Goal: Task Accomplishment & Management: Complete application form

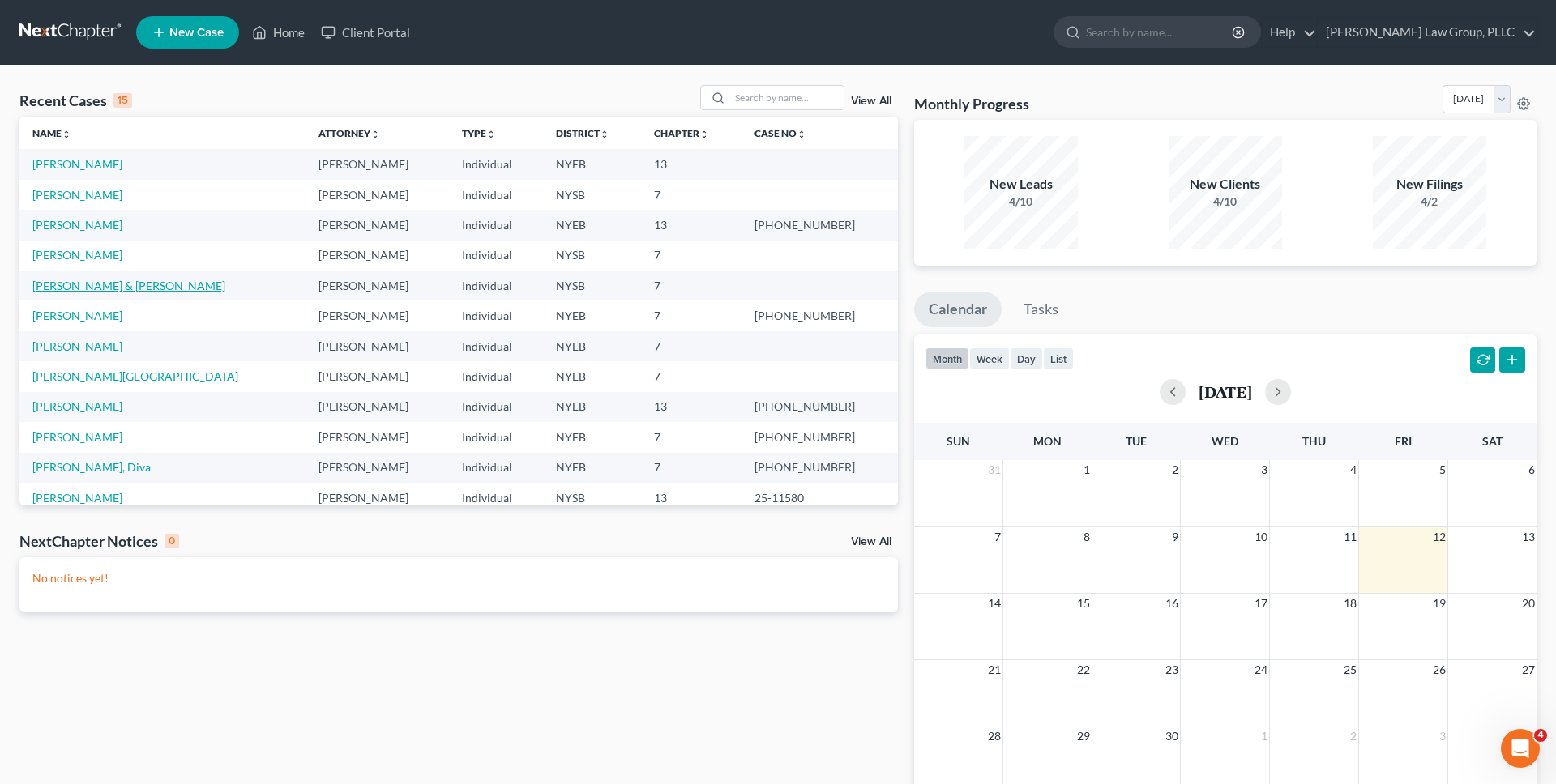
click at [136, 290] on link "[PERSON_NAME] & [PERSON_NAME]" at bounding box center [128, 285] width 193 height 14
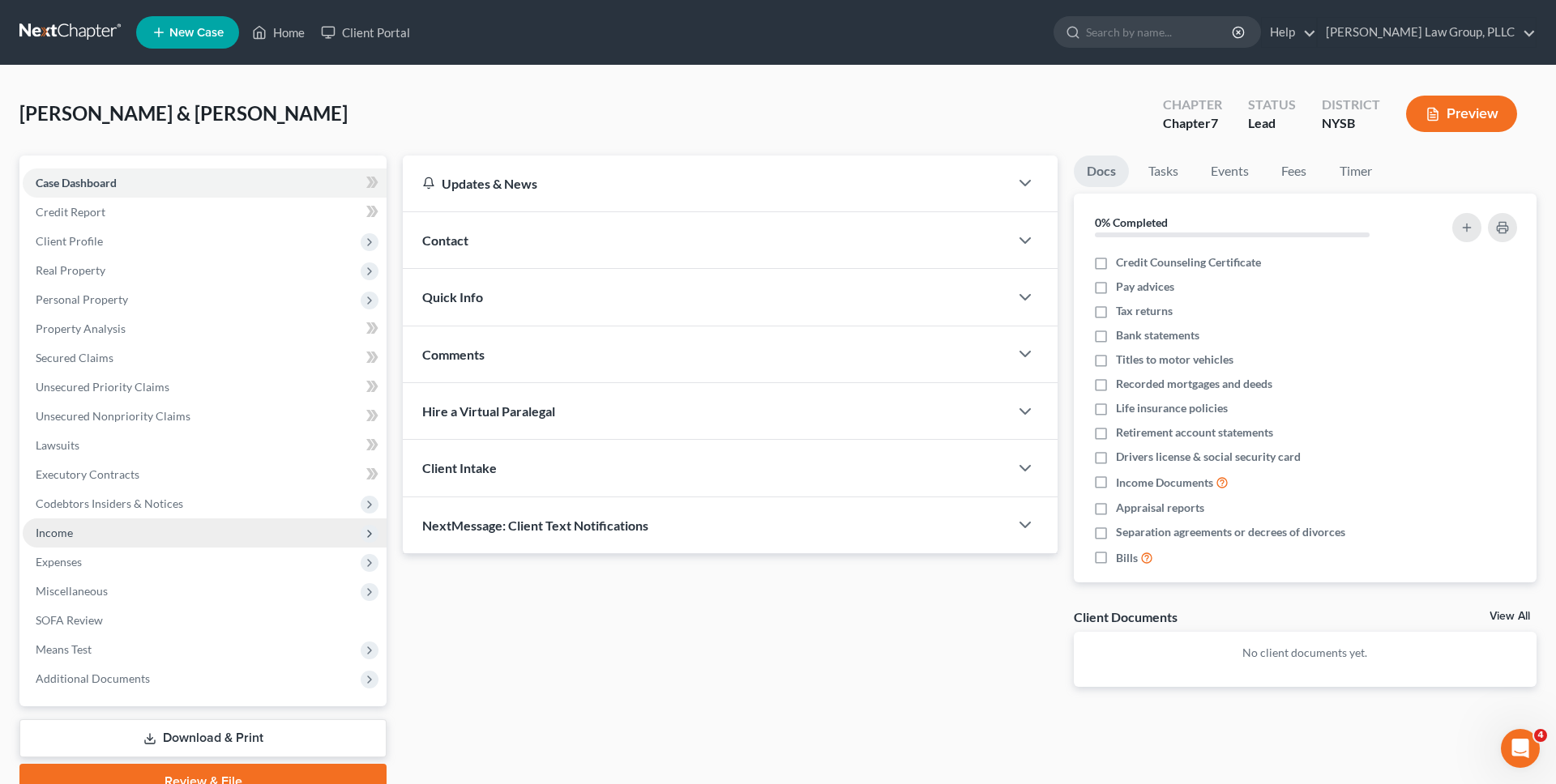
click at [142, 527] on span "Income" at bounding box center [205, 533] width 364 height 29
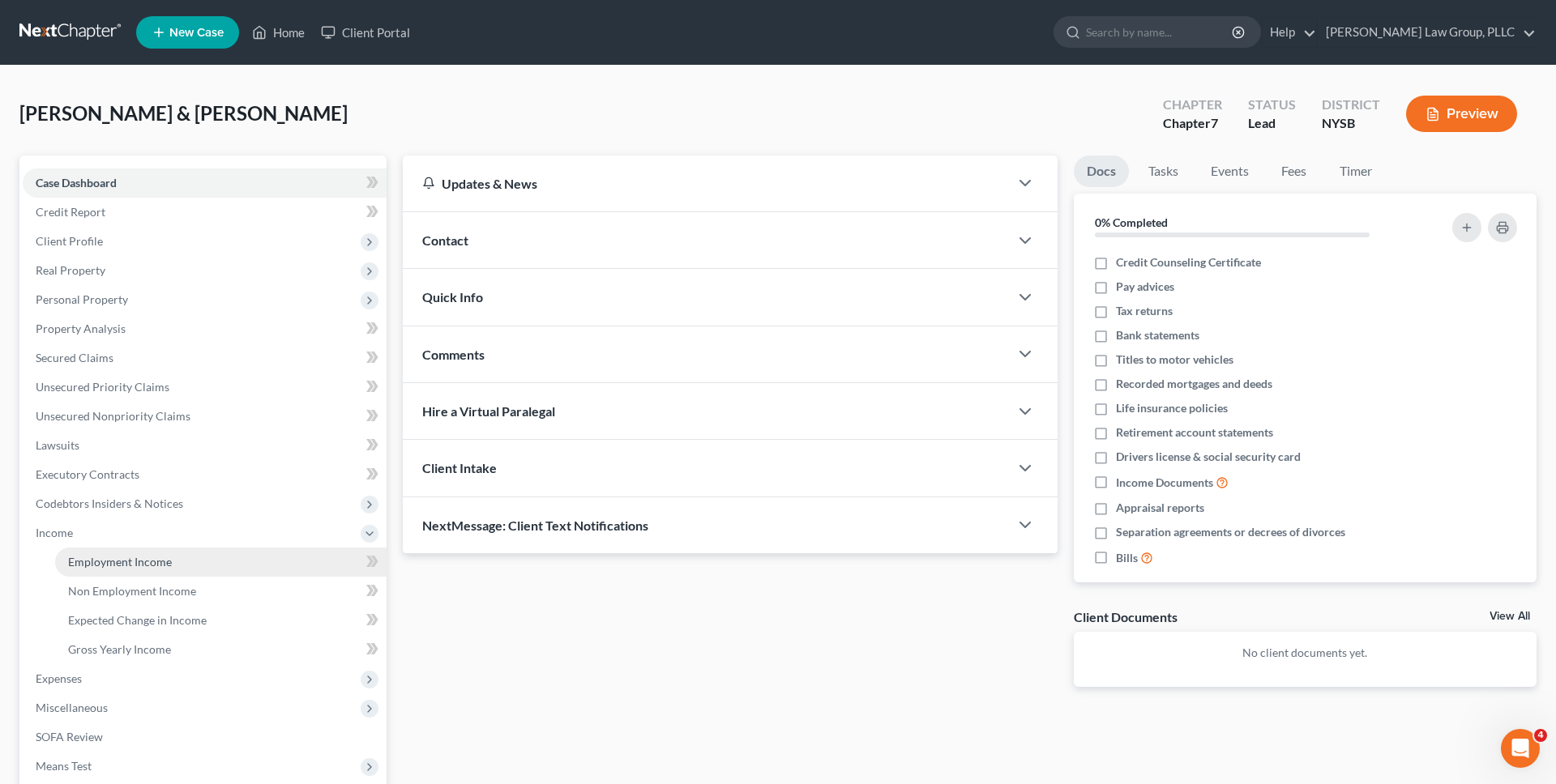
click at [140, 560] on span "Employment Income" at bounding box center [120, 561] width 104 height 14
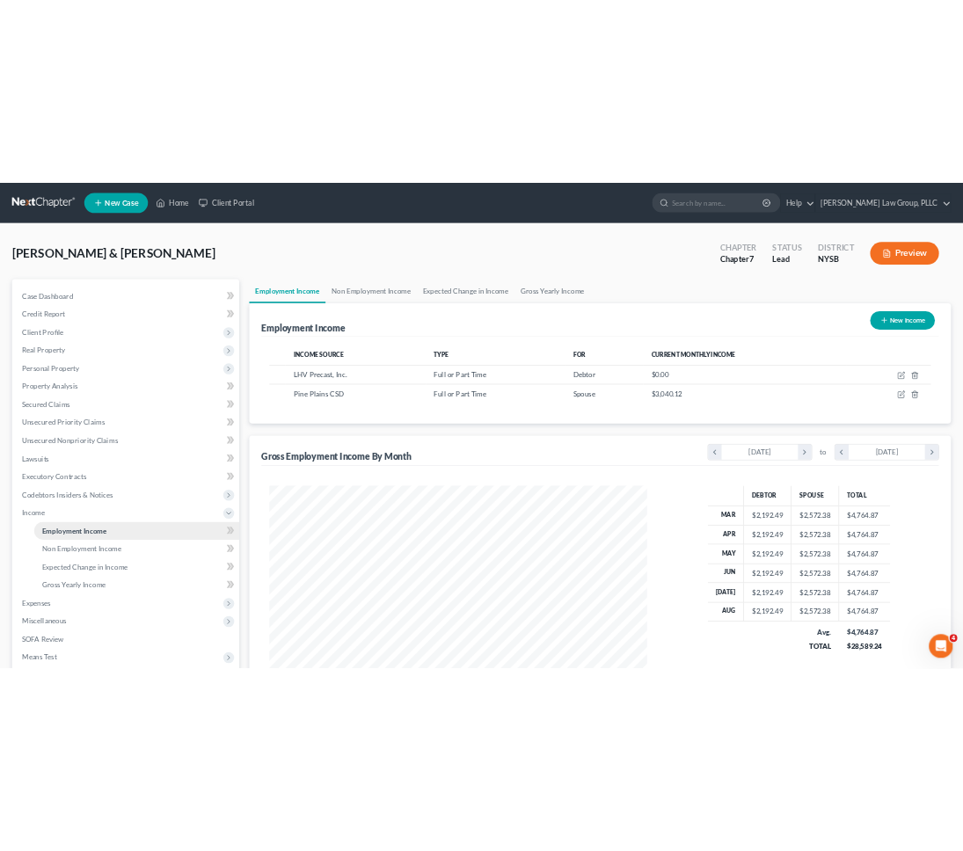
scroll to position [331, 697]
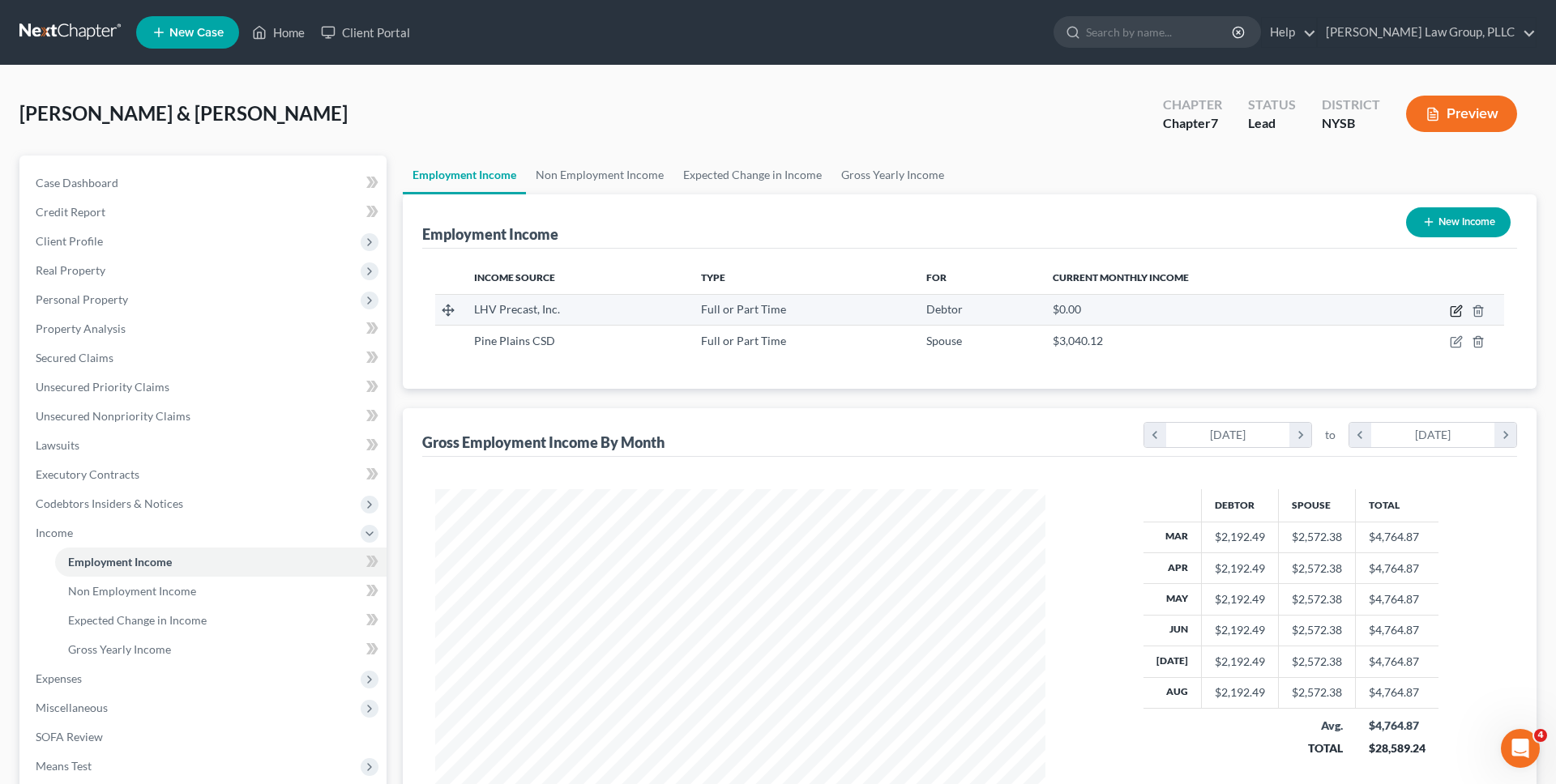
click at [1451, 311] on icon "button" at bounding box center [1456, 311] width 10 height 10
select select "0"
select select "35"
select select "3"
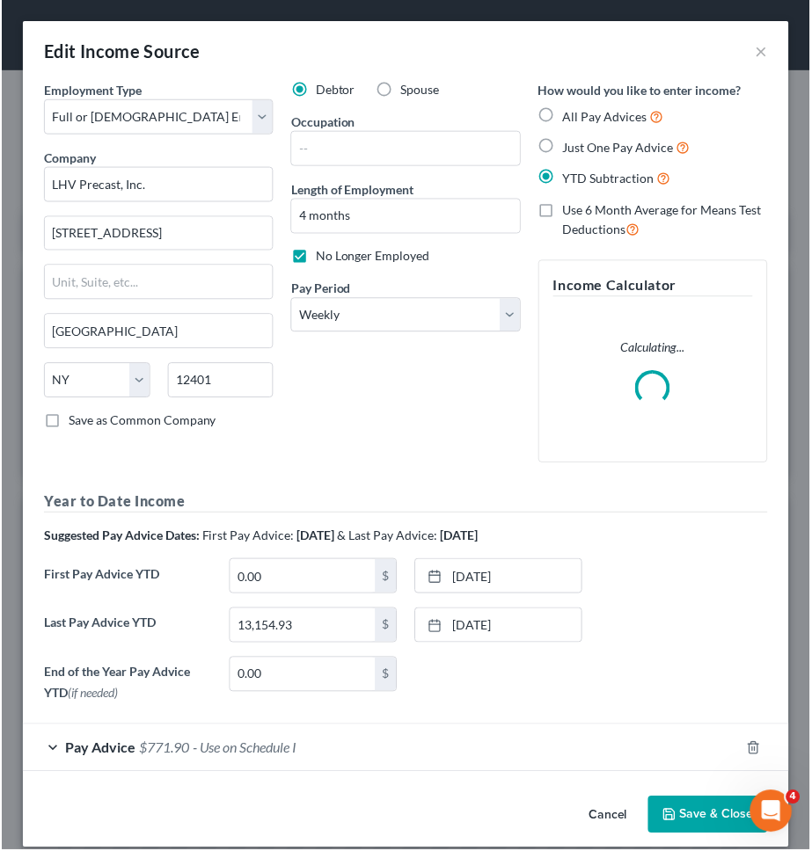
scroll to position [349, 733]
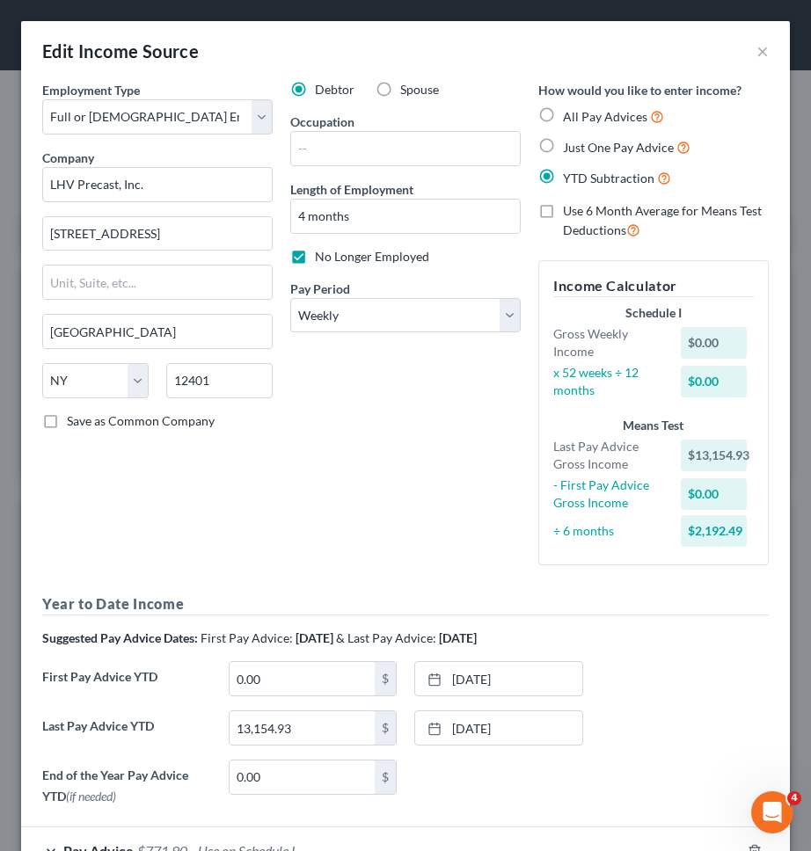
click at [446, 419] on div "Debtor Spouse Occupation Length of Employment 4 months No Longer Employed Pay P…" at bounding box center [405, 330] width 248 height 499
click at [766, 49] on button "×" at bounding box center [762, 50] width 12 height 21
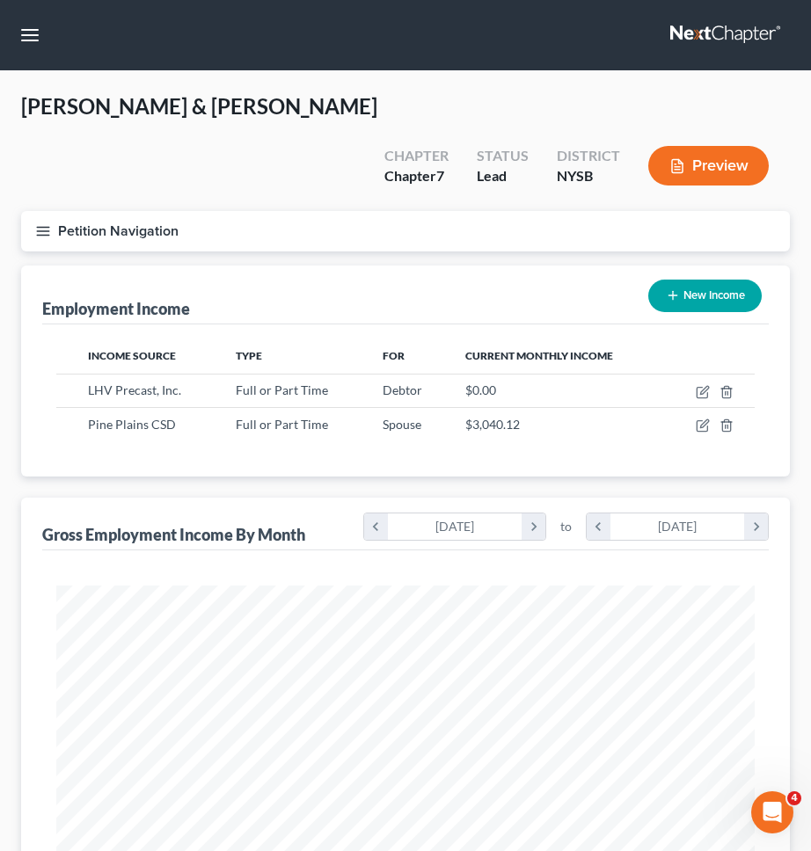
click at [713, 280] on button "New Income" at bounding box center [704, 296] width 113 height 33
select select "0"
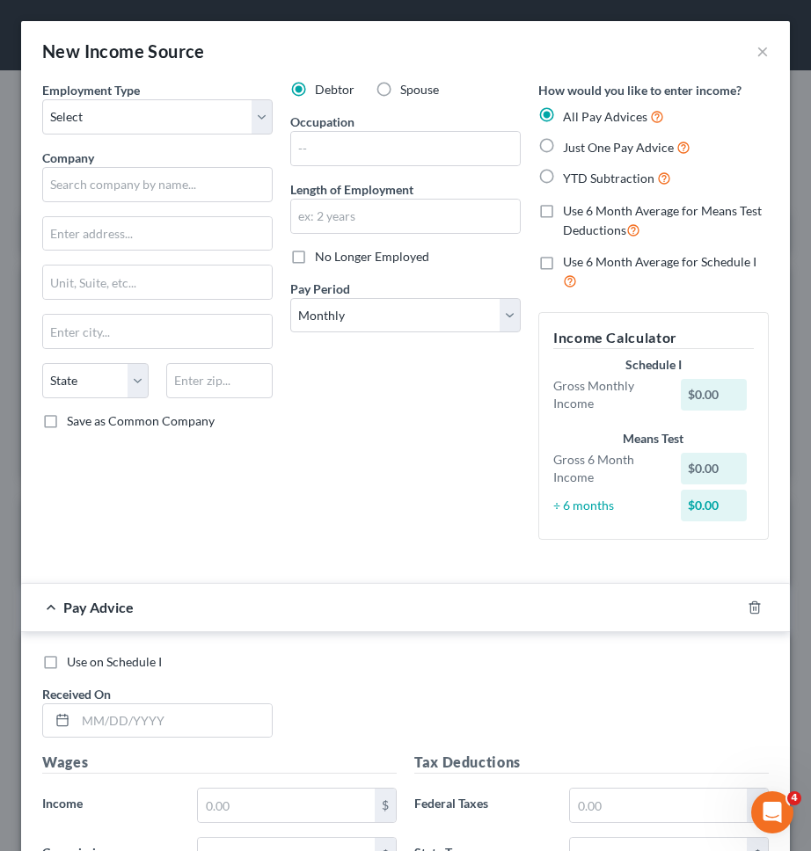
click at [574, 180] on span "YTD Subtraction" at bounding box center [608, 178] width 91 height 15
click at [574, 179] on input "YTD Subtraction" at bounding box center [575, 173] width 11 height 11
radio input "true"
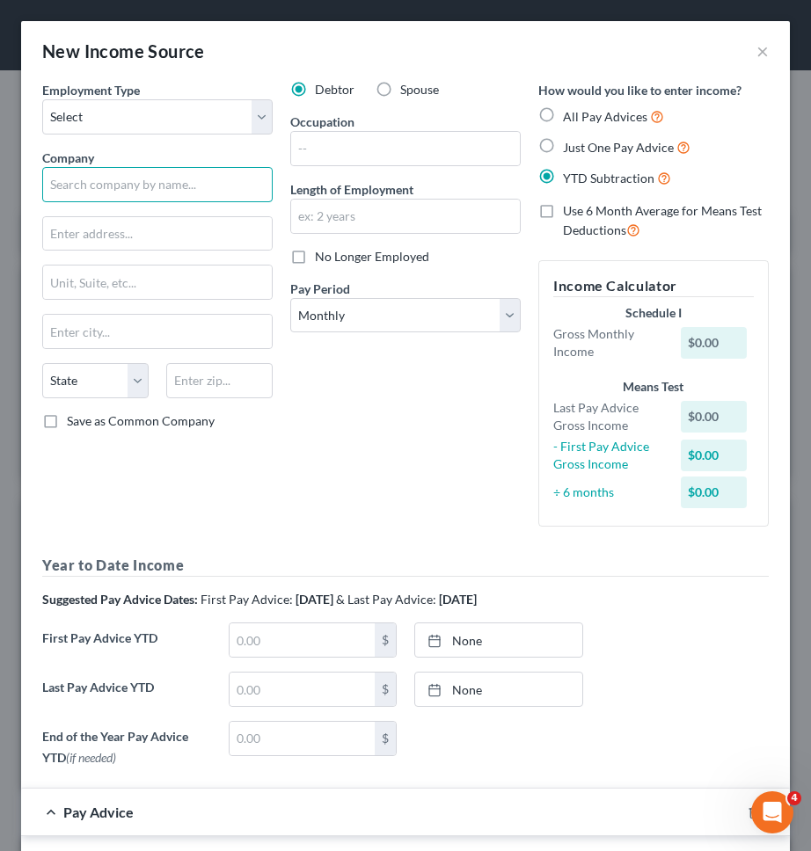
click at [199, 179] on input "text" at bounding box center [157, 184] width 230 height 35
type input "Town of Milan Trust & Agency"
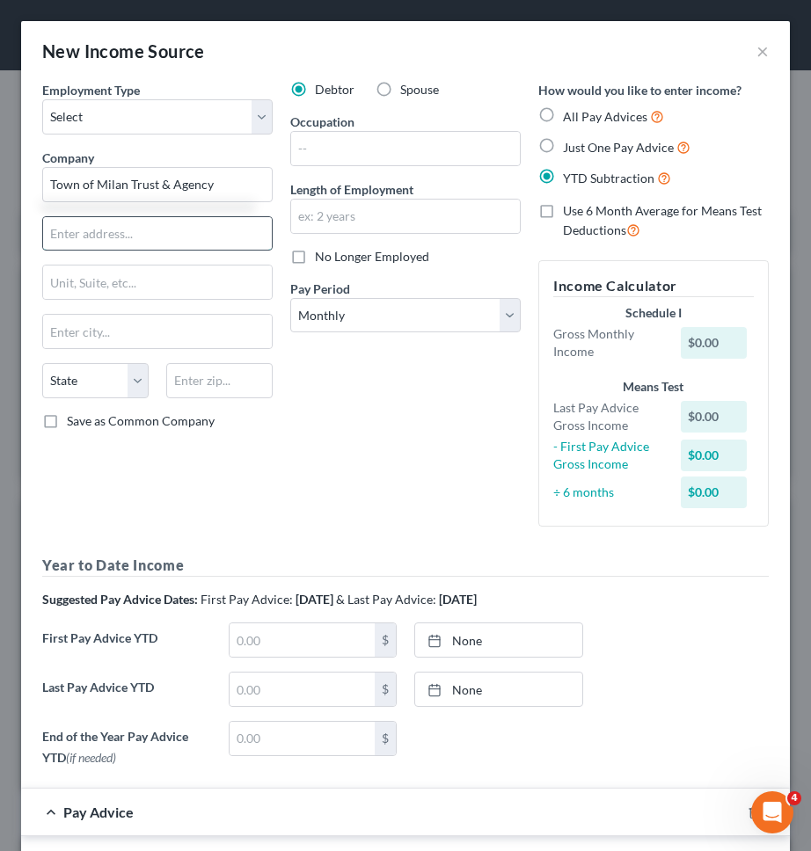
click at [182, 229] on input "text" at bounding box center [157, 233] width 229 height 33
type input "20 Wilcox Circle"
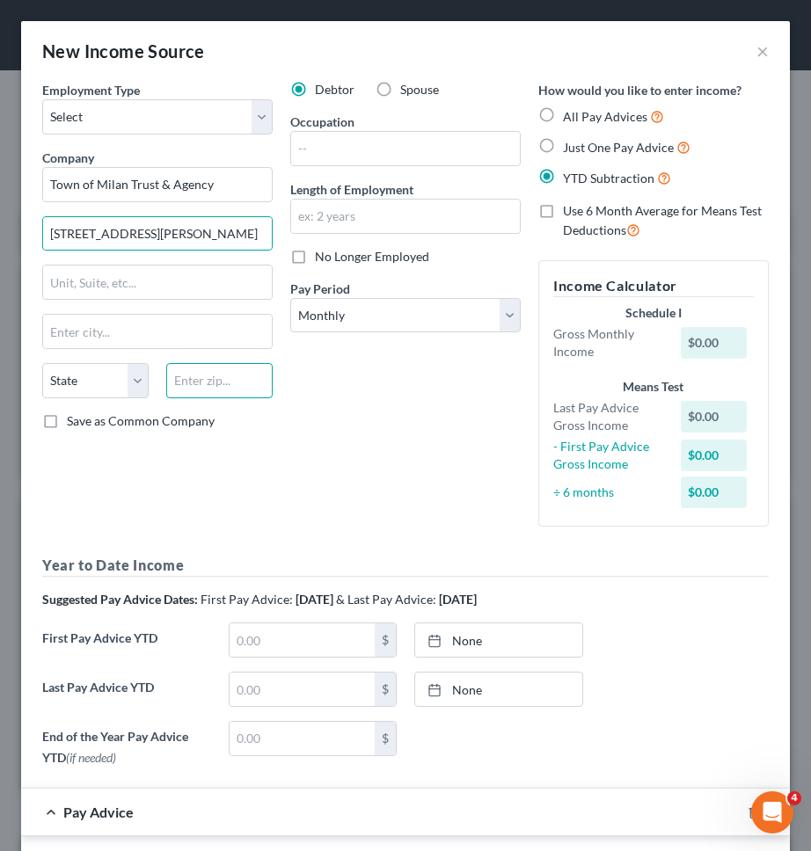
click at [211, 387] on input "text" at bounding box center [219, 380] width 106 height 35
type input "12571"
type input "Red Hook"
select select "35"
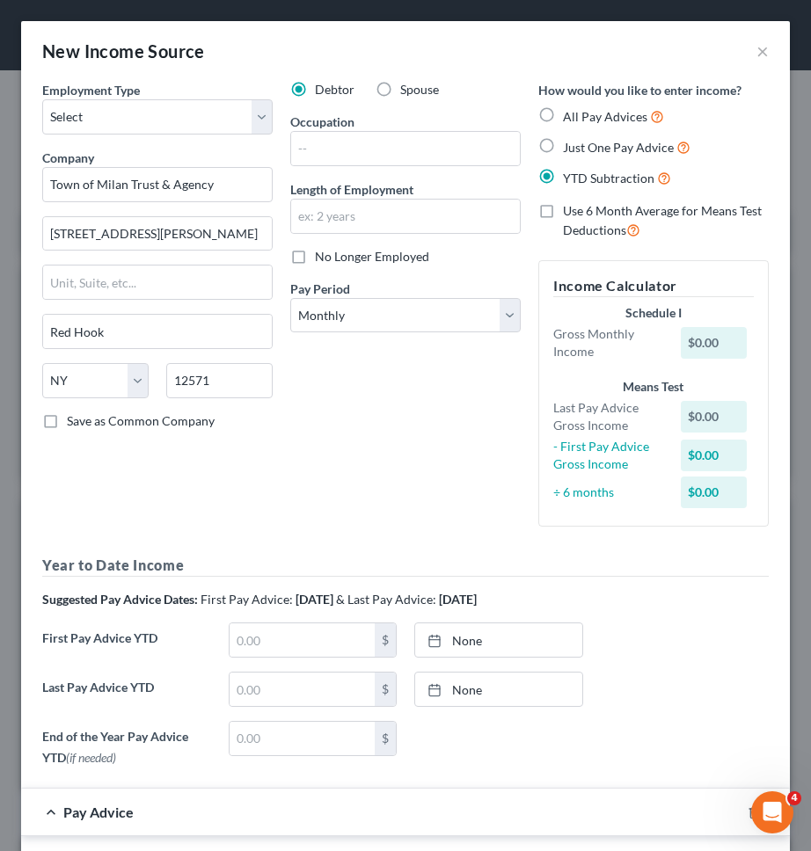
click at [312, 448] on div "Debtor Spouse Occupation Length of Employment No Longer Employed Pay Period * S…" at bounding box center [405, 311] width 248 height 460
click at [192, 427] on label "Save as Common Company" at bounding box center [141, 421] width 148 height 18
click at [85, 424] on input "Save as Common Company" at bounding box center [79, 417] width 11 height 11
click at [191, 425] on span "Save as Common Company" at bounding box center [141, 420] width 148 height 15
click at [85, 424] on input "Save as Common Company" at bounding box center [79, 417] width 11 height 11
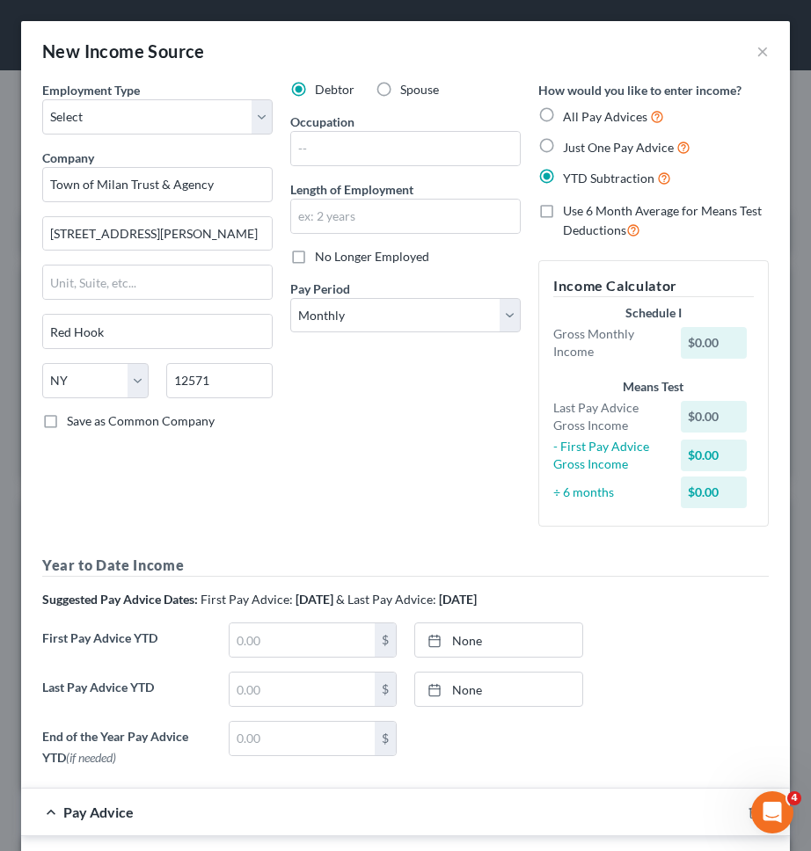
click at [193, 424] on span "Save as Common Company" at bounding box center [141, 420] width 148 height 15
click at [85, 424] on input "Save as Common Company" at bounding box center [79, 417] width 11 height 11
checkbox input "true"
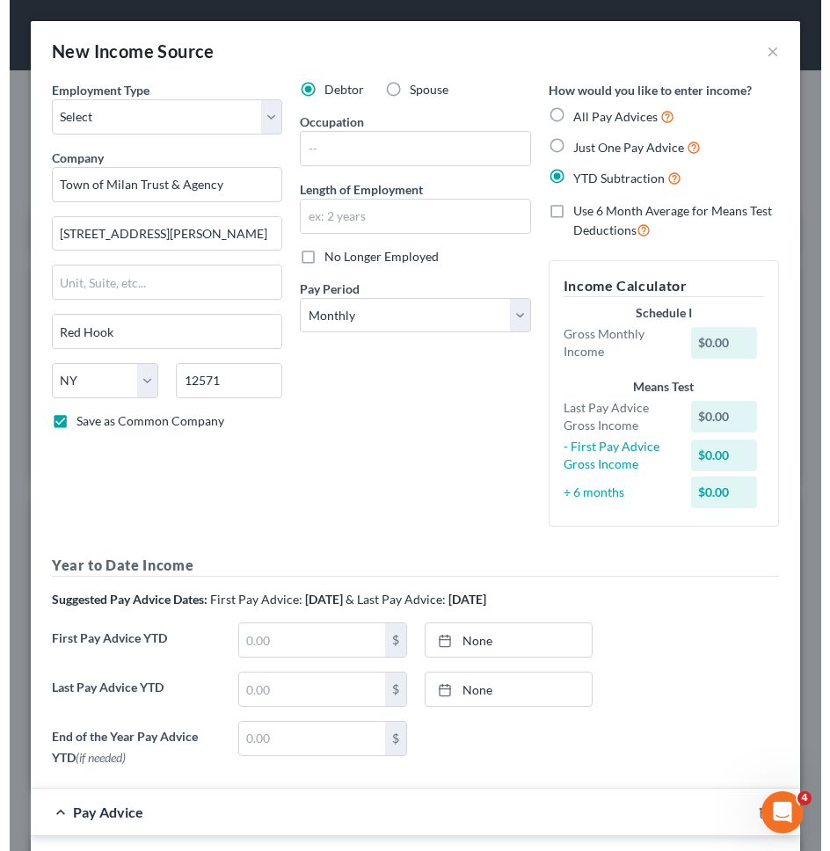
scroll to position [878979, 878612]
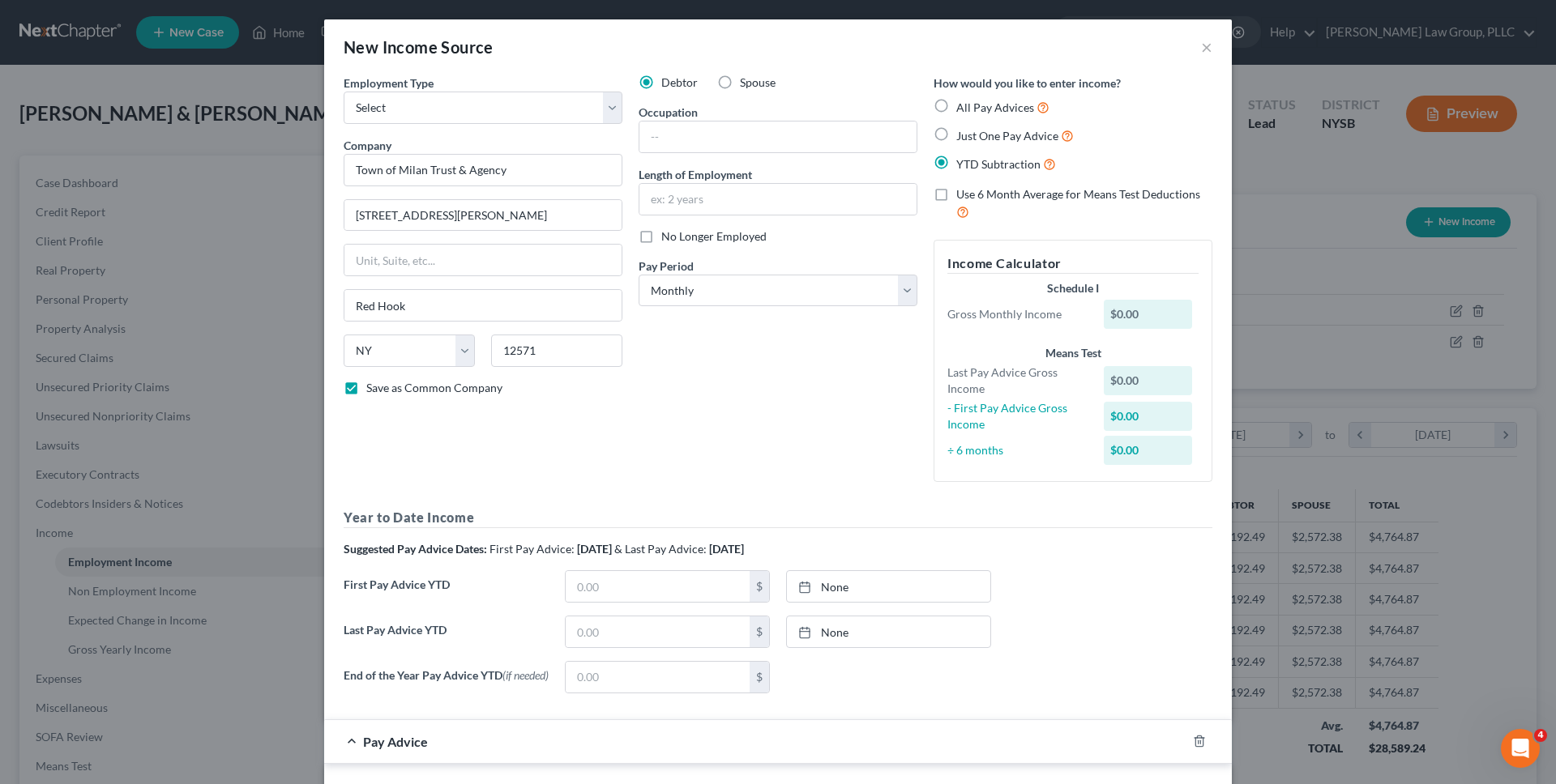
click at [857, 369] on div "Debtor Spouse Occupation Length of Employment No Longer Employed Pay Period * S…" at bounding box center [778, 285] width 295 height 420
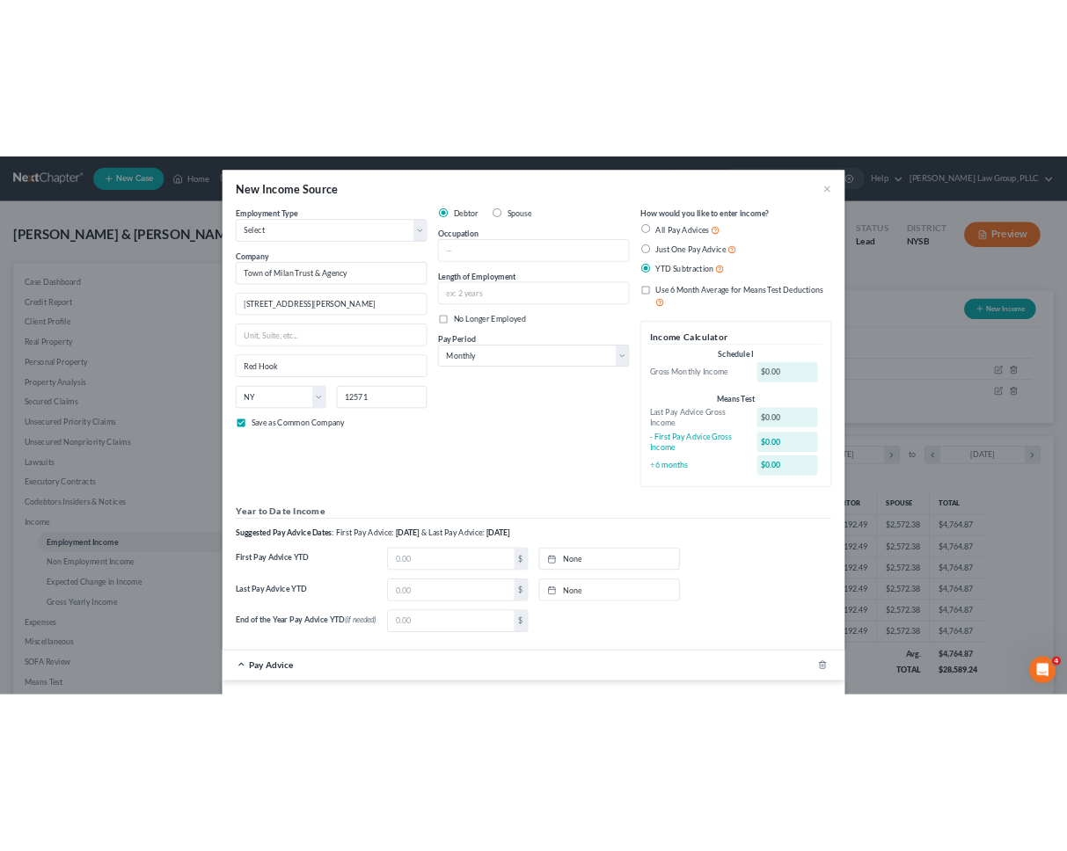
scroll to position [331, 697]
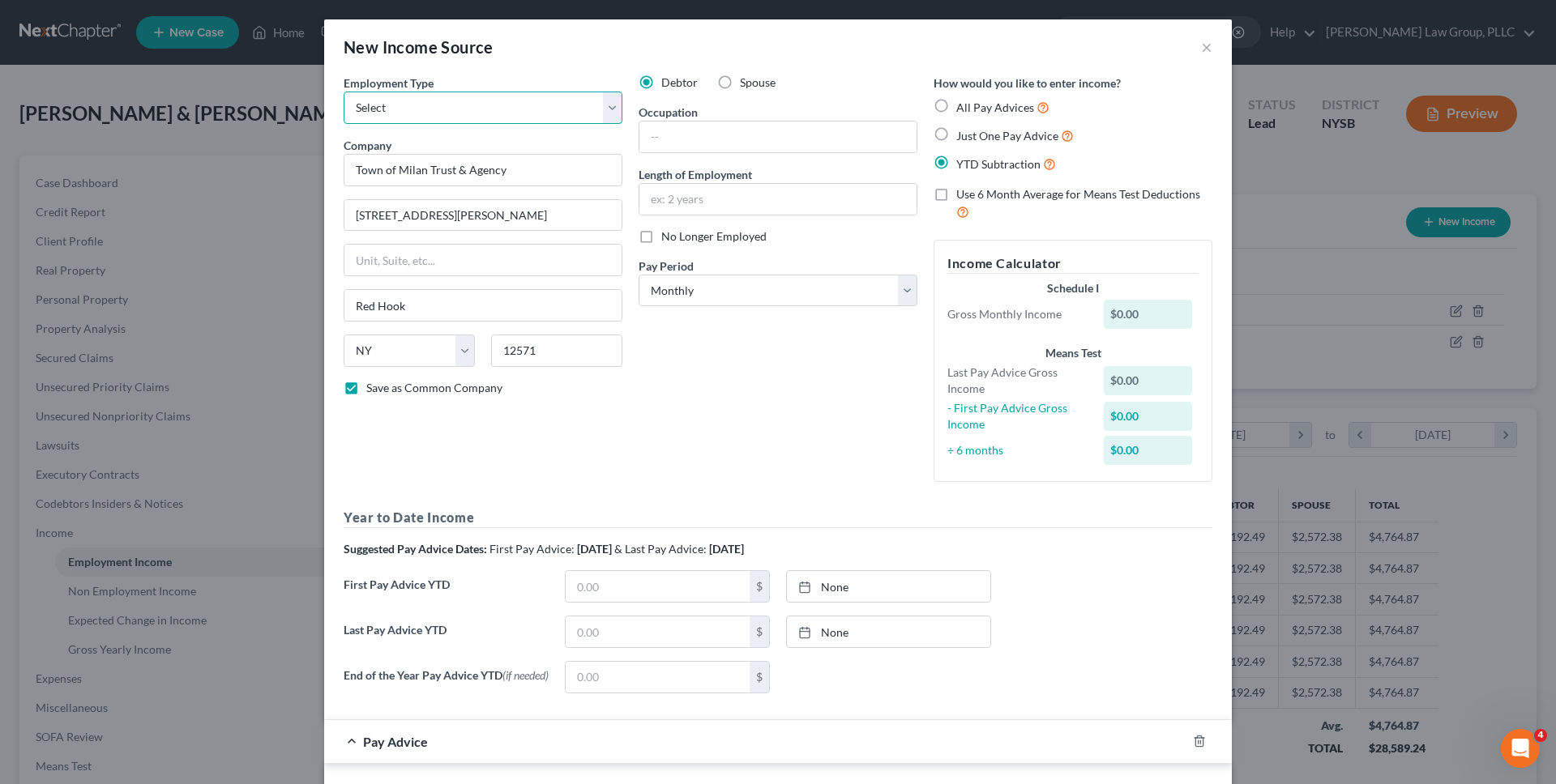
click at [557, 102] on select "Select Full or Part Time Employment Self Employment" at bounding box center [483, 107] width 278 height 32
select select "0"
click at [344, 91] on select "Select Full or Part Time Employment Self Employment" at bounding box center [483, 107] width 278 height 32
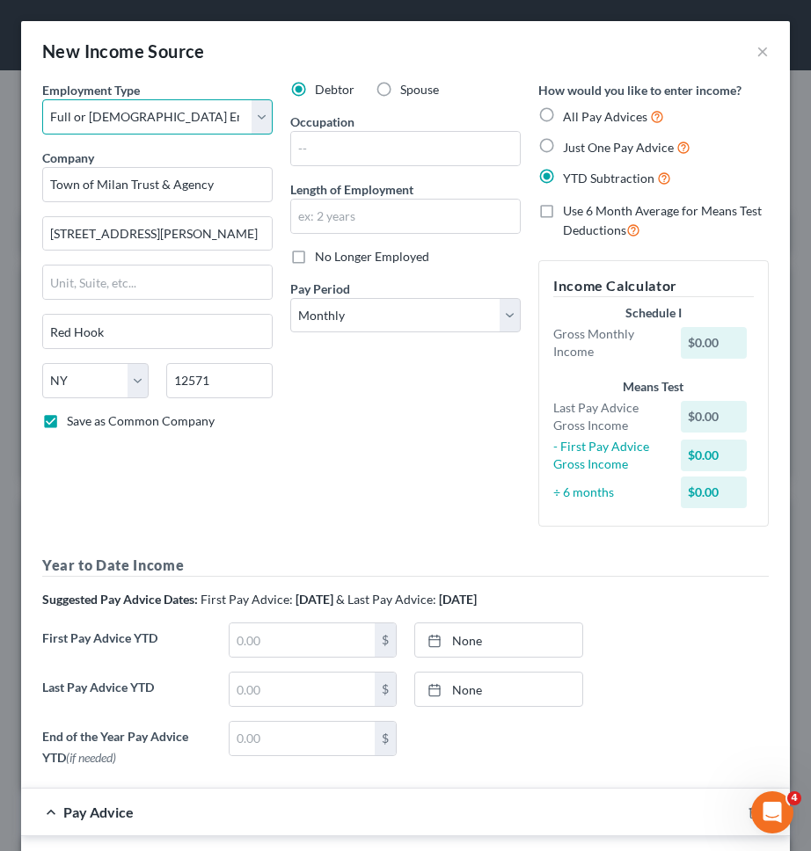
scroll to position [349, 733]
click at [469, 643] on link "None" at bounding box center [498, 639] width 167 height 33
type input "9/12/2025"
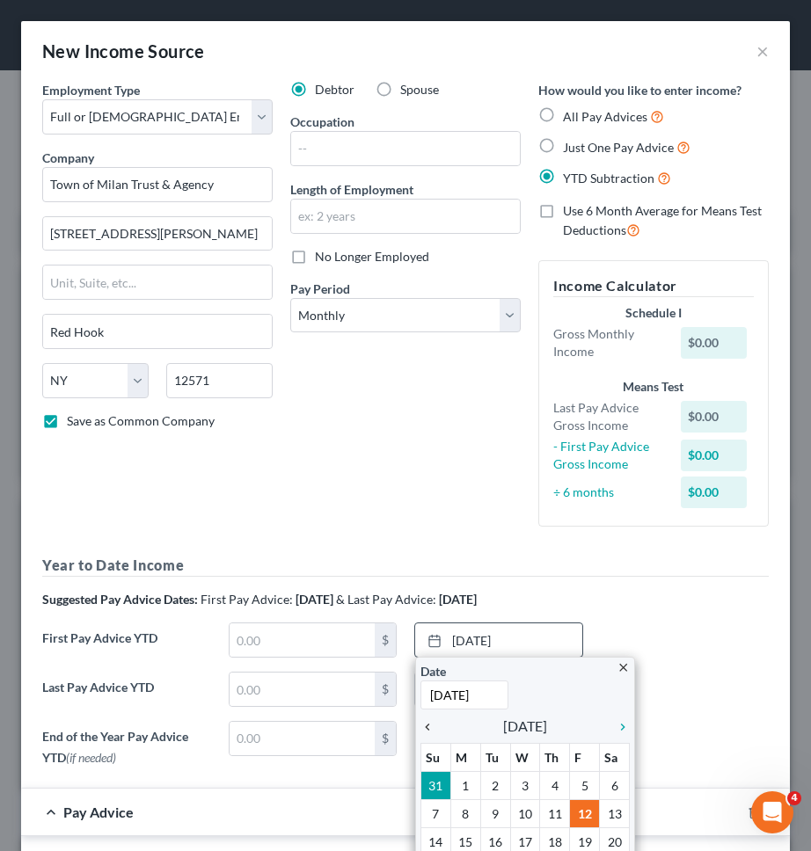
click at [426, 732] on icon "chevron_left" at bounding box center [431, 727] width 23 height 14
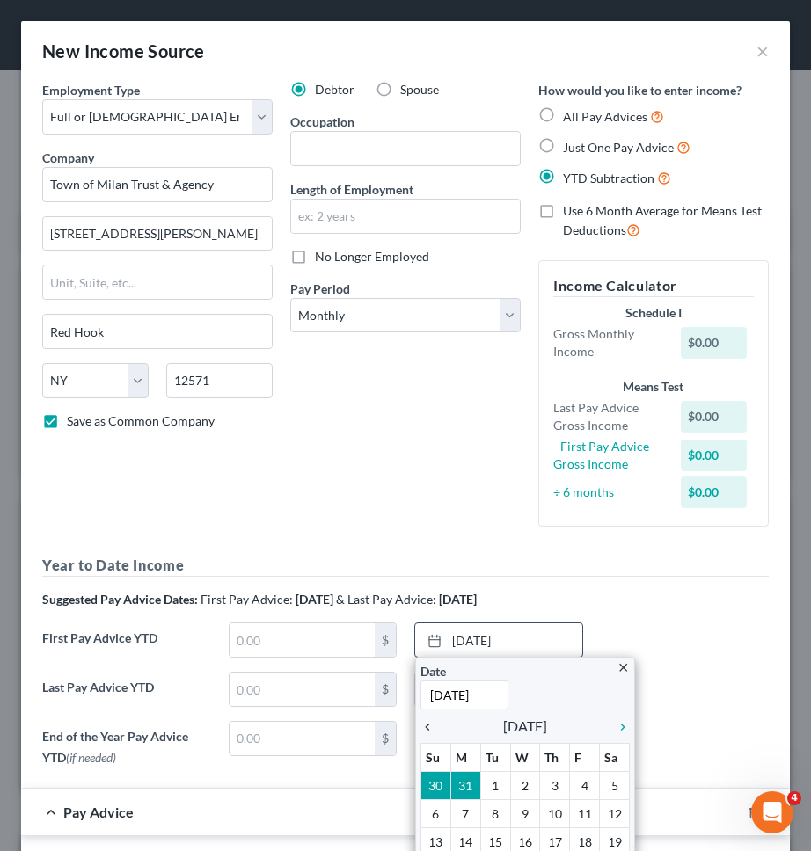
click at [426, 732] on icon "chevron_left" at bounding box center [431, 727] width 23 height 14
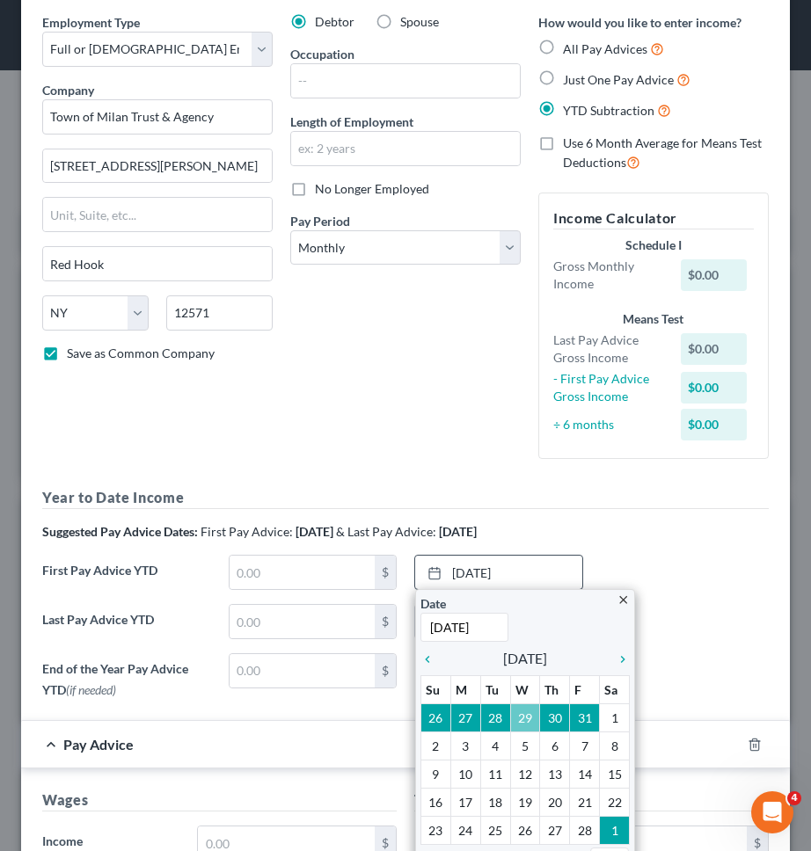
scroll to position [88, 0]
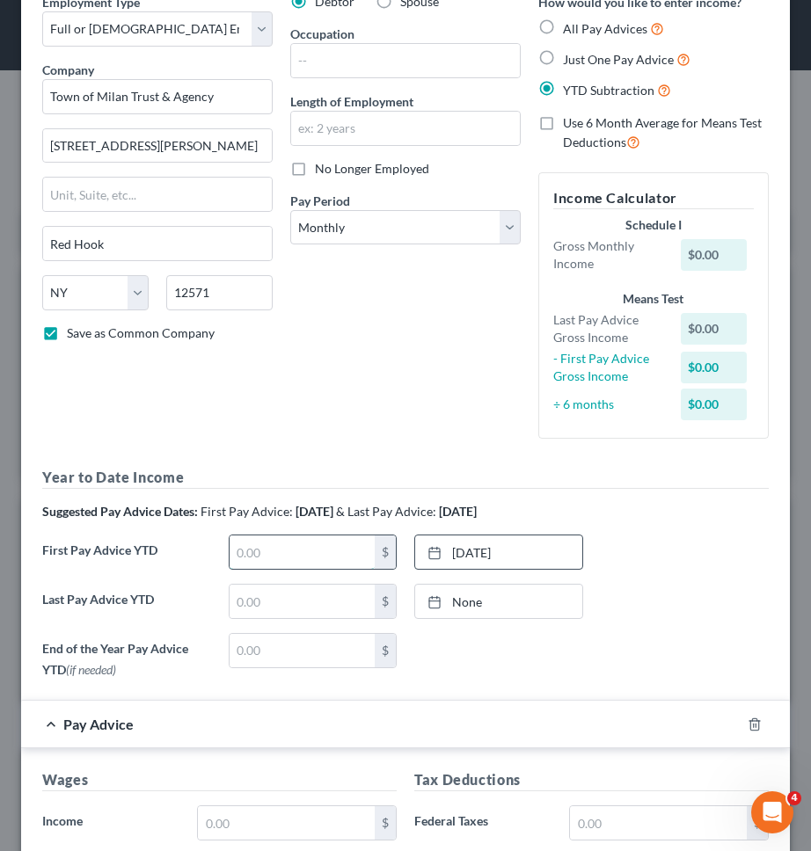
click at [325, 560] on input "text" at bounding box center [302, 551] width 146 height 33
type input "10,534.72"
type input "9/12/2025"
click at [530, 591] on link "None" at bounding box center [498, 601] width 167 height 33
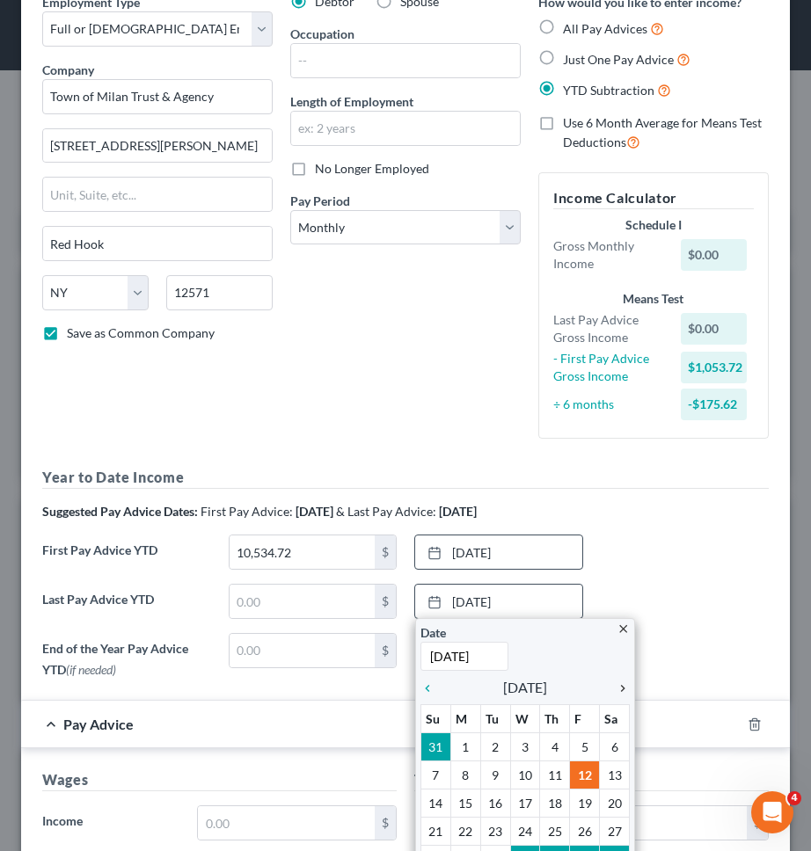
click at [616, 681] on icon "chevron_right" at bounding box center [618, 688] width 23 height 14
click at [429, 688] on icon "chevron_left" at bounding box center [431, 688] width 23 height 14
click at [428, 688] on icon "chevron_left" at bounding box center [431, 688] width 23 height 14
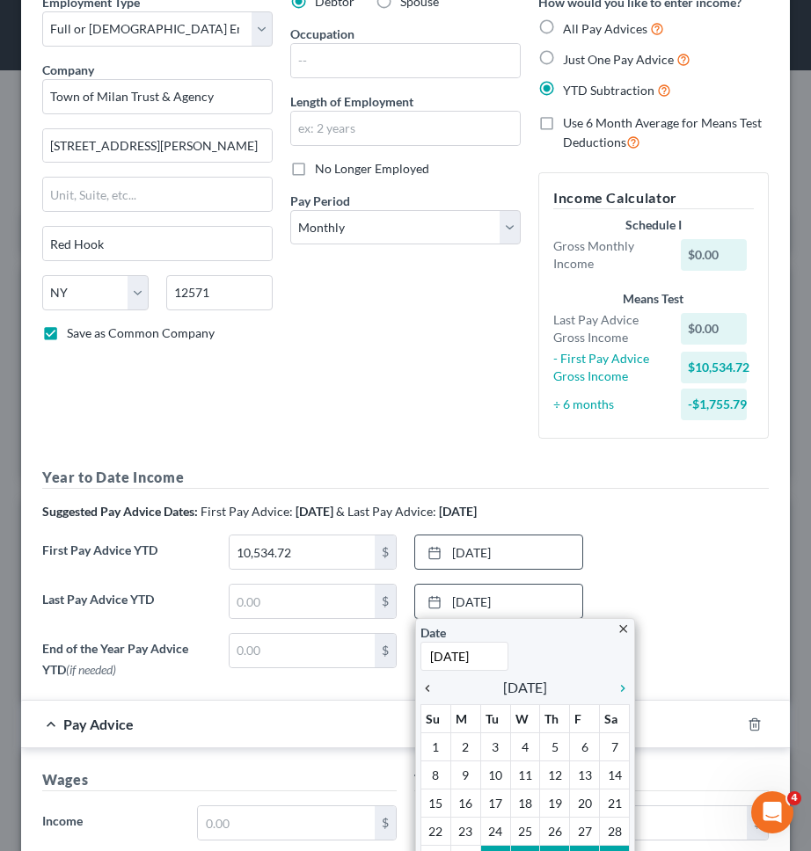
click at [428, 688] on icon "chevron_left" at bounding box center [431, 688] width 23 height 14
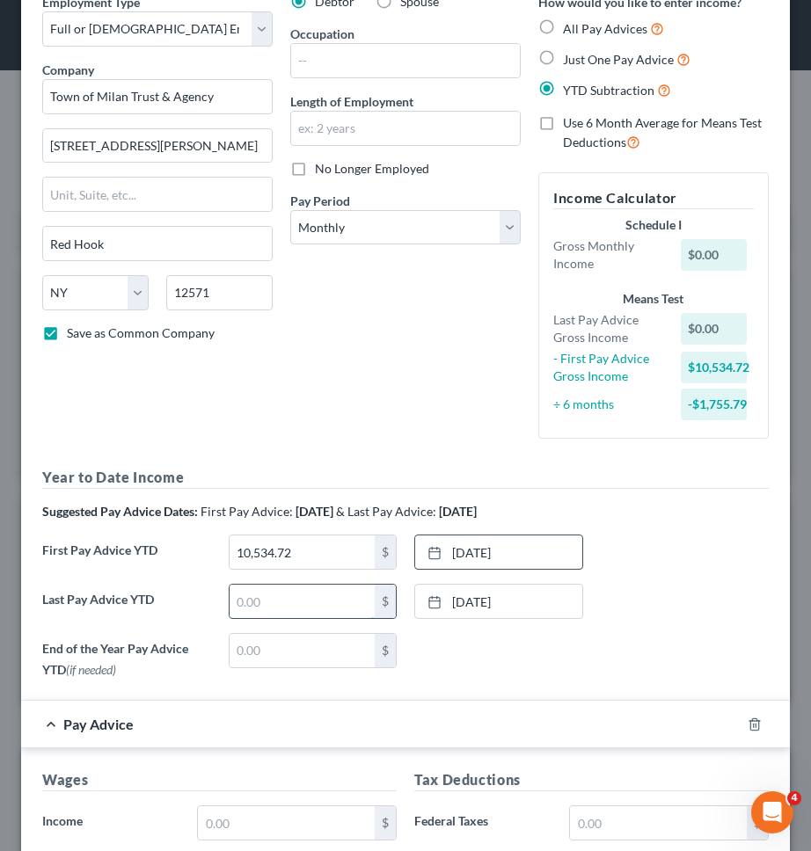
click at [331, 608] on input "text" at bounding box center [302, 601] width 146 height 33
type input "15,657.60"
click at [339, 397] on div "Debtor Spouse Occupation Length of Employment No Longer Employed Pay Period * S…" at bounding box center [405, 223] width 248 height 460
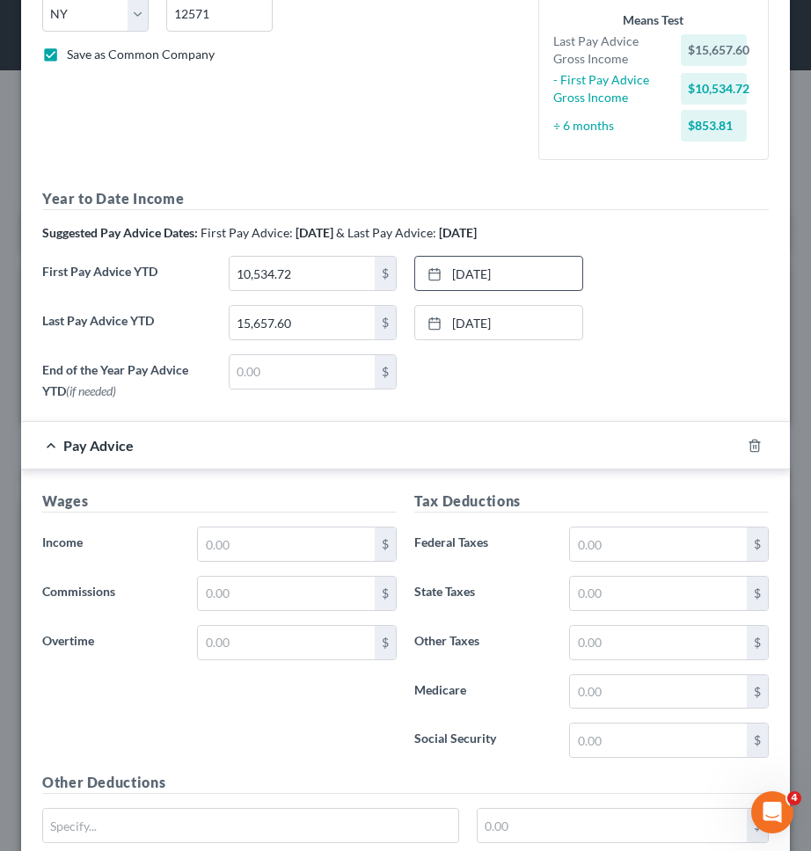
scroll to position [84, 0]
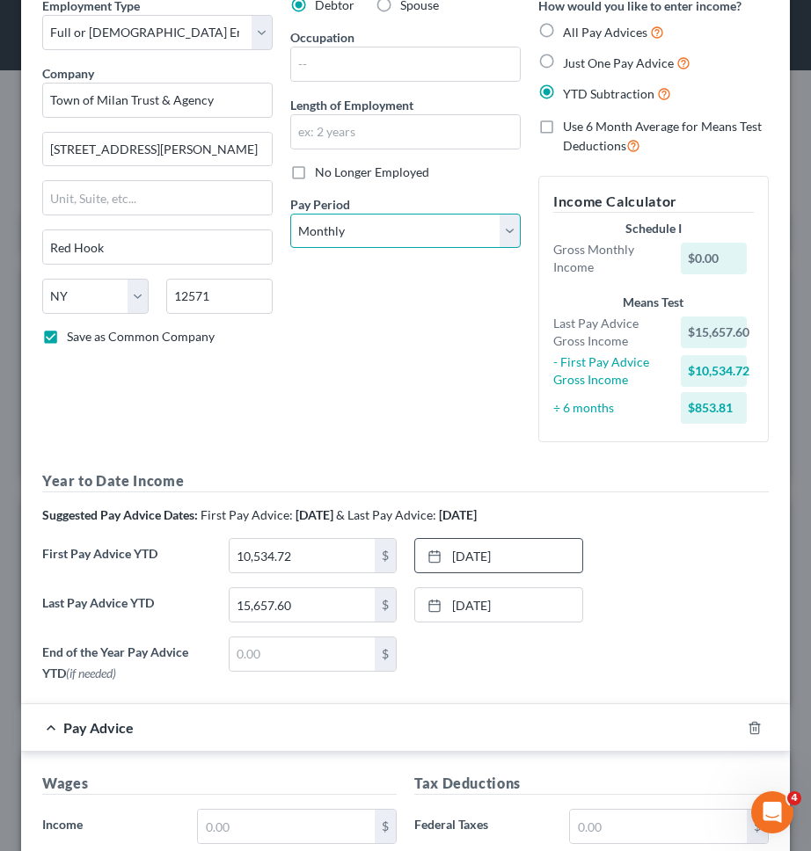
click at [455, 238] on select "Select Monthly Twice Monthly Every Other Week Weekly" at bounding box center [405, 231] width 230 height 35
select select "2"
click at [290, 214] on select "Select Monthly Twice Monthly Every Other Week Weekly" at bounding box center [405, 231] width 230 height 35
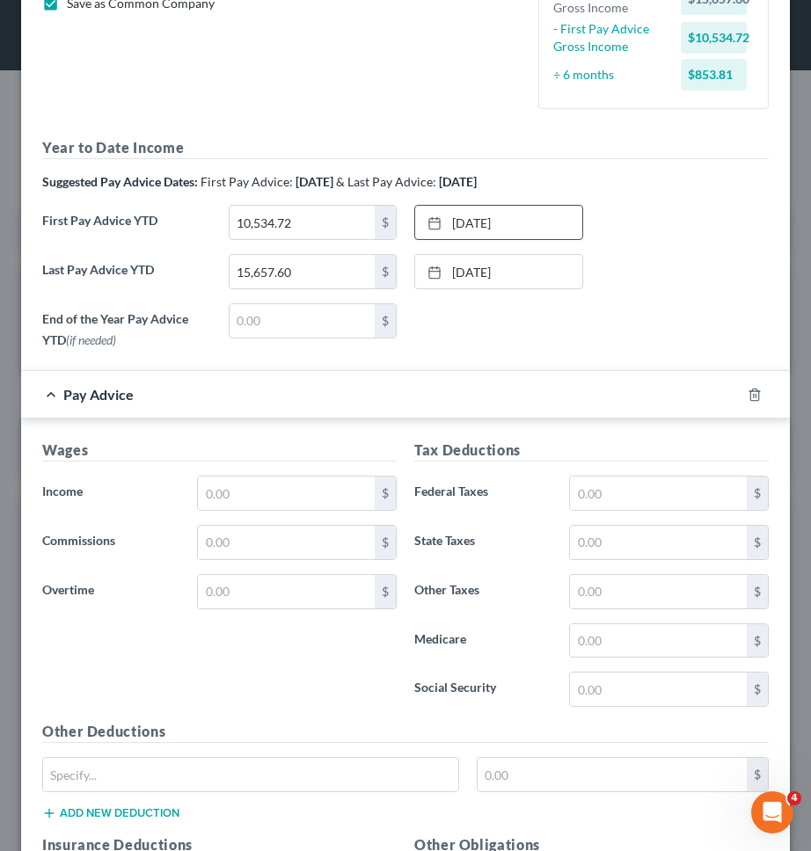
scroll to position [521, 0]
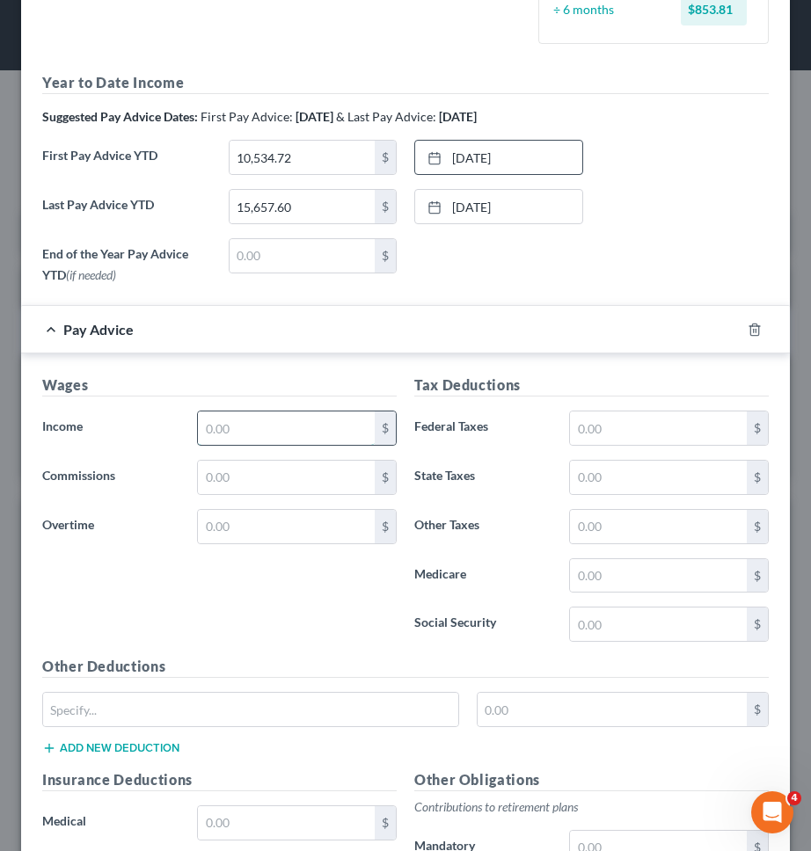
click at [268, 427] on input "text" at bounding box center [286, 428] width 177 height 33
type input "2,245.61"
click at [608, 423] on input "text" at bounding box center [658, 428] width 177 height 33
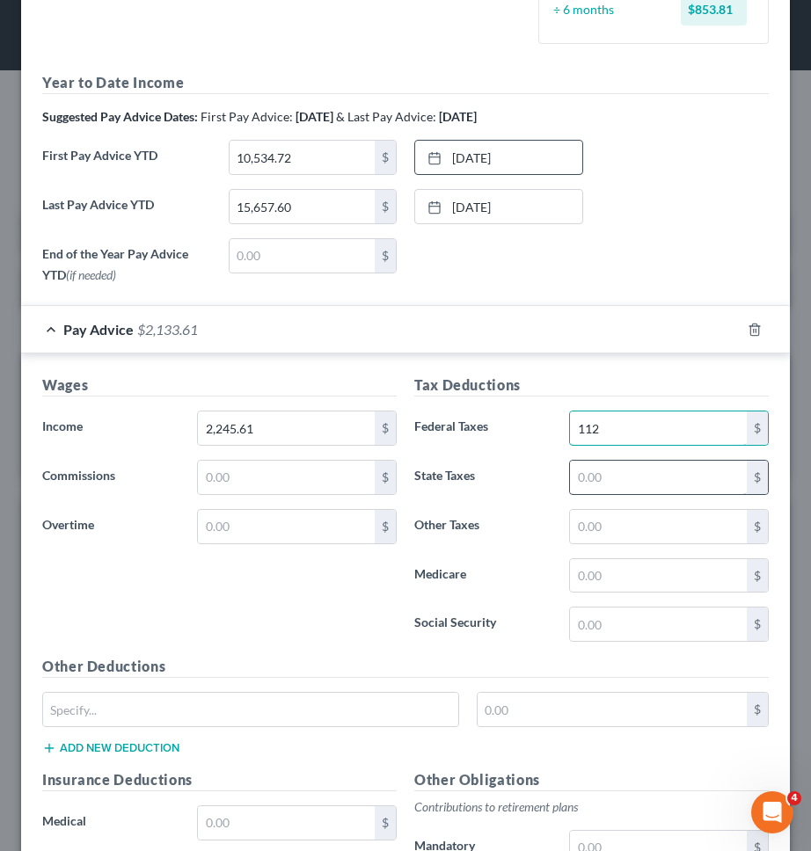
type input "112"
click at [616, 478] on input "text" at bounding box center [658, 477] width 177 height 33
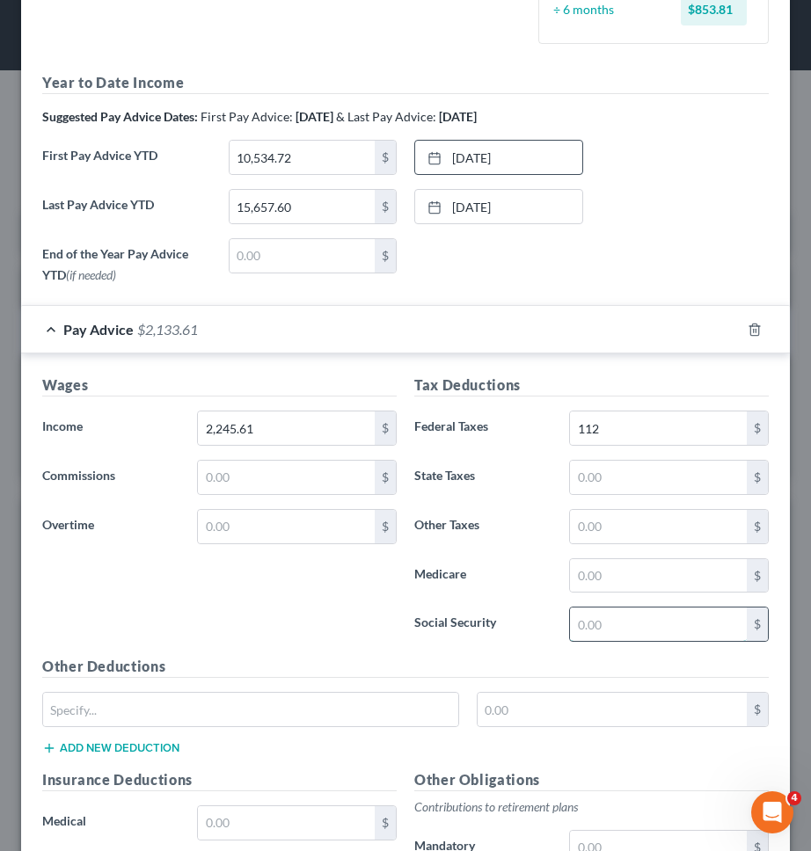
click at [619, 622] on input "text" at bounding box center [658, 624] width 177 height 33
type input "139.23"
click at [622, 578] on input "text" at bounding box center [658, 575] width 177 height 33
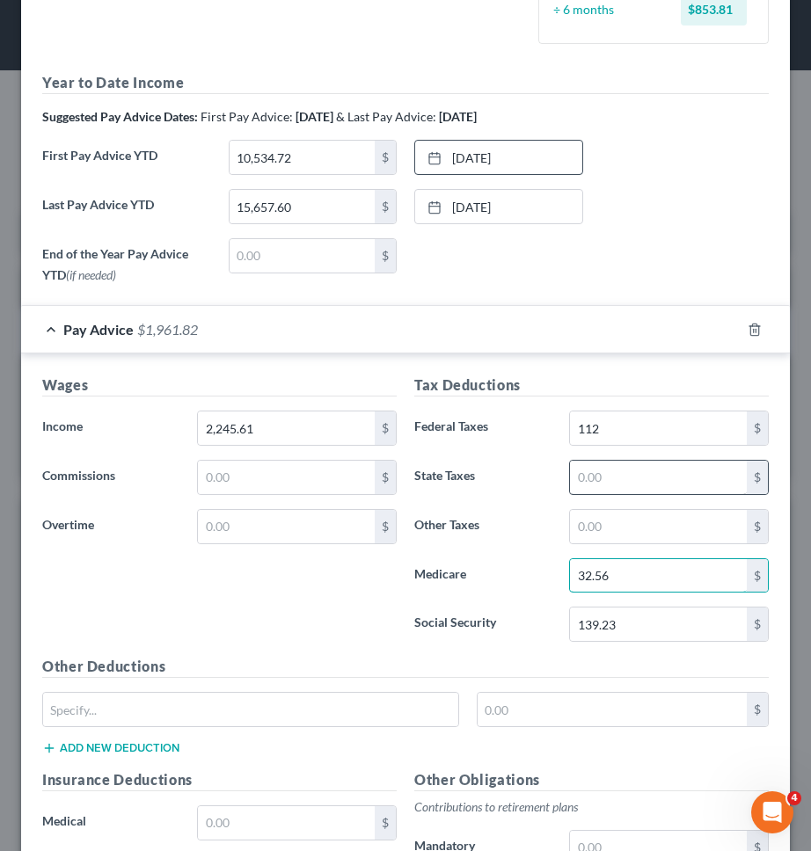
type input "32.56"
click at [667, 466] on input "text" at bounding box center [658, 477] width 177 height 33
type input "10,151"
click at [563, 487] on div "10,151 $" at bounding box center [668, 477] width 217 height 35
click at [634, 484] on input "10,151" at bounding box center [658, 477] width 177 height 33
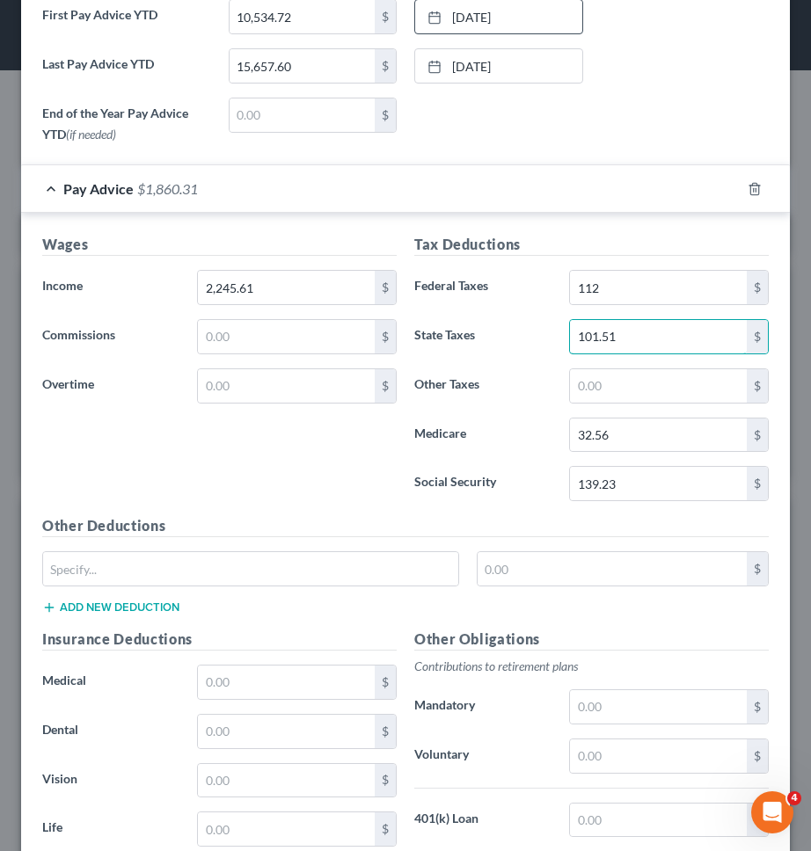
scroll to position [667, 0]
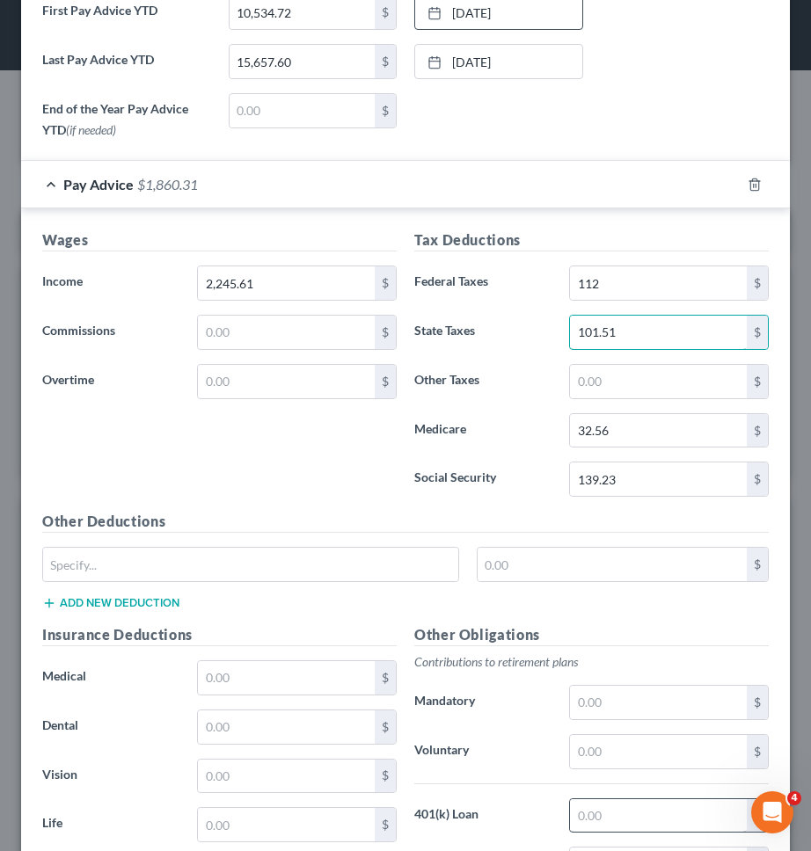
type input "101.51"
click at [659, 810] on input "text" at bounding box center [658, 815] width 177 height 33
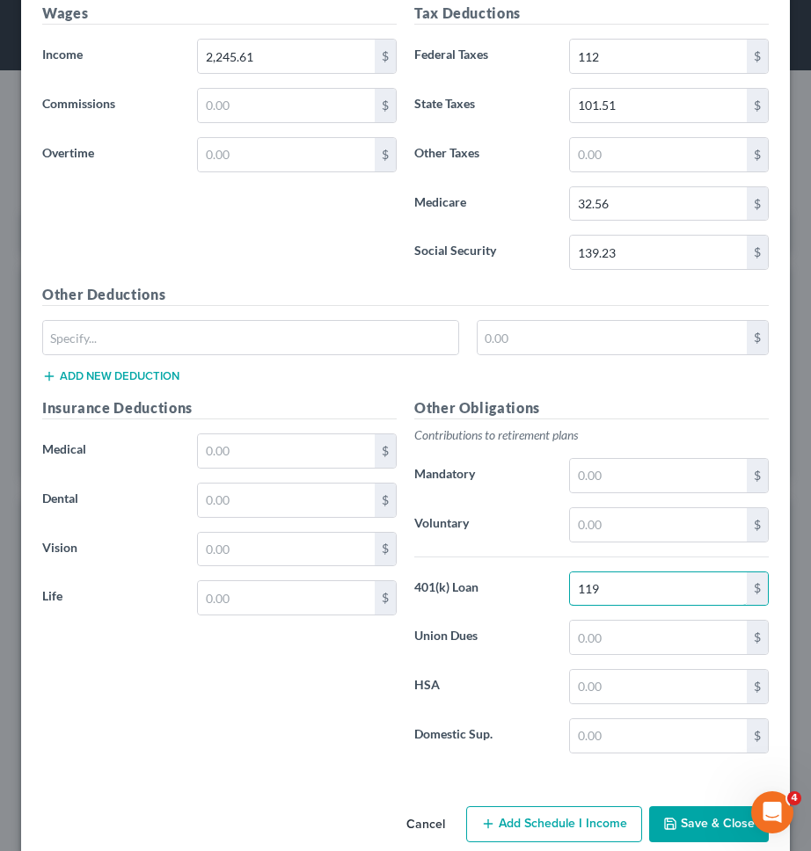
scroll to position [920, 0]
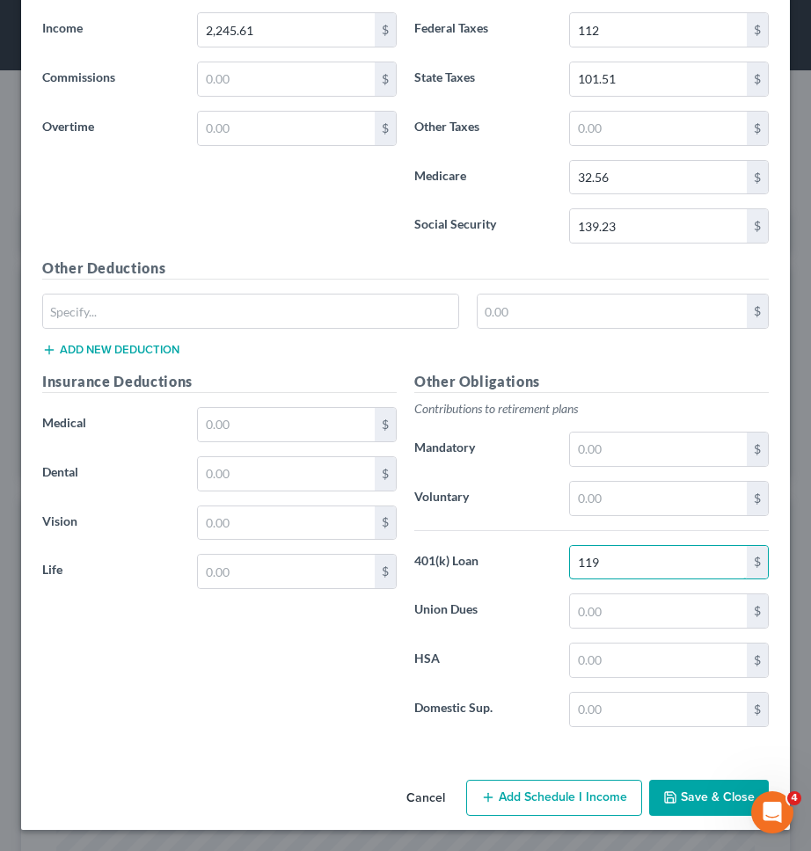
type input "119"
click at [674, 798] on polyline "button" at bounding box center [670, 800] width 6 height 4
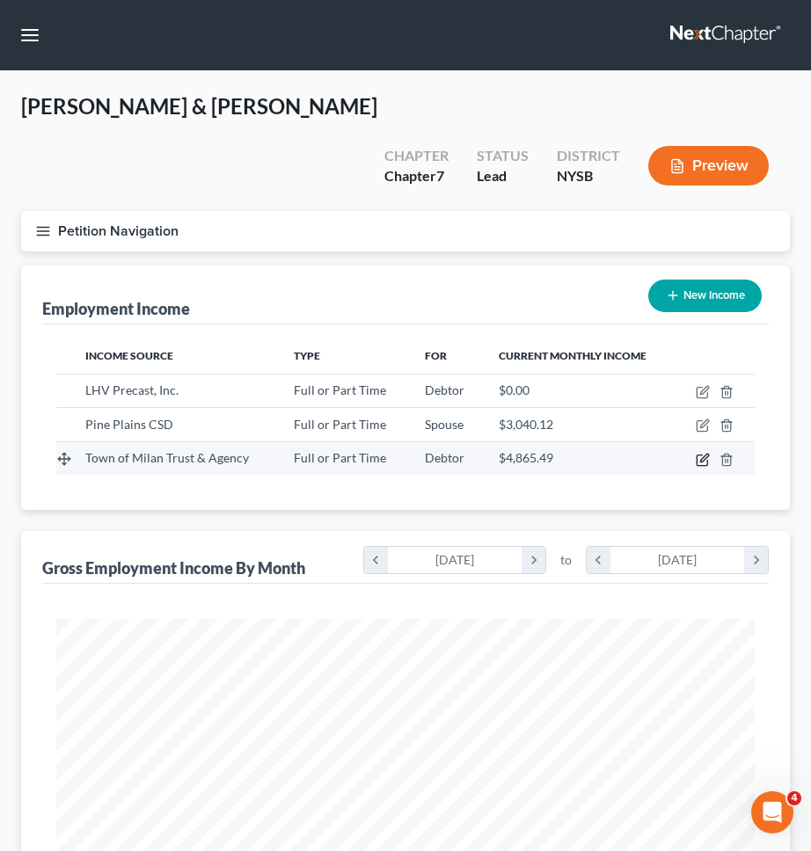
click at [699, 453] on icon "button" at bounding box center [703, 460] width 14 height 14
select select "0"
select select "35"
select select "2"
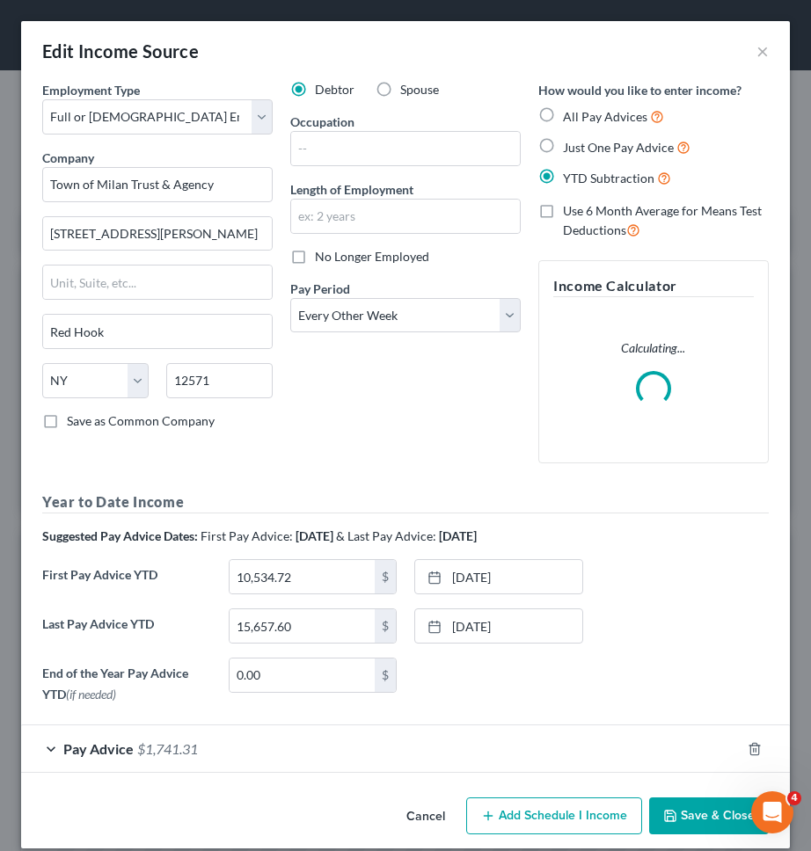
click at [417, 255] on span "No Longer Employed" at bounding box center [372, 256] width 114 height 15
click at [333, 255] on input "No Longer Employed" at bounding box center [327, 253] width 11 height 11
checkbox input "true"
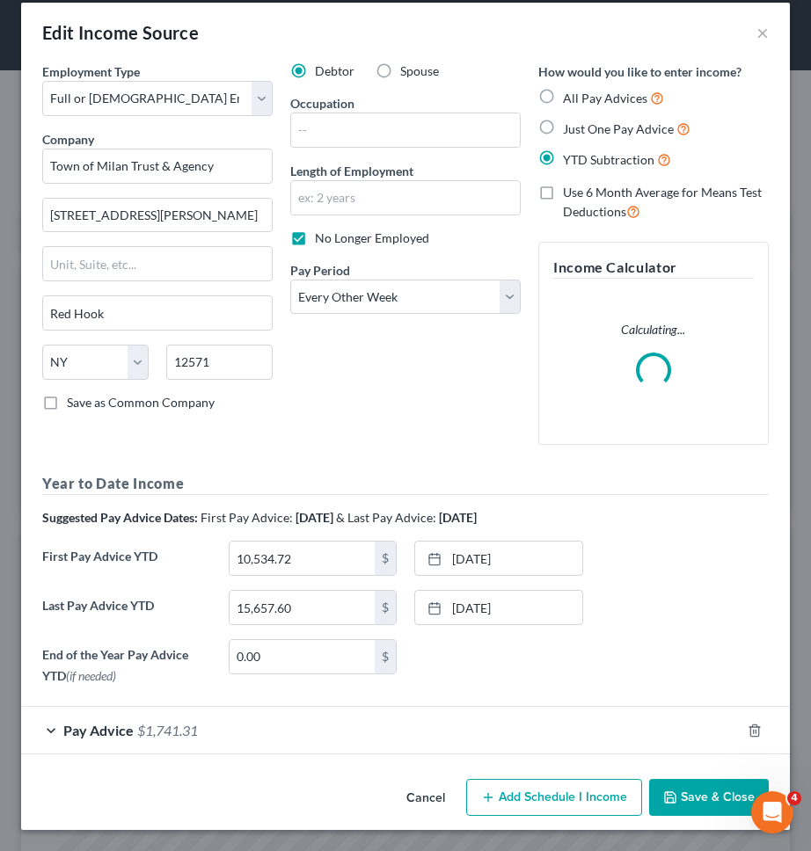
click at [712, 806] on button "Save & Close" at bounding box center [709, 797] width 120 height 37
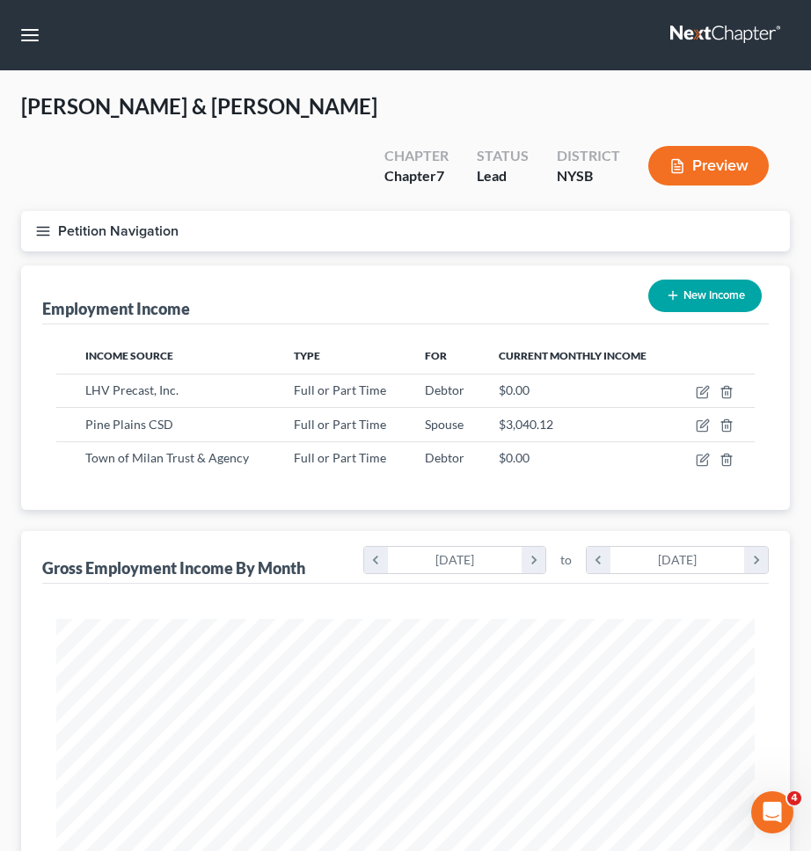
click at [669, 280] on button "New Income" at bounding box center [704, 296] width 113 height 33
select select "0"
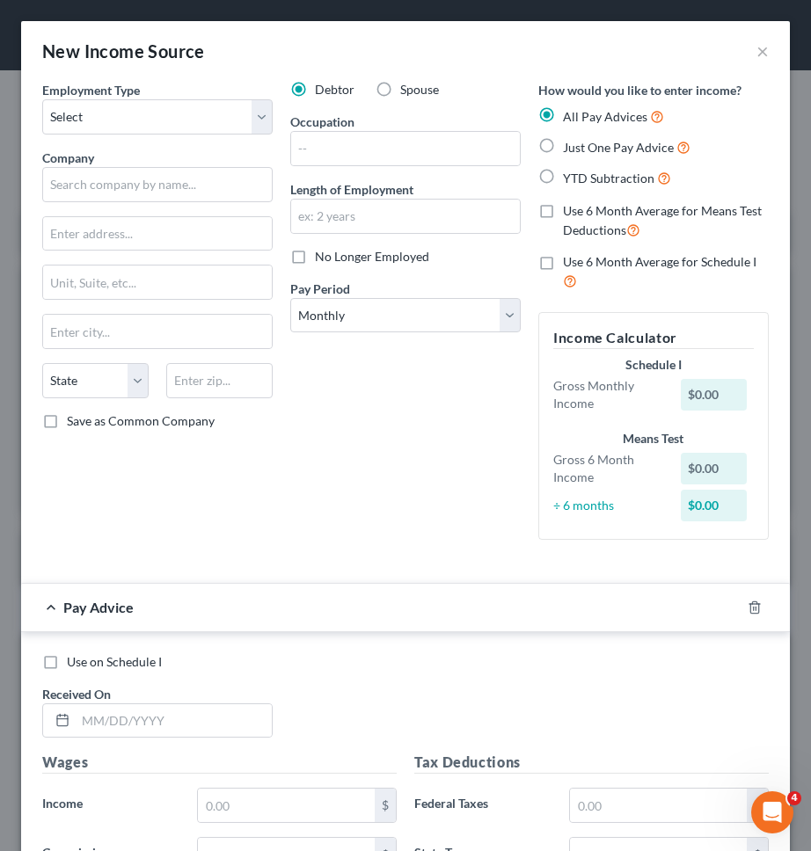
click at [563, 148] on label "Just One Pay Advice" at bounding box center [626, 147] width 127 height 20
click at [570, 148] on input "Just One Pay Advice" at bounding box center [575, 142] width 11 height 11
radio input "true"
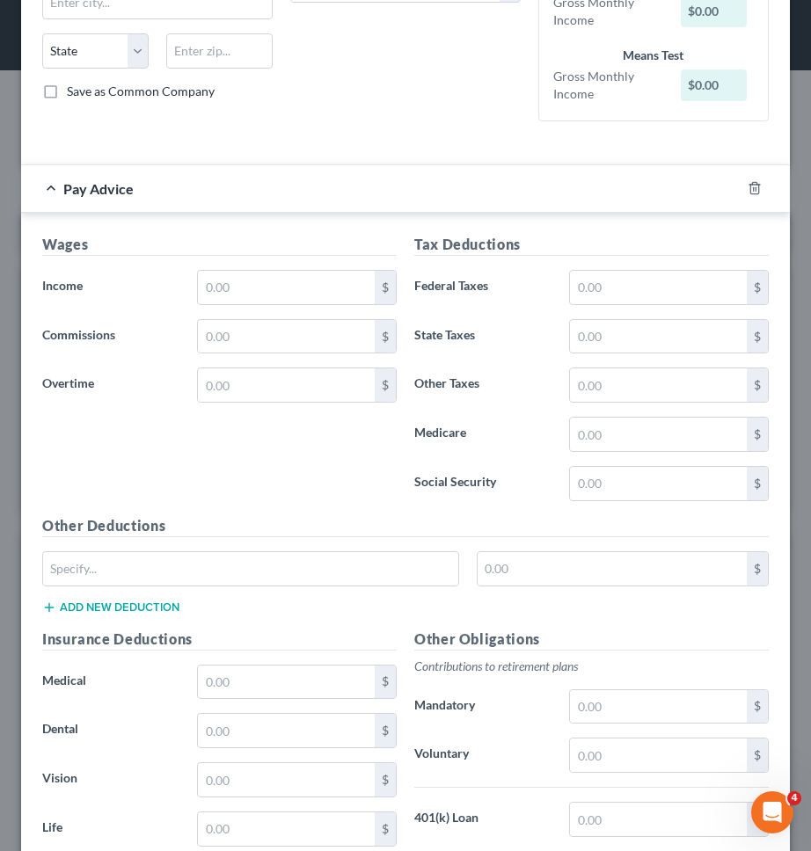
scroll to position [328, 0]
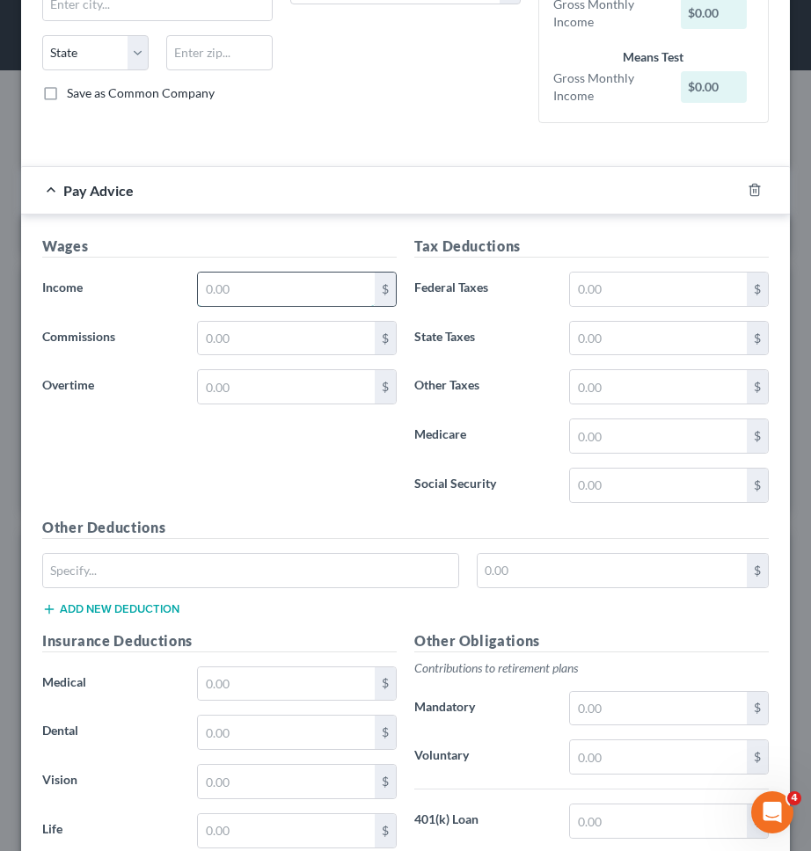
click at [342, 299] on input "text" at bounding box center [286, 289] width 177 height 33
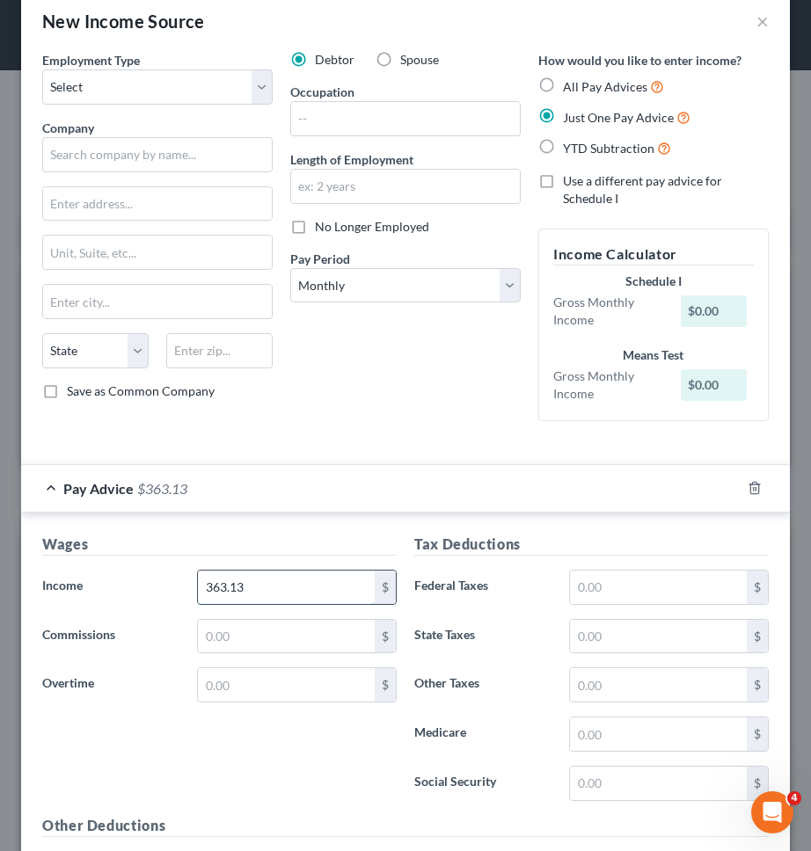
scroll to position [0, 0]
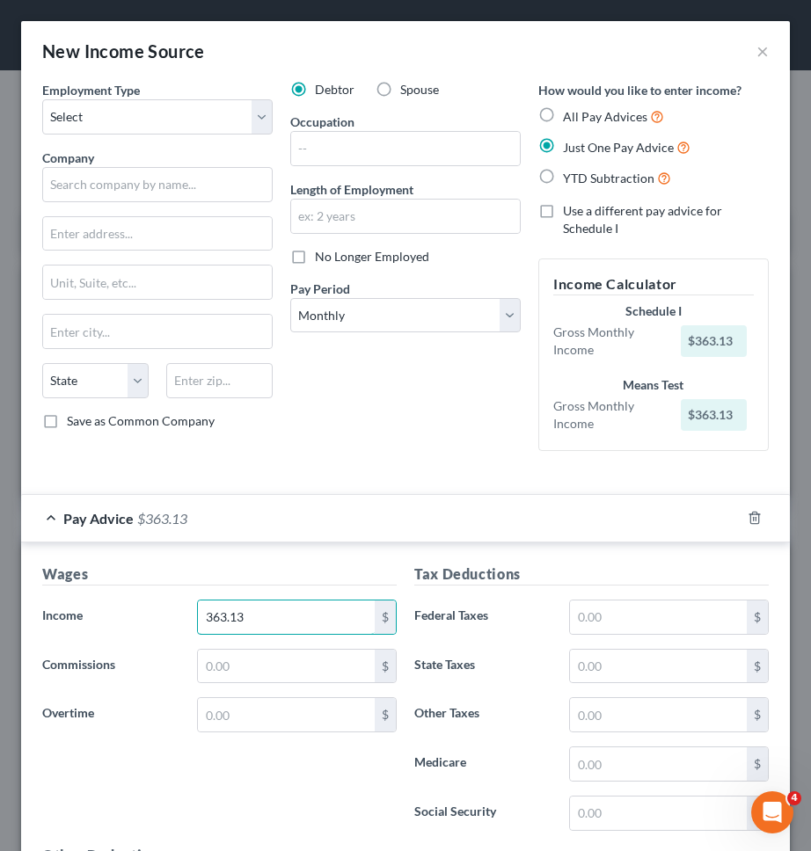
type input "363.13"
click at [551, 98] on label "How would you like to enter income?" at bounding box center [639, 90] width 203 height 18
click at [563, 117] on label "All Pay Advices" at bounding box center [613, 116] width 101 height 20
click at [570, 117] on input "All Pay Advices" at bounding box center [575, 111] width 11 height 11
radio input "true"
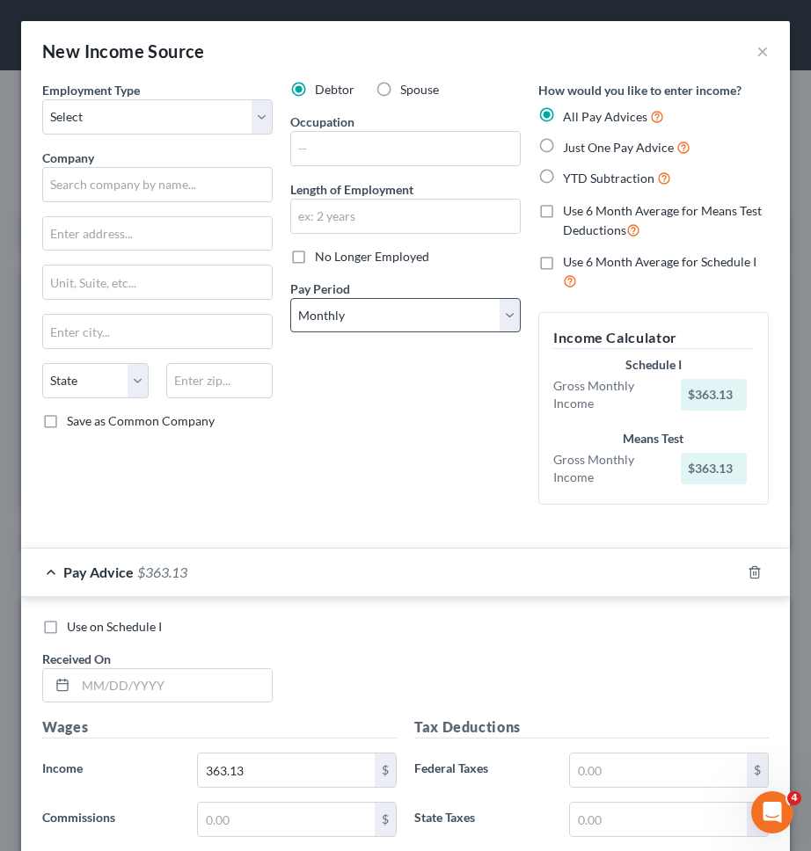
scroll to position [261, 0]
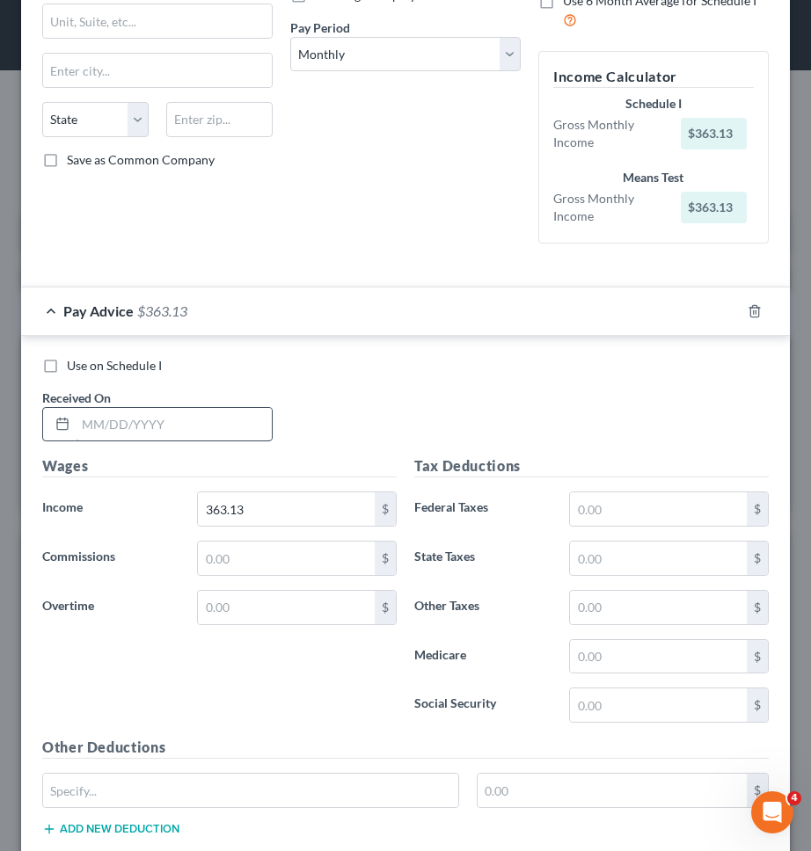
click at [201, 424] on input "text" at bounding box center [174, 424] width 196 height 33
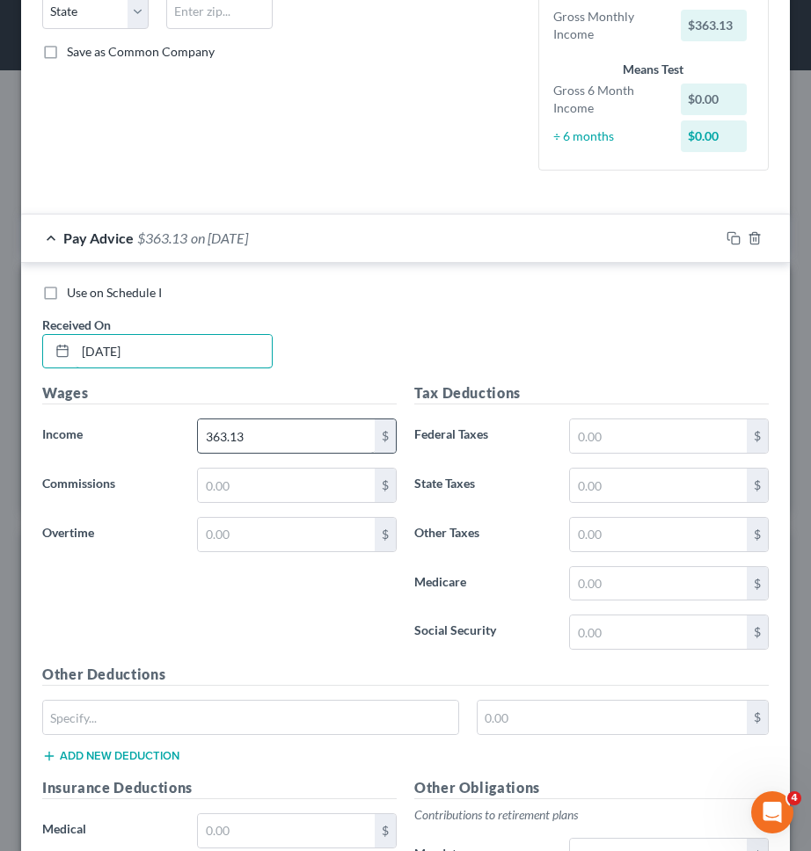
scroll to position [374, 0]
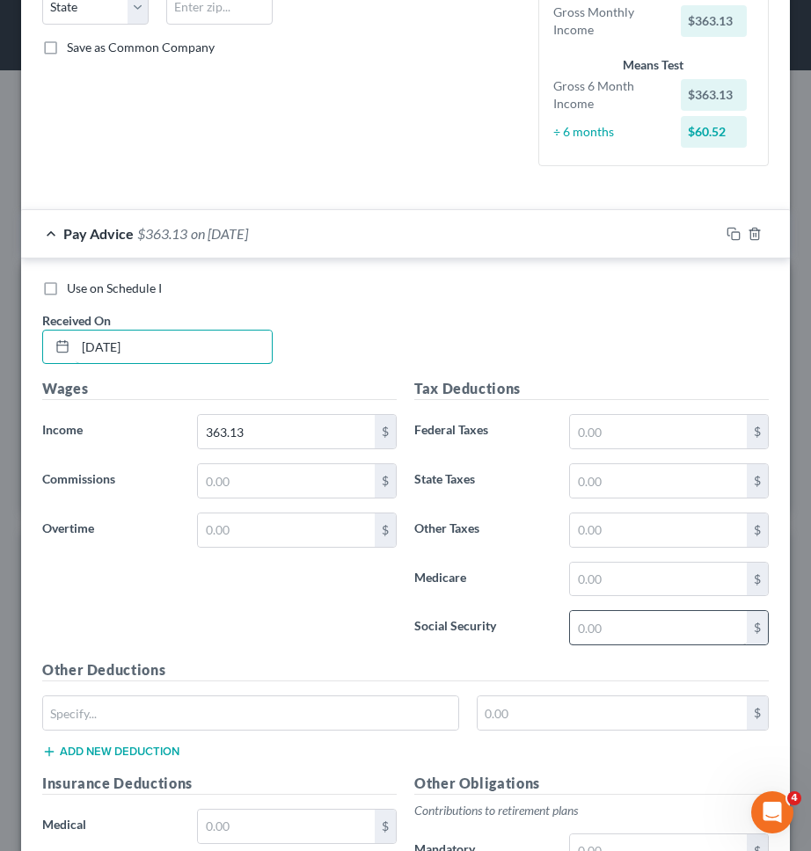
type input "08/29/2025"
click at [585, 623] on input "text" at bounding box center [658, 627] width 177 height 33
type input "22.51"
click at [608, 581] on input "text" at bounding box center [658, 579] width 177 height 33
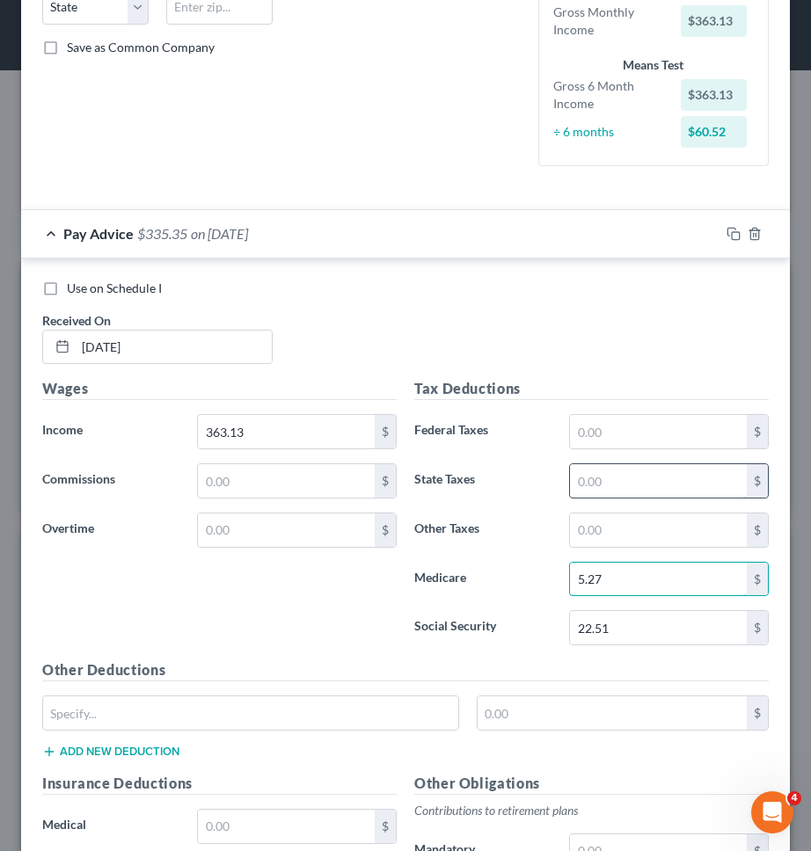
type input "5.27"
click at [645, 487] on input "text" at bounding box center [658, 480] width 177 height 33
type input "8.64"
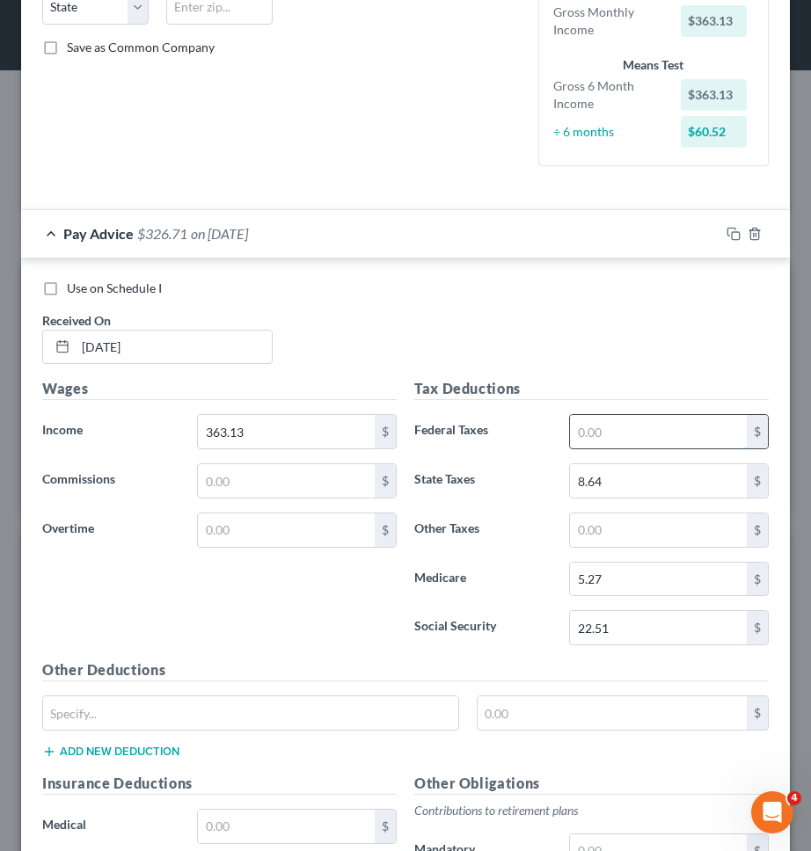
click at [668, 433] on input "text" at bounding box center [658, 431] width 177 height 33
click at [567, 494] on div "8.64 $" at bounding box center [668, 480] width 217 height 35
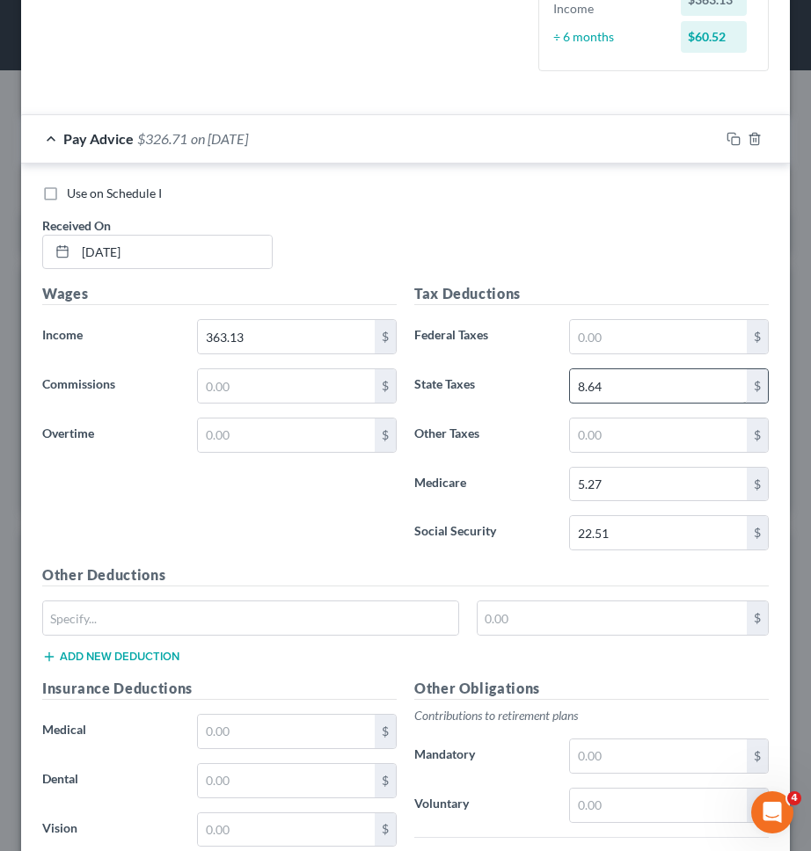
scroll to position [470, 0]
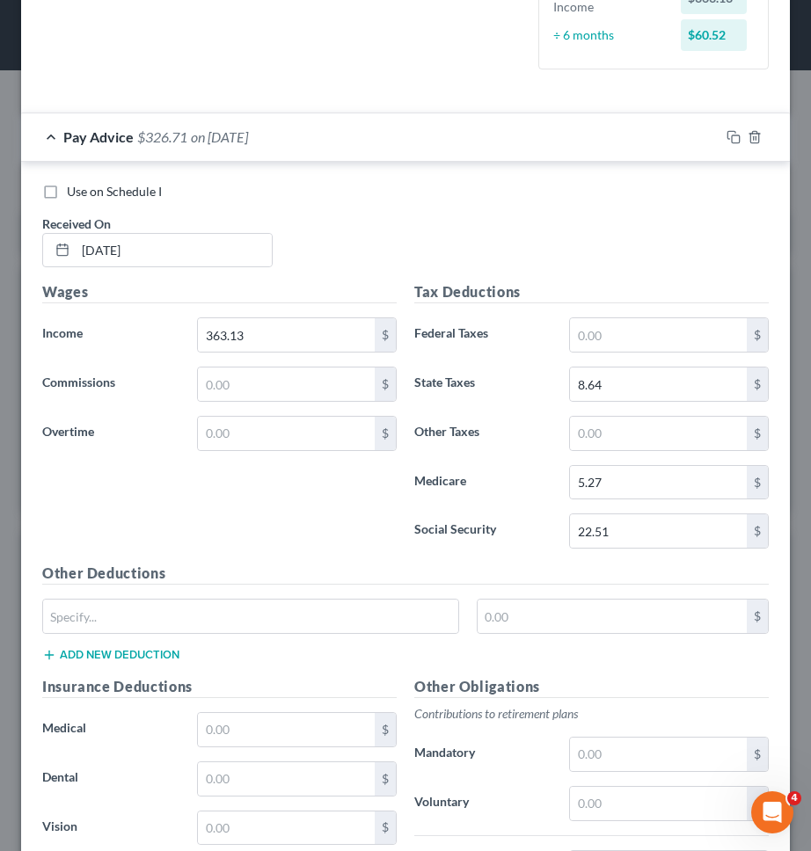
click at [543, 635] on div "$" at bounding box center [405, 623] width 744 height 49
click at [543, 631] on input "text" at bounding box center [612, 616] width 270 height 33
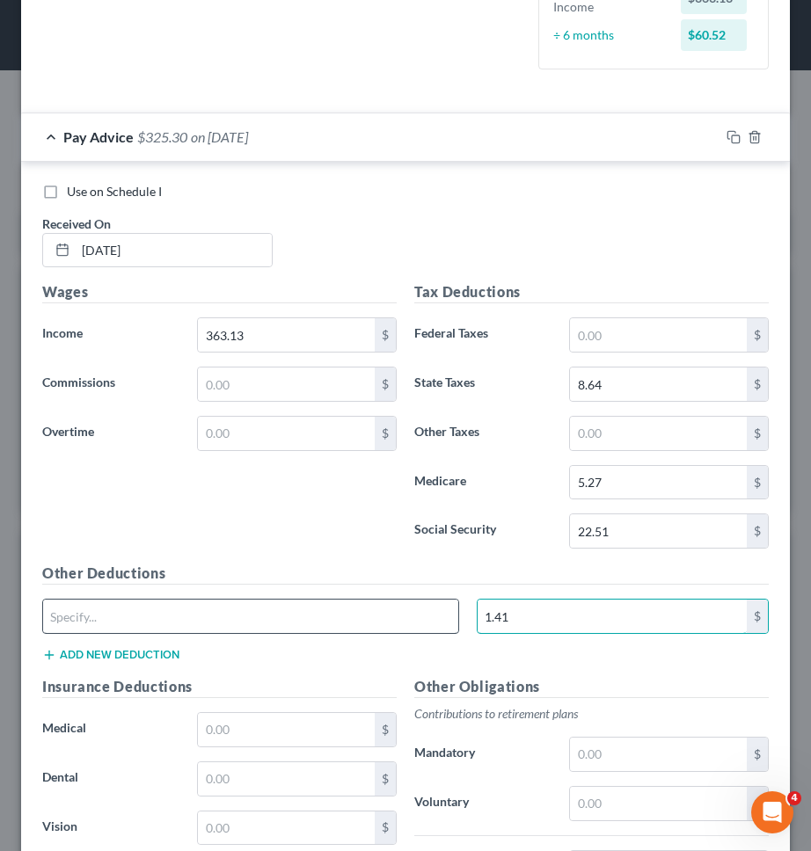
type input "1.41"
click at [374, 614] on input "text" at bounding box center [250, 616] width 415 height 33
type input "NY PFL"
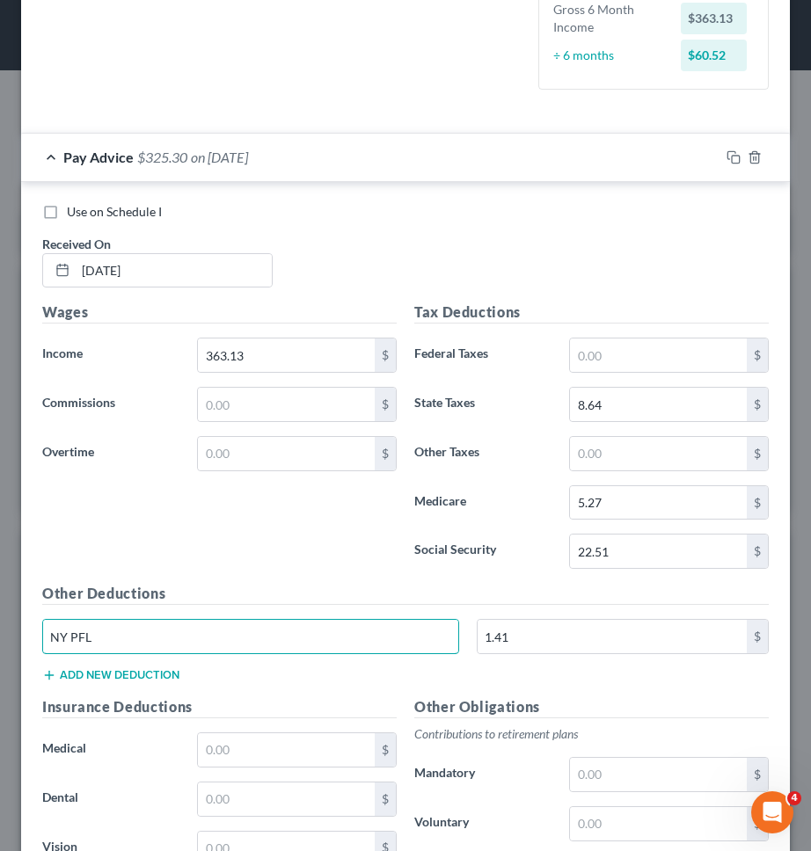
scroll to position [448, 0]
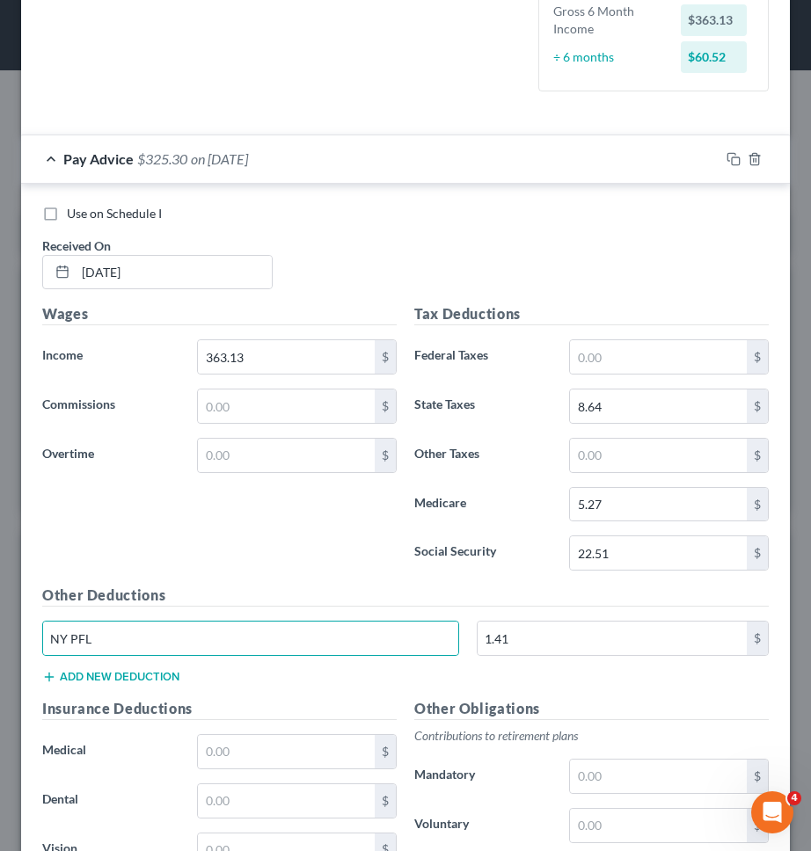
click at [129, 215] on span "Use on Schedule I" at bounding box center [114, 213] width 95 height 15
click at [85, 215] on input "Use on Schedule I" at bounding box center [79, 210] width 11 height 11
checkbox input "true"
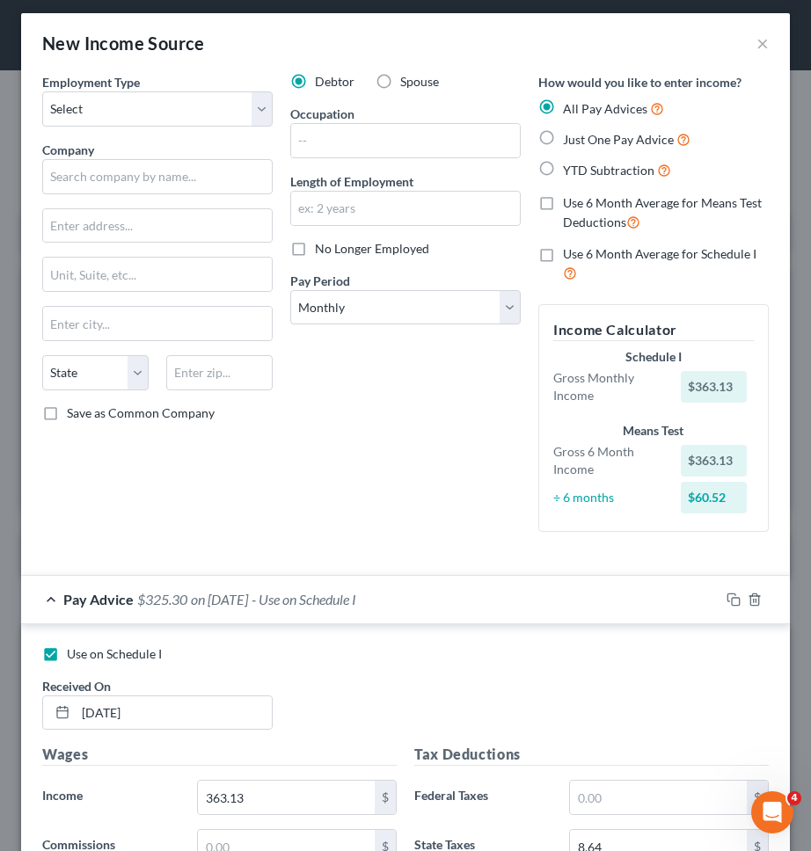
scroll to position [6, 0]
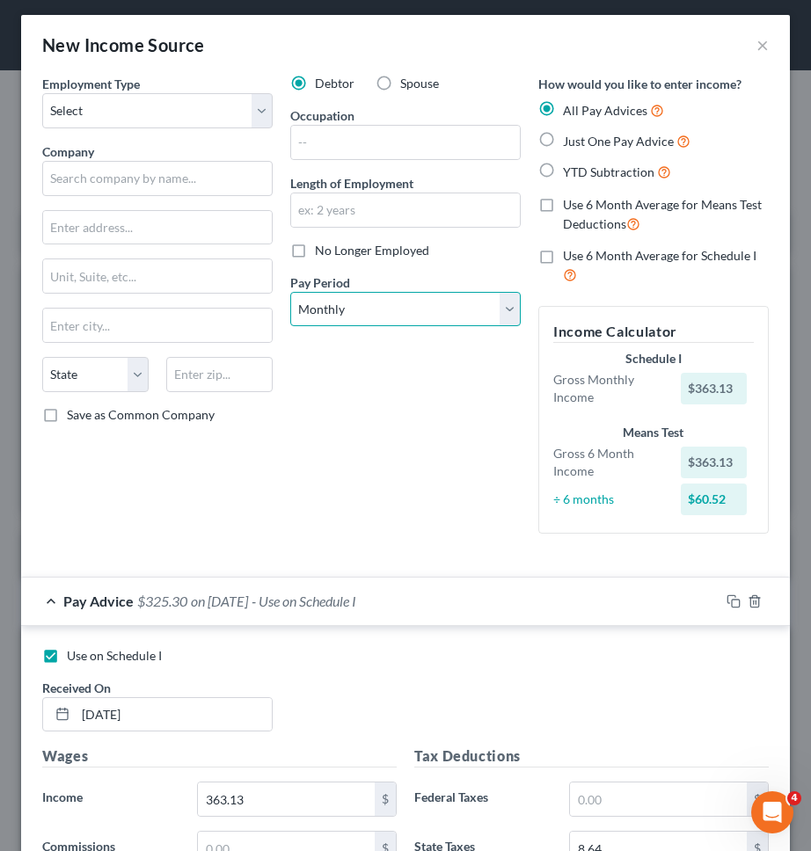
click at [347, 311] on select "Select Monthly Twice Monthly Every Other Week Weekly" at bounding box center [405, 309] width 230 height 35
select select "3"
click at [290, 292] on select "Select Monthly Twice Monthly Every Other Week Weekly" at bounding box center [405, 309] width 230 height 35
click at [397, 396] on div "Debtor Spouse Occupation Length of Employment No Longer Employed Pay Period * S…" at bounding box center [405, 311] width 248 height 473
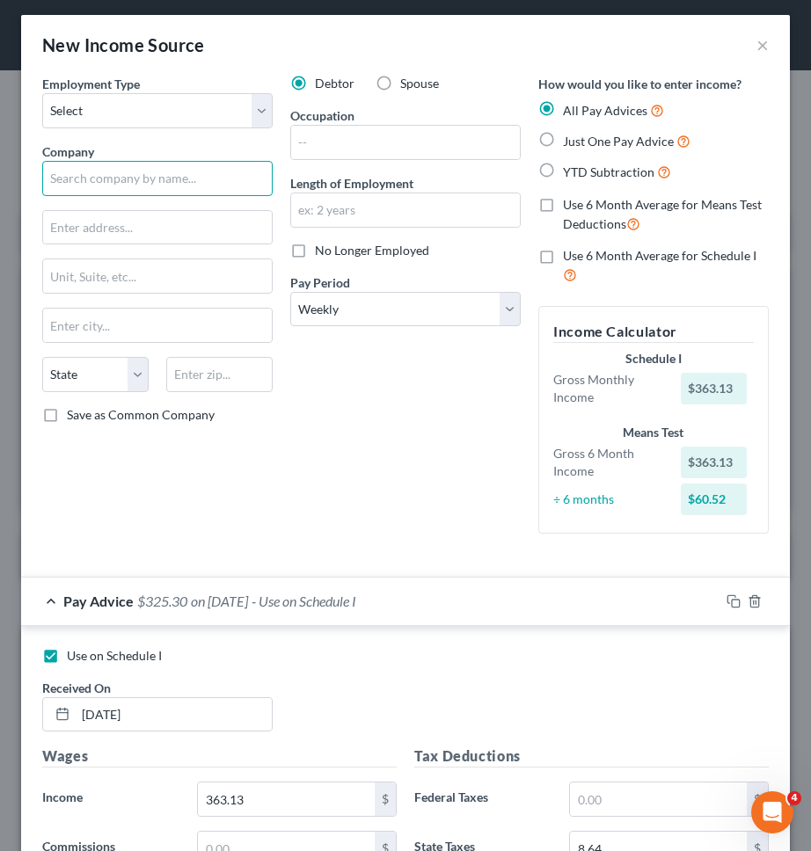
click at [200, 183] on input "text" at bounding box center [157, 178] width 230 height 35
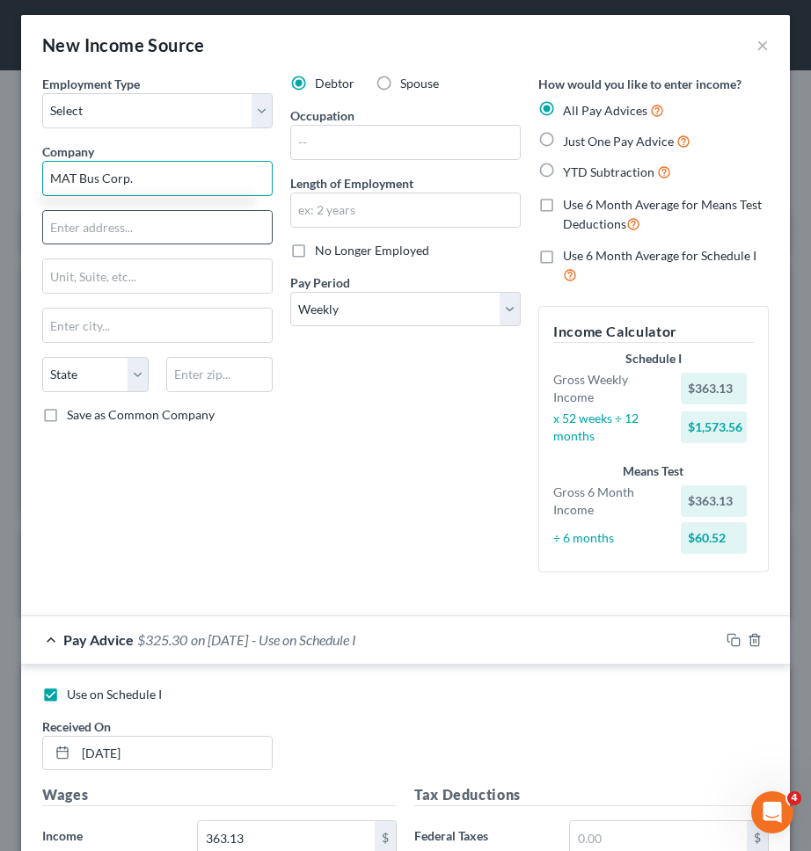
type input "MAT Bus Corp."
click at [196, 224] on input "text" at bounding box center [157, 227] width 229 height 33
type input "191 Rosa Parks Street"
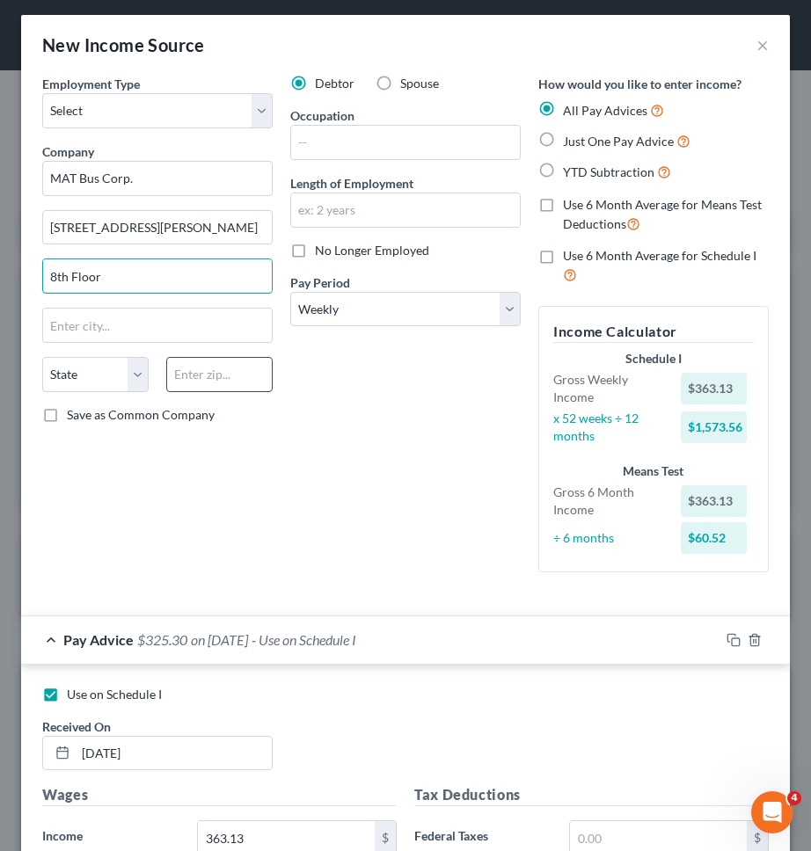
type input "8th Floor"
click at [218, 369] on input "text" at bounding box center [219, 374] width 106 height 35
type input "45202"
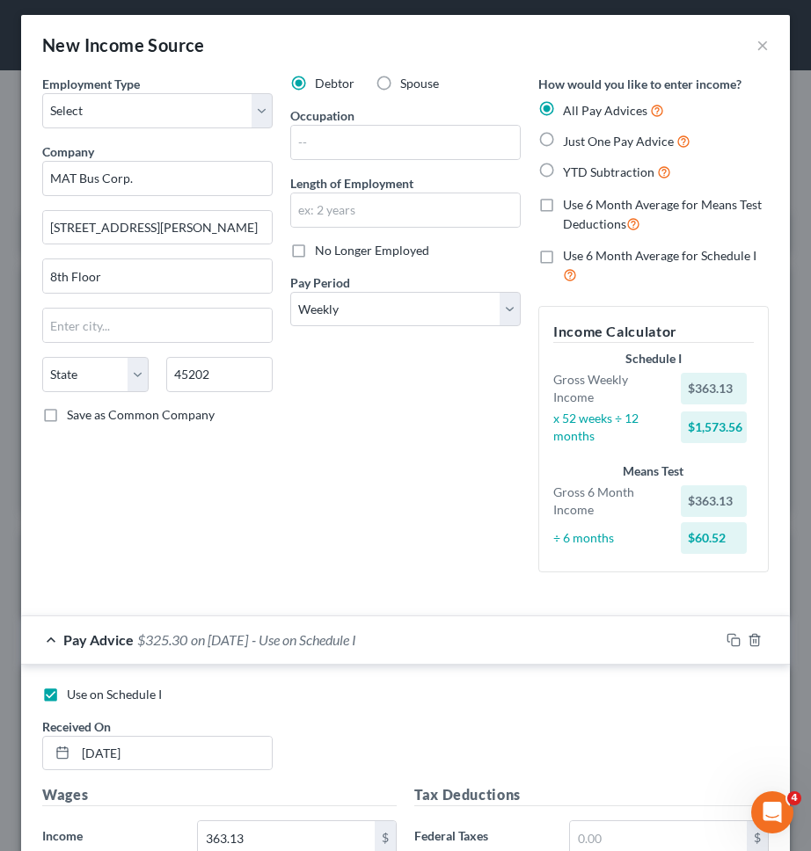
type input "Cincinnati"
select select "36"
drag, startPoint x: 279, startPoint y: 445, endPoint x: 236, endPoint y: 443, distance: 43.1
click at [279, 445] on div "Employment Type * Select Full or Part Time Employment Self Employment Company *…" at bounding box center [157, 331] width 248 height 512
click at [175, 412] on span "Save as Common Company" at bounding box center [141, 414] width 148 height 15
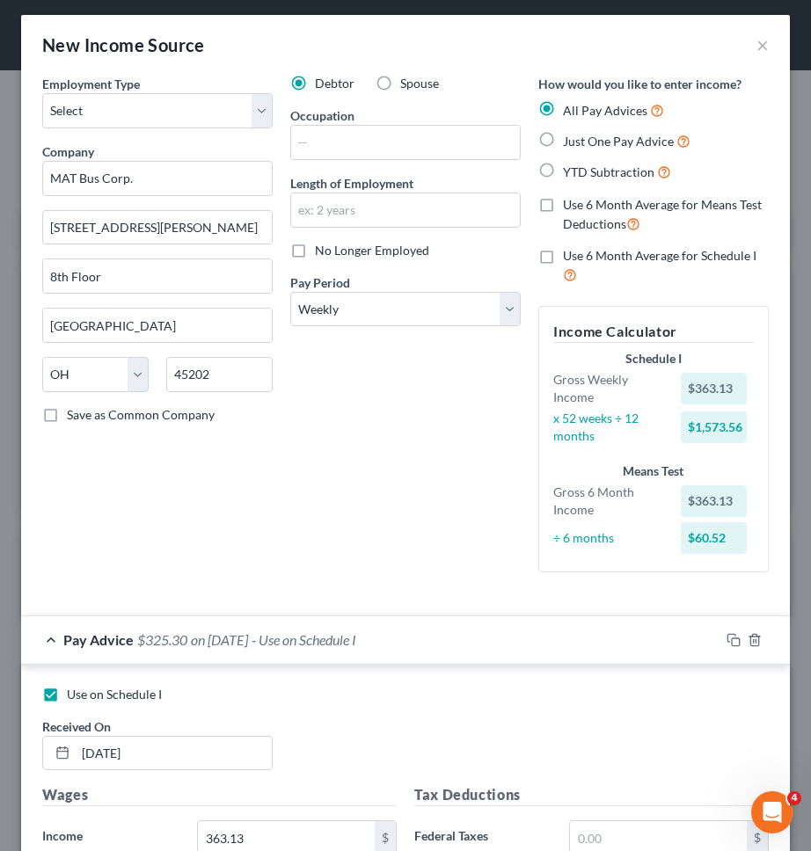
click at [85, 412] on input "Save as Common Company" at bounding box center [79, 411] width 11 height 11
checkbox input "true"
click at [236, 101] on select "Select Full or Part Time Employment Self Employment" at bounding box center [157, 110] width 230 height 35
select select "0"
click at [42, 93] on select "Select Full or Part Time Employment Self Employment" at bounding box center [157, 110] width 230 height 35
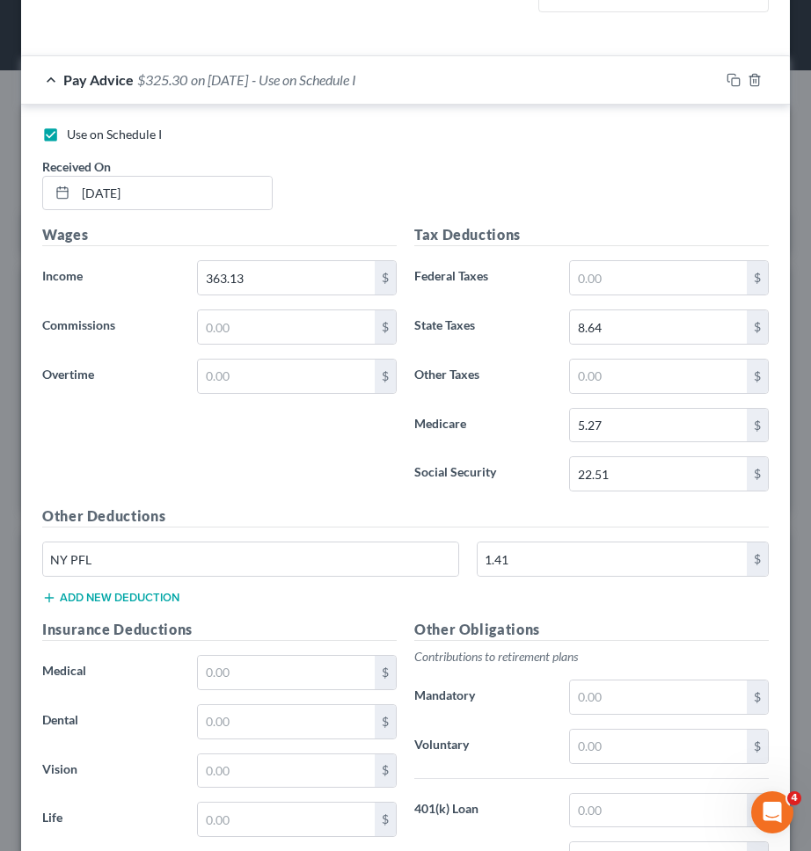
scroll to position [814, 0]
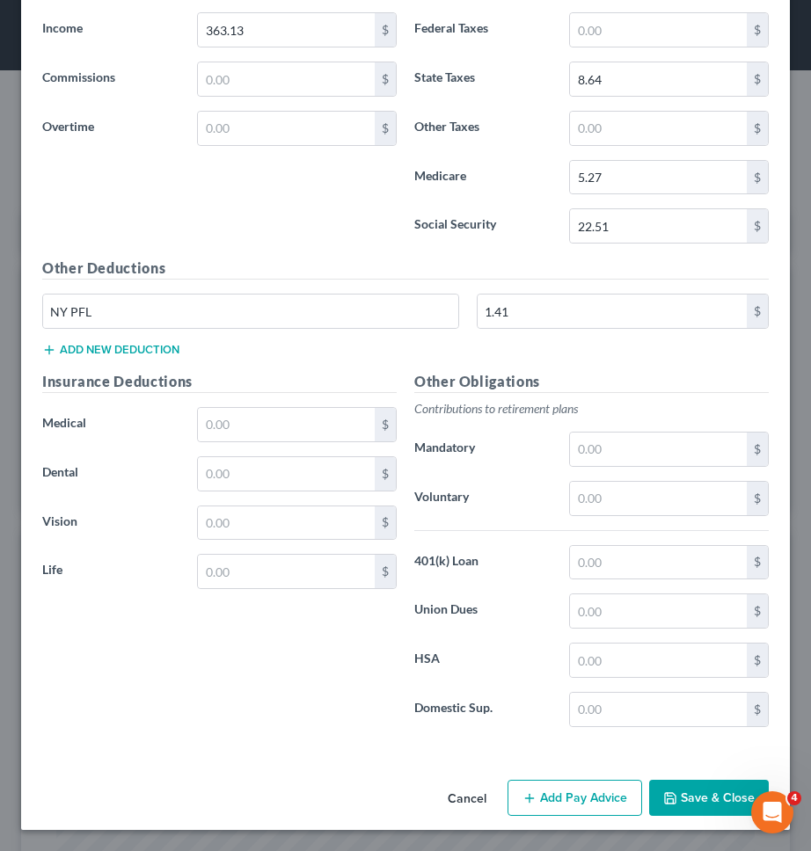
click at [697, 806] on button "Save & Close" at bounding box center [709, 798] width 120 height 37
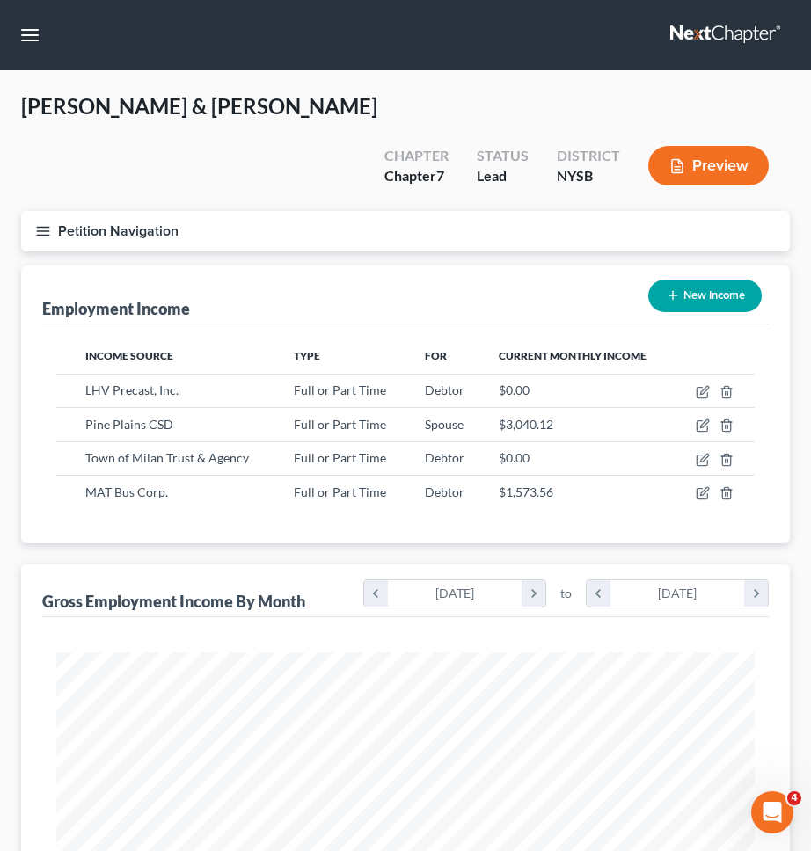
click at [426, 211] on button "Petition Navigation" at bounding box center [405, 231] width 769 height 40
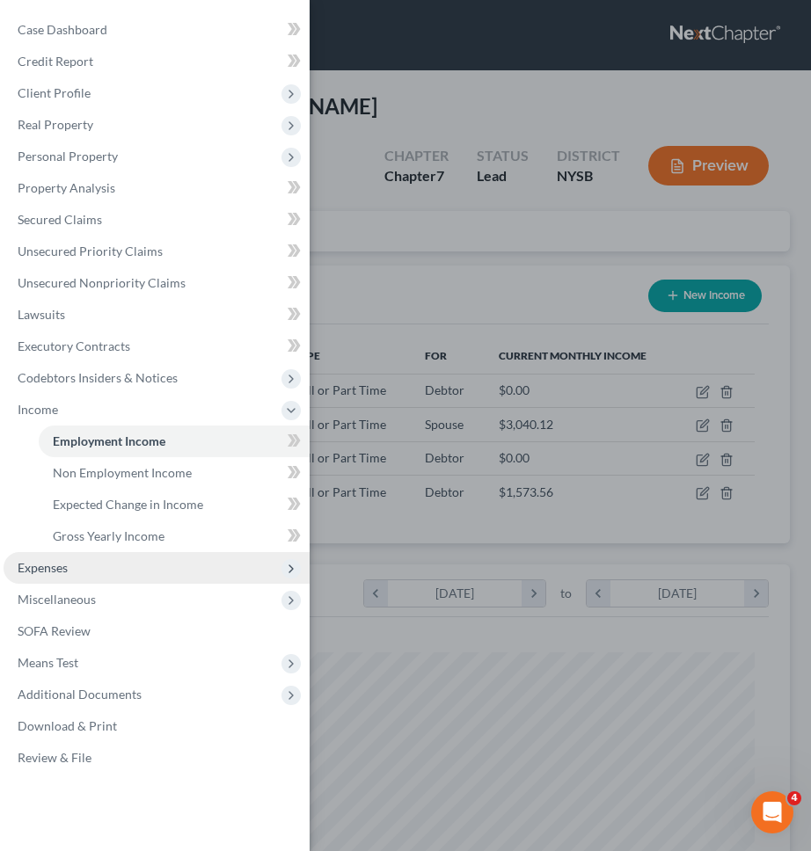
click at [234, 572] on span "Expenses" at bounding box center [157, 568] width 306 height 32
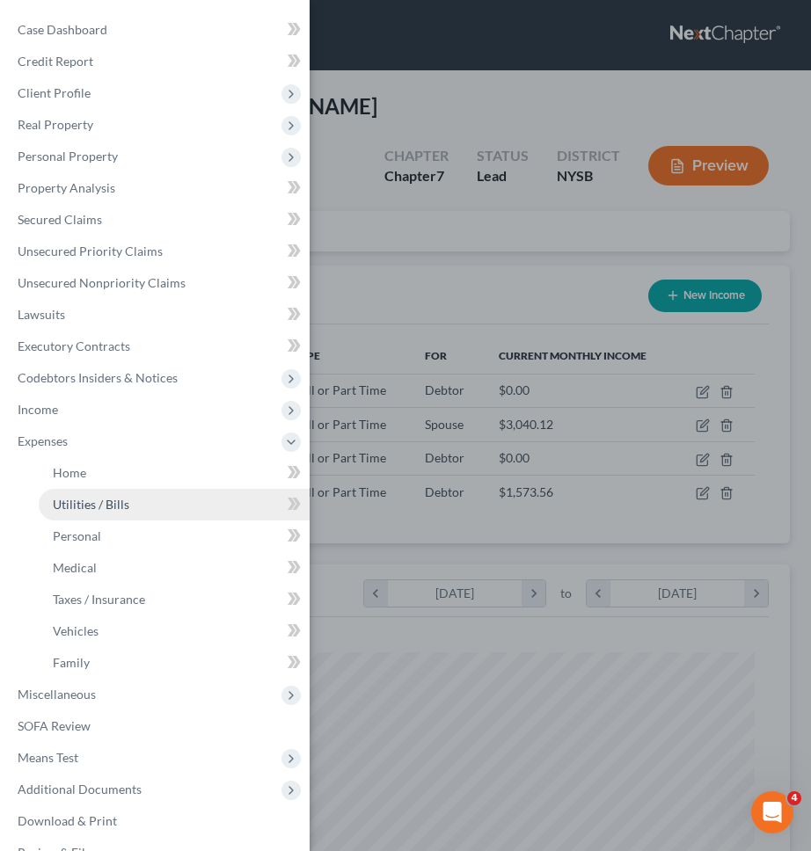
click at [171, 494] on link "Utilities / Bills" at bounding box center [174, 505] width 271 height 32
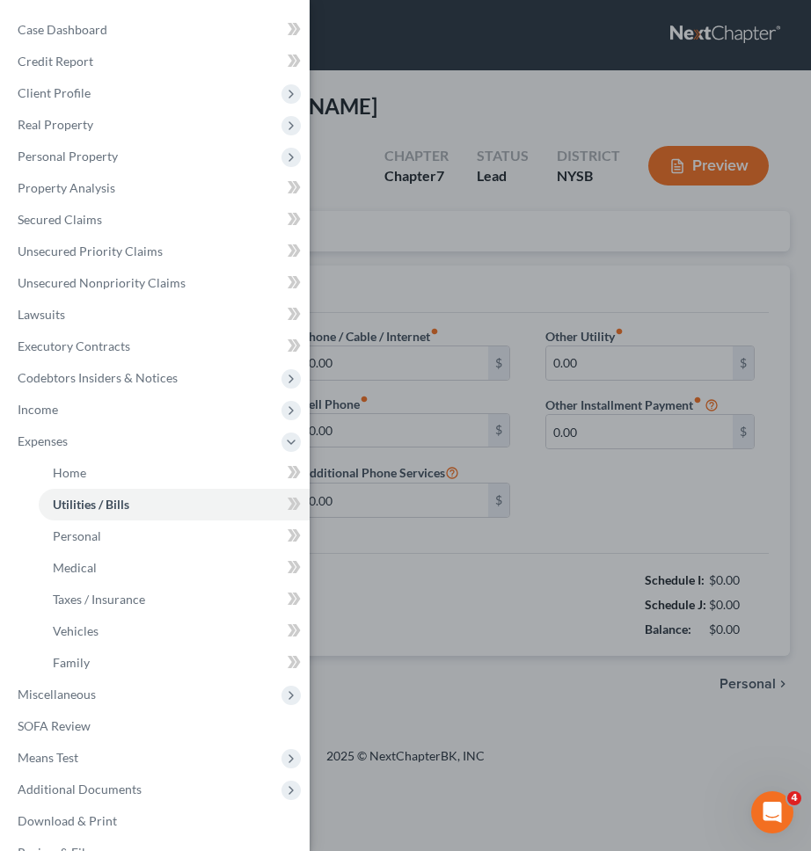
click at [463, 506] on div "Case Dashboard Payments Invoices Payments Payments Credit Report Client Profile" at bounding box center [405, 425] width 811 height 851
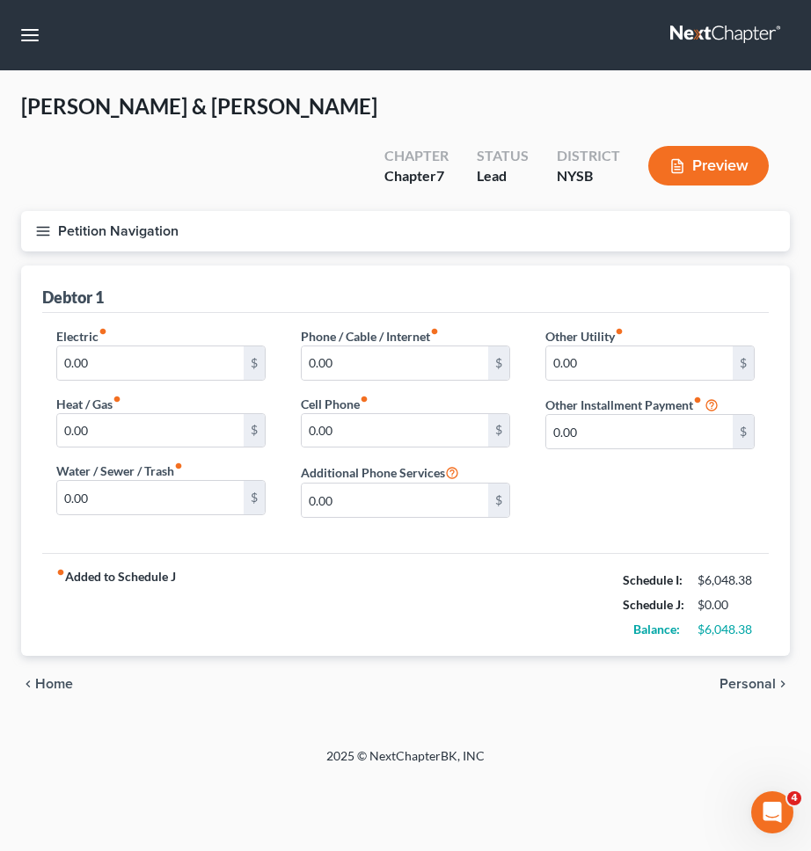
click at [569, 212] on div "Petition Navigation Case Dashboard Payments Invoices Payments Payments Credit R…" at bounding box center [405, 238] width 786 height 55
click at [543, 211] on button "Petition Navigation" at bounding box center [405, 231] width 769 height 40
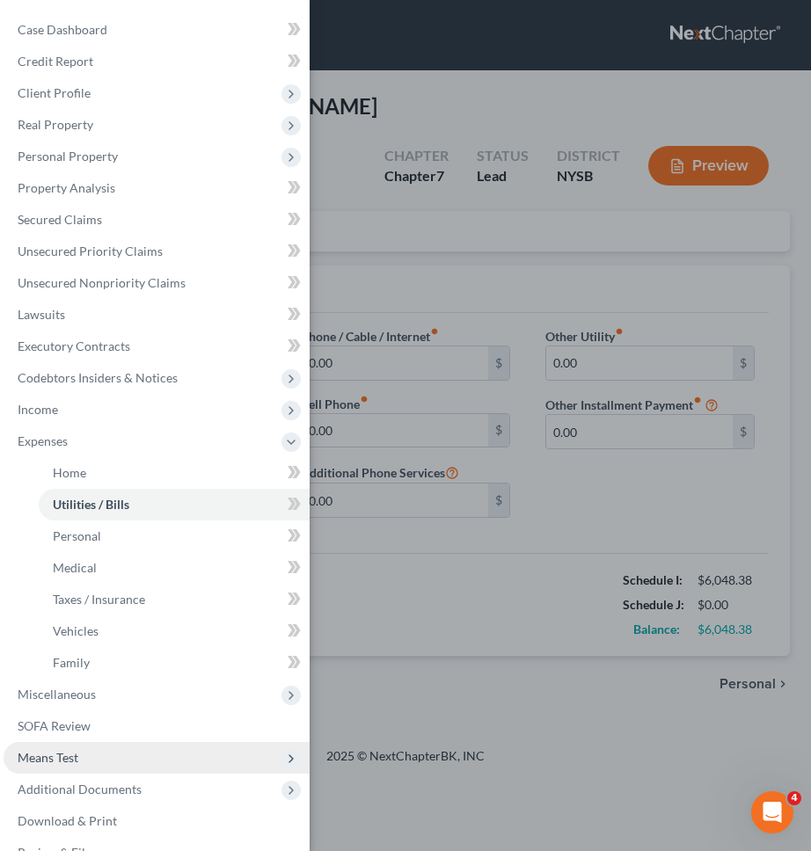
click at [161, 759] on span "Means Test" at bounding box center [157, 758] width 306 height 32
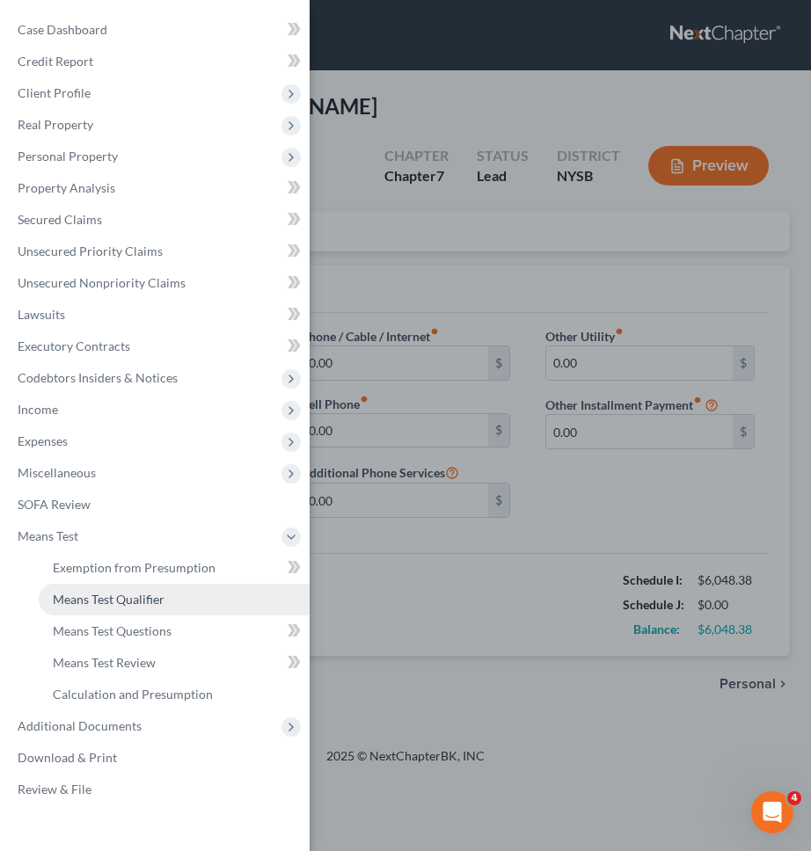
click at [131, 595] on span "Means Test Qualifier" at bounding box center [109, 599] width 112 height 15
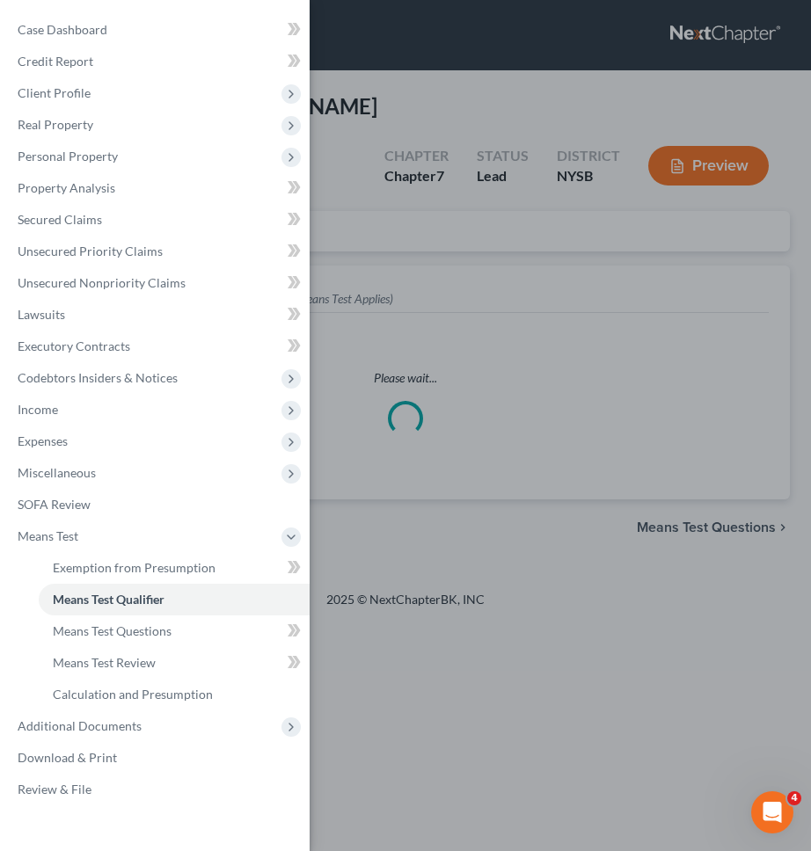
click at [513, 531] on div "Case Dashboard Payments Invoices Payments Payments Credit Report Client Profile" at bounding box center [405, 425] width 811 height 851
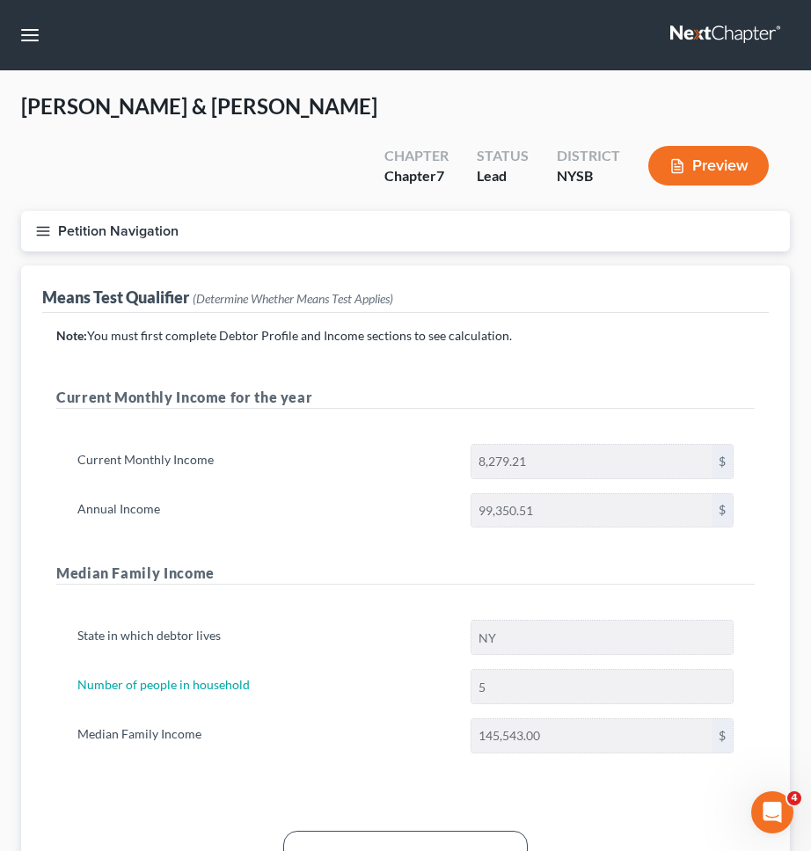
click at [356, 211] on button "Petition Navigation" at bounding box center [405, 231] width 769 height 40
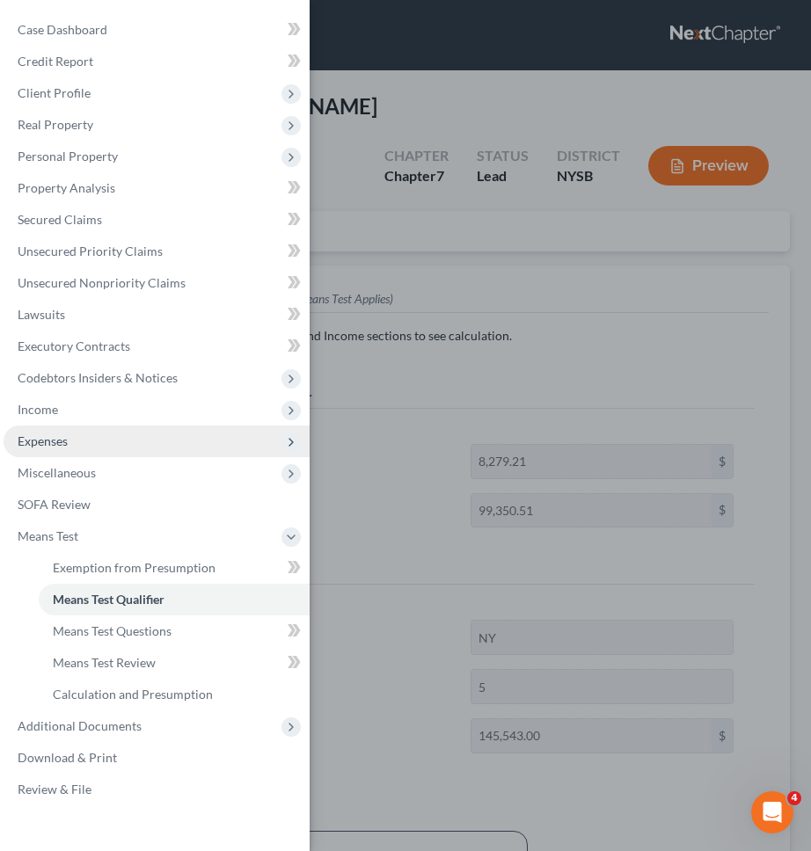
click at [116, 426] on span "Expenses" at bounding box center [157, 442] width 306 height 32
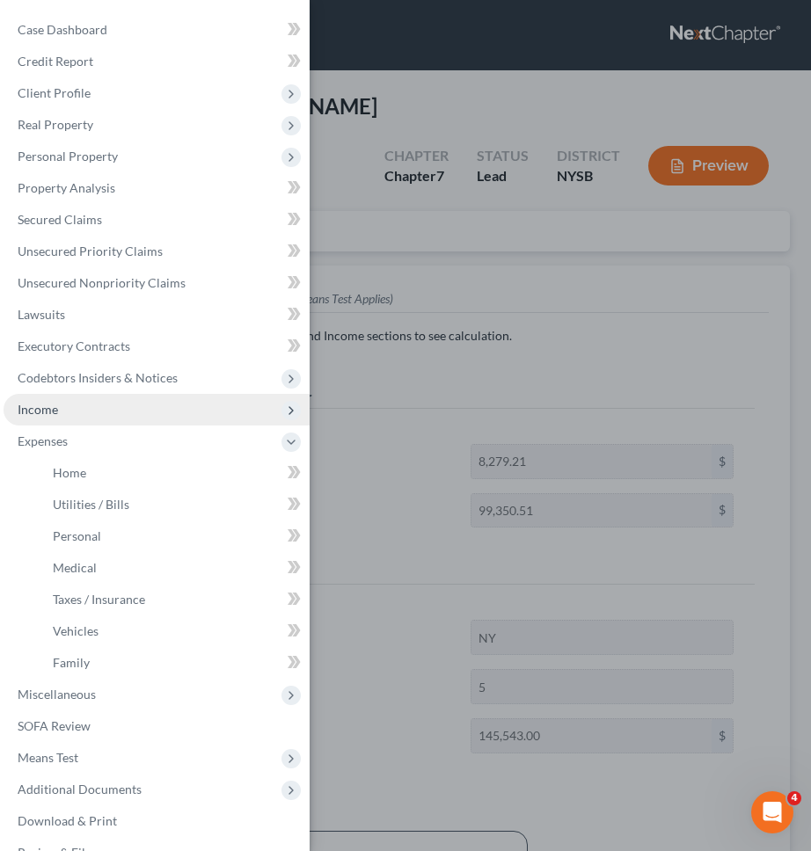
click at [115, 414] on span "Income" at bounding box center [157, 410] width 306 height 32
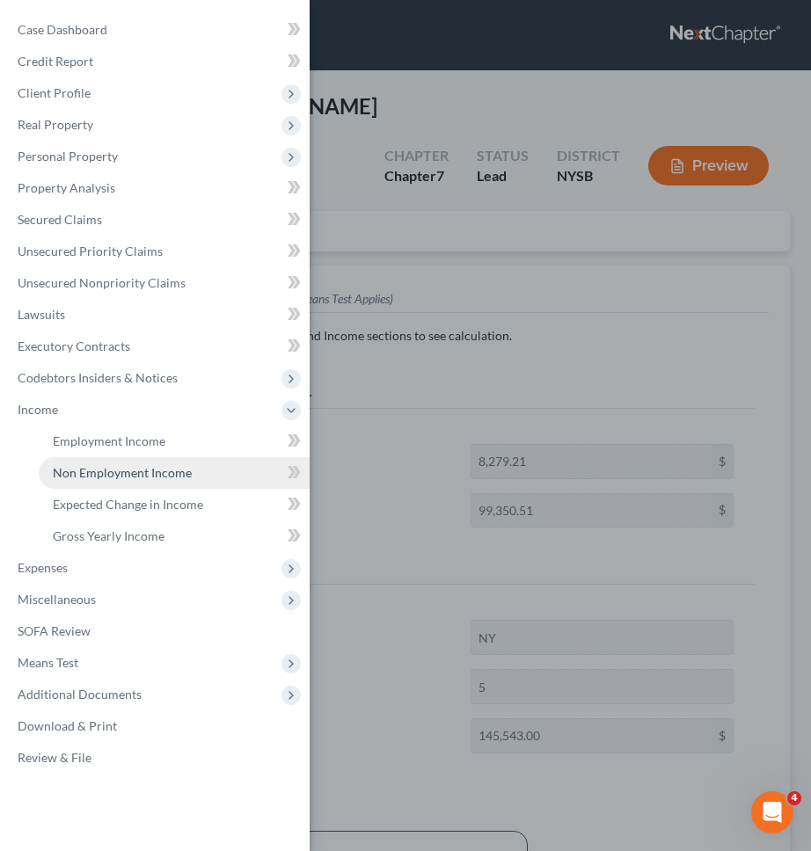
click at [117, 472] on span "Non Employment Income" at bounding box center [122, 472] width 139 height 15
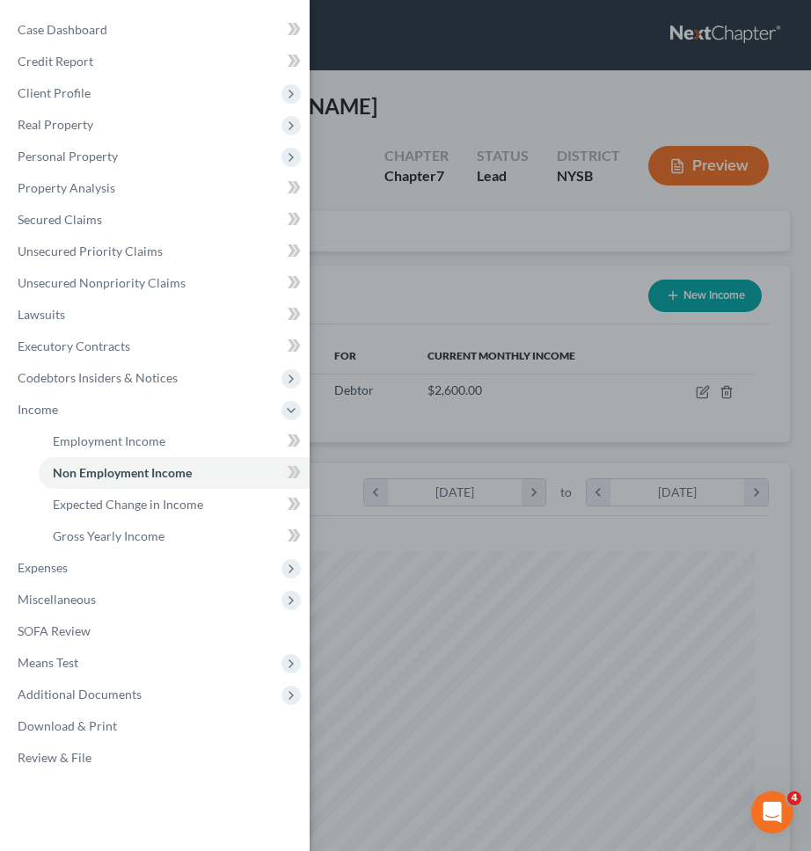
click at [465, 354] on div "Case Dashboard Payments Invoices Payments Payments Credit Report Client Profile" at bounding box center [405, 425] width 811 height 851
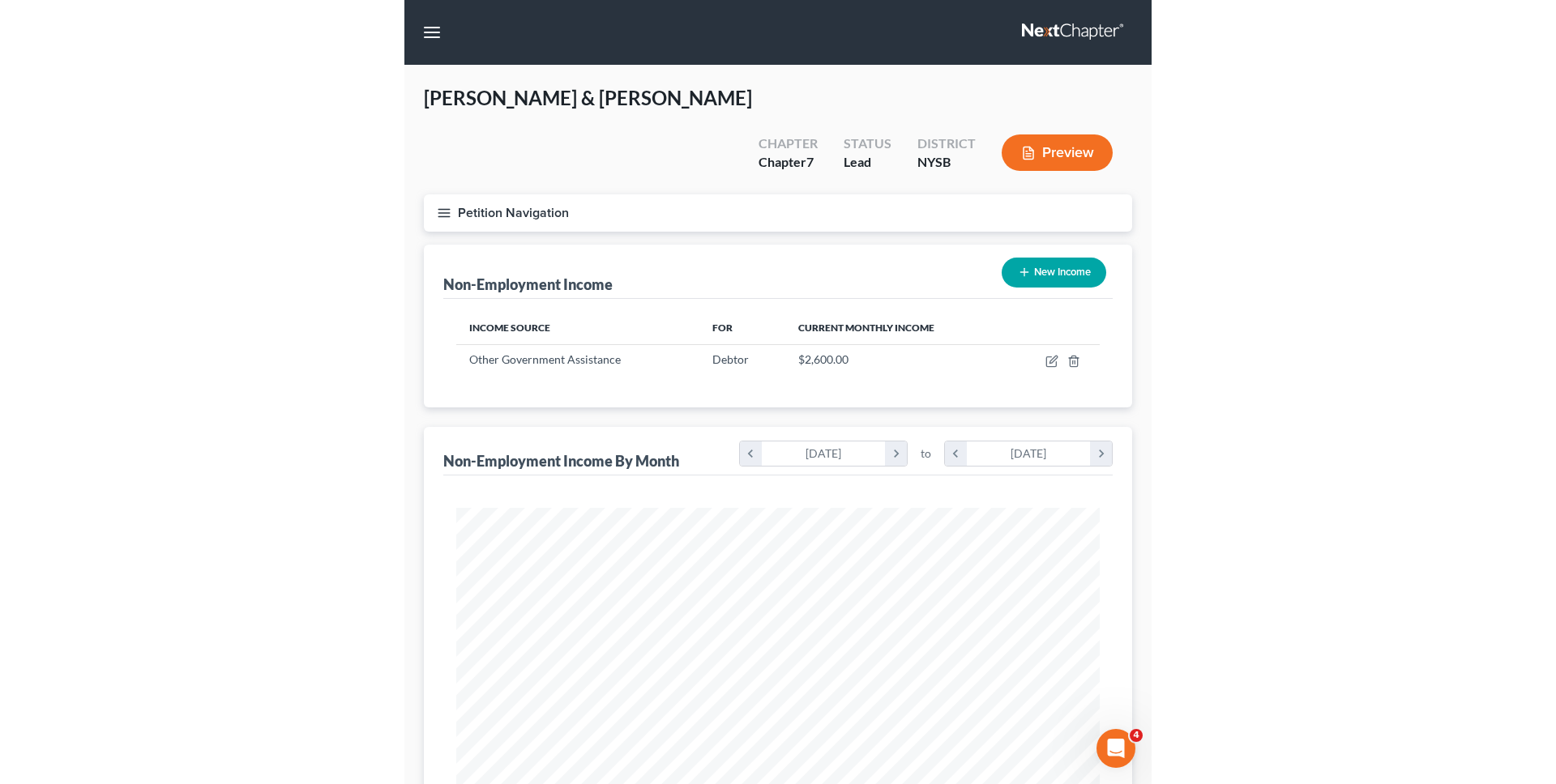
scroll to position [322, 676]
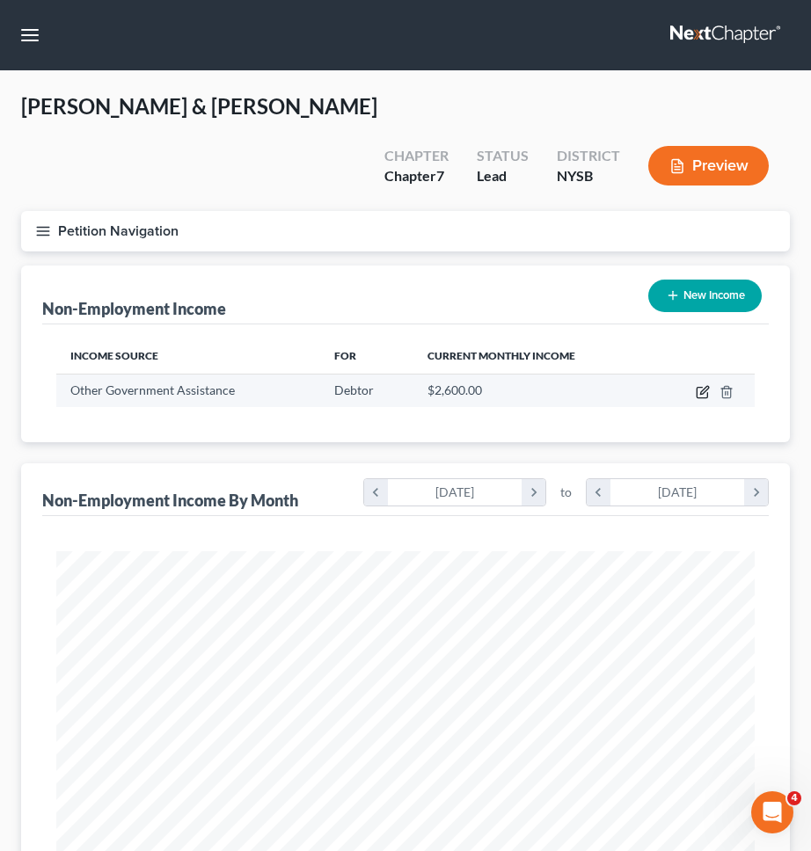
click at [708, 385] on icon "button" at bounding box center [703, 392] width 14 height 14
select select "5"
select select "2"
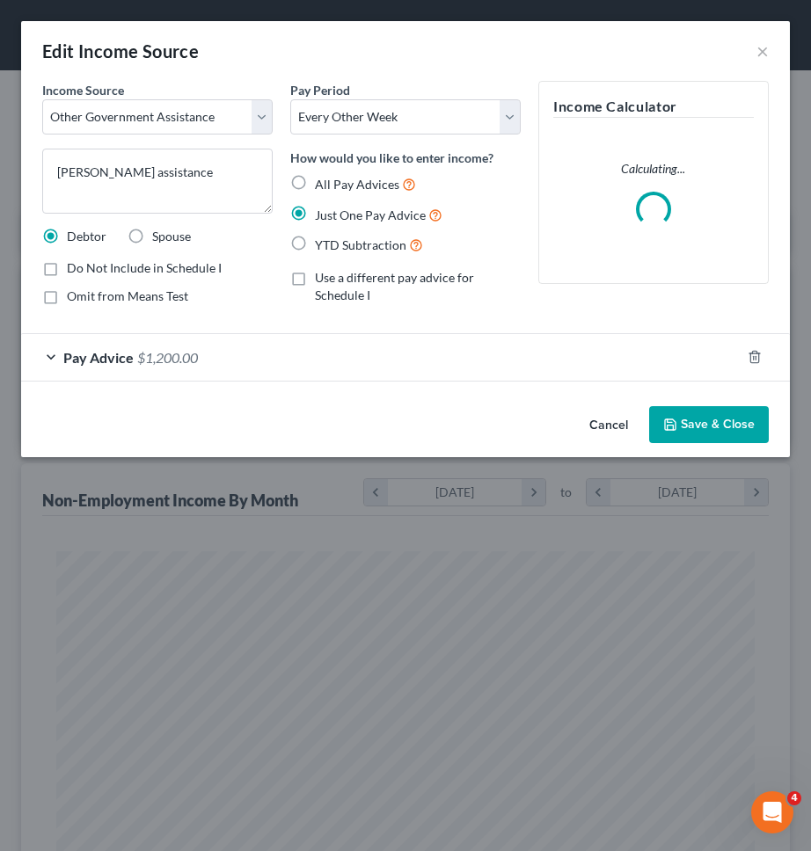
click at [484, 367] on div "Pay Advice $1,200.00" at bounding box center [380, 357] width 719 height 47
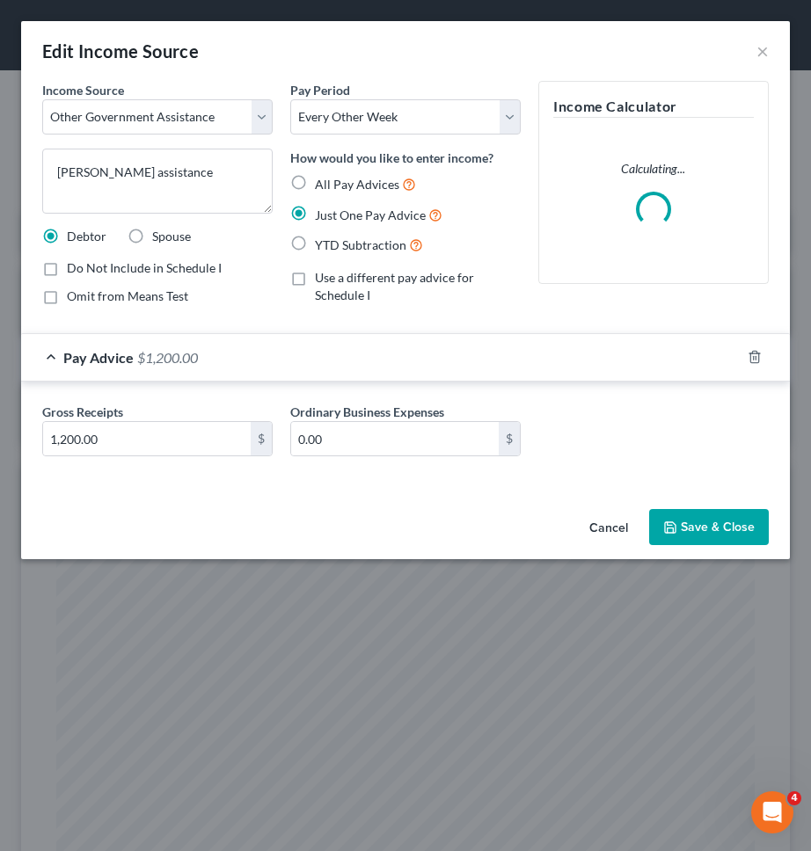
click at [484, 367] on div "Pay Advice $1,200.00" at bounding box center [380, 357] width 719 height 47
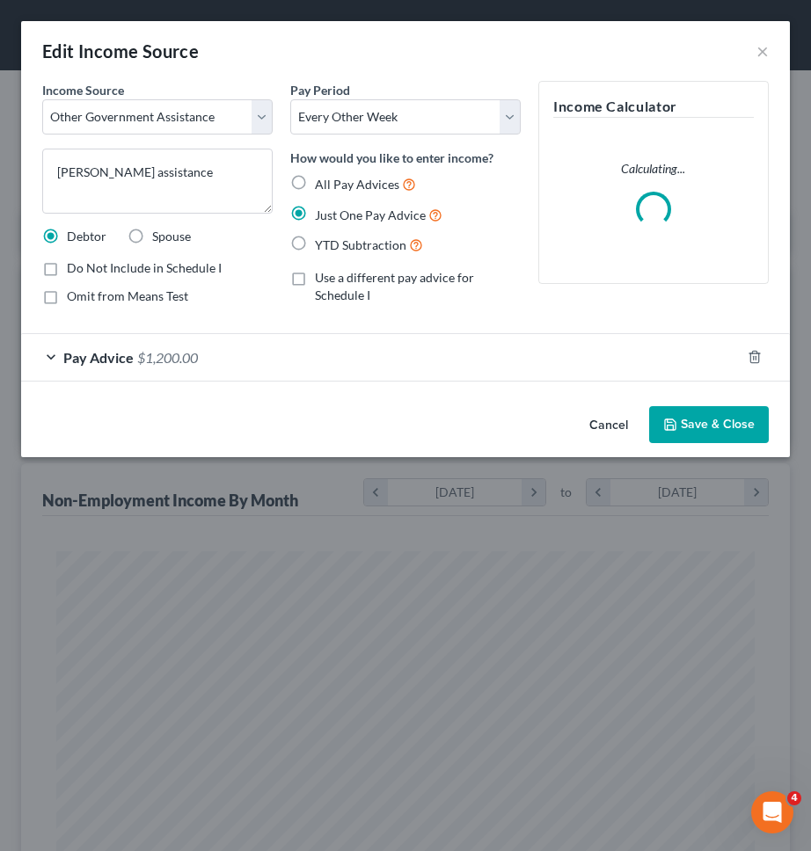
click at [597, 425] on button "Cancel" at bounding box center [608, 425] width 67 height 35
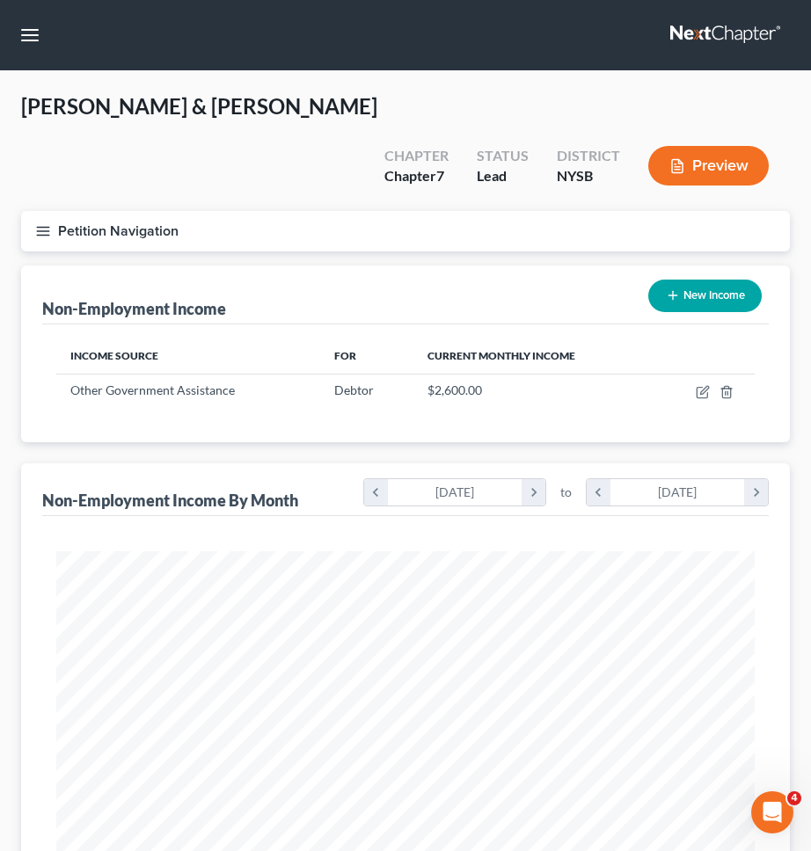
click at [348, 266] on div "Non-Employment Income New Income" at bounding box center [405, 295] width 726 height 59
click at [353, 211] on button "Petition Navigation" at bounding box center [405, 231] width 769 height 40
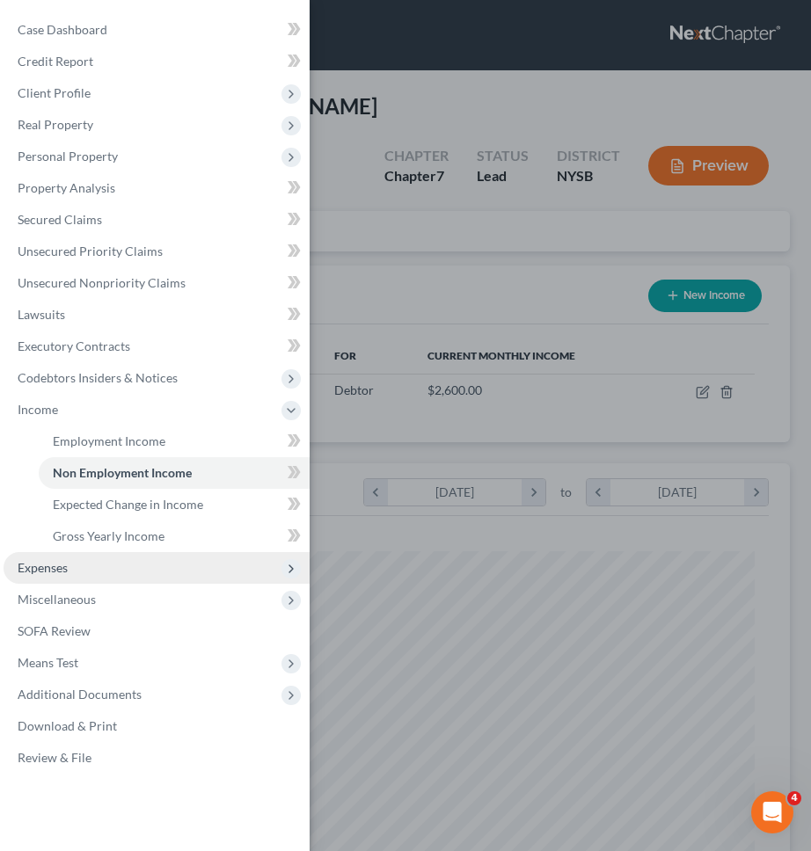
click at [80, 577] on span "Expenses" at bounding box center [157, 568] width 306 height 32
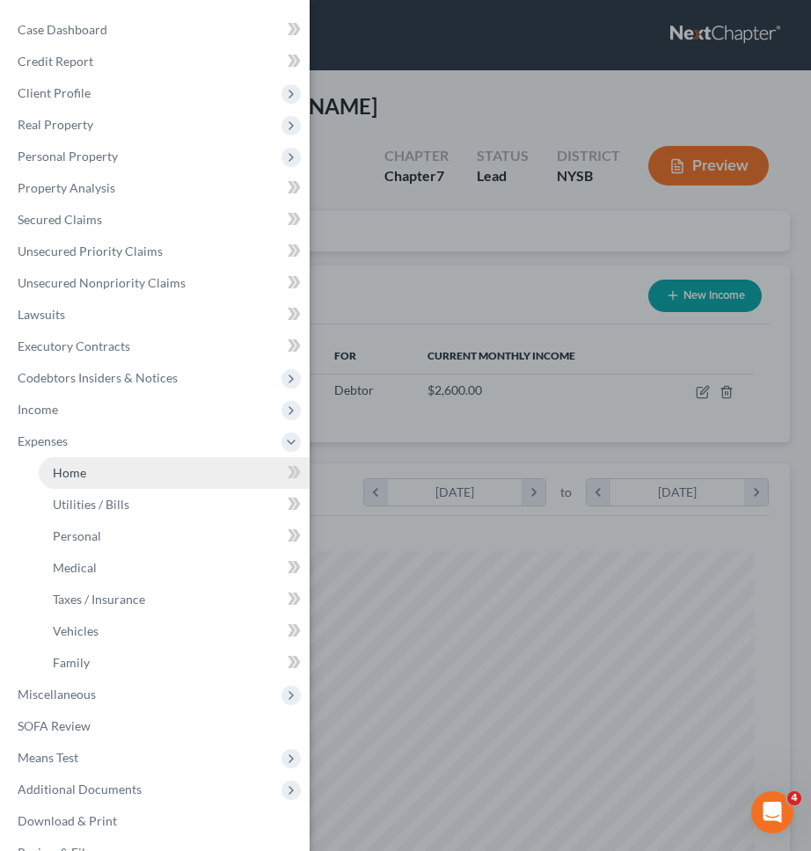
click at [97, 472] on link "Home" at bounding box center [174, 473] width 271 height 32
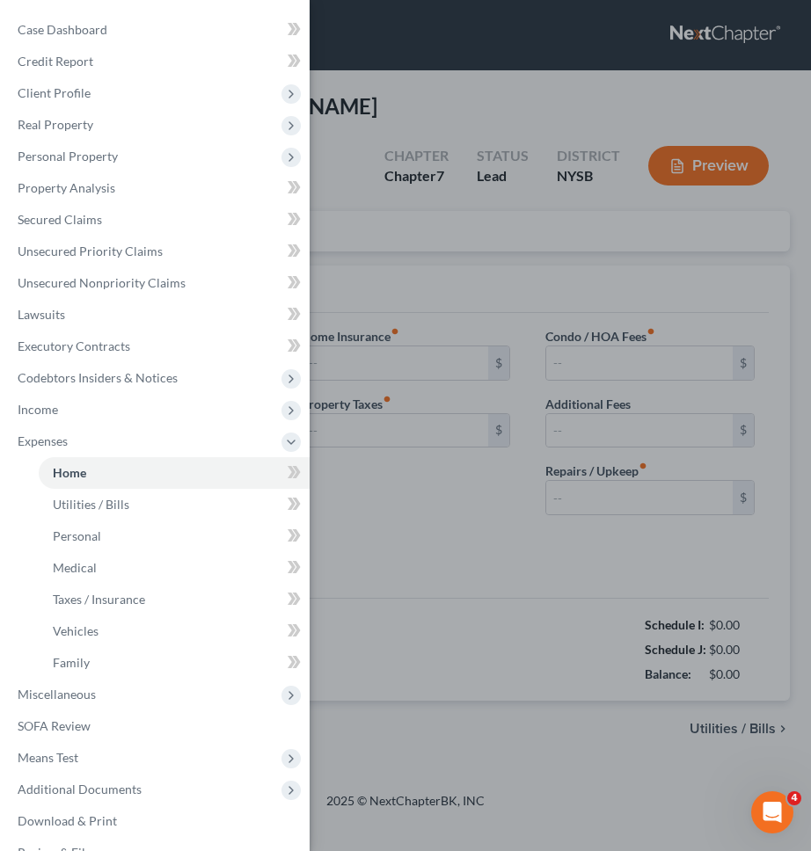
type input "0.00"
radio input "true"
type input "0.00"
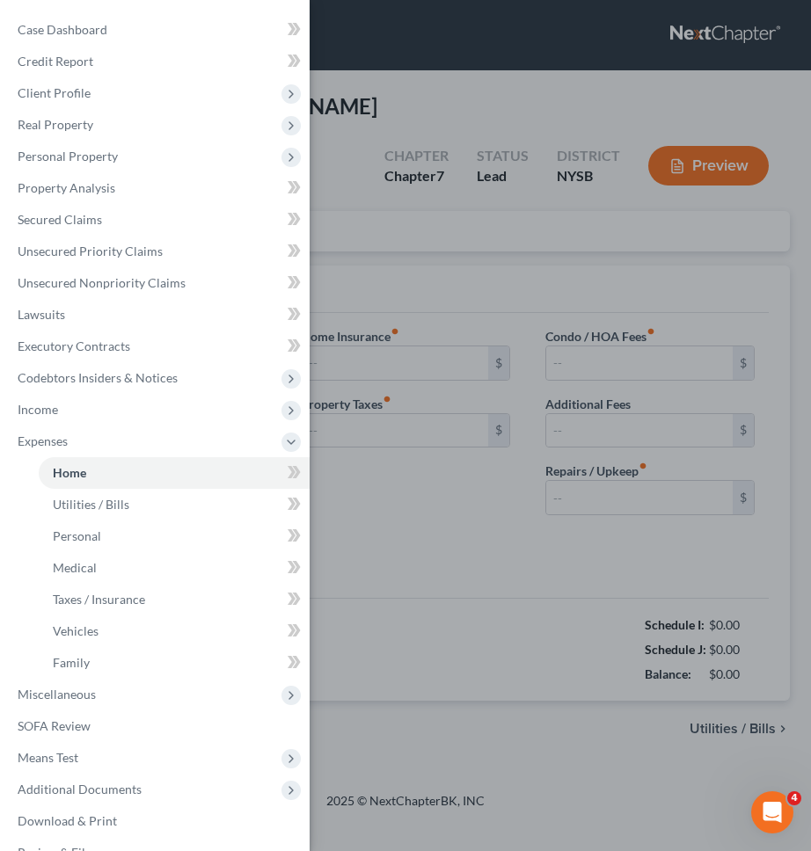
type input "0.00"
click at [344, 418] on div "Case Dashboard Payments Invoices Payments Payments Credit Report Client Profile" at bounding box center [405, 425] width 811 height 851
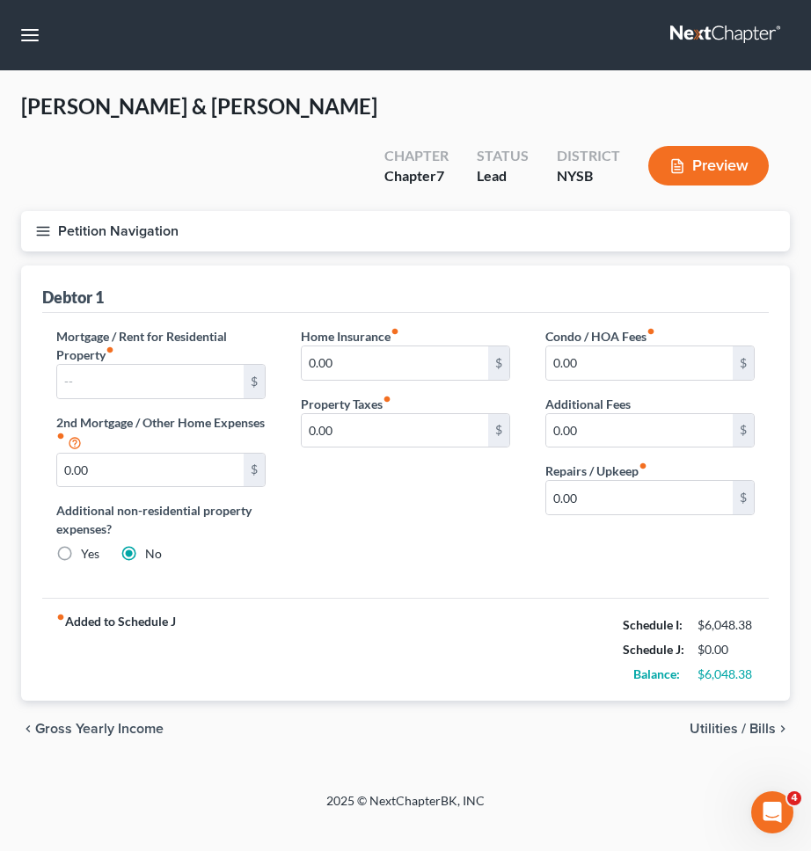
click at [352, 164] on div "Wendover, Justin & Rebecca Upgraded Chapter Chapter 7 Status Lead District NYSB…" at bounding box center [405, 151] width 769 height 119
click at [358, 211] on button "Petition Navigation" at bounding box center [405, 231] width 769 height 40
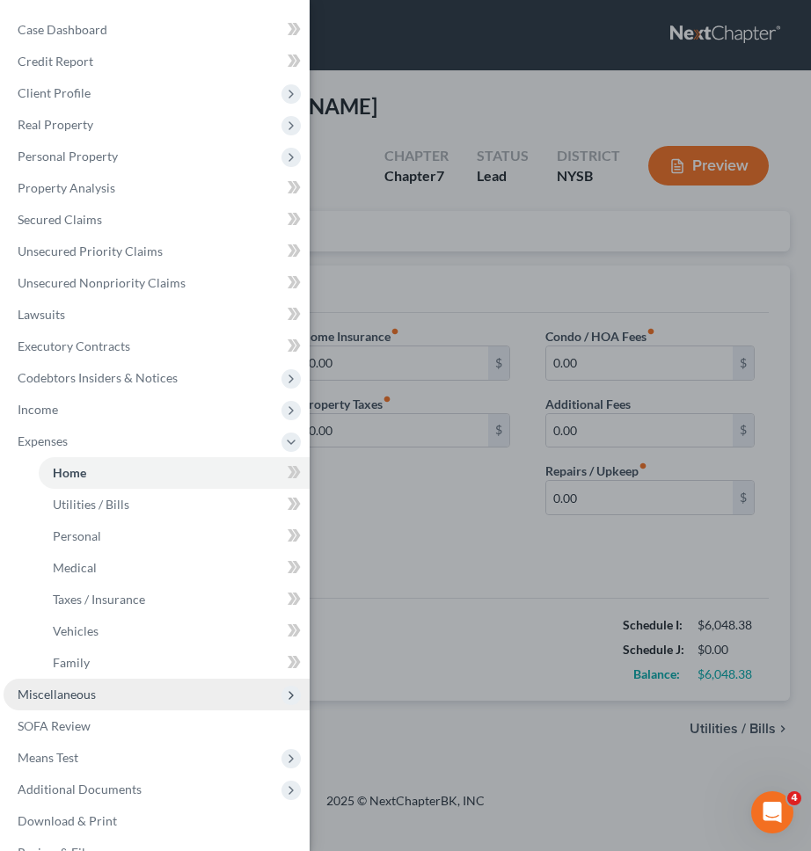
click at [137, 705] on span "Miscellaneous" at bounding box center [157, 695] width 306 height 32
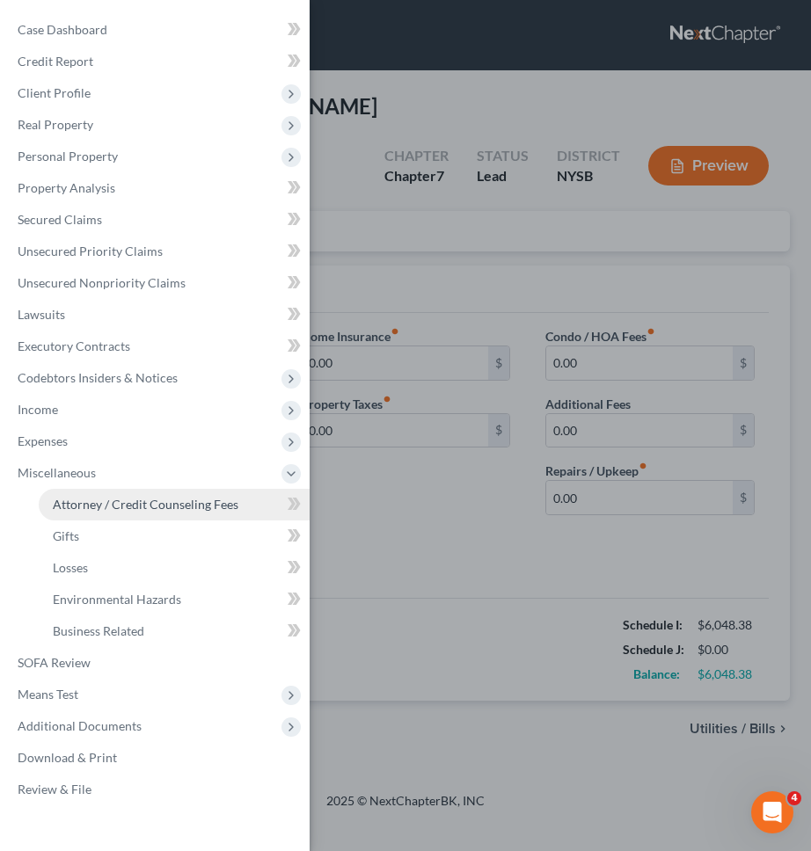
click at [132, 508] on span "Attorney / Credit Counseling Fees" at bounding box center [146, 504] width 186 height 15
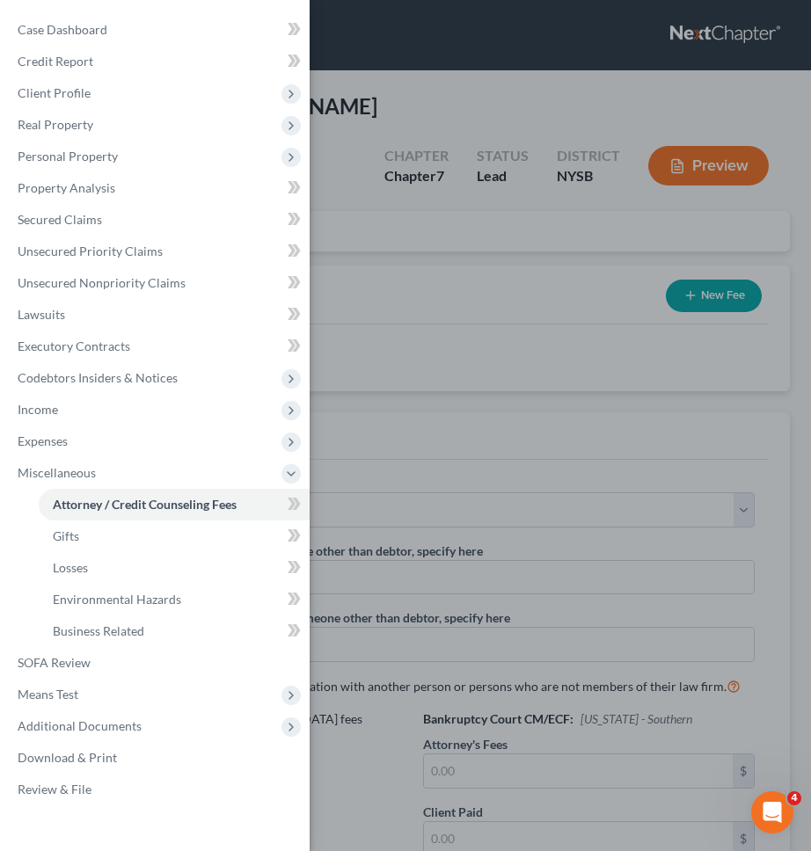
click at [387, 448] on div "Case Dashboard Payments Invoices Payments Payments Credit Report Client Profile" at bounding box center [405, 425] width 811 height 851
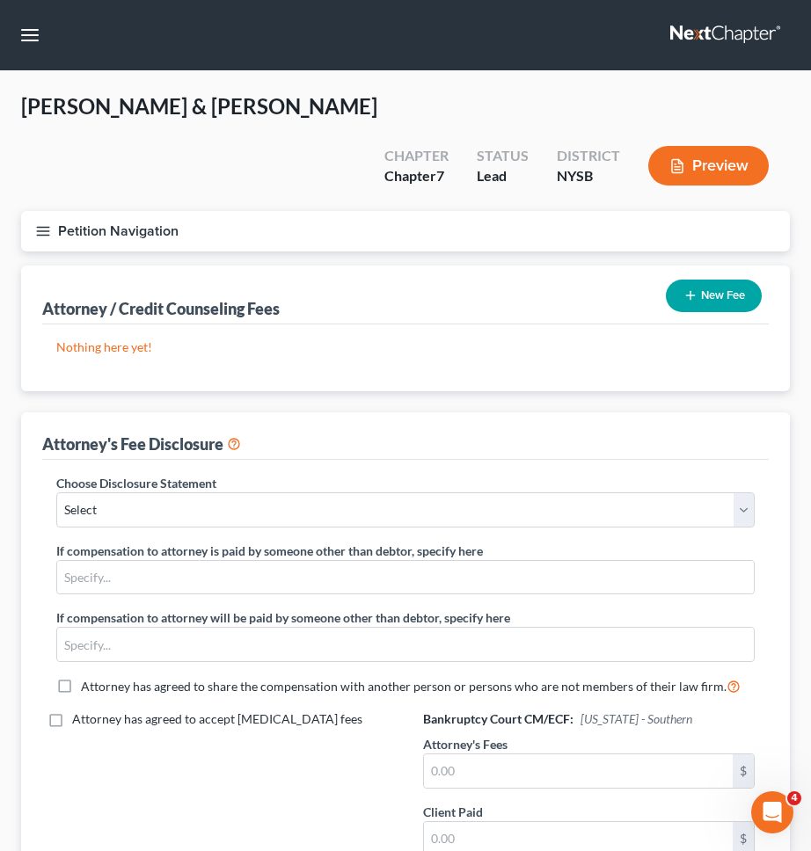
click at [270, 211] on button "Petition Navigation" at bounding box center [405, 231] width 769 height 40
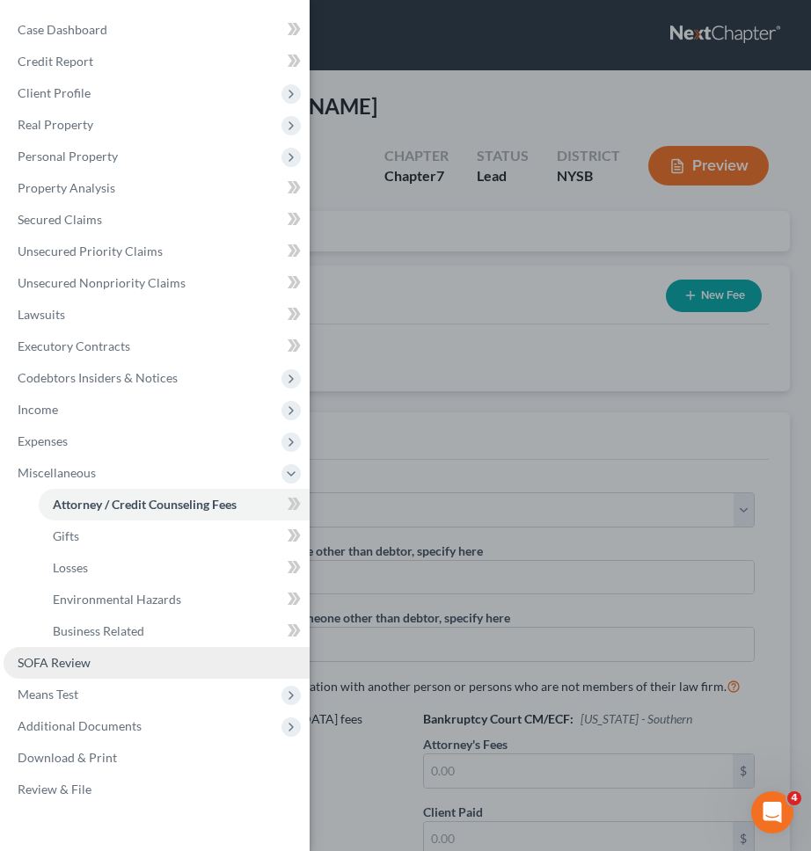
click at [150, 659] on link "SOFA Review" at bounding box center [157, 663] width 306 height 32
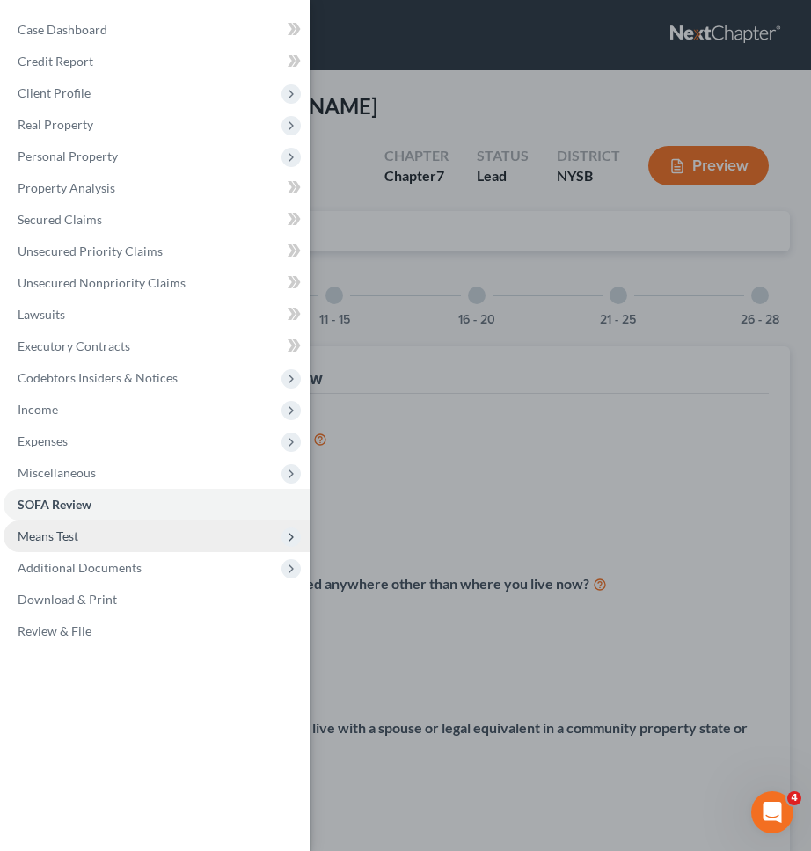
click at [140, 535] on span "Means Test" at bounding box center [157, 537] width 306 height 32
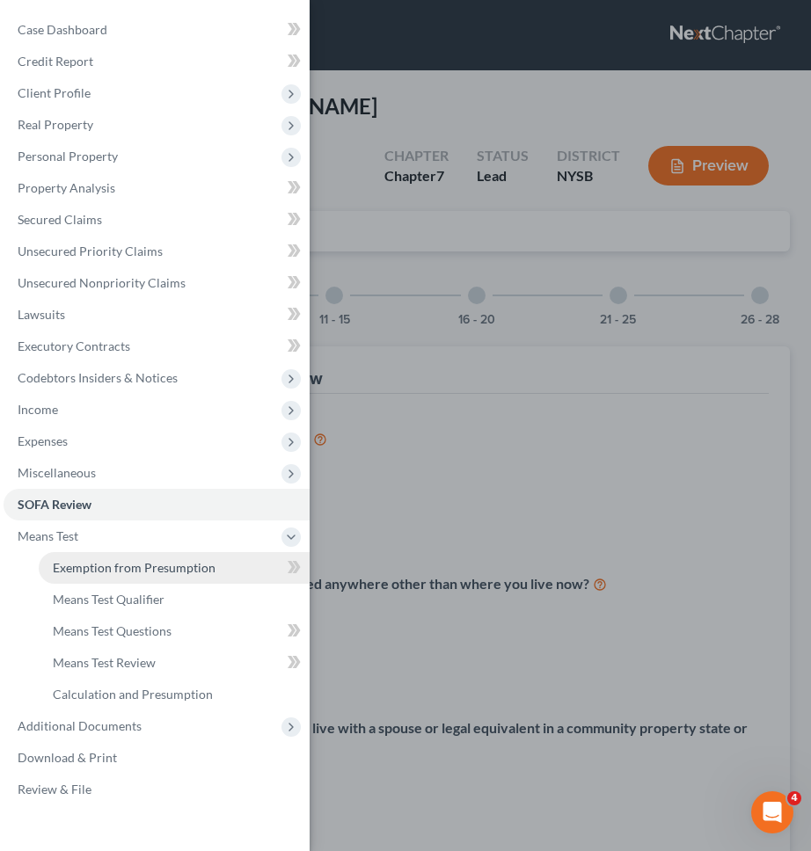
click at [139, 569] on span "Exemption from Presumption" at bounding box center [134, 567] width 163 height 15
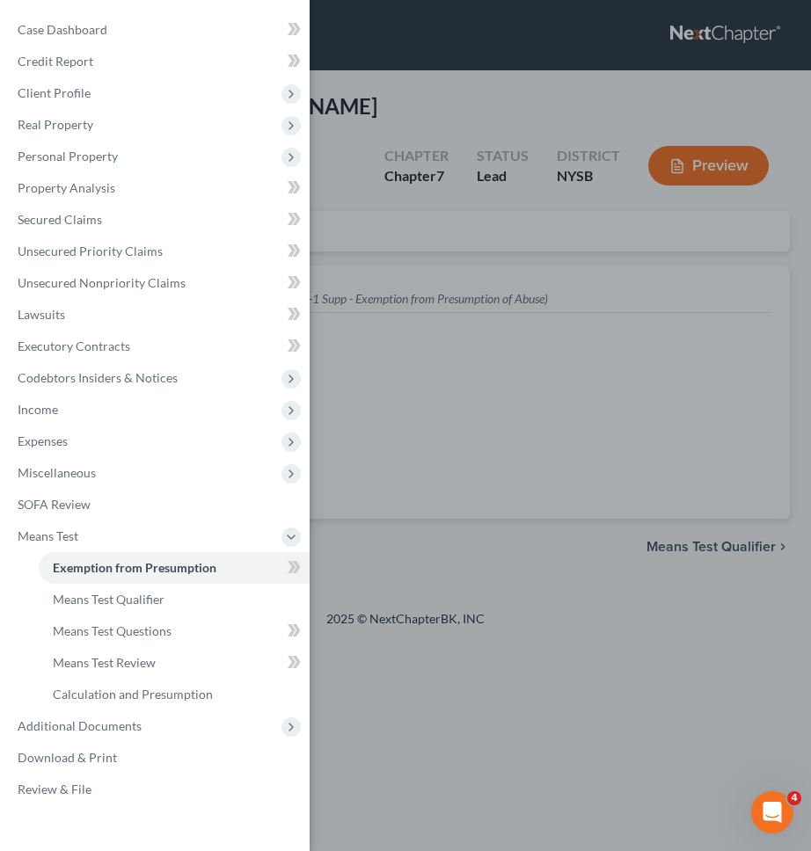
click at [389, 472] on div "Case Dashboard Payments Invoices Payments Payments Credit Report Client Profile" at bounding box center [405, 425] width 811 height 851
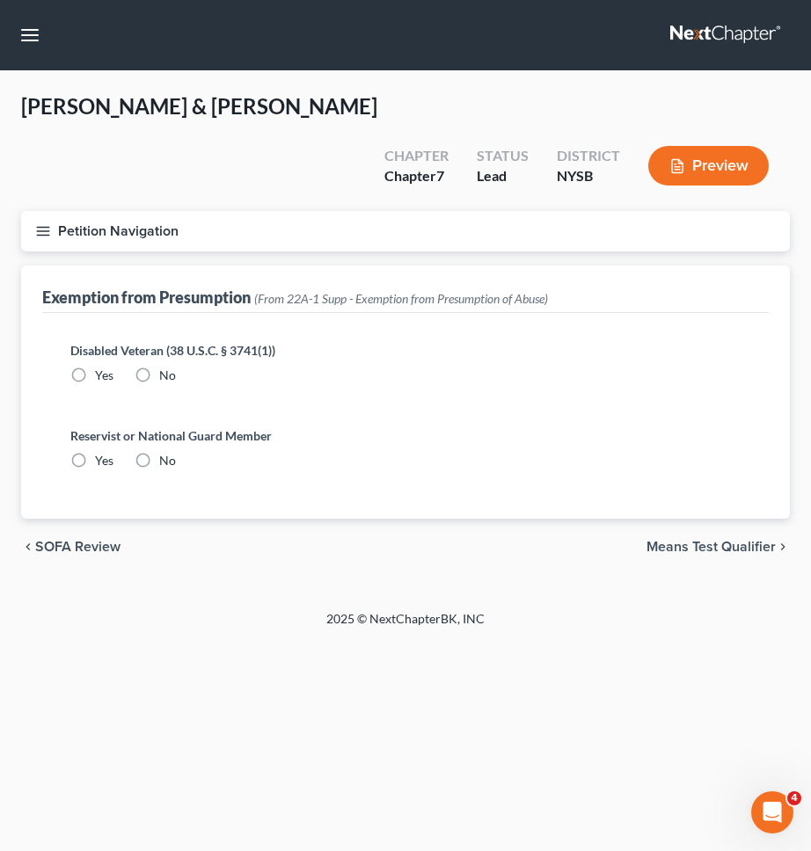
click at [673, 540] on span "Means Test Qualifier" at bounding box center [710, 547] width 129 height 14
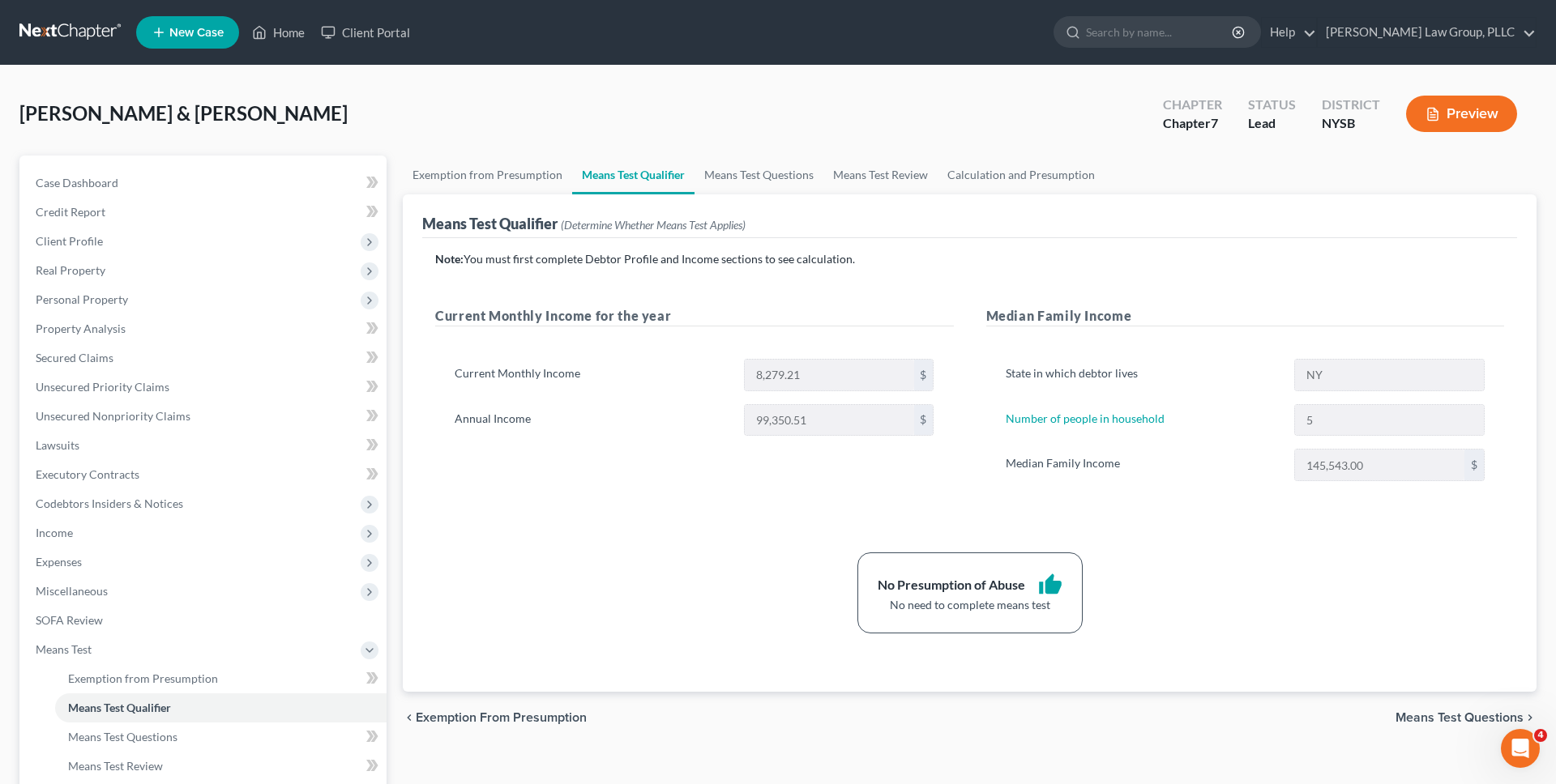
click at [60, 32] on link at bounding box center [71, 32] width 104 height 29
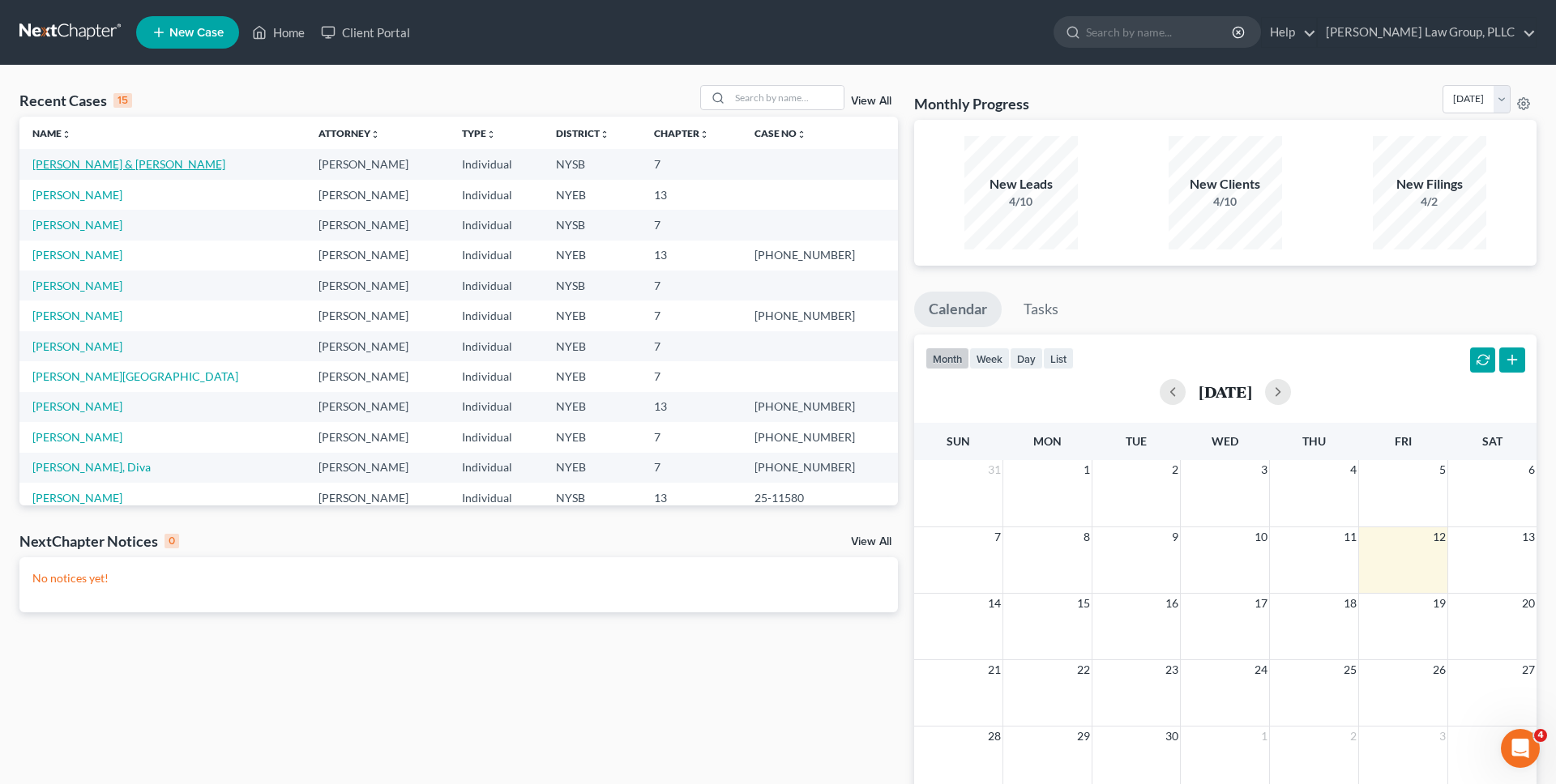
click at [115, 163] on link "[PERSON_NAME] & [PERSON_NAME]" at bounding box center [128, 164] width 193 height 14
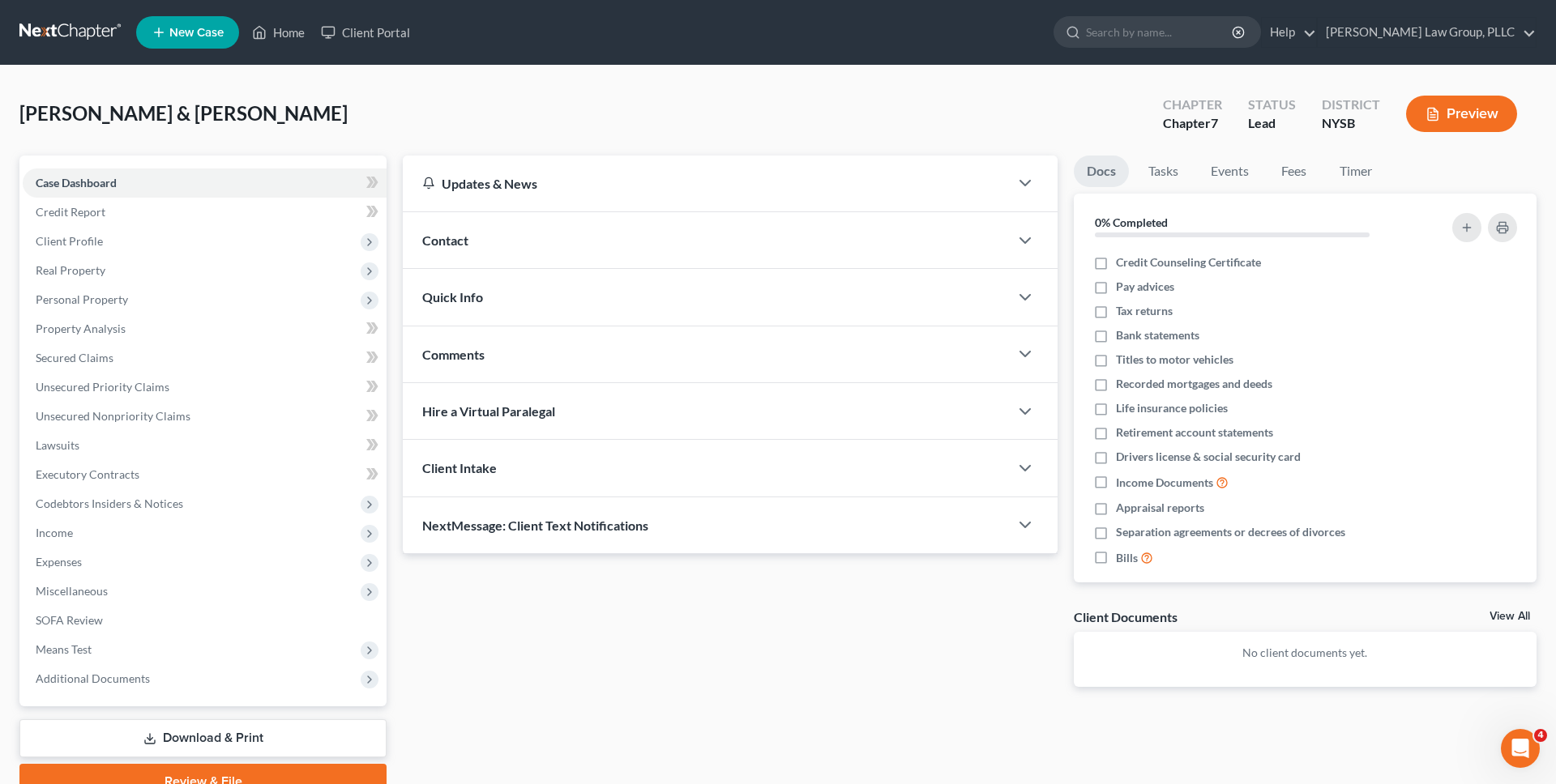
click at [96, 16] on nav "Home New Case Client Portal J. Singer Law Group, PLLC esegnini@jsingerlawgroup.…" at bounding box center [778, 32] width 1556 height 64
click at [106, 31] on link at bounding box center [71, 32] width 104 height 29
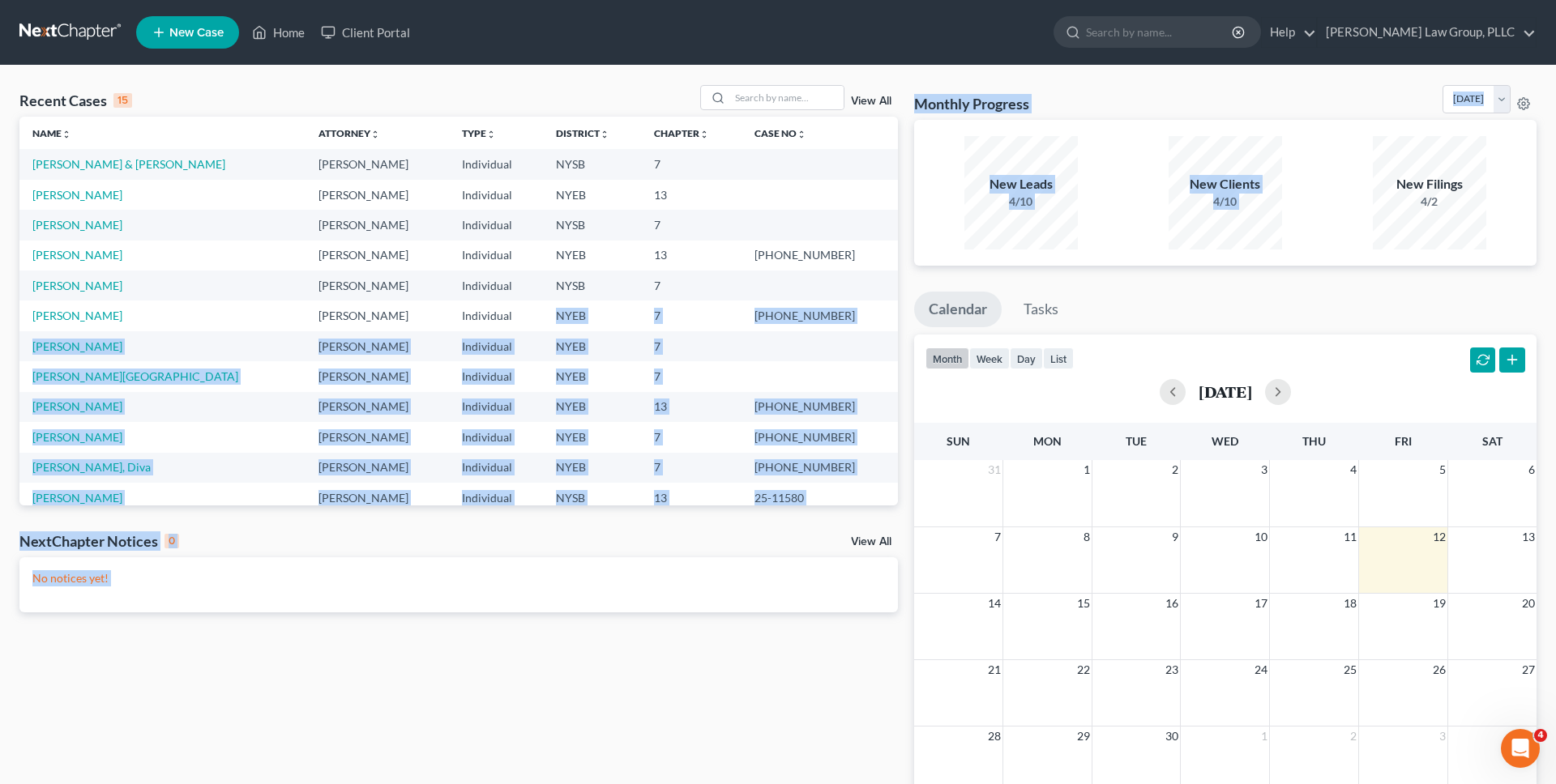
drag, startPoint x: 1550, startPoint y: 195, endPoint x: 521, endPoint y: 321, distance: 1036.7
click at [521, 321] on div "Recent Cases 15 View All Name unfold_more expand_more expand_less Attorney unfo…" at bounding box center [778, 486] width 1556 height 841
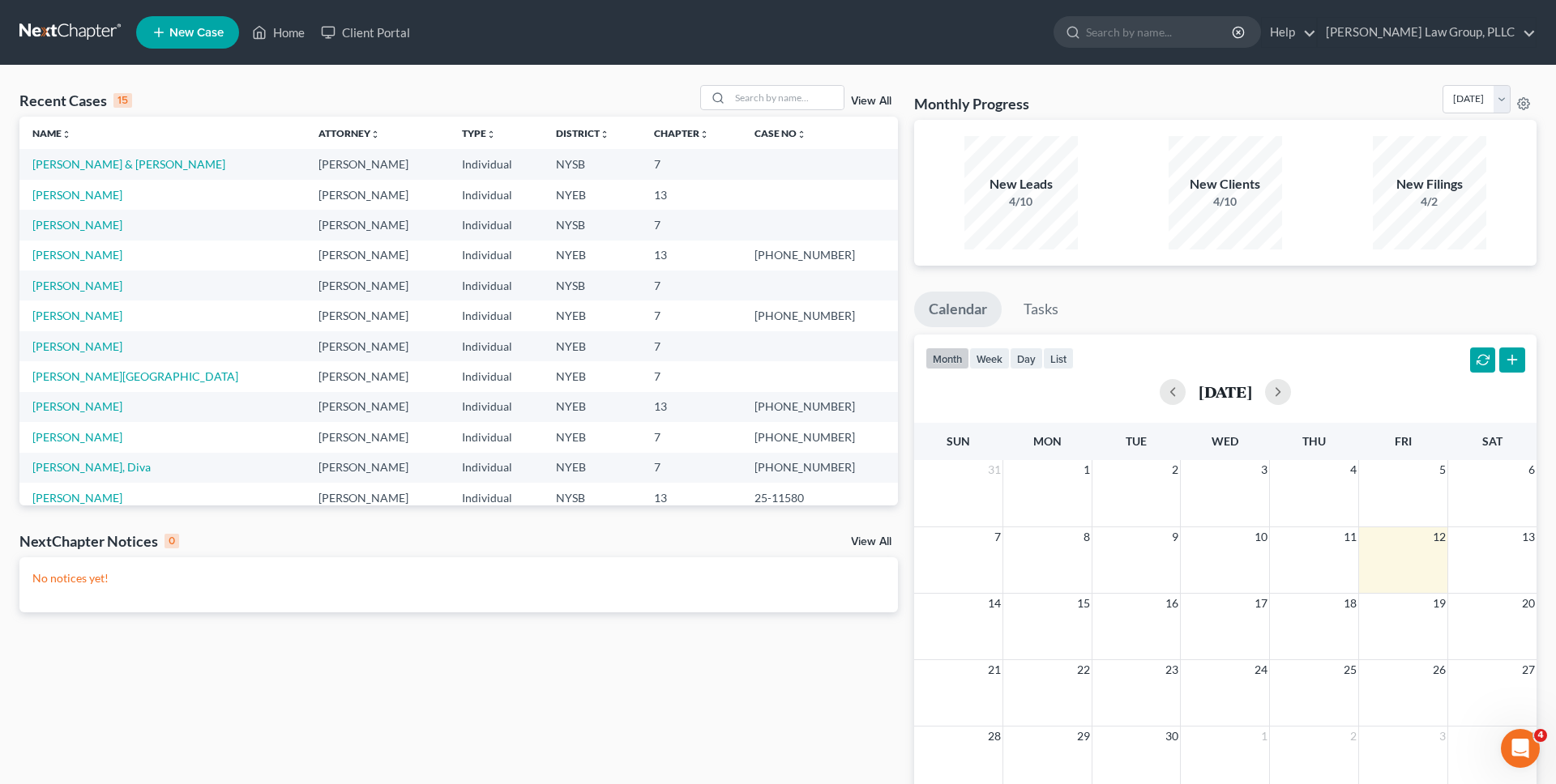
click at [775, 180] on td at bounding box center [820, 194] width 157 height 30
click at [211, 50] on li "New Case" at bounding box center [190, 32] width 108 height 37
click at [212, 27] on span "New Case" at bounding box center [196, 32] width 54 height 12
select select "55"
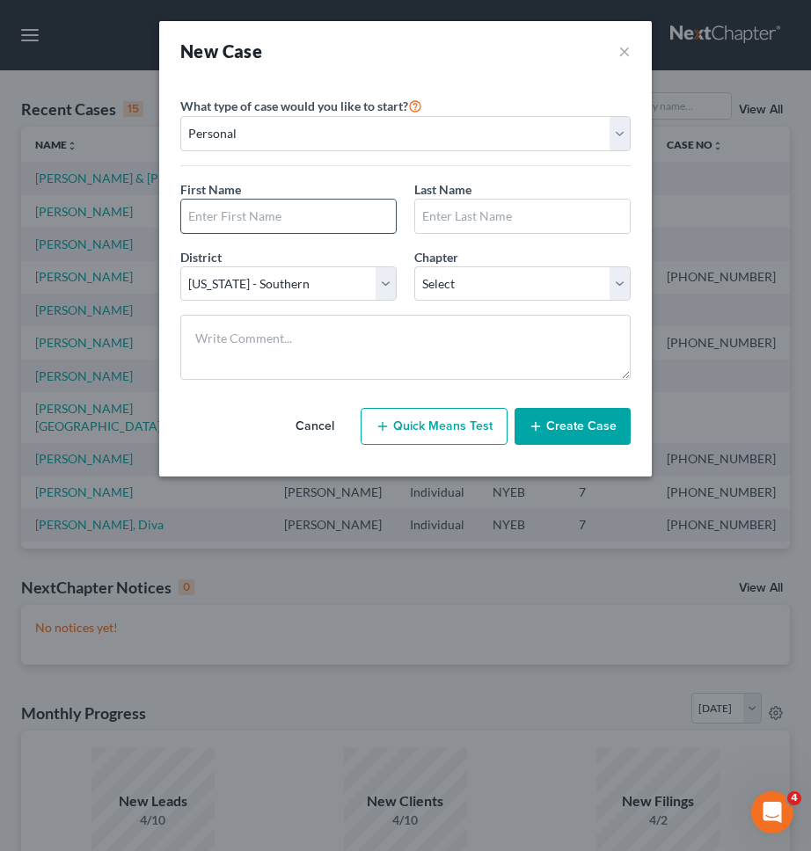
click at [330, 215] on input "text" at bounding box center [288, 216] width 215 height 33
type input "[PERSON_NAME]"
click at [494, 223] on input "text" at bounding box center [522, 216] width 215 height 33
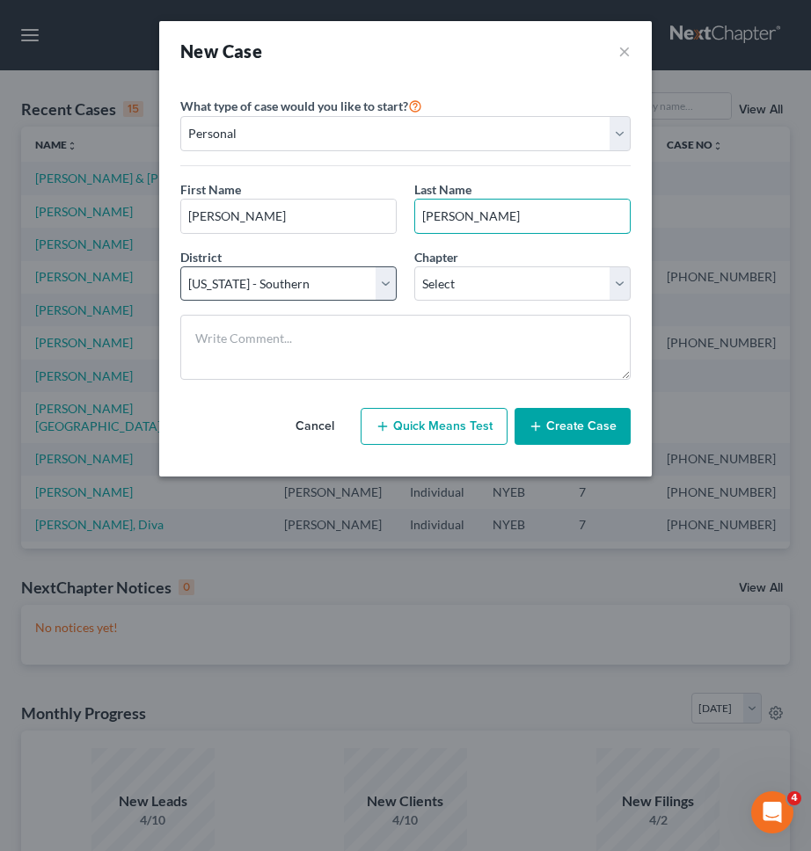
type input "[PERSON_NAME]"
click at [365, 285] on select "Select [US_STATE] - [GEOGRAPHIC_DATA] [US_STATE] - [GEOGRAPHIC_DATA][US_STATE] …" at bounding box center [288, 283] width 216 height 35
select select "53"
click at [180, 266] on select "Select [US_STATE] - [GEOGRAPHIC_DATA] [US_STATE] - [GEOGRAPHIC_DATA][US_STATE] …" at bounding box center [288, 283] width 216 height 35
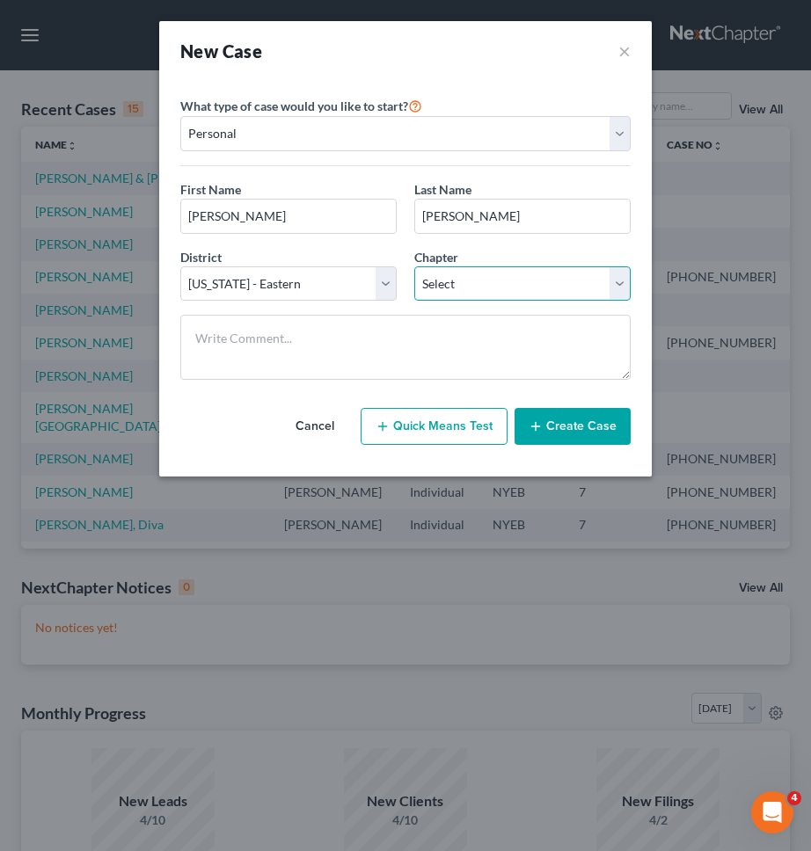
click at [451, 269] on select "Select 7 11 12 13" at bounding box center [522, 283] width 216 height 35
click at [568, 433] on button "Create Case" at bounding box center [572, 426] width 116 height 37
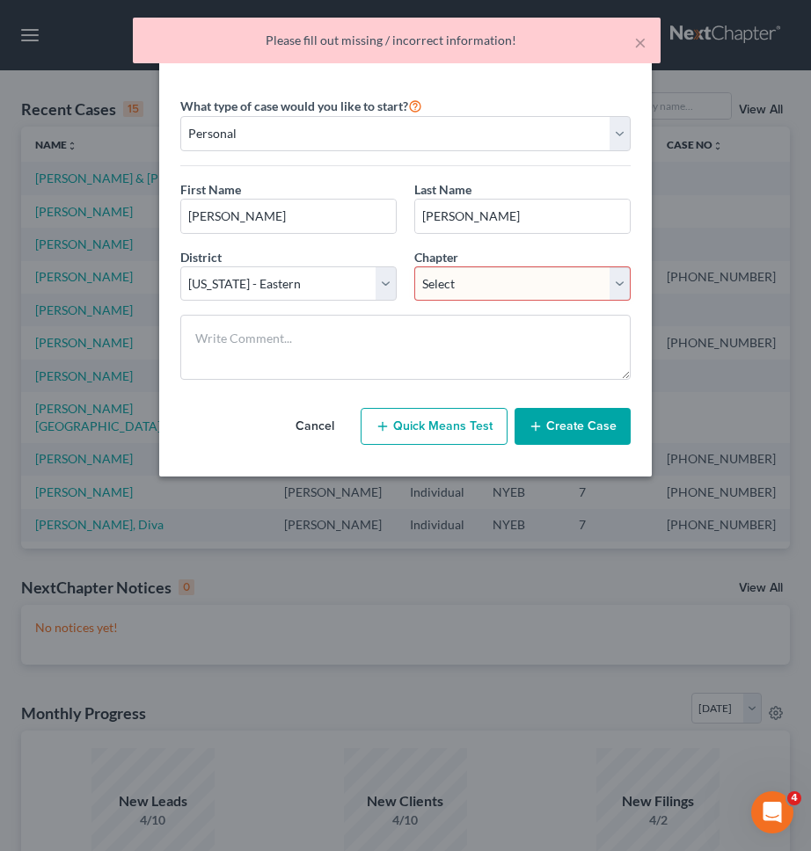
click at [537, 302] on div "District * Select Alabama - Middle Alabama - Northern Alabama - Southern Alaska…" at bounding box center [405, 282] width 468 height 68
click at [542, 293] on select "Select 7 11 12 13" at bounding box center [522, 283] width 216 height 35
select select "0"
click at [414, 266] on select "Select 7 11 12 13" at bounding box center [522, 283] width 216 height 35
click at [579, 426] on button "Create Case" at bounding box center [572, 426] width 116 height 37
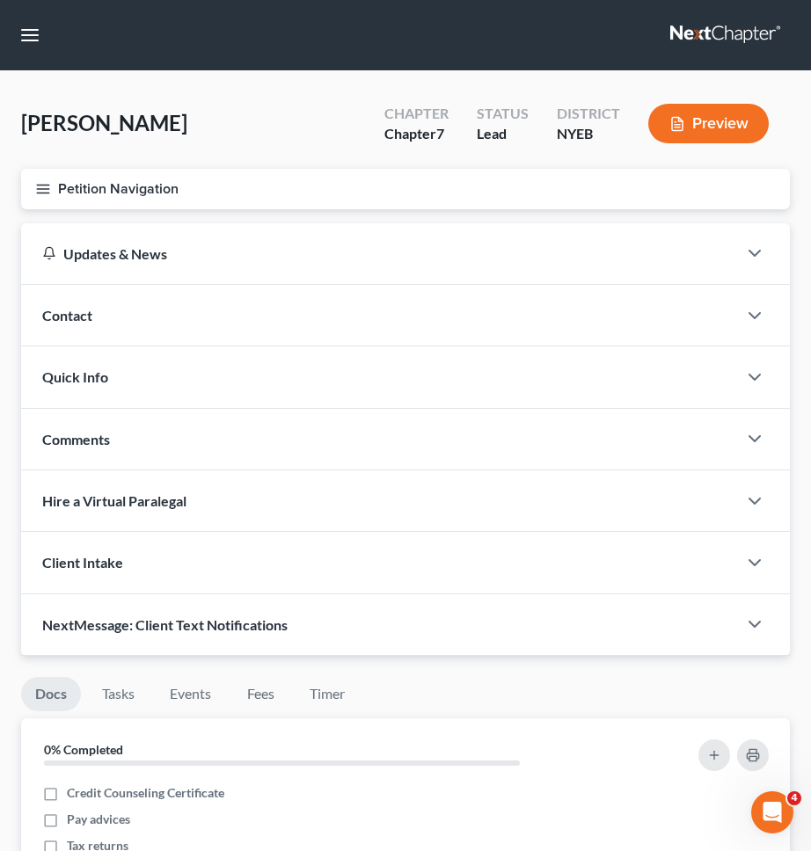
click at [461, 193] on button "Petition Navigation" at bounding box center [405, 189] width 769 height 40
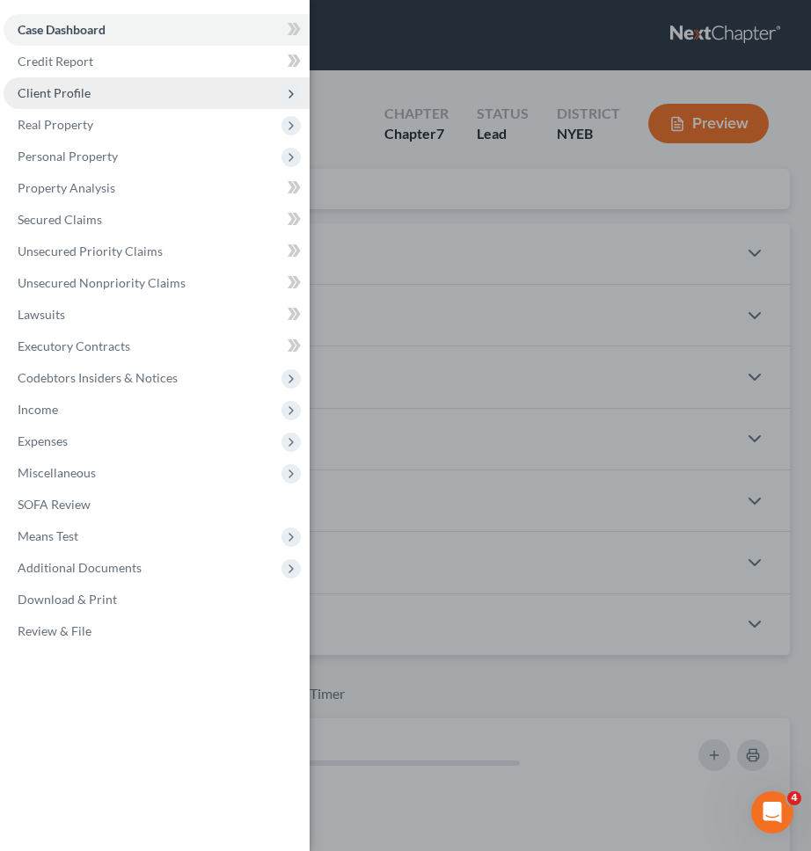
click at [151, 88] on span "Client Profile" at bounding box center [157, 93] width 306 height 32
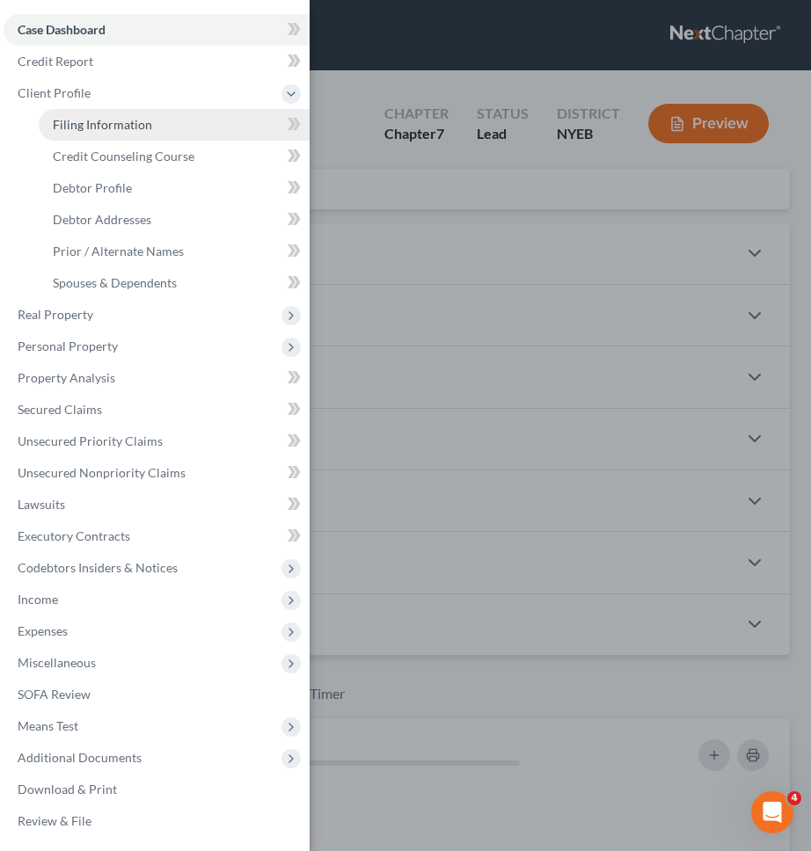
click at [143, 120] on span "Filing Information" at bounding box center [102, 124] width 99 height 15
click at [367, 203] on div "Case Dashboard Payments Invoices Payments Payments Credit Report Client Profile" at bounding box center [405, 425] width 811 height 851
select select "1"
select select "0"
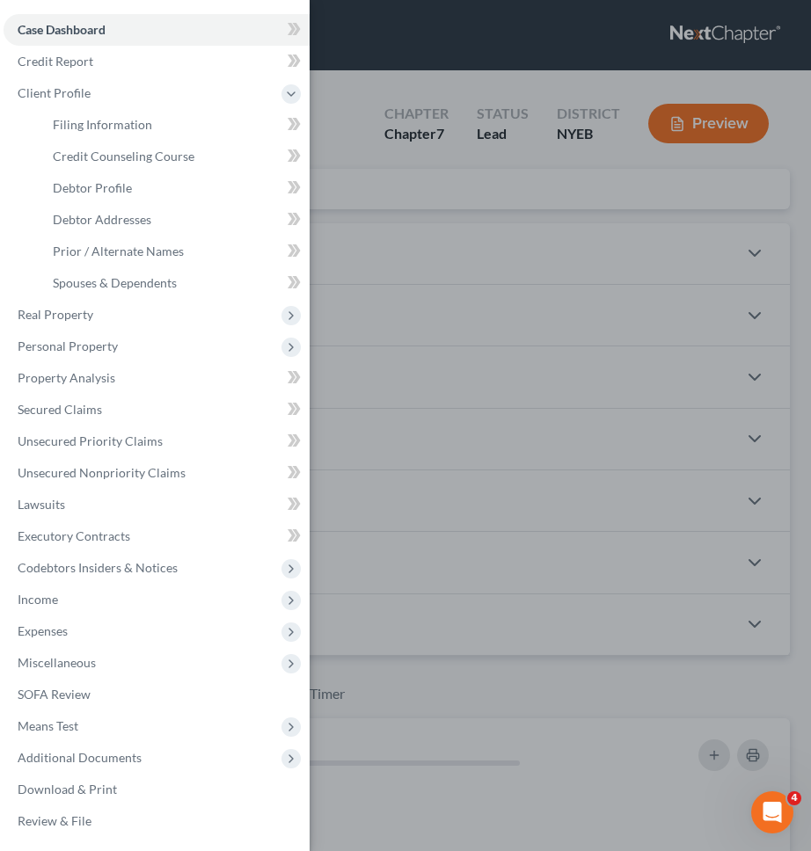
select select "53"
select select "35"
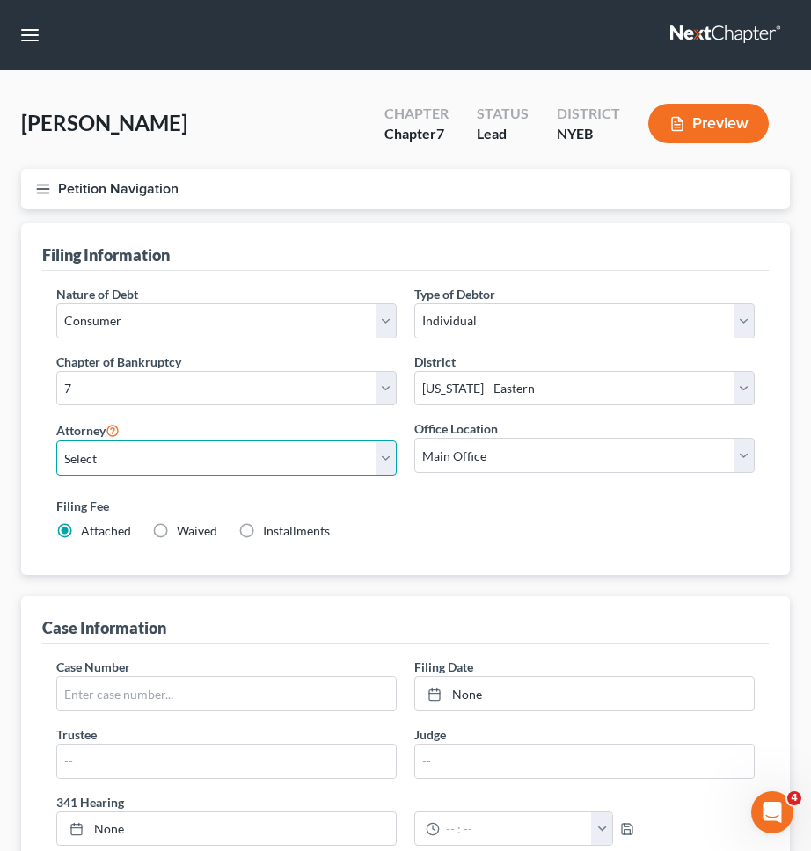
click at [295, 470] on select "Select Jeb Singer - NYSB Jeb Singer - NYEB Jeb Singer - NYNB" at bounding box center [226, 458] width 340 height 35
click at [56, 441] on select "Select Jeb Singer - NYSB Jeb Singer - NYEB Jeb Singer - NYNB" at bounding box center [226, 458] width 340 height 35
click at [282, 471] on select "Select Jeb Singer - NYSB Jeb Singer - NYEB Jeb Singer - NYNB" at bounding box center [226, 458] width 340 height 35
select select "1"
click at [56, 441] on select "Select Jeb Singer - NYSB Jeb Singer - NYEB Jeb Singer - NYNB" at bounding box center [226, 458] width 340 height 35
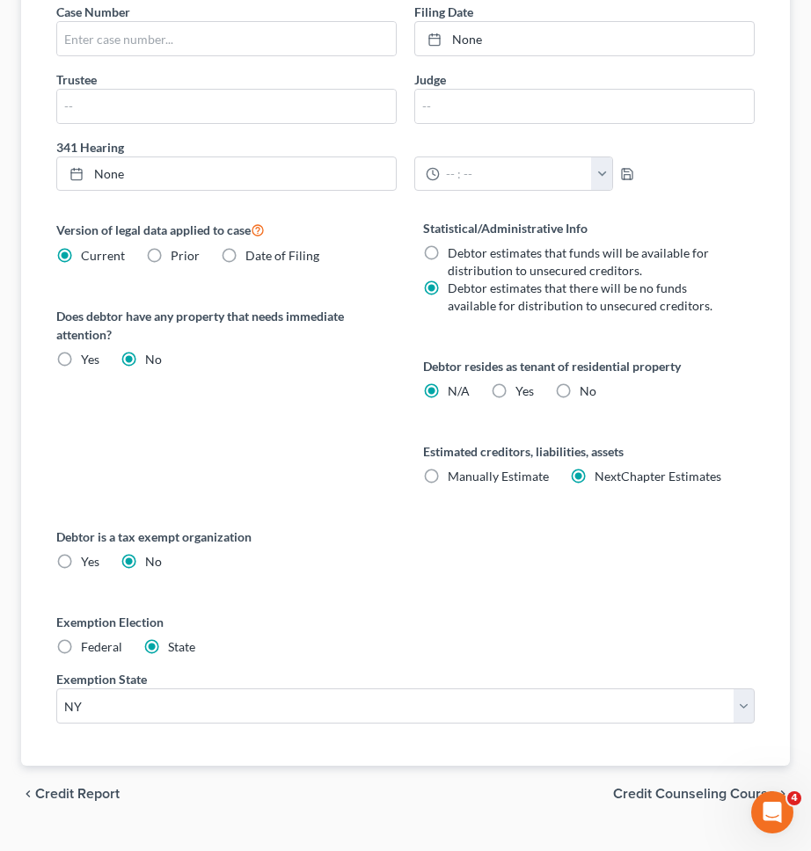
scroll to position [693, 0]
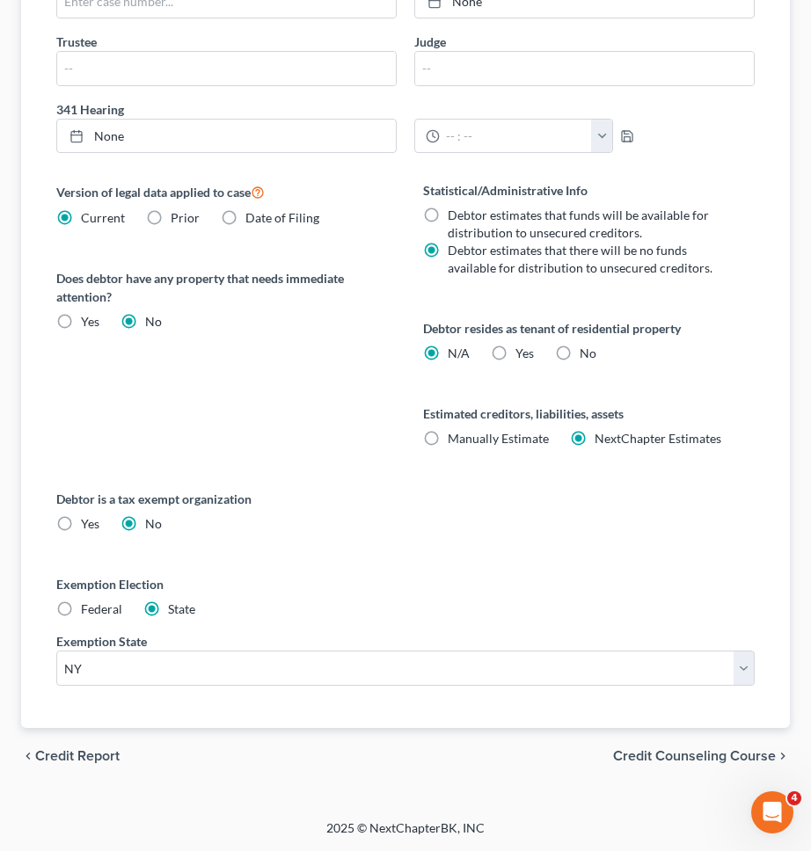
click at [91, 607] on span "Federal" at bounding box center [101, 608] width 41 height 15
click at [91, 607] on input "Federal" at bounding box center [93, 606] width 11 height 11
radio input "true"
radio input "false"
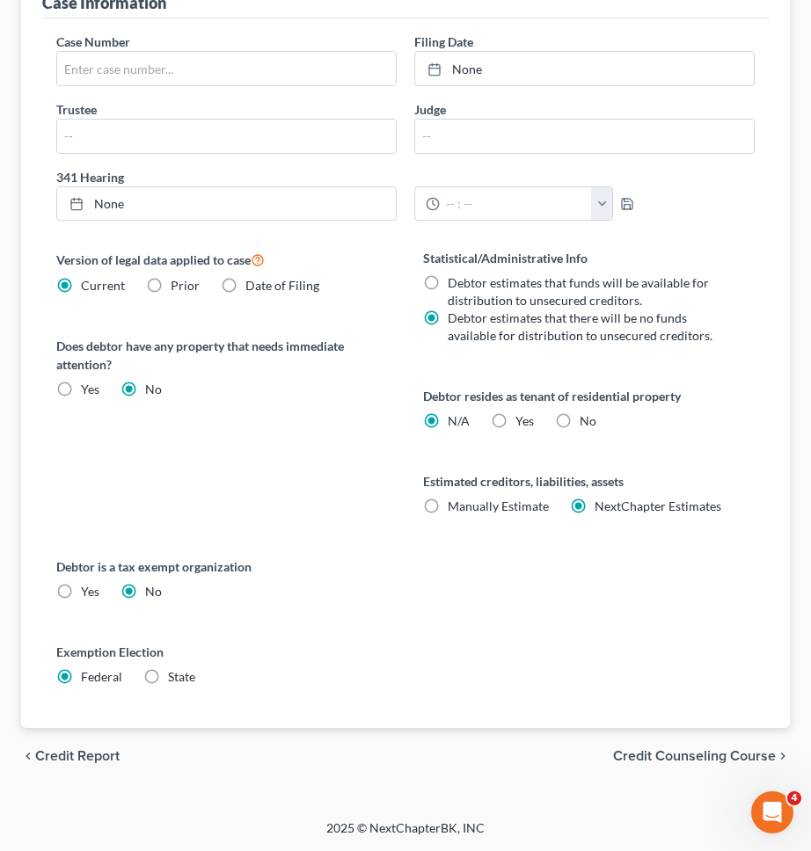
scroll to position [0, 0]
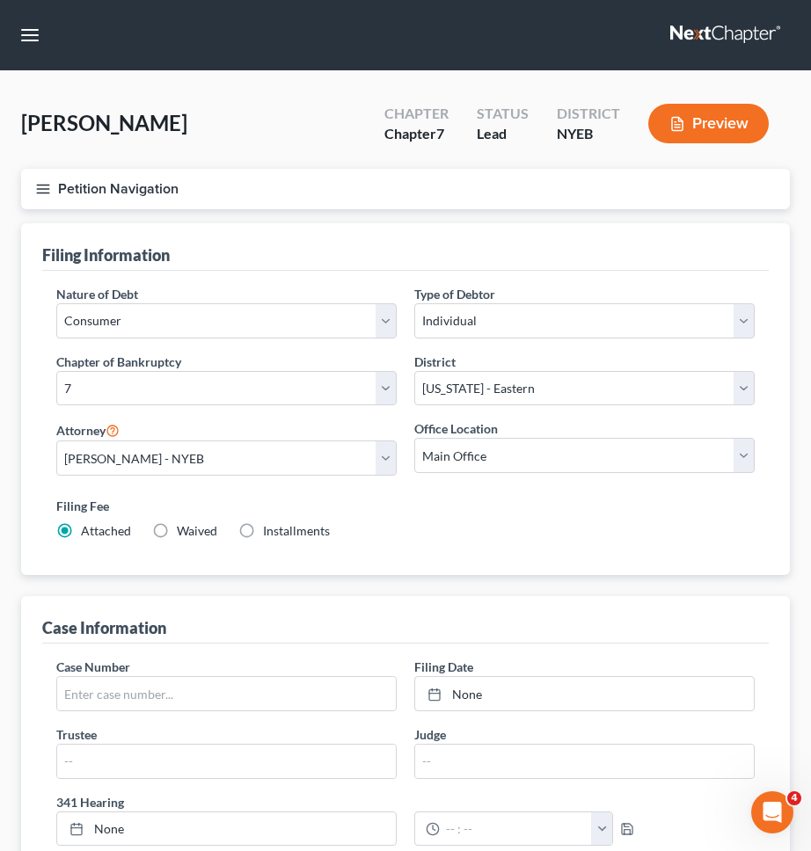
click at [263, 535] on label "Installments Installments" at bounding box center [296, 531] width 67 height 18
click at [270, 534] on input "Installments Installments" at bounding box center [275, 527] width 11 height 11
radio input "true"
radio input "false"
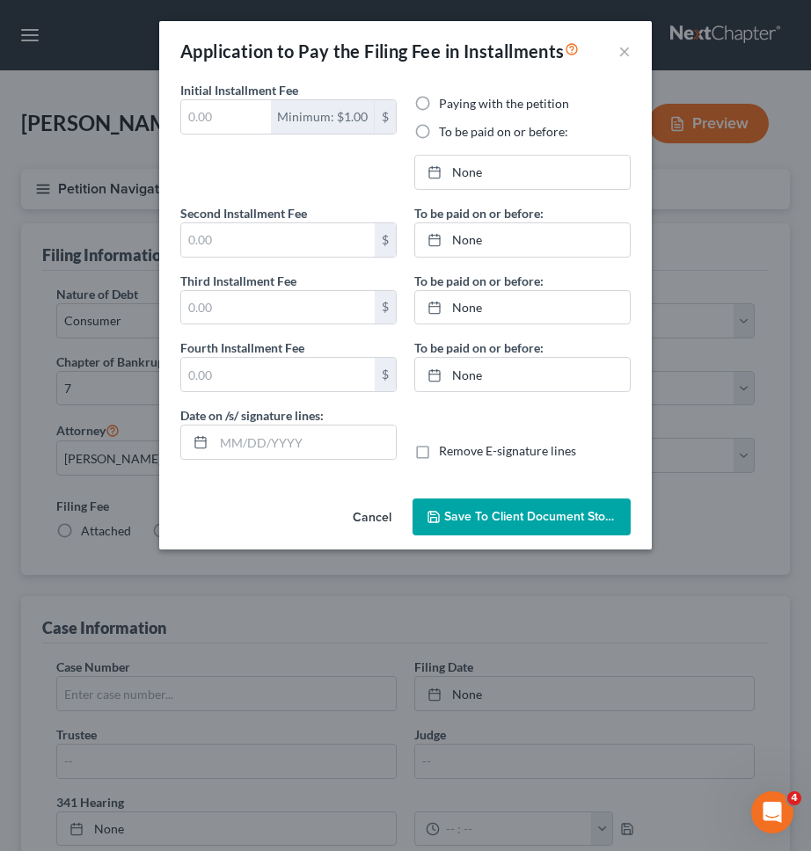
type input "0.00"
radio input "true"
type input "0.00"
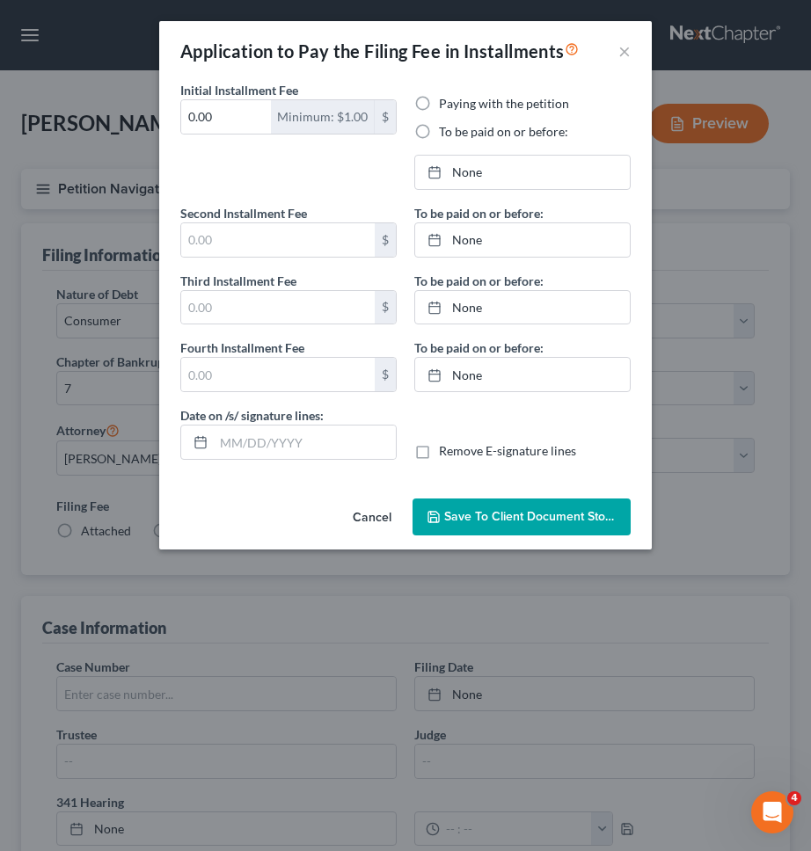
type input "09/12/2025"
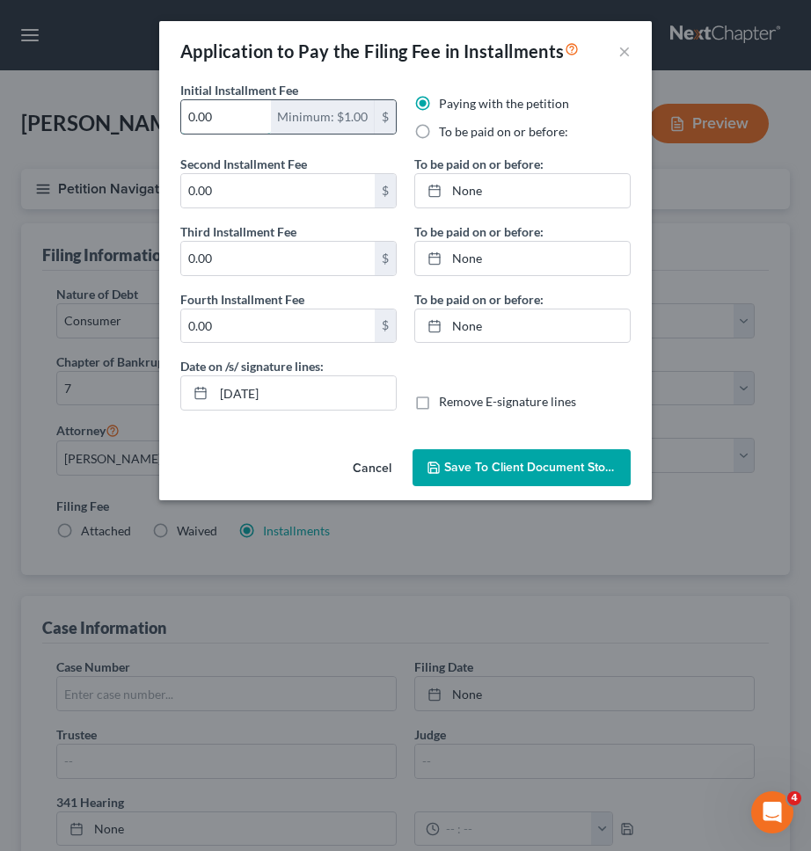
click at [272, 122] on div "Minimum: $1.00" at bounding box center [323, 116] width 104 height 33
type input "80"
click at [280, 205] on input "0.00" at bounding box center [277, 190] width 193 height 33
type input "86"
click at [285, 255] on input "0.00" at bounding box center [277, 258] width 193 height 33
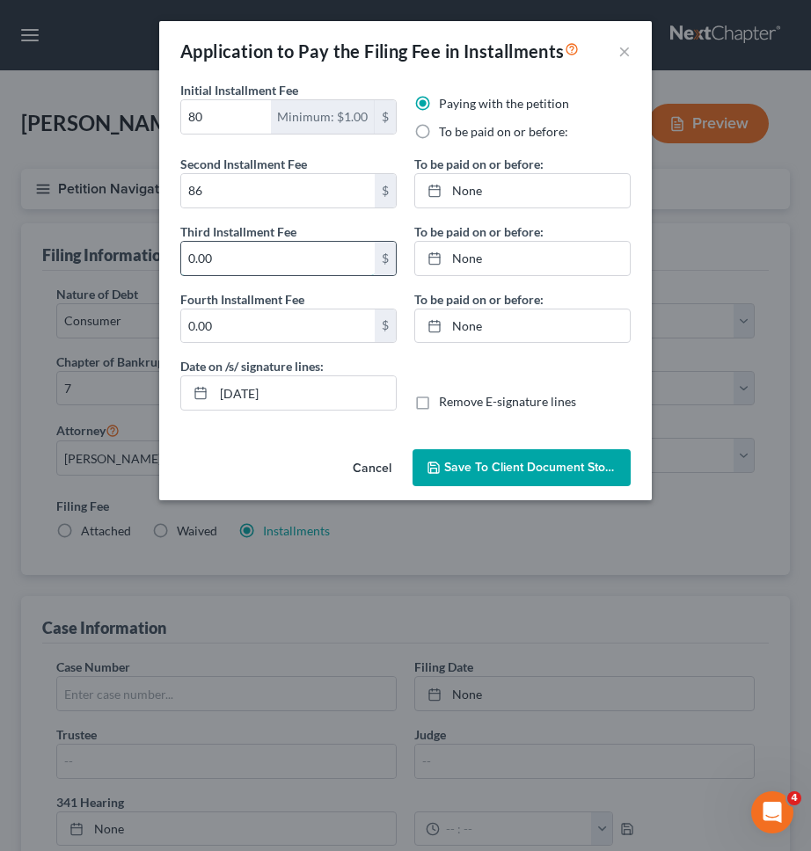
paste input "86"
type input "86"
click at [280, 324] on input "0.00" at bounding box center [277, 326] width 193 height 33
paste input "86"
type input "86"
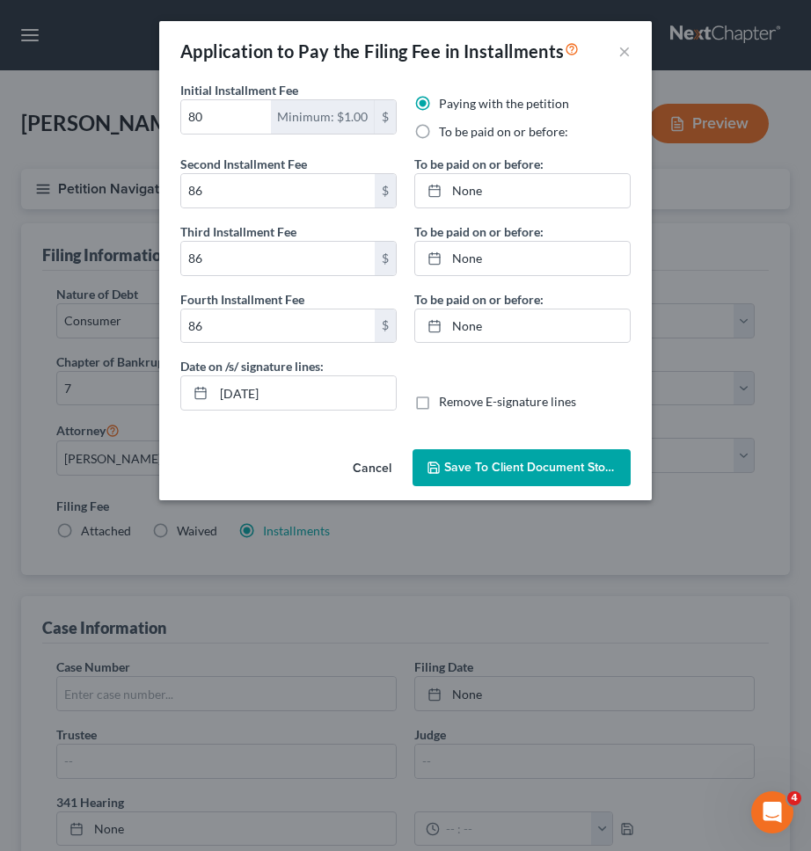
click at [368, 475] on button "Cancel" at bounding box center [372, 468] width 67 height 35
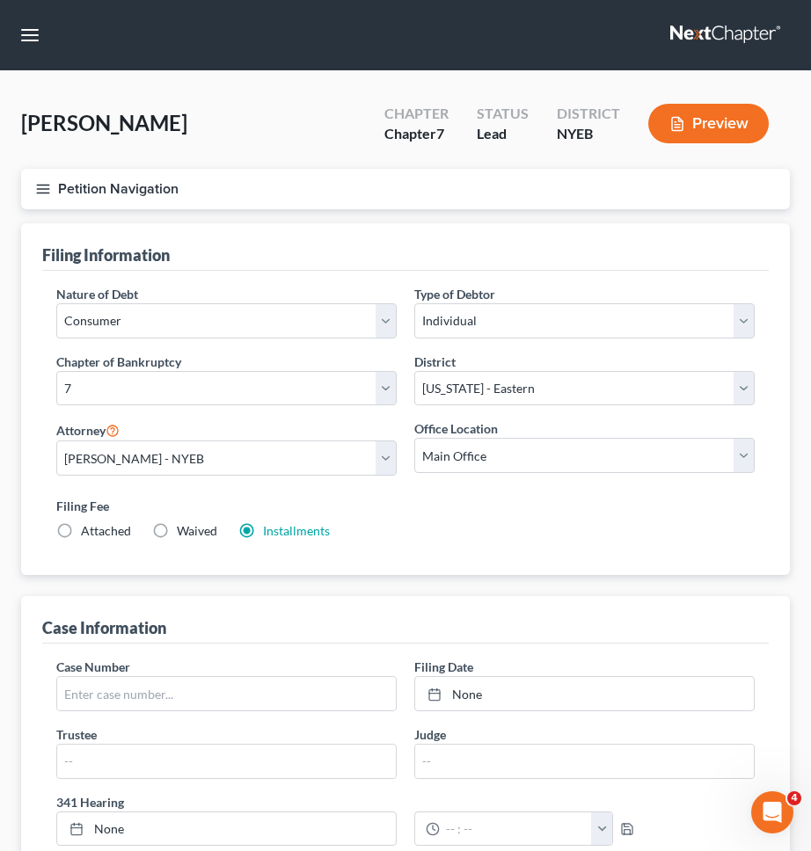
click at [300, 189] on button "Petition Navigation" at bounding box center [405, 189] width 769 height 40
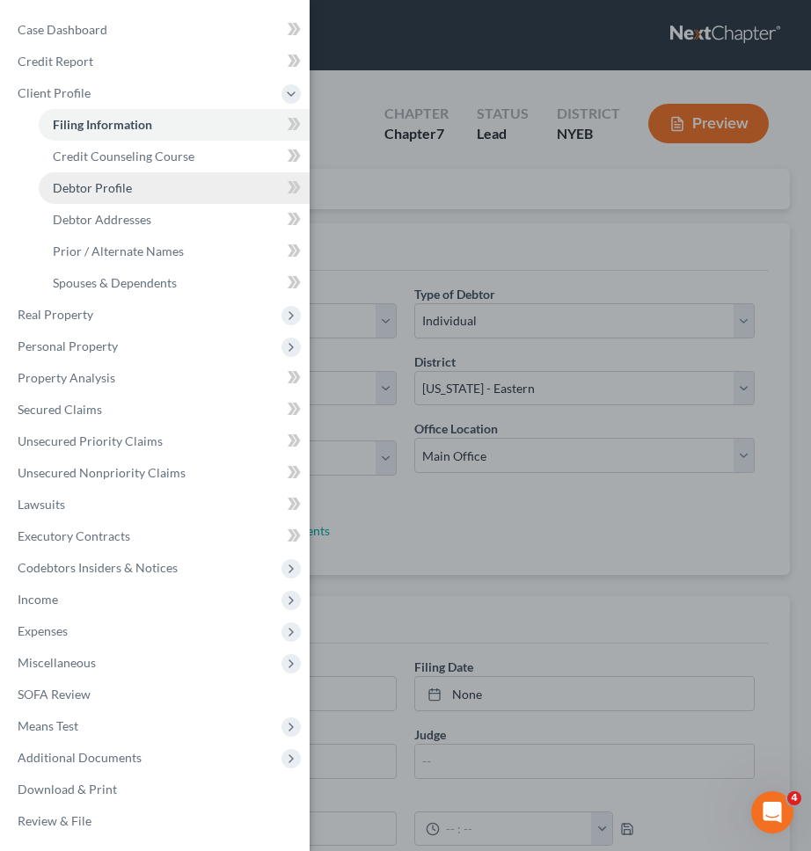
click at [195, 194] on link "Debtor Profile" at bounding box center [174, 188] width 271 height 32
select select "0"
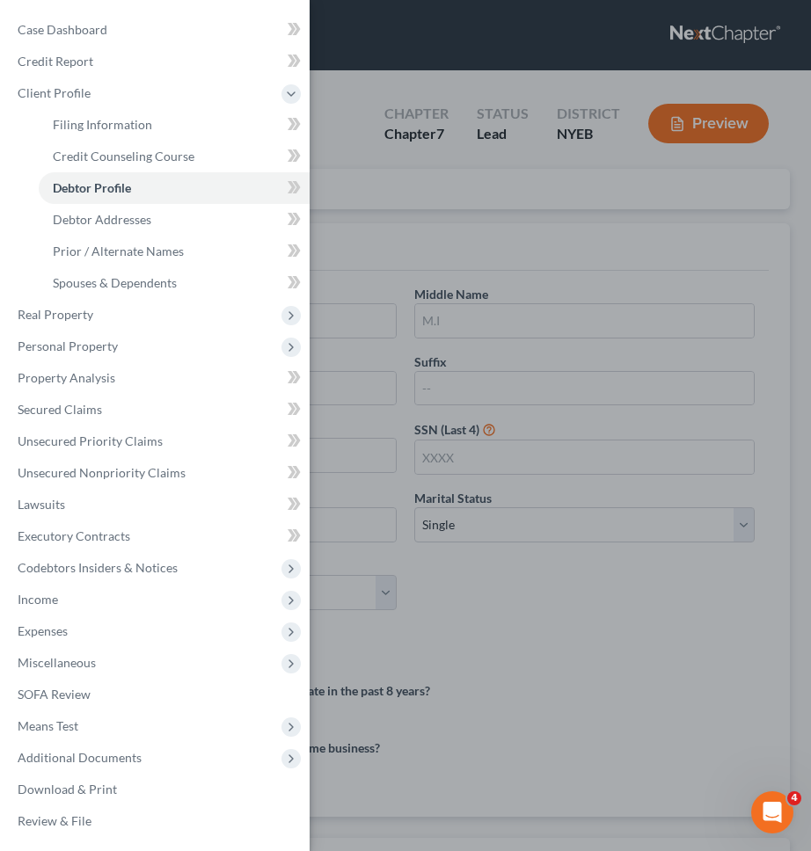
click at [453, 151] on div "Case Dashboard Payments Invoices Payments Payments Credit Report Client Profile" at bounding box center [405, 425] width 811 height 851
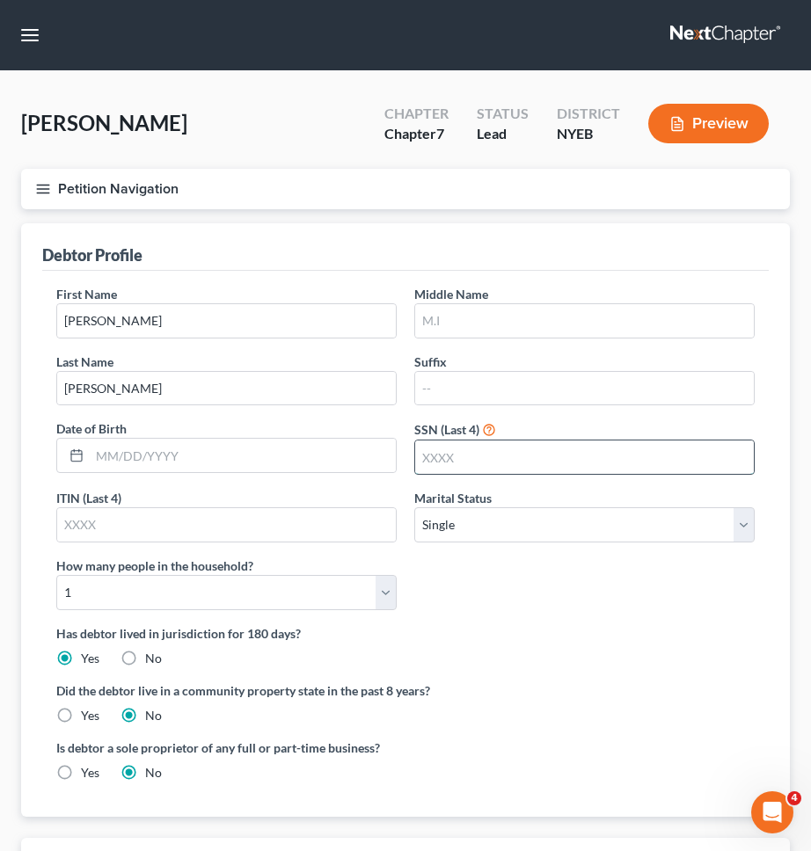
click at [449, 449] on input "text" at bounding box center [584, 457] width 339 height 33
type input "5115"
click at [337, 469] on input "text" at bounding box center [243, 455] width 306 height 33
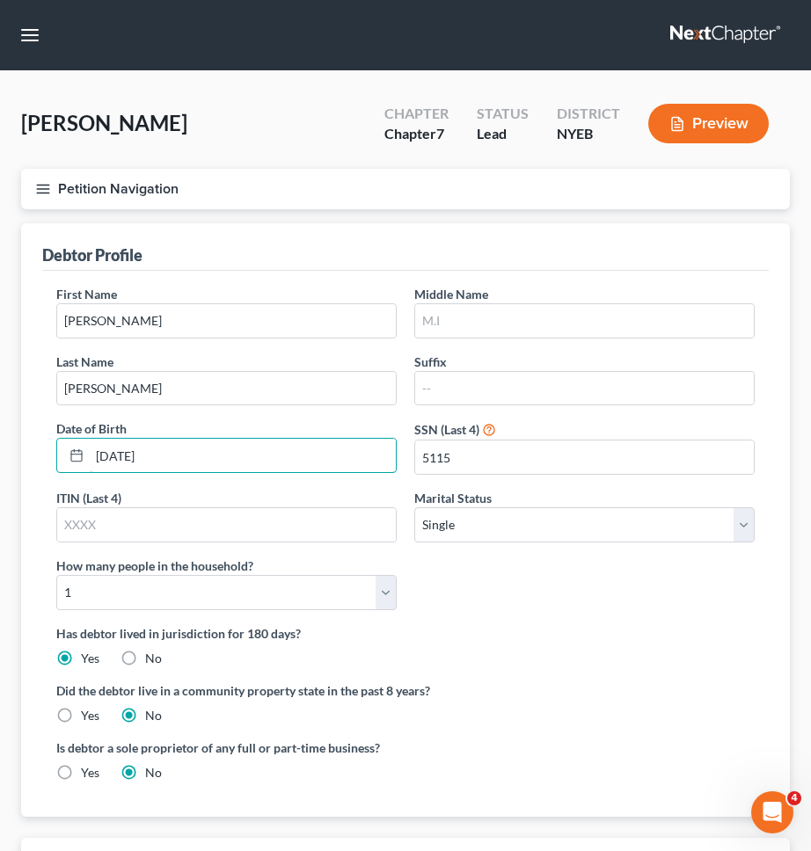
type input "05/13/1995"
click at [509, 588] on div "First Name Nicholas Middle Name Last Name Manzione Suffix Date of Birth 05/13/1…" at bounding box center [405, 454] width 716 height 339
click at [610, 310] on input "text" at bounding box center [584, 320] width 339 height 33
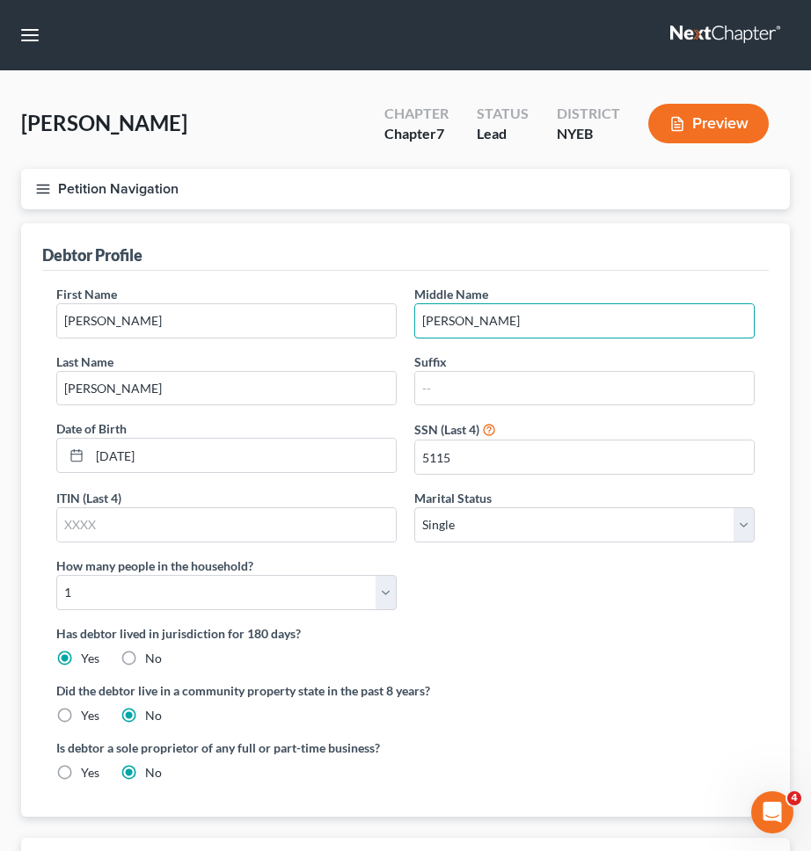
type input "Daniel"
click at [592, 276] on div "First Name Nicholas Middle Name Daniel Last Name Manzione Suffix Date of Birth …" at bounding box center [405, 544] width 726 height 546
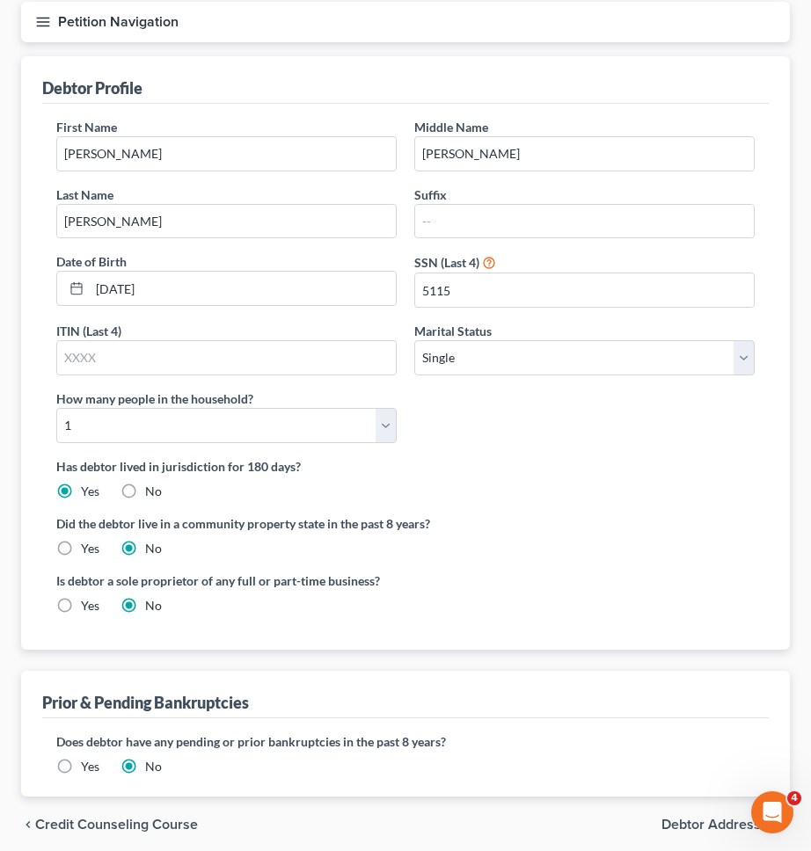
scroll to position [236, 0]
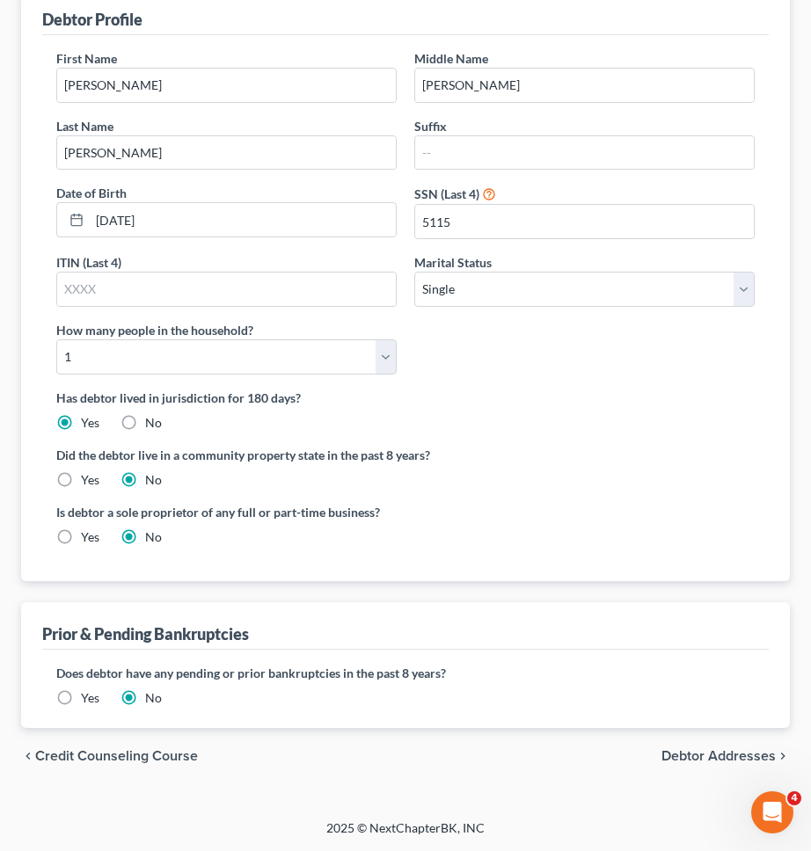
click at [673, 752] on span "Debtor Addresses" at bounding box center [718, 756] width 114 height 14
select select "0"
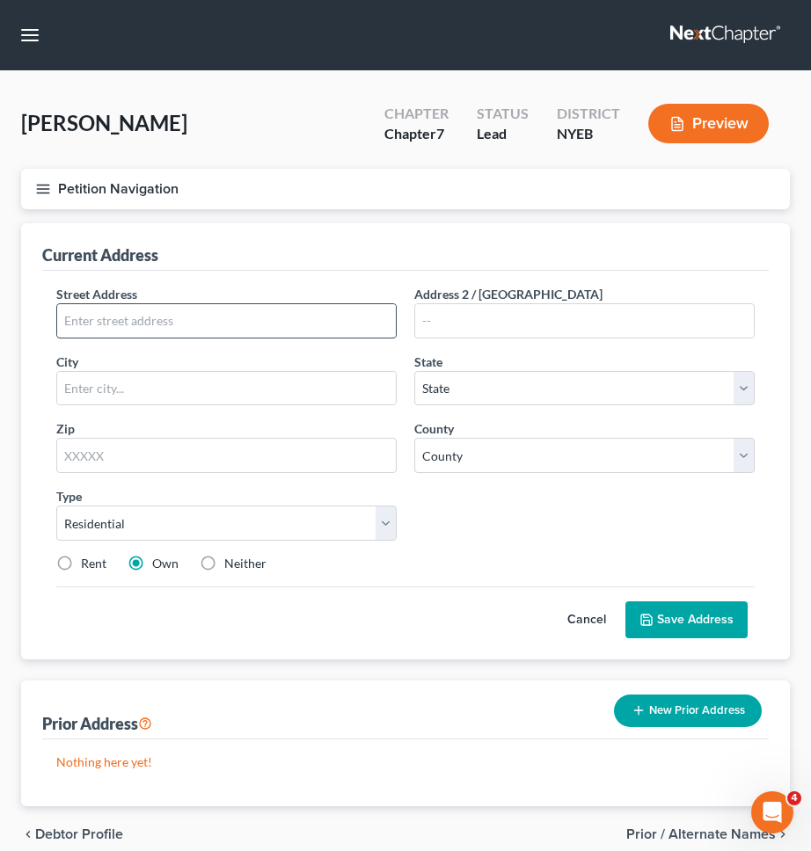
click at [239, 322] on input "text" at bounding box center [226, 320] width 339 height 33
type input "150 Laconia Ave."
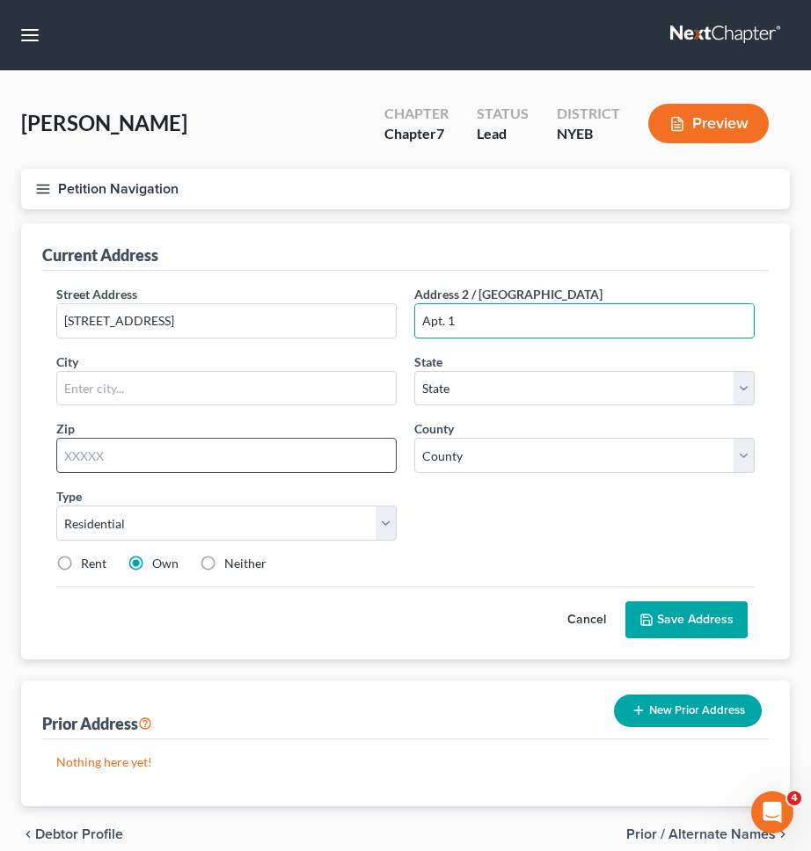
type input "Apt. 1"
click at [175, 472] on input "text" at bounding box center [226, 455] width 340 height 35
type input "10305"
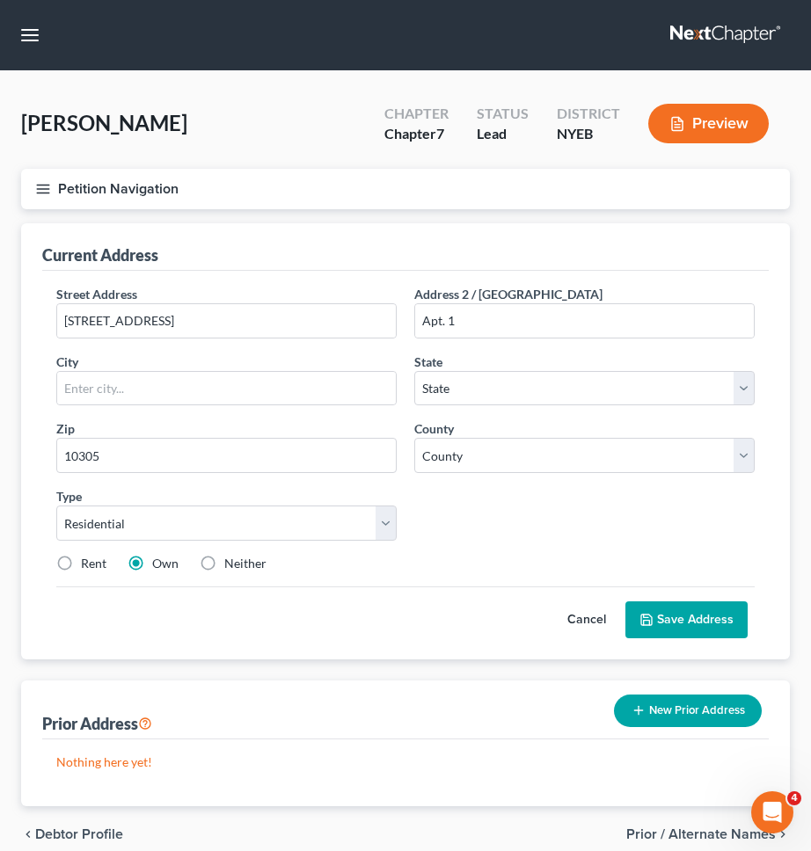
type input "Staten Island"
select select "35"
click at [403, 534] on div "Type Select Residential Mailing Rental Business" at bounding box center [226, 514] width 358 height 54
click at [454, 453] on select "County" at bounding box center [584, 455] width 340 height 35
select select "42"
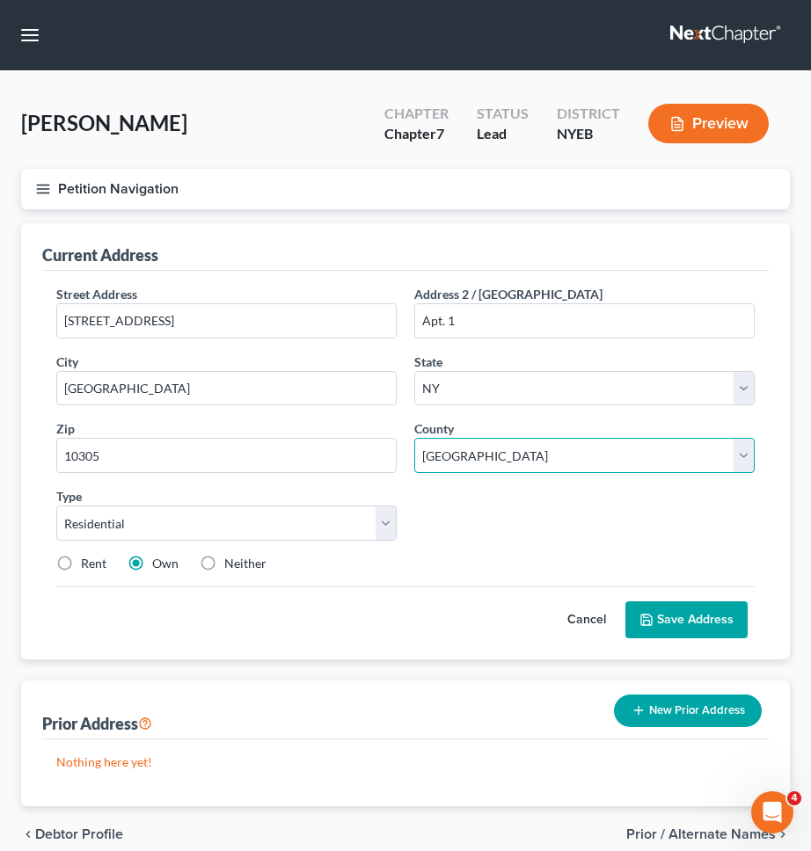
click at [414, 438] on select "County Albany County Allegany County Bronx County Broome County Cattaraugus Cou…" at bounding box center [584, 455] width 340 height 35
click at [99, 566] on label "Rent" at bounding box center [93, 564] width 25 height 18
click at [99, 566] on input "Rent" at bounding box center [93, 560] width 11 height 11
radio input "true"
click at [653, 613] on icon at bounding box center [646, 620] width 14 height 14
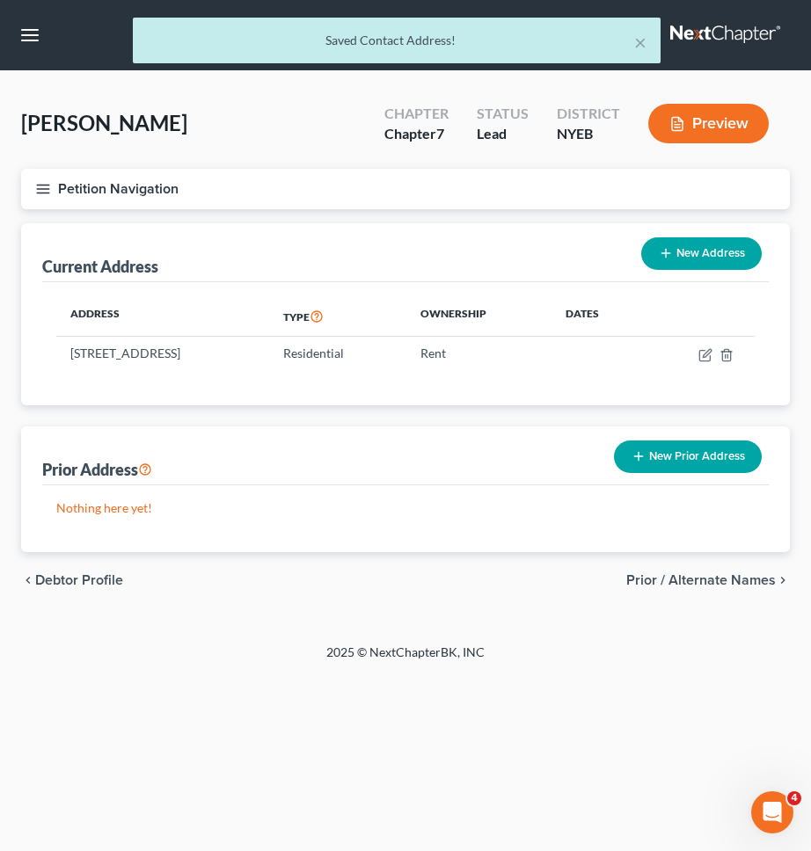
click at [575, 195] on button "Petition Navigation" at bounding box center [405, 189] width 769 height 40
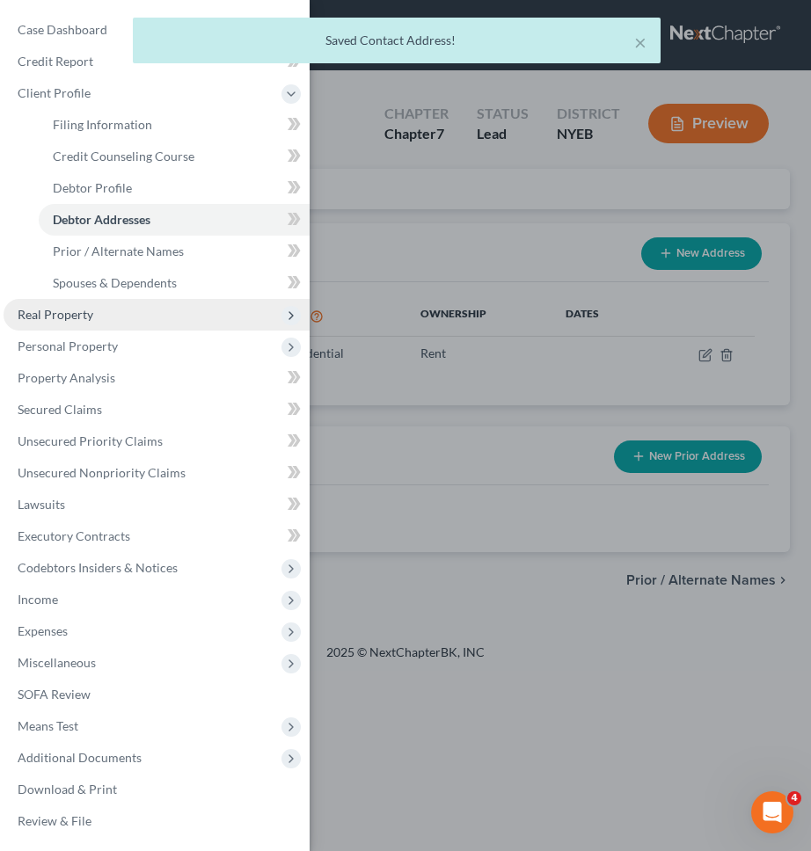
click at [178, 326] on span "Real Property" at bounding box center [157, 315] width 306 height 32
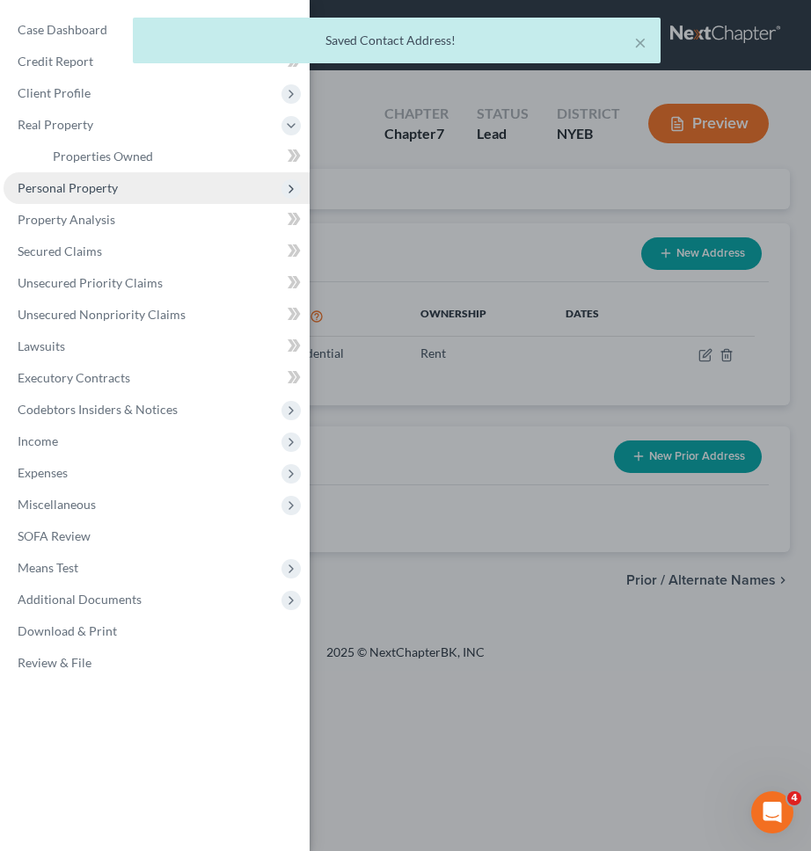
click at [171, 202] on span "Personal Property" at bounding box center [157, 188] width 306 height 32
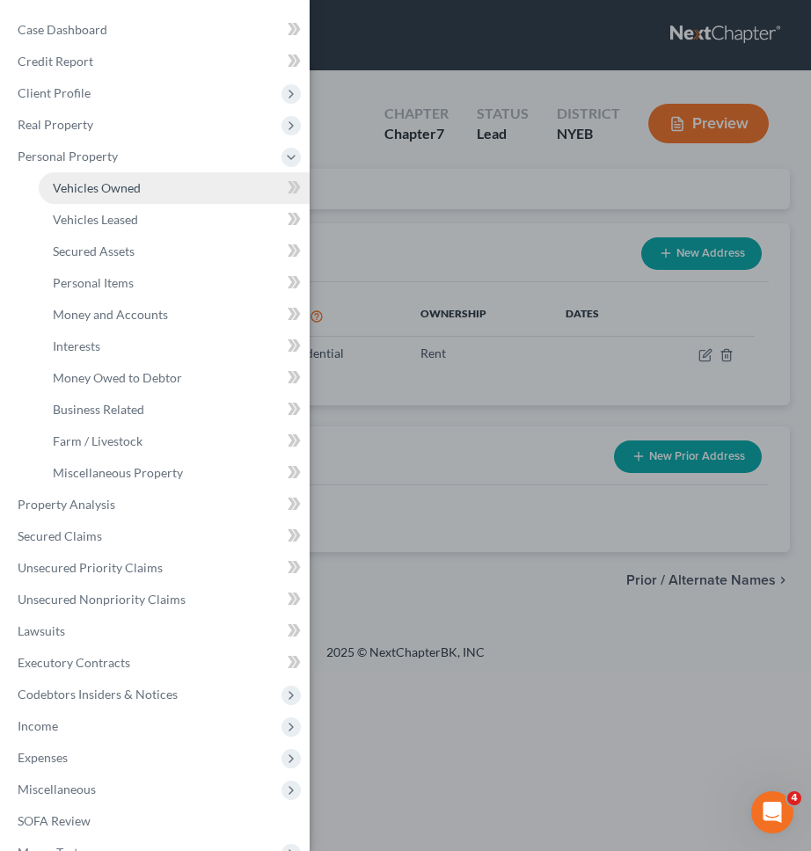
click at [171, 188] on link "Vehicles Owned" at bounding box center [174, 188] width 271 height 32
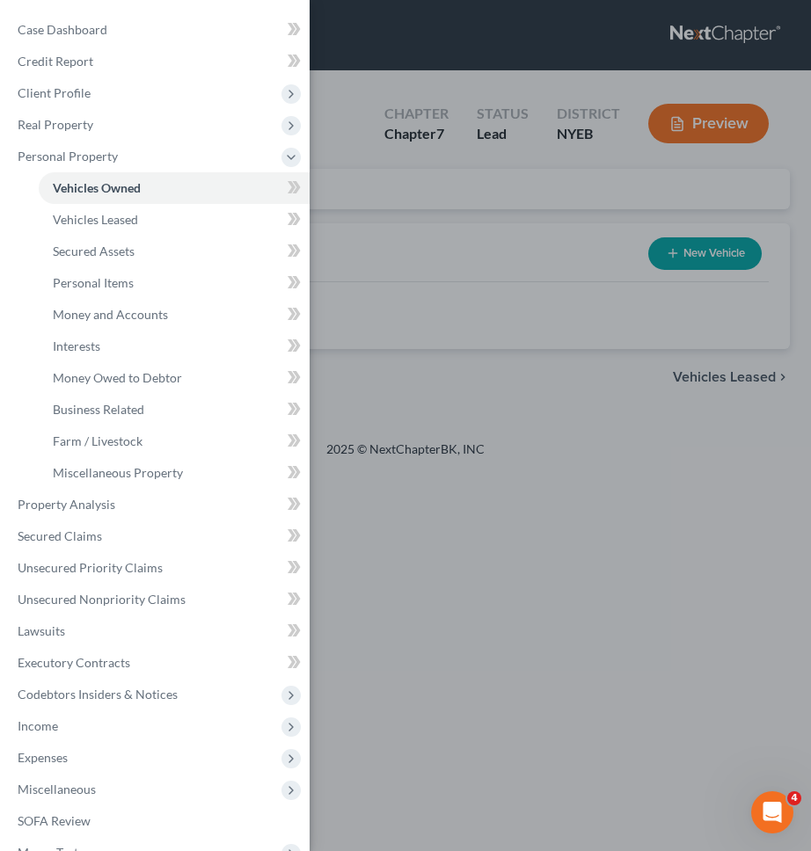
click at [442, 224] on div "Case Dashboard Payments Invoices Payments Payments Credit Report Client Profile" at bounding box center [405, 425] width 811 height 851
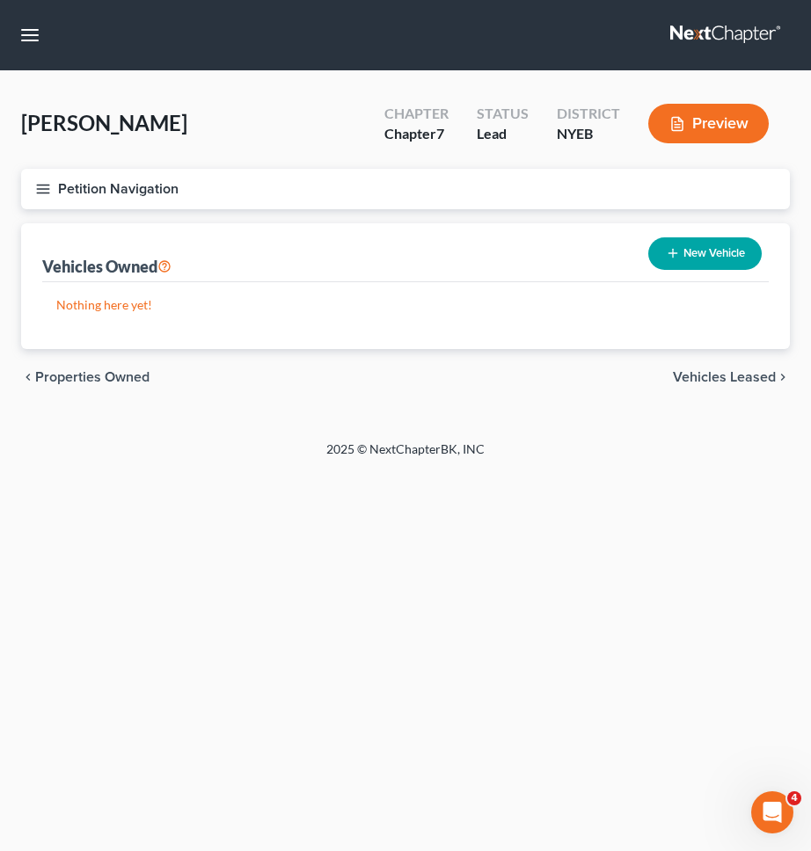
click at [739, 373] on span "Vehicles Leased" at bounding box center [724, 377] width 103 height 14
click at [696, 280] on div "Vehicles Leased New Vehicle Leased" at bounding box center [405, 252] width 726 height 59
click at [696, 254] on button "New Vehicle Leased" at bounding box center [684, 253] width 153 height 33
select select "0"
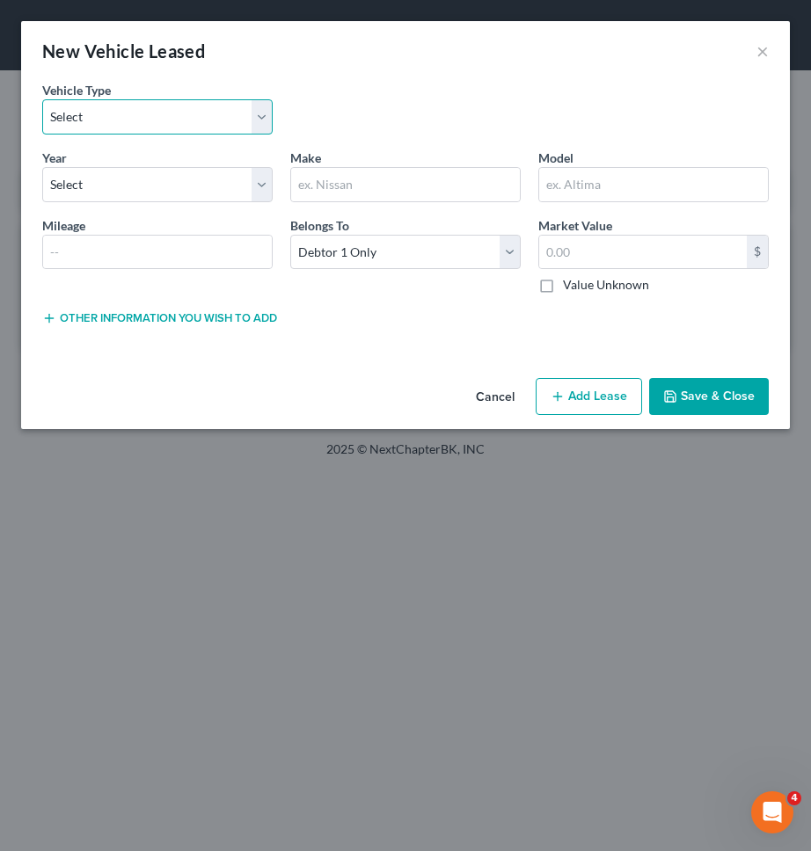
click at [235, 119] on select "Select Automobile Truck Trailer Watercraft Aircraft Motor Home Atv Other Vehicle" at bounding box center [157, 116] width 230 height 35
select select "0"
click at [42, 99] on select "Select Automobile Truck Trailer Watercraft Aircraft Motor Home Atv Other Vehicle" at bounding box center [157, 116] width 230 height 35
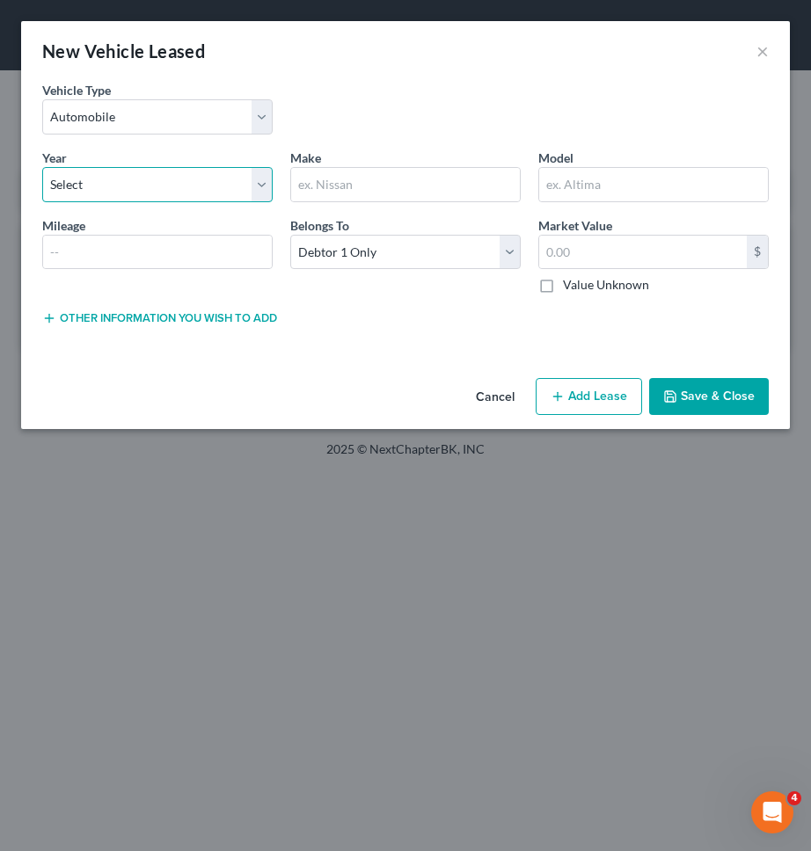
click at [192, 179] on select "Select 2026 2025 2024 2023 2022 2021 2020 2019 2018 2017 2016 2015 2014 2013 20…" at bounding box center [157, 184] width 230 height 35
select select "1"
click at [42, 167] on select "Select 2026 2025 2024 2023 2022 2021 2020 2019 2018 2017 2016 2015 2014 2013 20…" at bounding box center [157, 184] width 230 height 35
click at [330, 188] on input "text" at bounding box center [405, 184] width 229 height 33
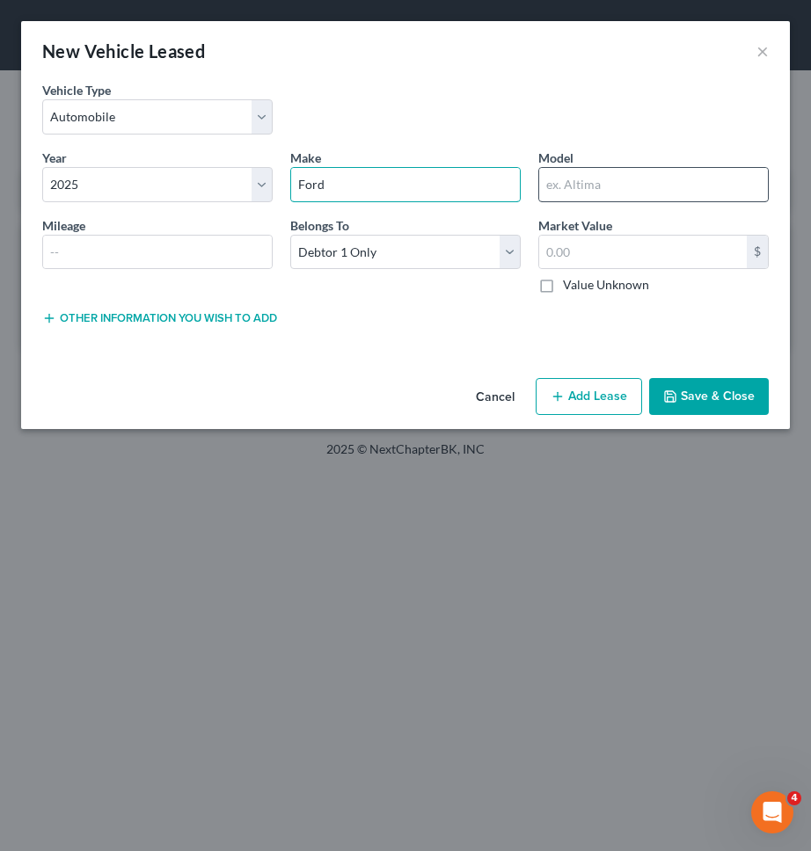
type input "Ford"
click at [567, 195] on input "text" at bounding box center [653, 184] width 229 height 33
type input "Explorer"
click at [252, 259] on input "text" at bounding box center [157, 252] width 229 height 33
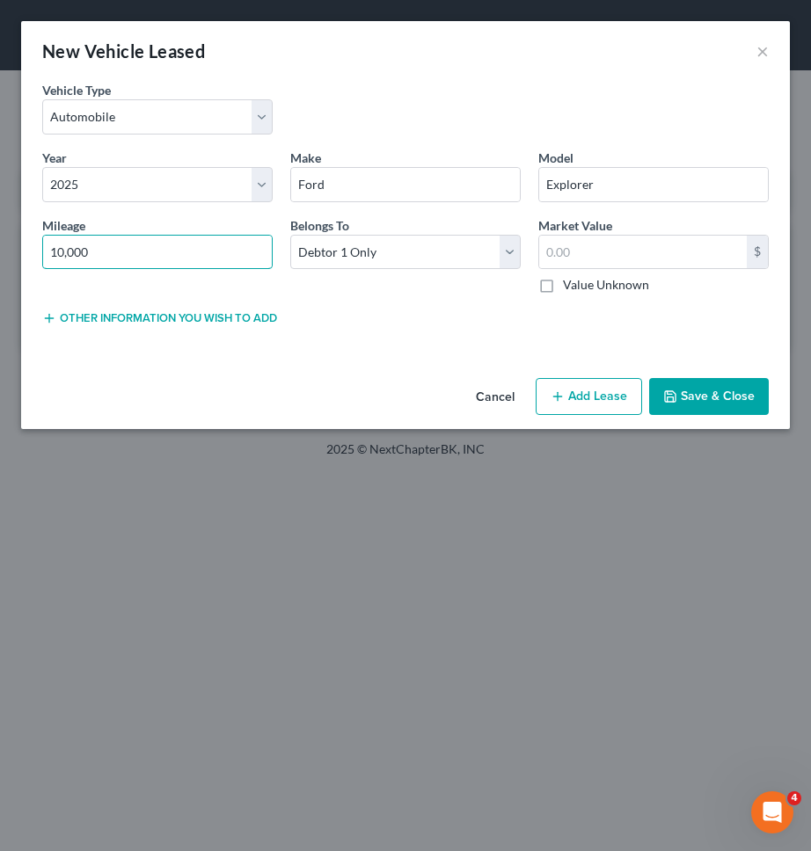
type input "10,000"
click at [299, 318] on div "Lease Select" at bounding box center [405, 317] width 248 height 18
click at [258, 315] on button "Other information you wish to add" at bounding box center [157, 318] width 230 height 14
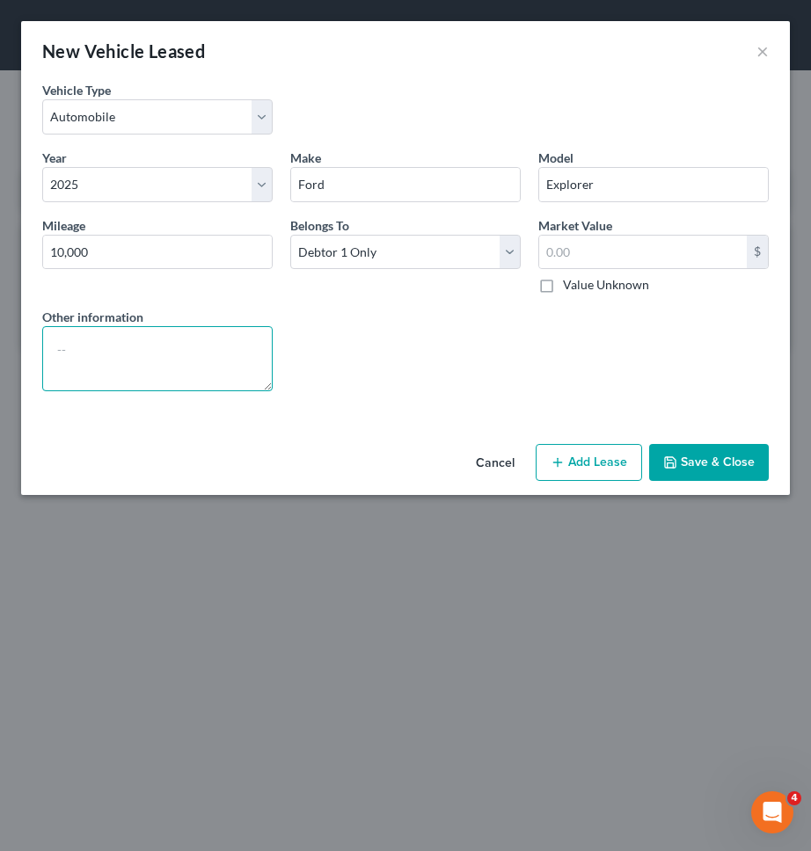
click at [246, 343] on textarea at bounding box center [157, 358] width 230 height 65
click at [245, 343] on textarea "VIN:" at bounding box center [157, 358] width 230 height 65
drag, startPoint x: 215, startPoint y: 352, endPoint x: 200, endPoint y: 351, distance: 15.0
click at [202, 351] on textarea "VIN: 1FMUK8KH9SGA79588" at bounding box center [157, 358] width 230 height 65
drag, startPoint x: 219, startPoint y: 351, endPoint x: 84, endPoint y: 350, distance: 134.5
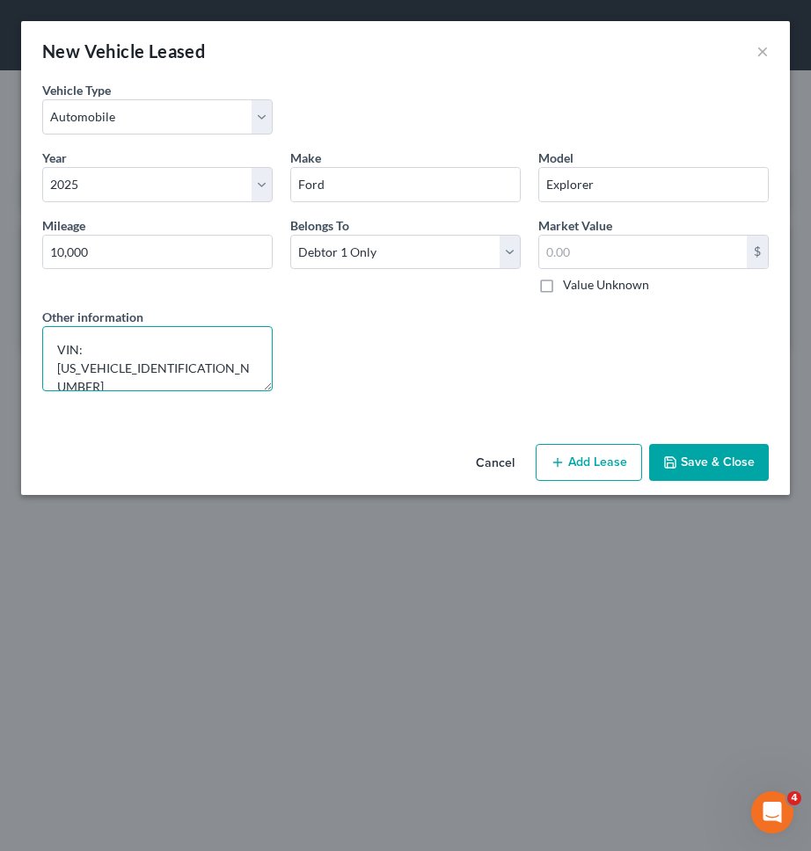
click at [84, 350] on textarea "VIN: 1FMUK8KH9SGA79588" at bounding box center [157, 358] width 230 height 65
type textarea "VIN: 1FMUK8KH9SGA79588"
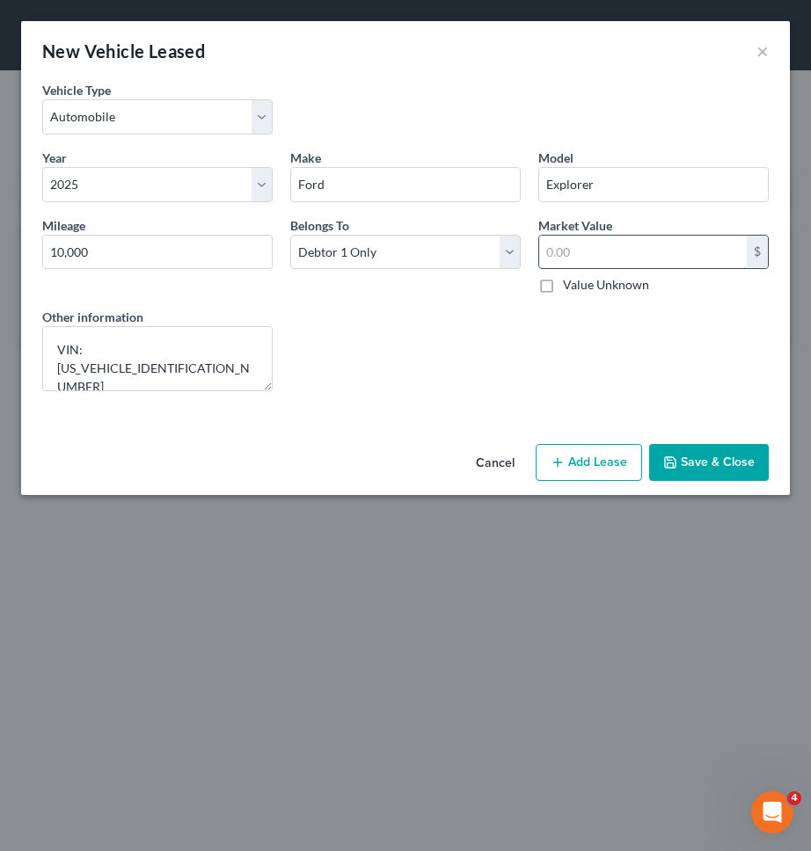
click at [650, 262] on input "text" at bounding box center [643, 252] width 208 height 33
type input "41,750"
click at [675, 397] on div "Other information VIN: 1FMUK8KH9SGA79588 Lease Select" at bounding box center [405, 357] width 744 height 98
click at [683, 441] on div "Cancel Add Lien Add Lease Add Exemption Save & Close" at bounding box center [405, 466] width 769 height 58
click at [683, 453] on button "Save & Close" at bounding box center [709, 462] width 120 height 37
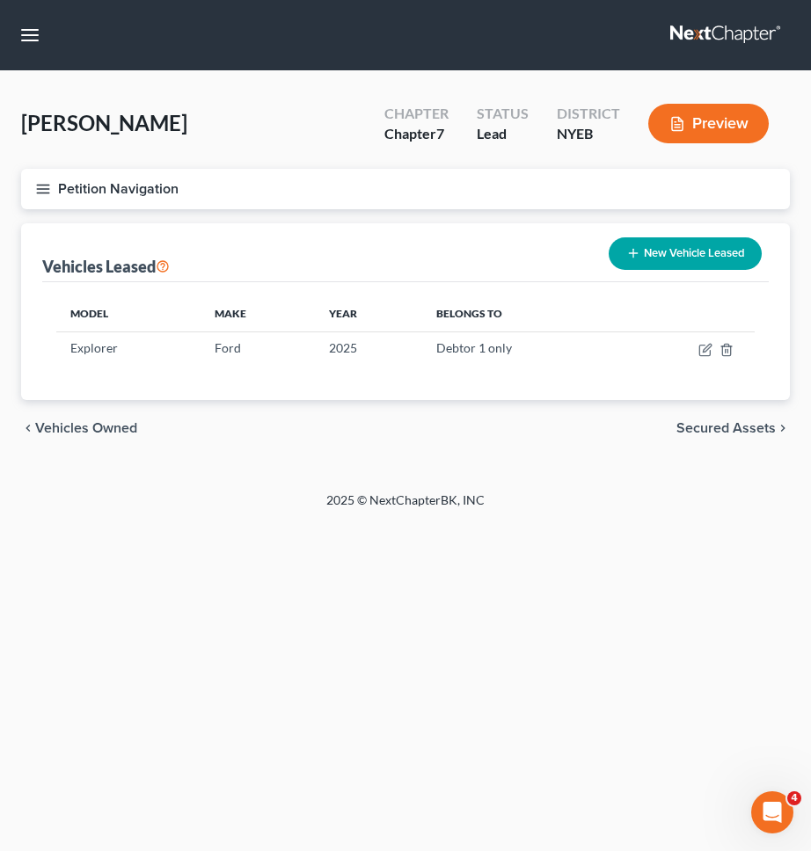
click at [457, 177] on button "Petition Navigation" at bounding box center [405, 189] width 769 height 40
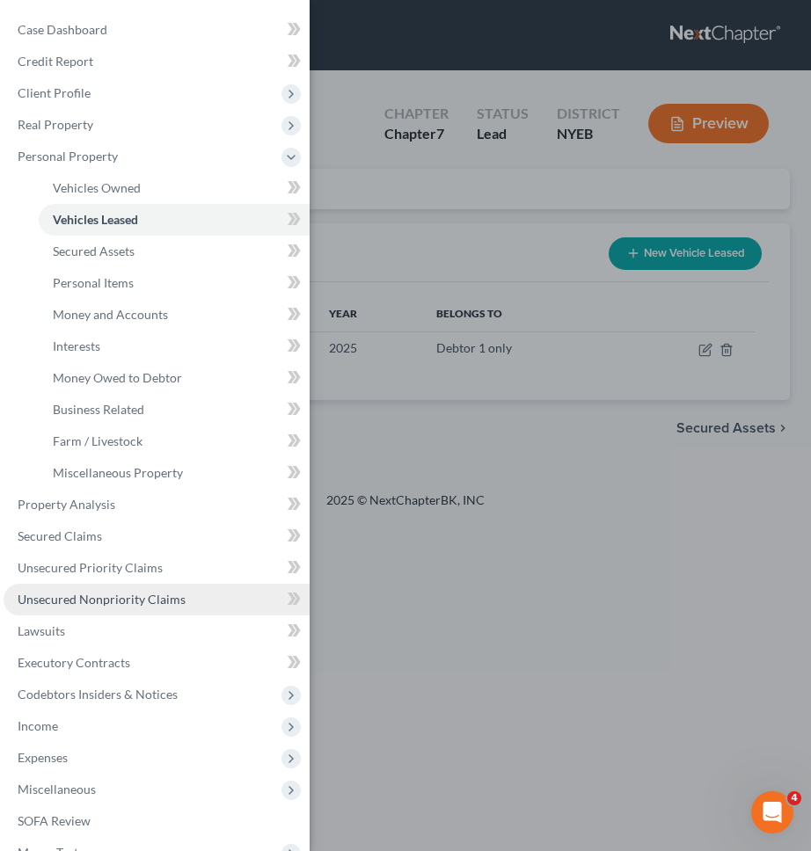
click at [79, 593] on span "Unsecured Nonpriority Claims" at bounding box center [102, 599] width 168 height 15
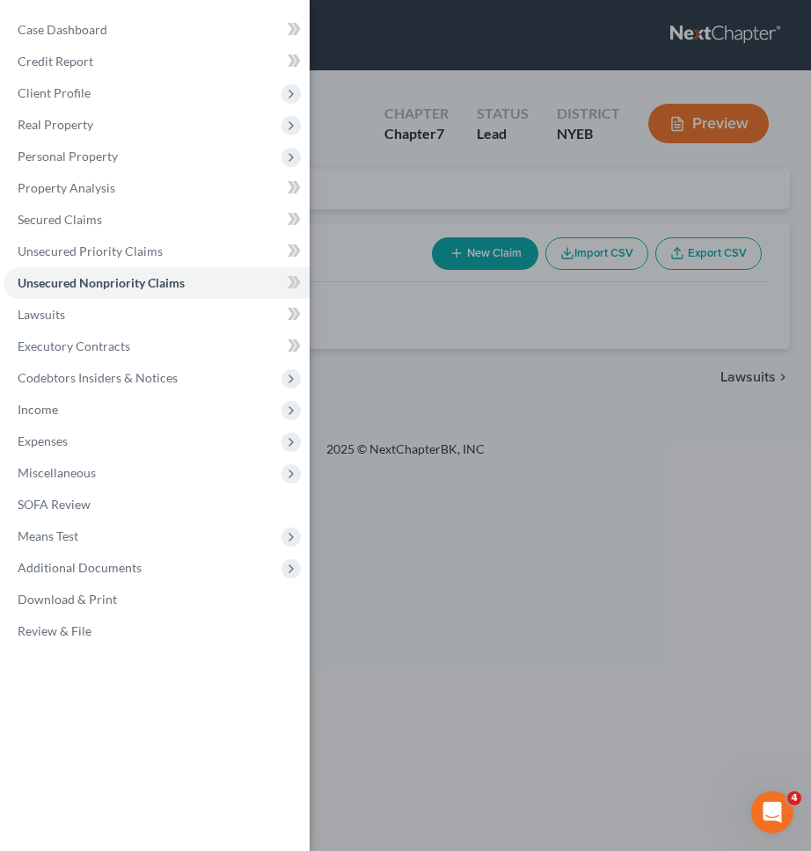
click at [489, 571] on div "Case Dashboard Payments Invoices Payments Payments Credit Report Client Profile" at bounding box center [405, 425] width 811 height 851
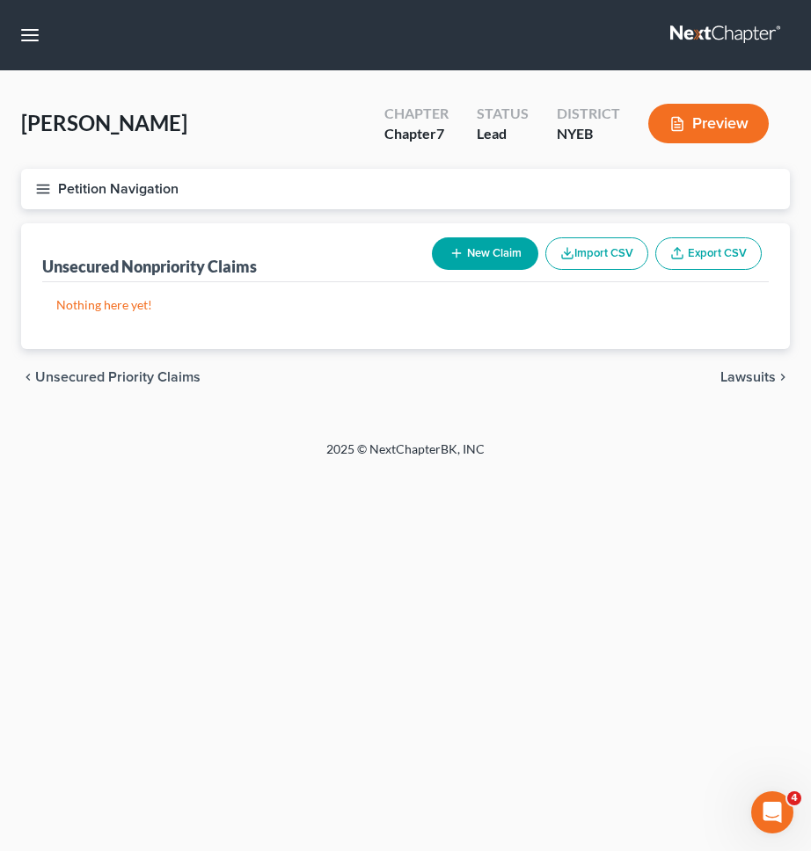
click at [467, 256] on button "New Claim" at bounding box center [485, 253] width 106 height 33
select select "0"
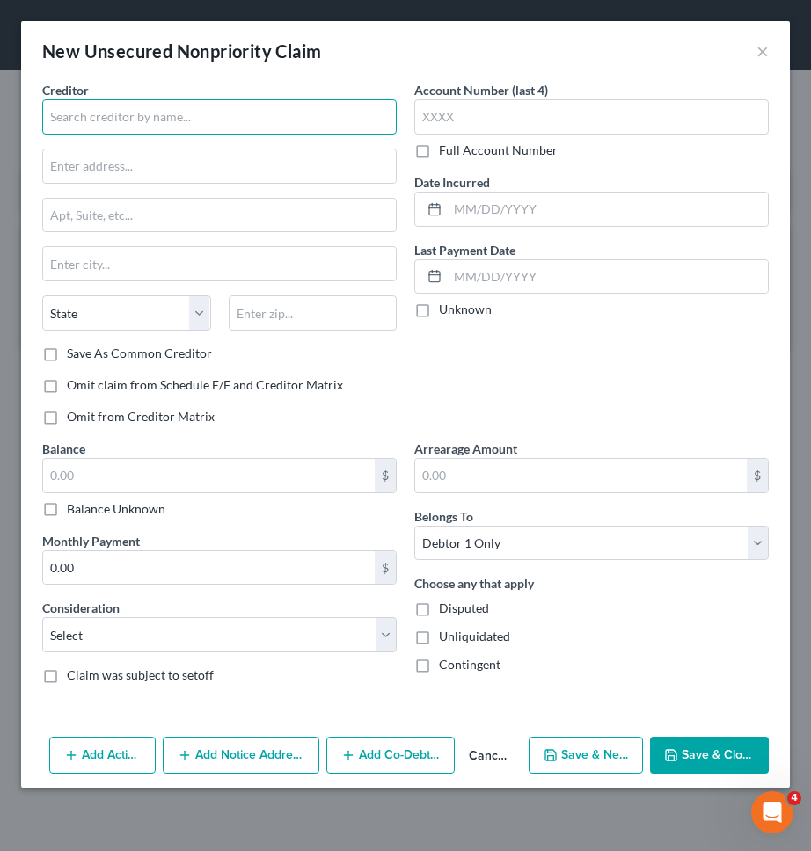
click at [260, 122] on input "text" at bounding box center [219, 116] width 354 height 35
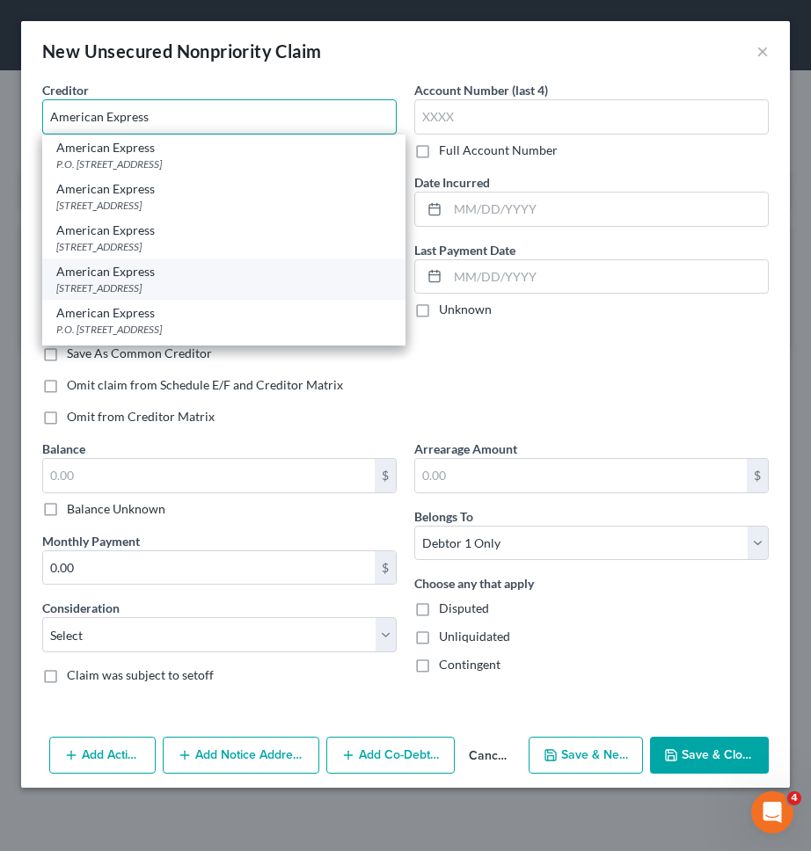
type input "American Express"
click at [332, 279] on div "American Express" at bounding box center [223, 272] width 335 height 18
type input "PO Box 981537"
type input "El Paso"
select select "45"
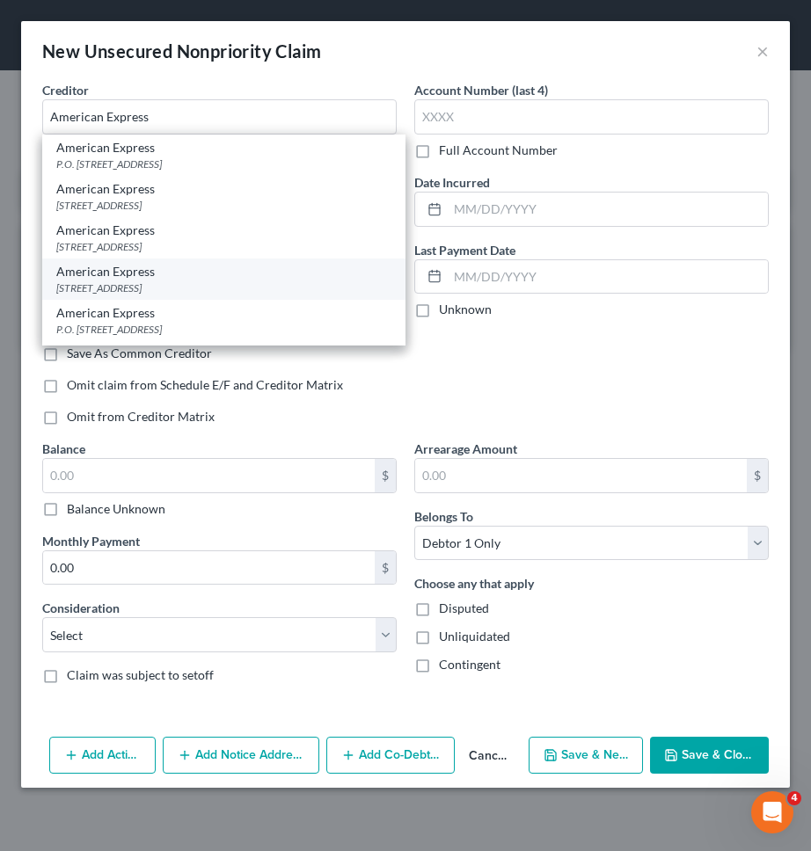
type input "79998"
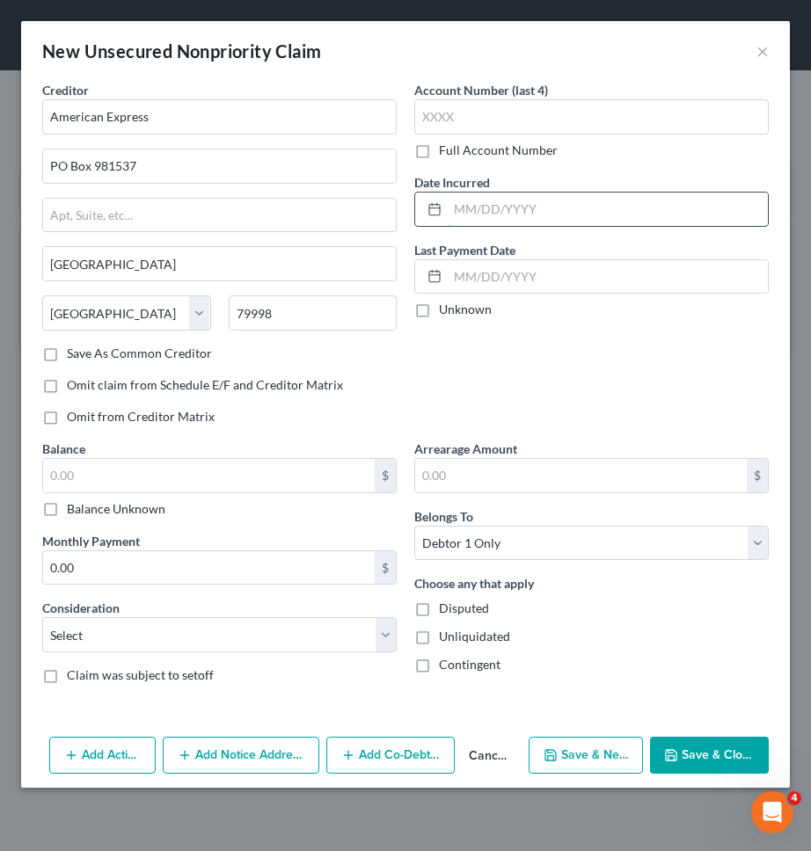
click at [528, 207] on input "text" at bounding box center [608, 209] width 320 height 33
type input "08/2022"
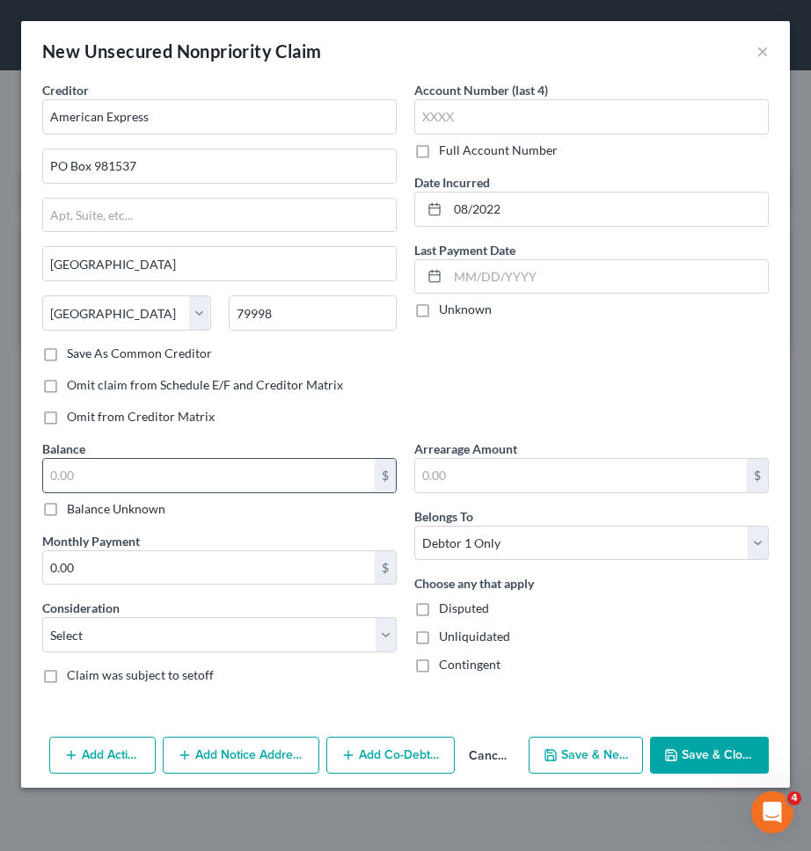
click at [327, 473] on input "text" at bounding box center [208, 475] width 331 height 33
type input "12,232"
click at [342, 634] on select "Select Cable / Satellite Services Collection Agency Credit Card Debt Debt Couns…" at bounding box center [219, 634] width 354 height 35
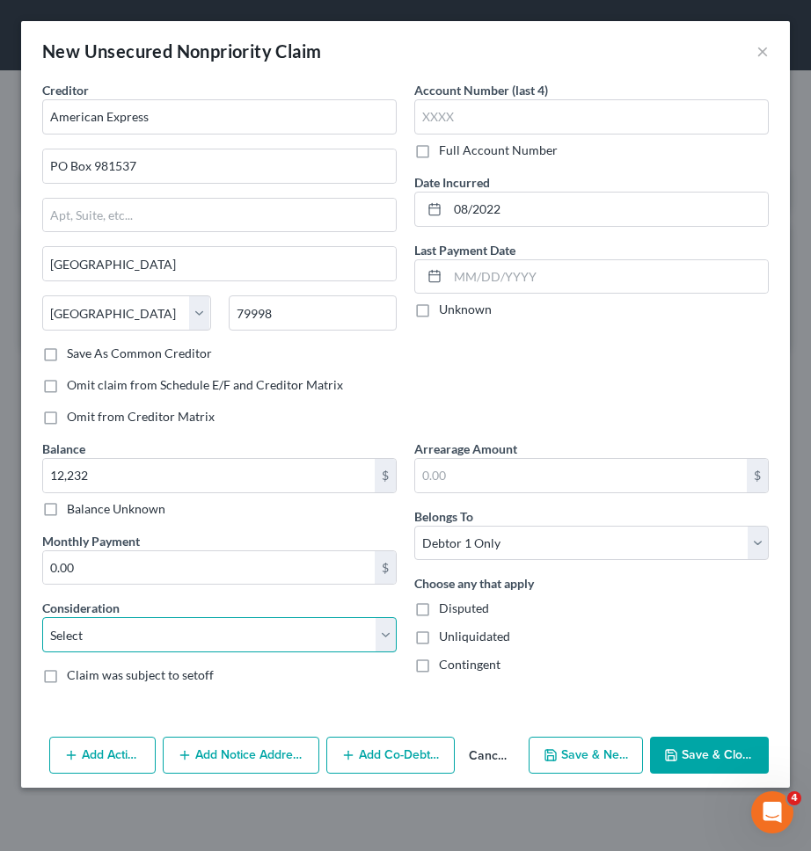
select select "2"
click at [42, 617] on select "Select Cable / Satellite Services Collection Agency Credit Card Debt Debt Couns…" at bounding box center [219, 634] width 354 height 35
click at [570, 754] on button "Save & New" at bounding box center [585, 755] width 114 height 37
select select "0"
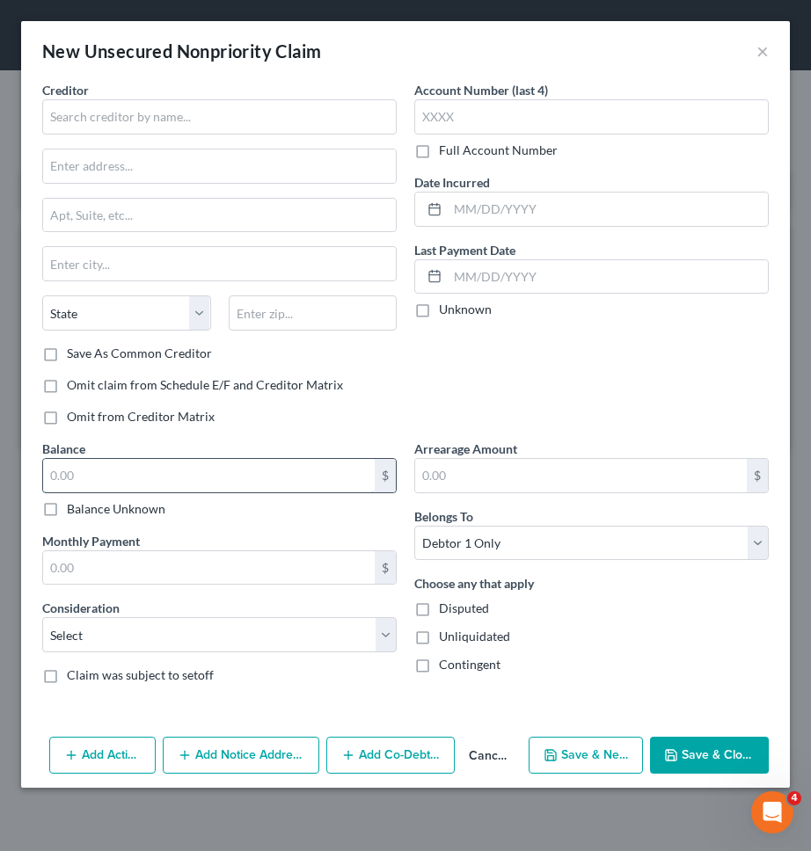
click at [349, 464] on input "text" at bounding box center [208, 475] width 331 height 33
type input "11,829"
click at [338, 631] on select "Select Cable / Satellite Services Collection Agency Credit Card Debt Debt Couns…" at bounding box center [219, 634] width 354 height 35
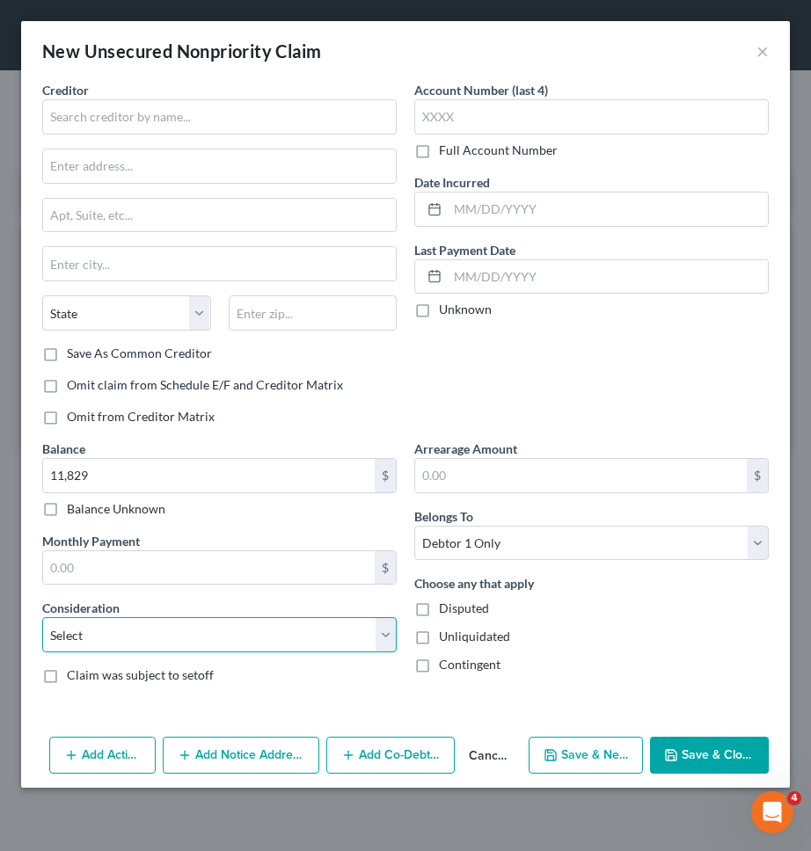
select select "2"
click at [42, 617] on select "Select Cable / Satellite Services Collection Agency Credit Card Debt Debt Couns…" at bounding box center [219, 634] width 354 height 35
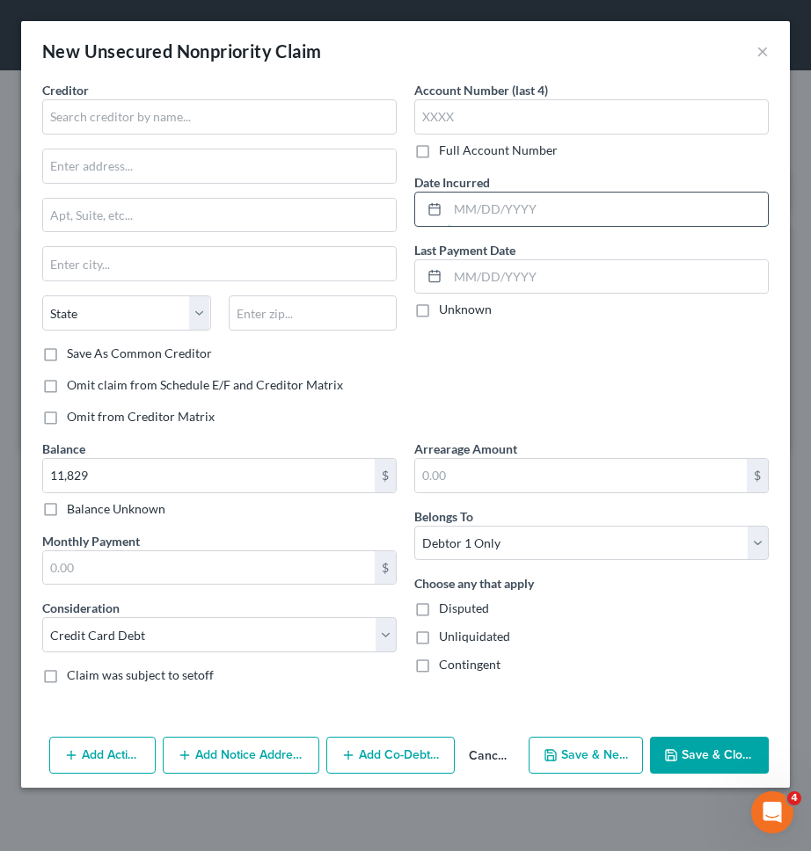
click at [551, 202] on input "text" at bounding box center [608, 209] width 320 height 33
type input "05/2023"
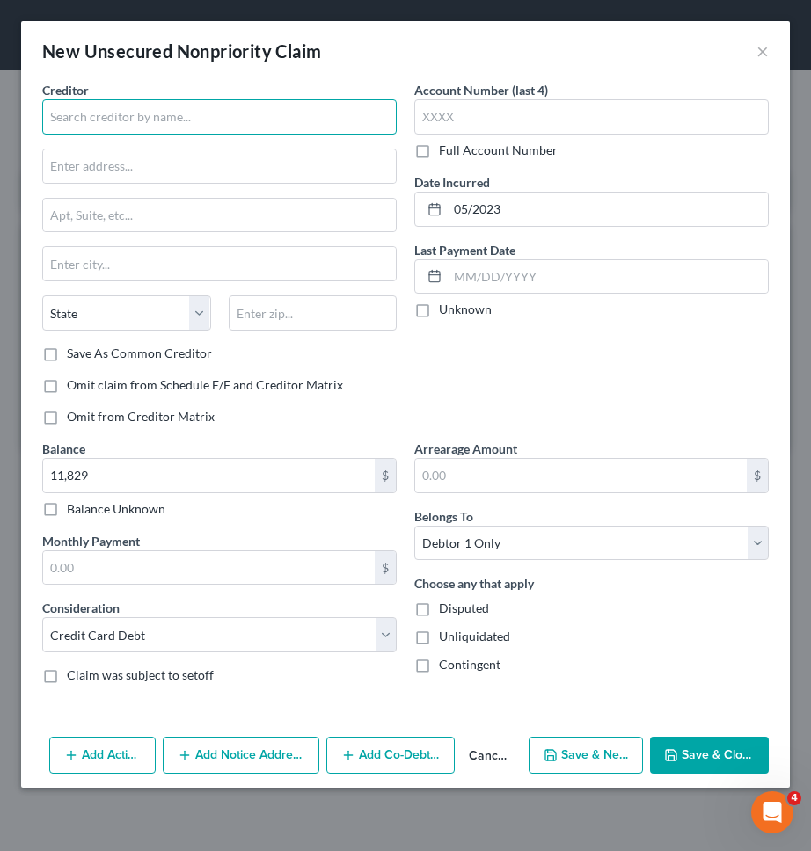
click at [210, 119] on input "text" at bounding box center [219, 116] width 354 height 35
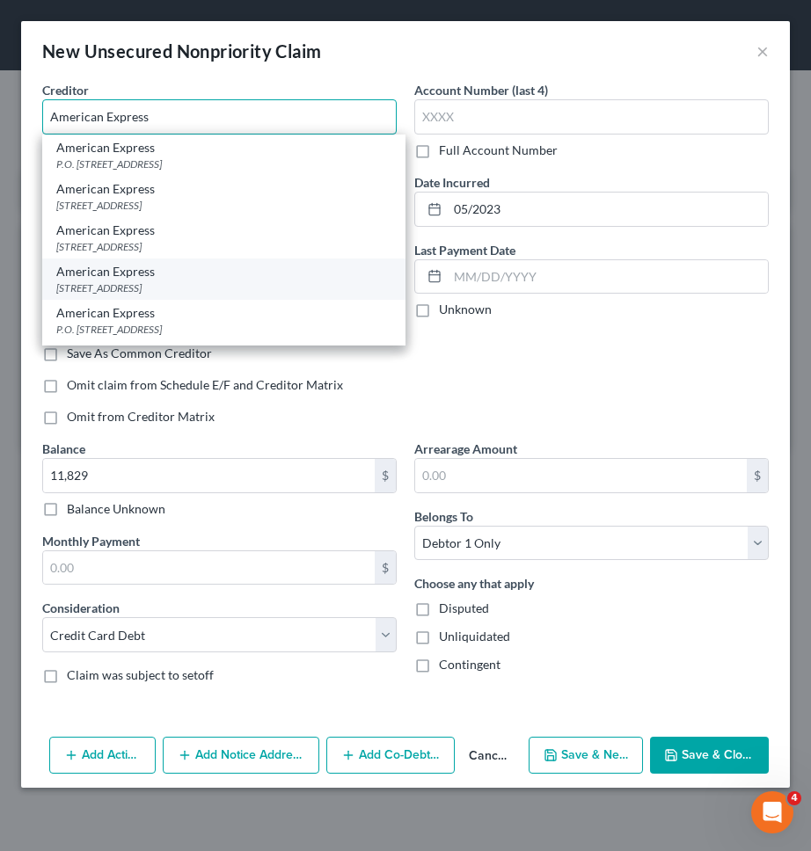
type input "American Express"
click at [166, 283] on div "PO Box 981537, El Paso, TX 79998" at bounding box center [223, 287] width 335 height 15
type input "PO Box 981537"
type input "El Paso"
select select "45"
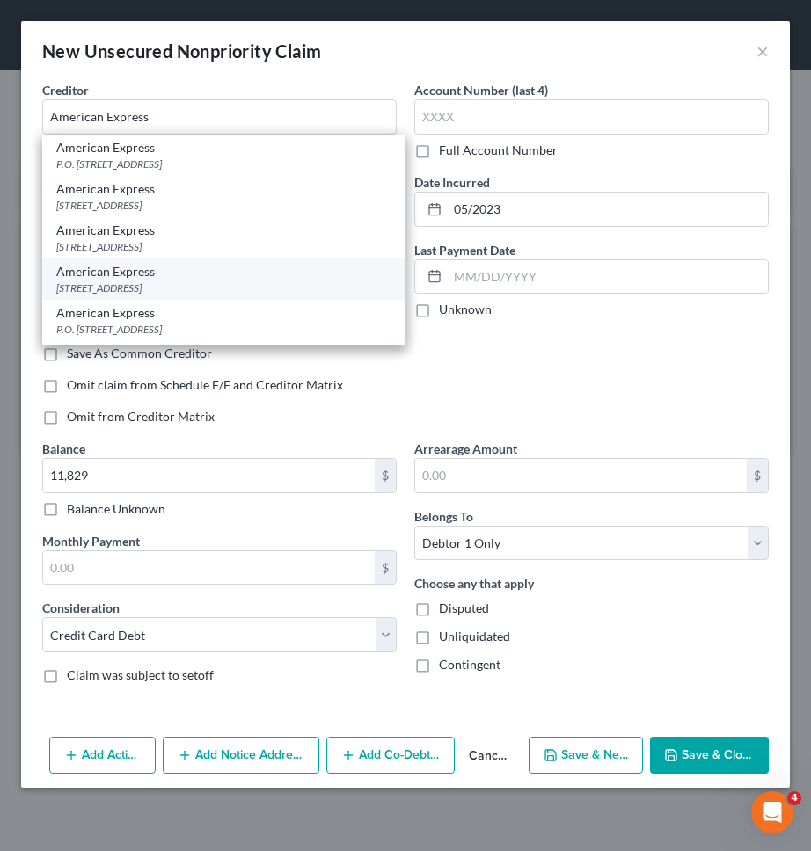
type input "79998"
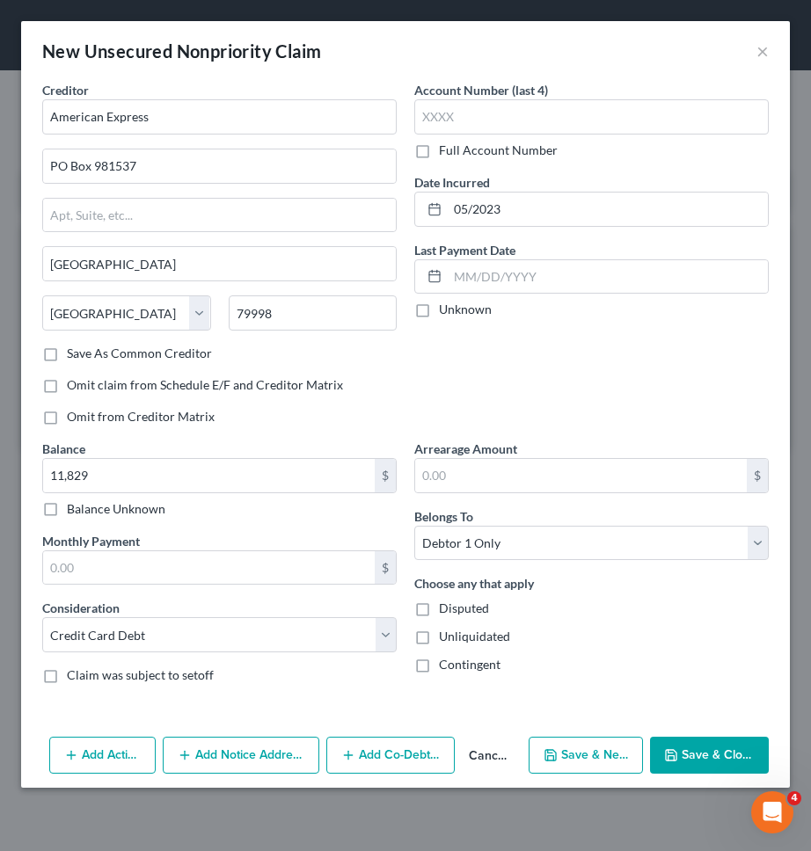
click at [611, 766] on button "Save & New" at bounding box center [585, 755] width 114 height 37
select select "0"
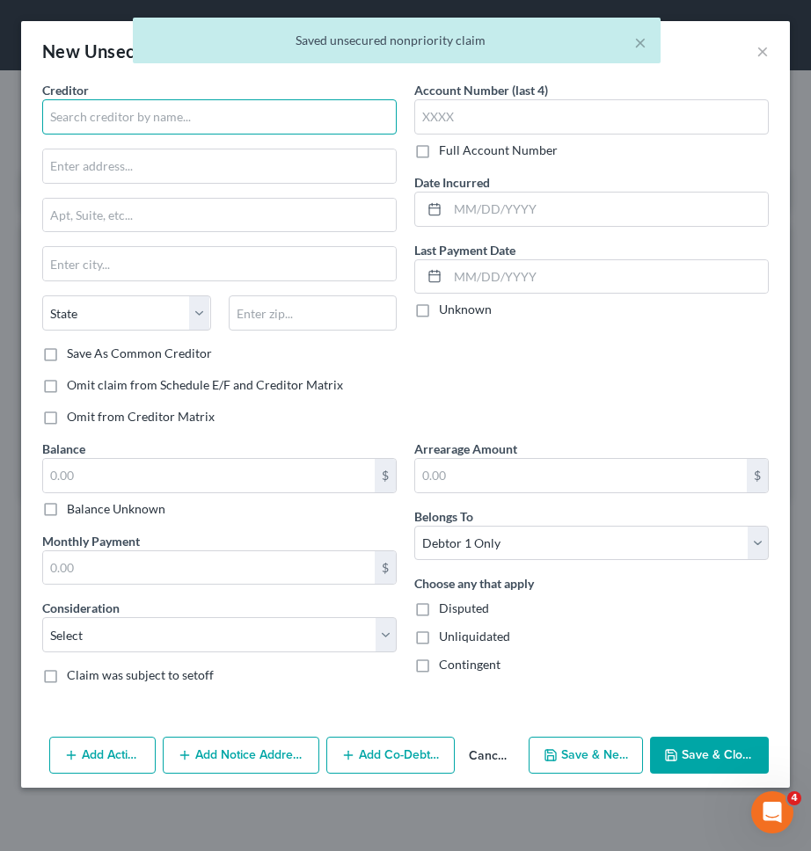
click at [264, 113] on input "text" at bounding box center [219, 116] width 354 height 35
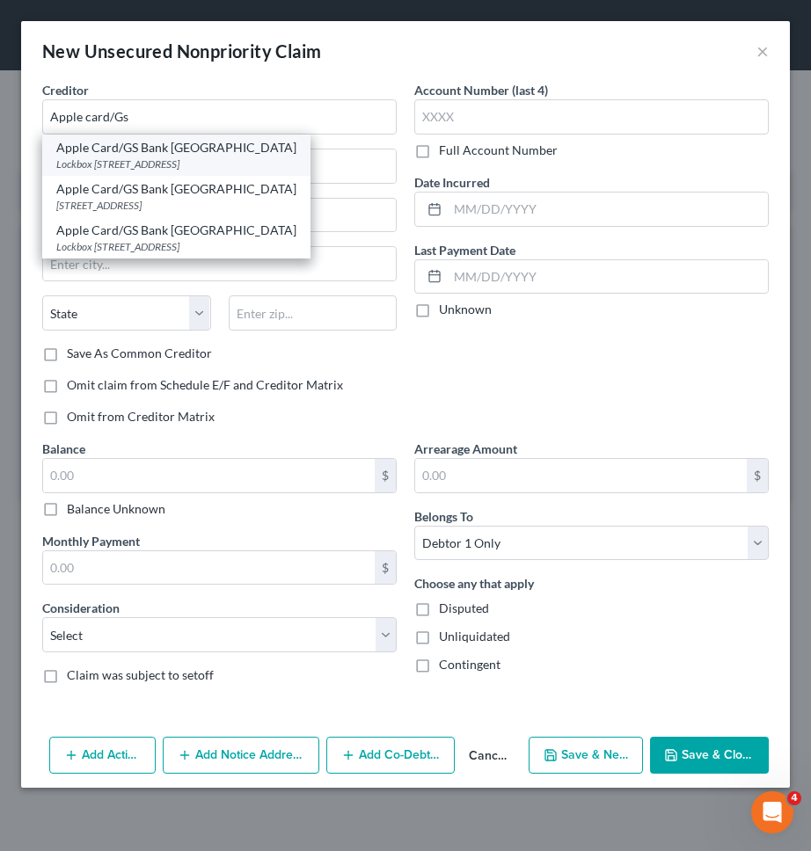
click at [174, 164] on div "Lockbox 6112, PO Box 7247, Philadelphia, PA 19170" at bounding box center [176, 164] width 240 height 15
type input "Apple Card/GS Bank USA"
type input "Lockbox 6112, PO Box 7247"
type input "Philadelphia"
select select "39"
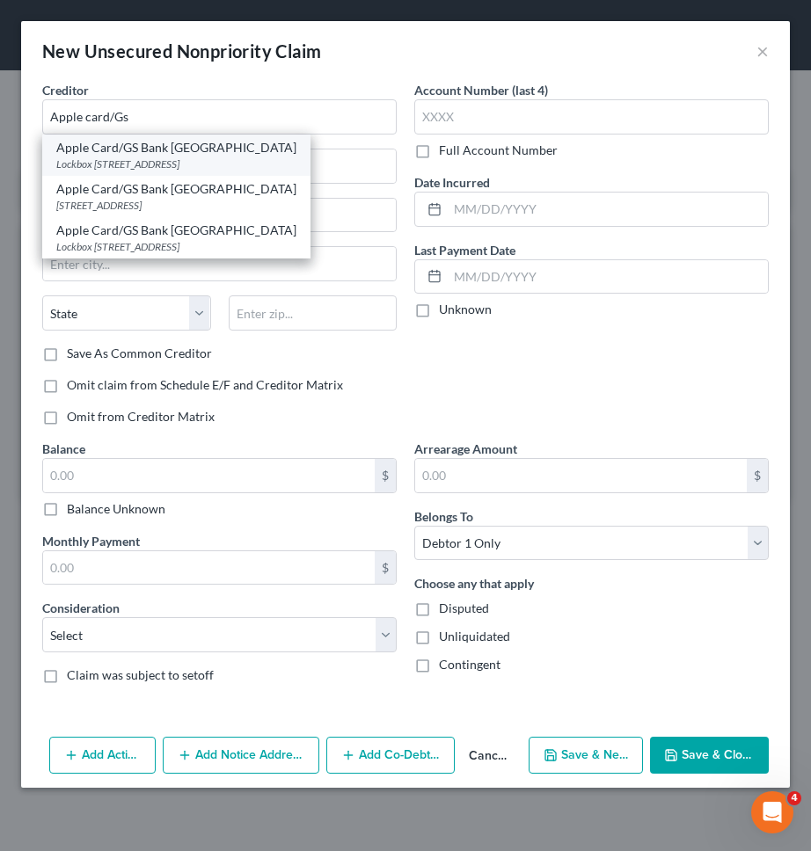
type input "19170"
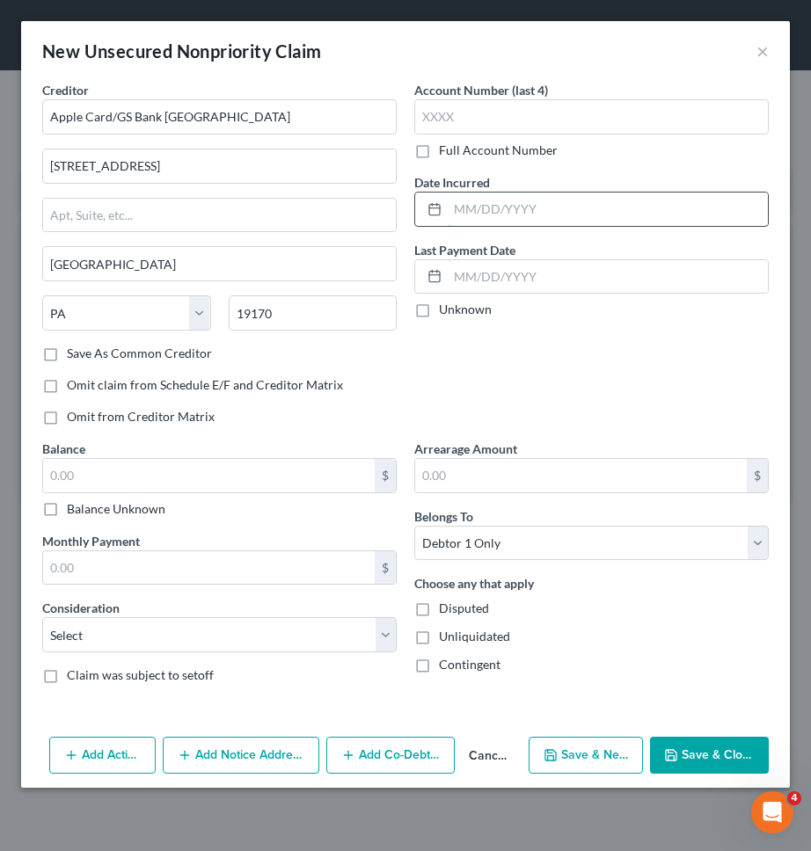
click at [481, 211] on input "text" at bounding box center [608, 209] width 320 height 33
type input "12/2020"
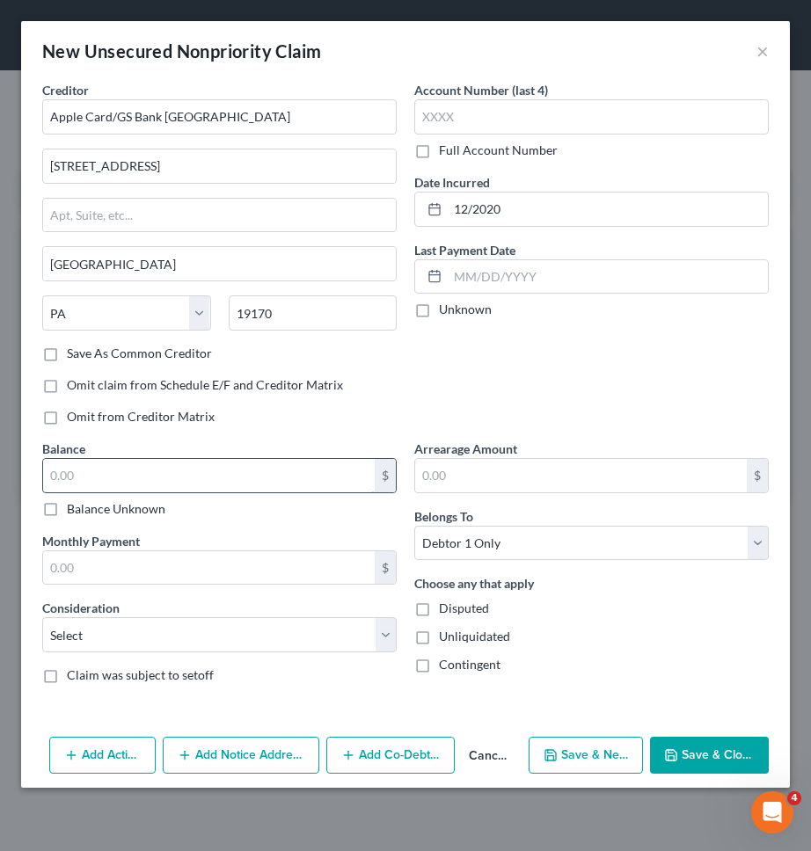
click at [160, 465] on input "text" at bounding box center [208, 475] width 331 height 33
type input "7,156"
click at [202, 613] on div "Consideration Select Cable / Satellite Services Collection Agency Credit Card D…" at bounding box center [219, 626] width 354 height 54
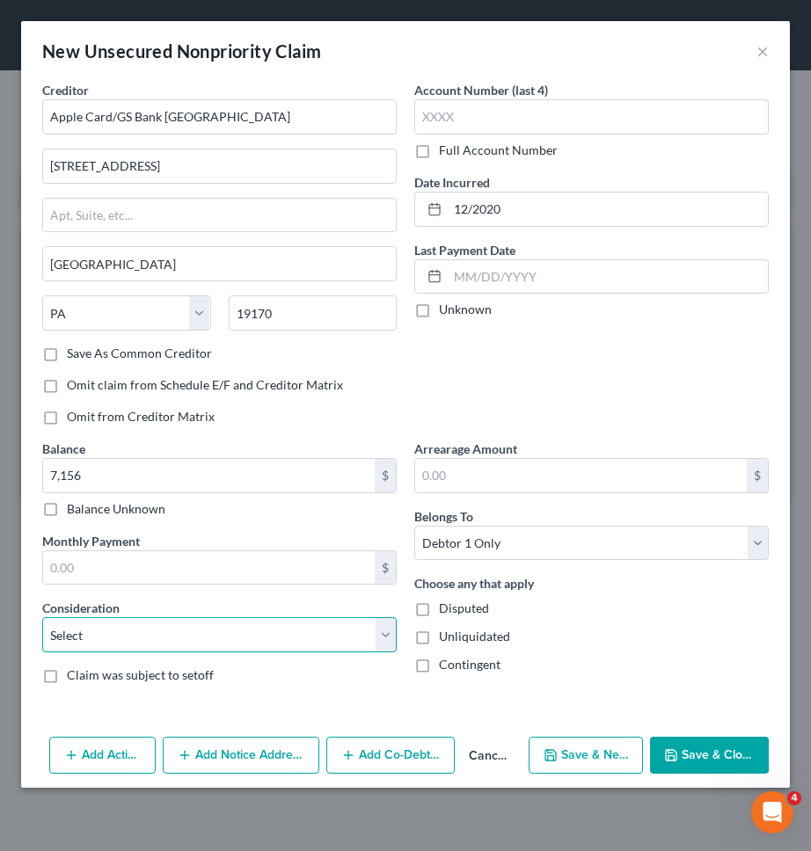
click at [188, 639] on select "Select Cable / Satellite Services Collection Agency Credit Card Debt Debt Couns…" at bounding box center [219, 634] width 354 height 35
select select "2"
click at [42, 617] on select "Select Cable / Satellite Services Collection Agency Credit Card Debt Debt Couns…" at bounding box center [219, 634] width 354 height 35
click at [557, 736] on div "Add Action Add Notice Address Add Co-Debtor Cancel Save & New Save & Close" at bounding box center [405, 759] width 769 height 58
click at [605, 754] on button "Save & New" at bounding box center [585, 755] width 114 height 37
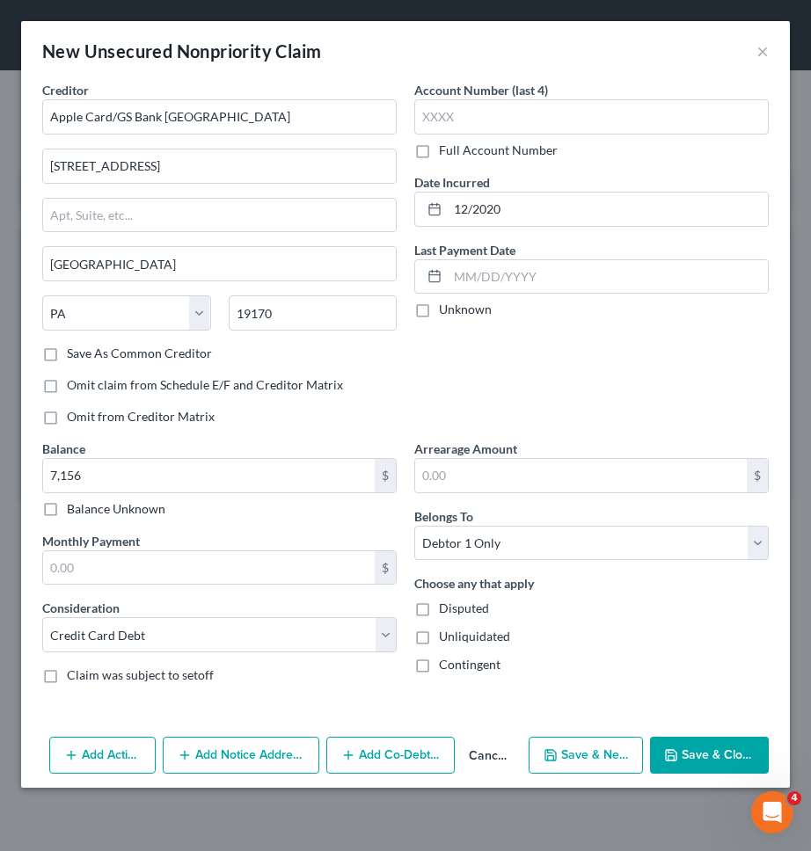
select select "0"
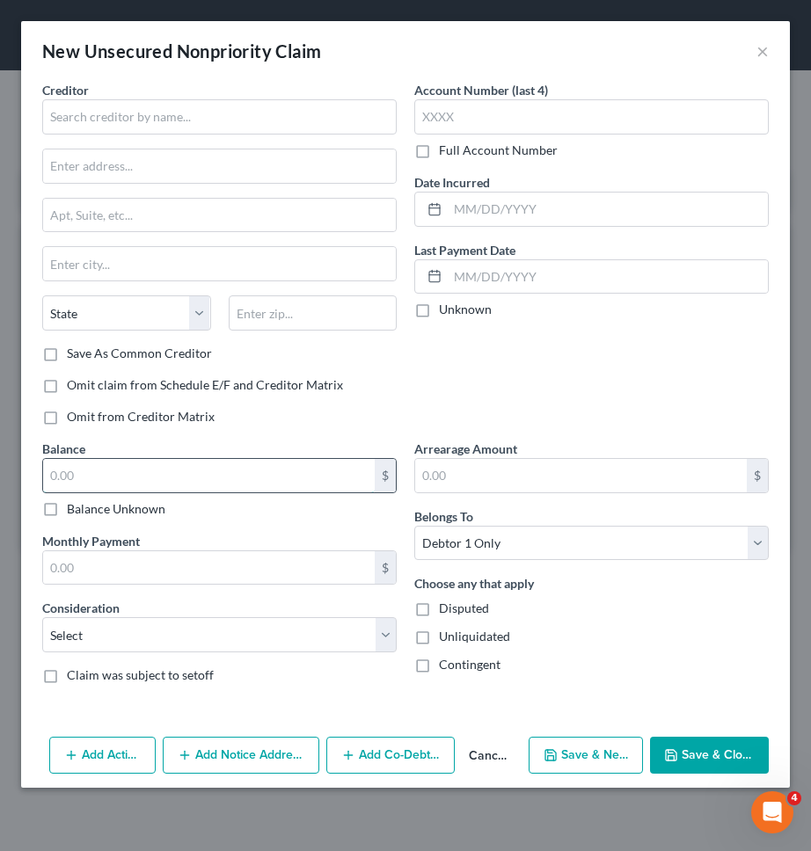
click at [349, 481] on input "text" at bounding box center [208, 475] width 331 height 33
type input "9,987"
click at [342, 633] on select "Select Cable / Satellite Services Collection Agency Credit Card Debt Debt Couns…" at bounding box center [219, 634] width 354 height 35
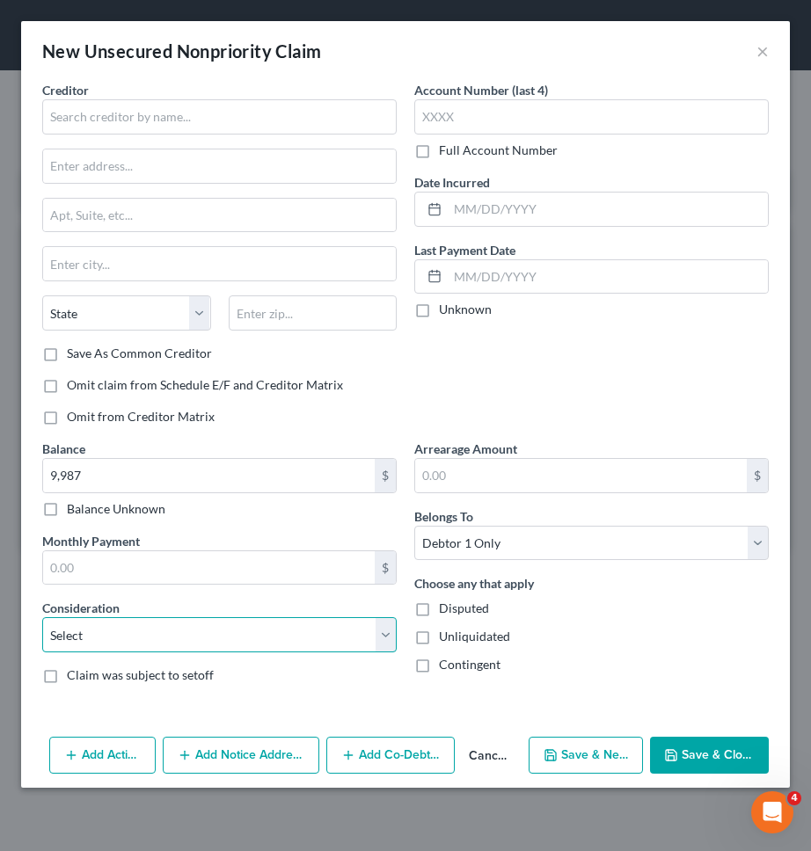
select select "2"
click at [42, 617] on select "Select Cable / Satellite Services Collection Agency Credit Card Debt Debt Couns…" at bounding box center [219, 634] width 354 height 35
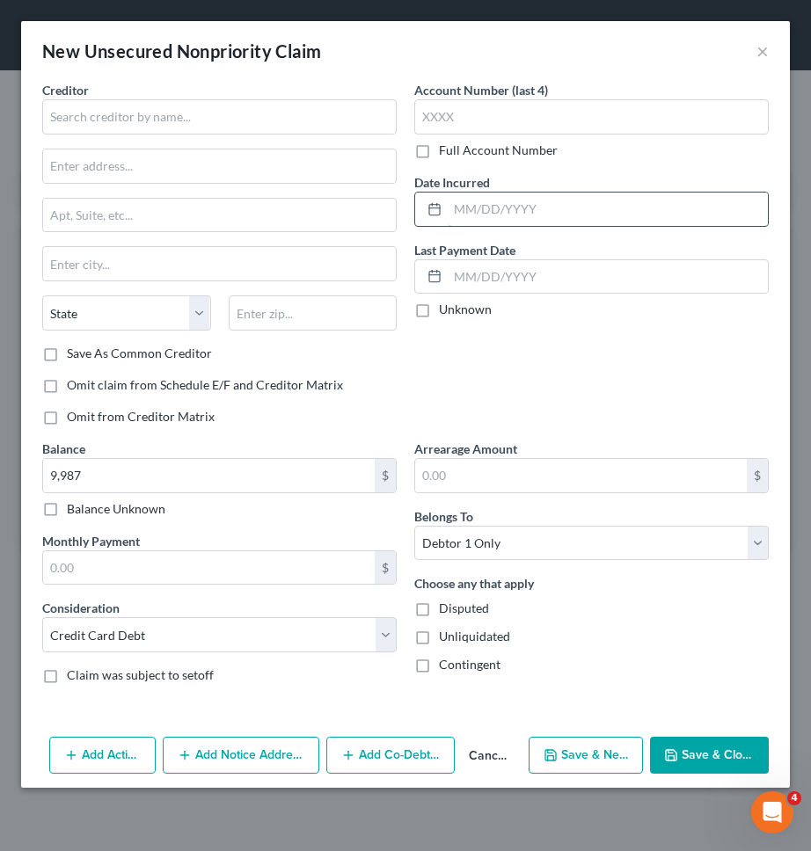
click at [550, 208] on input "text" at bounding box center [608, 209] width 320 height 33
type input "10/2024"
click at [304, 138] on div "Creditor * State AL AK AR AZ CA CO CT DE DC FL GA GU HI ID IL IN IA KS KY LA ME…" at bounding box center [219, 213] width 354 height 264
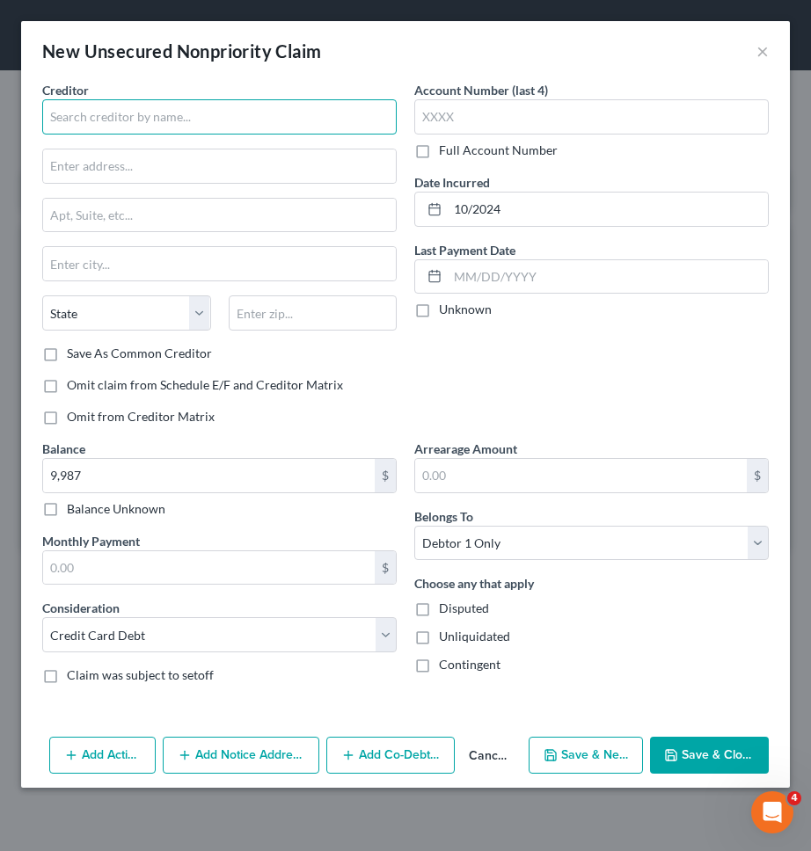
click at [314, 124] on input "text" at bounding box center [219, 116] width 354 height 35
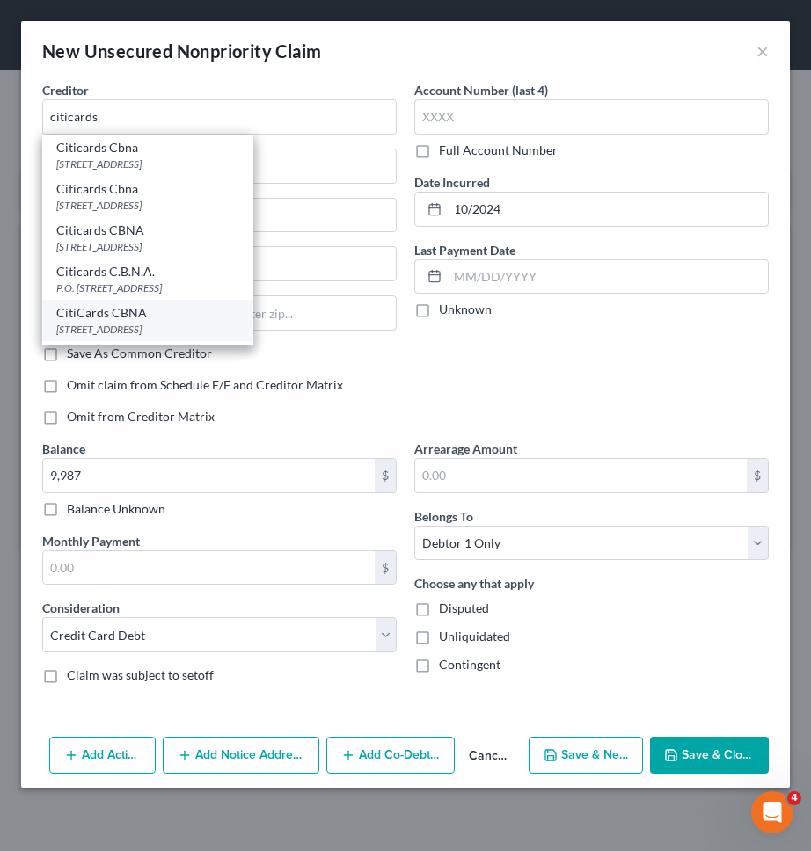
click at [239, 316] on div "CitiCards CBNA" at bounding box center [147, 313] width 183 height 18
type input "CitiCards CBNA"
type input "PO Box 6241"
type input "Sioux Falls"
select select "43"
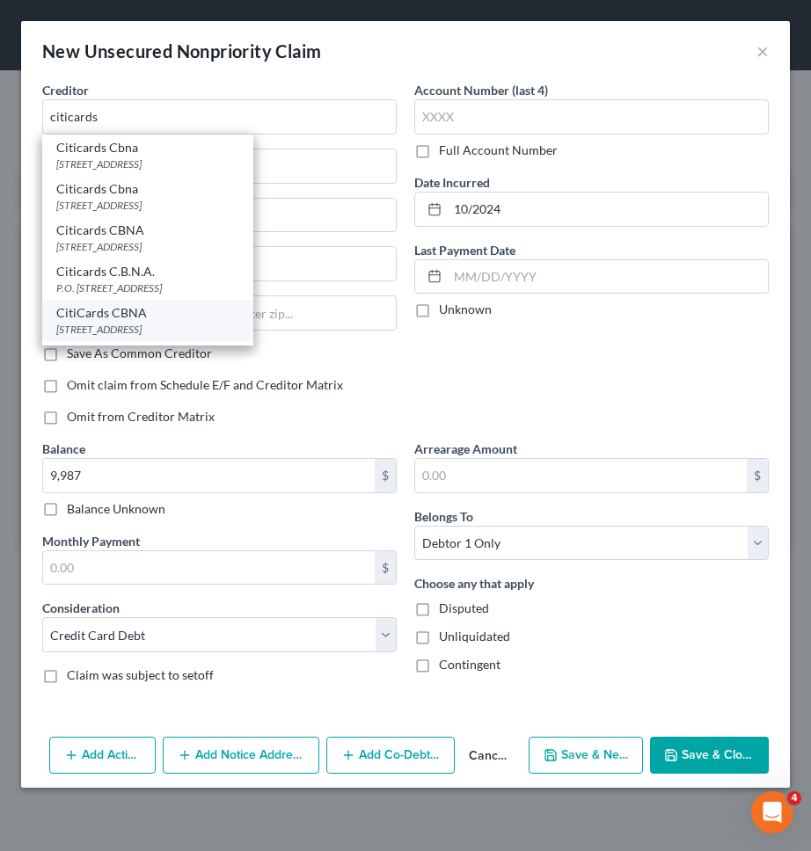
type input "57117"
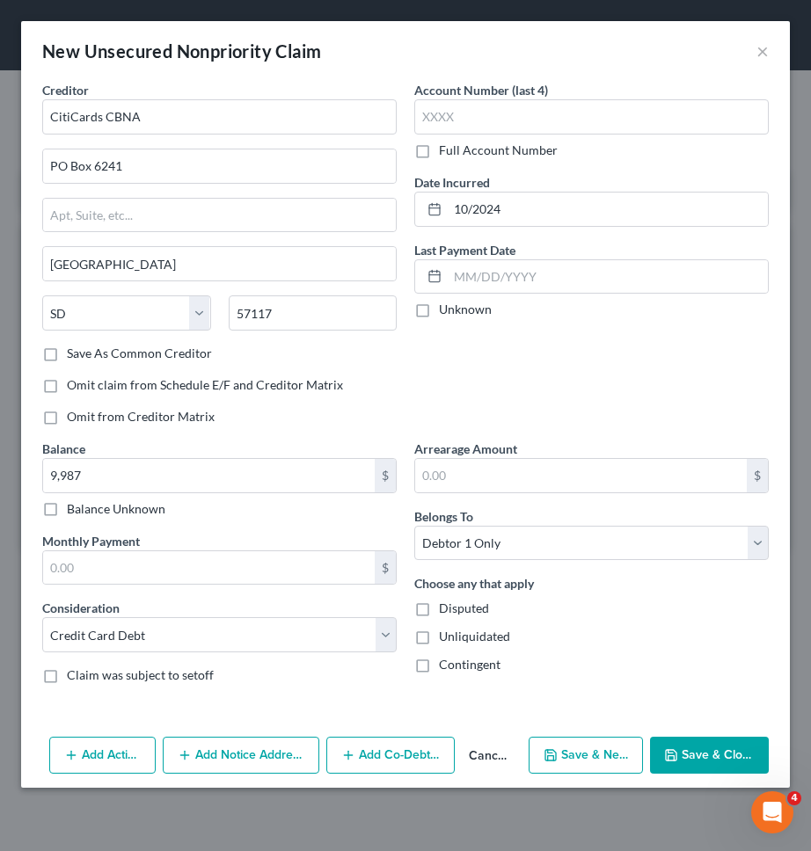
click at [566, 760] on button "Save & New" at bounding box center [585, 755] width 114 height 37
select select "0"
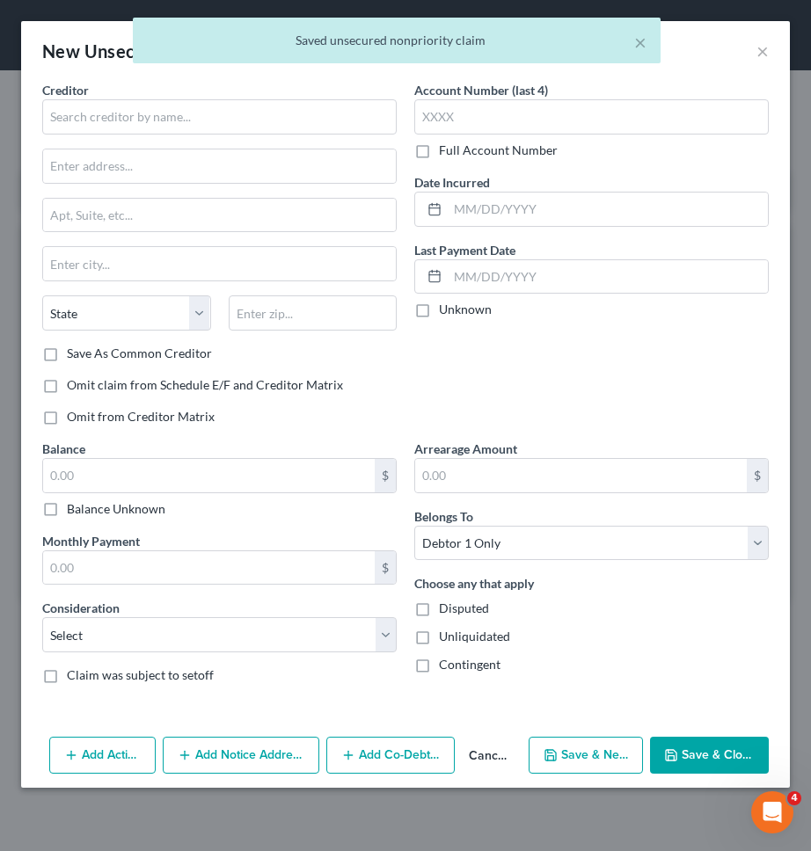
click at [493, 747] on button "Cancel" at bounding box center [488, 756] width 67 height 35
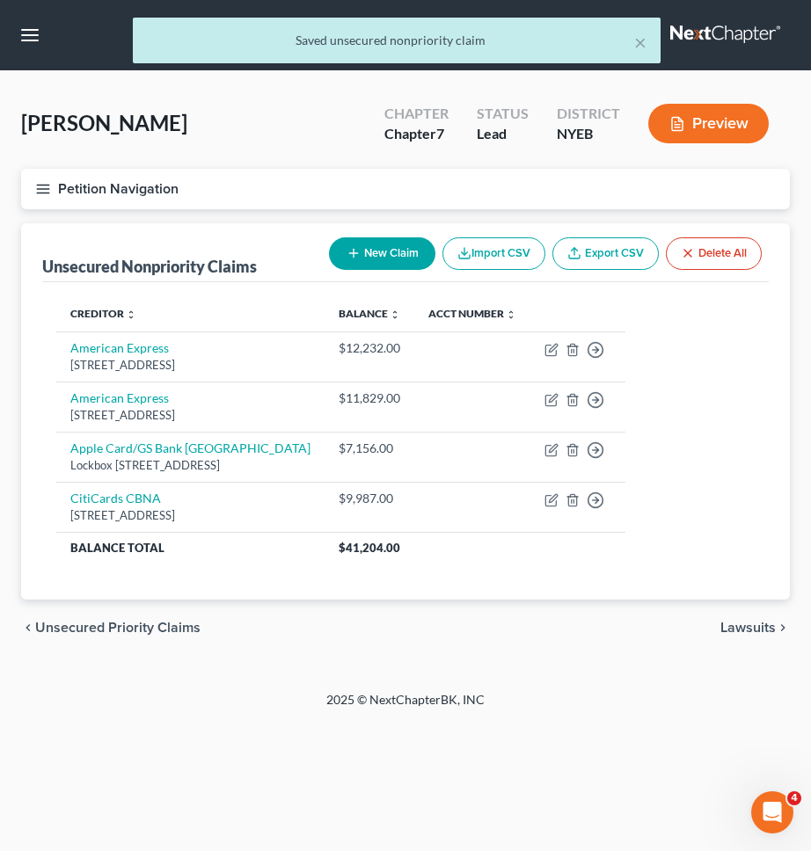
click at [566, 194] on button "Petition Navigation" at bounding box center [405, 189] width 769 height 40
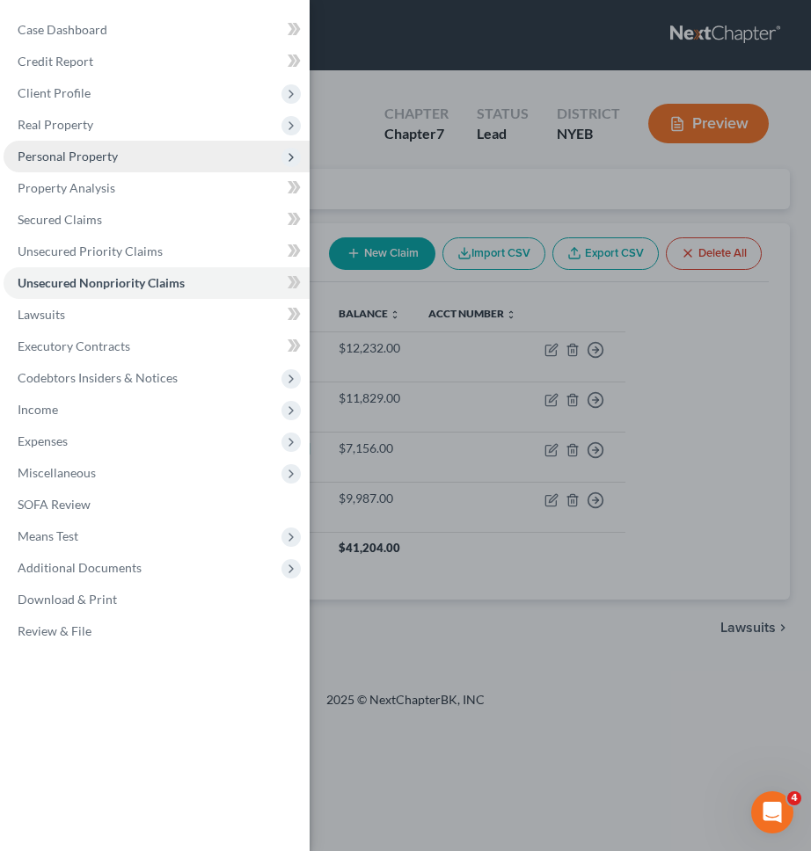
click at [170, 165] on span "Personal Property" at bounding box center [157, 157] width 306 height 32
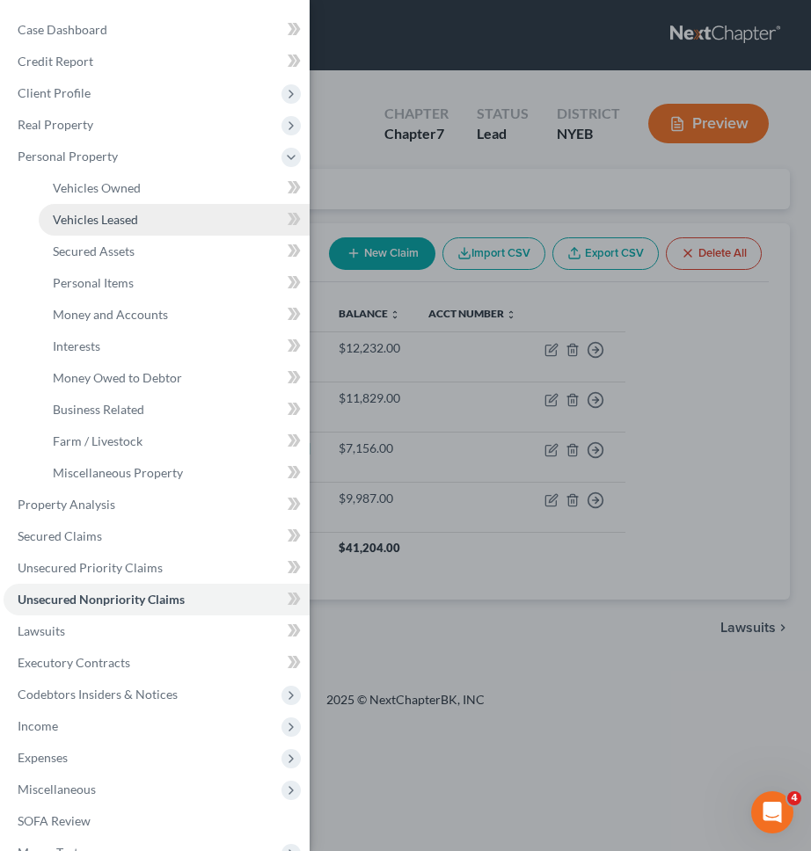
click at [157, 222] on link "Vehicles Leased" at bounding box center [174, 220] width 271 height 32
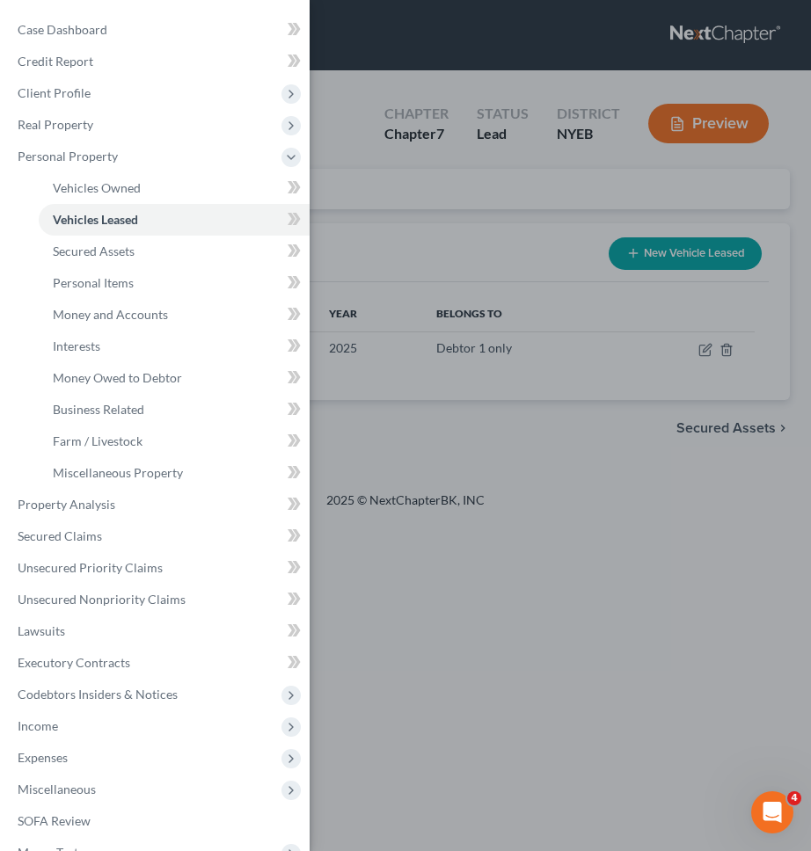
click at [379, 151] on div "Case Dashboard Payments Invoices Payments Payments Credit Report Client Profile" at bounding box center [405, 425] width 811 height 851
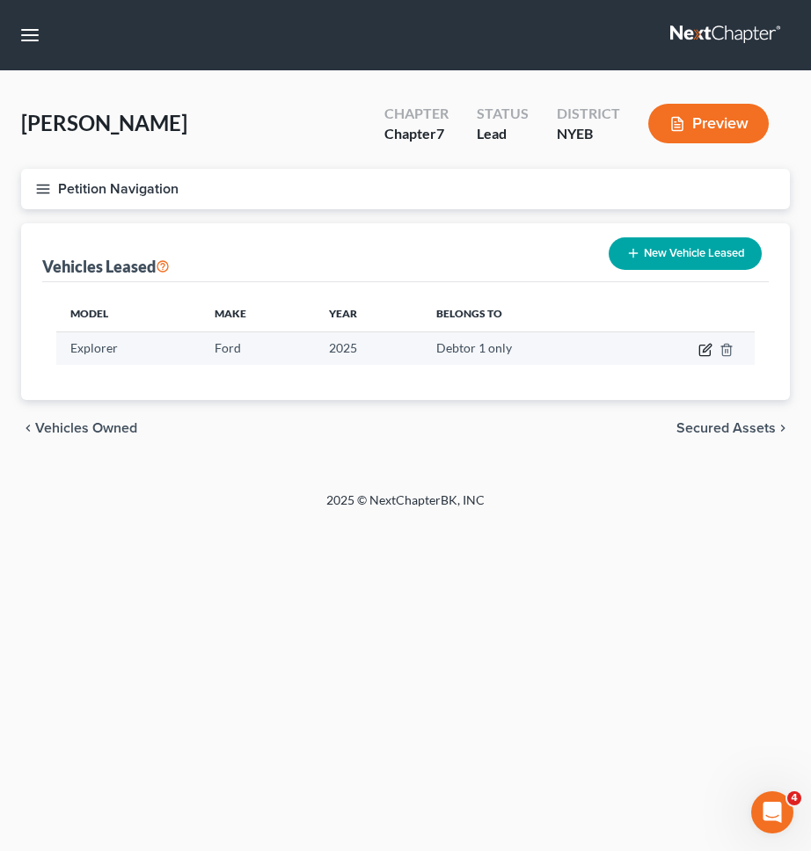
click at [706, 347] on icon "button" at bounding box center [705, 350] width 14 height 14
select select "0"
select select "1"
select select "0"
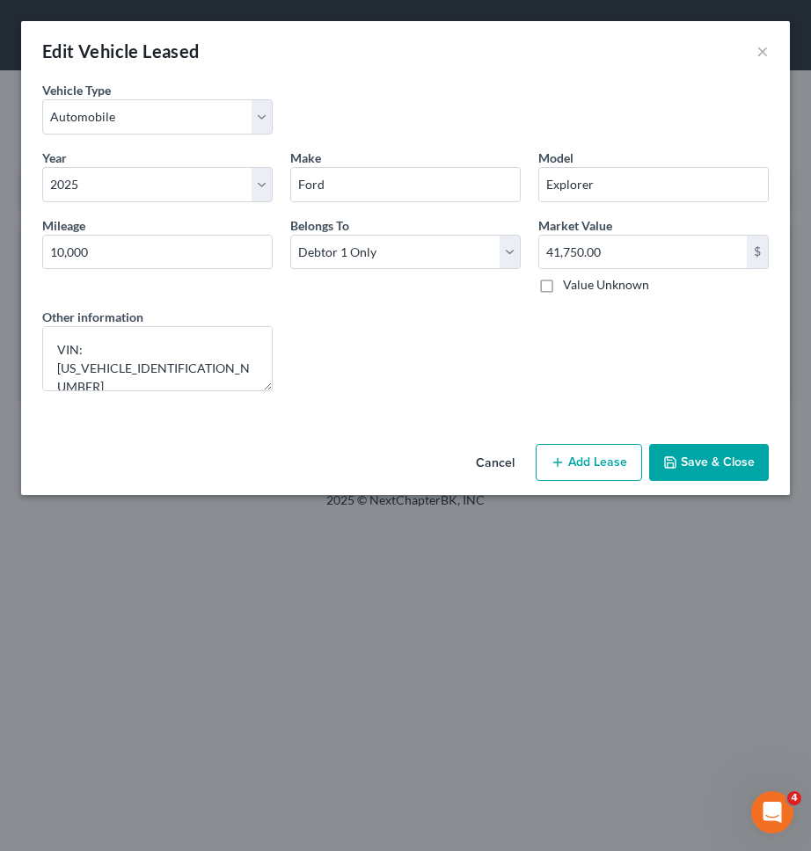
click at [591, 468] on button "Add Lease" at bounding box center [588, 462] width 106 height 37
select select "0"
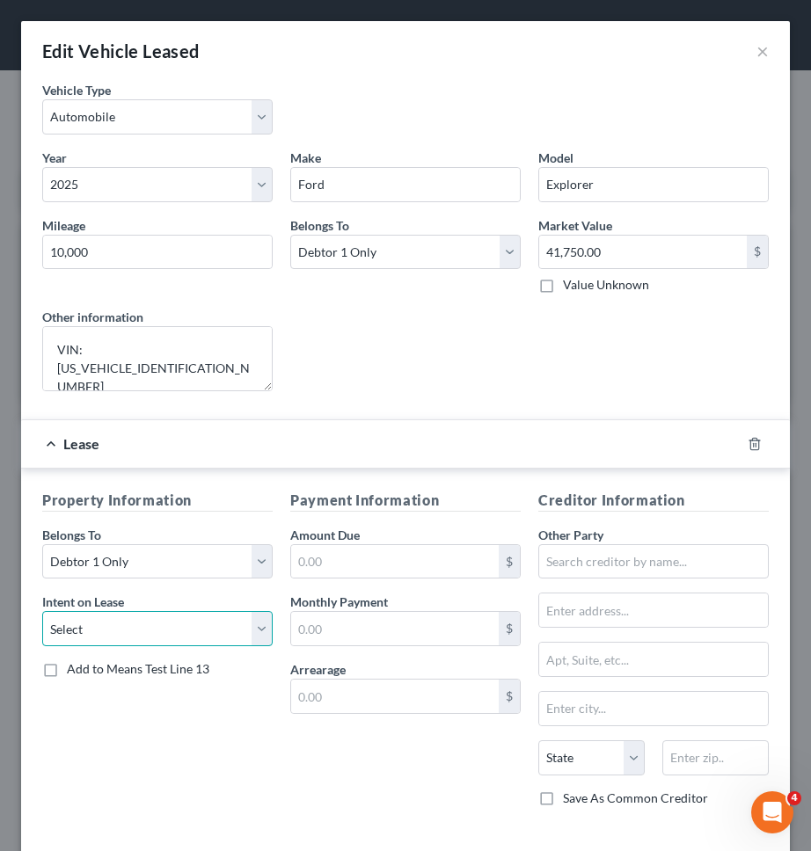
click at [84, 622] on select "Select None Assume Reject" at bounding box center [157, 628] width 230 height 35
select select "1"
click at [42, 611] on select "Select None Assume Reject" at bounding box center [157, 628] width 230 height 35
click at [335, 626] on input "text" at bounding box center [395, 628] width 208 height 33
click at [348, 575] on input "text" at bounding box center [395, 561] width 208 height 33
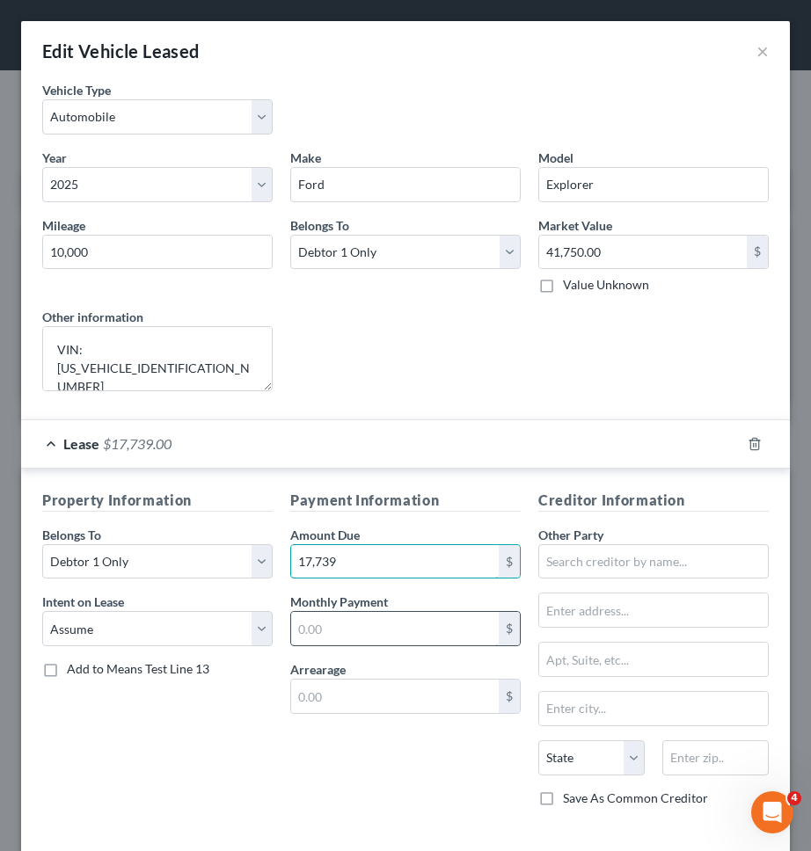
type input "17,739"
click at [401, 620] on input "text" at bounding box center [395, 628] width 208 height 33
type input "657"
click at [678, 557] on input "text" at bounding box center [653, 561] width 230 height 35
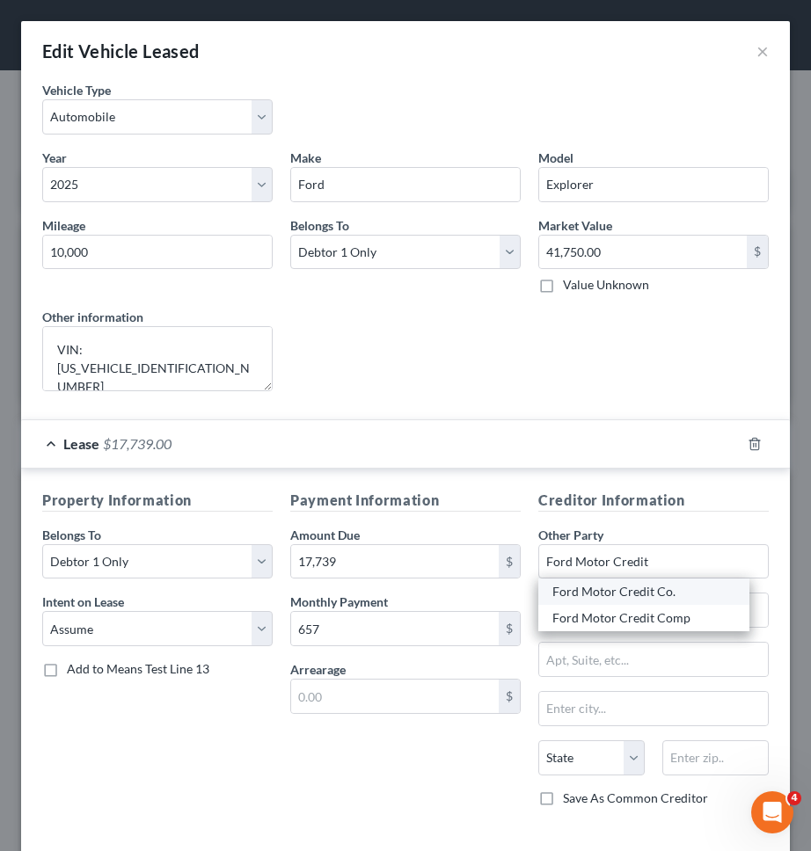
click at [659, 590] on div "Ford Motor Credit Co." at bounding box center [643, 592] width 183 height 18
type input "Ford Motor Credit Co."
type input "PO Box 35910"
type input "Cleveland"
select select "36"
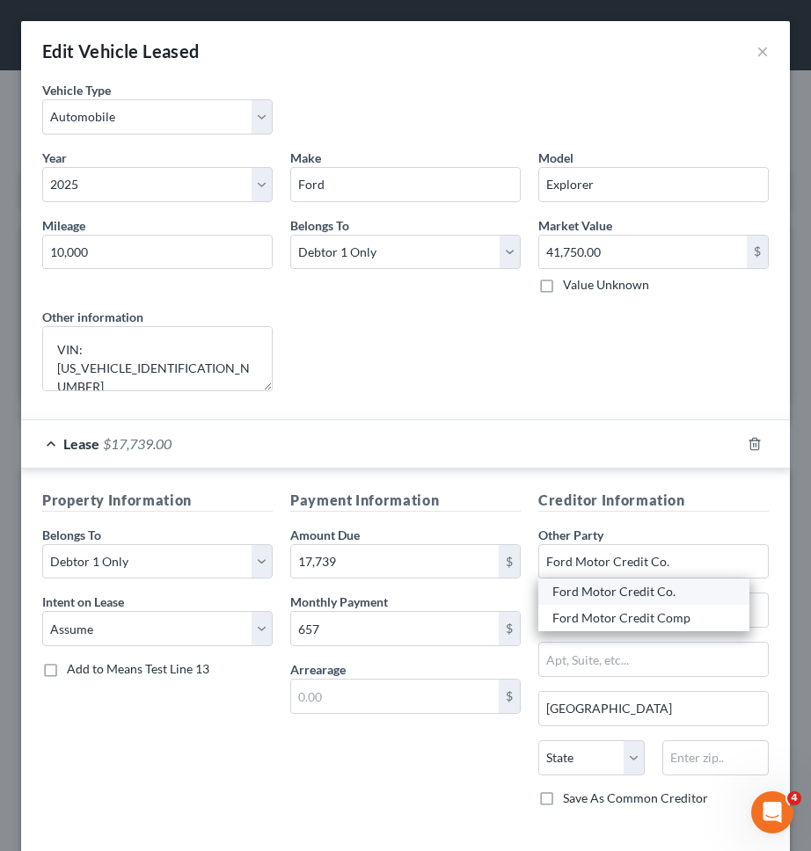
type input "44135"
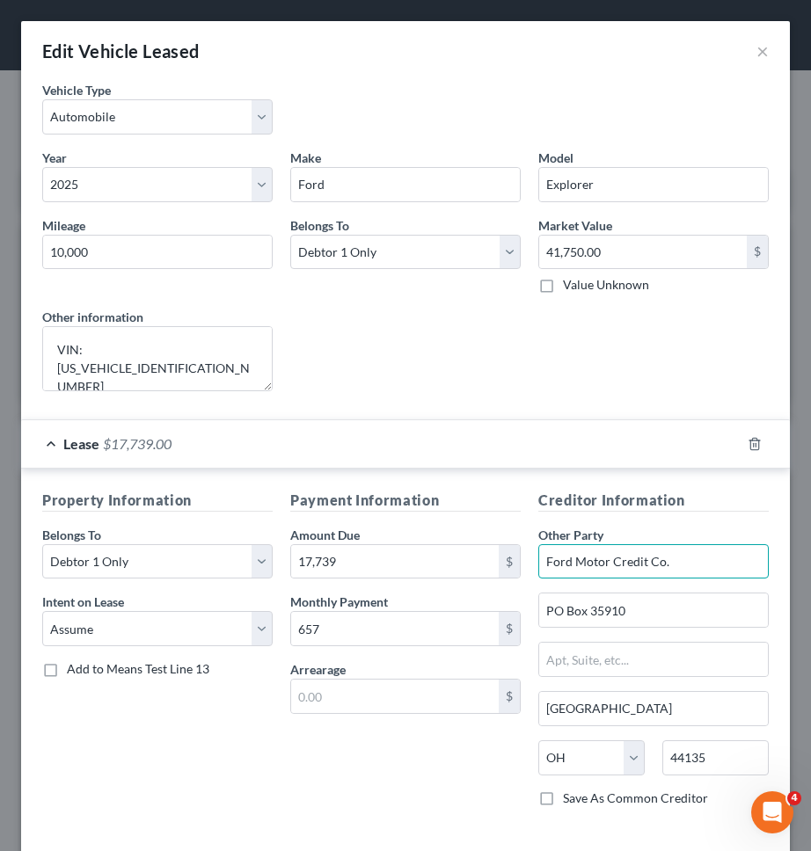
click at [677, 568] on input "Ford Motor Credit Co." at bounding box center [653, 561] width 230 height 35
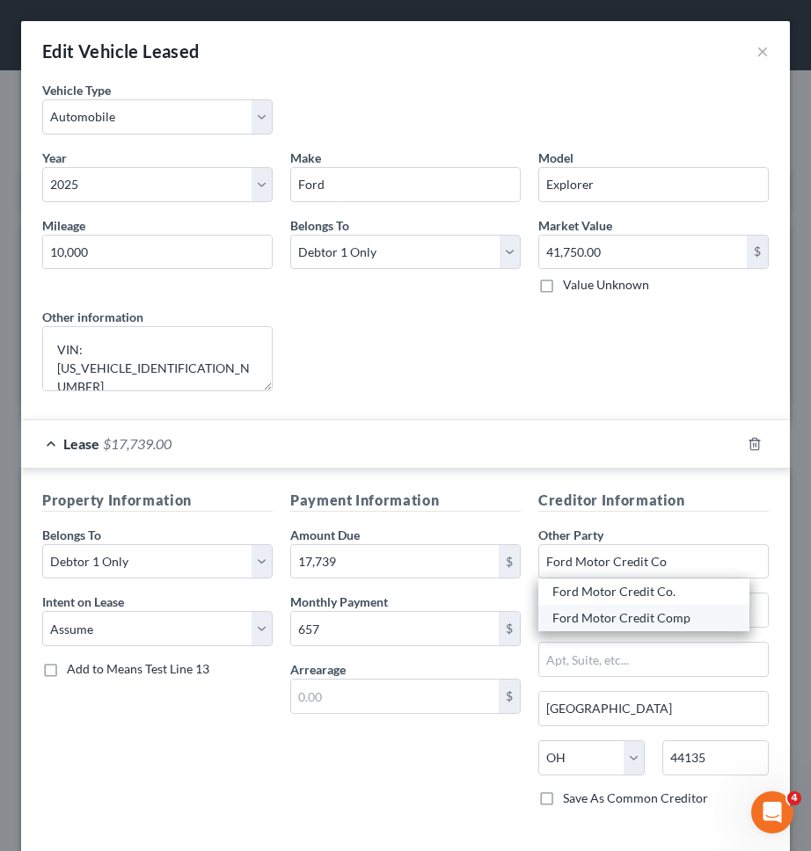
click at [668, 619] on div "Ford Motor Credit Comp" at bounding box center [643, 618] width 183 height 18
type input "Ford Motor Credit Comp"
type input "PO BOX 542000"
type input "Omaha"
select select "30"
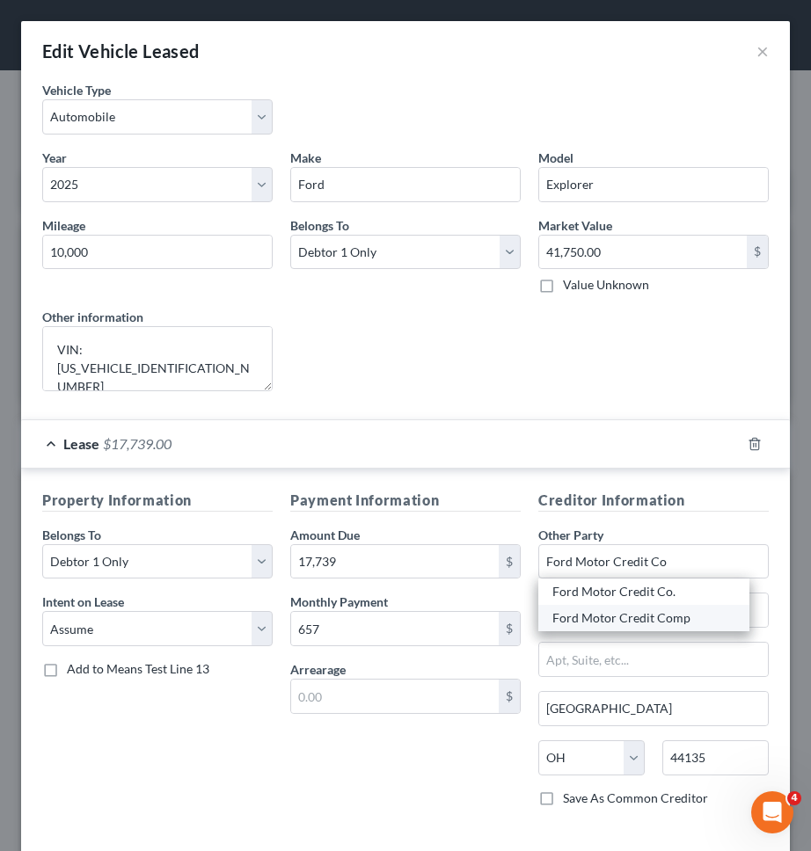
type input "68154"
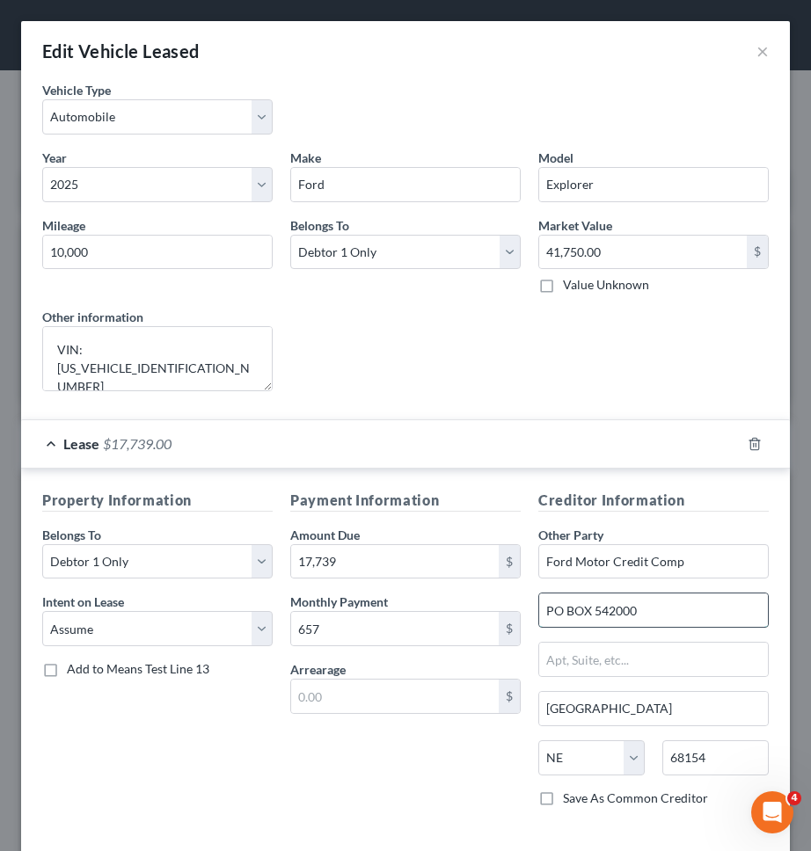
click at [576, 607] on input "PO BOX 542000" at bounding box center [653, 610] width 229 height 33
type input "PO Box 542000"
click at [670, 569] on input "Ford Motor Credit Comp" at bounding box center [653, 561] width 230 height 35
click at [671, 569] on input "Ford Motor Credit Comp" at bounding box center [653, 561] width 230 height 35
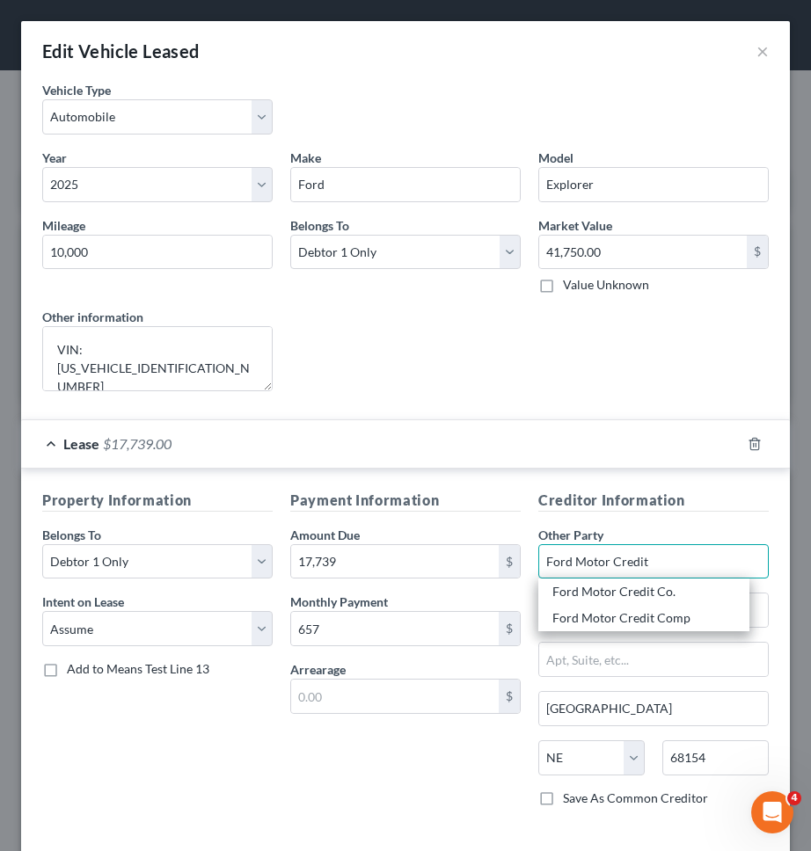
type input "Ford Motor Credit"
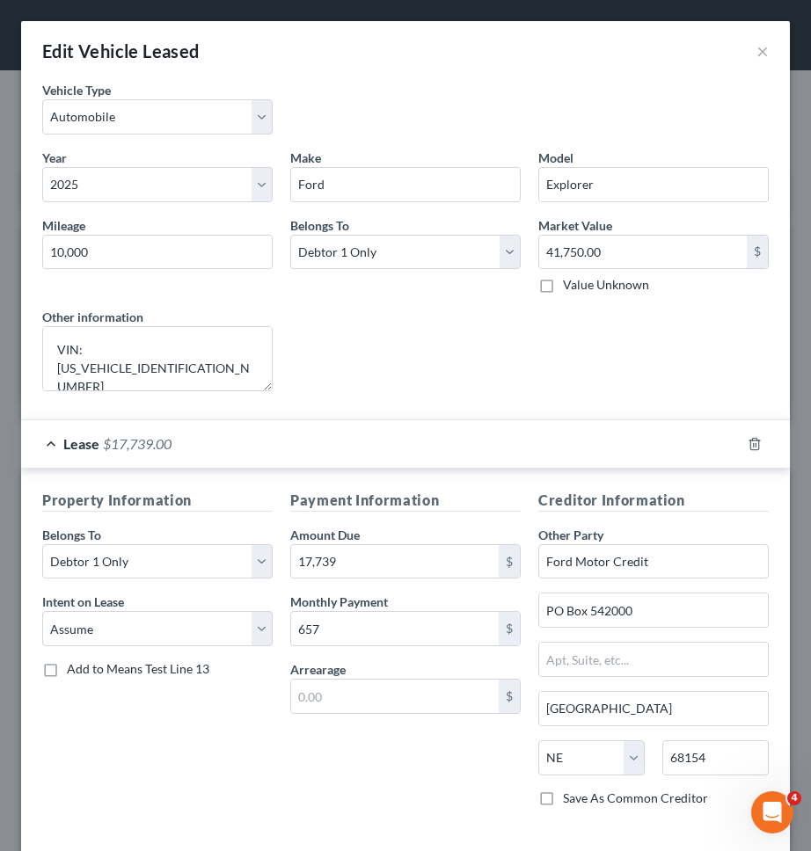
click at [674, 802] on label "Save As Common Creditor" at bounding box center [635, 799] width 145 height 18
click at [581, 801] on input "Save As Common Creditor" at bounding box center [575, 795] width 11 height 11
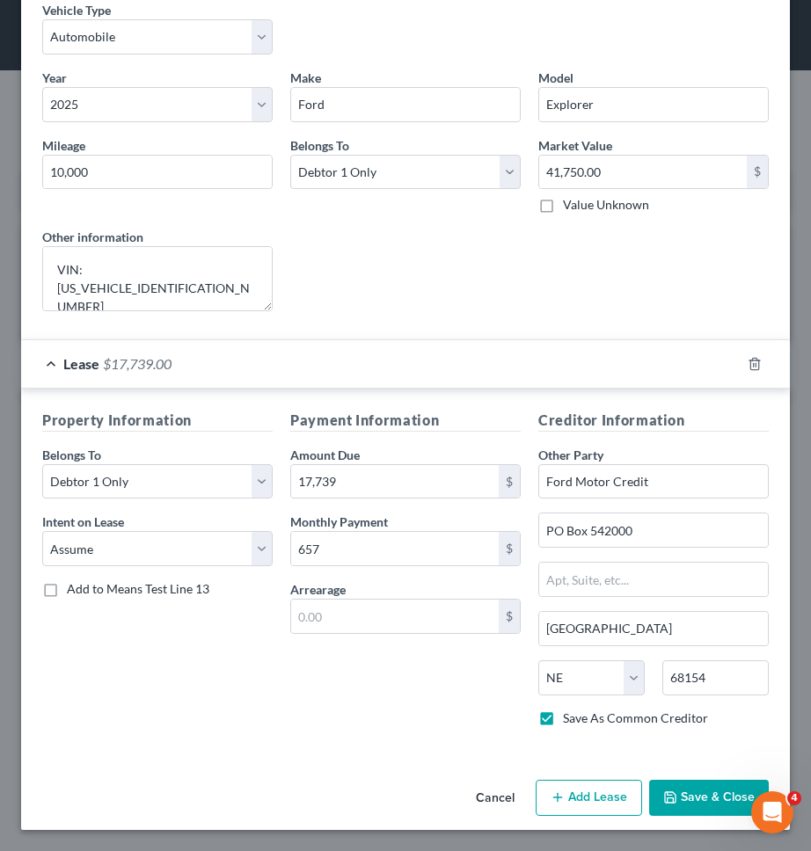
click at [687, 800] on button "Save & Close" at bounding box center [709, 798] width 120 height 37
checkbox input "false"
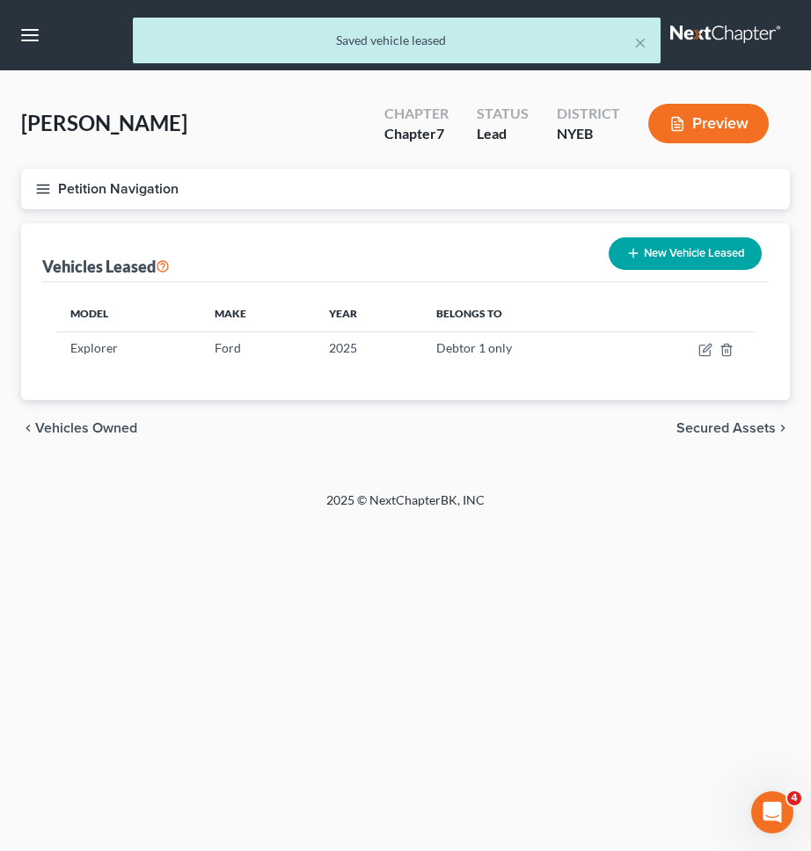
click at [383, 201] on button "Petition Navigation" at bounding box center [405, 189] width 769 height 40
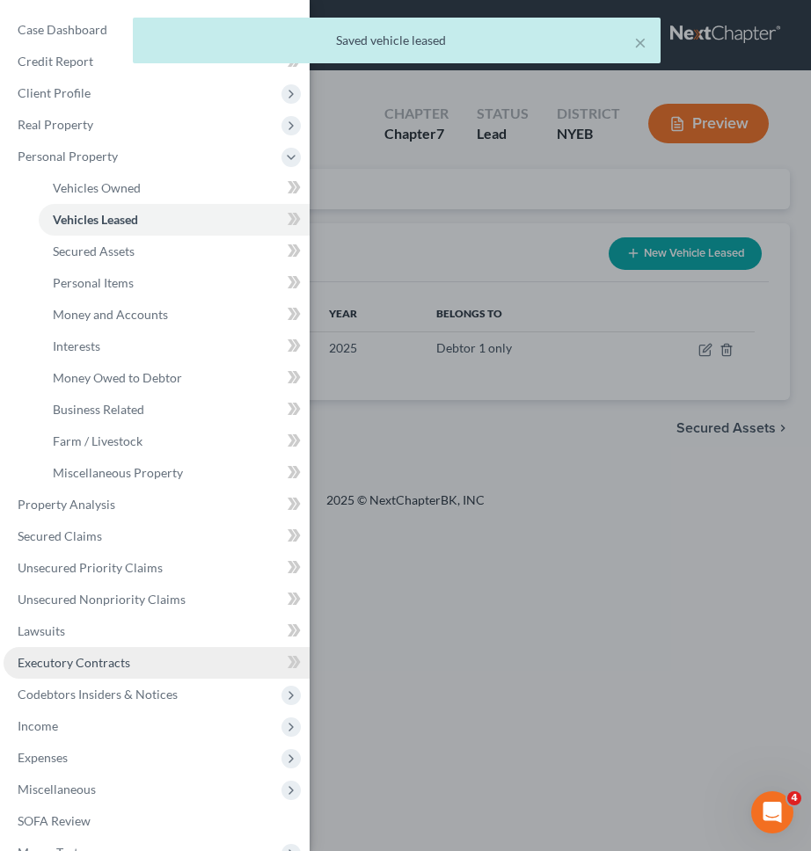
click at [169, 663] on link "Executory Contracts" at bounding box center [157, 663] width 306 height 32
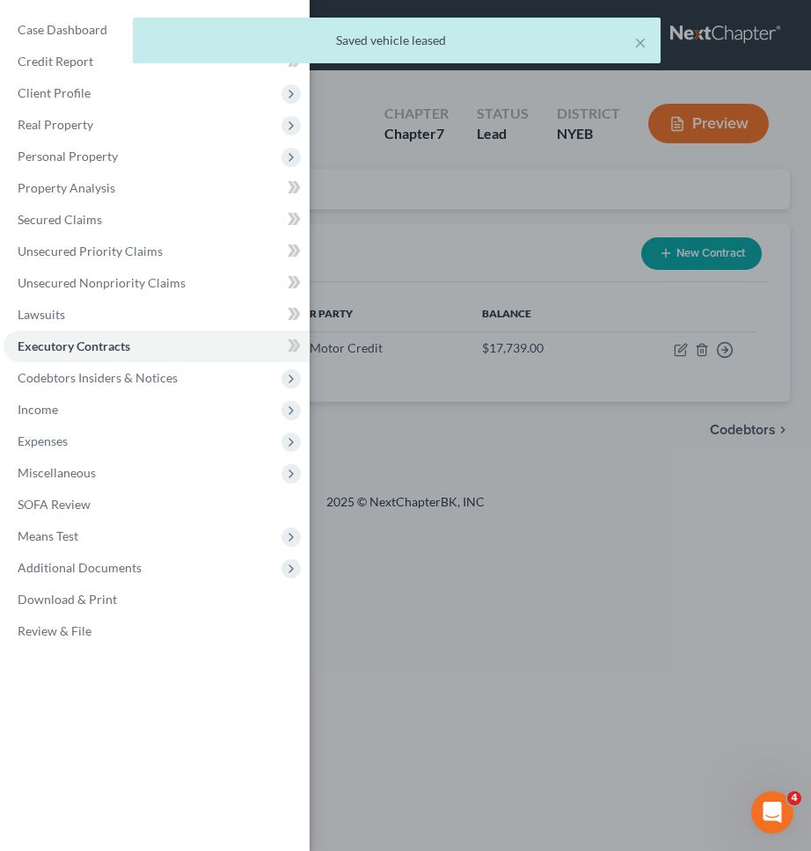
click at [364, 569] on div "Case Dashboard Payments Invoices Payments Payments Credit Report Client Profile" at bounding box center [405, 425] width 811 height 851
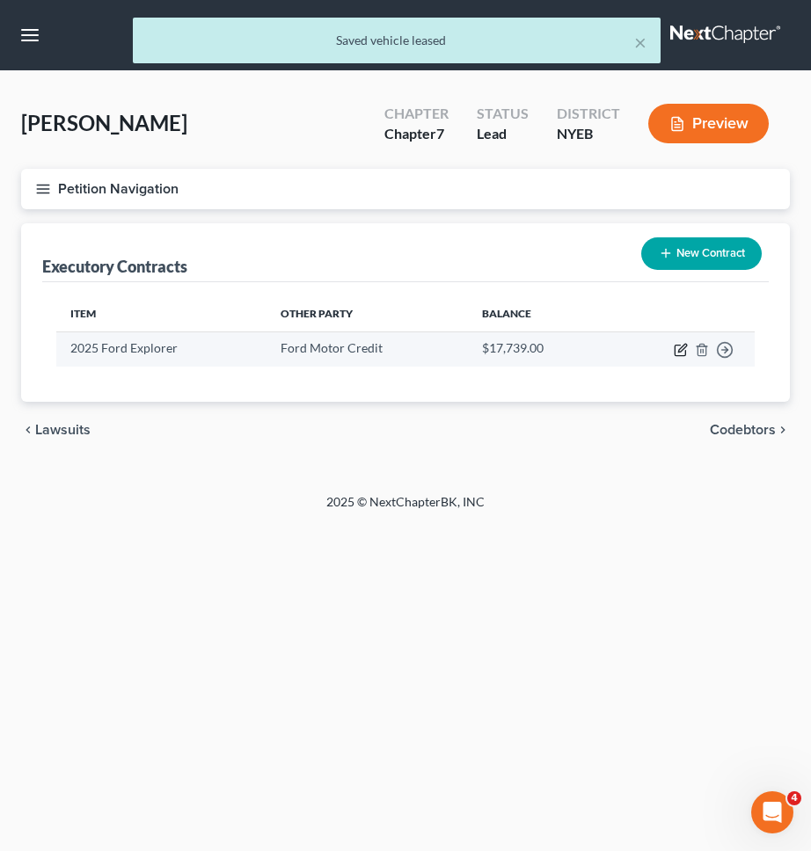
click at [681, 344] on icon "button" at bounding box center [681, 350] width 14 height 14
select select "30"
select select "0"
select select "1"
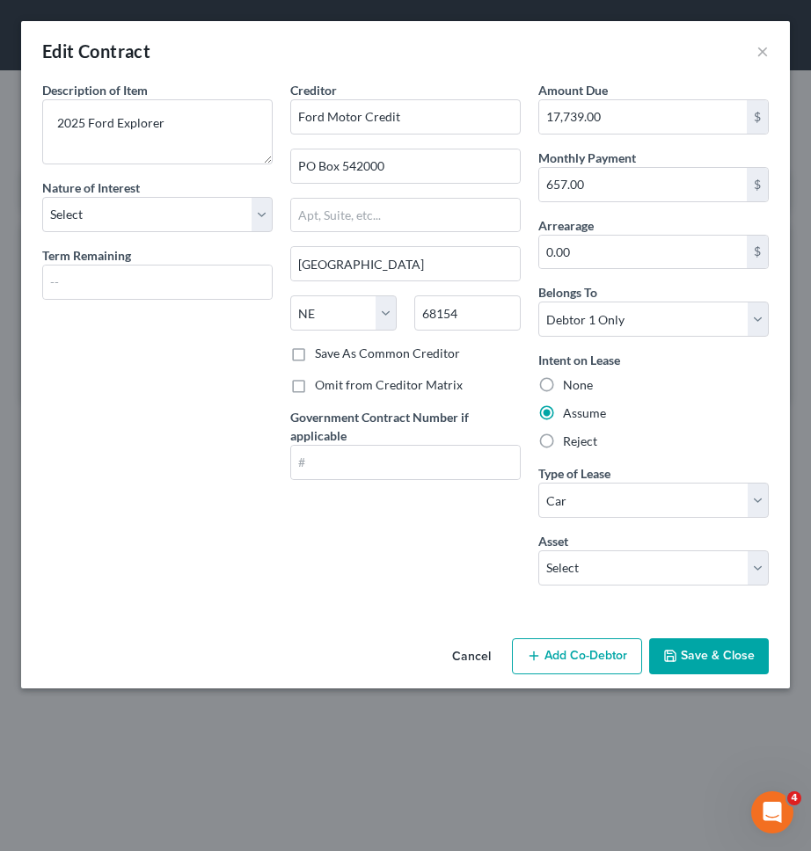
click at [157, 186] on div "Nature of Interest Select Purchaser Agent Lessor Lessee" at bounding box center [157, 205] width 230 height 54
click at [157, 205] on select "Select Purchaser Agent Lessor Lessee" at bounding box center [157, 214] width 230 height 35
select select "3"
click at [42, 197] on select "Select Purchaser Agent Lessor Lessee" at bounding box center [157, 214] width 230 height 35
drag, startPoint x: 670, startPoint y: 663, endPoint x: 519, endPoint y: 481, distance: 236.7
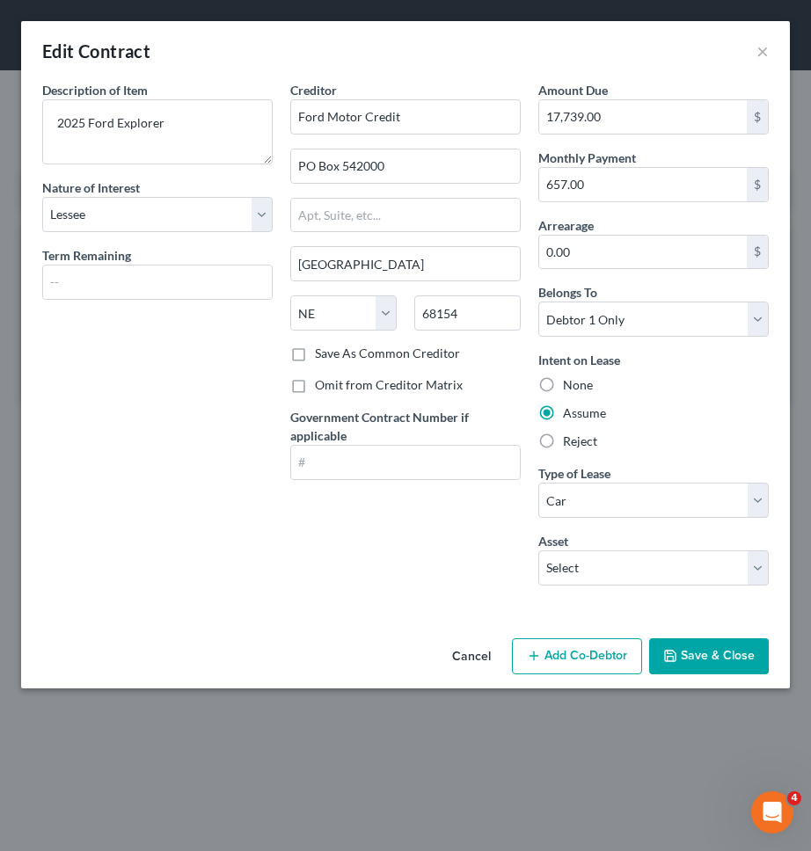
click at [612, 598] on div "Edit Contract × Description of non-residential real property * Description of I…" at bounding box center [405, 354] width 769 height 667
click at [713, 657] on button "Save & Close" at bounding box center [709, 656] width 120 height 37
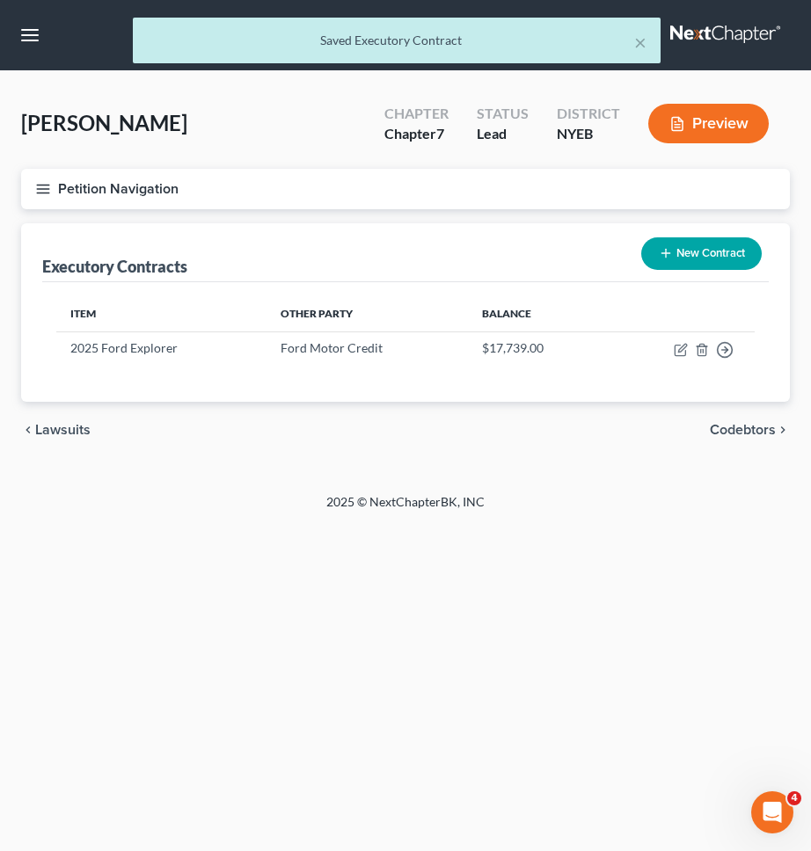
click at [491, 191] on button "Petition Navigation" at bounding box center [405, 189] width 769 height 40
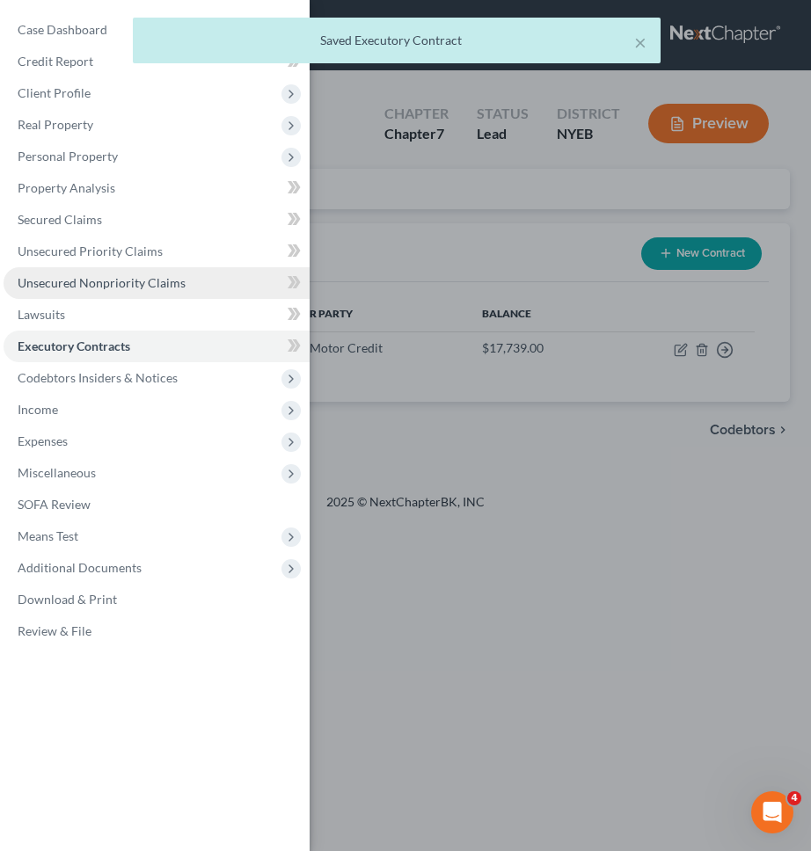
click at [142, 273] on link "Unsecured Nonpriority Claims" at bounding box center [157, 283] width 306 height 32
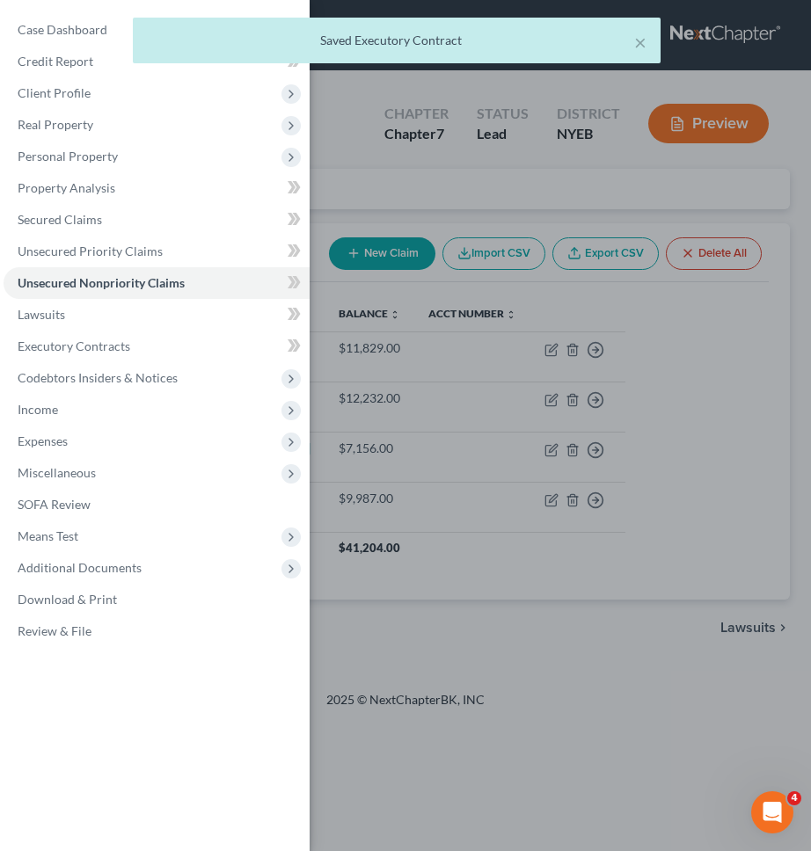
click at [470, 251] on div "Case Dashboard Payments Invoices Payments Payments Credit Report Client Profile" at bounding box center [405, 425] width 811 height 851
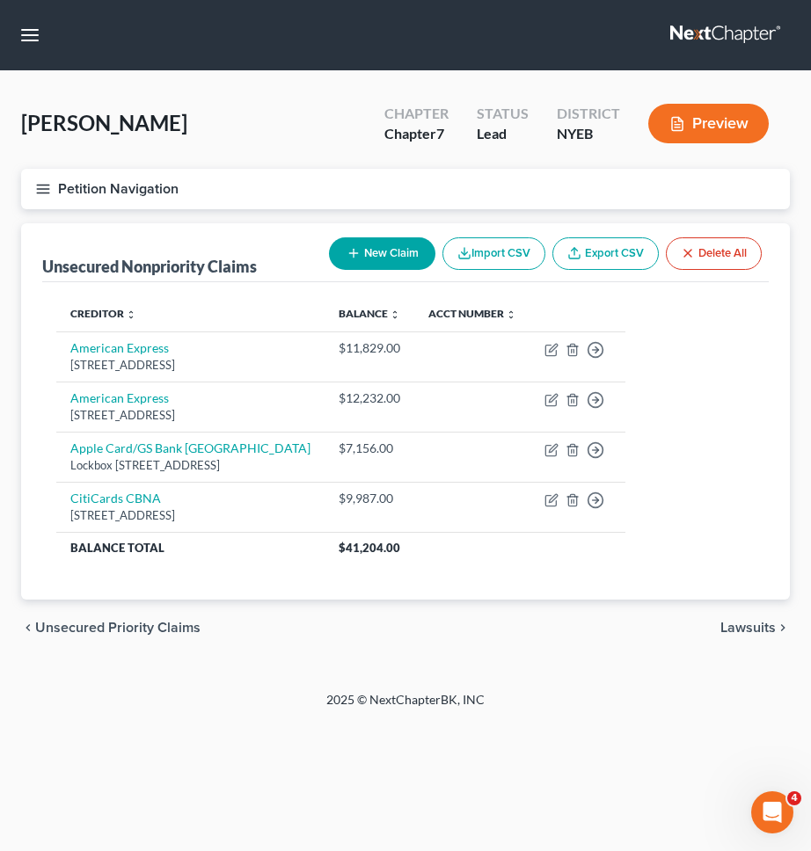
click at [393, 255] on button "New Claim" at bounding box center [382, 253] width 106 height 33
select select "0"
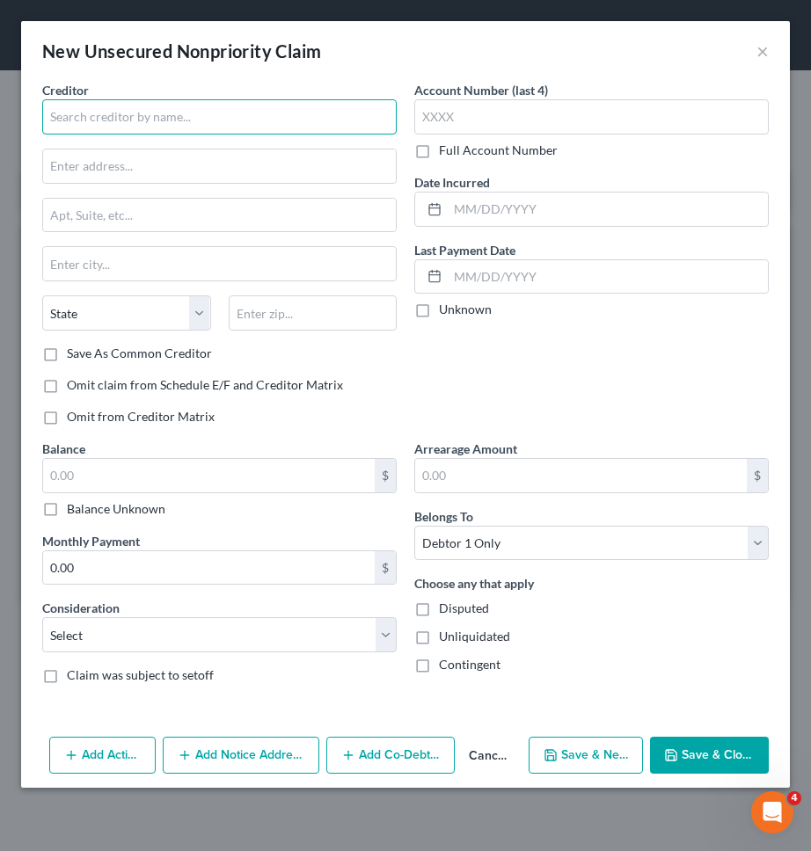
click at [225, 114] on input "text" at bounding box center [219, 116] width 354 height 35
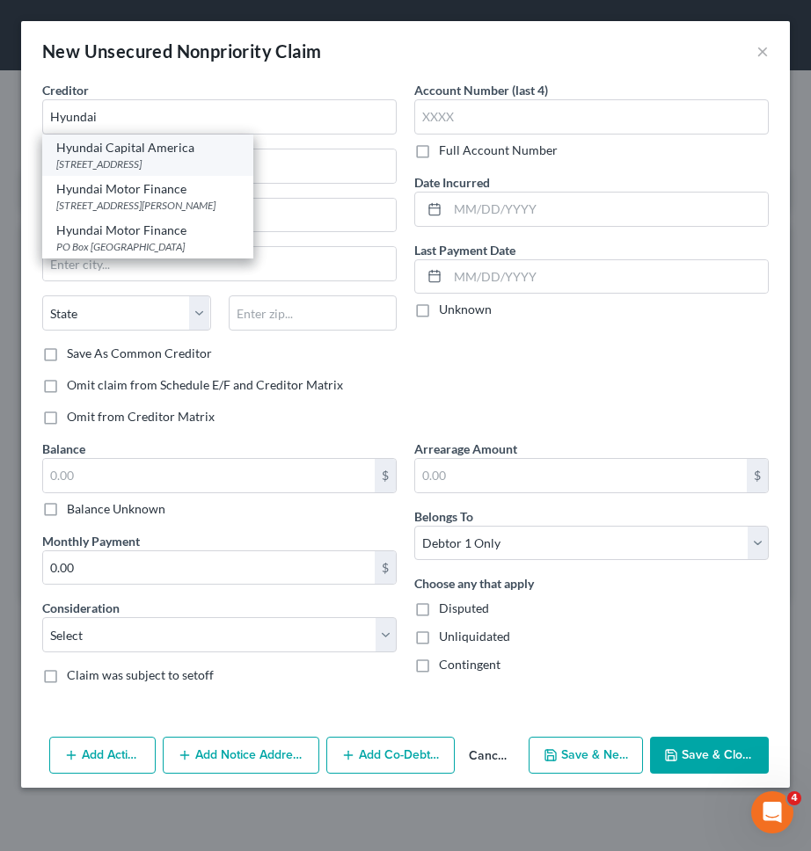
click at [208, 154] on div "Hyundai Capital America" at bounding box center [147, 148] width 183 height 18
type input "Hyundai Capital America"
type input "4000 Macarthur Blvd"
type input "Newport Beach"
select select "4"
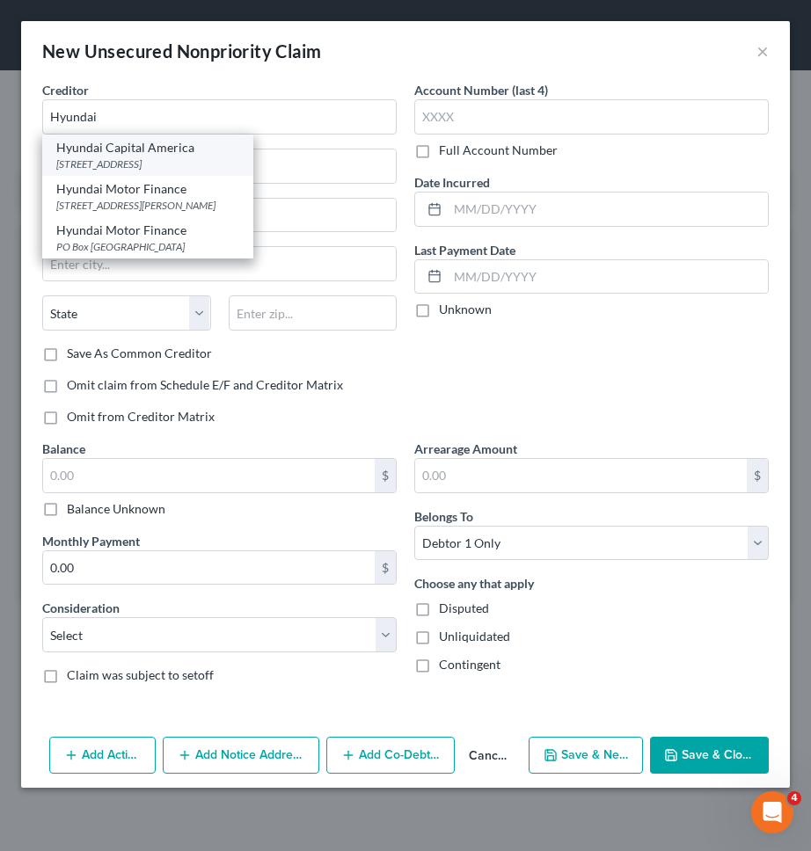
type input "92660"
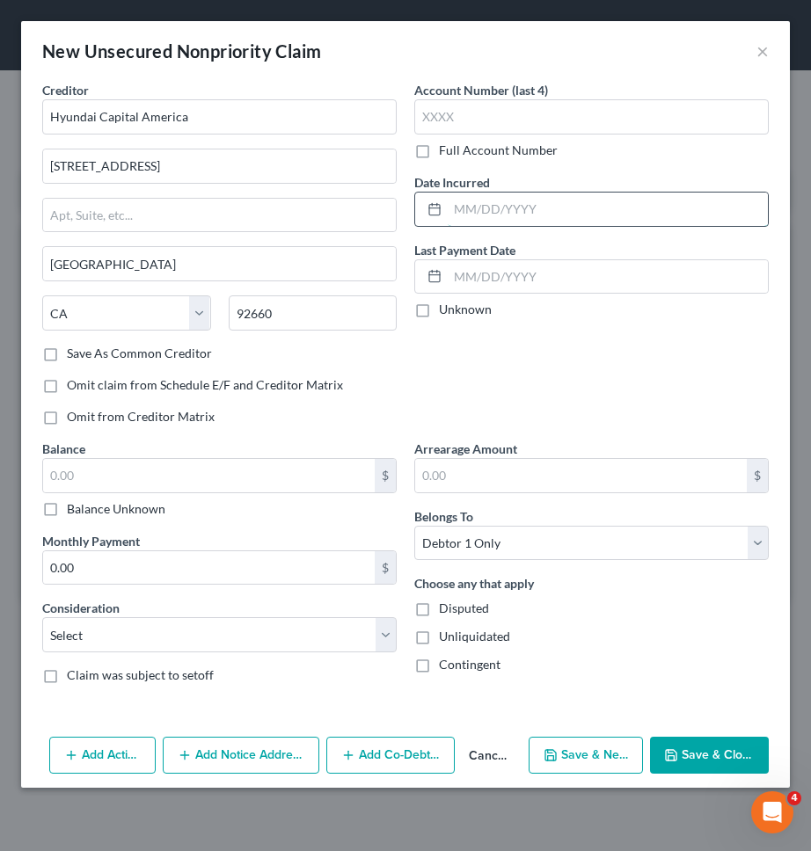
click at [464, 208] on input "text" at bounding box center [608, 209] width 320 height 33
type input "06/2022"
click at [293, 470] on input "text" at bounding box center [208, 475] width 331 height 33
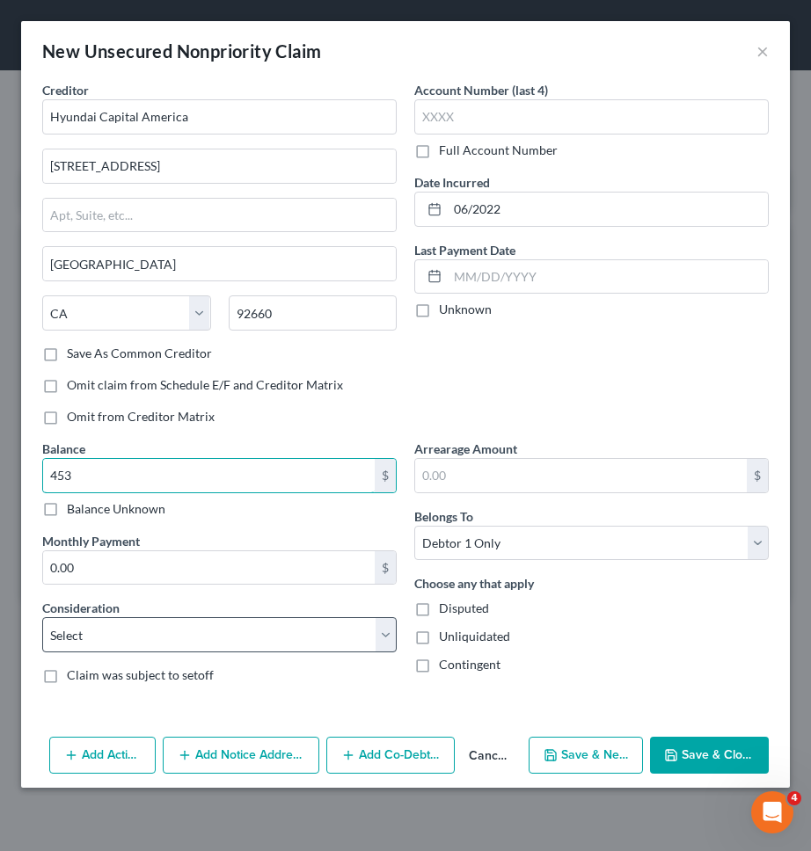
type input "453"
click at [294, 625] on select "Select Cable / Satellite Services Collection Agency Credit Card Debt Debt Couns…" at bounding box center [219, 634] width 354 height 35
select select "14"
click at [42, 617] on select "Select Cable / Satellite Services Collection Agency Credit Card Debt Debt Couns…" at bounding box center [219, 634] width 354 height 35
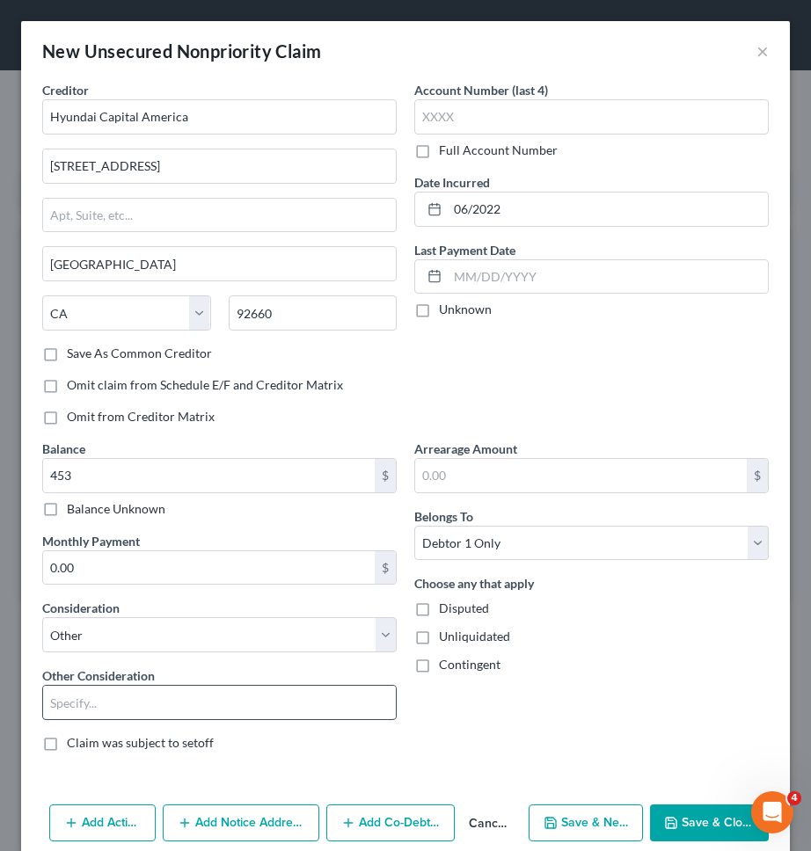
click at [229, 710] on input "text" at bounding box center [219, 702] width 353 height 33
type input "Auto Lease"
click at [426, 751] on div "Arrearage Amount $ Belongs To * Select Debtor 1 Only Debtor 2 Only Debtor 1 And…" at bounding box center [591, 603] width 372 height 326
click at [565, 819] on button "Save & New" at bounding box center [585, 823] width 114 height 37
select select "0"
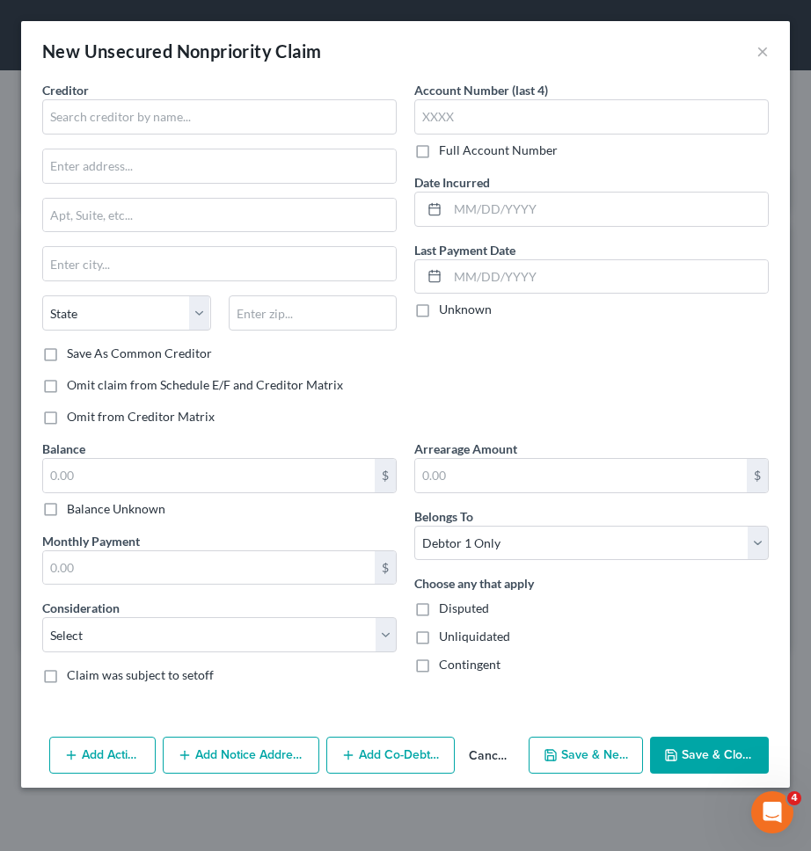
click at [506, 756] on button "Cancel" at bounding box center [488, 756] width 67 height 35
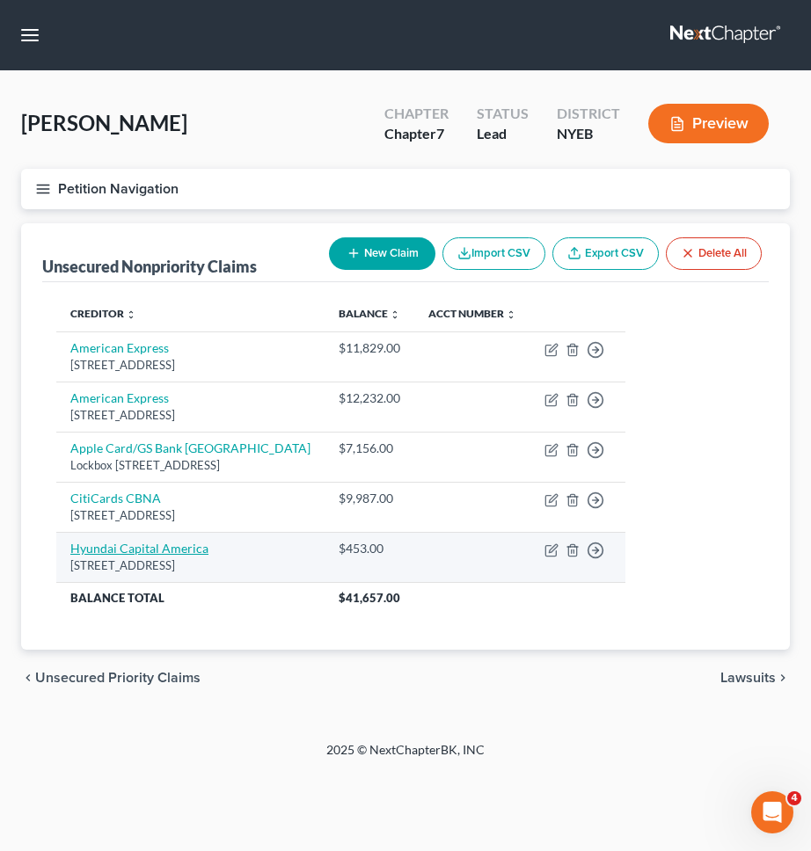
click at [177, 551] on link "Hyundai Capital America" at bounding box center [139, 548] width 138 height 15
select select "4"
select select "14"
select select "0"
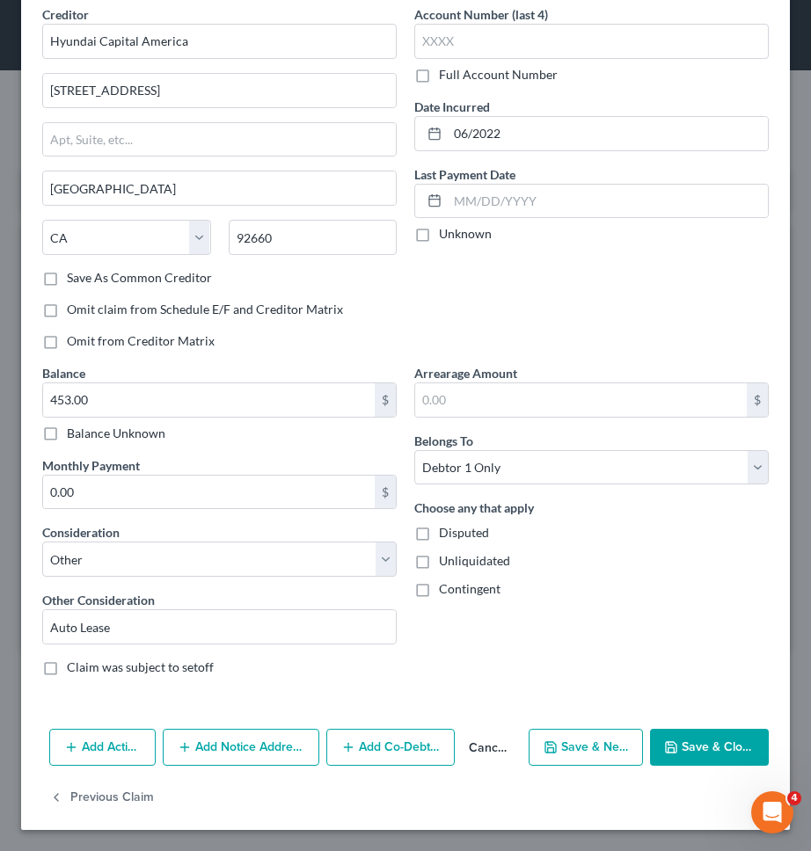
scroll to position [75, 0]
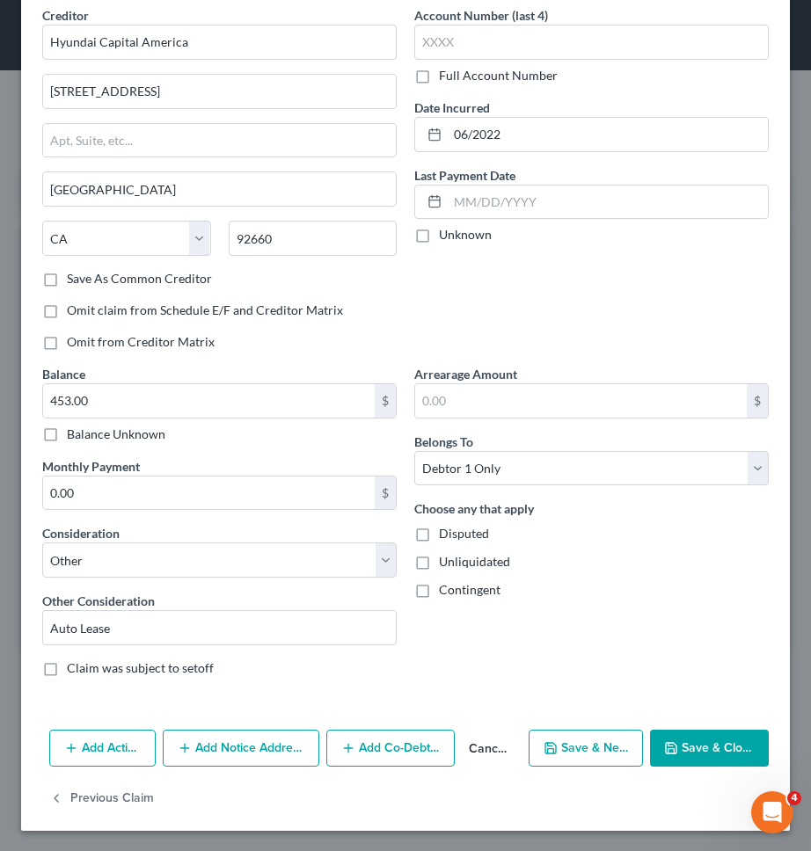
click at [665, 748] on icon "button" at bounding box center [671, 748] width 14 height 14
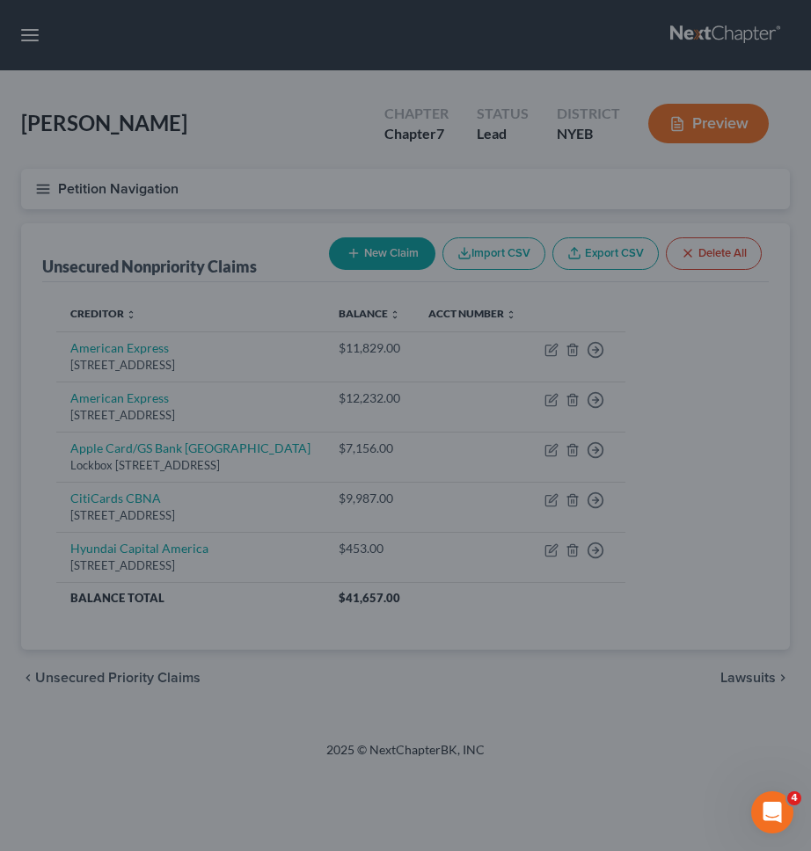
type input "0"
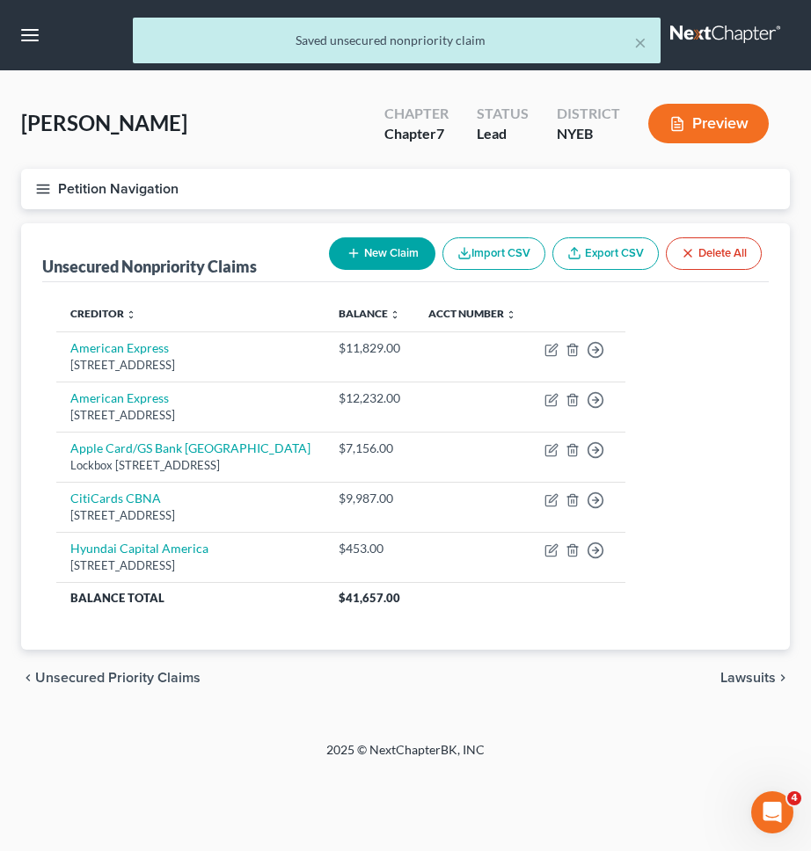
click at [363, 244] on button "New Claim" at bounding box center [382, 253] width 106 height 33
select select "0"
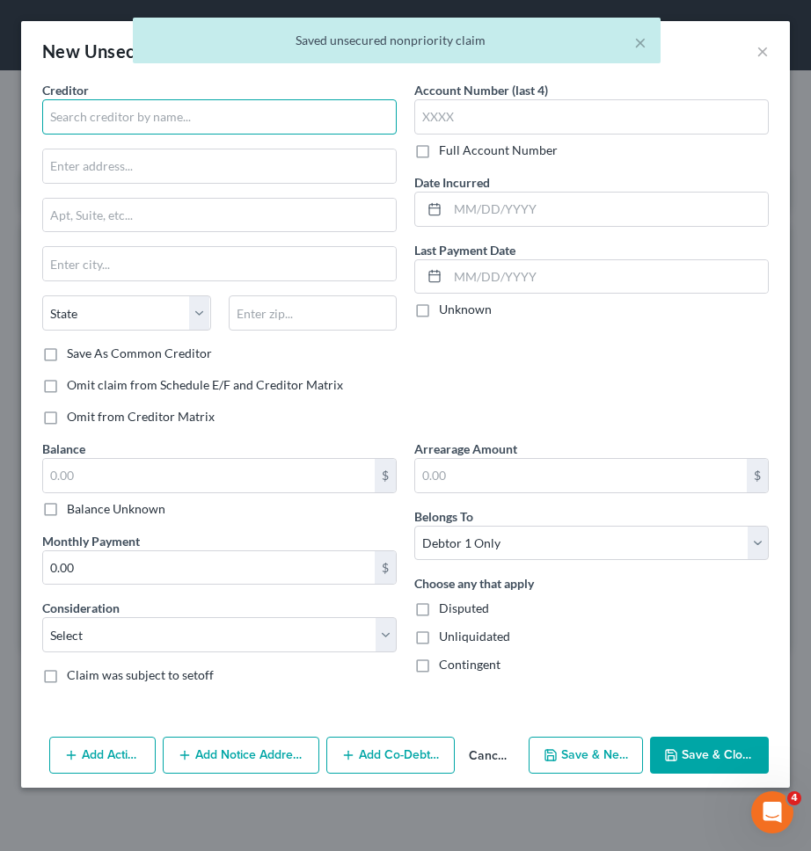
click at [196, 109] on input "text" at bounding box center [219, 116] width 354 height 35
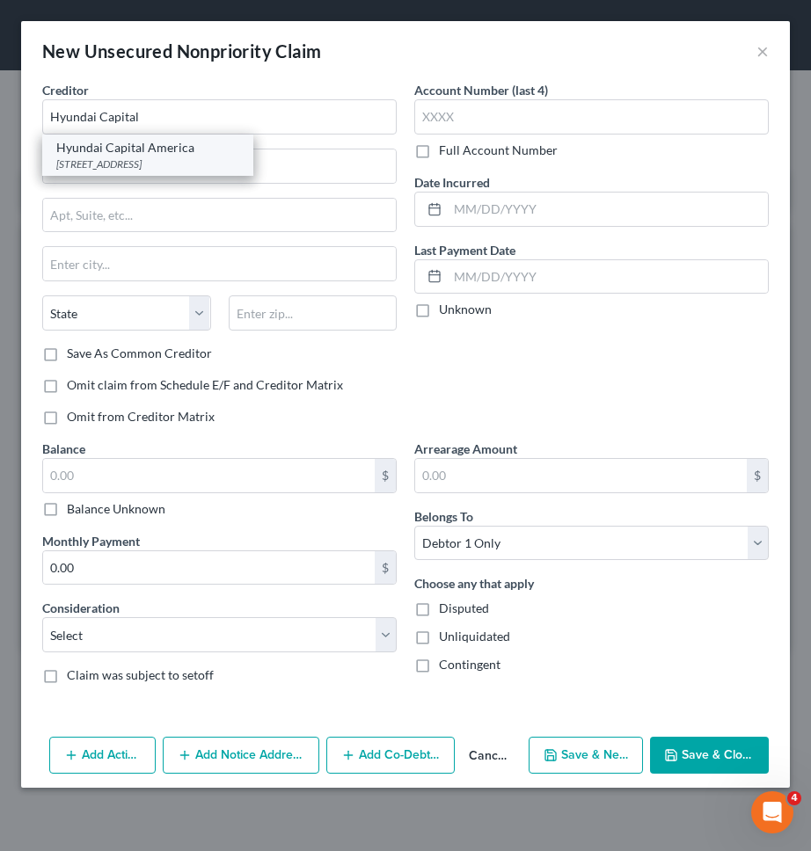
click at [182, 144] on div "Hyundai Capital America" at bounding box center [147, 148] width 183 height 18
type input "Hyundai Capital America"
type input "4000 Macarthur Blvd"
type input "Newport Beach"
select select "4"
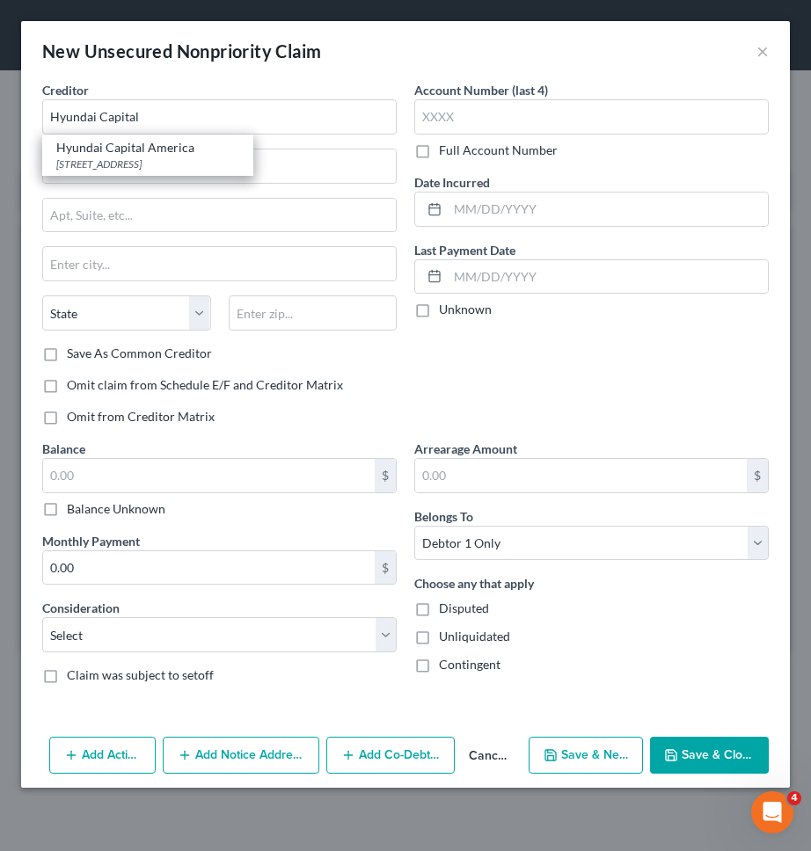
type input "92660"
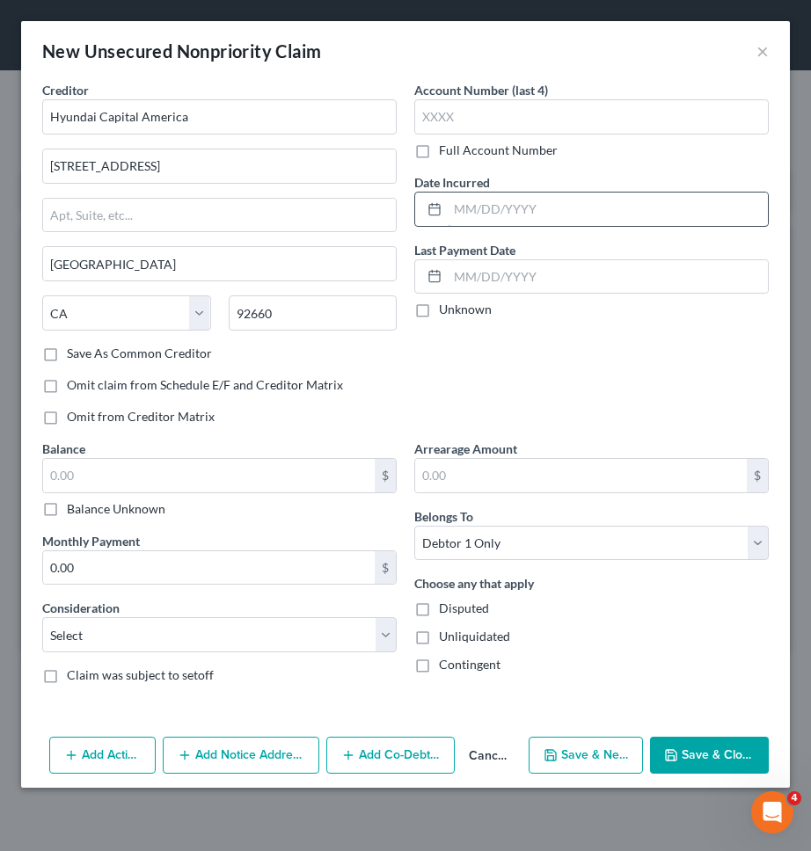
click at [470, 203] on input "text" at bounding box center [608, 209] width 320 height 33
type input "09/2025"
click at [276, 475] on input "text" at bounding box center [208, 475] width 331 height 33
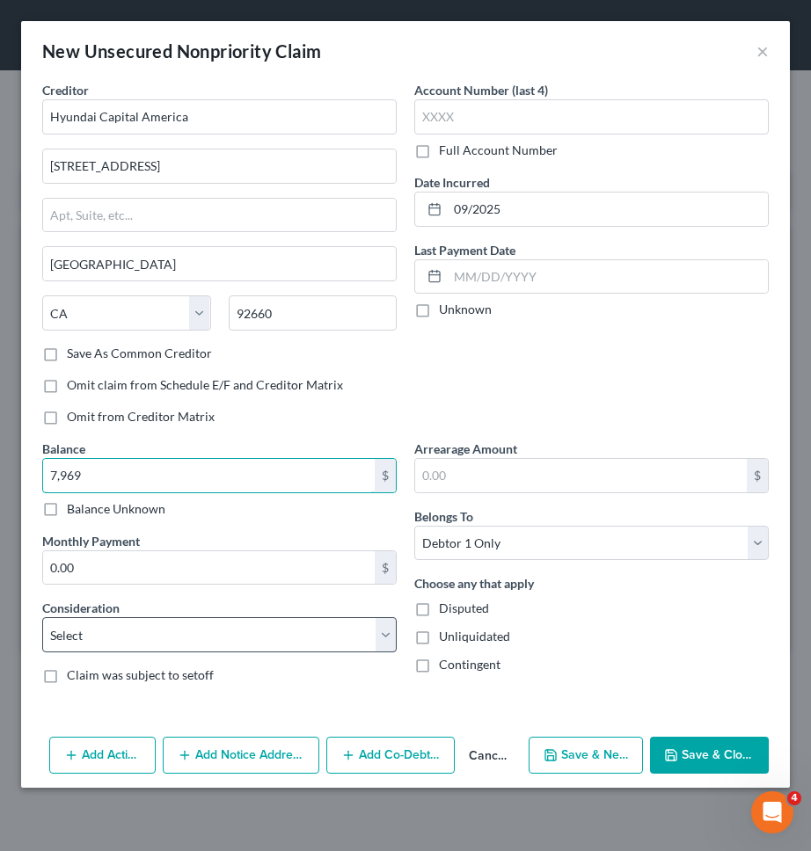
type input "7,969"
click at [260, 630] on select "Select Cable / Satellite Services Collection Agency Credit Card Debt Debt Couns…" at bounding box center [219, 634] width 354 height 35
select select "14"
click at [42, 617] on select "Select Cable / Satellite Services Collection Agency Credit Card Debt Debt Couns…" at bounding box center [219, 634] width 354 height 35
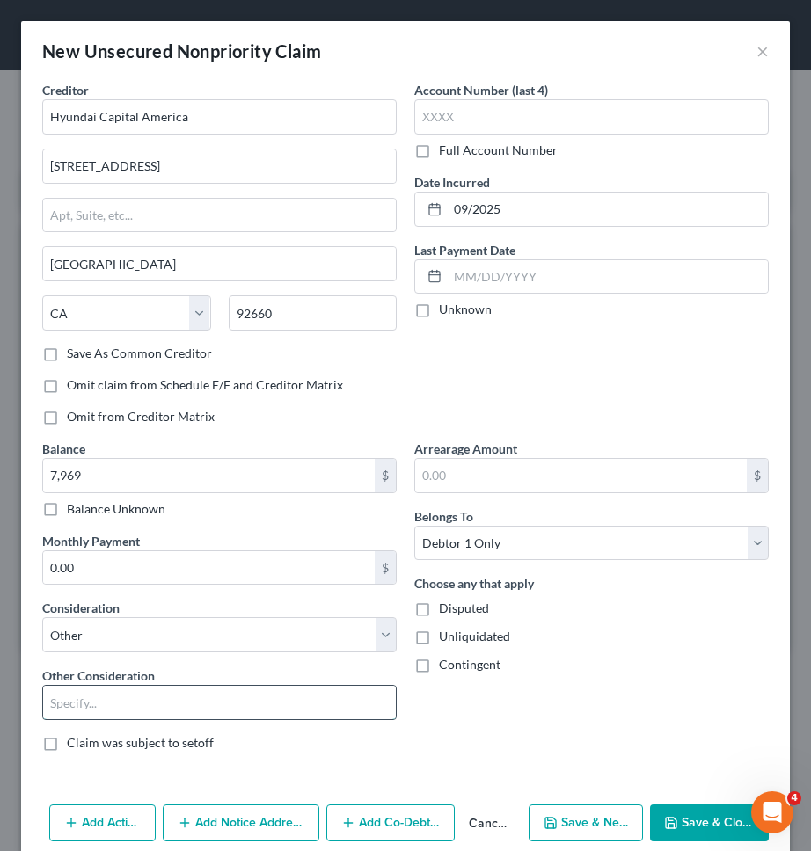
click at [239, 703] on input "text" at bounding box center [219, 702] width 353 height 33
type input "Auto Lease"
click at [591, 828] on button "Save & New" at bounding box center [585, 823] width 114 height 37
select select "0"
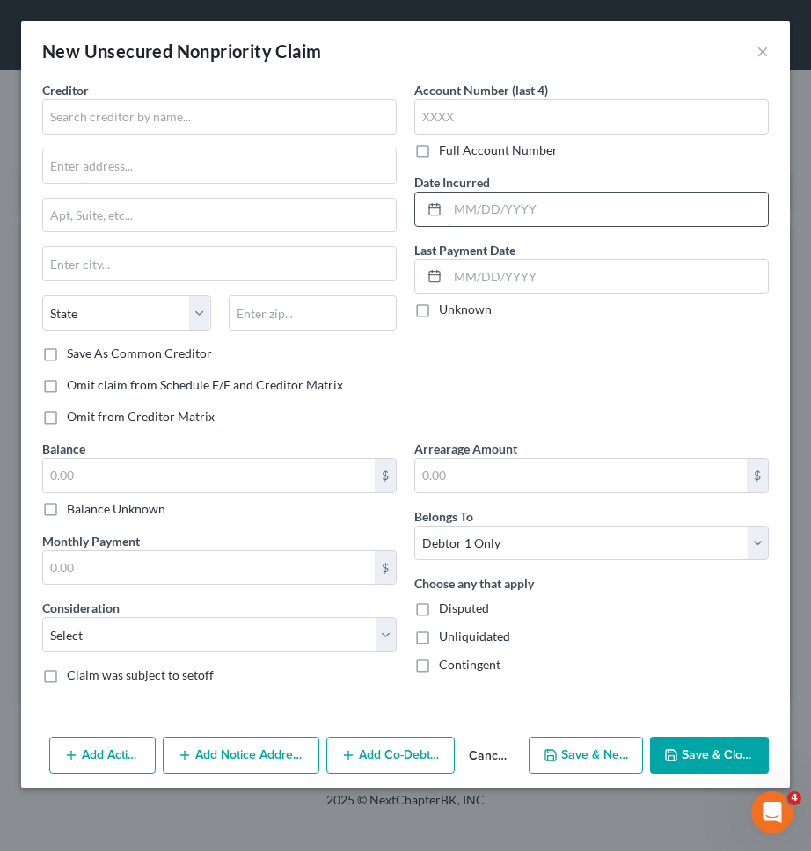
click at [546, 196] on input "text" at bounding box center [608, 209] width 320 height 33
type input "01/2022"
click at [353, 485] on input "text" at bounding box center [208, 475] width 331 height 33
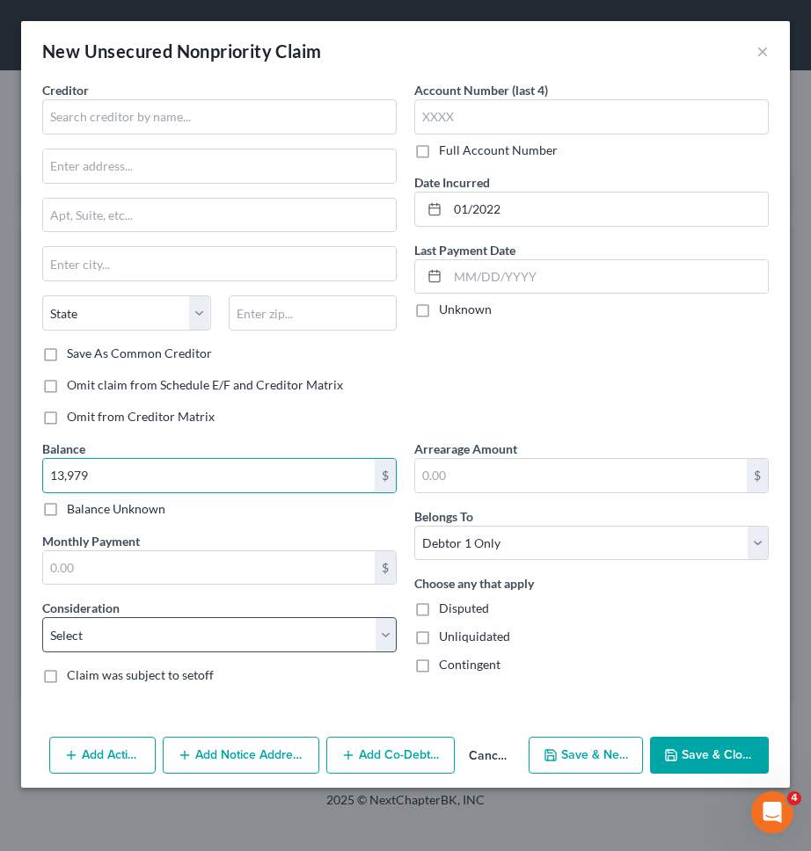
type input "13,979"
click at [347, 639] on select "Select Cable / Satellite Services Collection Agency Credit Card Debt Debt Couns…" at bounding box center [219, 634] width 354 height 35
select select "2"
click at [42, 617] on select "Select Cable / Satellite Services Collection Agency Credit Card Debt Debt Couns…" at bounding box center [219, 634] width 354 height 35
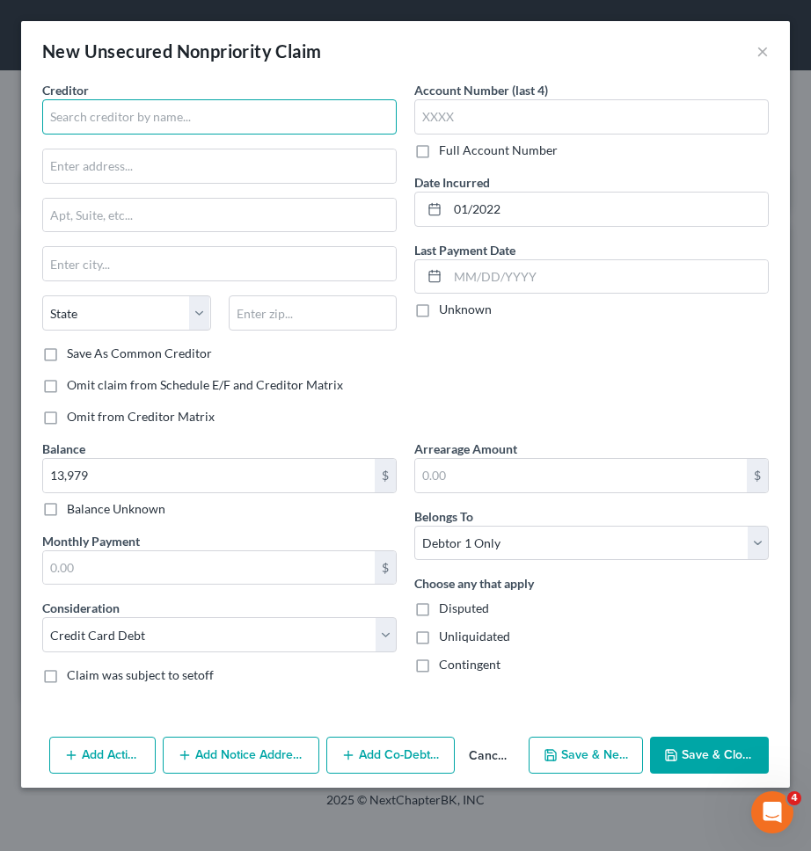
click at [347, 113] on input "text" at bounding box center [219, 116] width 354 height 35
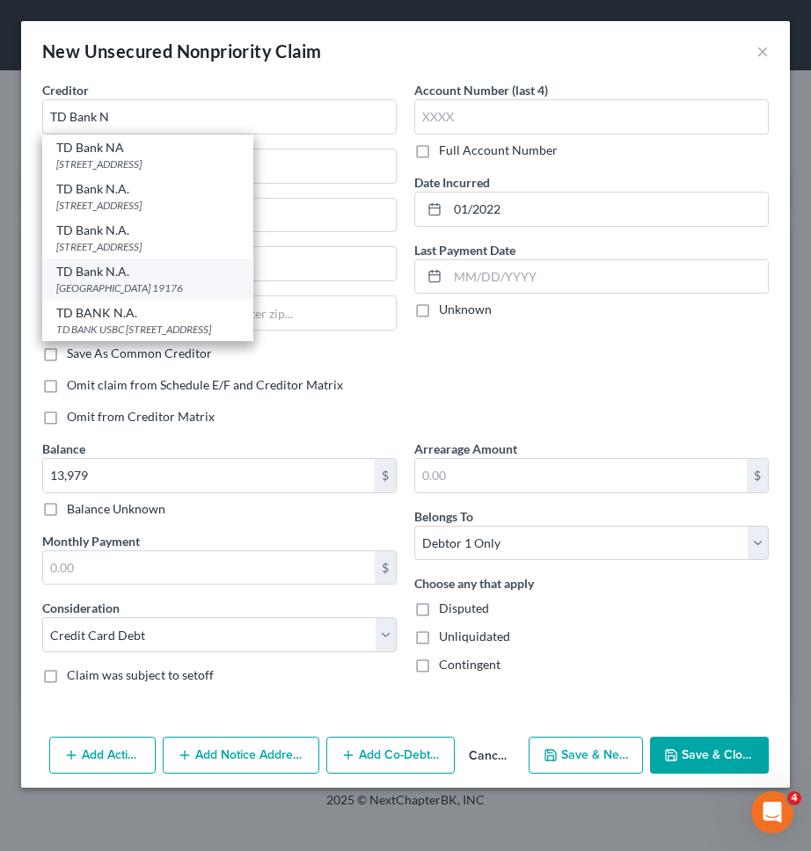
click at [239, 280] on div "PO Box 71466, Philadelphia, PA 19176" at bounding box center [147, 287] width 183 height 15
type input "TD Bank N.A."
type input "PO Box 71466"
type input "Philadelphia"
select select "39"
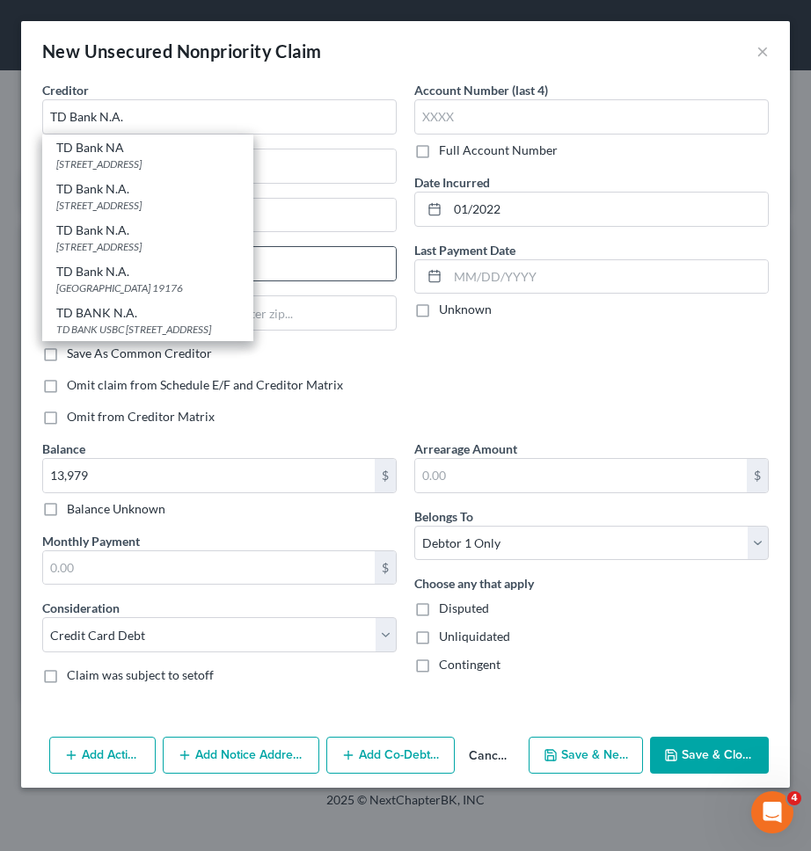
type input "19176"
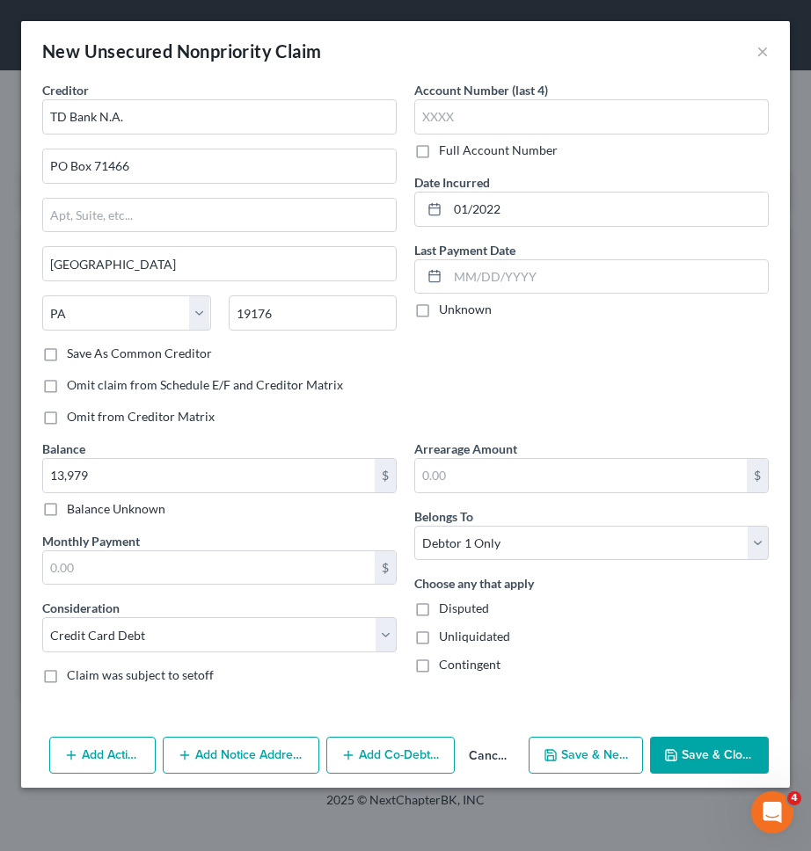
click at [562, 747] on button "Save & New" at bounding box center [585, 755] width 114 height 37
select select "0"
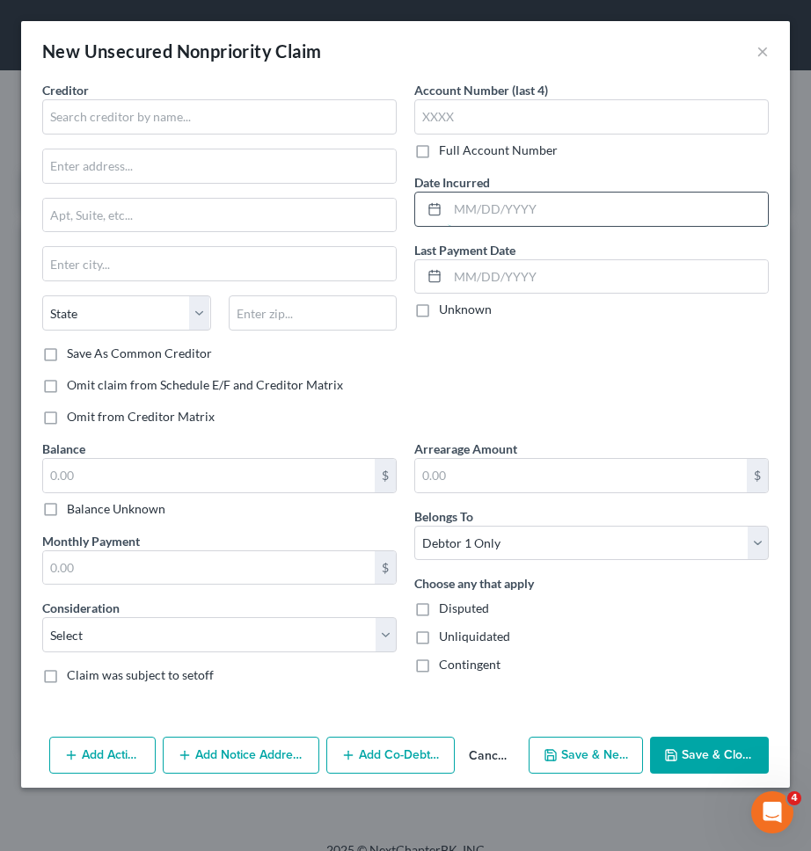
click at [480, 208] on input "text" at bounding box center [608, 209] width 320 height 33
type input "11/2024"
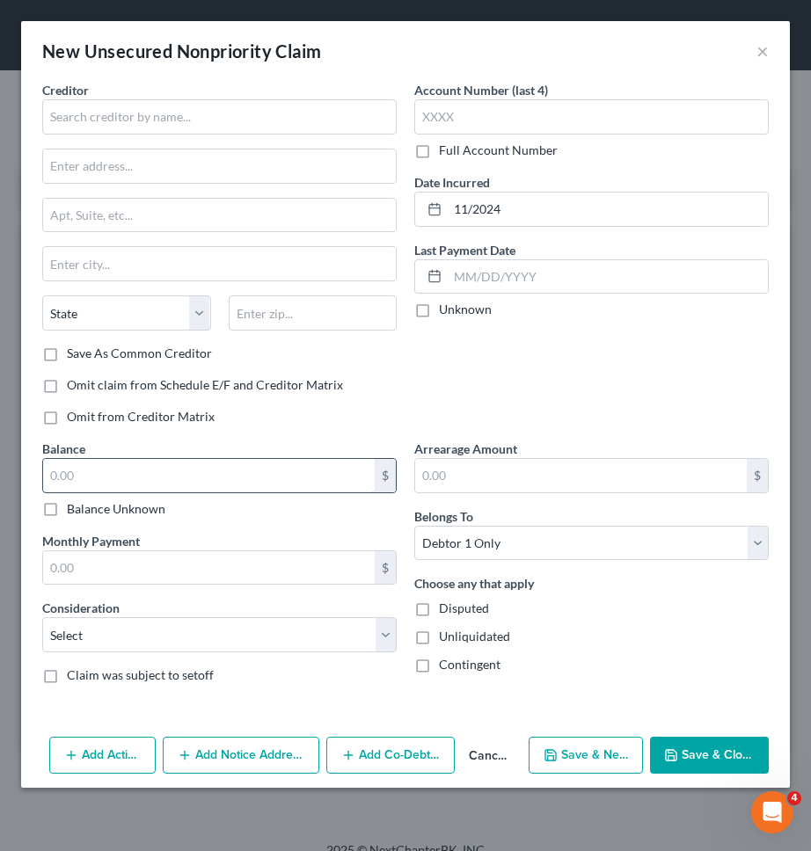
click at [312, 489] on input "text" at bounding box center [208, 475] width 331 height 33
type input "3,672"
click at [306, 642] on select "Select Cable / Satellite Services Collection Agency Credit Card Debt Debt Couns…" at bounding box center [219, 634] width 354 height 35
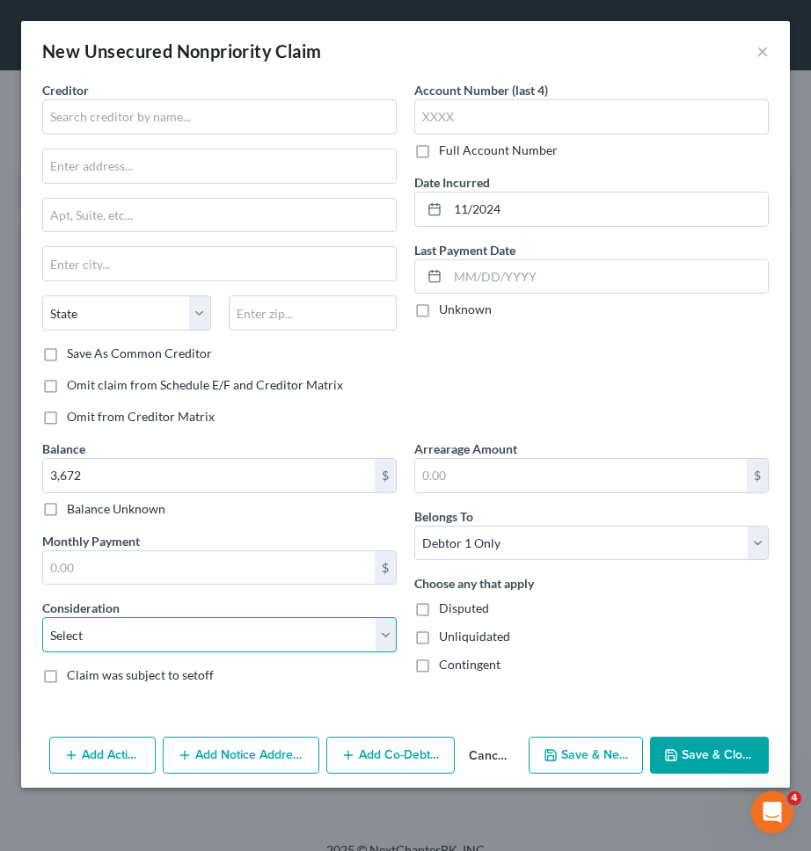
select select "10"
click at [42, 617] on select "Select Cable / Satellite Services Collection Agency Credit Card Debt Debt Couns…" at bounding box center [219, 634] width 354 height 35
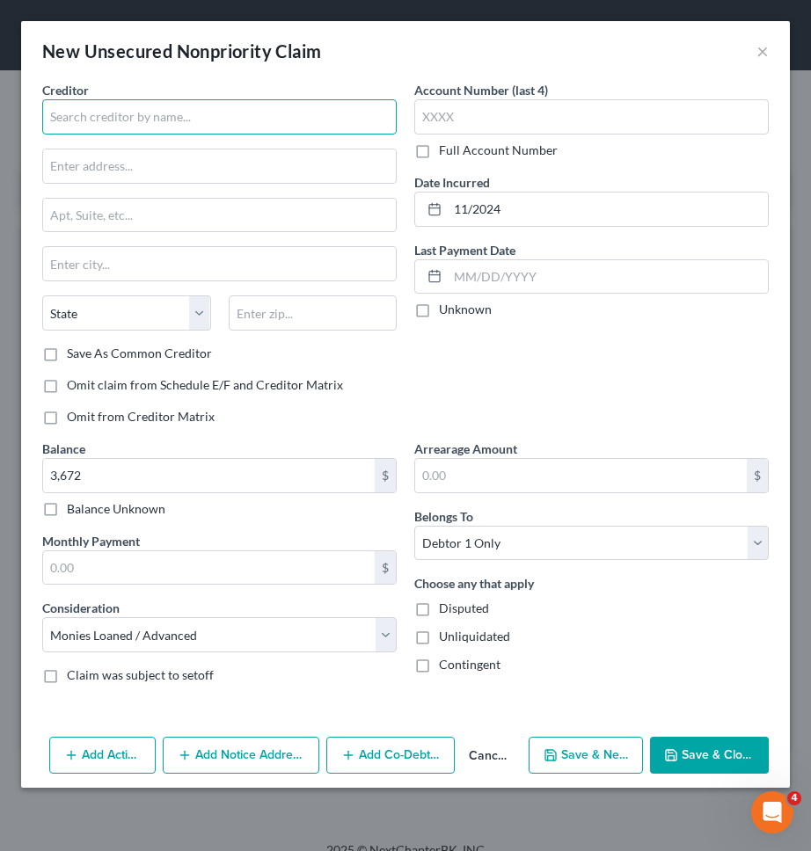
click at [361, 123] on input "text" at bounding box center [219, 116] width 354 height 35
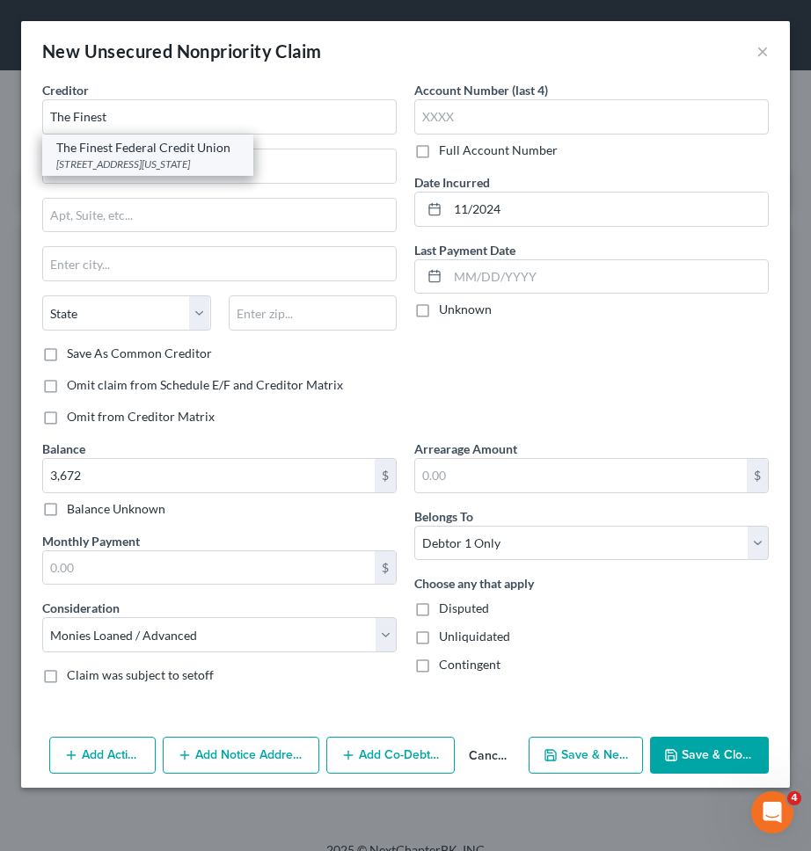
click at [159, 158] on div "215 Park Row Suite 2, New York, NY 10038" at bounding box center [147, 164] width 183 height 15
type input "The Finest Federal Credit Union"
type input "215 Park Row"
type input "Suite 2"
type input "New York"
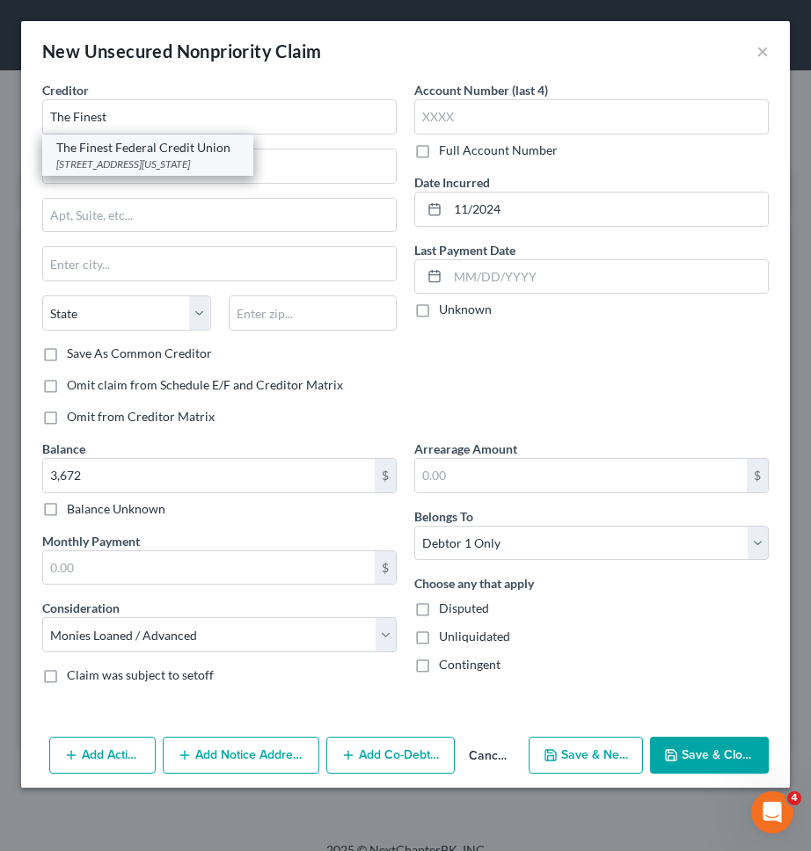
select select "35"
type input "10038"
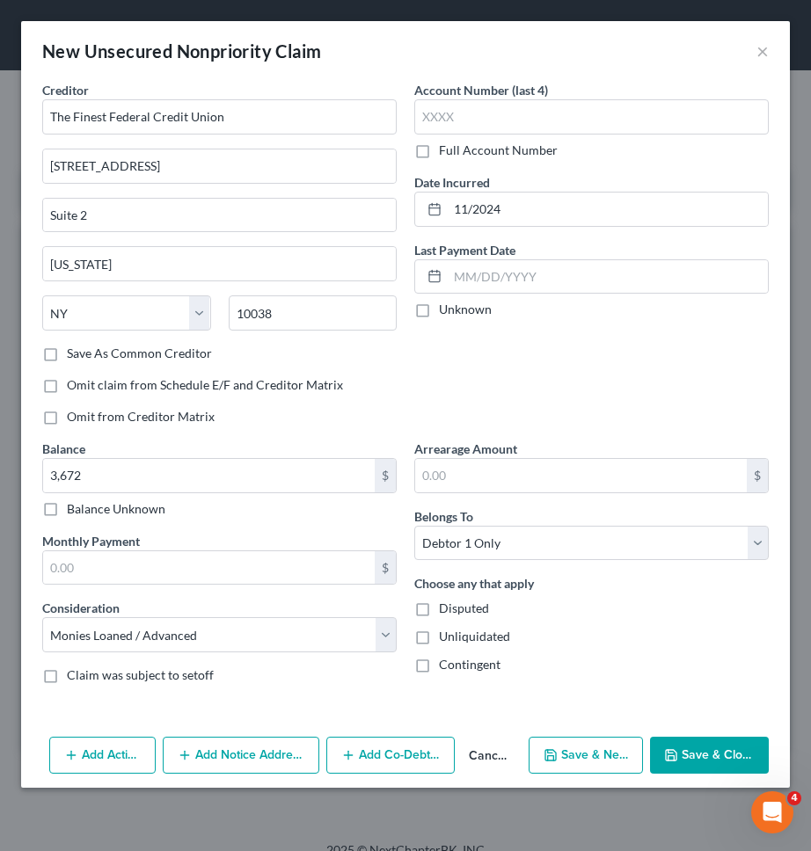
click at [603, 760] on button "Save & New" at bounding box center [585, 755] width 114 height 37
select select "0"
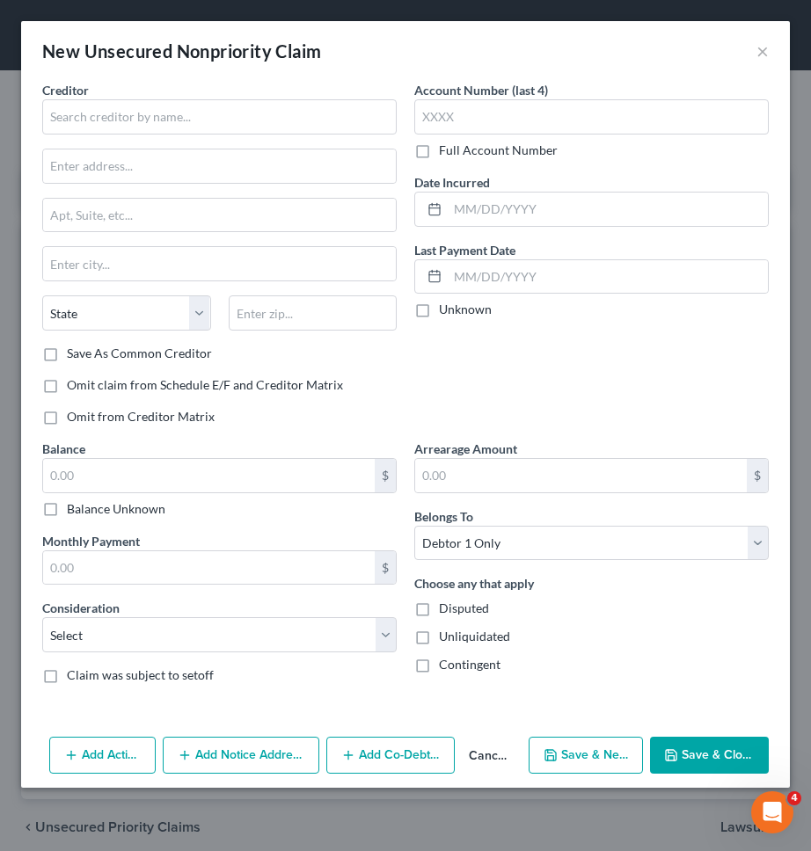
click at [495, 755] on button "Cancel" at bounding box center [488, 756] width 67 height 35
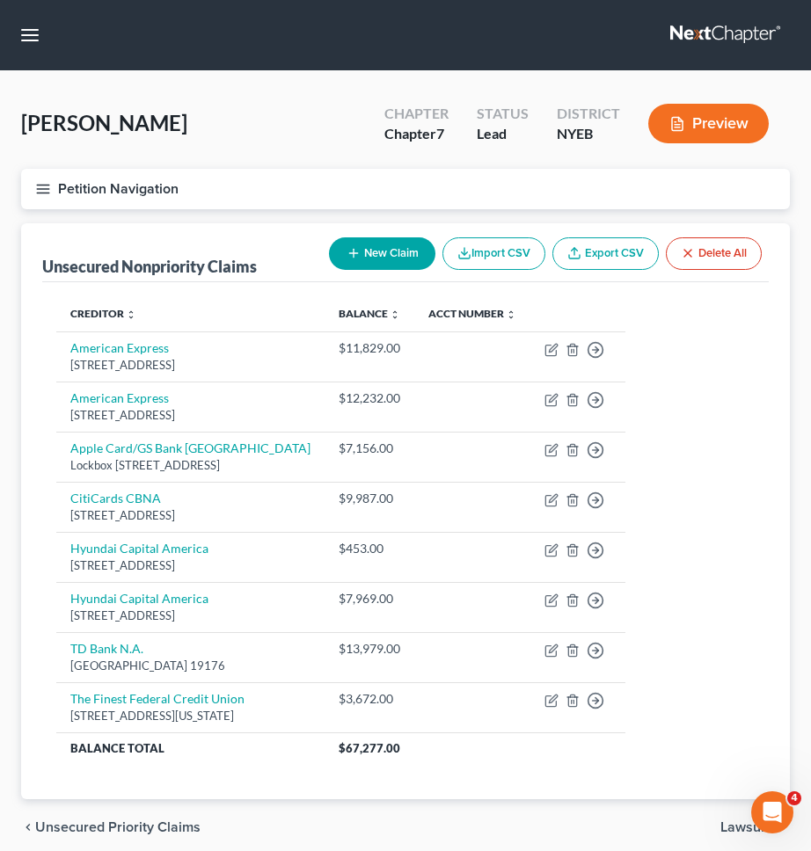
click at [694, 412] on table "Creditor expand_more expand_less unfold_more Balance expand_more expand_less un…" at bounding box center [405, 530] width 698 height 469
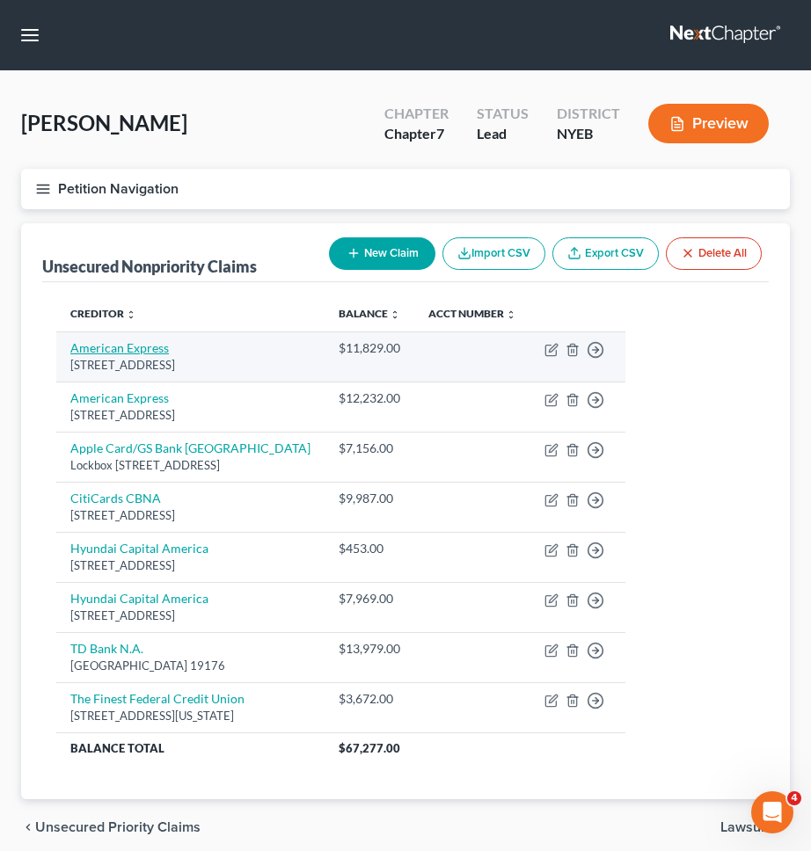
click at [145, 343] on link "American Express" at bounding box center [119, 347] width 98 height 15
select select "45"
select select "2"
select select "0"
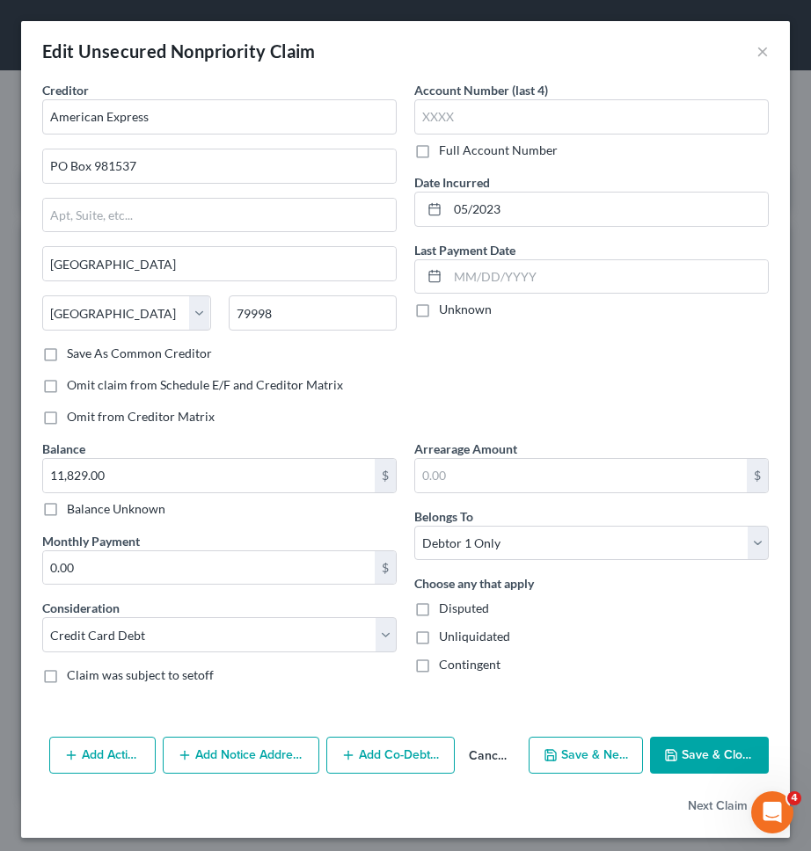
click at [237, 740] on button "Add Notice Address" at bounding box center [241, 755] width 157 height 37
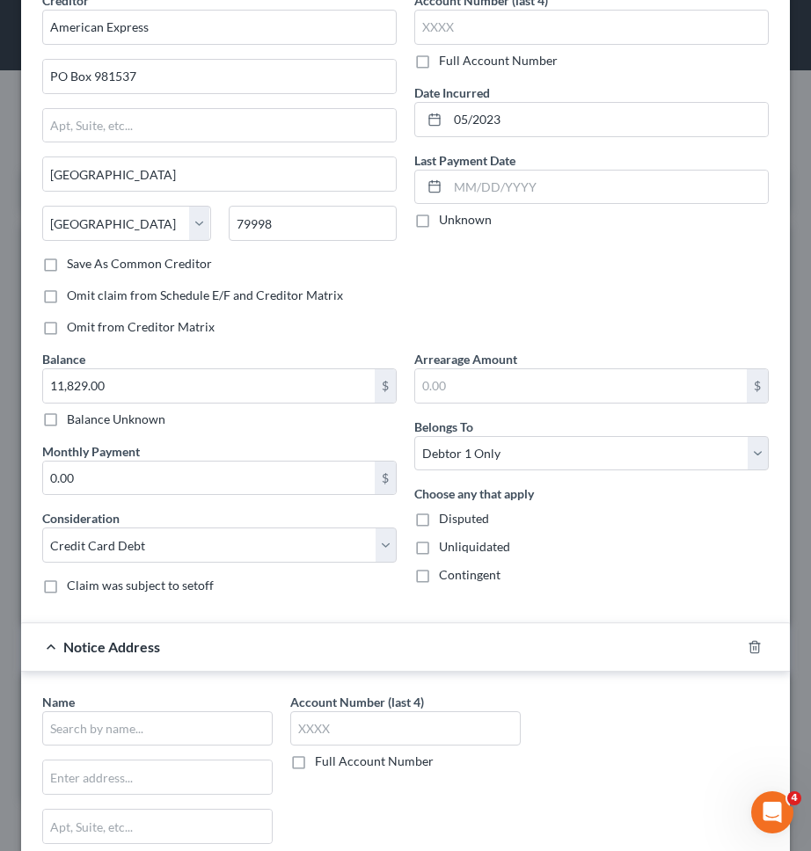
scroll to position [220, 0]
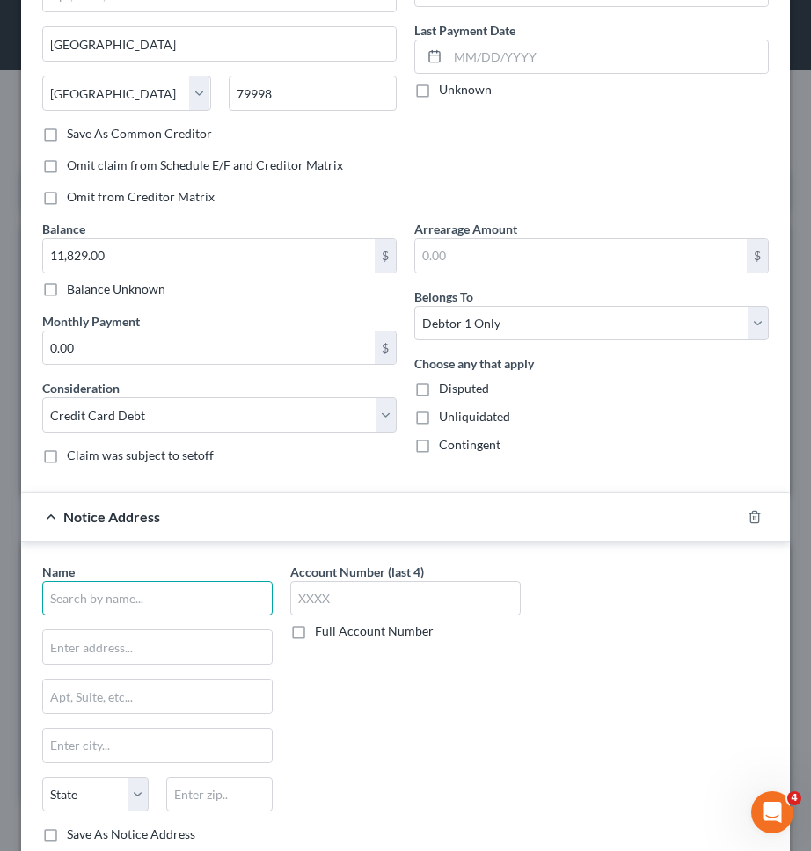
click at [174, 588] on input "text" at bounding box center [157, 598] width 230 height 35
type input "richmond"
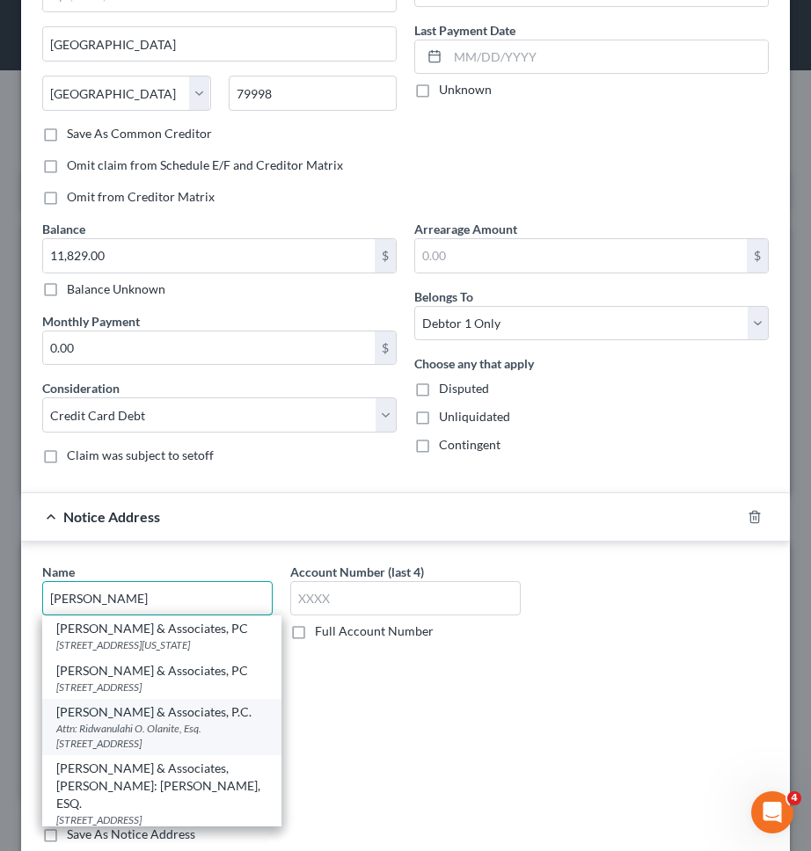
scroll to position [3, 0]
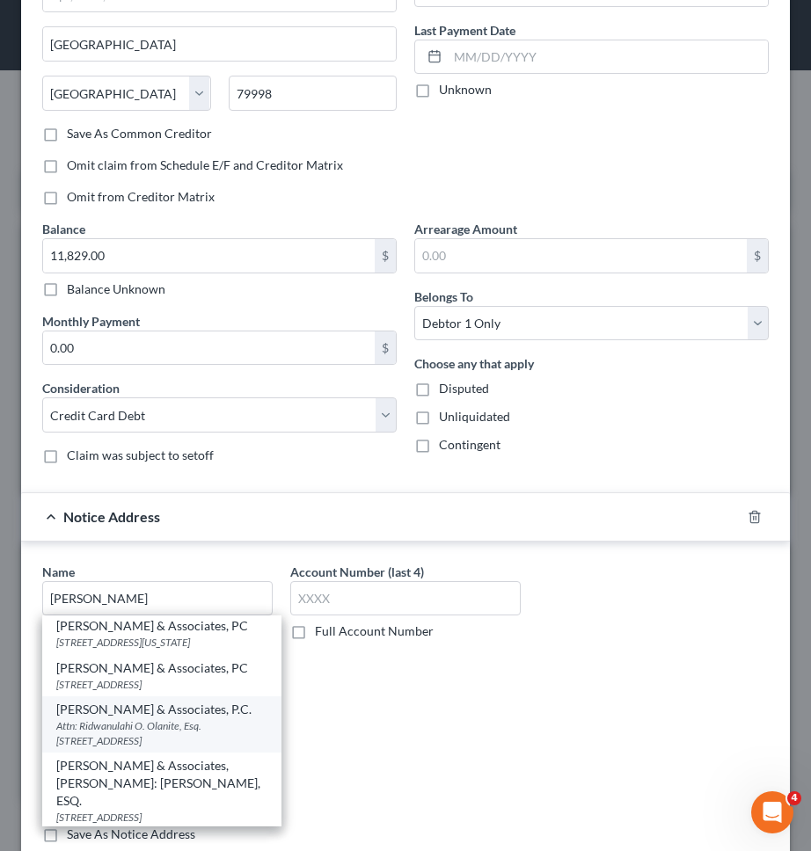
click at [152, 735] on div "Attn: Ridwanulahi O. Olanite, Esq. 1225 Franklin Avenue, Suite 260, Garden City…" at bounding box center [161, 733] width 211 height 30
type input "Zwicker & Associates, P.C."
type input "Attn: Ridwanulahi O. Olanite, Esq."
type input "1225 Franklin Avenue, Suite 260"
type input "Garden City"
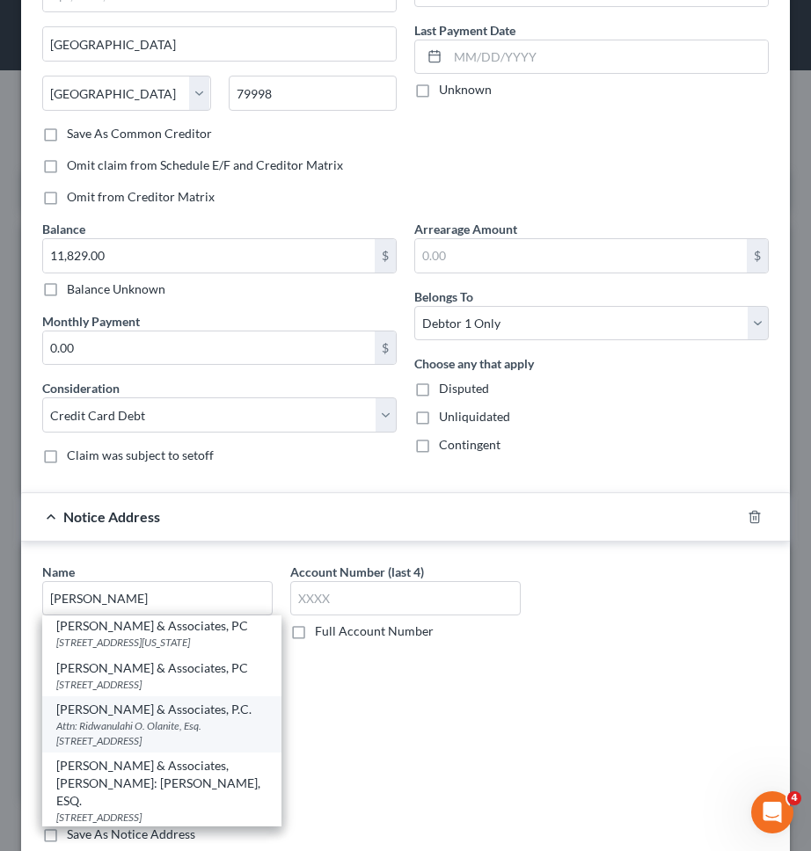
select select "35"
type input "11530"
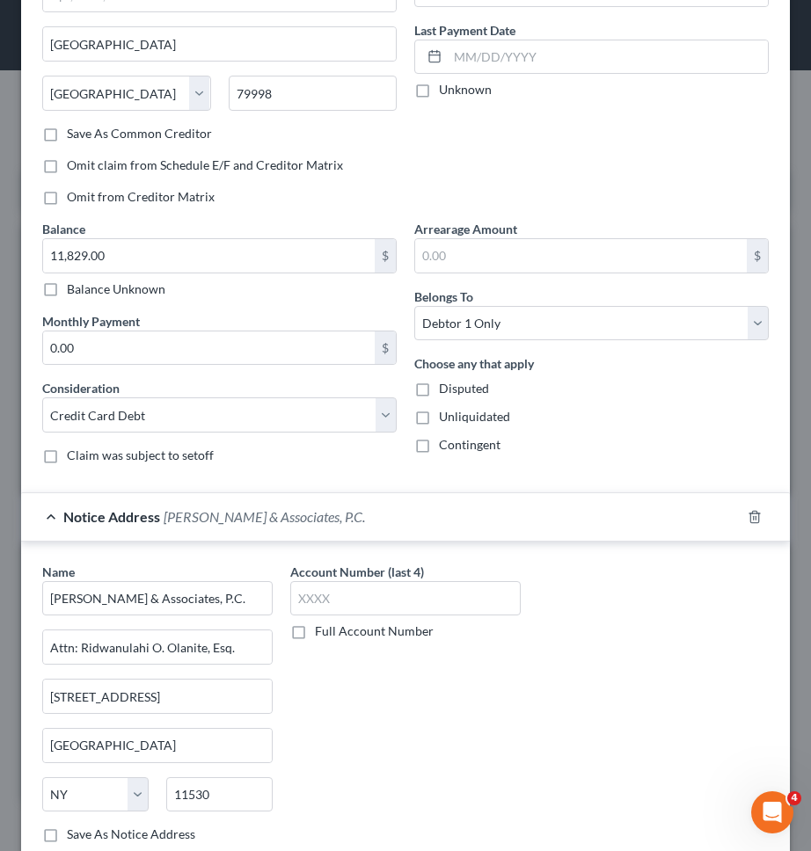
scroll to position [0, 0]
click at [112, 649] on input "Attn: Ridwanulahi O. Olanite, Esq." at bounding box center [157, 646] width 229 height 33
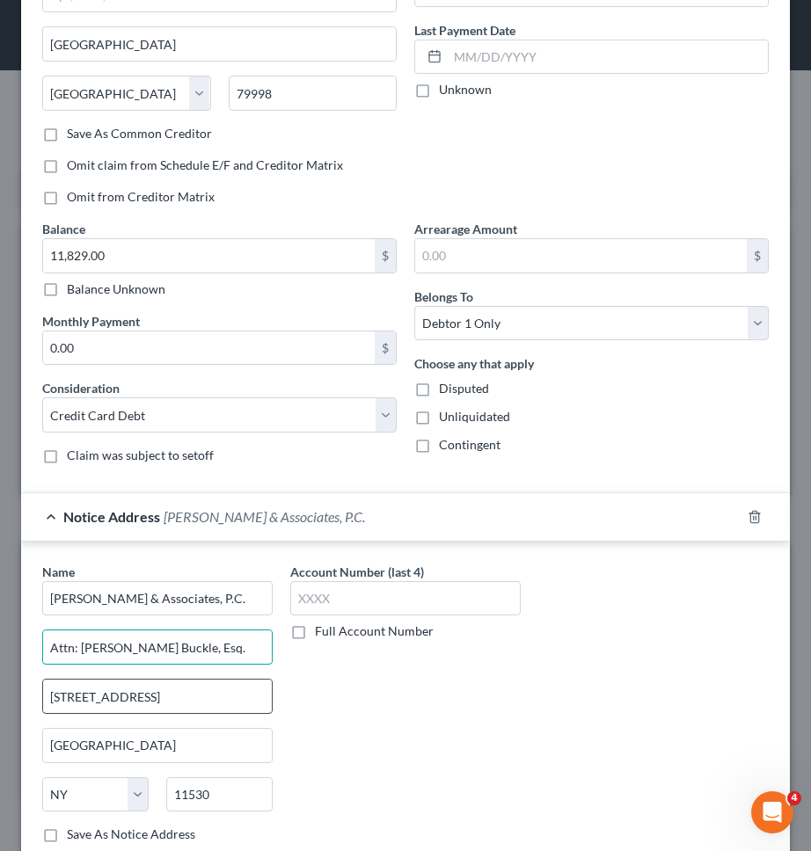
type input "Attn: Madge Buckle, Esq."
click at [186, 700] on input "1225 Franklin Avenue, Suite 260" at bounding box center [157, 696] width 229 height 33
type input "285 Davidson Ave., Suite #307"
click at [224, 793] on input "11530" at bounding box center [219, 794] width 106 height 35
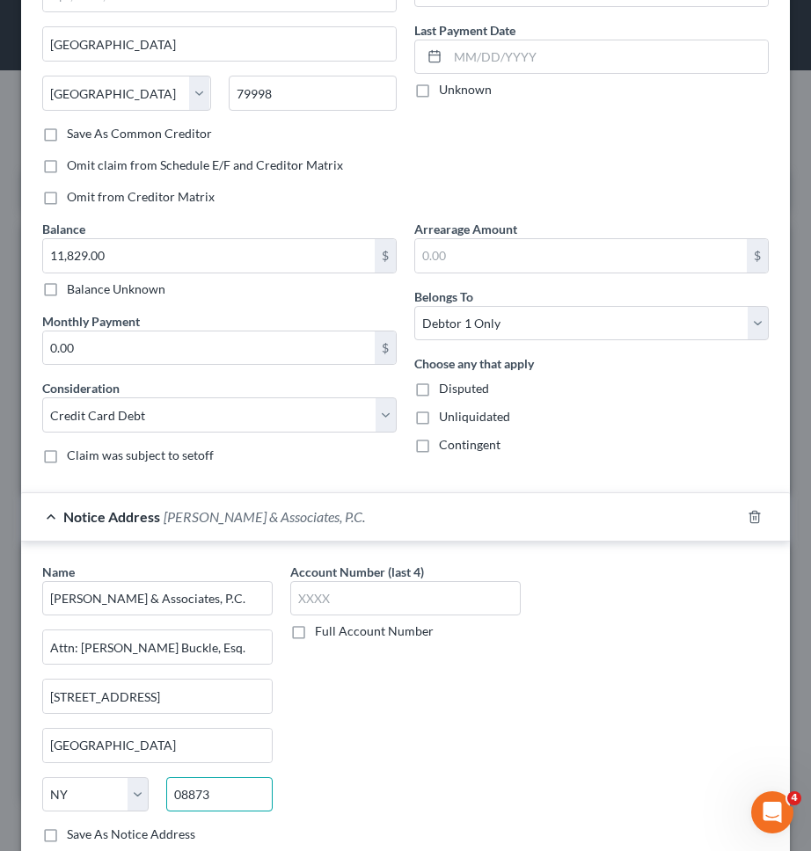
type input "08873"
click at [322, 787] on div "Account Number (last 4) Full Account Number" at bounding box center [405, 710] width 248 height 295
type input "Somerset"
select select "33"
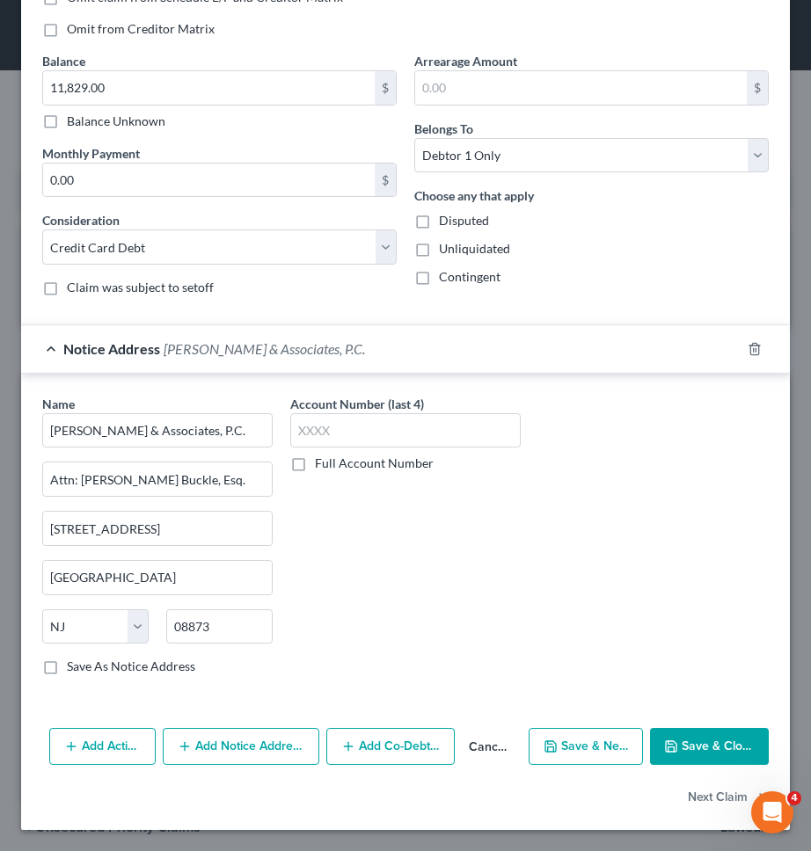
click at [165, 663] on label "Save As Notice Address" at bounding box center [131, 667] width 128 height 18
click at [85, 663] on input "Save As Notice Address" at bounding box center [79, 663] width 11 height 11
click at [681, 747] on button "Save & Close" at bounding box center [709, 746] width 119 height 37
checkbox input "false"
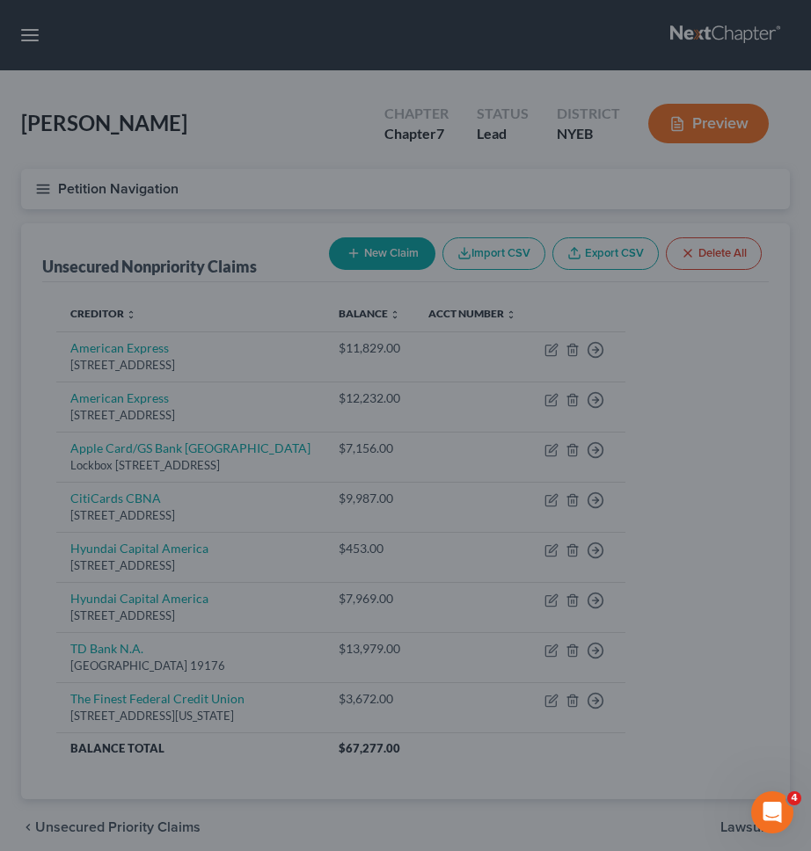
type input "0"
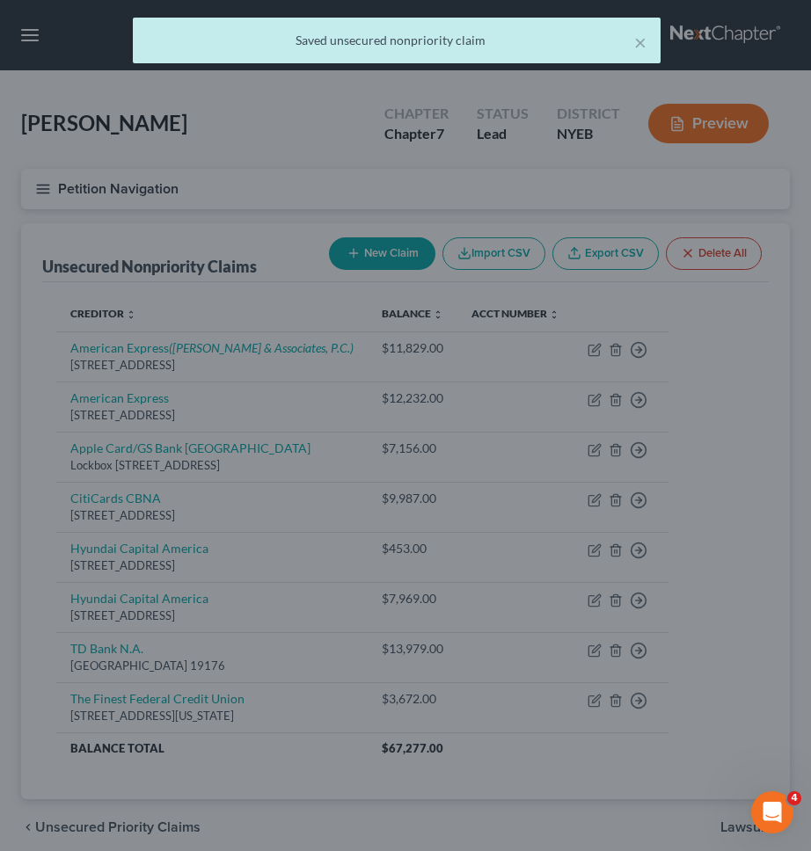
scroll to position [0, 0]
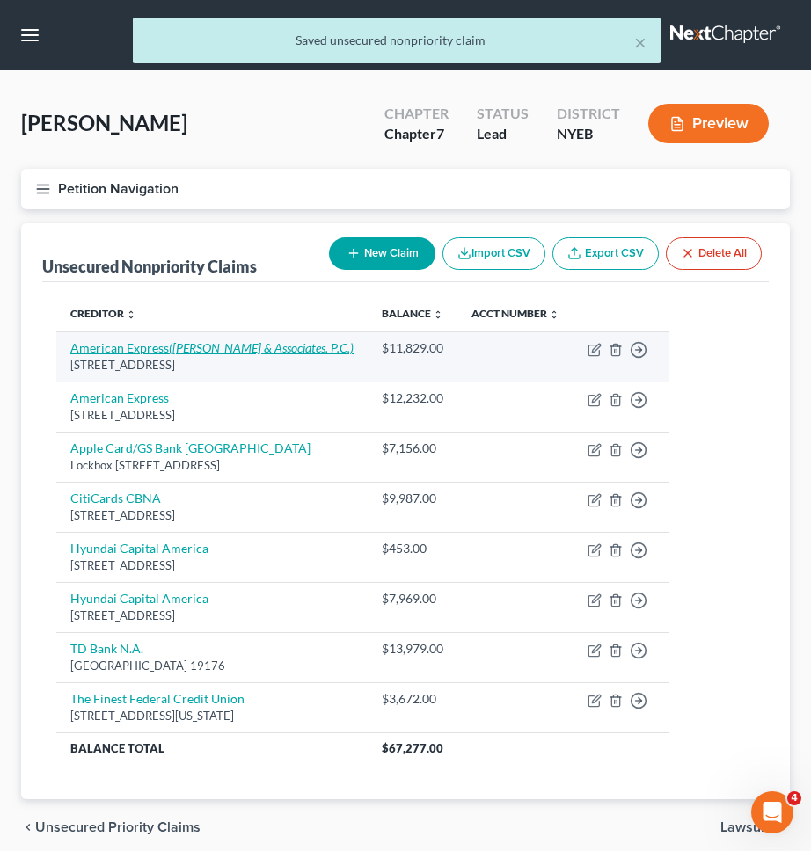
click at [266, 349] on icon "(Zwicker & Associates, P.C.)" at bounding box center [261, 347] width 185 height 15
select select "45"
select select "2"
select select "0"
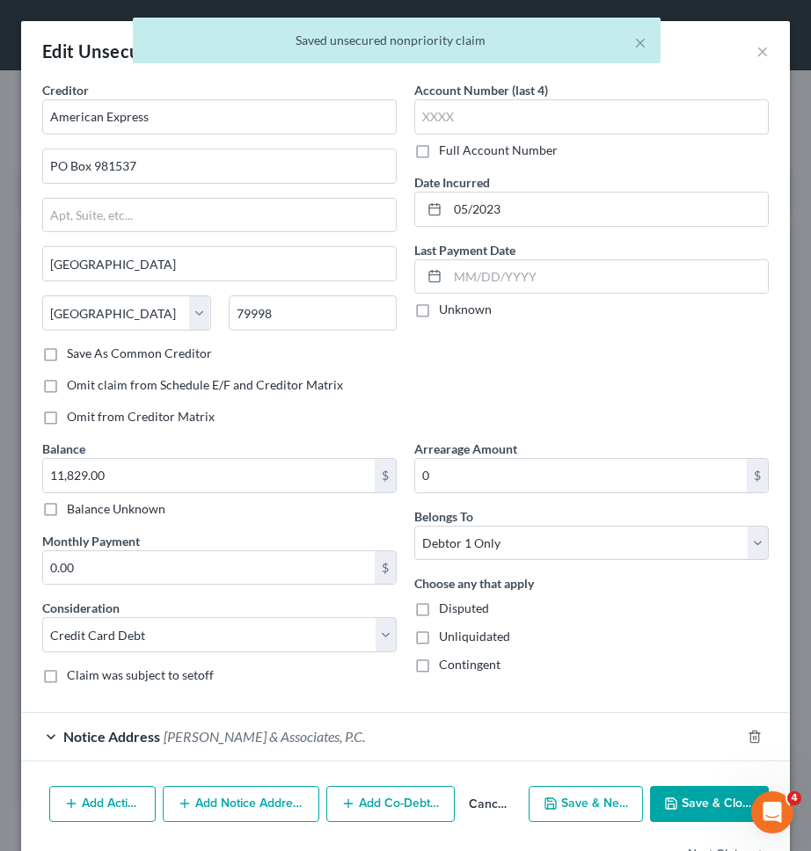
click at [302, 797] on button "Add Notice Address" at bounding box center [241, 804] width 157 height 37
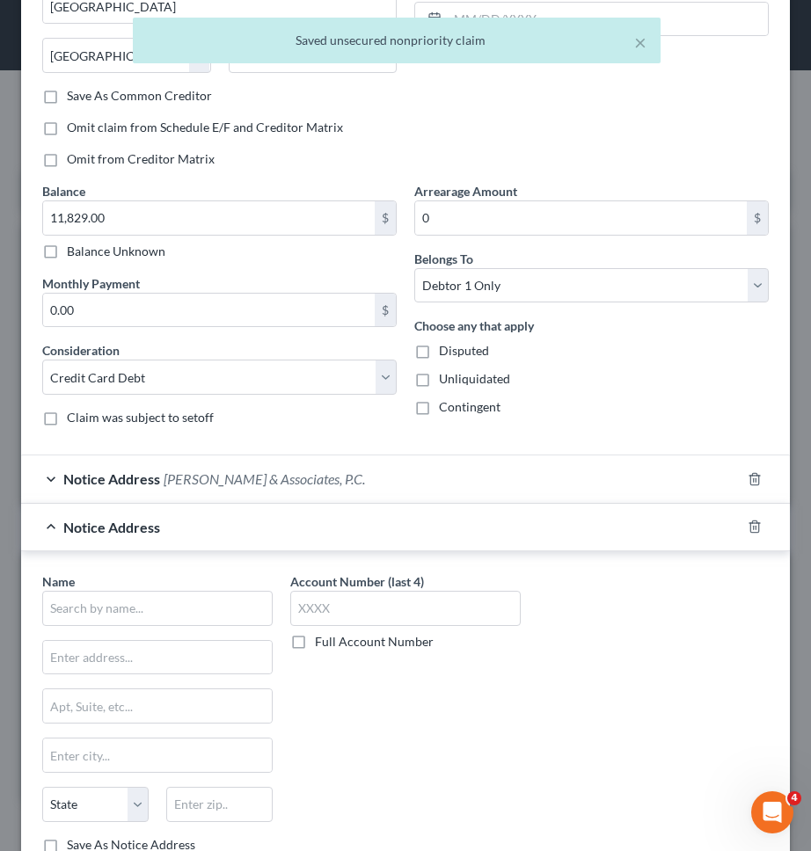
scroll to position [311, 0]
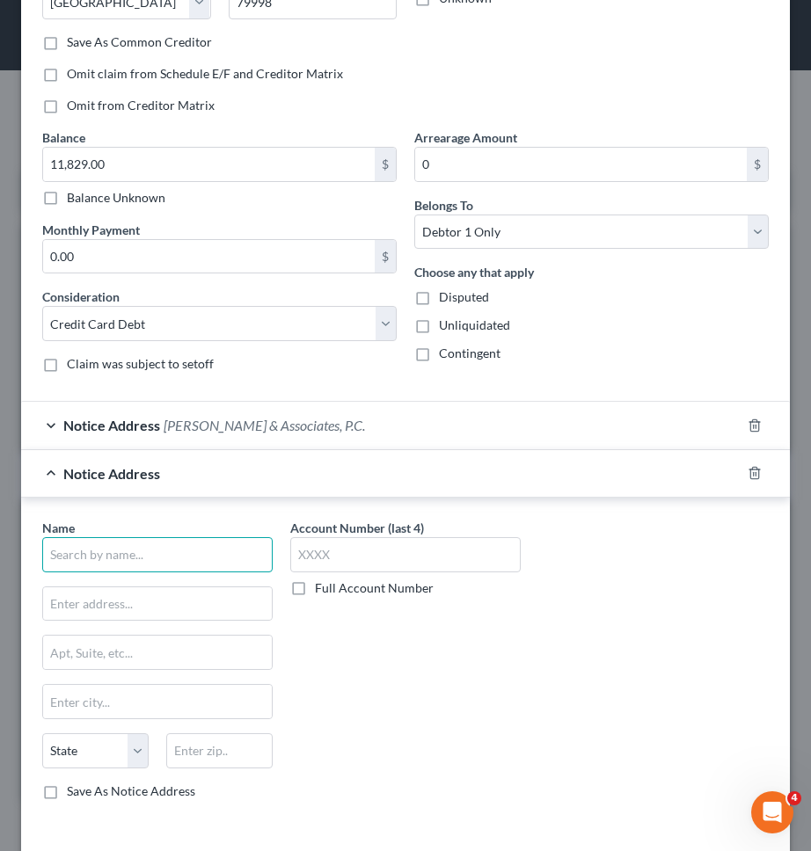
click at [185, 565] on input "text" at bounding box center [157, 554] width 230 height 35
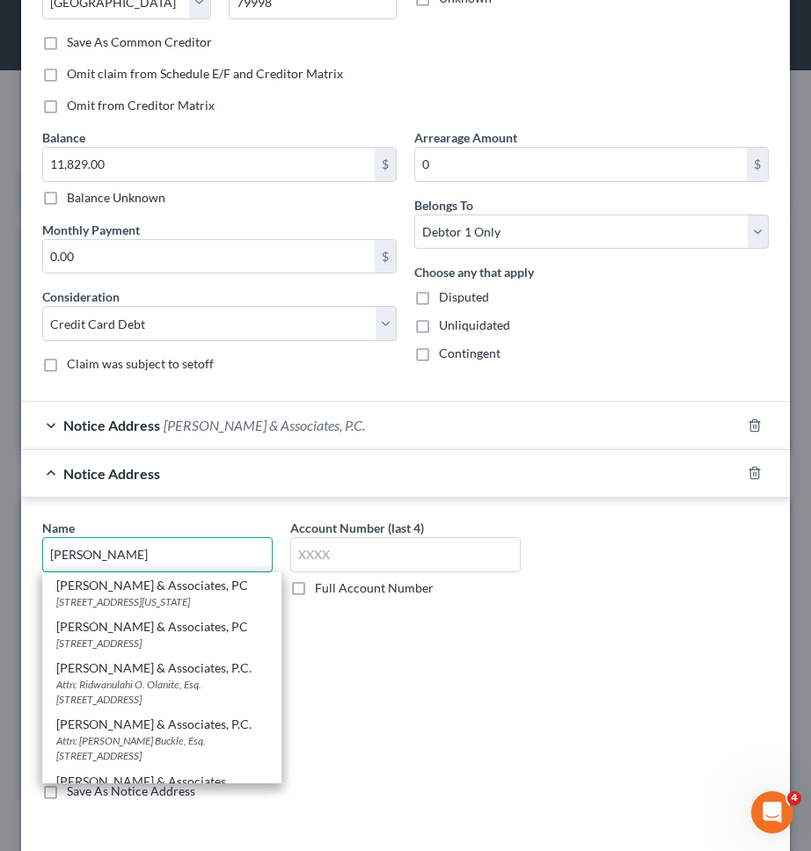
scroll to position [59, 0]
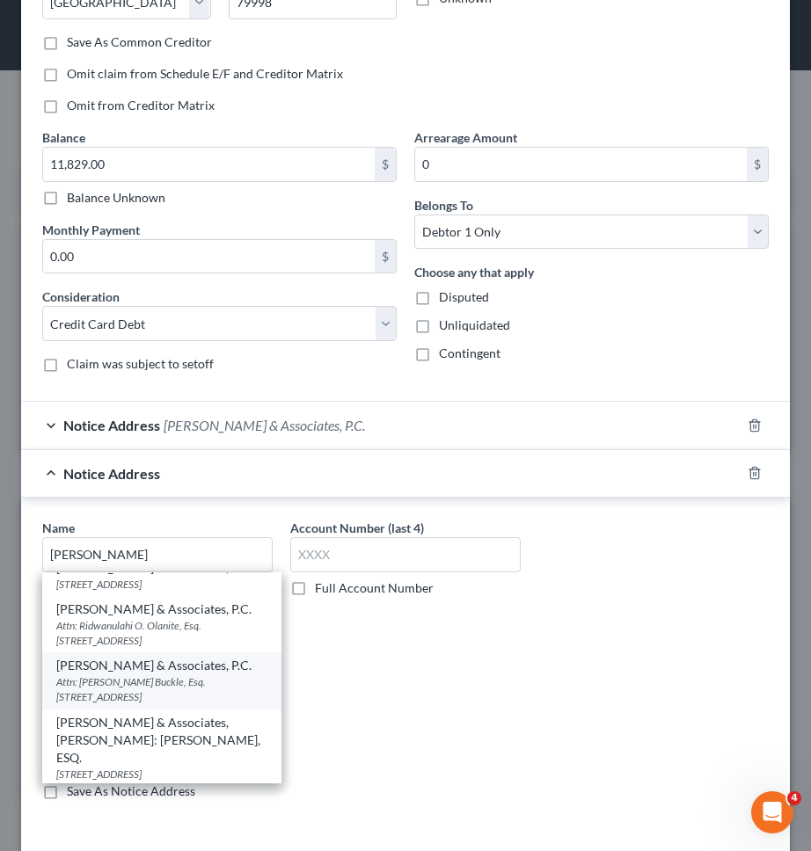
click at [179, 690] on div "Attn: Madge Buckle, Esq. 285 Davidson Ave., Suite #307, Somerset, NJ 08873" at bounding box center [161, 689] width 211 height 30
type input "Zwicker & Associates, P.C."
type input "Attn: Madge Buckle, Esq."
type input "285 Davidson Ave., Suite #307"
type input "Somerset"
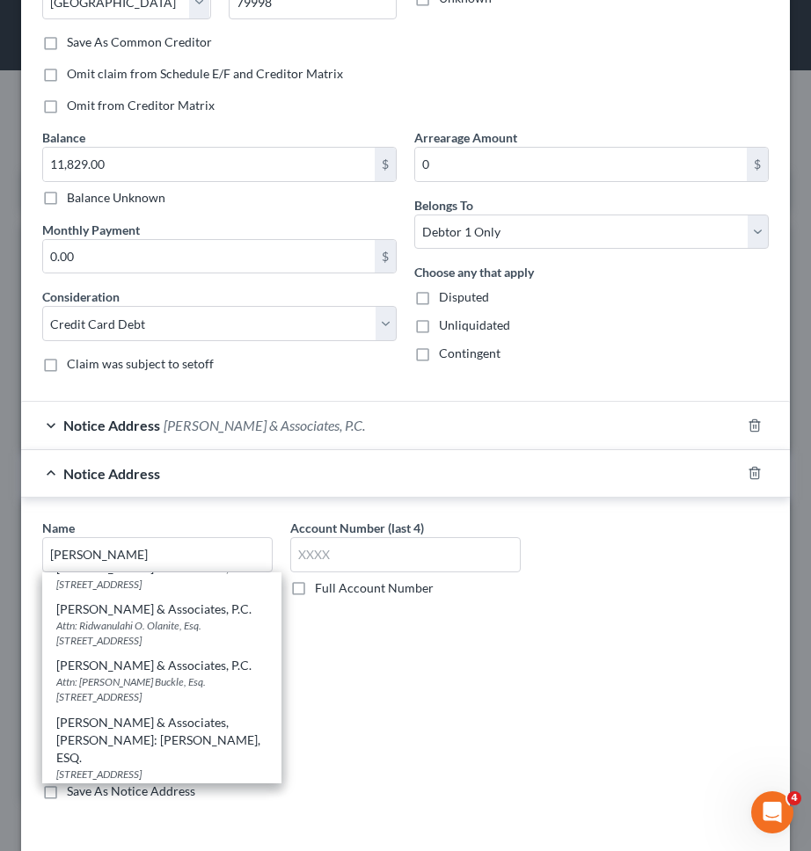
select select "33"
type input "08873"
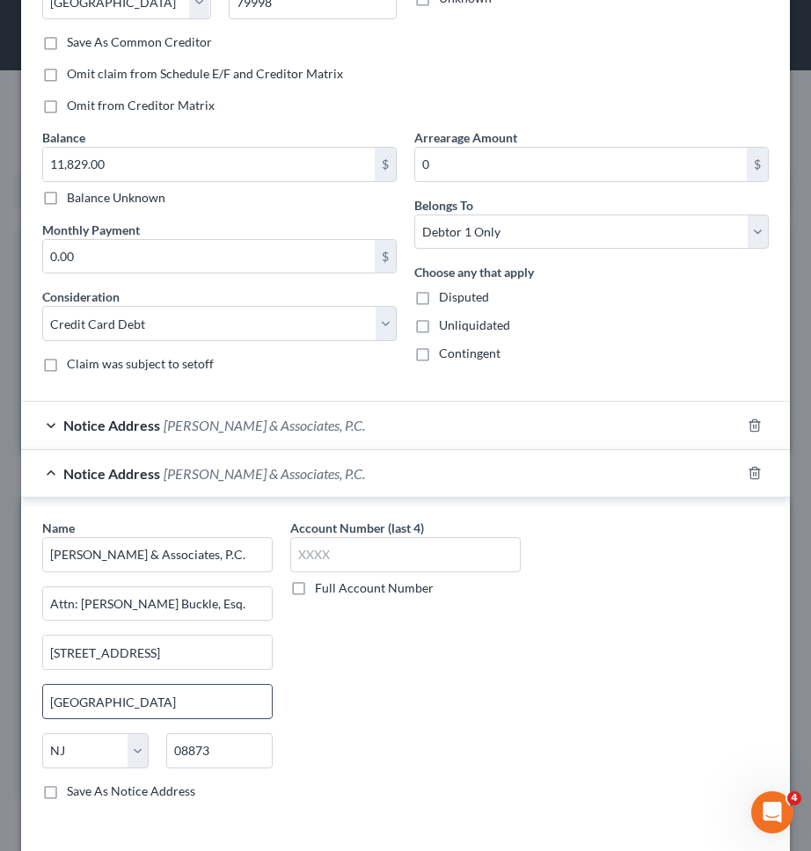
scroll to position [0, 0]
click at [185, 657] on input "285 Davidson Ave., Suite #307" at bounding box center [157, 652] width 229 height 33
type input "`"
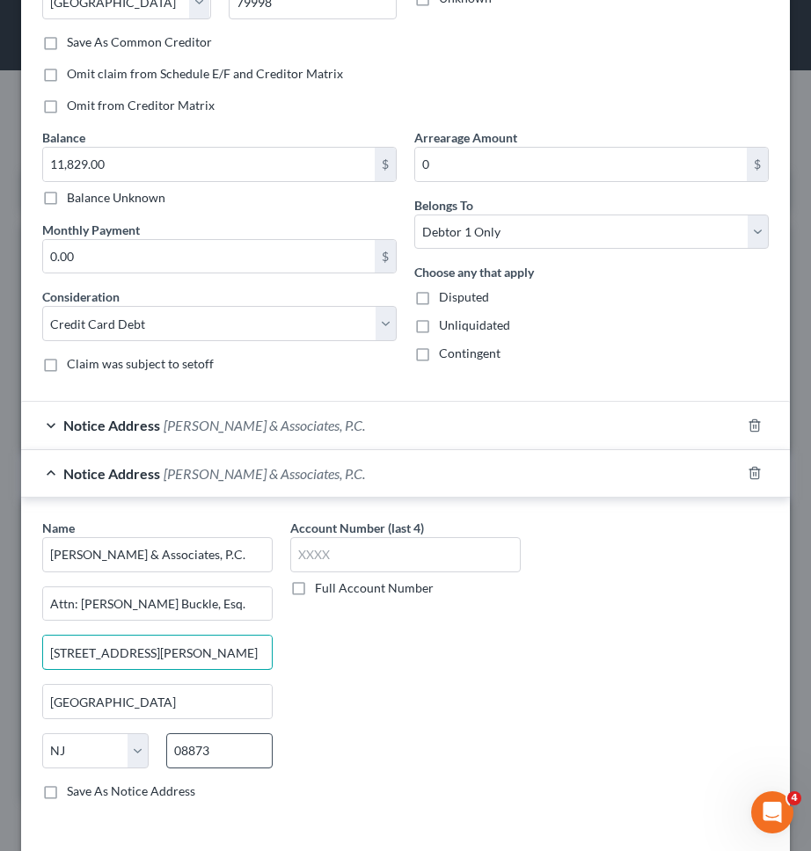
type input "100 Corporate Woods, Suite 230"
click at [220, 755] on input "08873" at bounding box center [219, 750] width 106 height 35
type input "14632"
click at [409, 768] on div "Account Number (last 4) Full Account Number" at bounding box center [405, 666] width 248 height 295
click at [162, 790] on label "Save As Notice Address" at bounding box center [131, 792] width 128 height 18
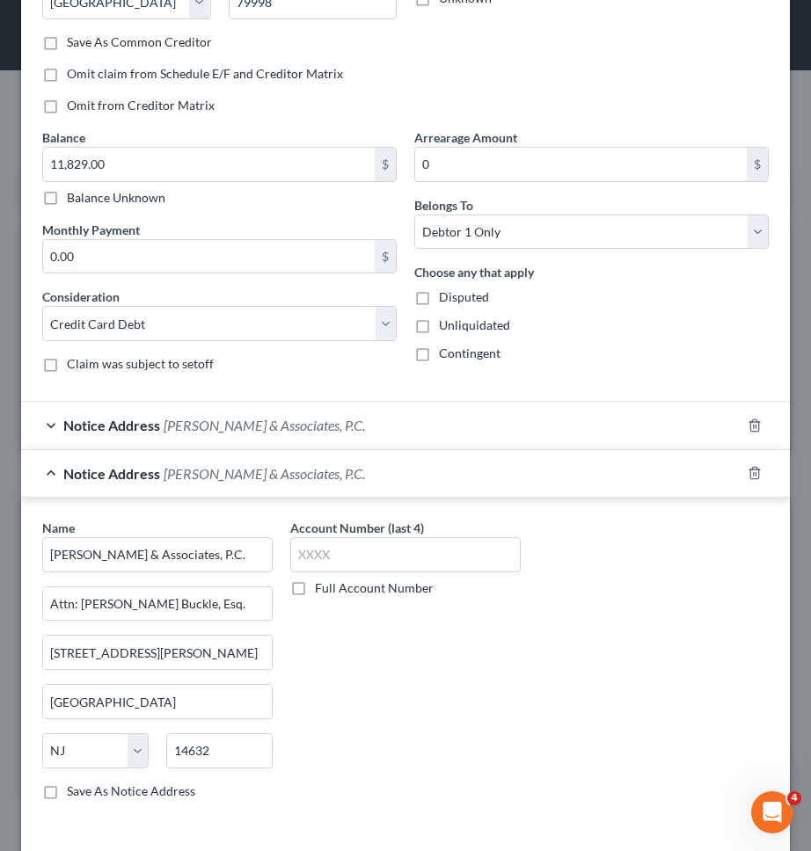
click at [85, 790] on input "Save As Notice Address" at bounding box center [79, 788] width 11 height 11
checkbox input "true"
click at [184, 709] on input "Somerset" at bounding box center [157, 701] width 229 height 33
type input "Rochester"
click at [113, 744] on select "State AL AK AR AZ CA CO CT DE DC FL GA GU HI ID IL IN IA KS KY LA ME MD MA MI M…" at bounding box center [95, 750] width 106 height 35
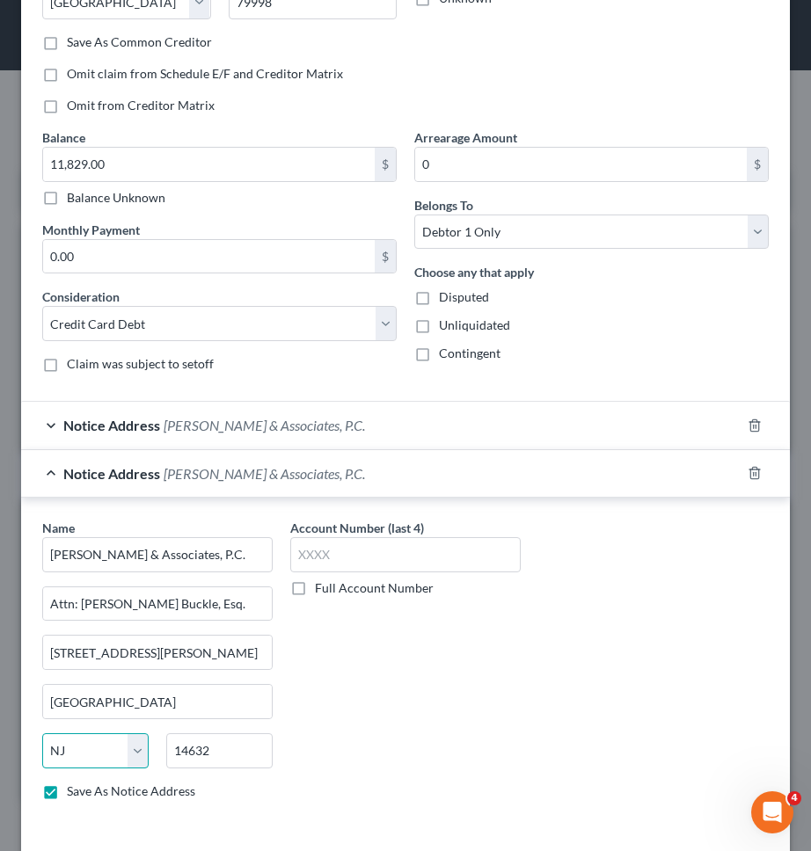
select select "35"
click at [42, 733] on select "State AL AK AR AZ CA CO CT DE DC FL GA GU HI ID IL IN IA KS KY LA ME MD MA MI M…" at bounding box center [95, 750] width 106 height 35
click at [256, 750] on input "14632" at bounding box center [219, 750] width 106 height 35
click at [314, 752] on div "Account Number (last 4) Full Account Number" at bounding box center [405, 666] width 248 height 295
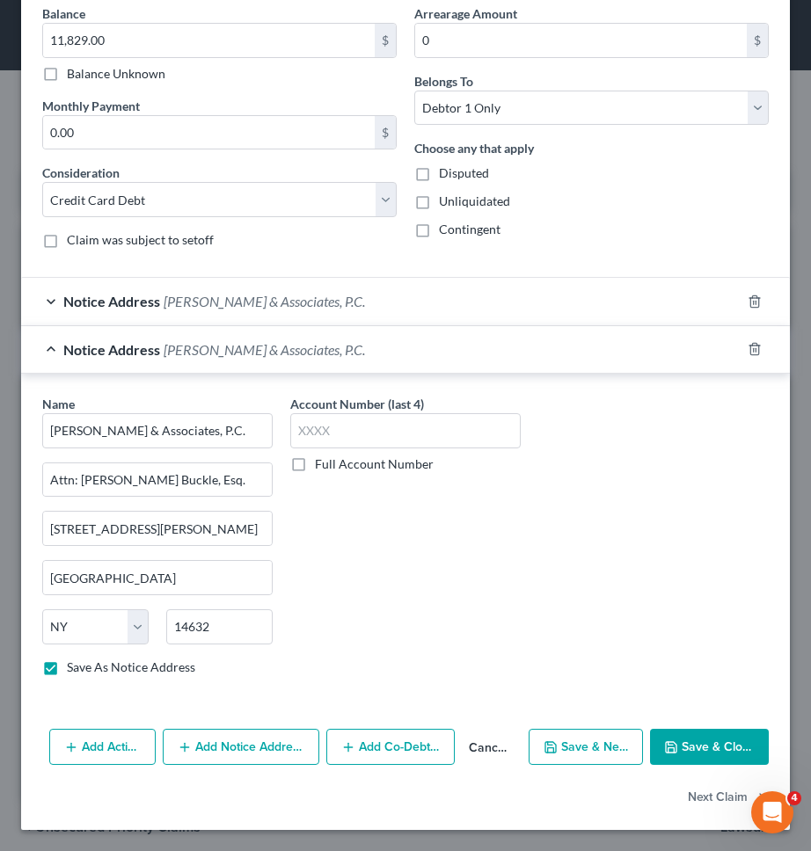
click at [271, 742] on button "Add Notice Address" at bounding box center [241, 747] width 157 height 37
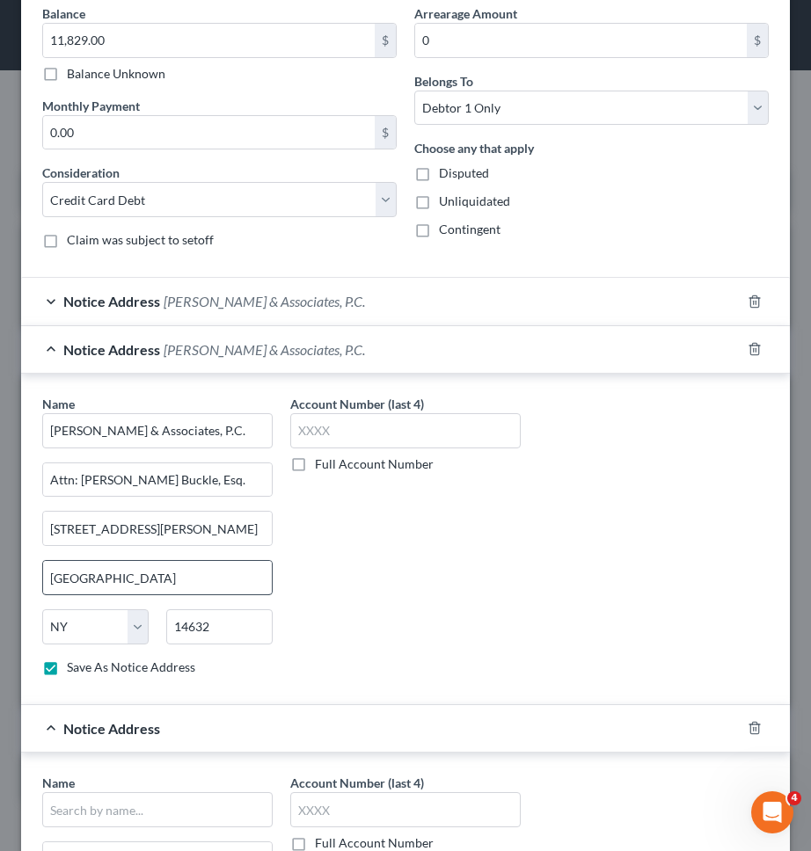
scroll to position [814, 0]
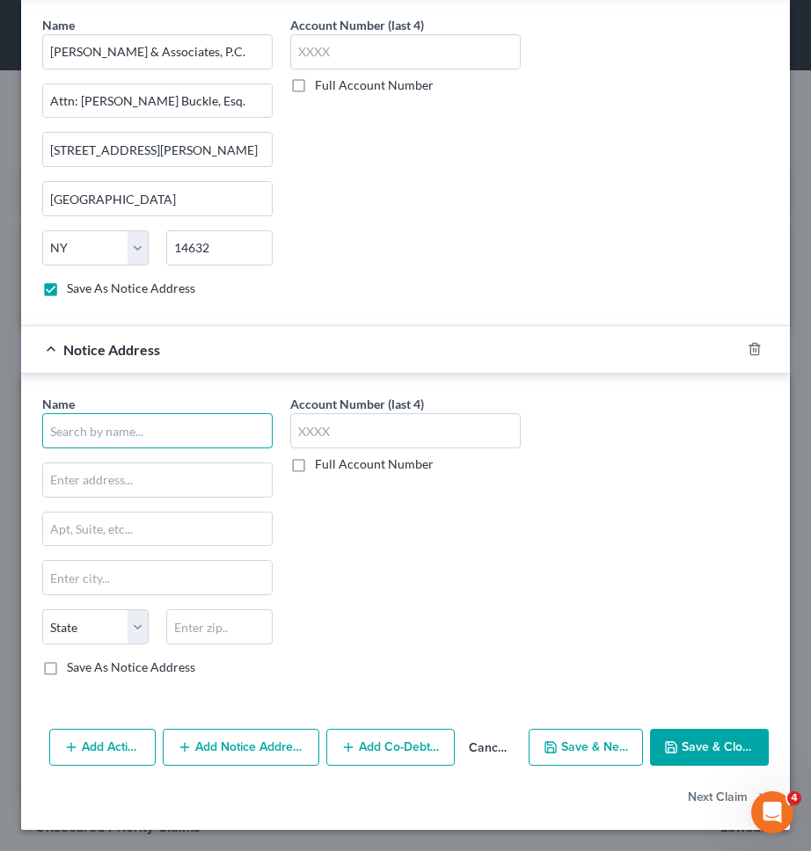
click at [181, 438] on input "text" at bounding box center [157, 430] width 230 height 35
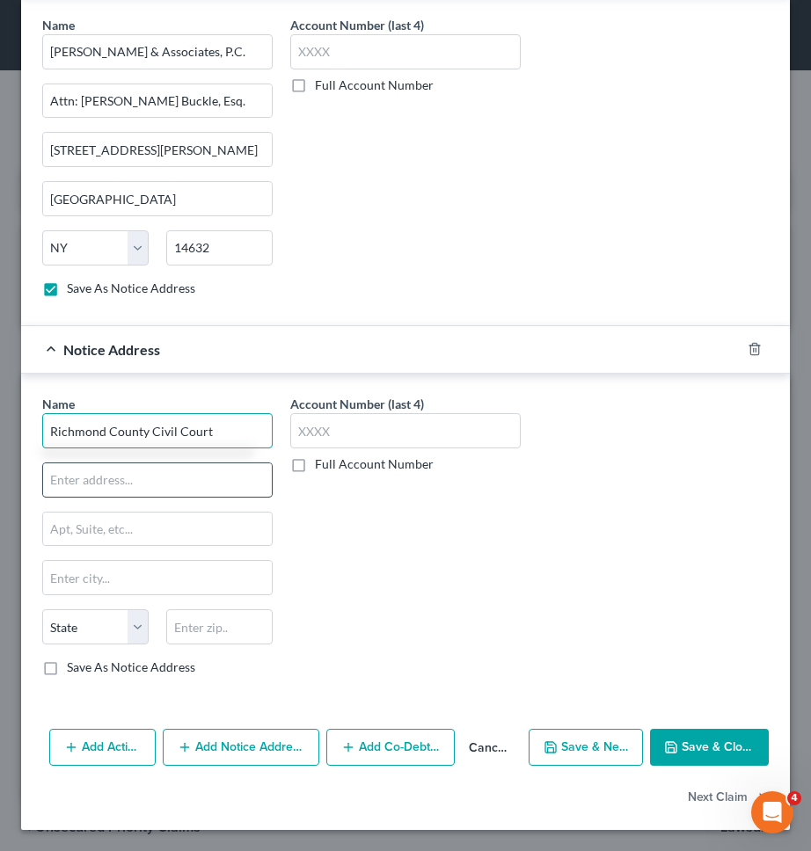
type input "Richmond County Civil Court"
click at [181, 484] on input "text" at bounding box center [157, 479] width 229 height 33
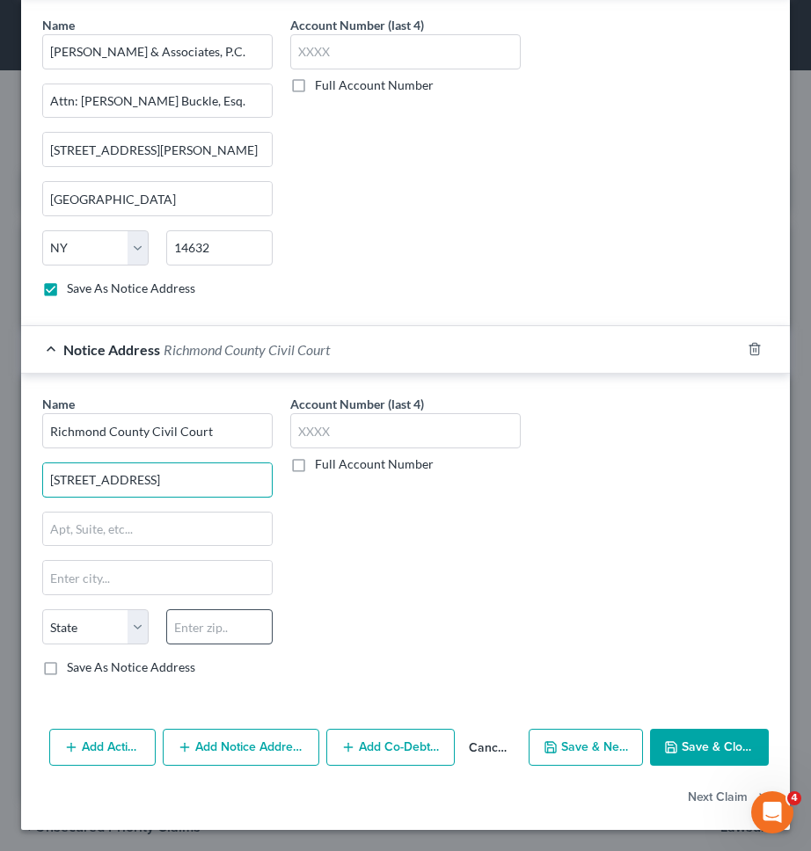
type input "927 Castleton Ave."
click at [219, 626] on input "text" at bounding box center [219, 626] width 106 height 35
type input "10310"
click at [324, 658] on div "Account Number (last 4) Full Account Number" at bounding box center [405, 542] width 248 height 295
type input "Staten Island"
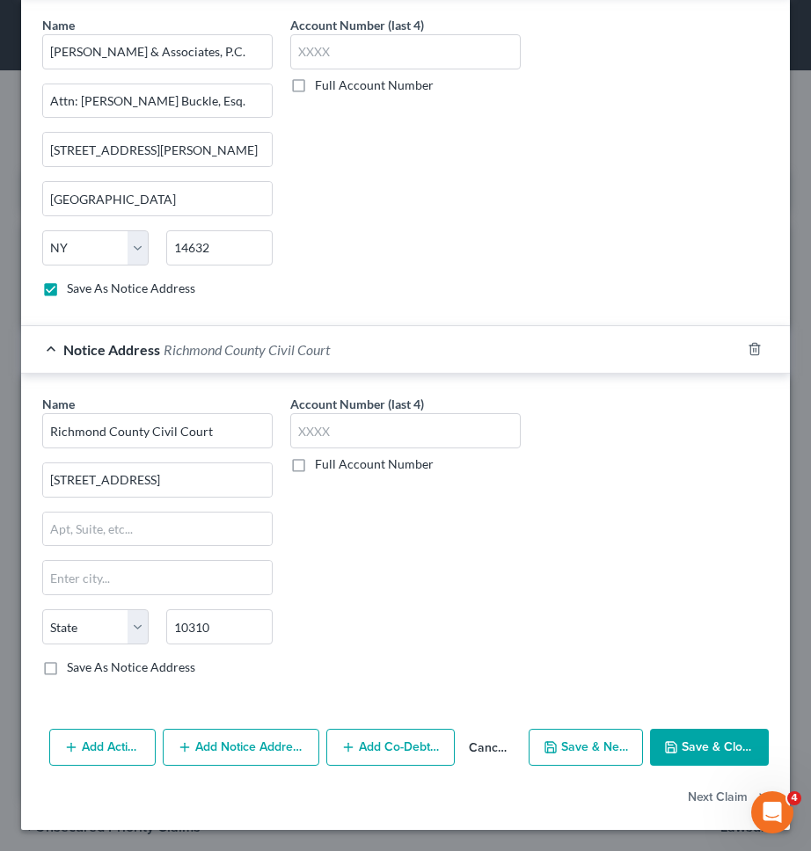
select select "35"
click at [164, 663] on label "Save As Notice Address" at bounding box center [131, 668] width 128 height 18
click at [85, 663] on input "Save As Notice Address" at bounding box center [79, 664] width 11 height 11
checkbox input "true"
click at [691, 748] on button "Save & Close" at bounding box center [709, 747] width 119 height 37
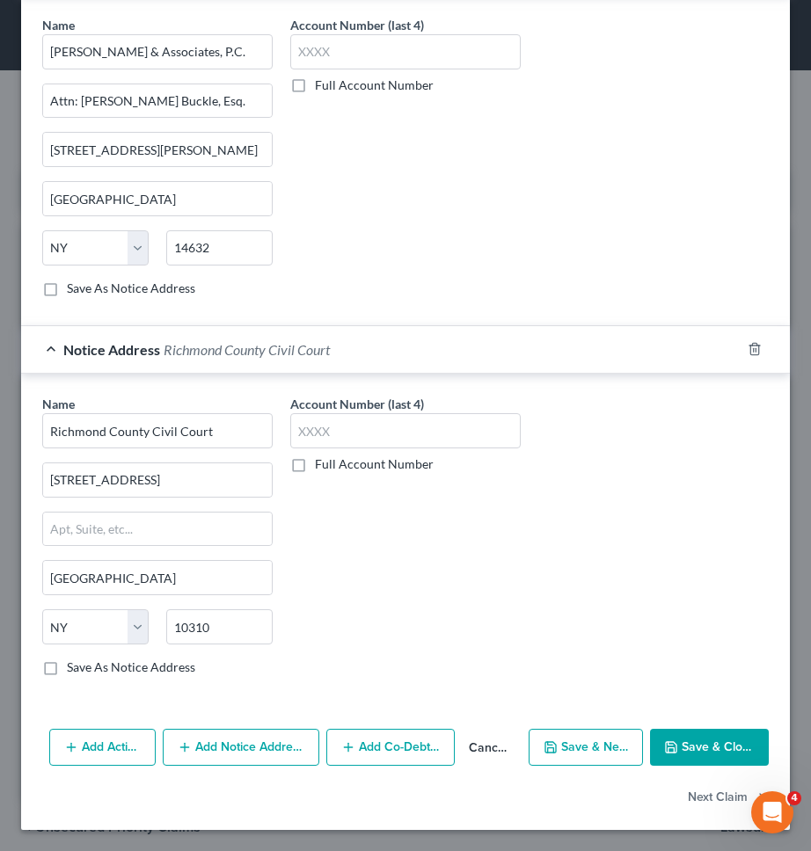
checkbox input "false"
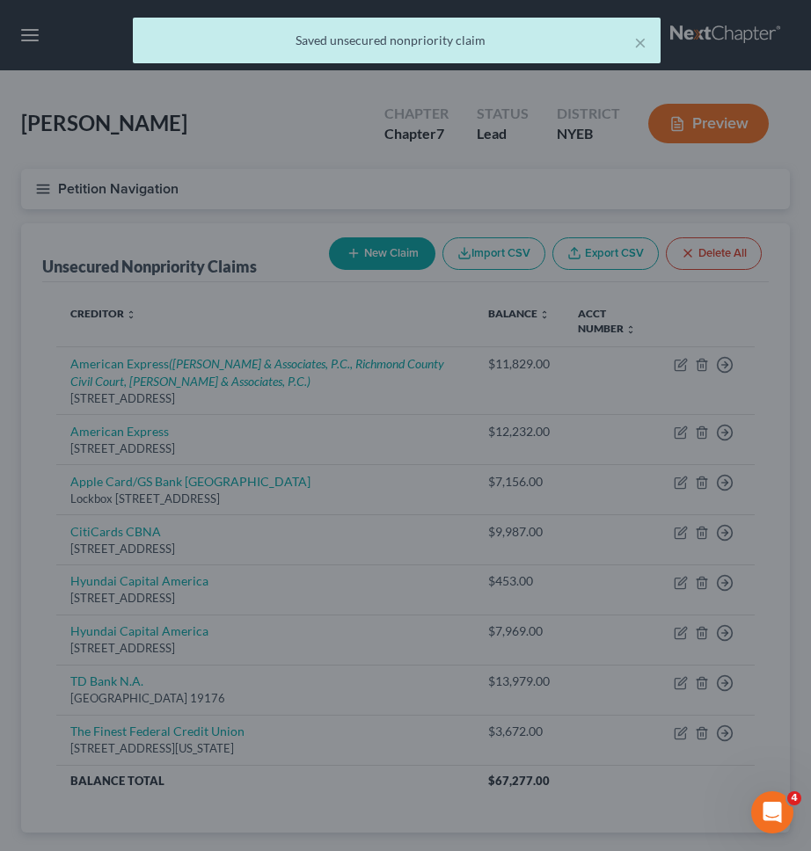
scroll to position [0, 0]
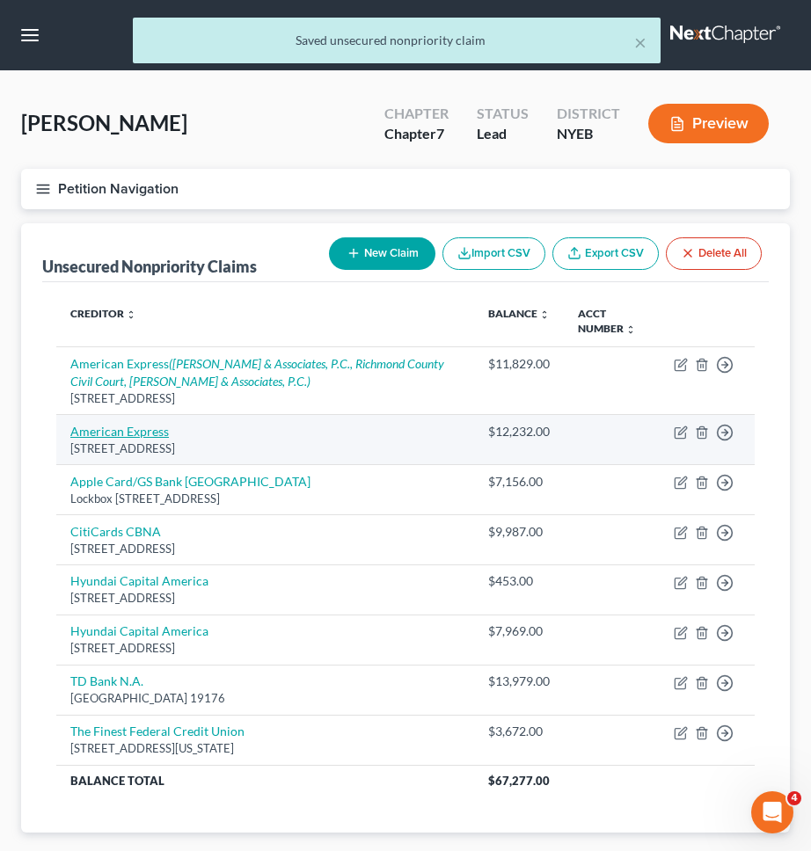
click at [141, 424] on link "American Express" at bounding box center [119, 431] width 98 height 15
select select "45"
select select "2"
select select "0"
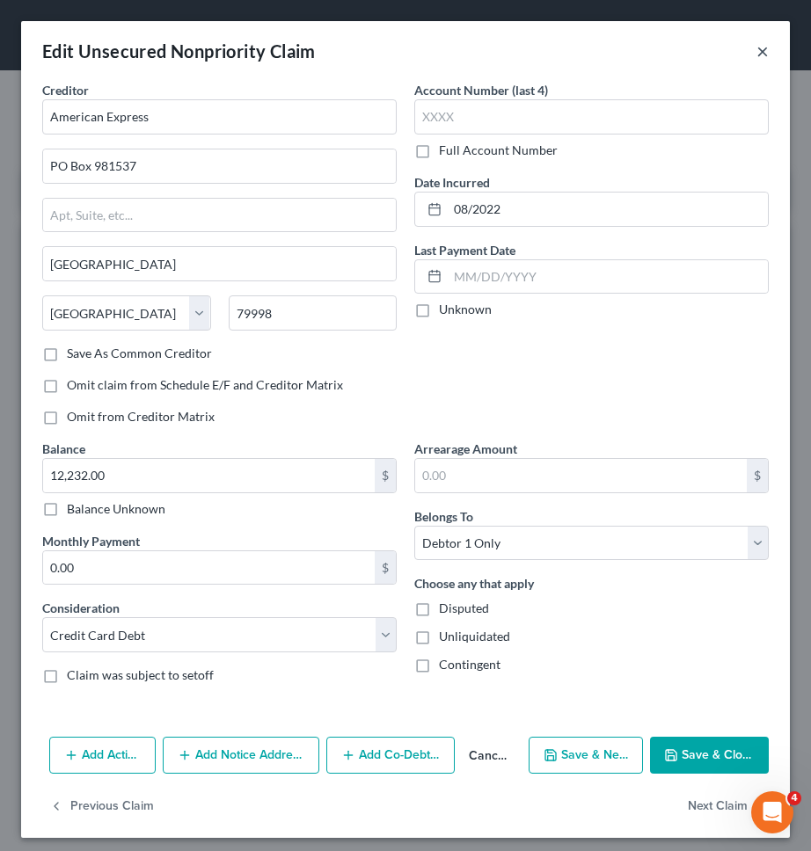
click at [756, 49] on button "×" at bounding box center [762, 50] width 12 height 21
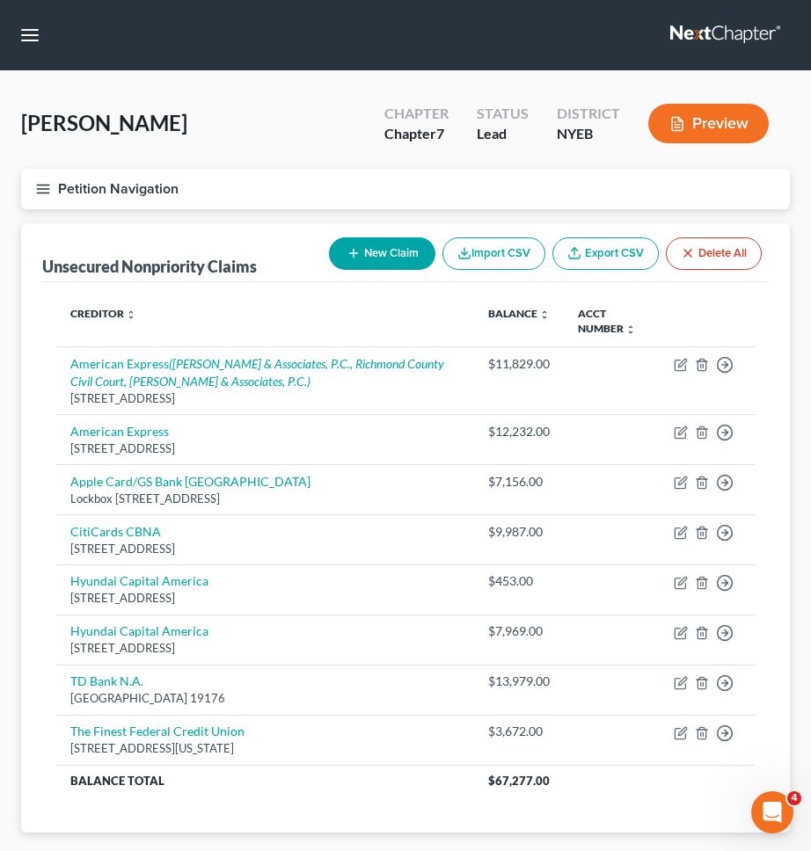
scroll to position [105, 0]
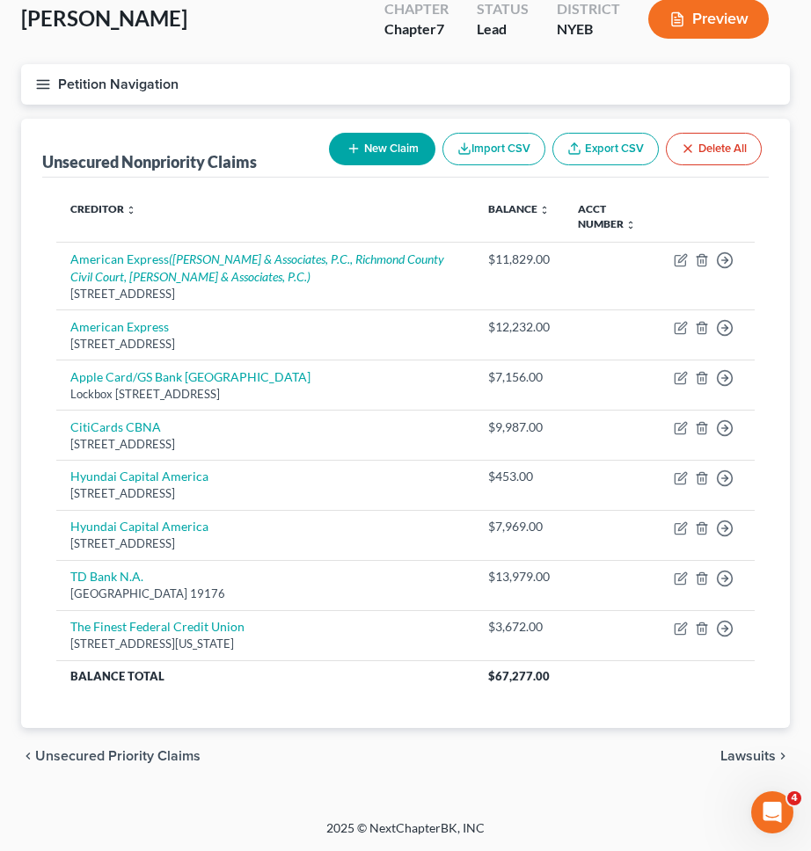
click at [766, 758] on span "Lawsuits" at bounding box center [747, 756] width 55 height 14
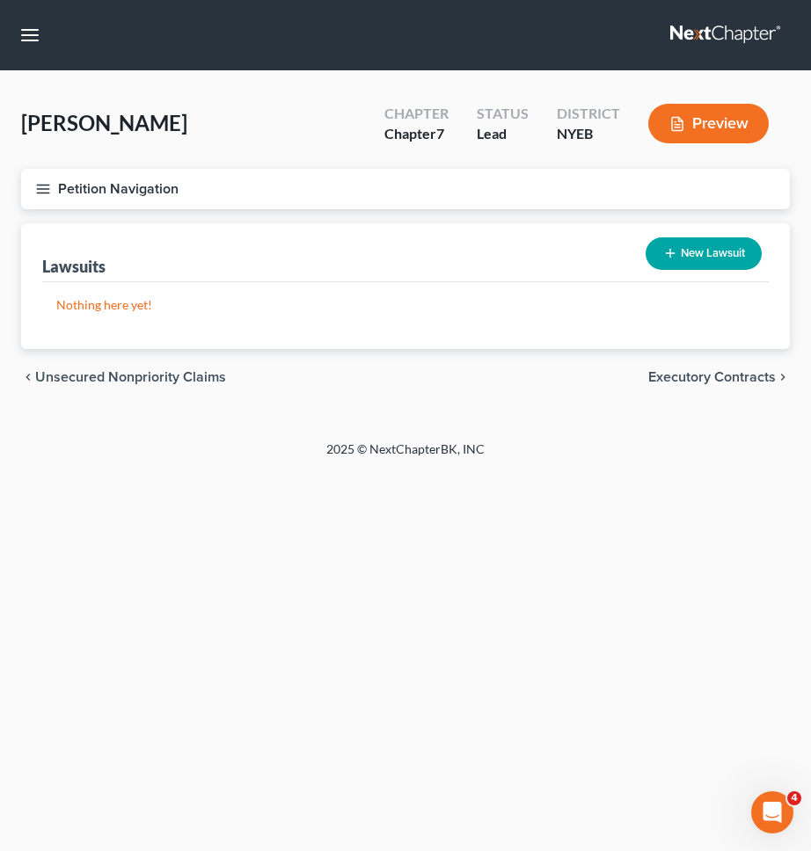
click at [673, 254] on icon "button" at bounding box center [670, 253] width 14 height 14
select select "0"
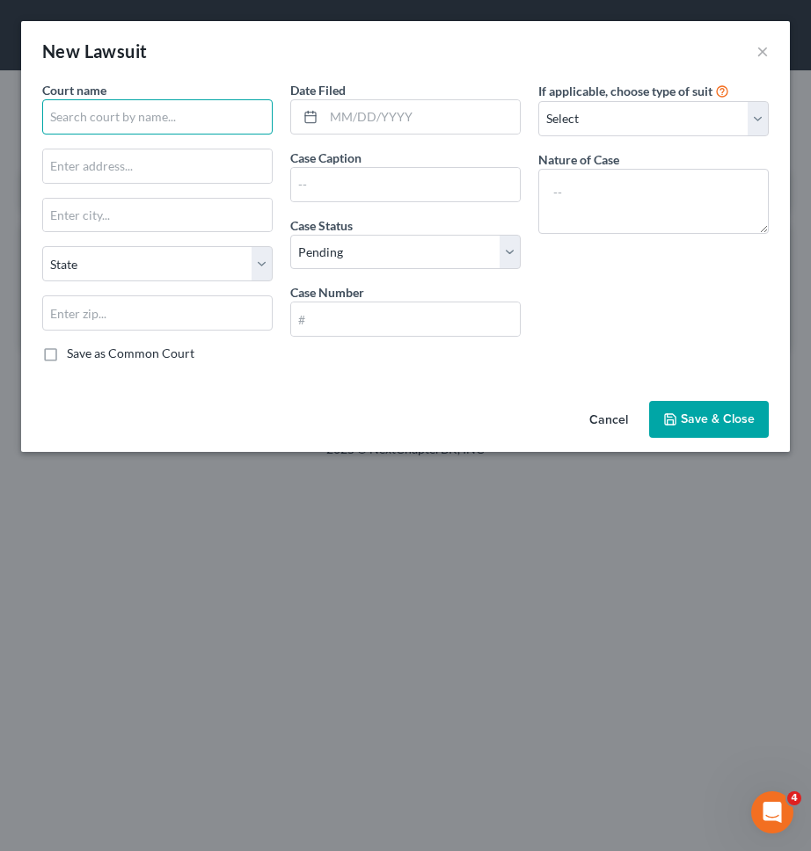
click at [176, 127] on input "text" at bounding box center [157, 116] width 230 height 35
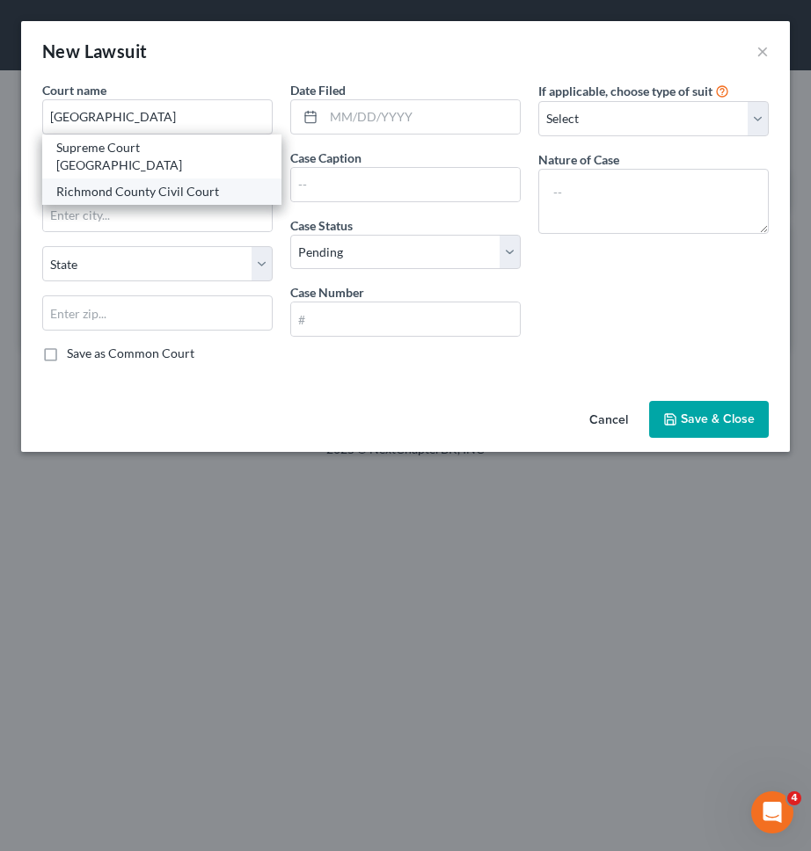
click at [165, 183] on div "Richmond County Civil Court" at bounding box center [161, 192] width 211 height 18
type input "Richmond County Civil Court"
type input "927 Castleton Ave."
type input "Staten Island"
select select "35"
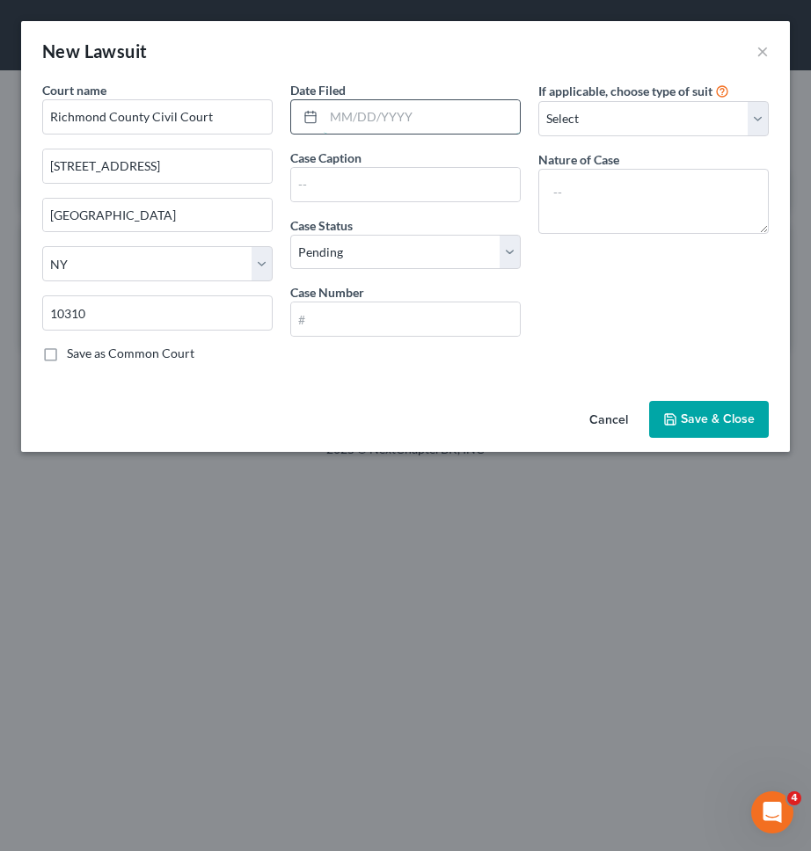
click at [401, 122] on input "text" at bounding box center [422, 116] width 196 height 33
click at [359, 193] on input "text" at bounding box center [405, 184] width 229 height 33
paste input "American Express National Bank v. Nicholas Manzione"
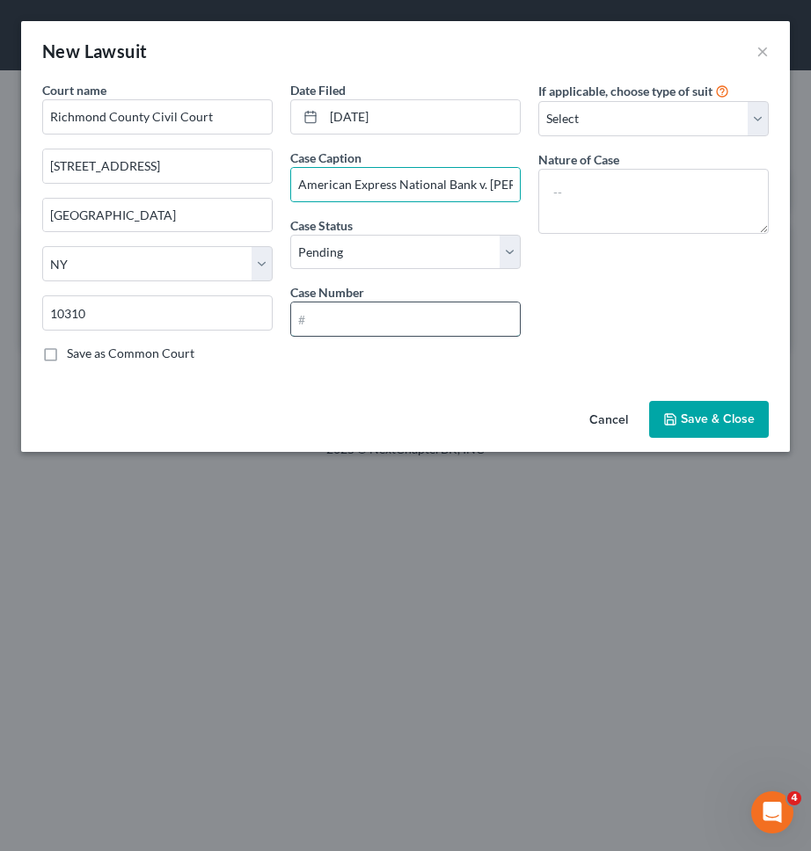
paste input "Help CV-100763-25/RI"
click at [364, 319] on input "Help CV-100763-25/RI" at bounding box center [405, 318] width 229 height 33
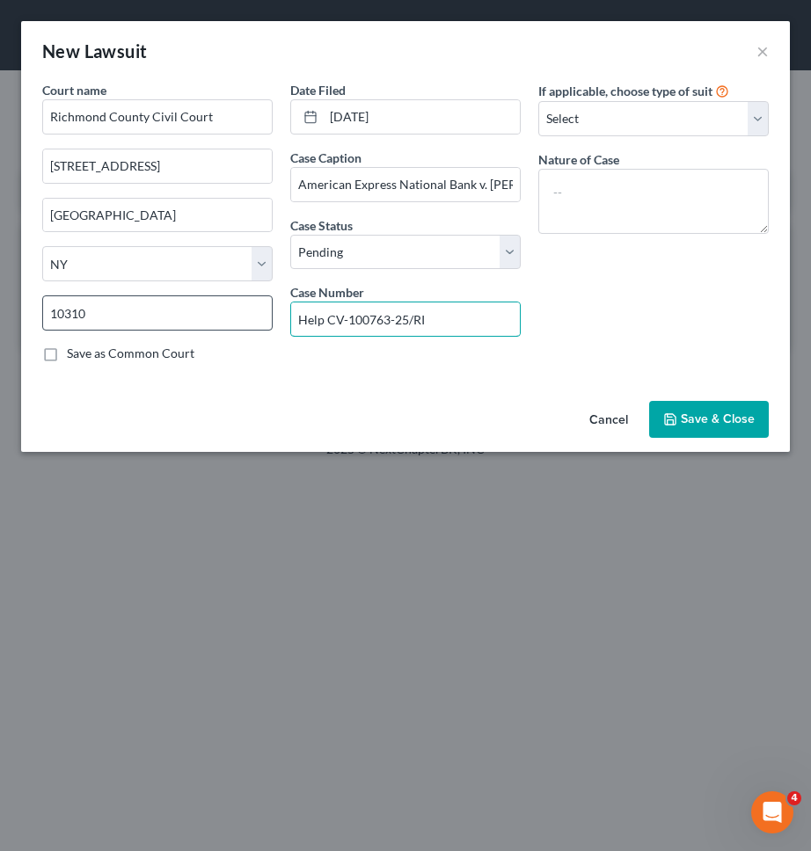
drag, startPoint x: 328, startPoint y: 322, endPoint x: 224, endPoint y: 322, distance: 103.8
click at [262, 322] on div "Court name * Richmond County Civil Court 927 Castleton Ave. Staten Island State…" at bounding box center [405, 228] width 744 height 295
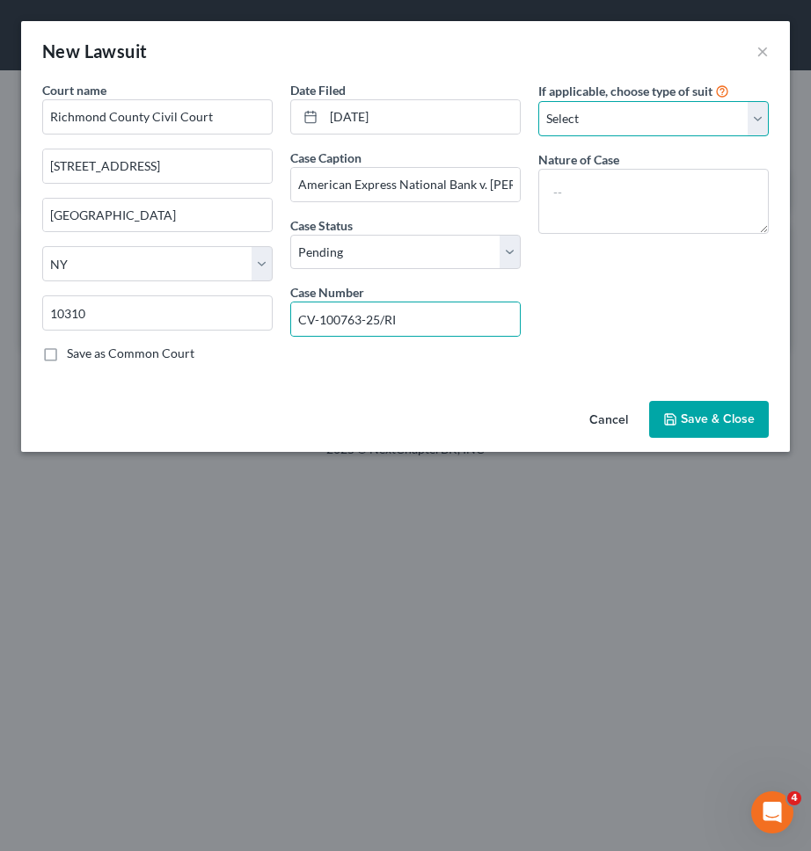
click at [703, 120] on select "Select Repossession Garnishment Foreclosure Attached, Seized, Or Levied Other" at bounding box center [653, 118] width 230 height 35
click at [538, 101] on select "Select Repossession Garnishment Foreclosure Attached, Seized, Or Levied Other" at bounding box center [653, 118] width 230 height 35
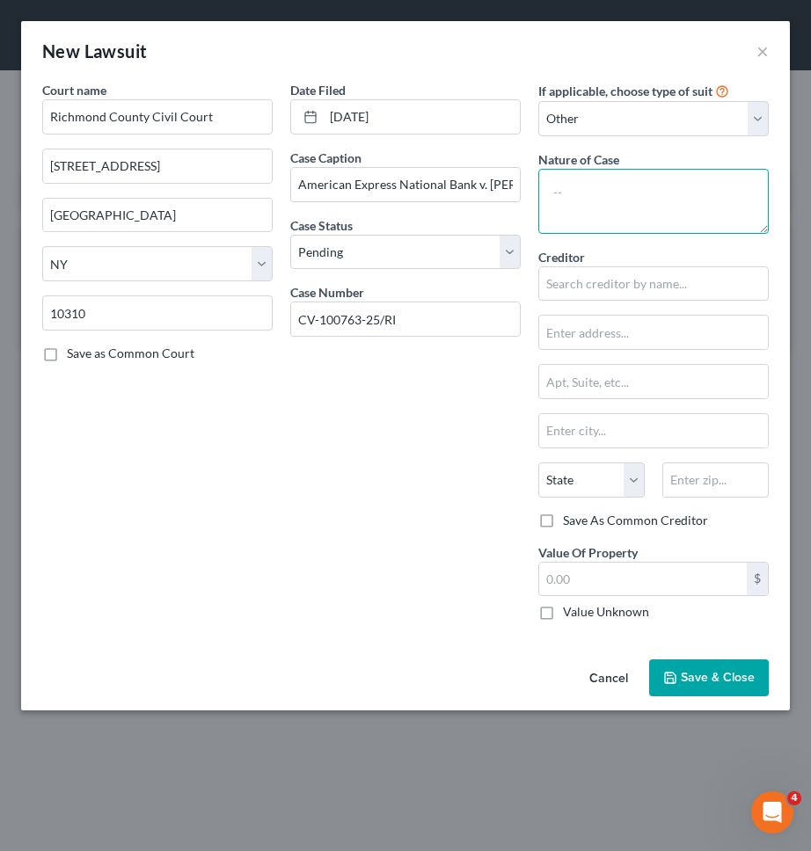
click at [656, 207] on textarea at bounding box center [653, 201] width 230 height 65
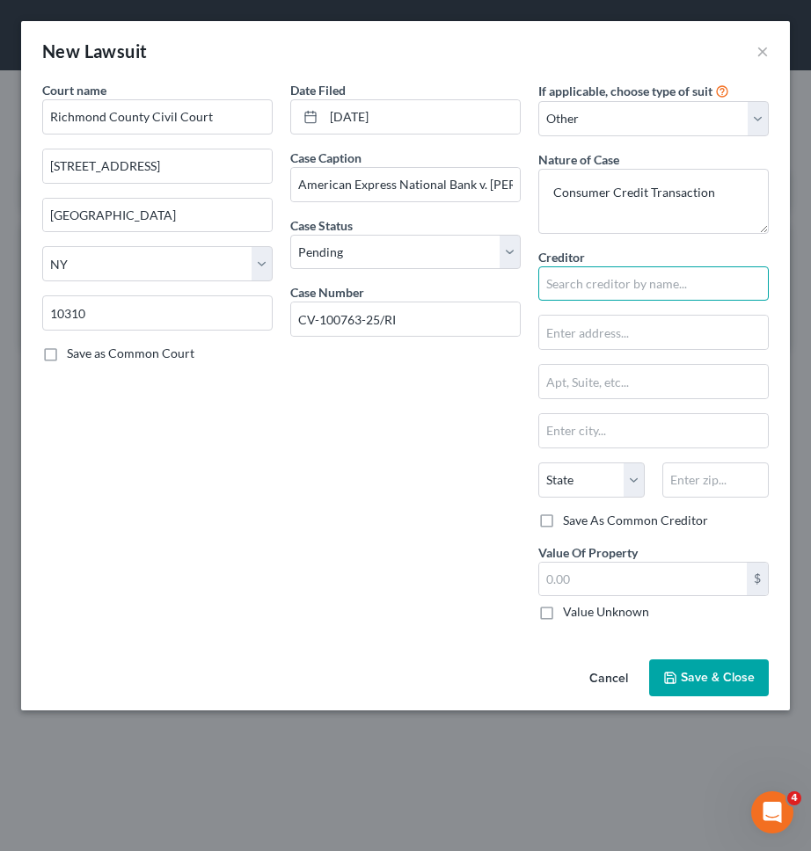
click at [643, 272] on input "text" at bounding box center [653, 283] width 230 height 35
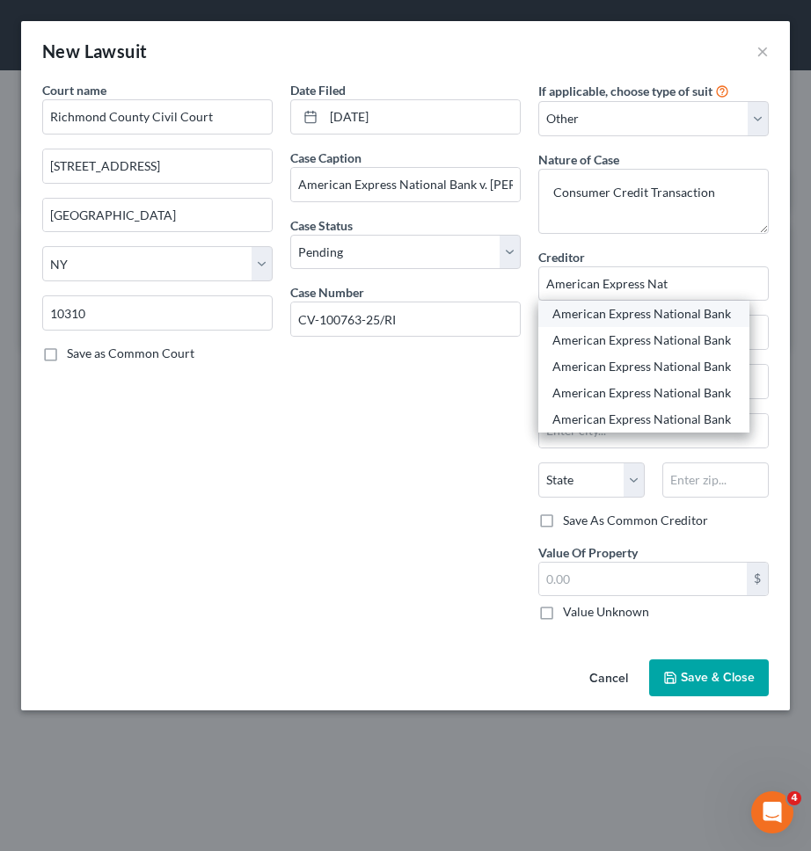
click at [624, 307] on div "American Express National Bank" at bounding box center [643, 314] width 183 height 18
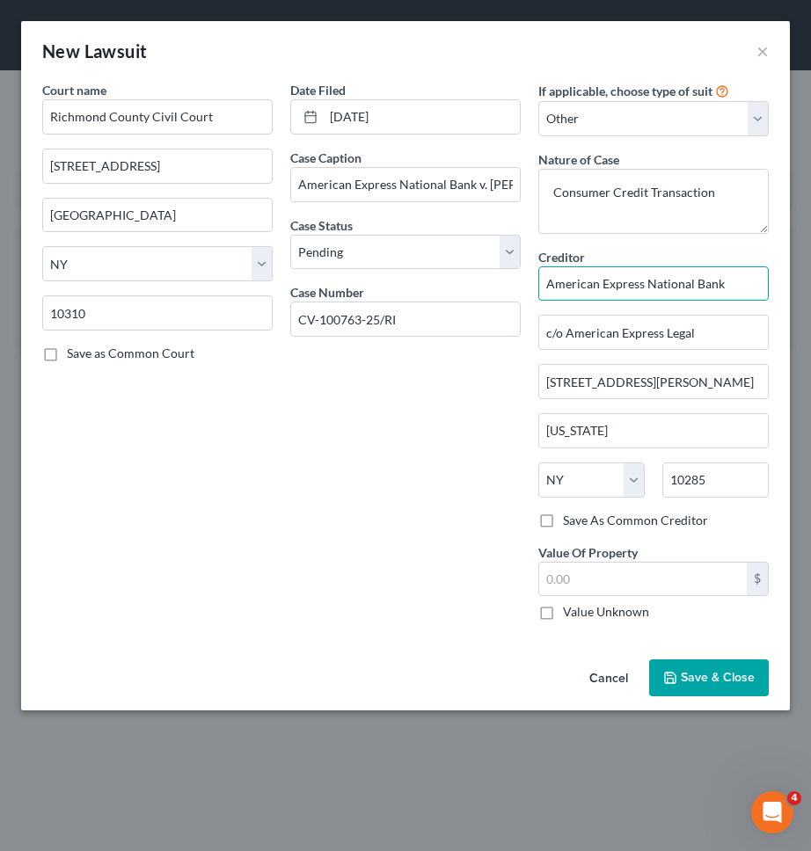
click at [716, 288] on input "American Express National Bank" at bounding box center [653, 283] width 230 height 35
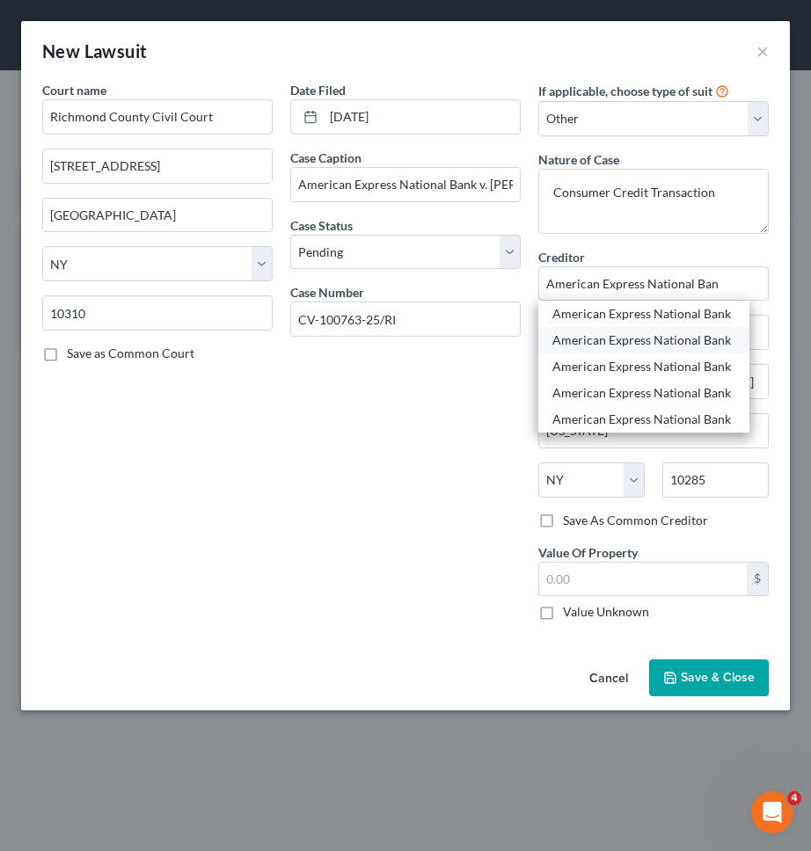
click at [688, 333] on div "American Express National Bank" at bounding box center [643, 340] width 183 height 18
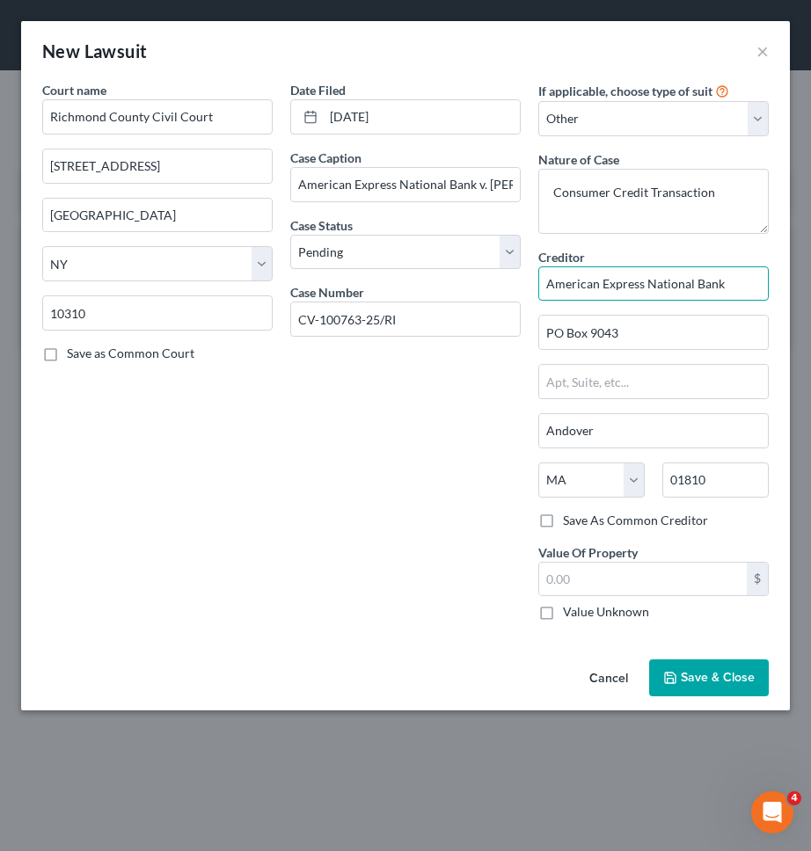
click at [726, 292] on input "American Express National Bank" at bounding box center [653, 283] width 230 height 35
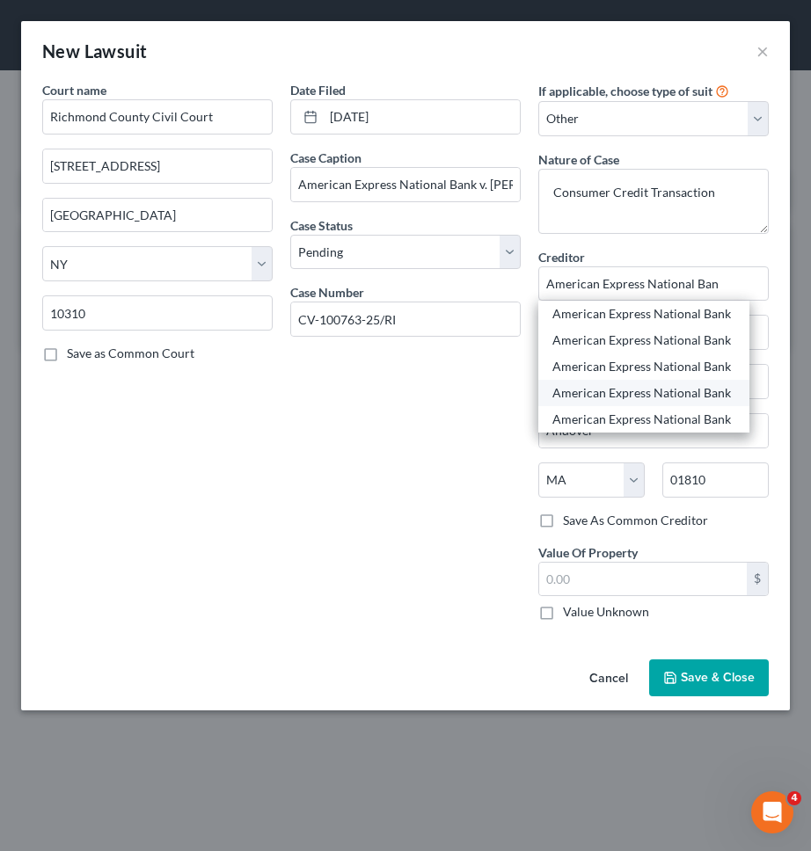
click at [682, 405] on div "American Express National Bank" at bounding box center [643, 393] width 211 height 26
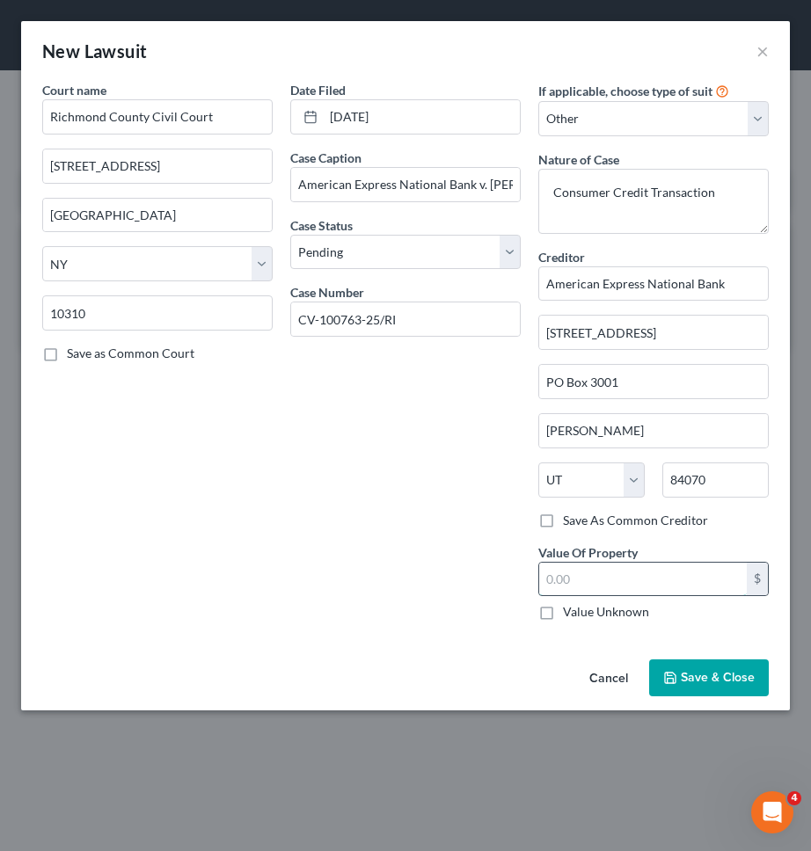
click at [727, 572] on input "text" at bounding box center [643, 579] width 208 height 33
click at [705, 660] on button "Save & Close" at bounding box center [709, 677] width 120 height 37
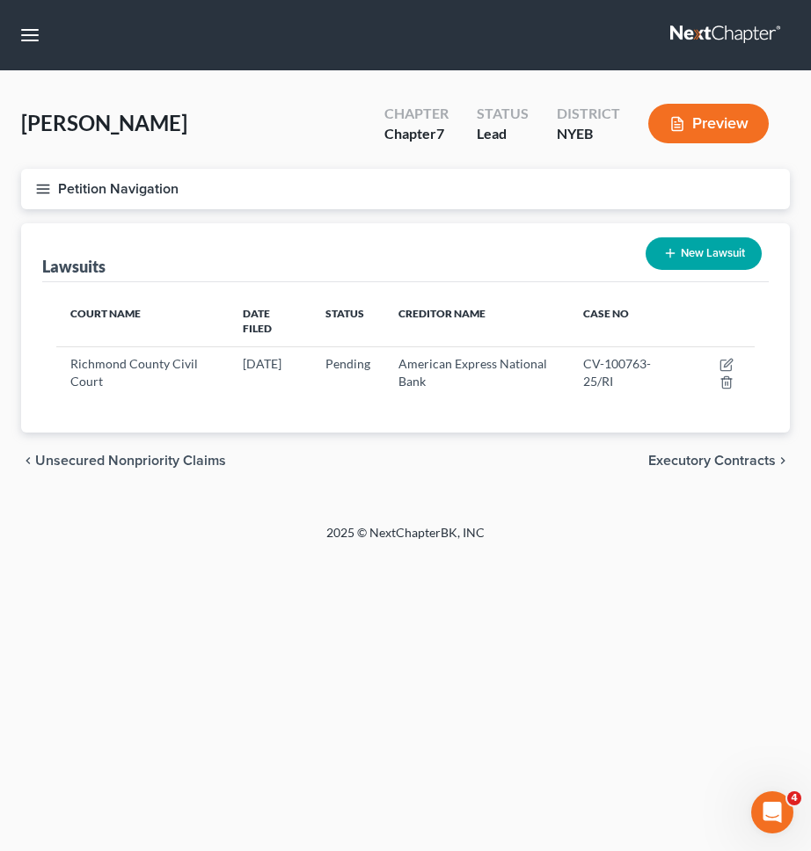
click at [352, 206] on button "Petition Navigation" at bounding box center [405, 189] width 769 height 40
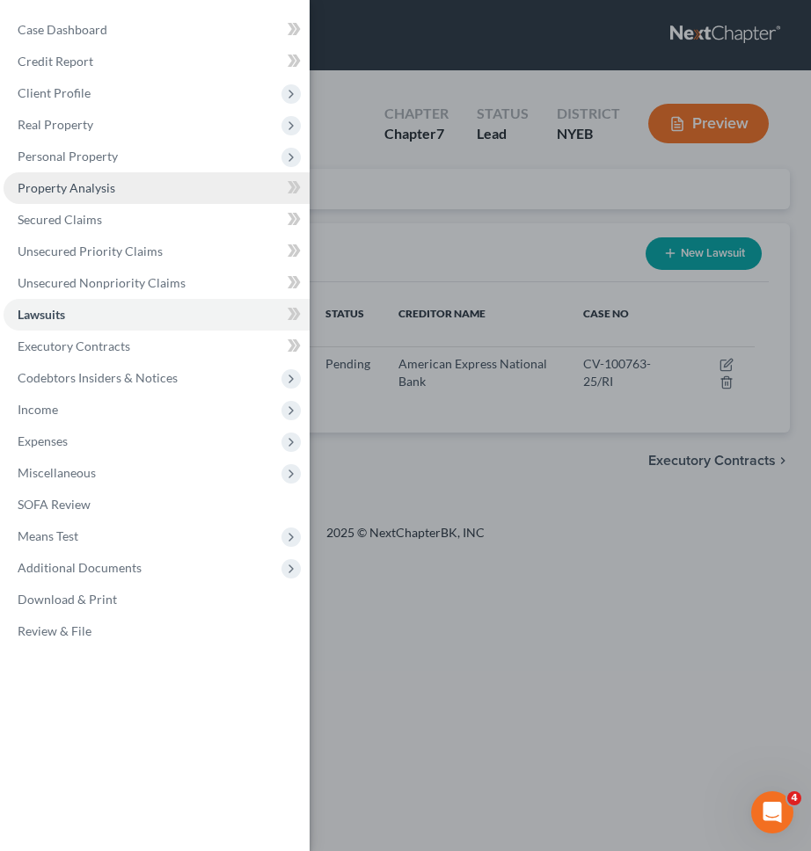
click at [172, 185] on link "Property Analysis" at bounding box center [157, 188] width 306 height 32
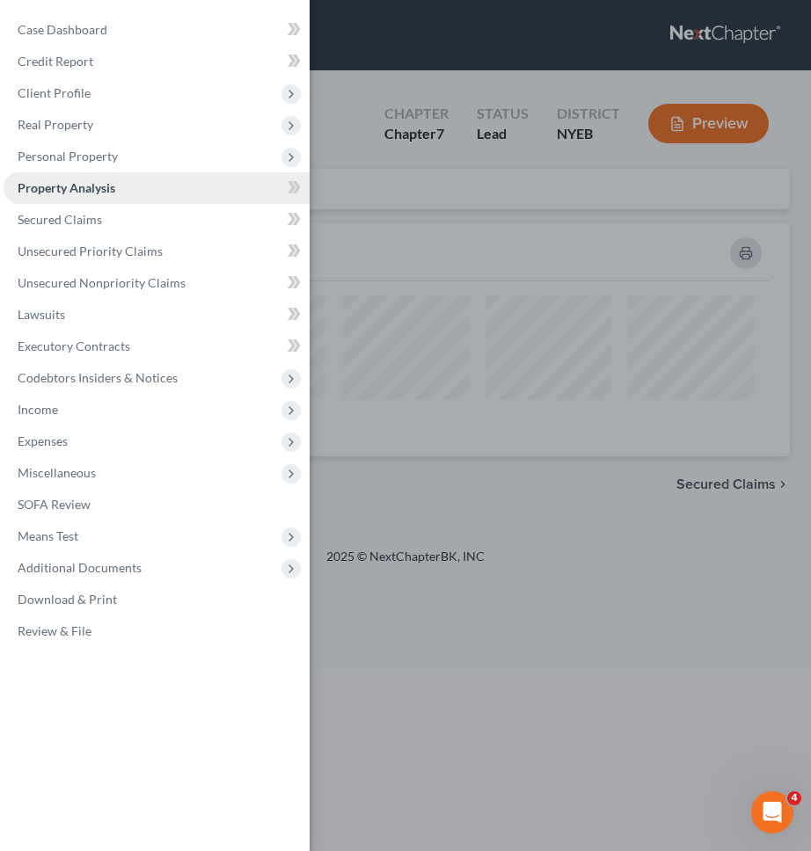
scroll to position [233, 769]
click at [173, 172] on link "Property Analysis" at bounding box center [157, 188] width 306 height 32
click at [177, 155] on span "Personal Property" at bounding box center [157, 157] width 306 height 32
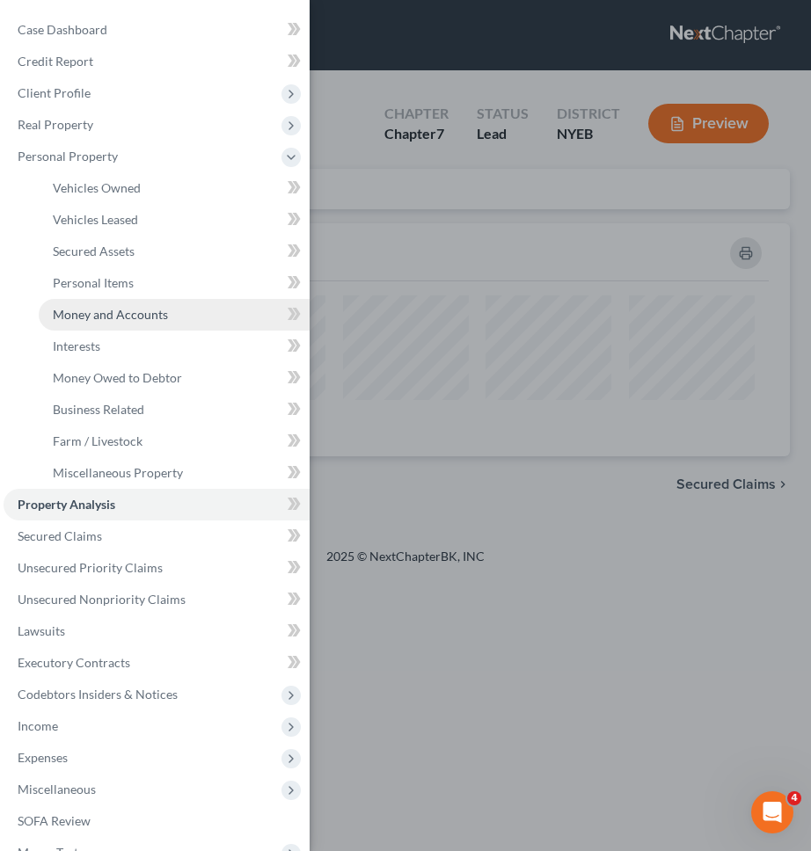
click at [126, 317] on span "Money and Accounts" at bounding box center [110, 314] width 115 height 15
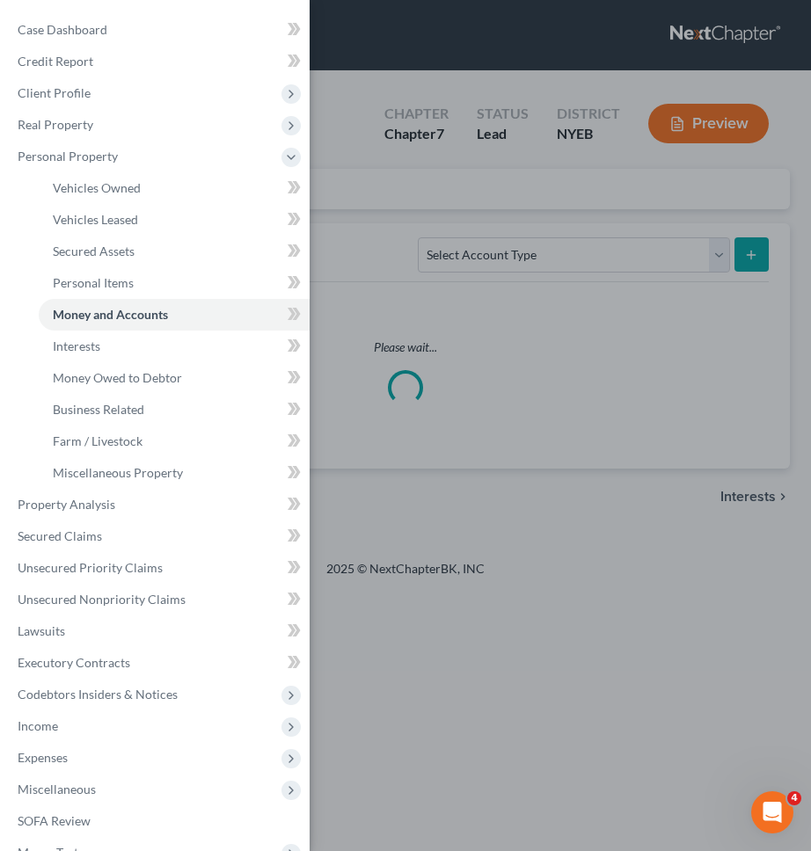
click at [556, 244] on div "Case Dashboard Payments Invoices Payments Payments Credit Report Client Profile" at bounding box center [405, 425] width 811 height 851
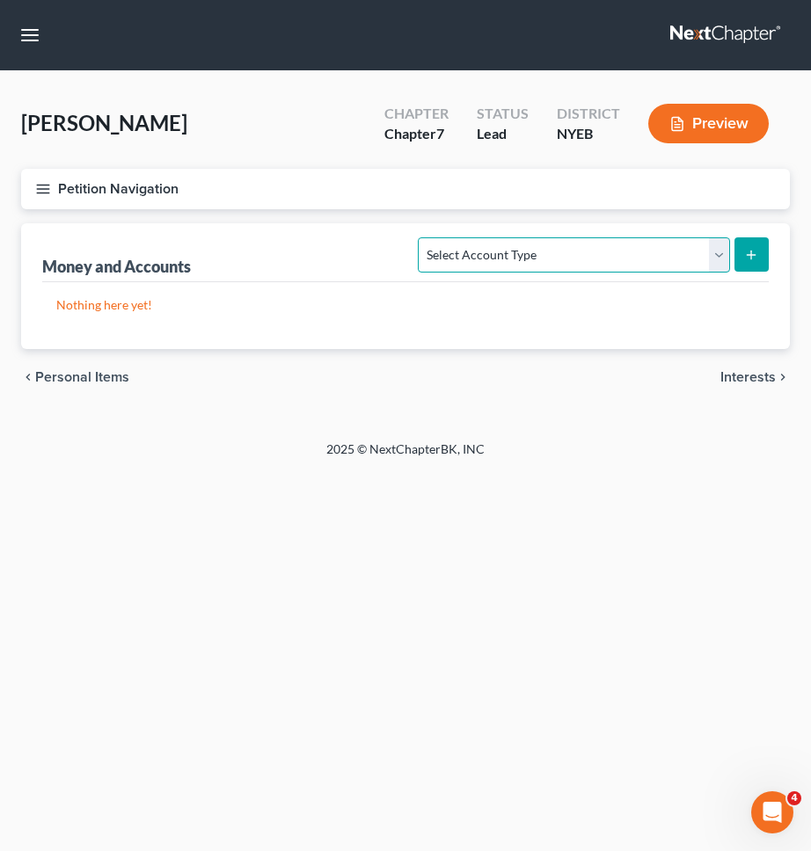
click at [666, 259] on select "Select Account Type Brokerage Cash on Hand Certificates of Deposit Checking Acc…" at bounding box center [573, 254] width 311 height 35
click at [422, 237] on select "Select Account Type Brokerage Cash on Hand Certificates of Deposit Checking Acc…" at bounding box center [573, 254] width 311 height 35
click at [755, 259] on icon "submit" at bounding box center [751, 255] width 14 height 14
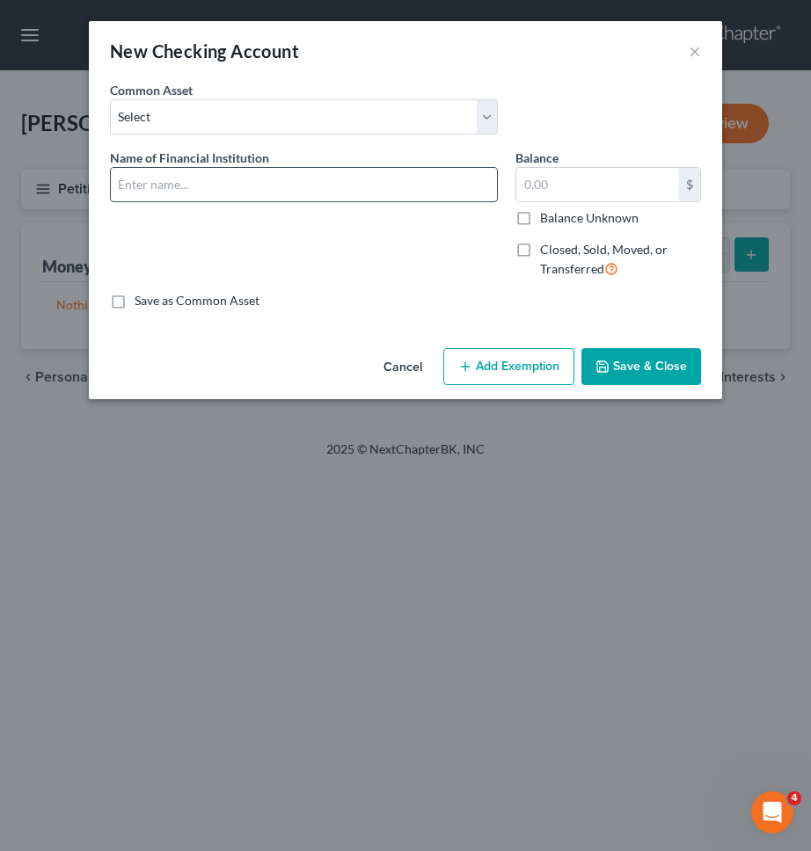
click at [423, 187] on input "text" at bounding box center [304, 184] width 386 height 33
click at [317, 181] on input "T.D. Bank N.A. (Account ending in *2763)" at bounding box center [304, 184] width 386 height 33
click at [537, 191] on input "text" at bounding box center [597, 184] width 163 height 33
click at [507, 382] on button "Add Exemption" at bounding box center [508, 366] width 131 height 37
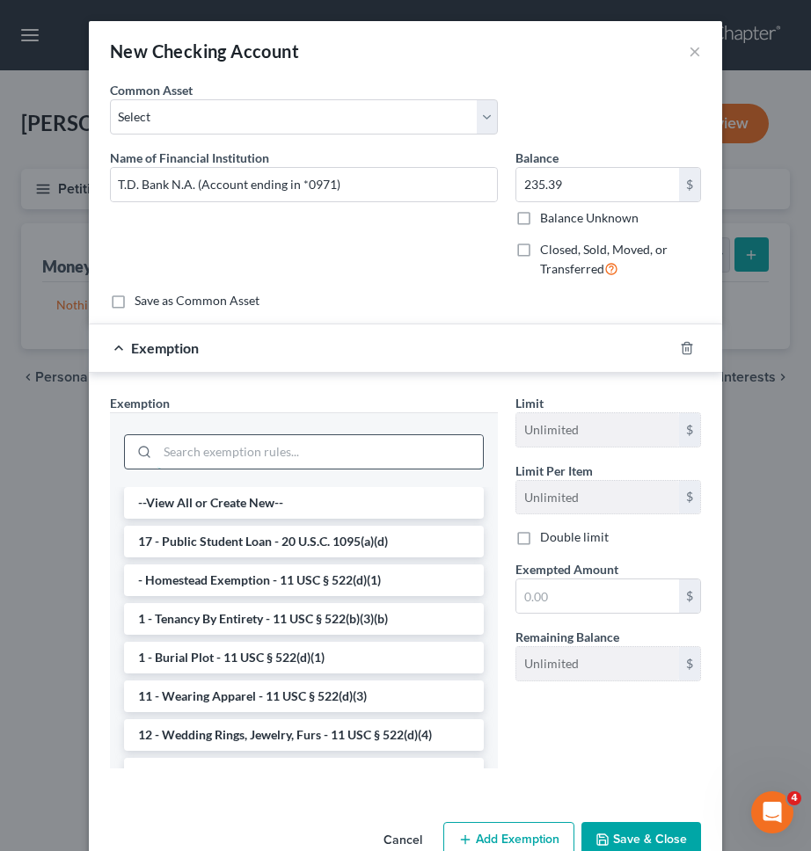
click at [412, 441] on input "search" at bounding box center [319, 451] width 325 height 33
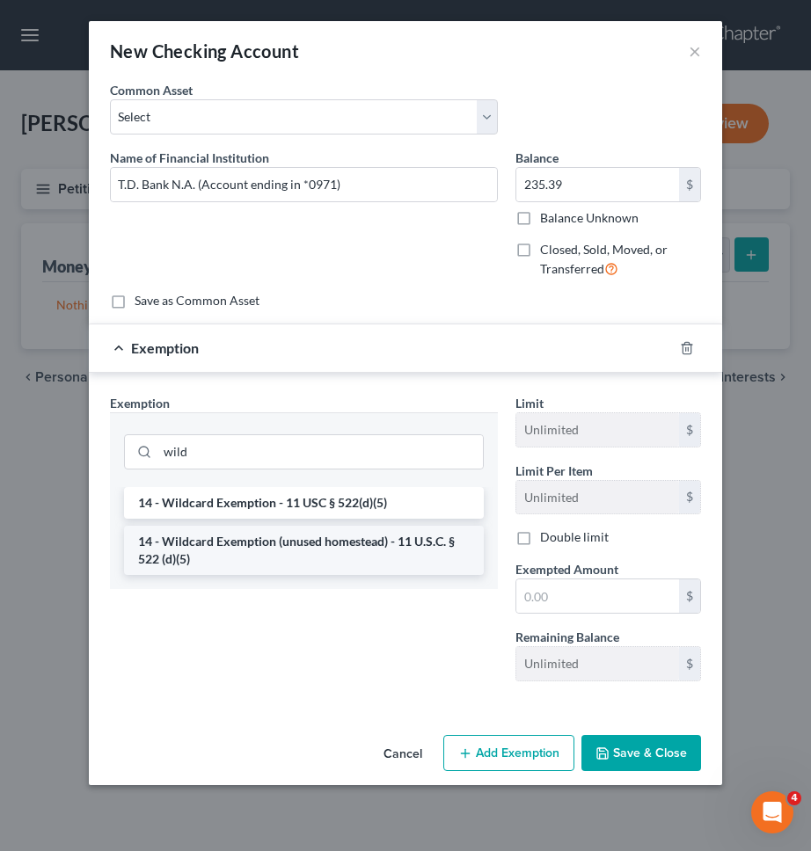
click at [362, 555] on li "14 - Wildcard Exemption (unused homestead) - 11 U.S.C. § 522 (d)(5)" at bounding box center [304, 550] width 360 height 49
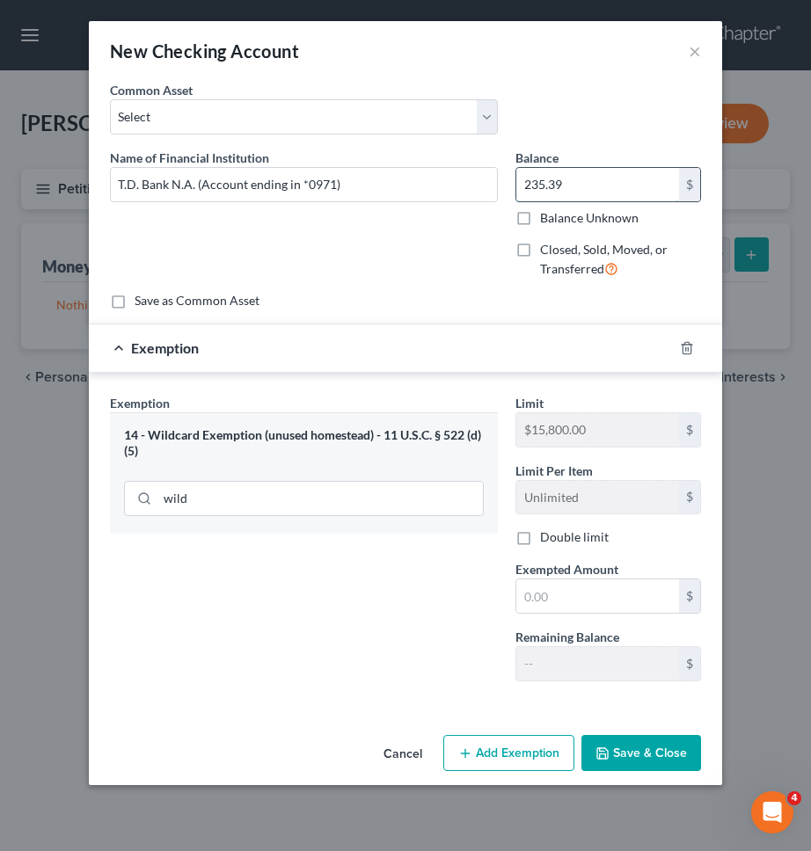
click at [565, 188] on input "235.39" at bounding box center [597, 184] width 163 height 33
click at [582, 582] on input "text" at bounding box center [597, 595] width 163 height 33
paste input "235.39"
click at [655, 759] on button "Save & Close" at bounding box center [641, 753] width 120 height 37
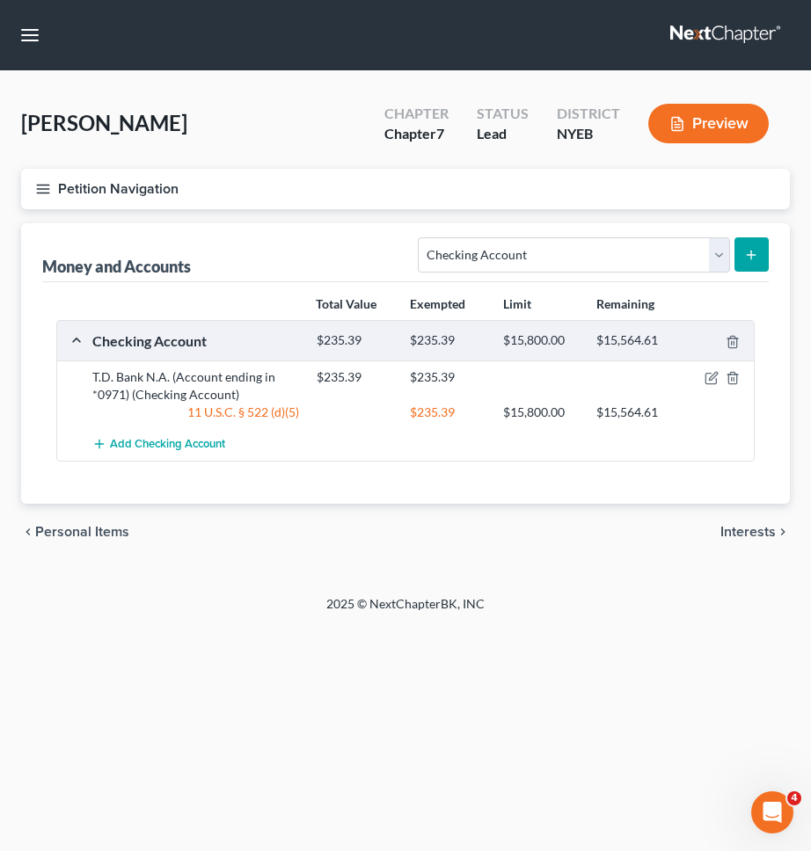
click at [741, 537] on span "Interests" at bounding box center [747, 532] width 55 height 14
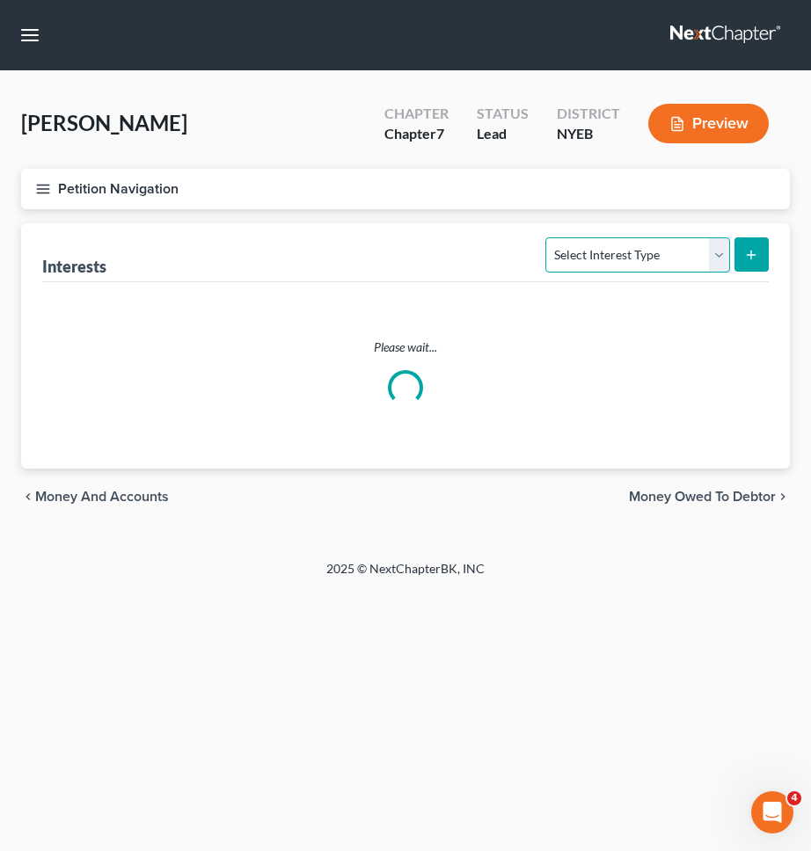
click at [616, 264] on select "Select Interest Type 401K Annuity Bond Education IRA Government Bond Government…" at bounding box center [637, 254] width 184 height 35
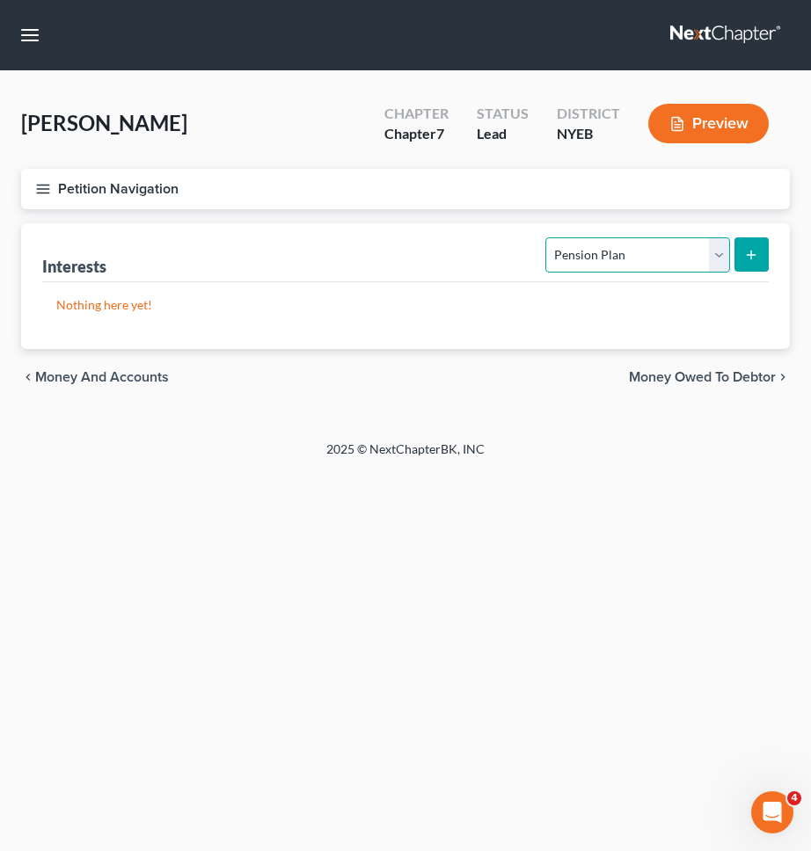
click at [548, 237] on select "Select Interest Type 401K Annuity Bond Education IRA Government Bond Government…" at bounding box center [637, 254] width 184 height 35
click at [761, 250] on button "submit" at bounding box center [751, 254] width 34 height 34
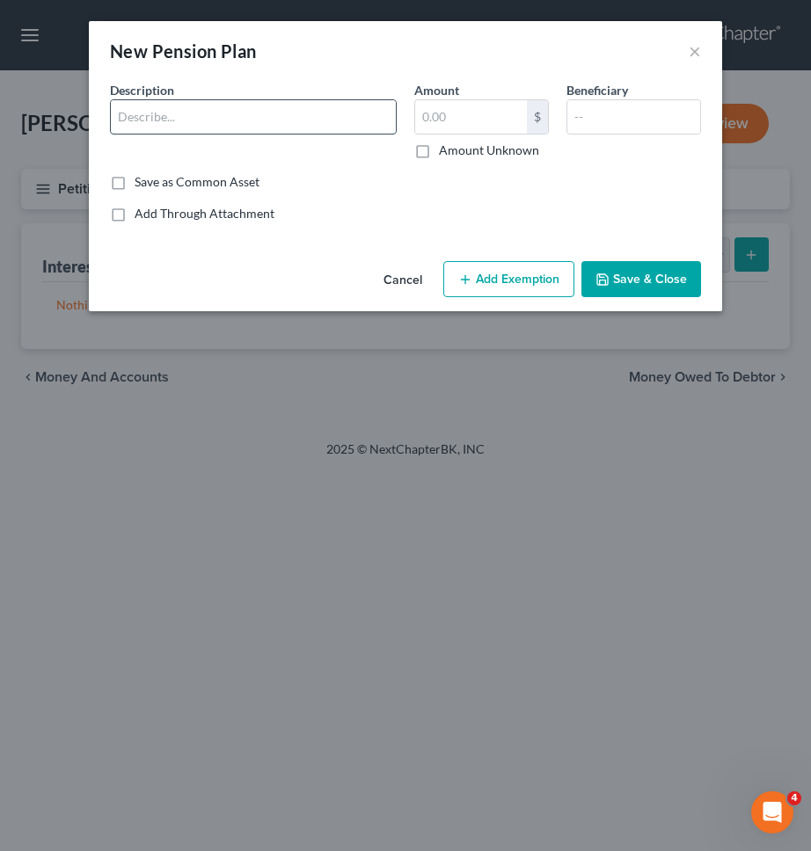
click at [287, 124] on input "text" at bounding box center [253, 116] width 285 height 33
click at [622, 113] on input "text" at bounding box center [633, 116] width 133 height 33
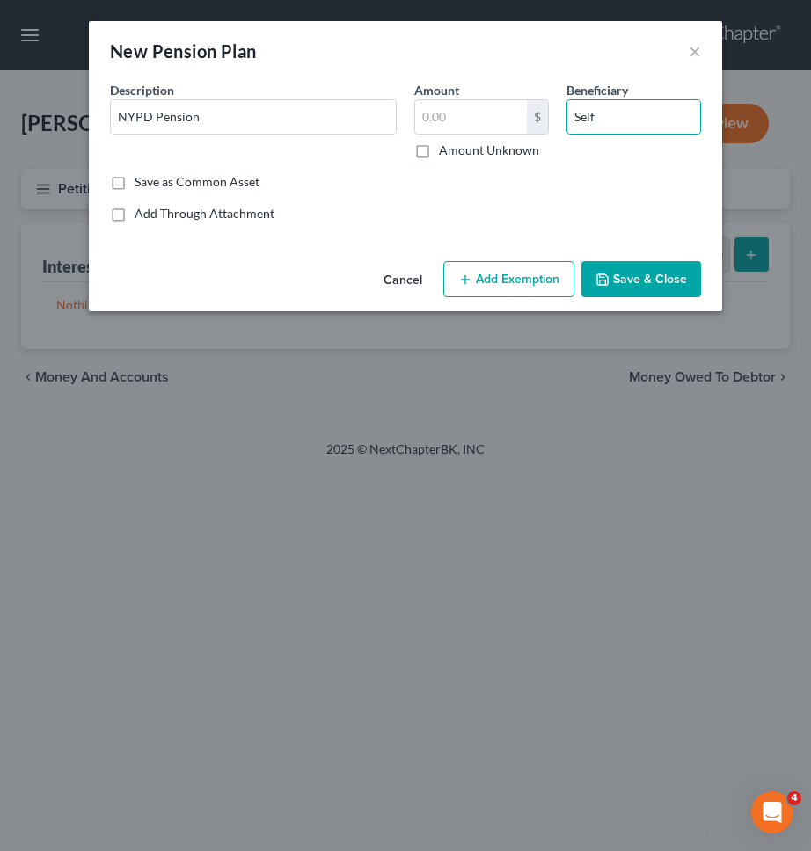
click at [632, 278] on button "Save & Close" at bounding box center [641, 279] width 120 height 37
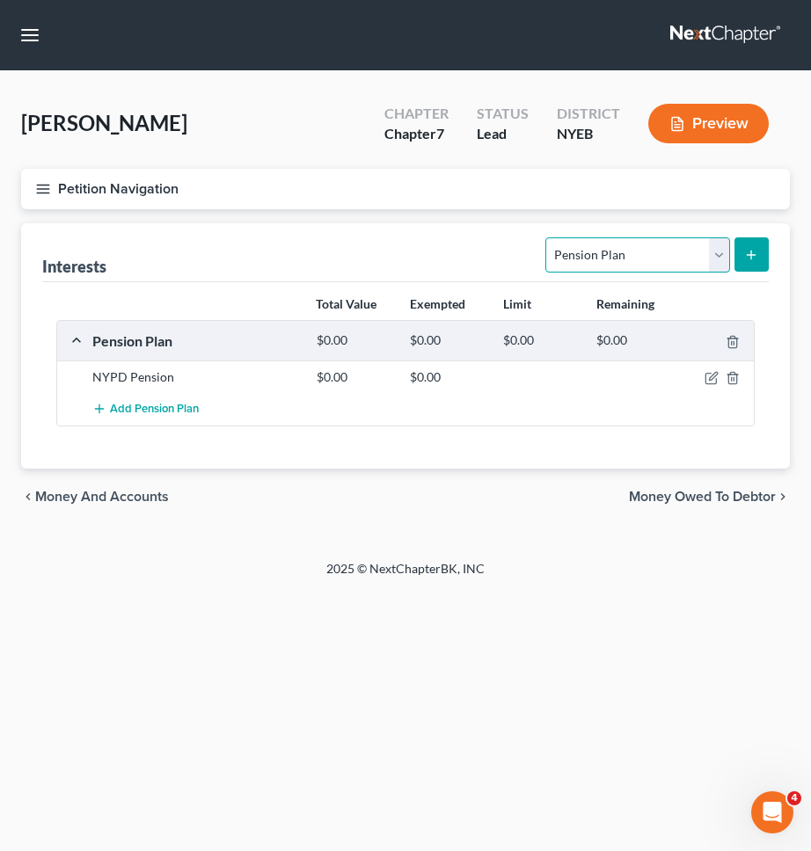
click at [673, 237] on select "Select Interest Type 401K Annuity Bond Education IRA Government Bond Government…" at bounding box center [637, 254] width 184 height 35
click at [548, 237] on select "Select Interest Type 401K Annuity Bond Education IRA Government Bond Government…" at bounding box center [637, 254] width 184 height 35
click at [752, 248] on icon "submit" at bounding box center [751, 255] width 14 height 14
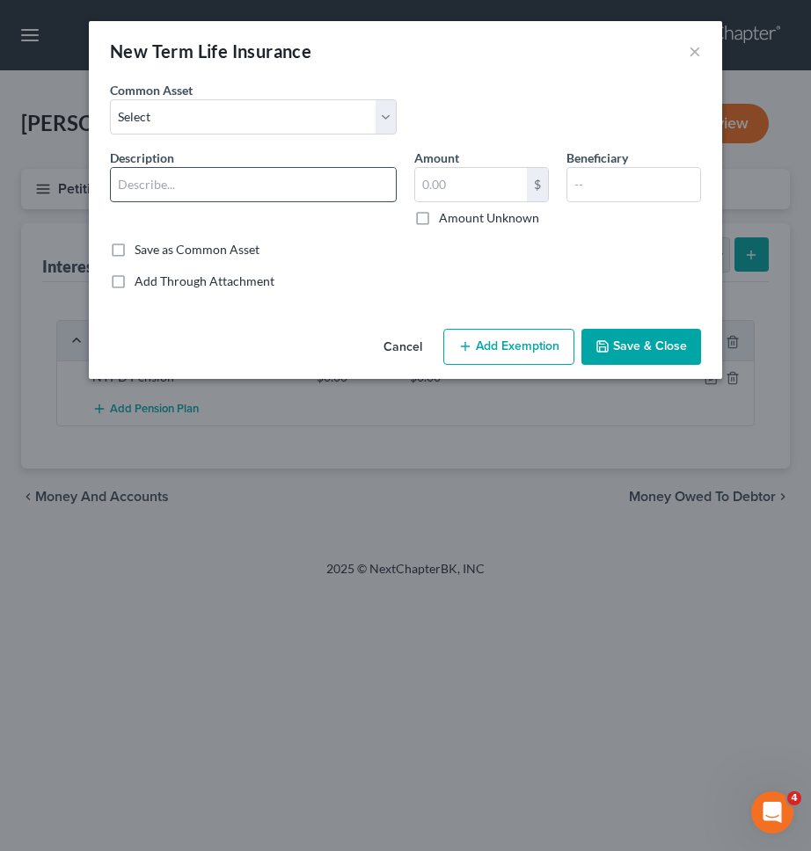
click at [347, 172] on input "text" at bounding box center [253, 184] width 285 height 33
click at [255, 178] on input "City of New York - Pension" at bounding box center [253, 184] width 285 height 33
click at [254, 178] on input "City of New York - Pension" at bounding box center [253, 184] width 285 height 33
click at [437, 188] on input "text" at bounding box center [471, 184] width 112 height 33
click at [361, 200] on input "City of New York - Term Life Insurance" at bounding box center [253, 184] width 285 height 33
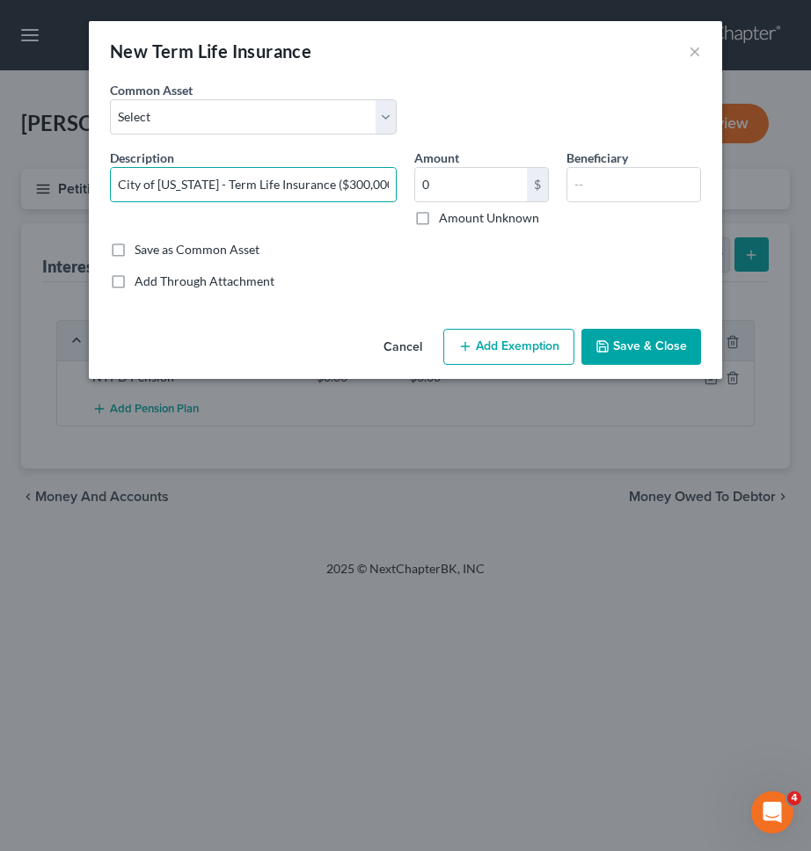
click at [644, 350] on button "Save & Close" at bounding box center [641, 347] width 120 height 37
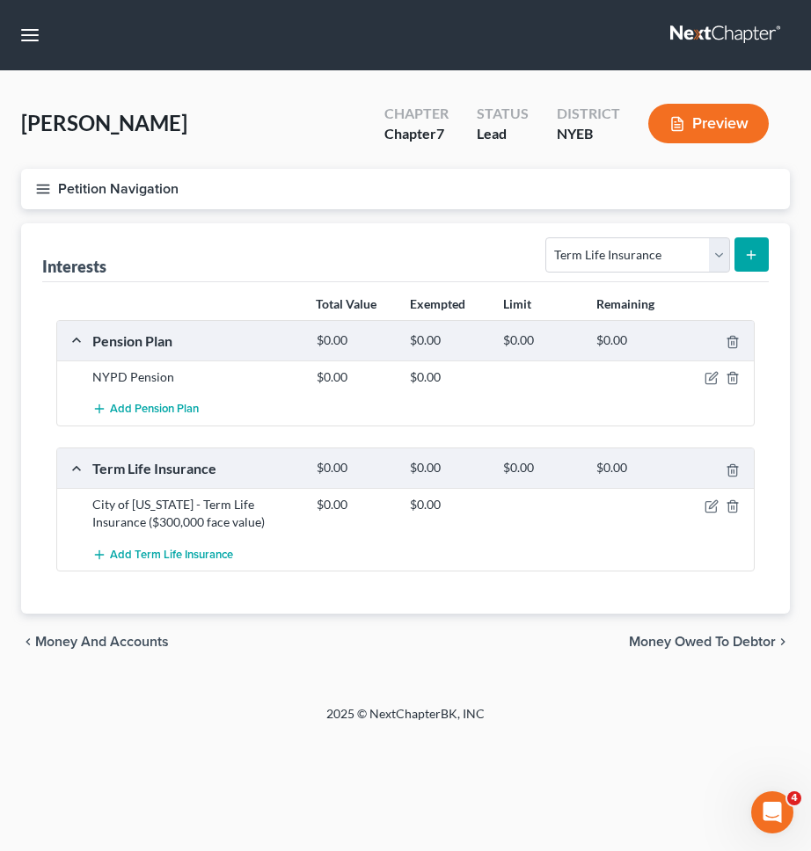
click at [291, 189] on button "Petition Navigation" at bounding box center [405, 189] width 769 height 40
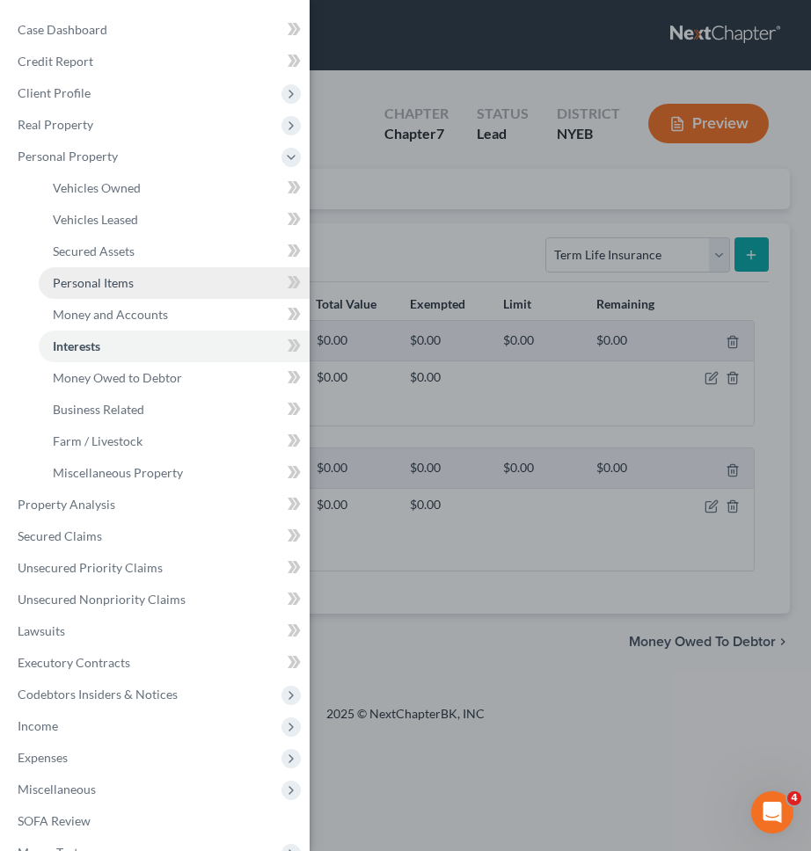
click at [134, 291] on link "Personal Items" at bounding box center [174, 283] width 271 height 32
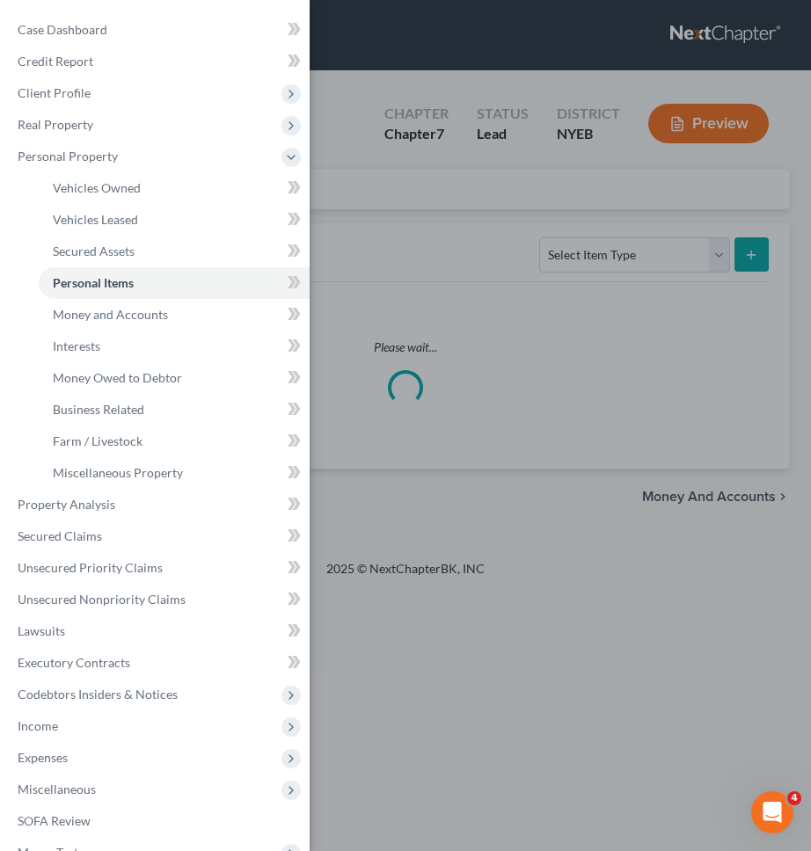
click at [463, 225] on div "Case Dashboard Payments Invoices Payments Payments Credit Report Client Profile" at bounding box center [405, 425] width 811 height 851
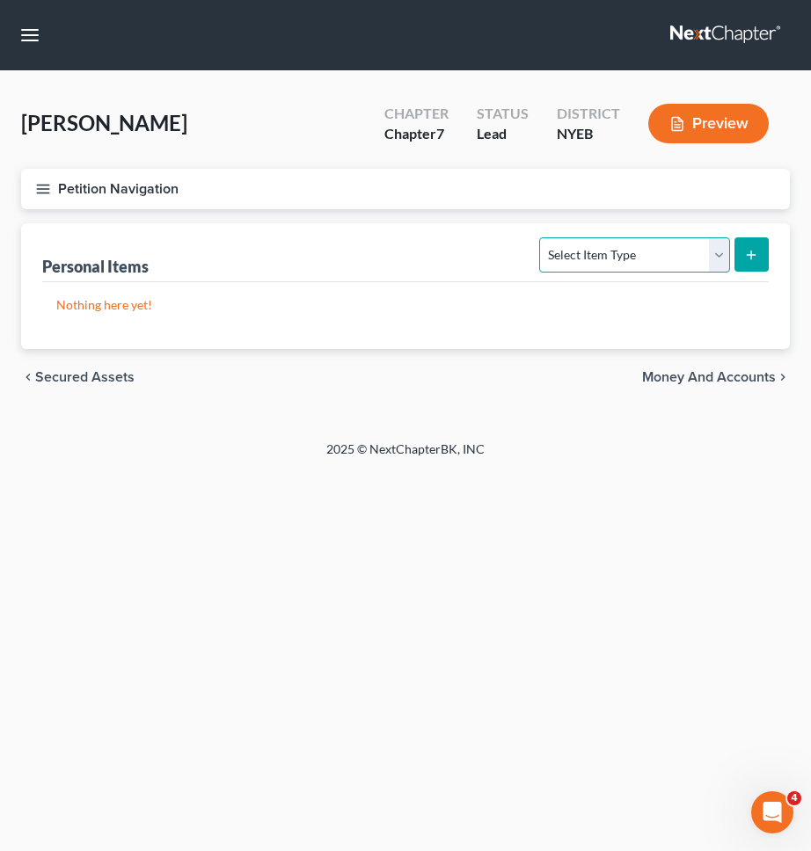
click at [568, 248] on select "Select Item Type Clothing Collectibles Of Value Electronics Firearms Household …" at bounding box center [634, 254] width 190 height 35
click at [542, 237] on select "Select Item Type Clothing Collectibles Of Value Electronics Firearms Household …" at bounding box center [634, 254] width 190 height 35
click at [750, 260] on icon "submit" at bounding box center [751, 255] width 14 height 14
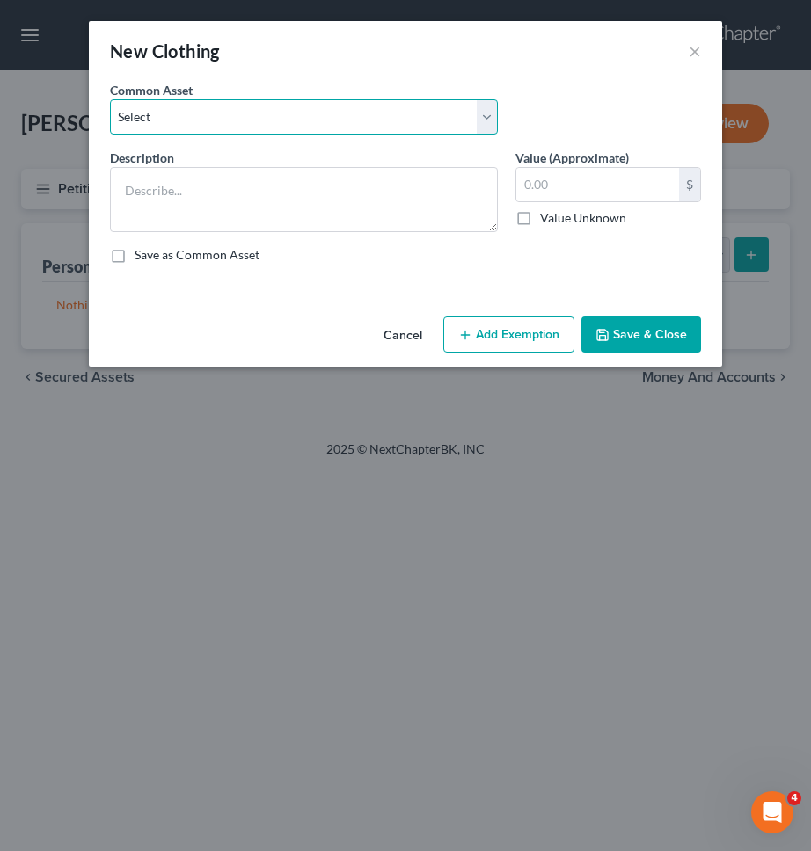
click at [459, 128] on select "Select Clothing" at bounding box center [304, 116] width 388 height 35
click at [110, 99] on select "Select Clothing" at bounding box center [304, 116] width 388 height 35
click at [495, 326] on button "Add Exemption" at bounding box center [508, 335] width 131 height 37
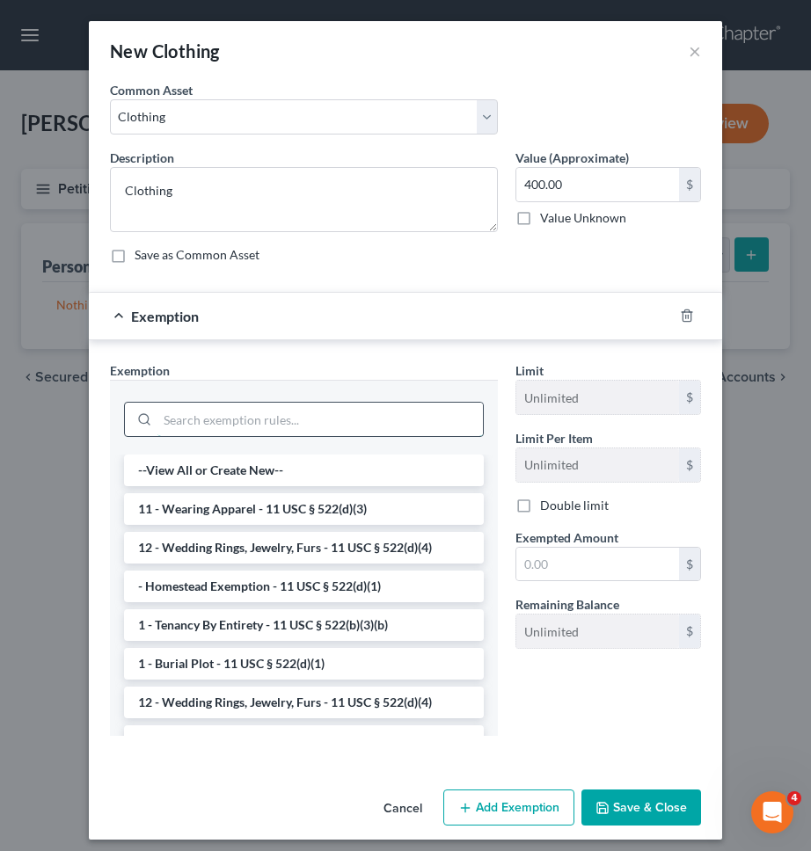
click at [427, 409] on input "search" at bounding box center [319, 419] width 325 height 33
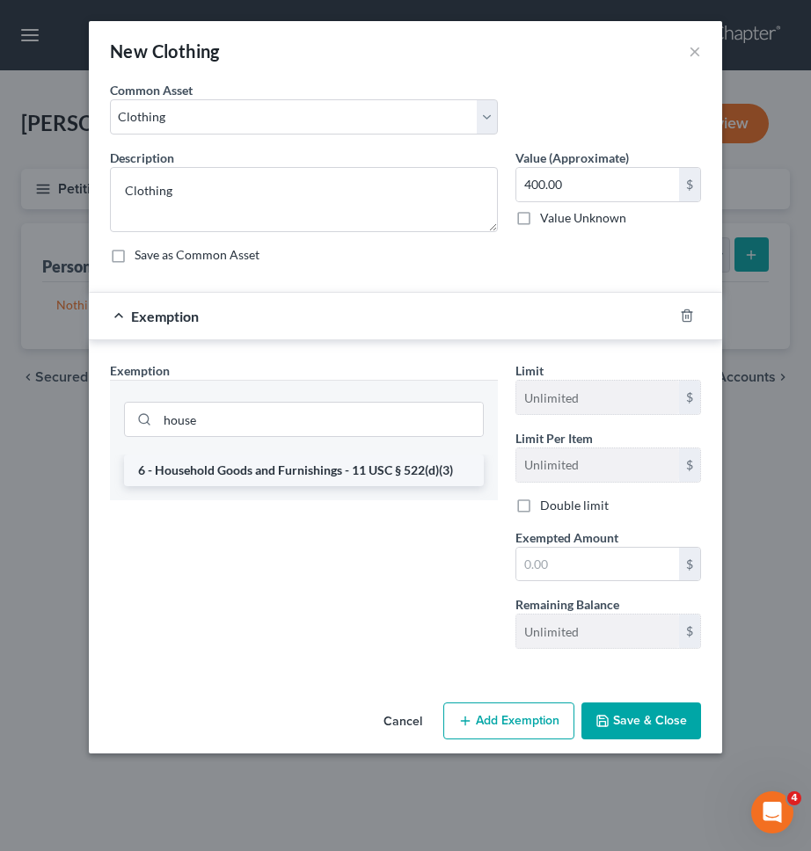
click at [417, 463] on li "6 - Household Goods and Furnishings - 11 USC § 522(d)(3)" at bounding box center [304, 471] width 360 height 32
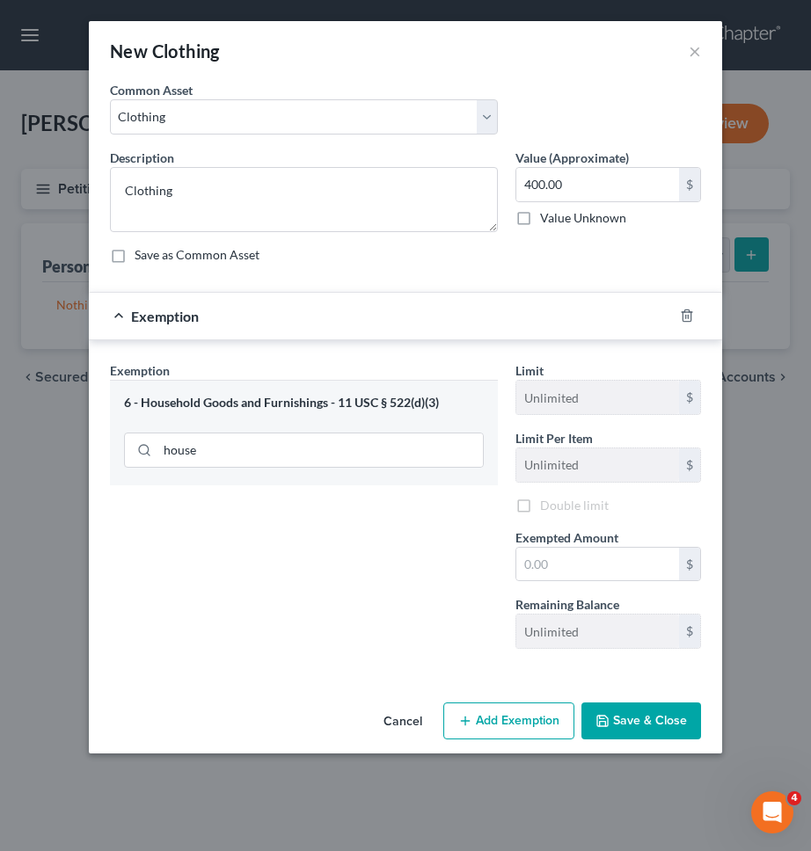
click at [552, 538] on span "Exempted Amount" at bounding box center [566, 537] width 103 height 15
click at [552, 557] on input "text" at bounding box center [597, 564] width 163 height 33
click at [627, 726] on button "Save & Close" at bounding box center [641, 721] width 120 height 37
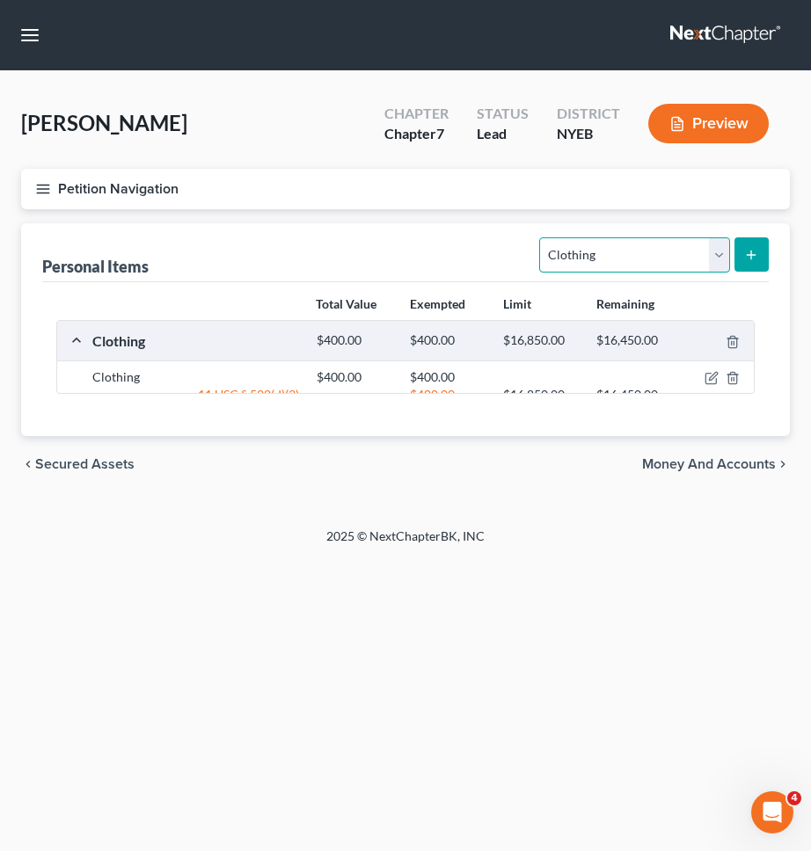
click at [633, 260] on select "Select Item Type Clothing Collectibles Of Value Electronics Firearms Household …" at bounding box center [634, 254] width 190 height 35
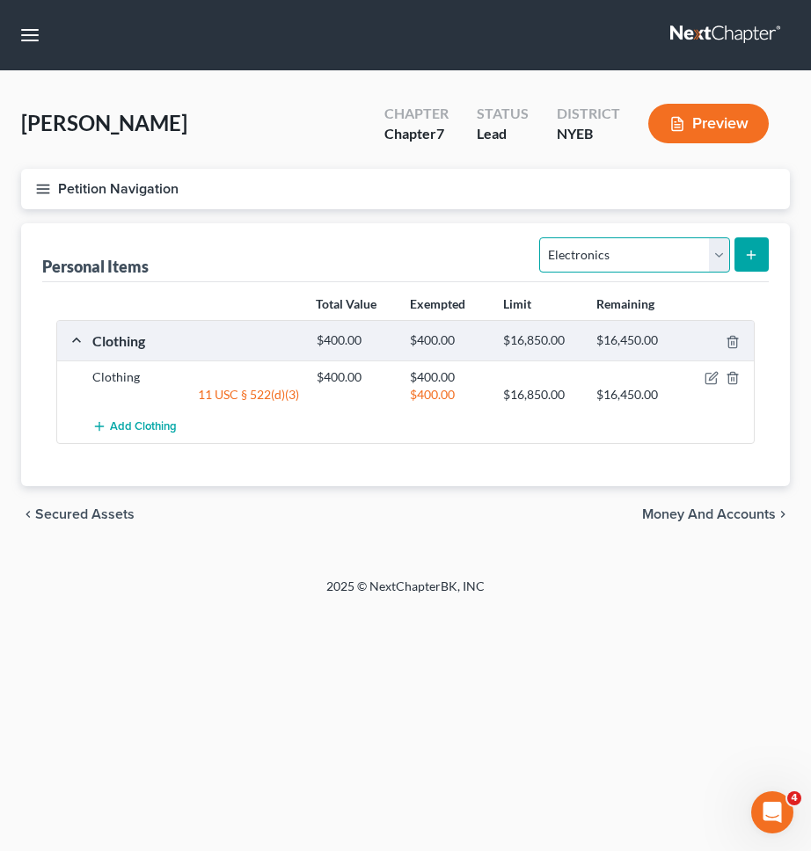
click at [542, 237] on select "Select Item Type Clothing Collectibles Of Value Electronics Firearms Household …" at bounding box center [634, 254] width 190 height 35
click at [764, 256] on button "submit" at bounding box center [751, 254] width 34 height 34
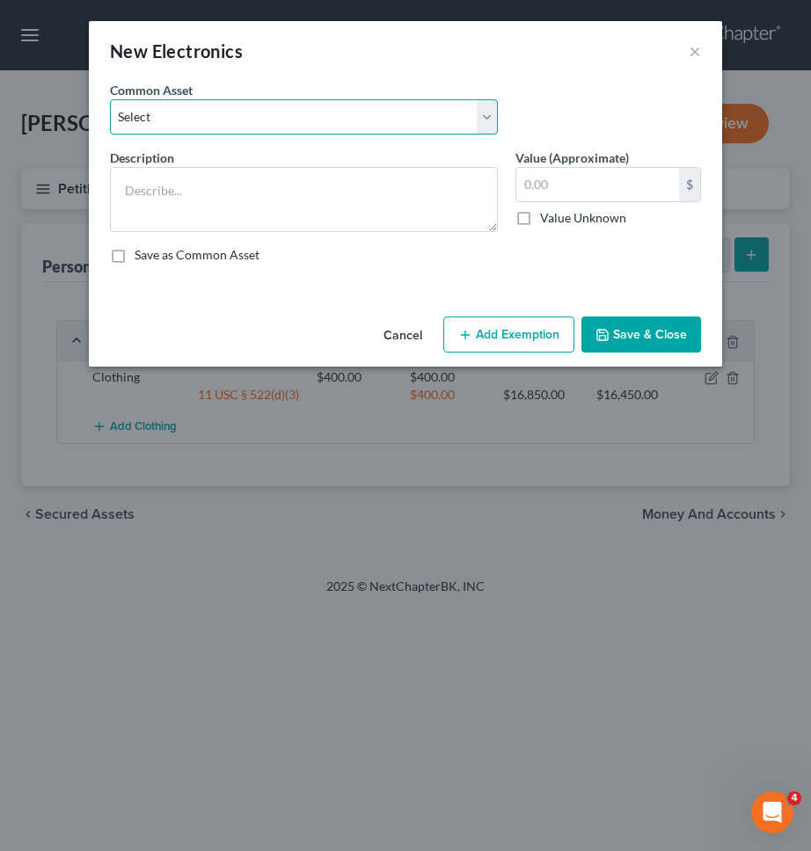
click at [430, 116] on select "Select TV, Cell phone, Computer TV, Cell phone, Computer TV, Cell phone, Comput…" at bounding box center [304, 116] width 388 height 35
click at [110, 99] on select "Select TV, Cell phone, Computer TV, Cell phone, Computer TV, Cell phone, Comput…" at bounding box center [304, 116] width 388 height 35
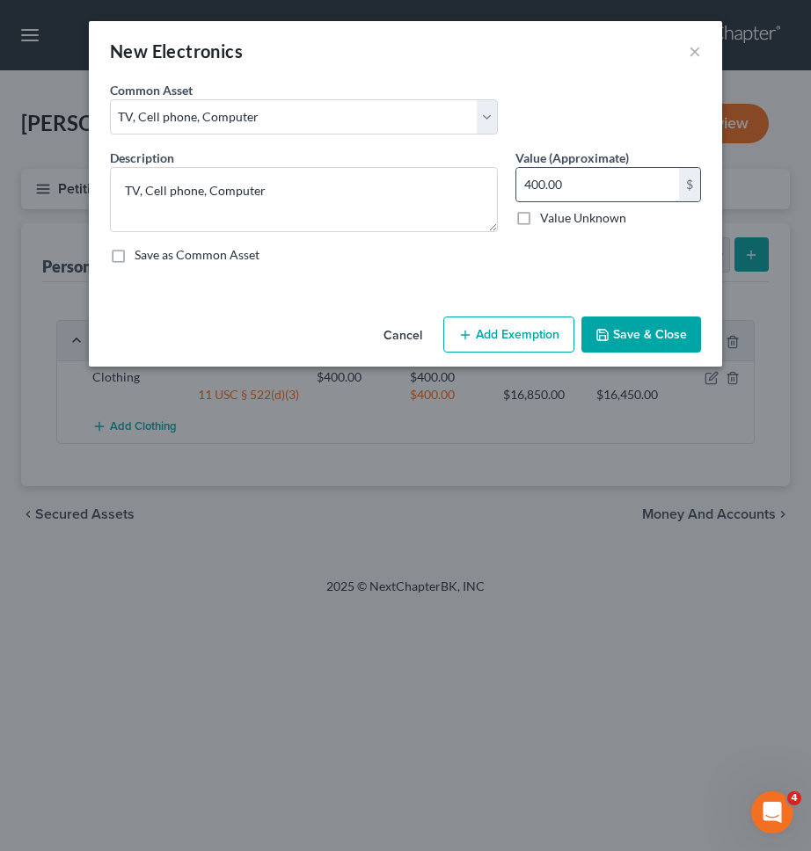
click at [627, 186] on input "400.00" at bounding box center [597, 184] width 163 height 33
click at [528, 327] on button "Add Exemption" at bounding box center [508, 335] width 131 height 37
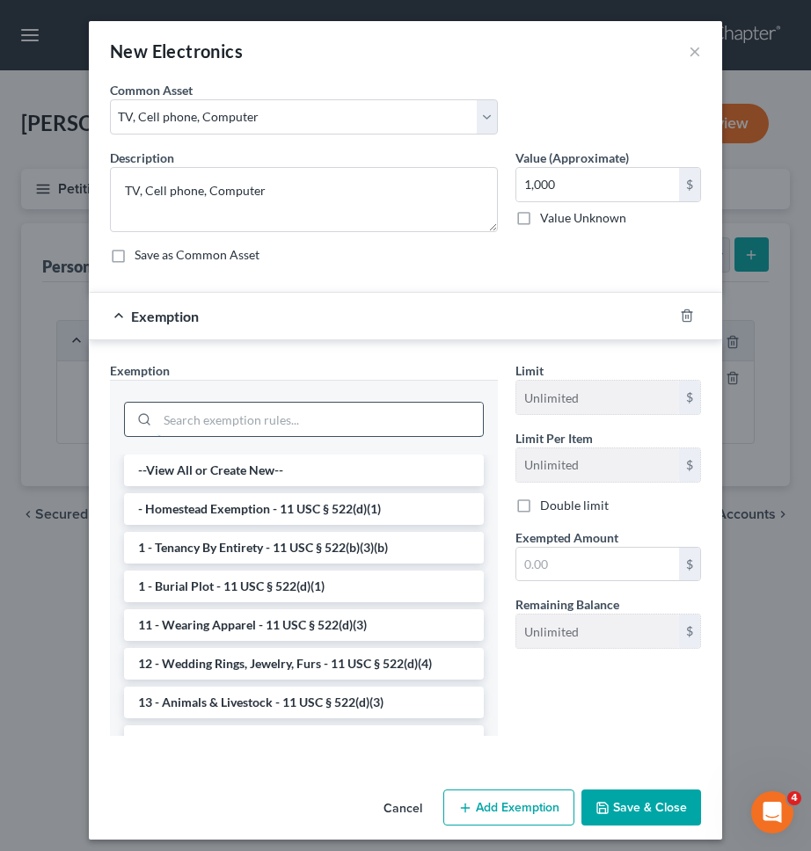
click at [442, 419] on input "search" at bounding box center [319, 419] width 325 height 33
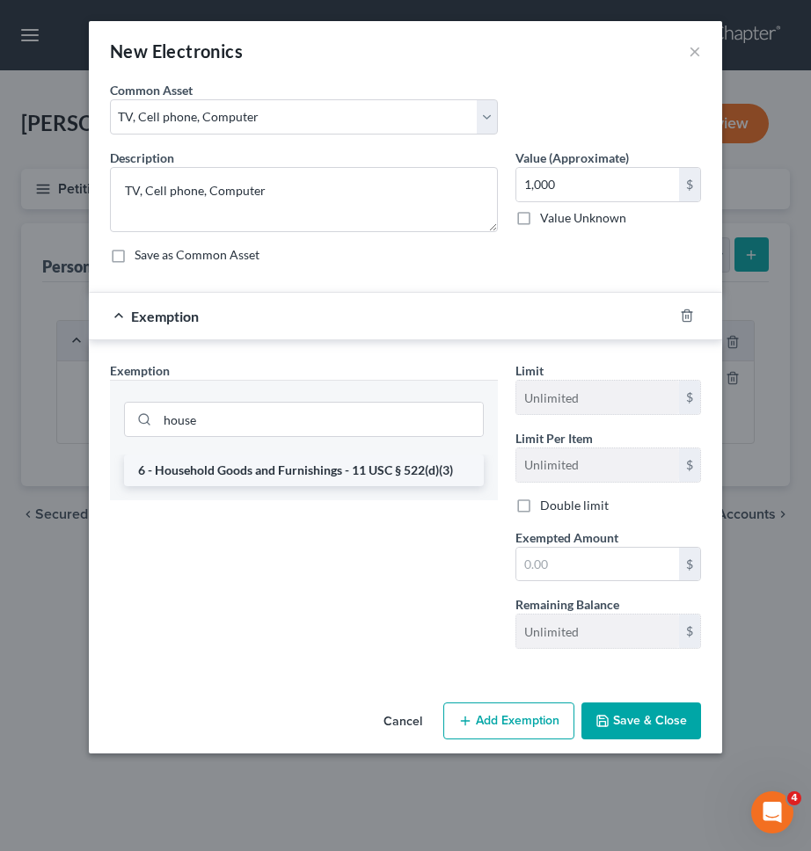
click at [419, 469] on li "6 - Household Goods and Furnishings - 11 USC § 522(d)(3)" at bounding box center [304, 471] width 360 height 32
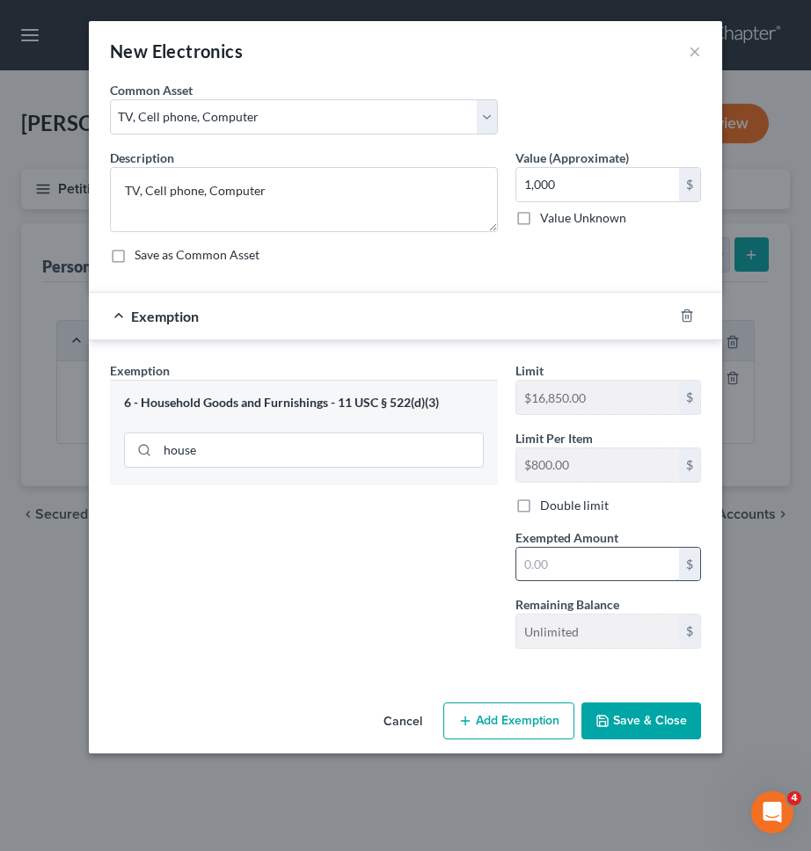
click at [550, 557] on input "text" at bounding box center [597, 564] width 163 height 33
drag, startPoint x: 628, startPoint y: 681, endPoint x: 628, endPoint y: 710, distance: 28.1
click at [628, 682] on div "An exemption set must first be selected from the Filing Information section. Co…" at bounding box center [405, 388] width 633 height 615
click at [628, 721] on button "Save & Close" at bounding box center [641, 721] width 120 height 37
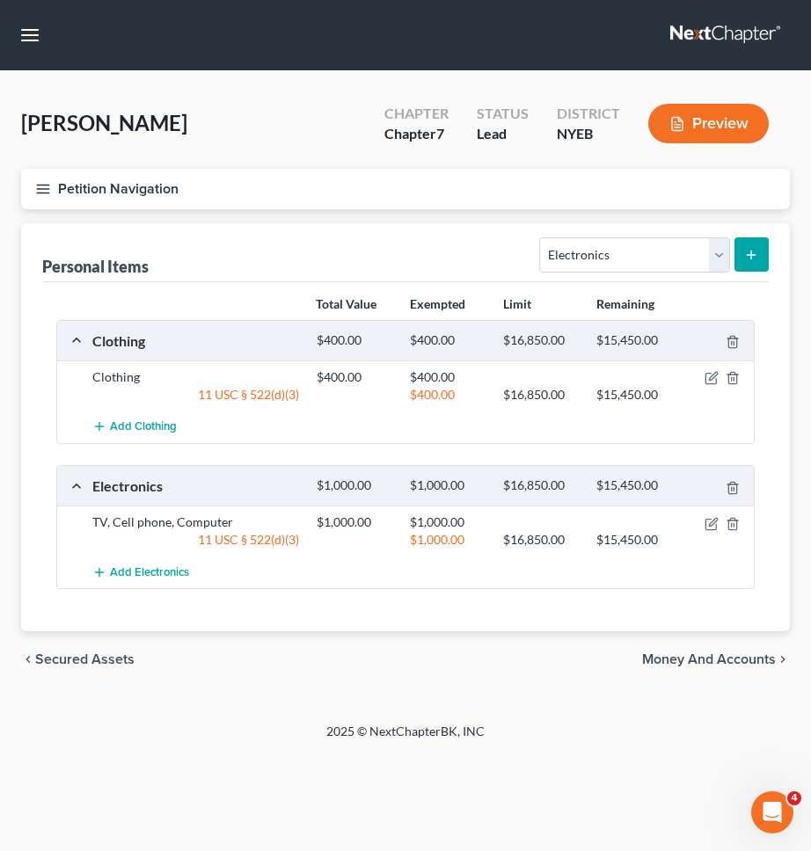
click at [606, 279] on div "Personal Items Select Item Type Clothing Collectibles Of Value Electronics Fire…" at bounding box center [405, 252] width 726 height 59
click at [606, 251] on select "Select Item Type Clothing Collectibles Of Value Electronics Firearms Household …" at bounding box center [634, 254] width 190 height 35
click at [542, 237] on select "Select Item Type Clothing Collectibles Of Value Electronics Firearms Household …" at bounding box center [634, 254] width 190 height 35
click at [757, 267] on button "submit" at bounding box center [751, 254] width 34 height 34
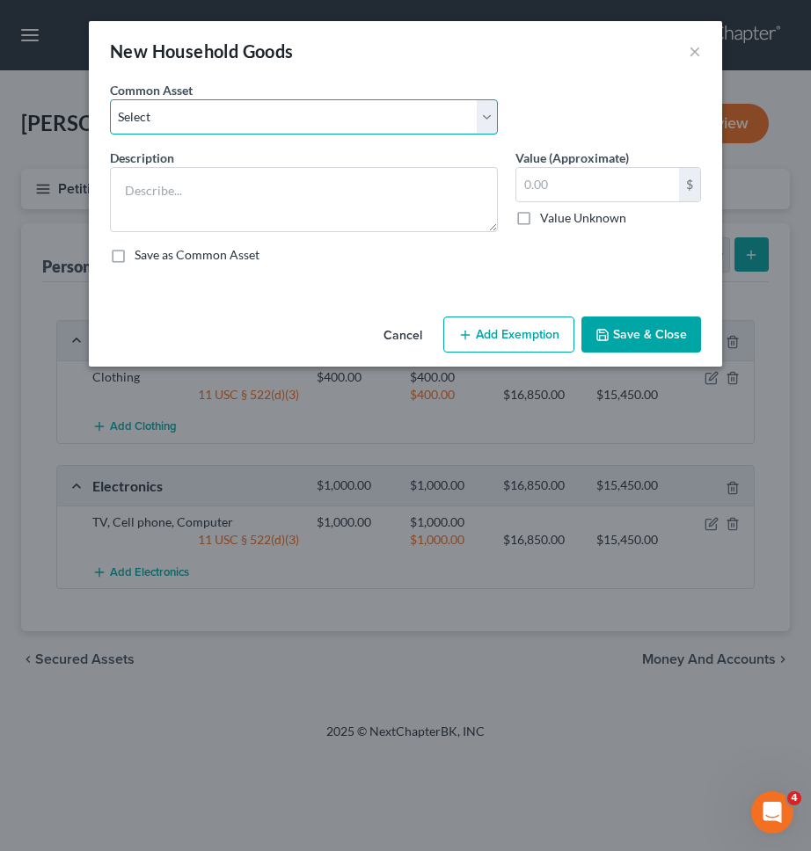
click at [463, 134] on select "Select Furniture Kitchen Items Furniture and Kitchen Items Furniture and Kitche…" at bounding box center [304, 116] width 388 height 35
click at [110, 99] on select "Select Furniture Kitchen Items Furniture and Kitchen Items Furniture and Kitche…" at bounding box center [304, 116] width 388 height 35
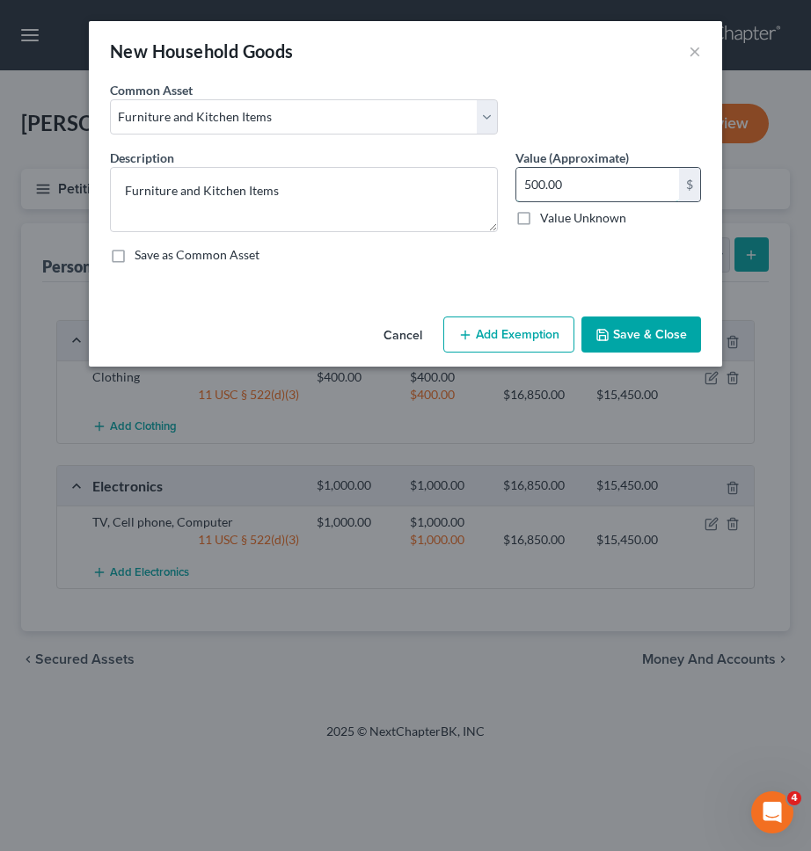
click at [619, 189] on input "500.00" at bounding box center [597, 184] width 163 height 33
click at [553, 302] on div "An exemption set must first be selected from the Filing Information section. Co…" at bounding box center [405, 195] width 633 height 229
click at [528, 334] on button "Add Exemption" at bounding box center [508, 335] width 131 height 37
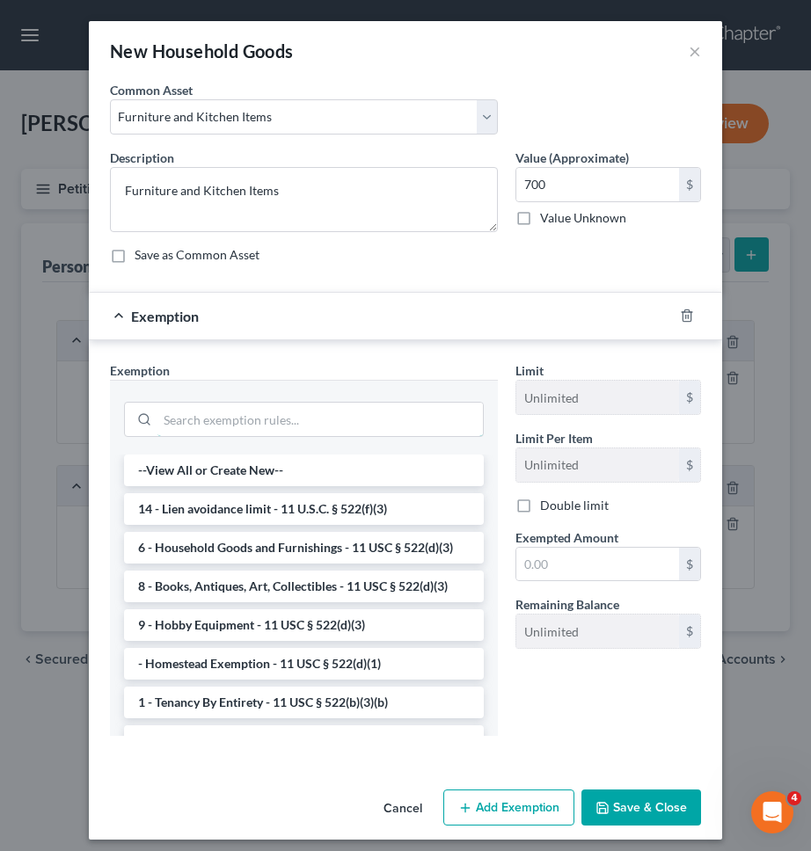
click at [419, 412] on input "search" at bounding box center [319, 419] width 325 height 33
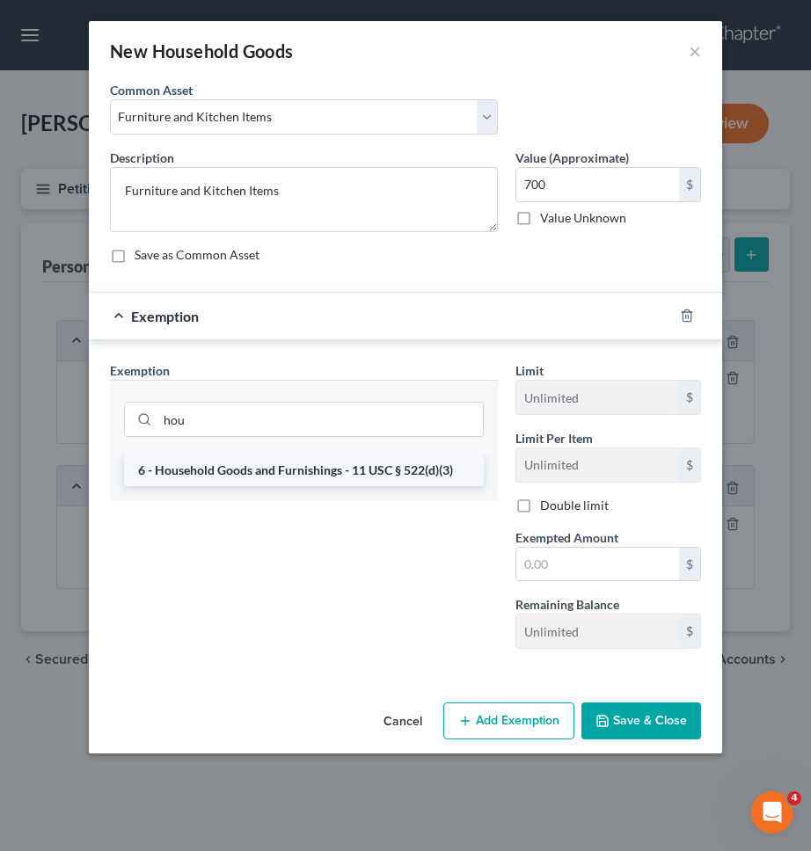
click at [387, 473] on li "6 - Household Goods and Furnishings - 11 USC § 522(d)(3)" at bounding box center [304, 471] width 360 height 32
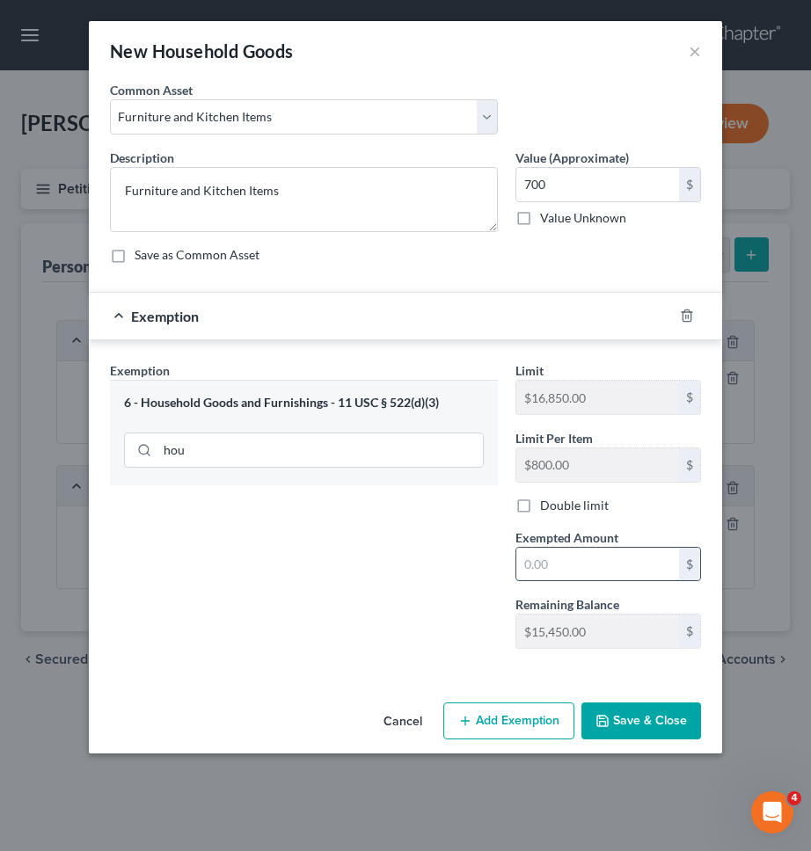
click at [540, 557] on input "text" at bounding box center [597, 564] width 163 height 33
click at [473, 637] on div "Exemption Set must be selected for CA. Exemption * 6 - Household Goods and Furn…" at bounding box center [303, 512] width 405 height 302
click at [637, 734] on button "Save & Close" at bounding box center [641, 721] width 120 height 37
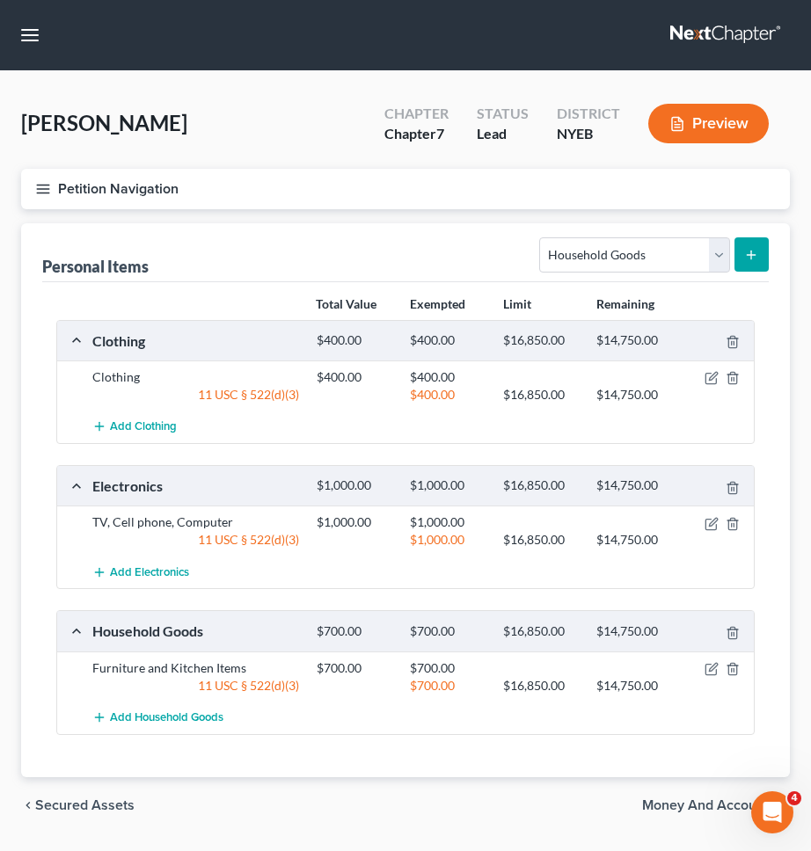
click at [324, 206] on button "Petition Navigation" at bounding box center [405, 189] width 769 height 40
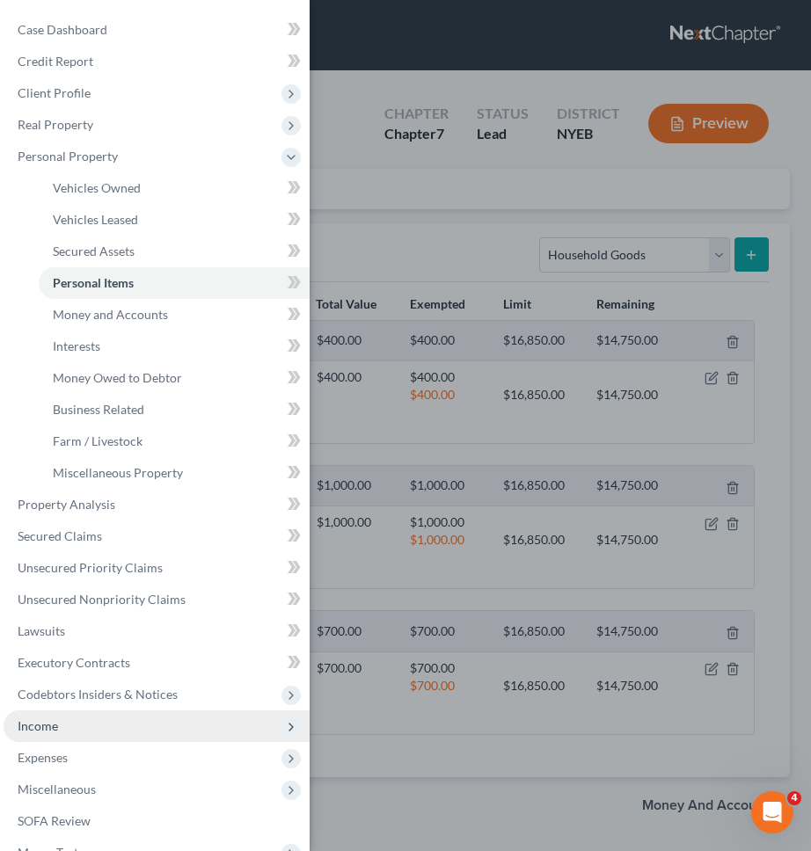
click at [87, 727] on span "Income" at bounding box center [157, 726] width 306 height 32
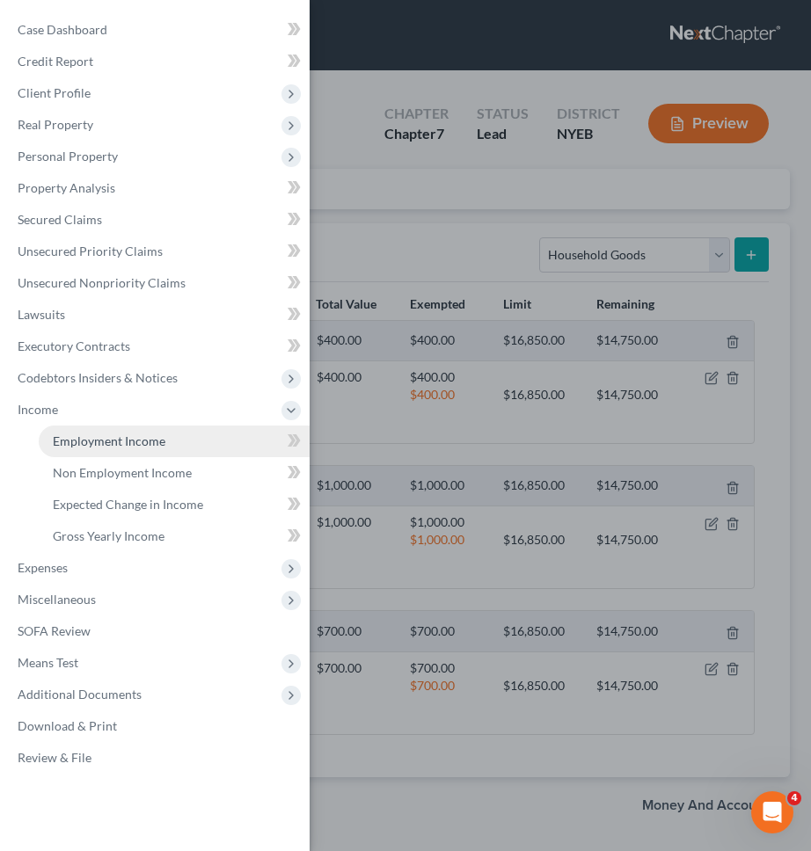
click at [177, 432] on link "Employment Income" at bounding box center [174, 442] width 271 height 32
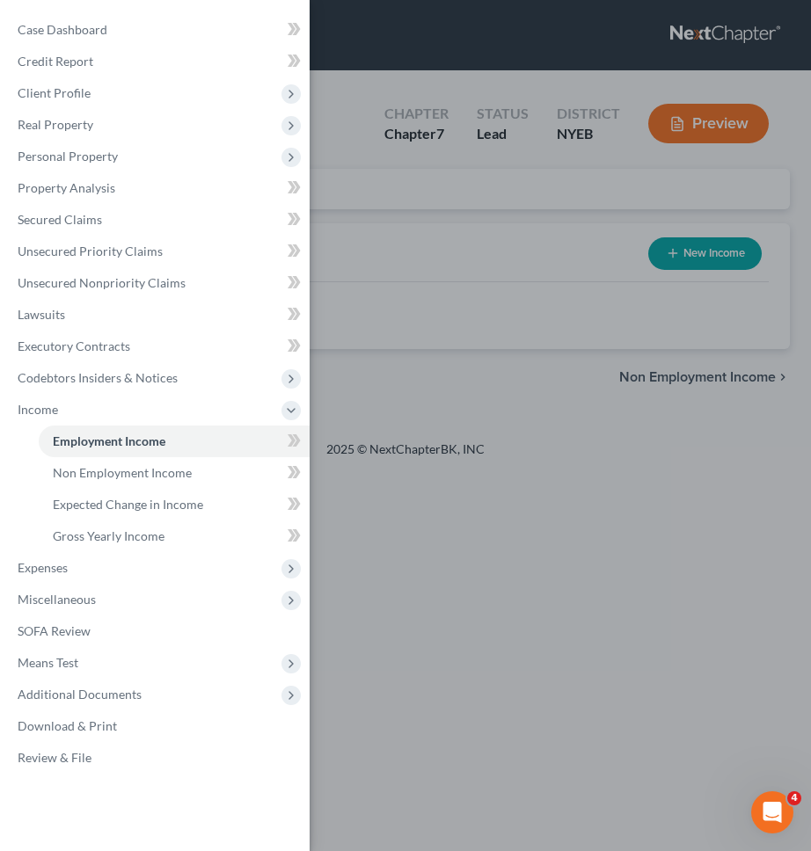
click at [399, 428] on div "Case Dashboard Payments Invoices Payments Payments Credit Report Client Profile" at bounding box center [405, 425] width 811 height 851
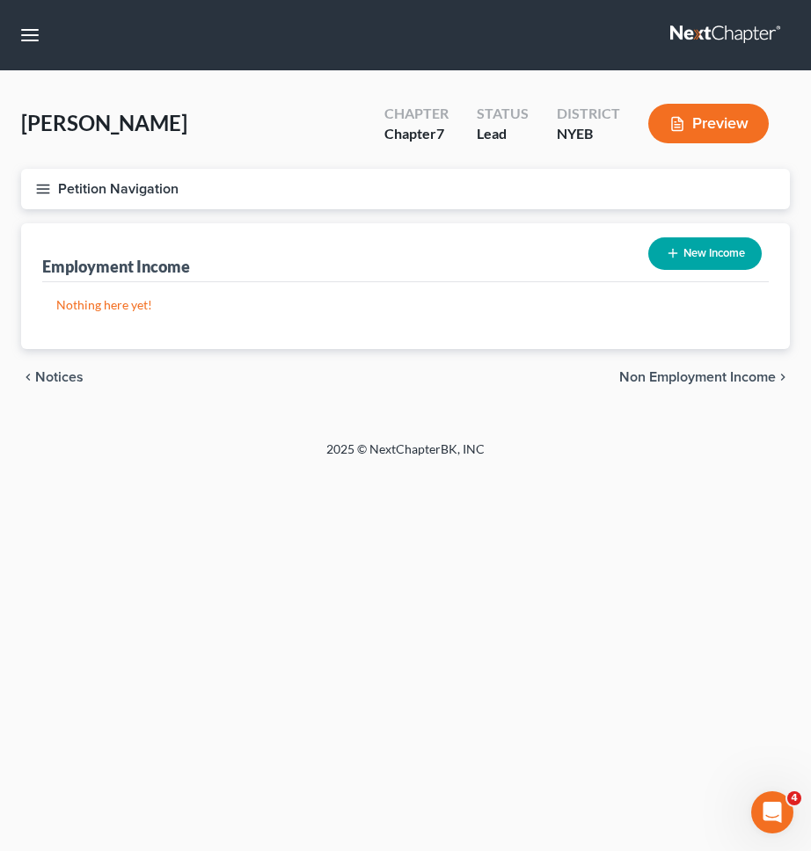
click at [733, 259] on button "New Income" at bounding box center [704, 253] width 113 height 33
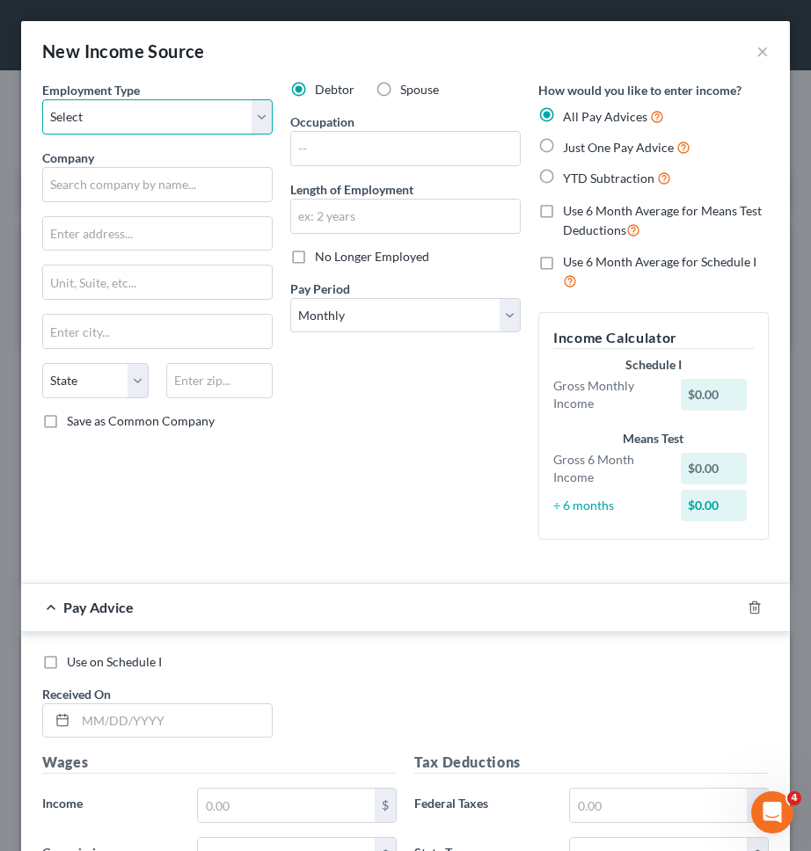
click at [230, 113] on select "Select Full or Part Time Employment Self Employment" at bounding box center [157, 116] width 230 height 35
click at [42, 99] on select "Select Full or Part Time Employment Self Employment" at bounding box center [157, 116] width 230 height 35
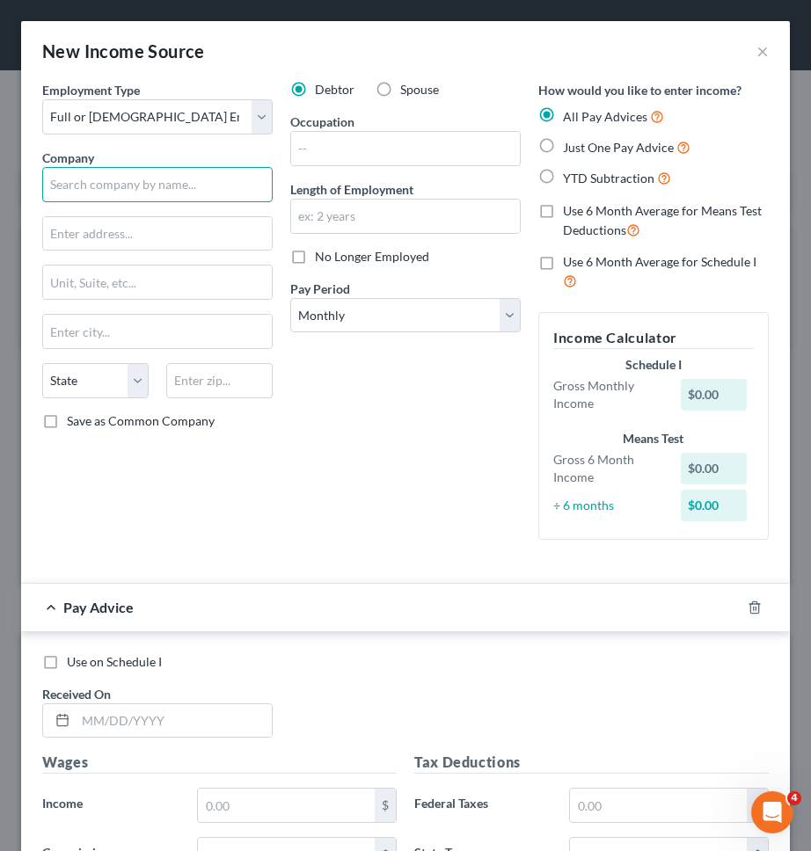
click at [209, 178] on input "text" at bounding box center [157, 184] width 230 height 35
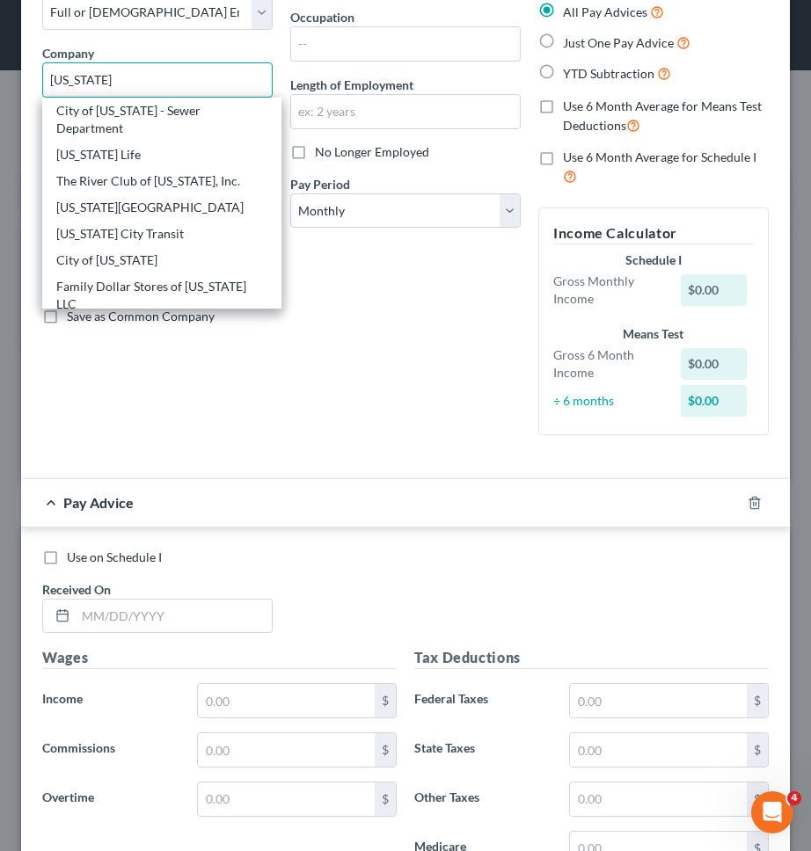
scroll to position [113, 0]
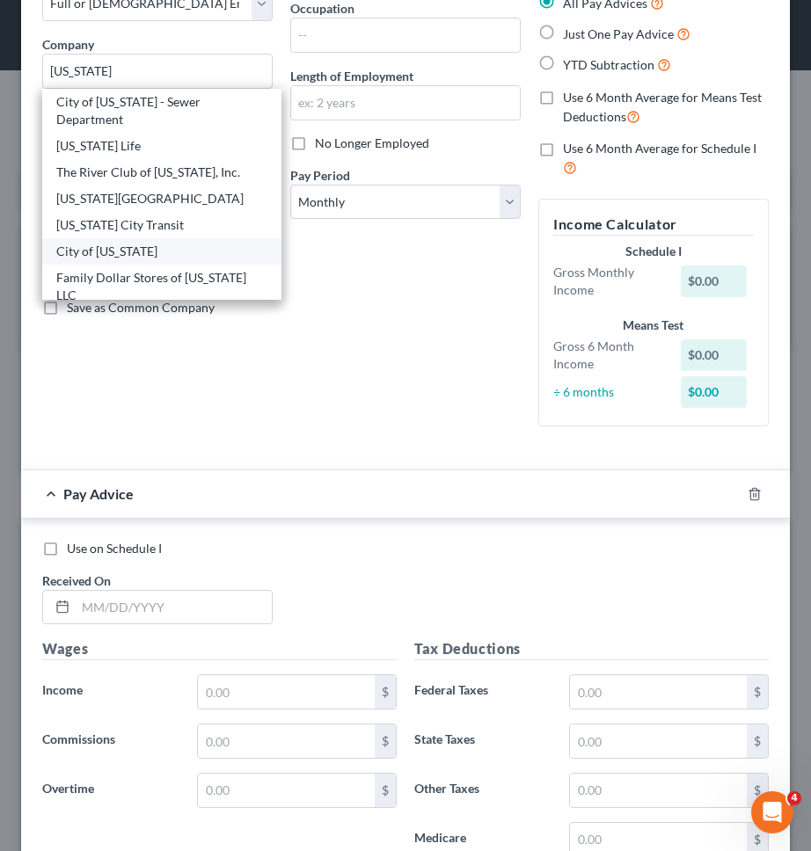
click at [186, 243] on div "City of New York" at bounding box center [161, 252] width 211 height 18
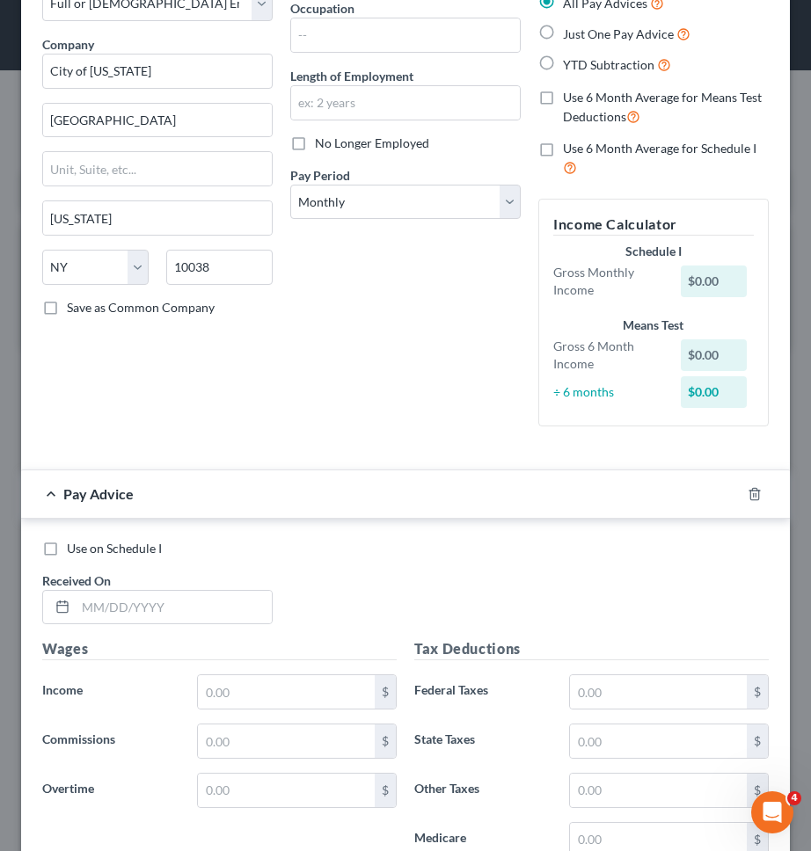
scroll to position [0, 0]
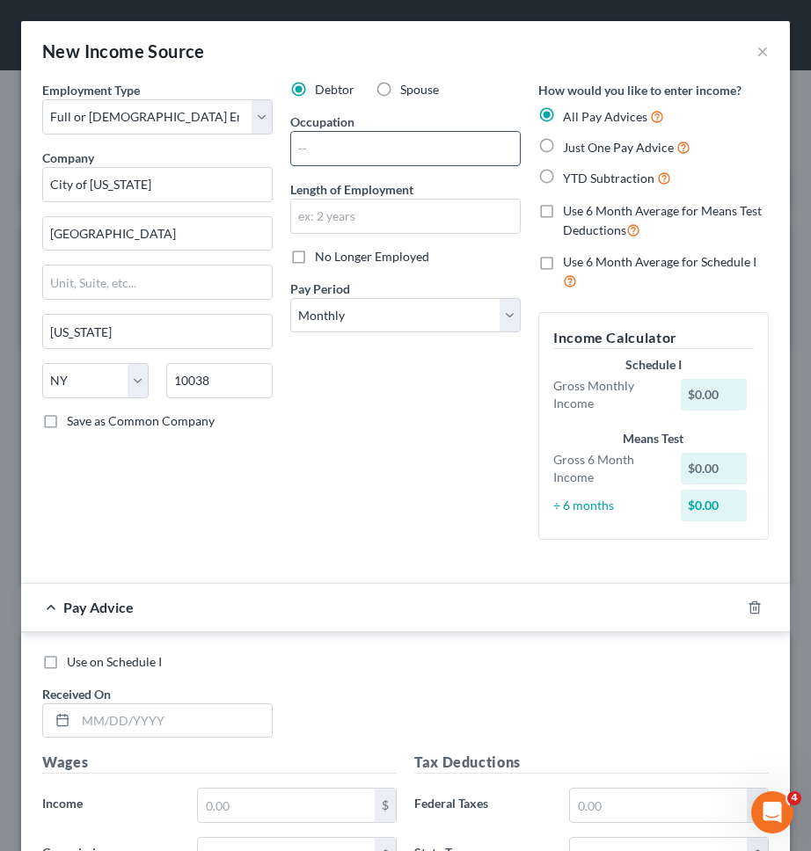
click at [492, 148] on input "text" at bounding box center [405, 148] width 229 height 33
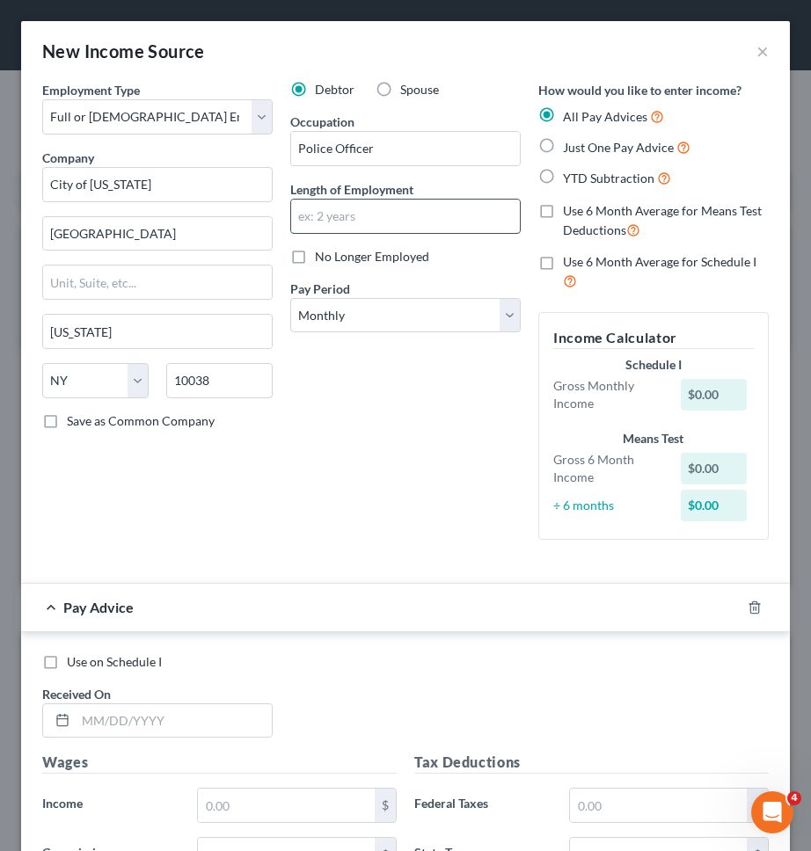
click at [479, 224] on input "text" at bounding box center [405, 216] width 229 height 33
click at [454, 309] on select "Select Monthly Twice Monthly Every Other Week Weekly" at bounding box center [405, 315] width 230 height 35
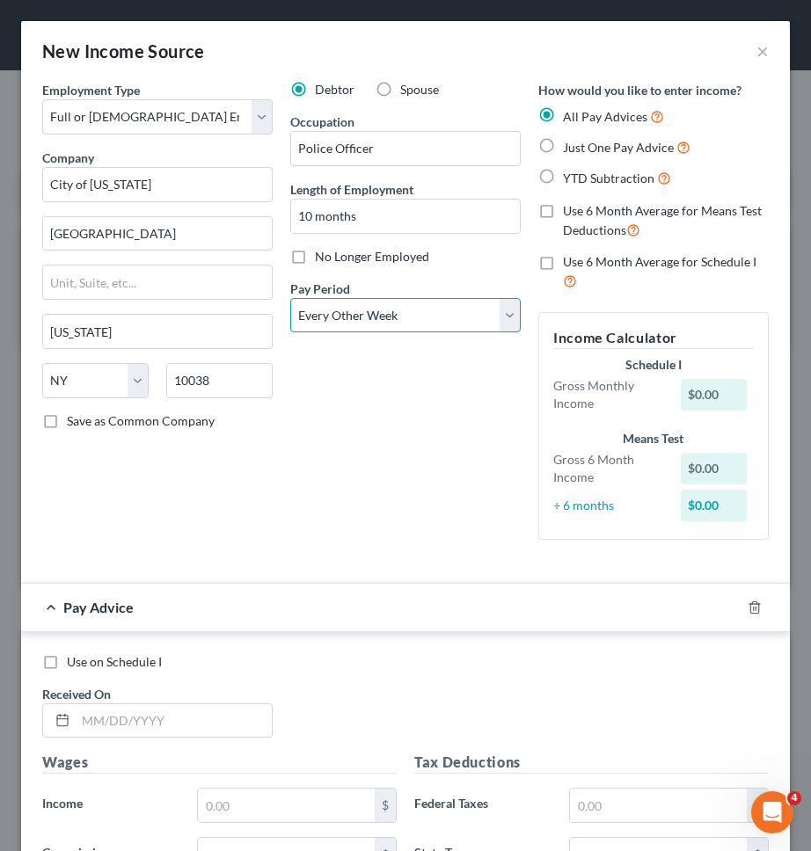
click at [290, 298] on select "Select Monthly Twice Monthly Every Other Week Weekly" at bounding box center [405, 315] width 230 height 35
click at [574, 153] on span "Just One Pay Advice" at bounding box center [618, 147] width 111 height 15
click at [574, 149] on input "Just One Pay Advice" at bounding box center [575, 142] width 11 height 11
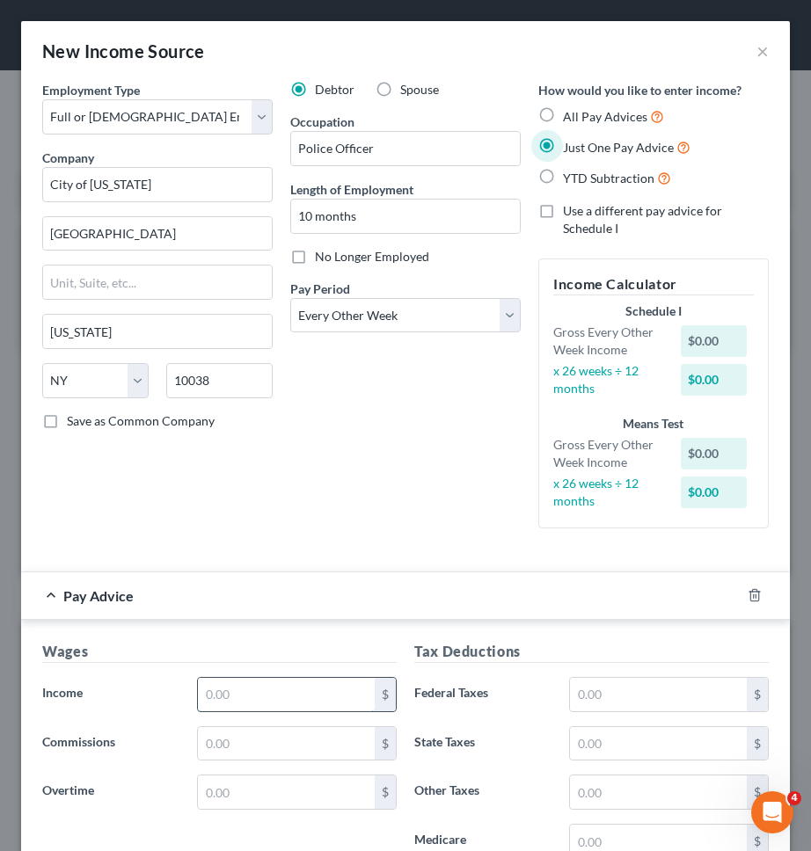
click at [336, 707] on input "text" at bounding box center [286, 694] width 177 height 33
click at [334, 506] on div "Debtor Spouse Occupation Police Officer Length of Employment 10 months No Longe…" at bounding box center [405, 312] width 248 height 462
click at [626, 183] on span "YTD Subtraction" at bounding box center [608, 178] width 91 height 15
click at [581, 179] on input "YTD Subtraction" at bounding box center [575, 173] width 11 height 11
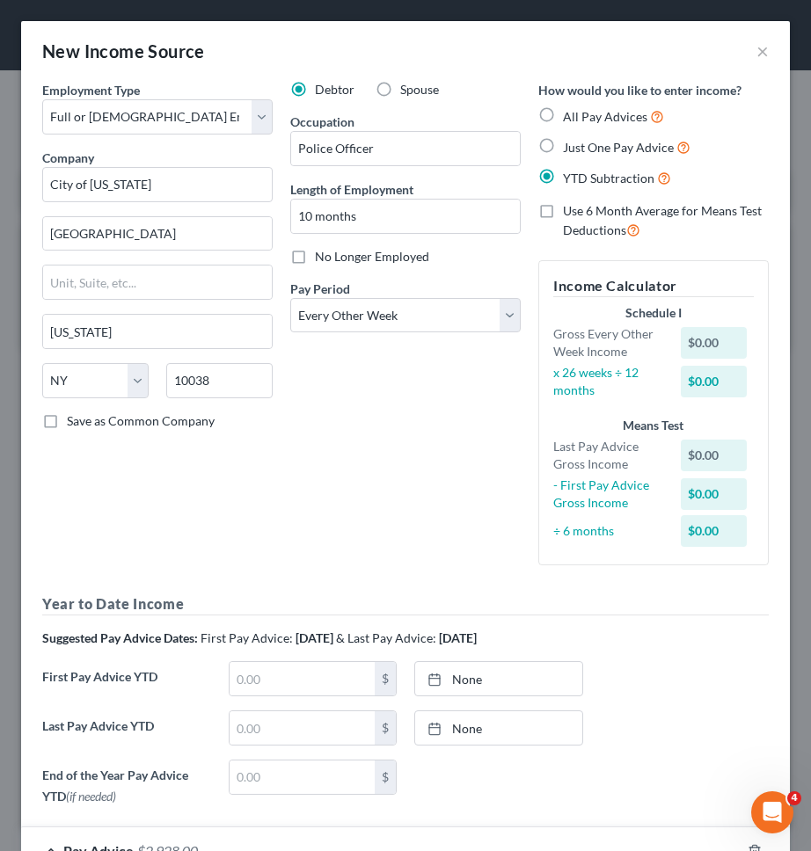
click at [320, 543] on div "Debtor Spouse Occupation Police Officer Length of Employment 10 months No Longe…" at bounding box center [405, 330] width 248 height 499
click at [597, 156] on label "Just One Pay Advice" at bounding box center [626, 147] width 127 height 20
click at [581, 149] on input "Just One Pay Advice" at bounding box center [575, 142] width 11 height 11
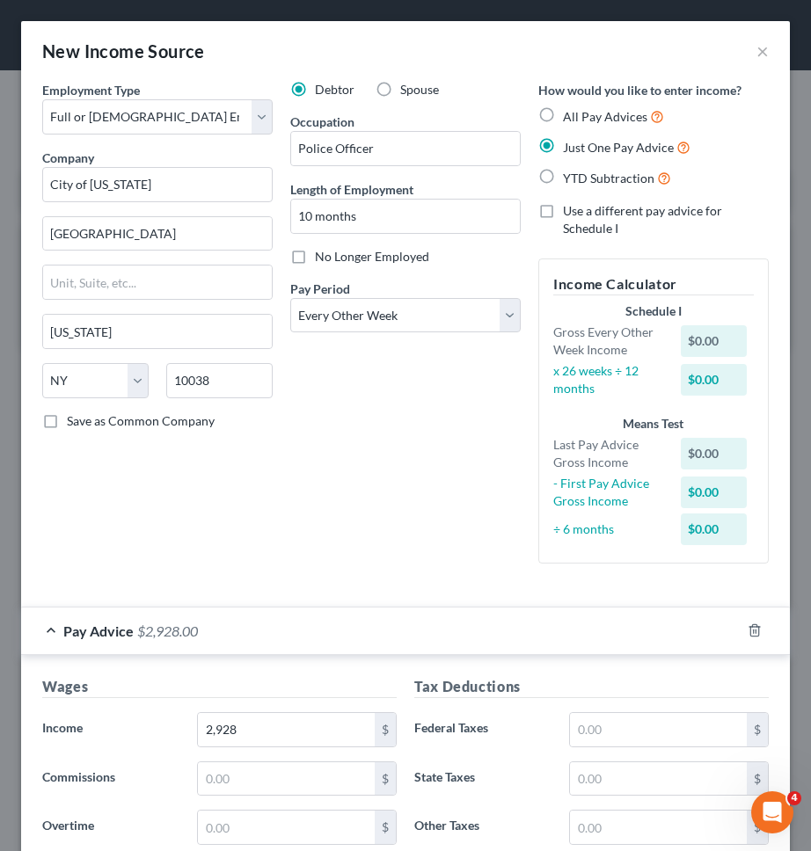
scroll to position [353, 0]
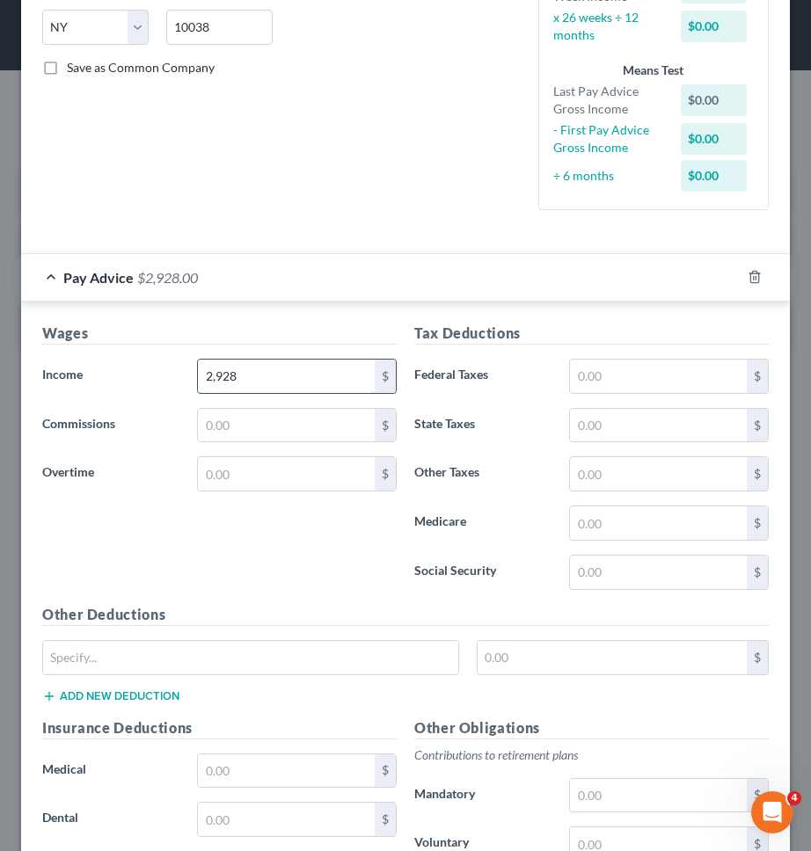
click at [332, 382] on input "2,928" at bounding box center [286, 376] width 177 height 33
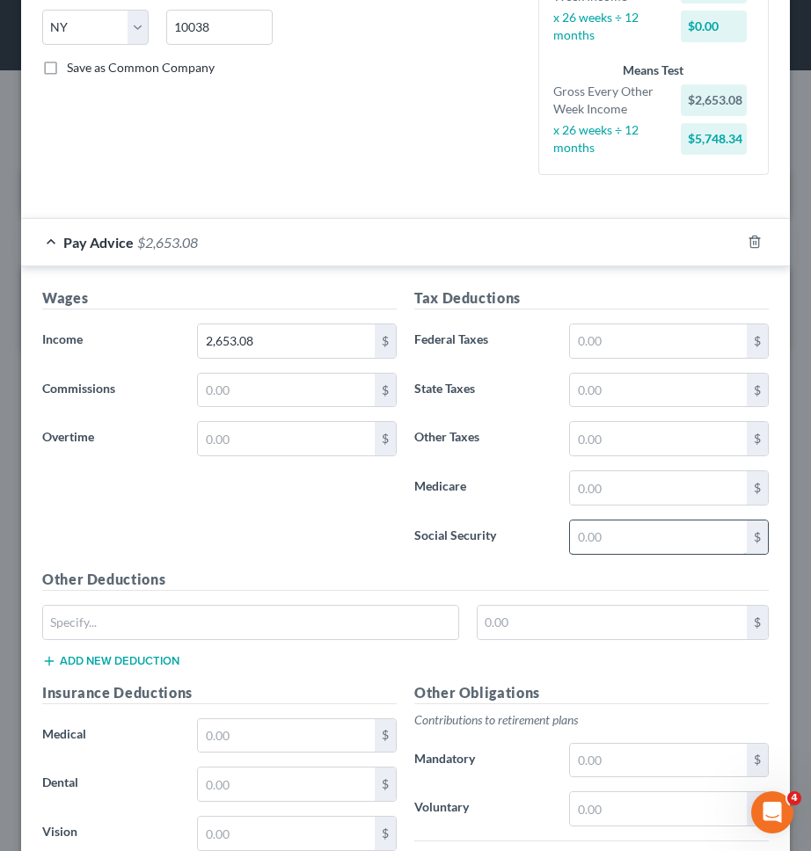
click at [639, 537] on input "text" at bounding box center [658, 537] width 177 height 33
click at [643, 488] on input "text" at bounding box center [658, 487] width 177 height 33
click at [624, 346] on input "text" at bounding box center [658, 340] width 177 height 33
click at [631, 396] on input "text" at bounding box center [658, 390] width 177 height 33
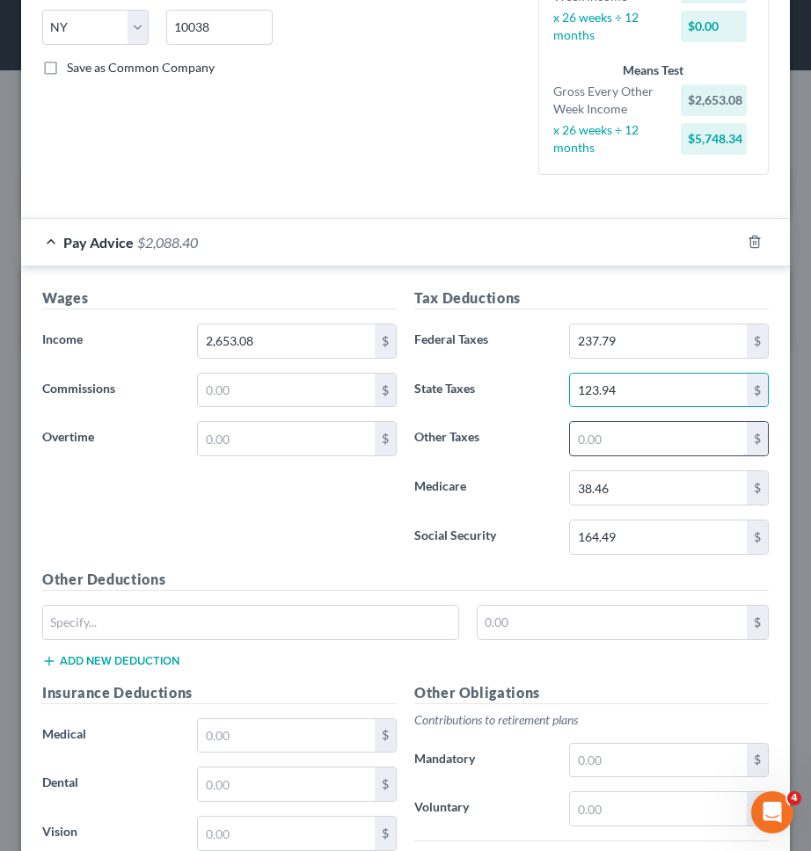
click at [650, 441] on input "text" at bounding box center [658, 438] width 177 height 33
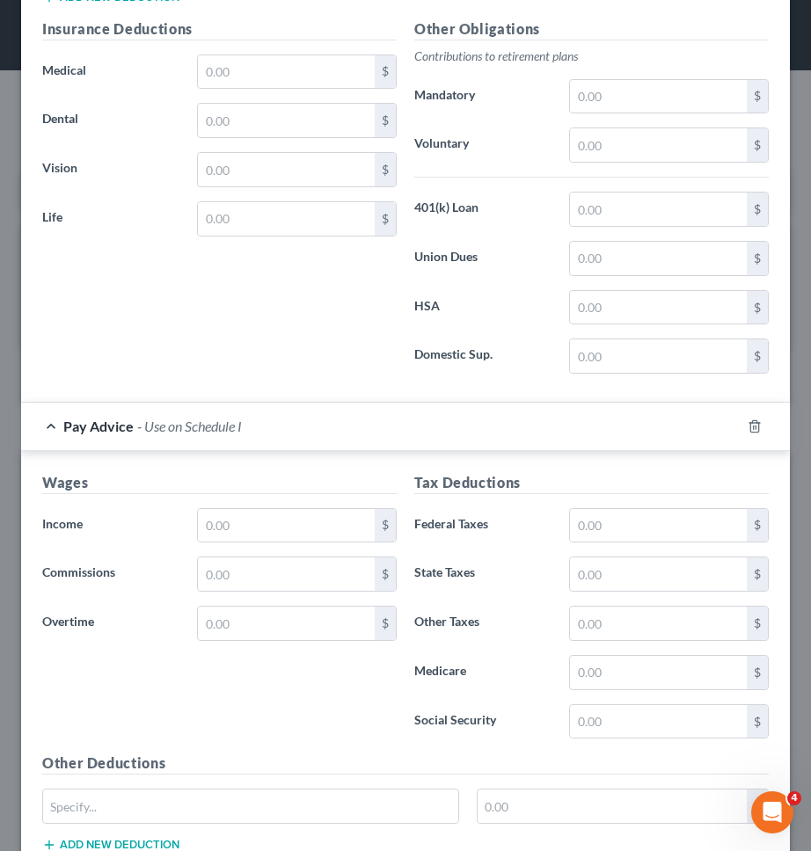
click at [510, 291] on label "HSA" at bounding box center [482, 307] width 155 height 35
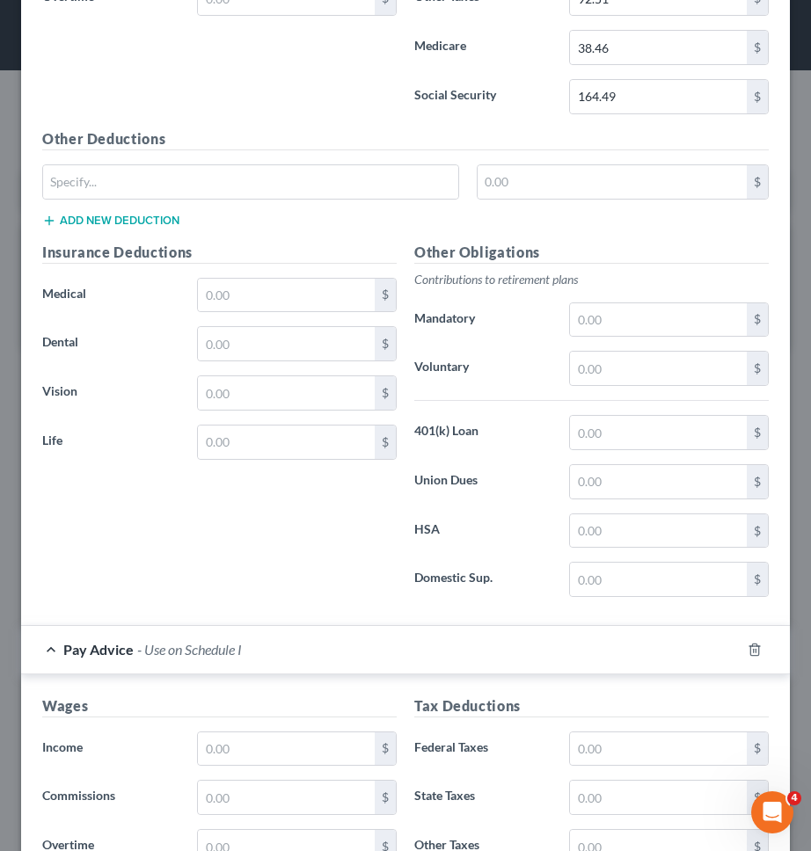
scroll to position [783, 0]
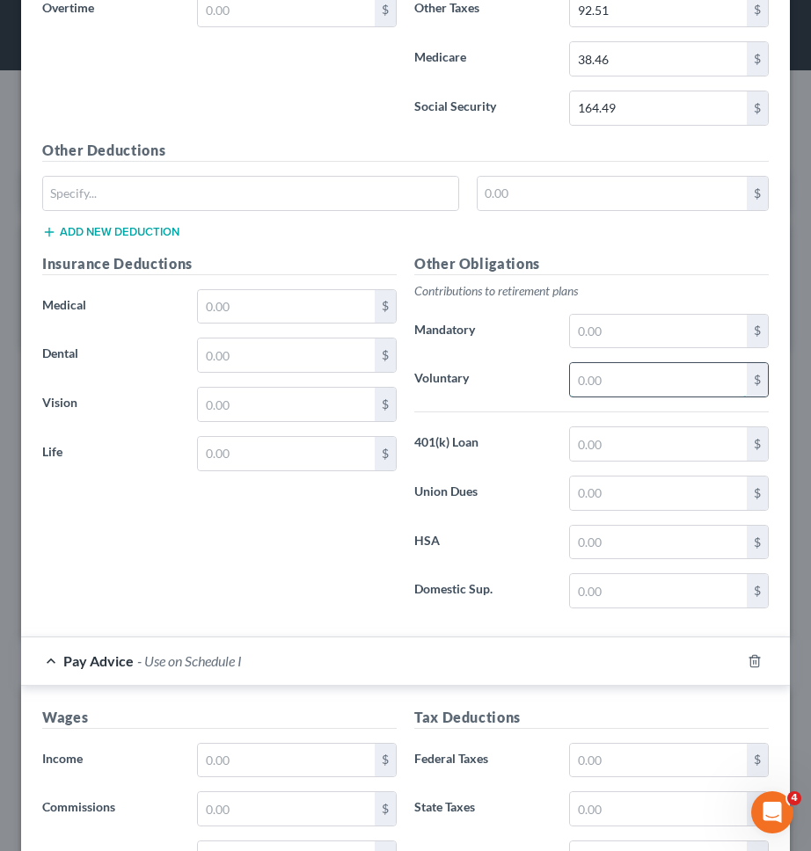
click at [592, 378] on input "text" at bounding box center [658, 379] width 177 height 33
click at [622, 344] on input "text" at bounding box center [658, 331] width 177 height 33
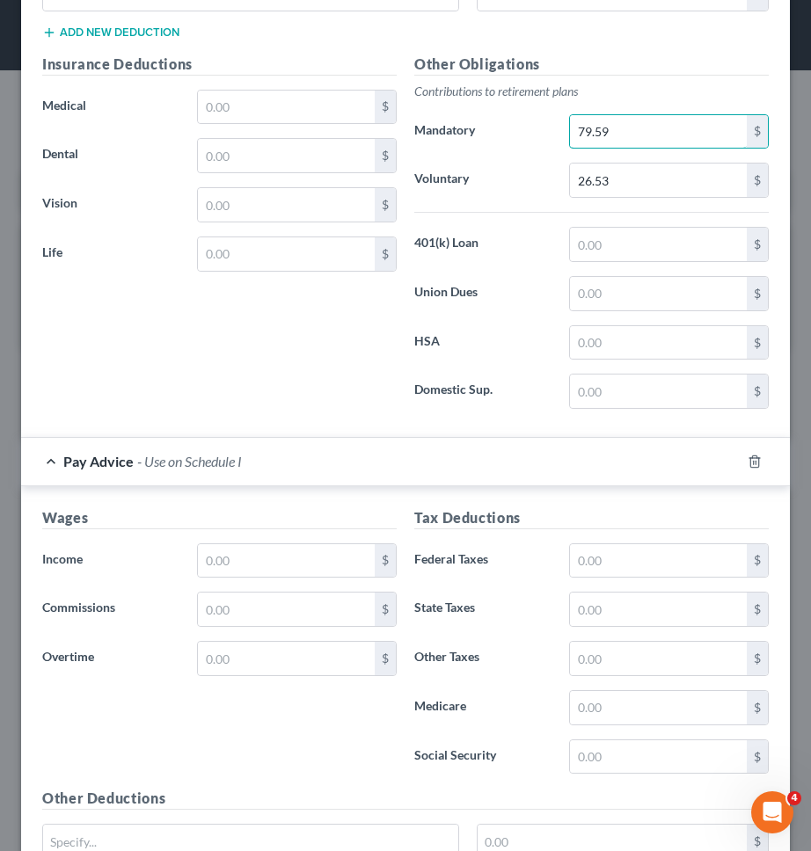
scroll to position [1006, 0]
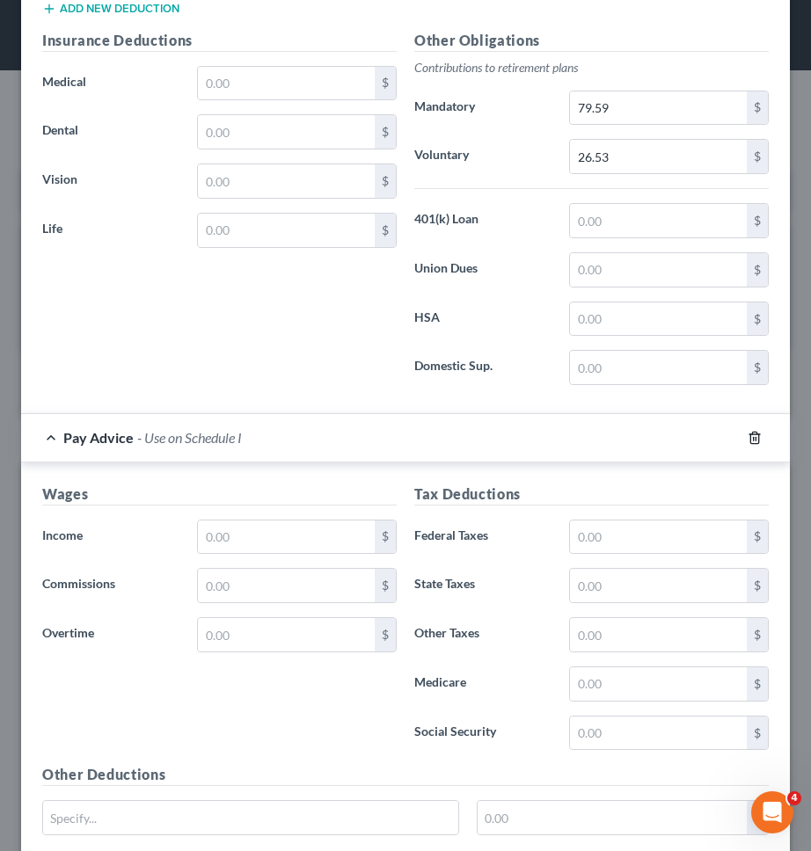
click at [748, 435] on icon "button" at bounding box center [754, 438] width 14 height 14
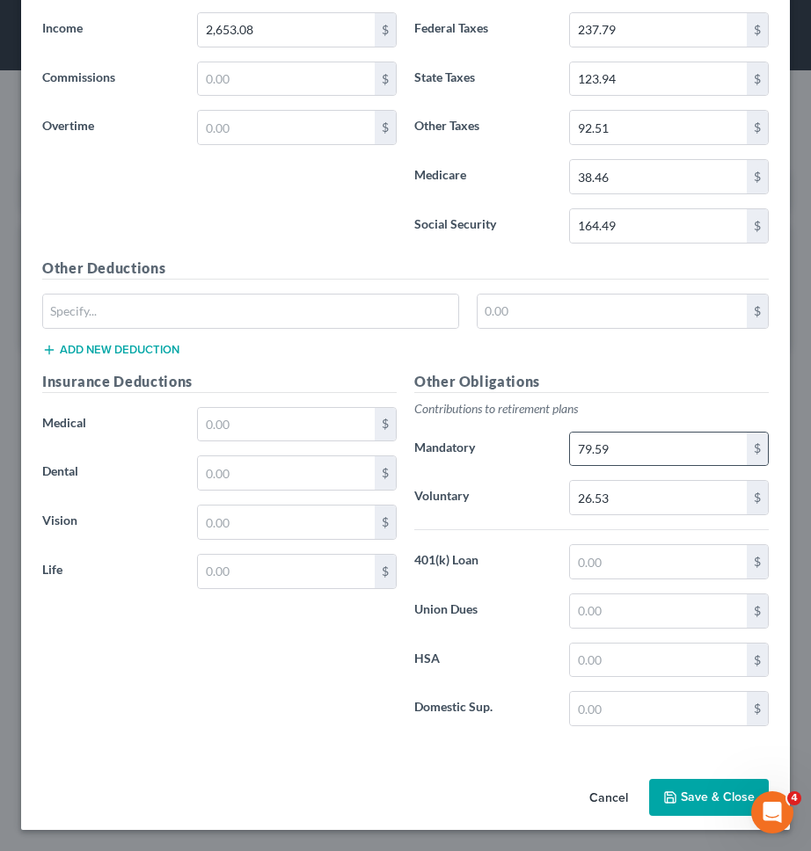
scroll to position [665, 0]
click at [674, 616] on input "text" at bounding box center [658, 610] width 177 height 33
click at [636, 529] on hr at bounding box center [591, 529] width 354 height 1
click at [662, 489] on input "26.53" at bounding box center [658, 497] width 177 height 33
click at [545, 480] on label "Voluntary" at bounding box center [482, 497] width 155 height 35
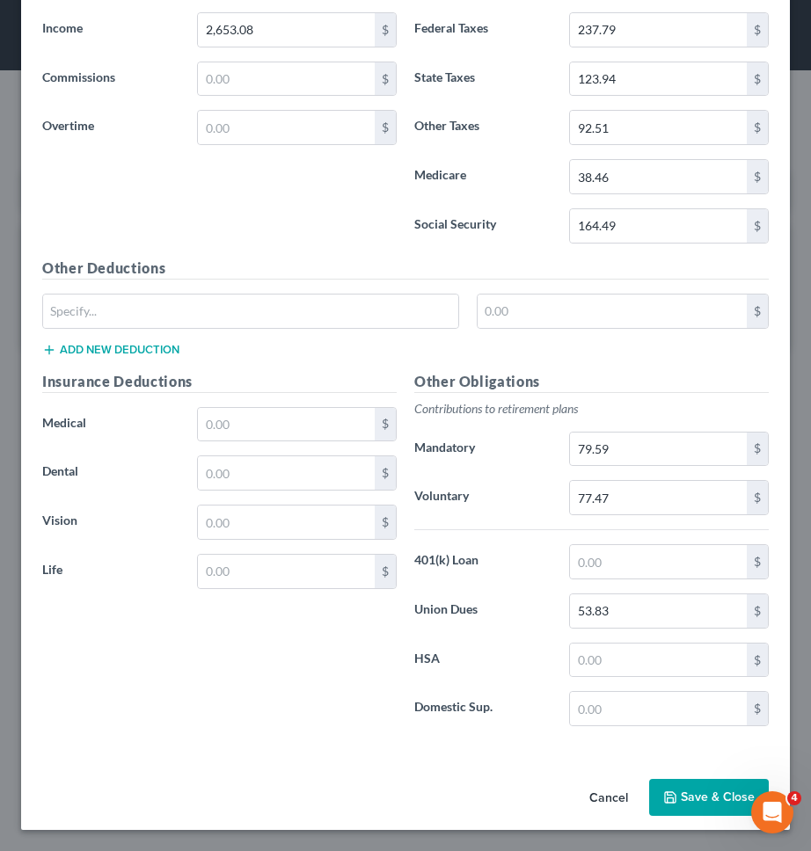
click at [712, 796] on button "Save & Close" at bounding box center [709, 797] width 120 height 37
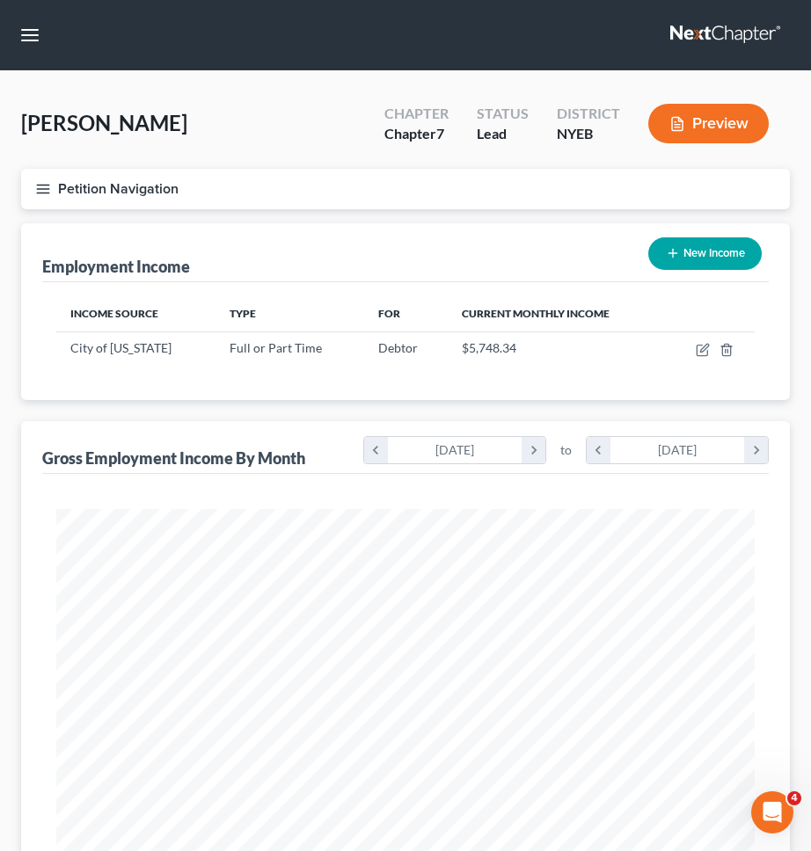
scroll to position [349, 733]
click at [543, 191] on button "Petition Navigation" at bounding box center [405, 189] width 769 height 40
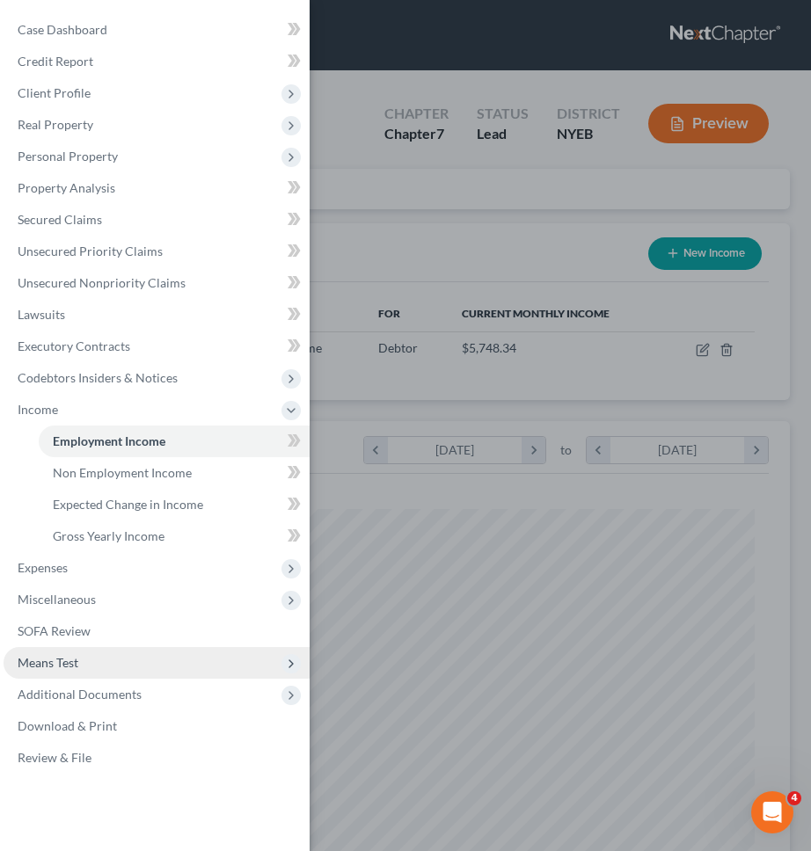
click at [171, 665] on span "Means Test" at bounding box center [157, 663] width 306 height 32
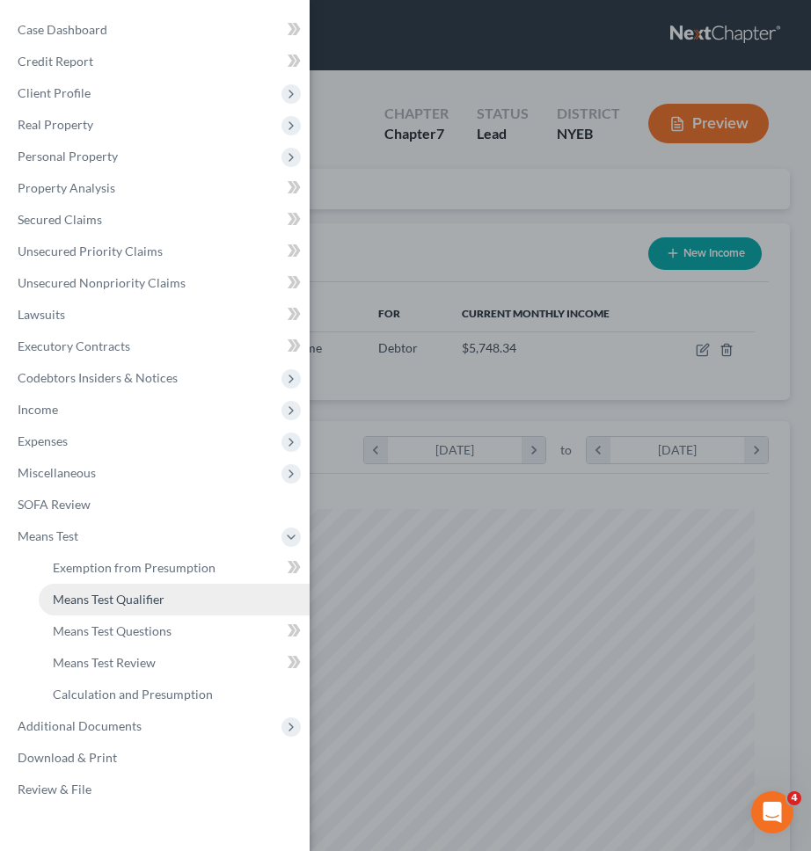
click at [214, 600] on link "Means Test Qualifier" at bounding box center [174, 600] width 271 height 32
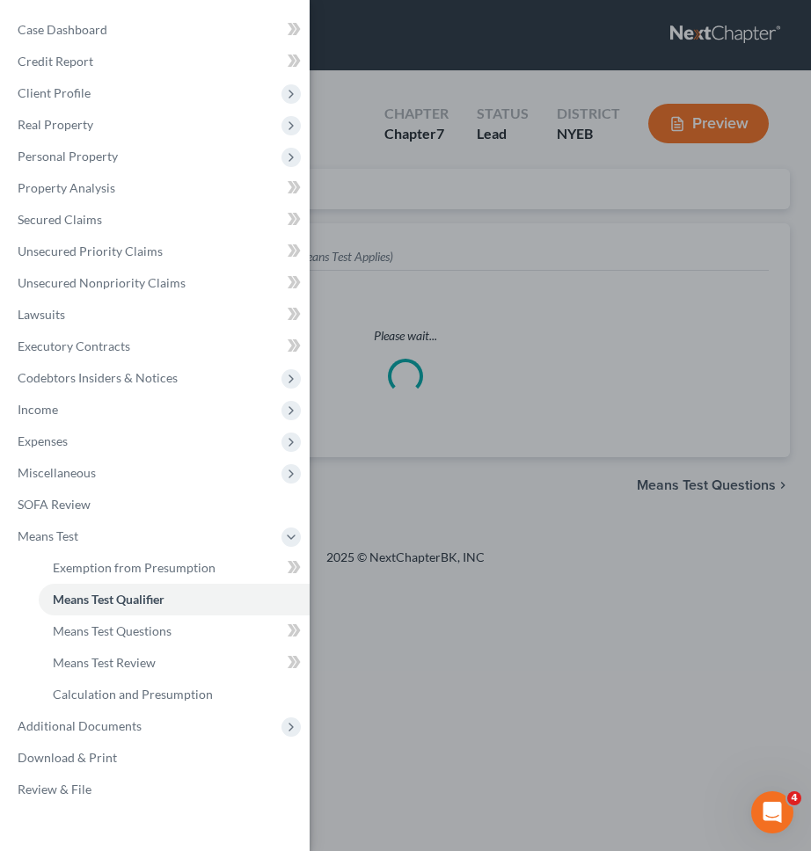
click at [330, 604] on div "Case Dashboard Payments Invoices Payments Payments Credit Report Client Profile" at bounding box center [405, 425] width 811 height 851
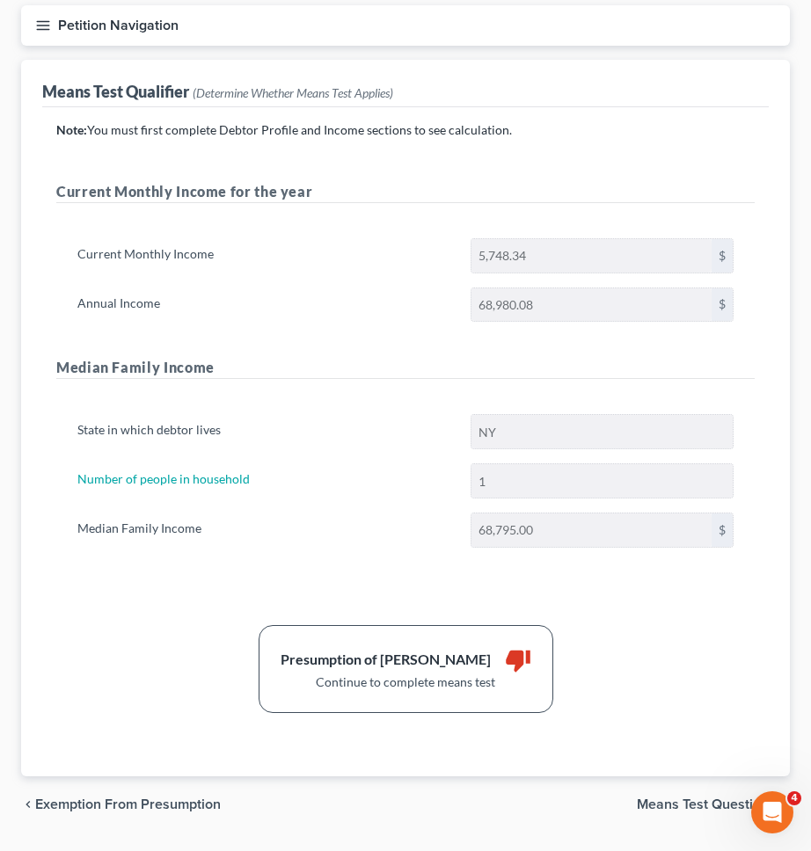
scroll to position [212, 0]
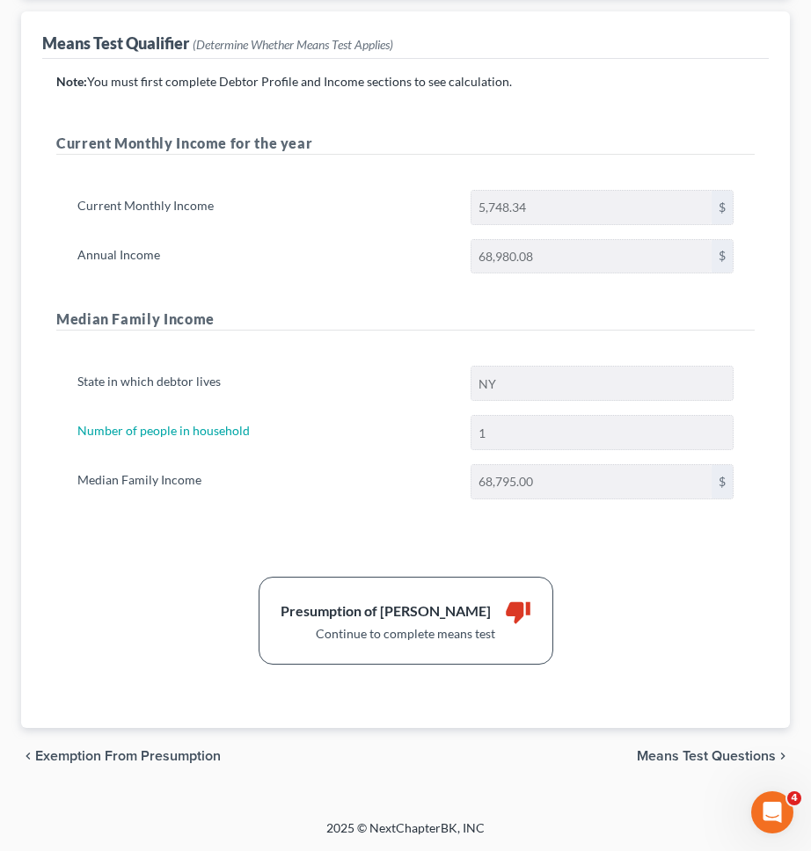
click at [672, 757] on span "Means Test Questions" at bounding box center [706, 756] width 139 height 14
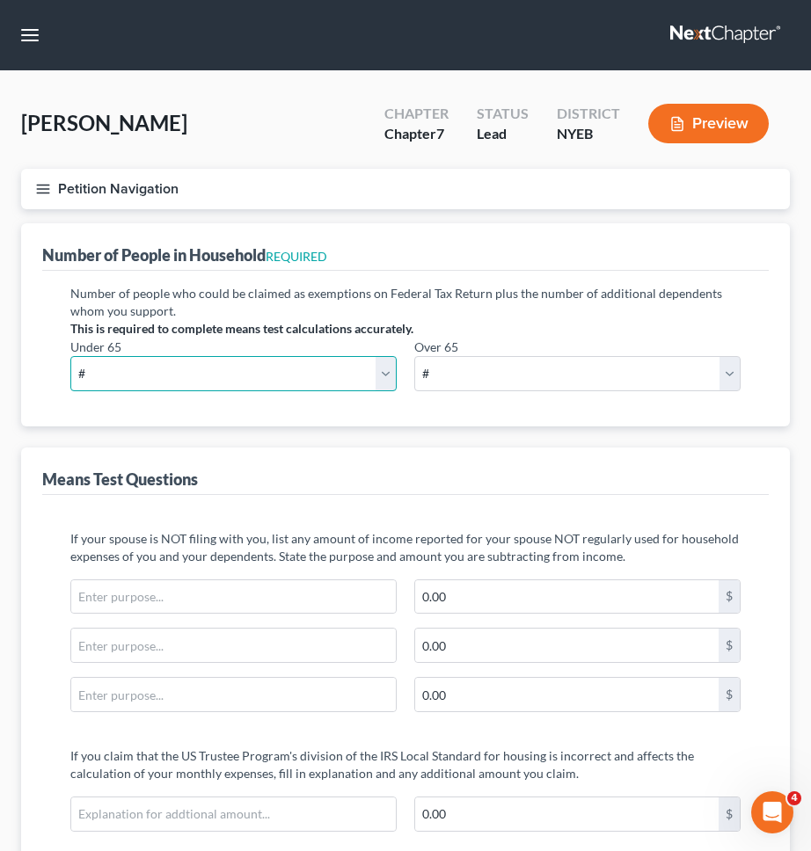
click at [351, 384] on select "# 0 1 2 3 4 5 6 7 8 9 10" at bounding box center [233, 373] width 326 height 35
click at [70, 356] on select "# 0 1 2 3 4 5 6 7 8 9 10" at bounding box center [233, 373] width 326 height 35
click at [332, 369] on select "# 0 1 2 3 4 5 6 7 8 9 10" at bounding box center [233, 373] width 326 height 35
click at [70, 356] on select "# 0 1 2 3 4 5 6 7 8 9 10" at bounding box center [233, 373] width 326 height 35
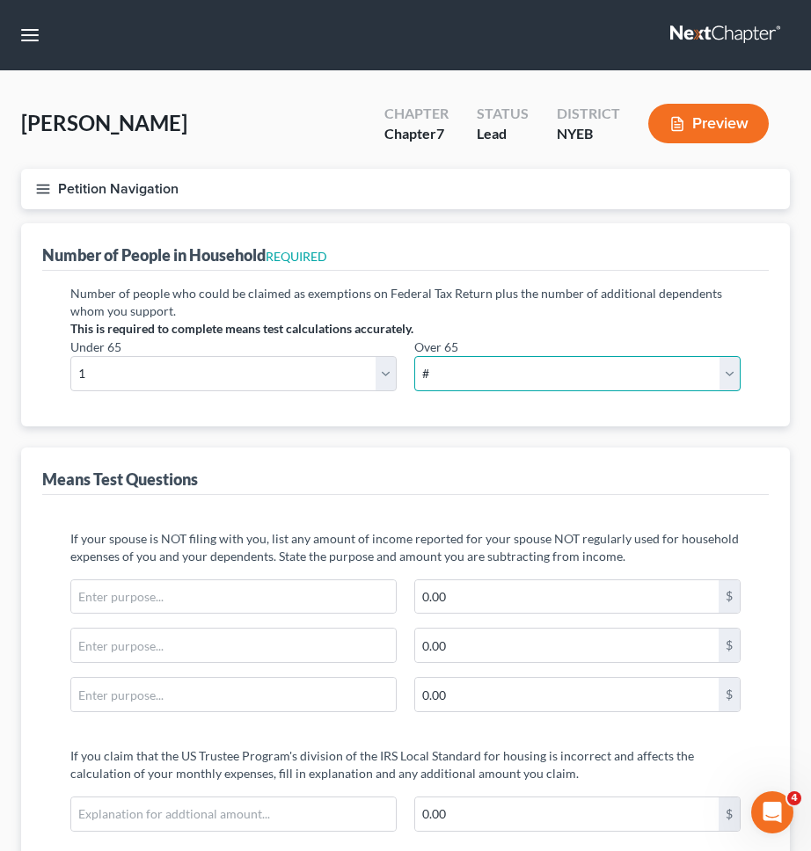
click at [481, 375] on select "# 0 1 2 3 4 5 6 7 8 9 10" at bounding box center [577, 373] width 326 height 35
click at [414, 356] on select "# 0 1 2 3 4 5 6 7 8 9 10" at bounding box center [577, 373] width 326 height 35
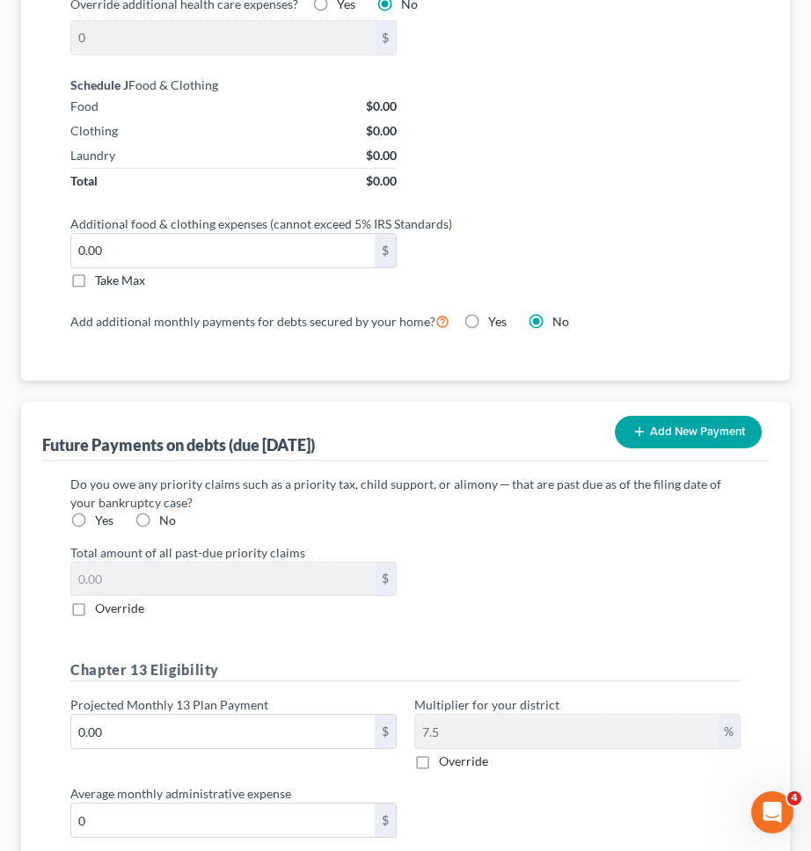
scroll to position [1893, 0]
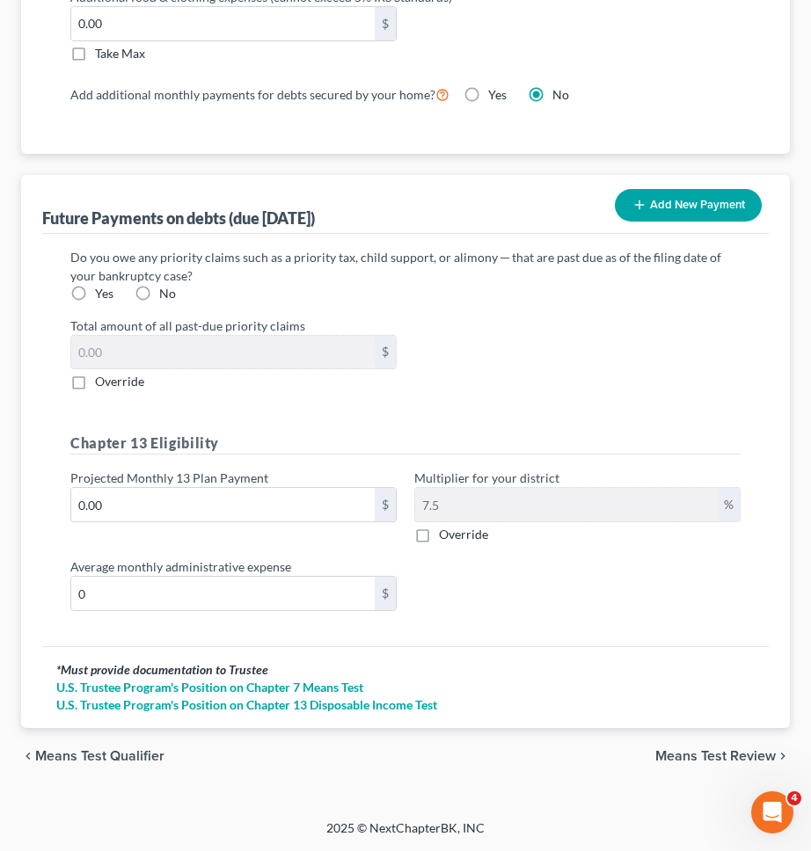
click at [702, 758] on span "Means Test Review" at bounding box center [715, 756] width 120 height 14
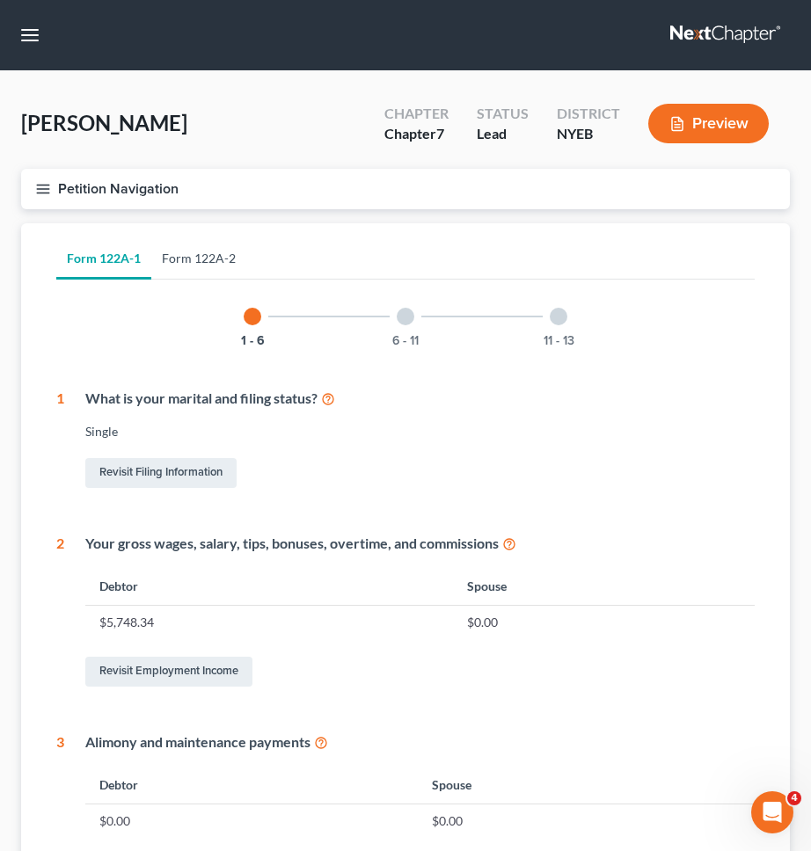
click at [242, 251] on ul "Form 122A-1 Form 122A-2" at bounding box center [405, 258] width 698 height 42
click at [229, 253] on link "Form 122A-2" at bounding box center [198, 258] width 95 height 42
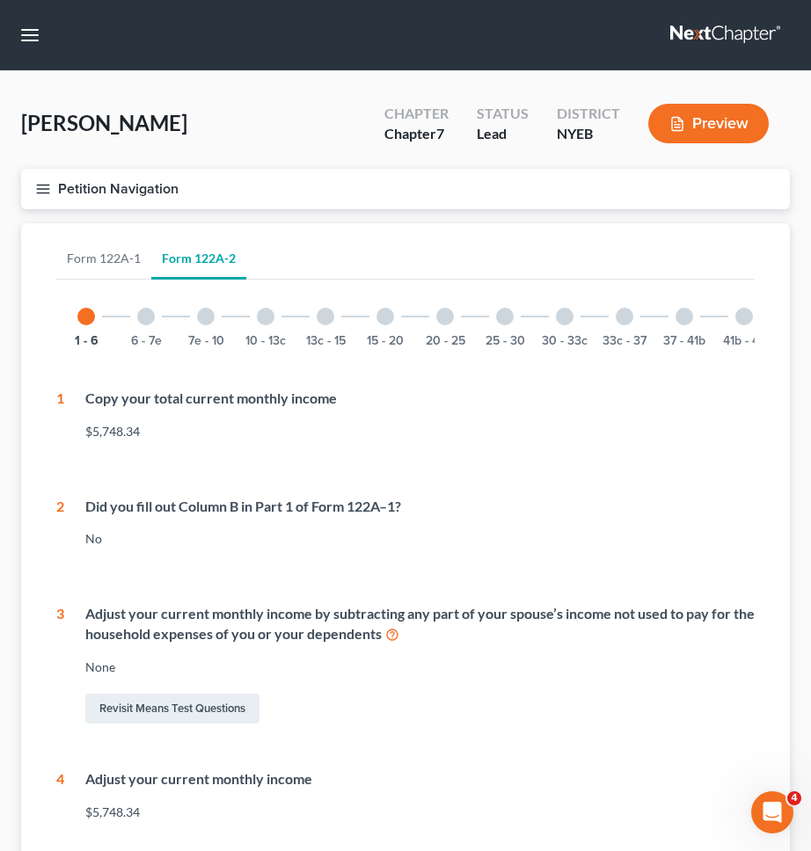
click at [750, 324] on div "41b - 43" at bounding box center [744, 317] width 60 height 60
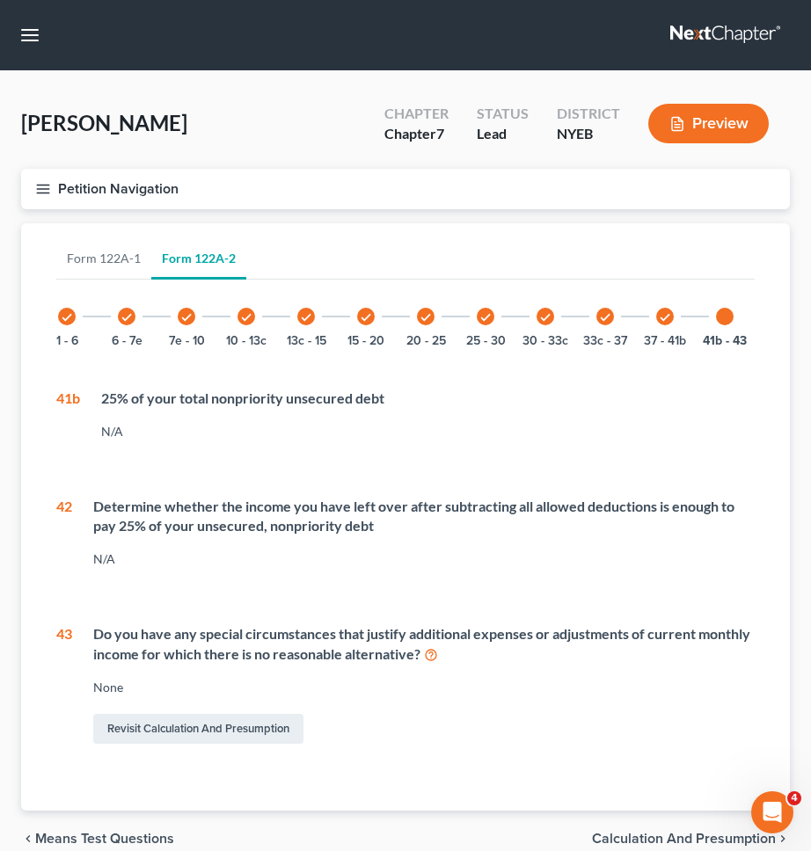
scroll to position [83, 0]
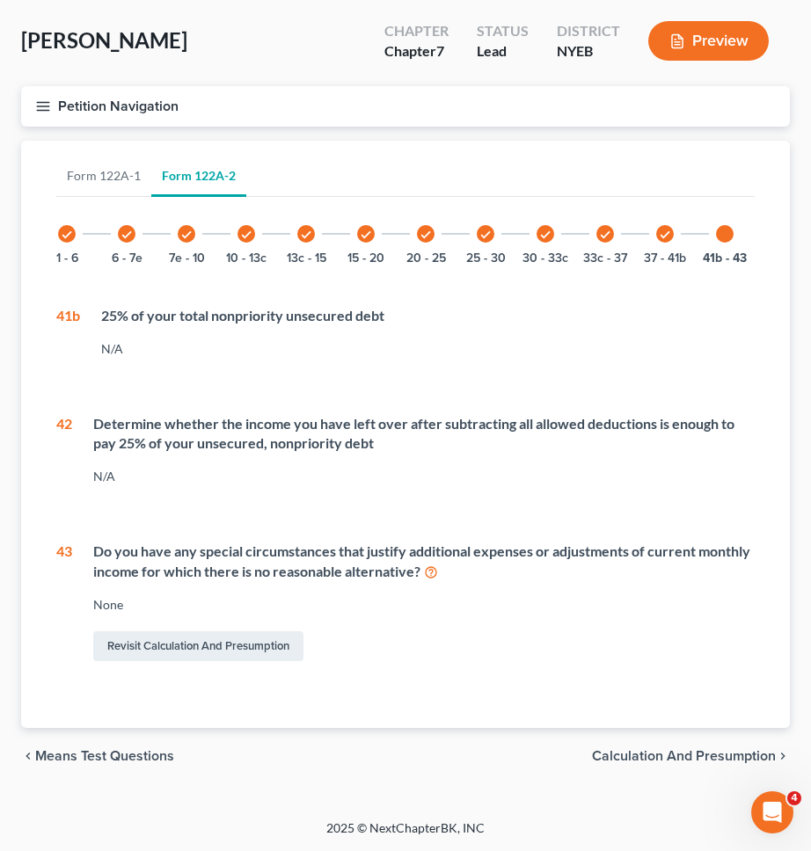
click at [668, 758] on span "Calculation and Presumption" at bounding box center [684, 756] width 184 height 14
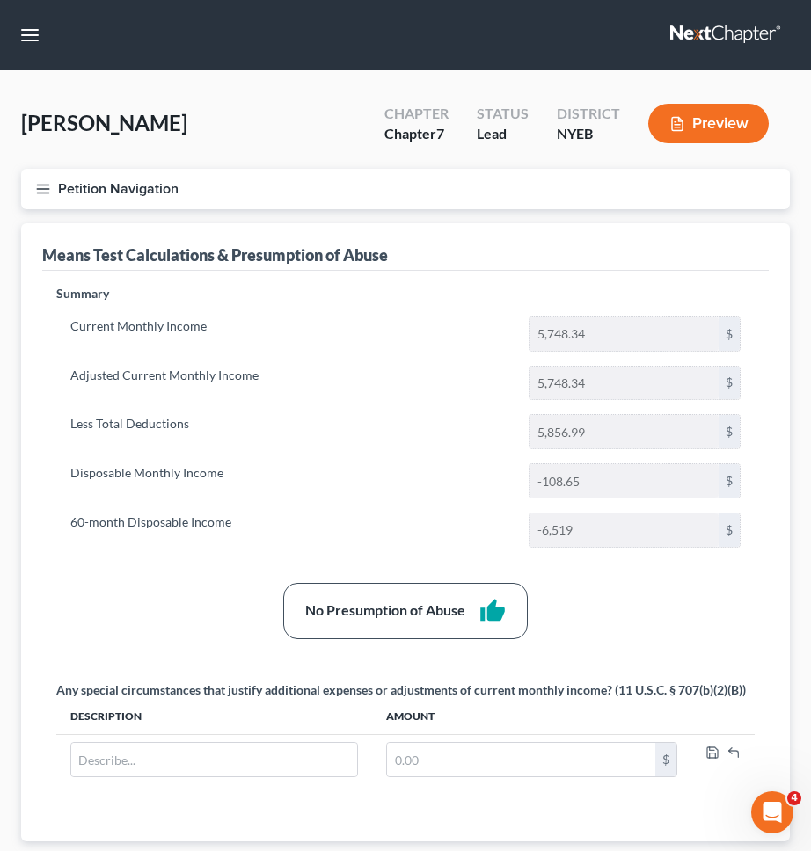
click at [237, 186] on button "Petition Navigation" at bounding box center [405, 189] width 769 height 40
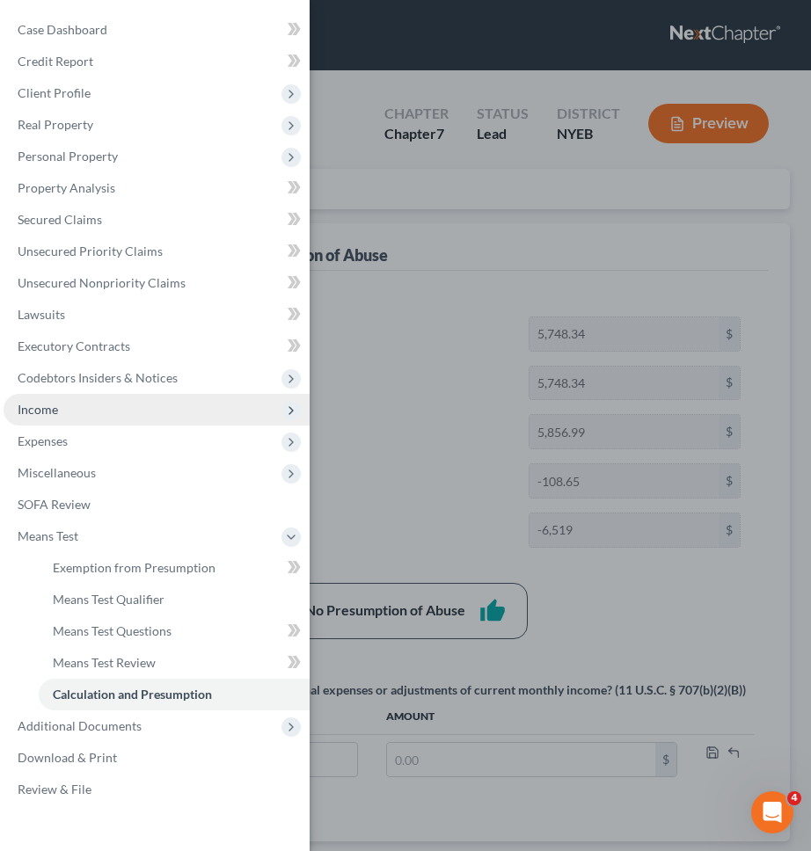
click at [179, 409] on span "Income" at bounding box center [157, 410] width 306 height 32
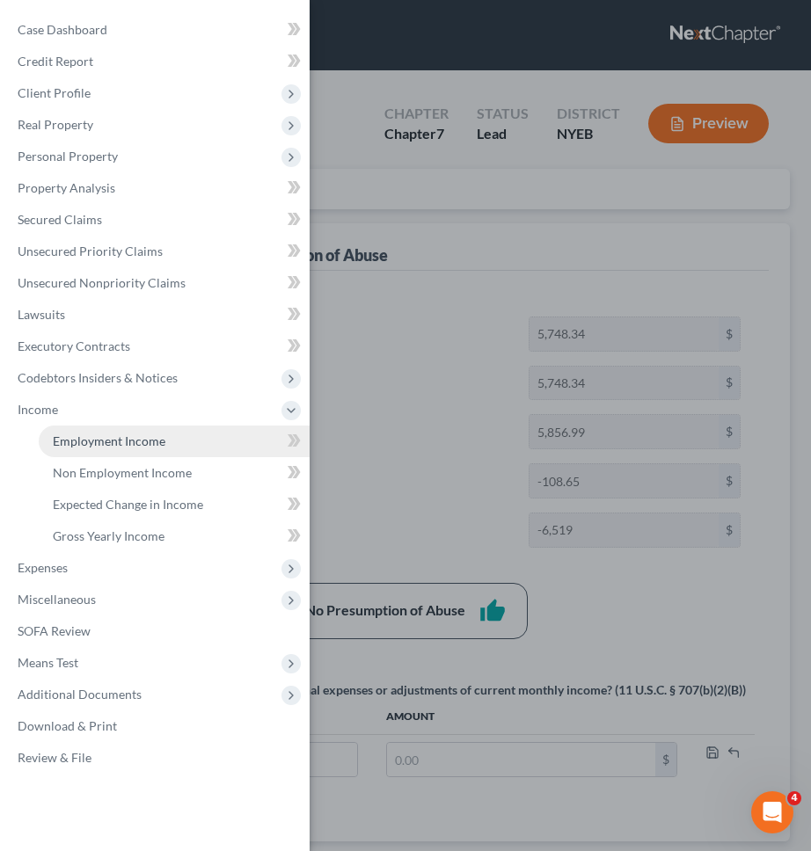
click at [188, 433] on link "Employment Income" at bounding box center [174, 442] width 271 height 32
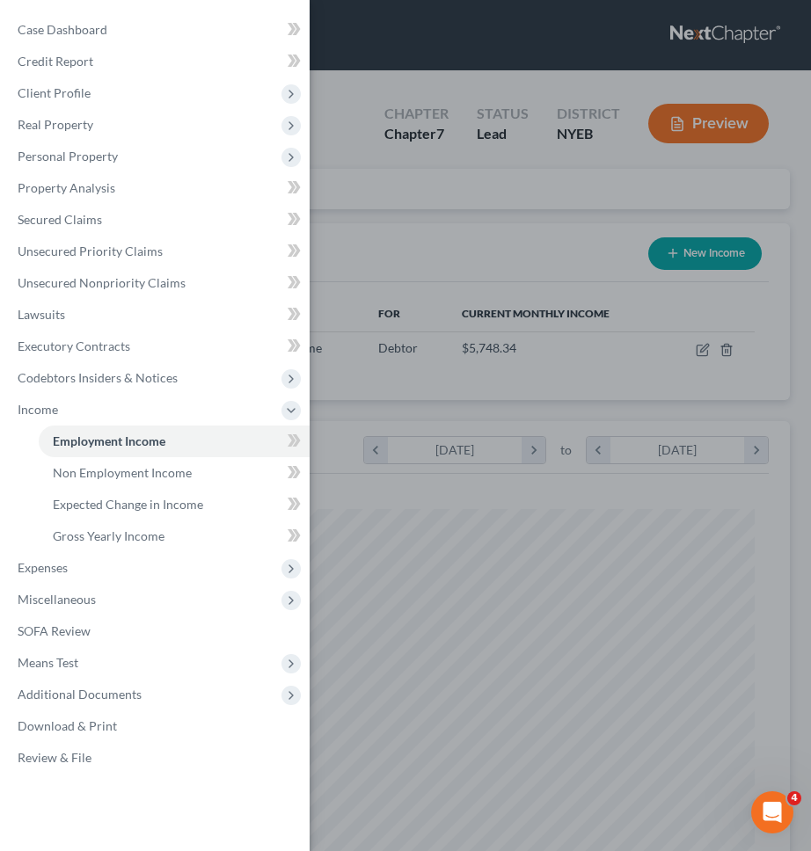
click at [336, 423] on div "Case Dashboard Payments Invoices Payments Payments Credit Report Client Profile" at bounding box center [405, 425] width 811 height 851
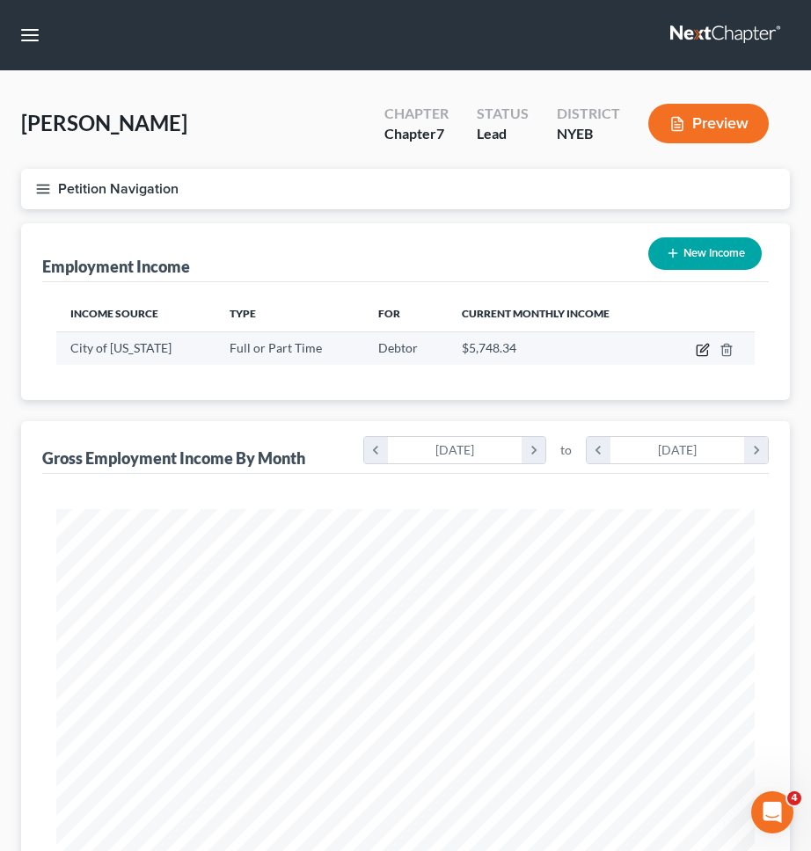
click at [703, 349] on icon "button" at bounding box center [703, 350] width 14 height 14
select select "0"
select select "35"
select select "2"
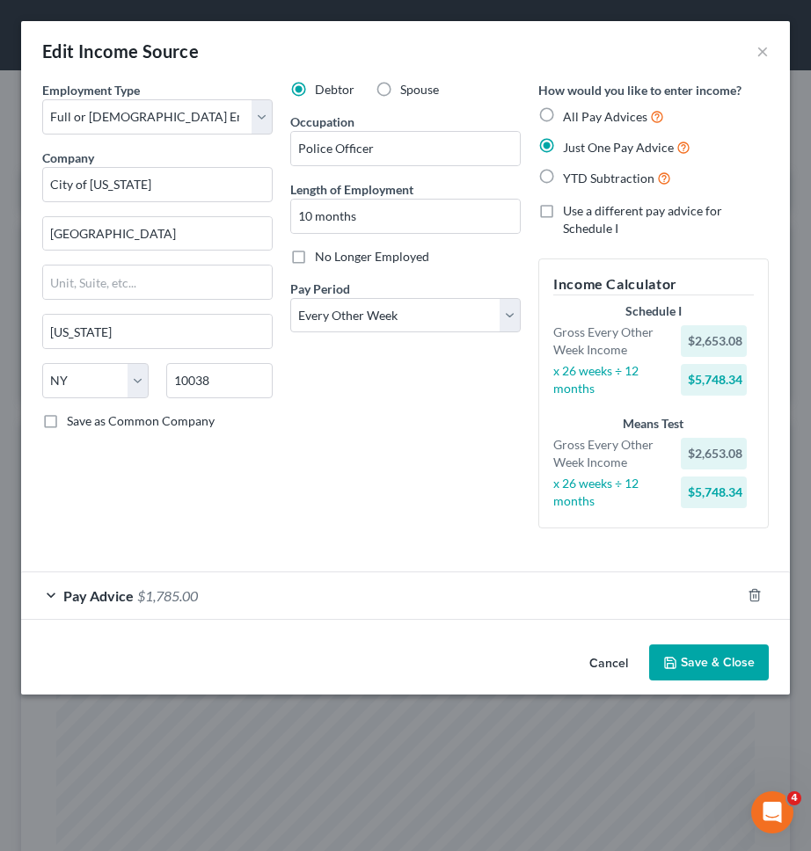
click at [616, 659] on button "Cancel" at bounding box center [608, 663] width 67 height 35
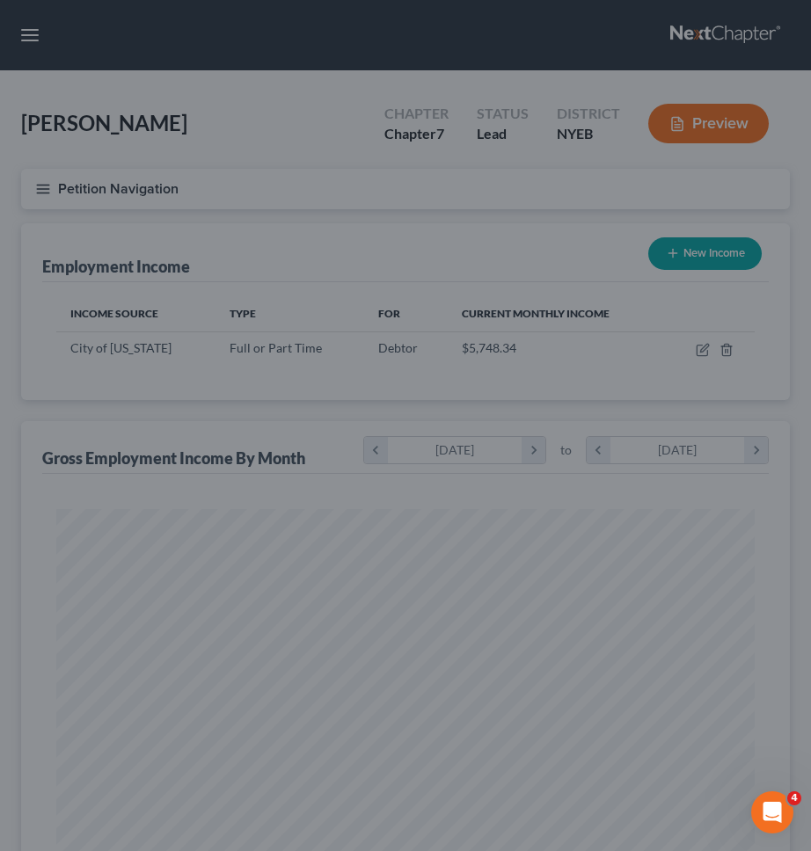
click at [611, 638] on button "Cancel" at bounding box center [582, 623] width 58 height 30
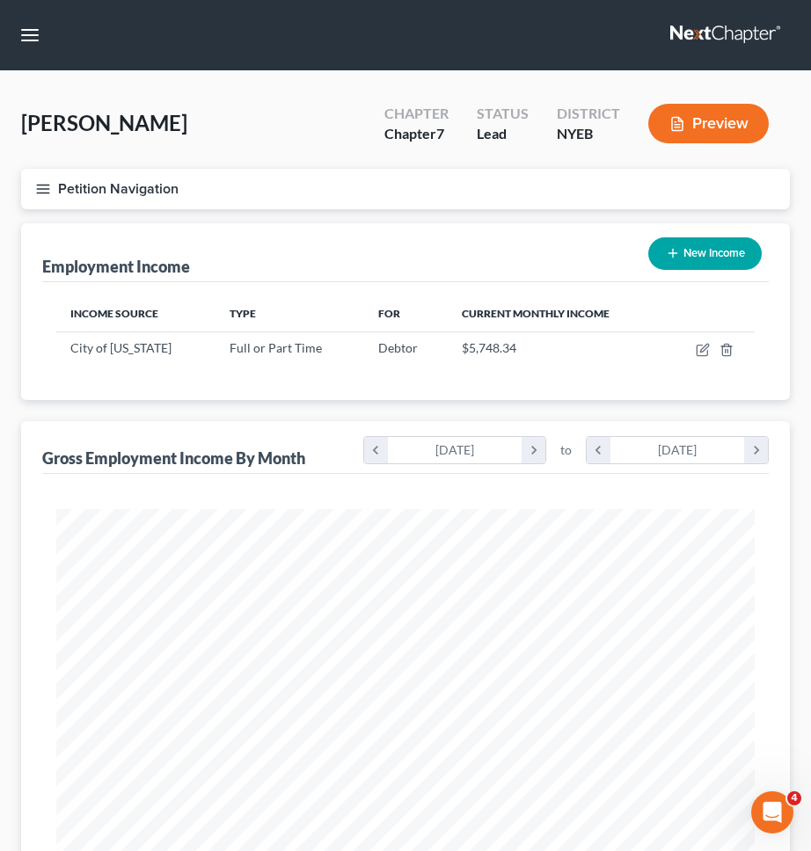
click at [459, 196] on button "Petition Navigation" at bounding box center [405, 189] width 769 height 40
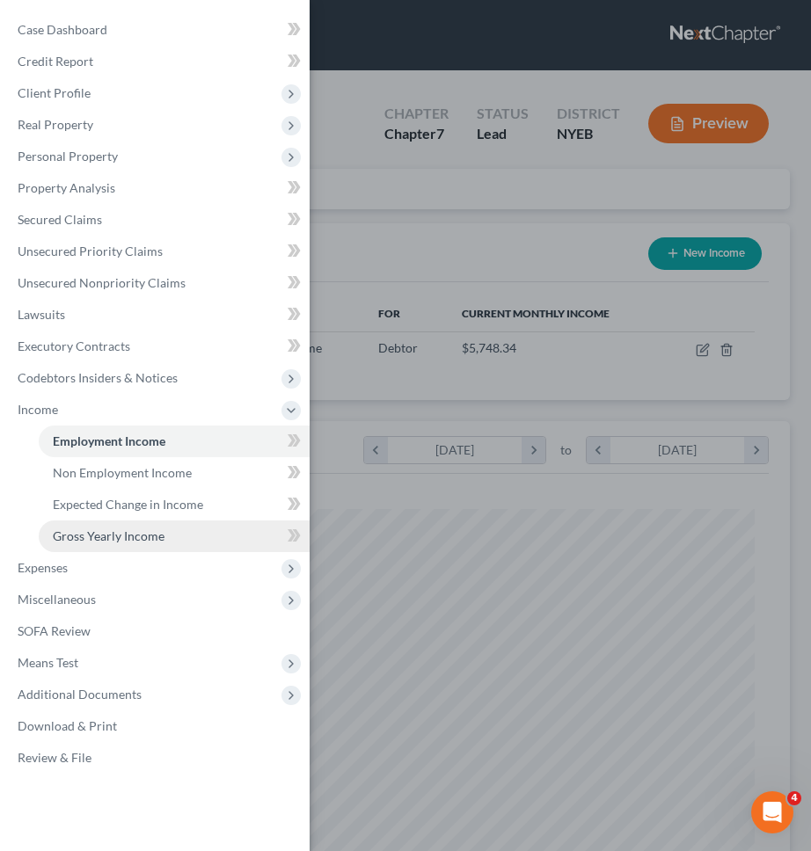
click at [214, 531] on link "Gross Yearly Income" at bounding box center [174, 537] width 271 height 32
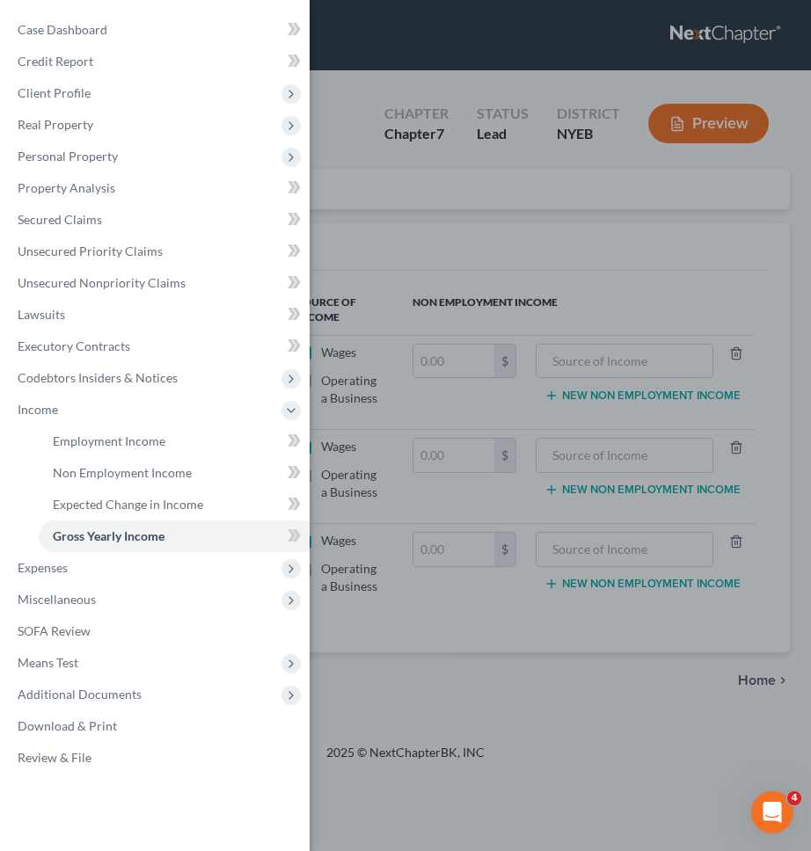
click at [365, 484] on div "Case Dashboard Payments Invoices Payments Payments Credit Report Client Profile" at bounding box center [405, 425] width 811 height 851
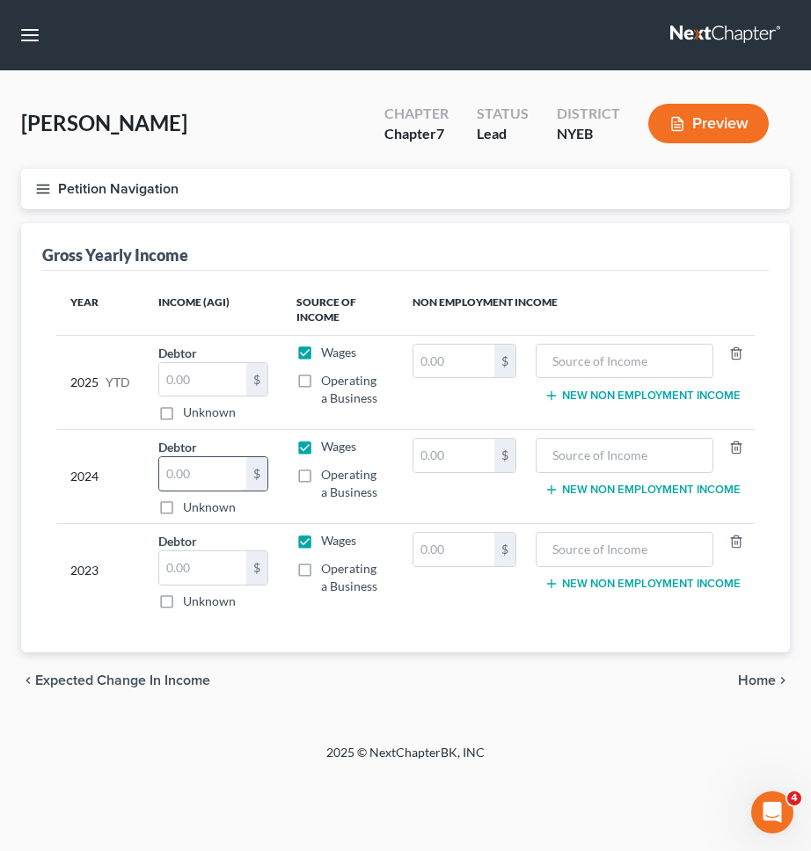
click at [207, 471] on input "text" at bounding box center [202, 473] width 87 height 33
type input "19,961"
click at [219, 561] on input "text" at bounding box center [202, 567] width 87 height 33
type input "14,700"
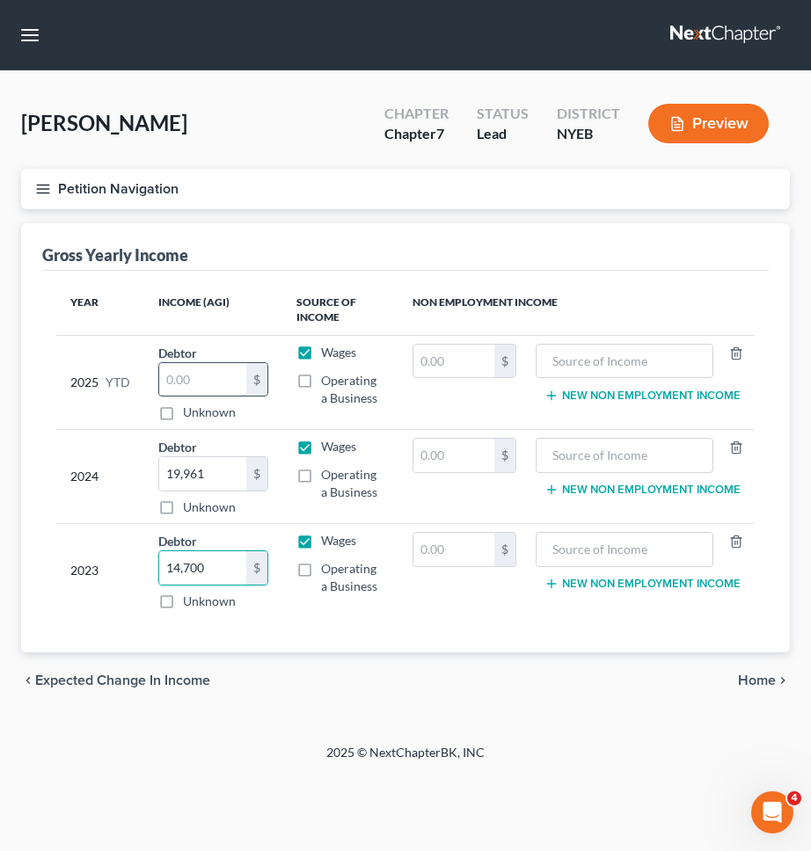
click at [223, 373] on input "text" at bounding box center [202, 379] width 87 height 33
type input "47,549.88"
click at [753, 678] on span "Home" at bounding box center [757, 681] width 38 height 14
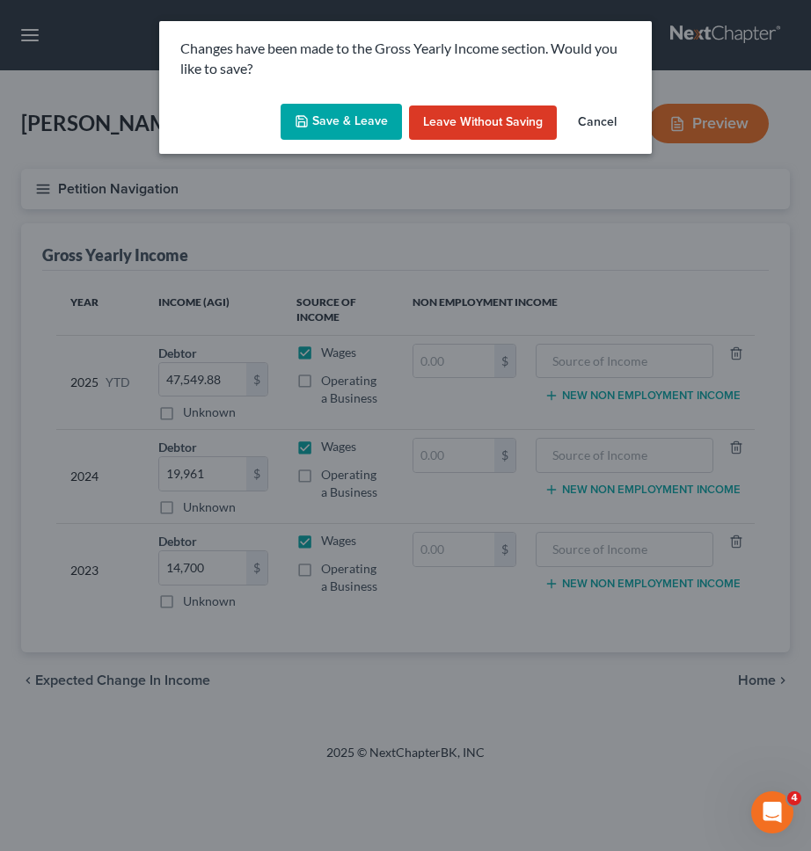
click at [342, 113] on button "Save & Leave" at bounding box center [340, 122] width 121 height 37
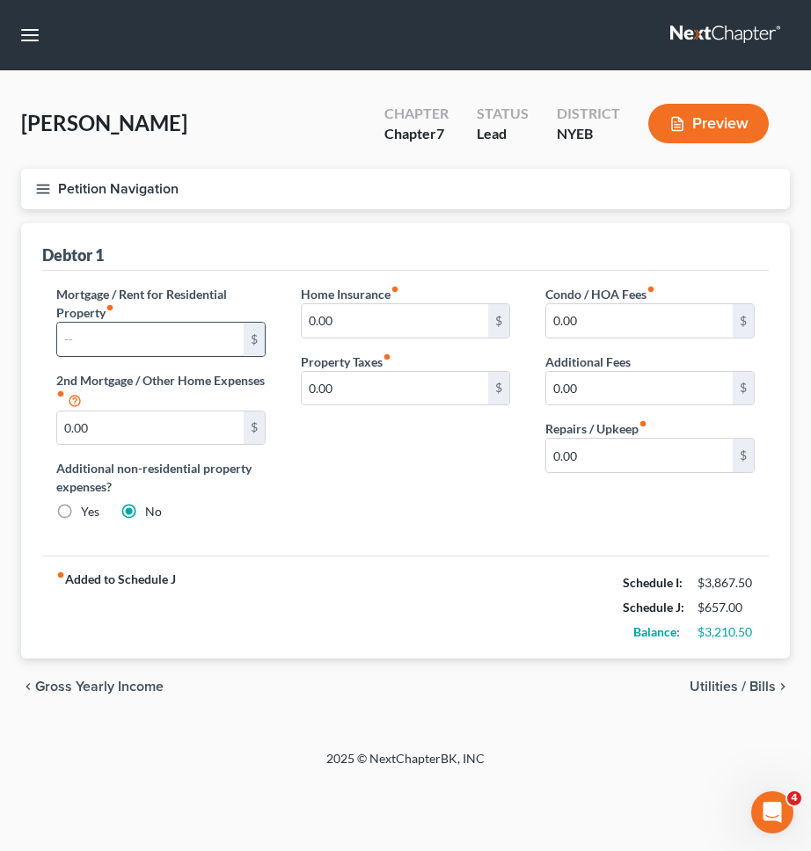
click at [184, 342] on input "text" at bounding box center [150, 339] width 186 height 33
type input "1,700"
click at [489, 507] on div "Home Insurance fiber_manual_record 0.00 $ Property Taxes fiber_manual_record 0.…" at bounding box center [405, 410] width 244 height 251
click at [728, 693] on span "Utilities / Bills" at bounding box center [732, 687] width 86 height 14
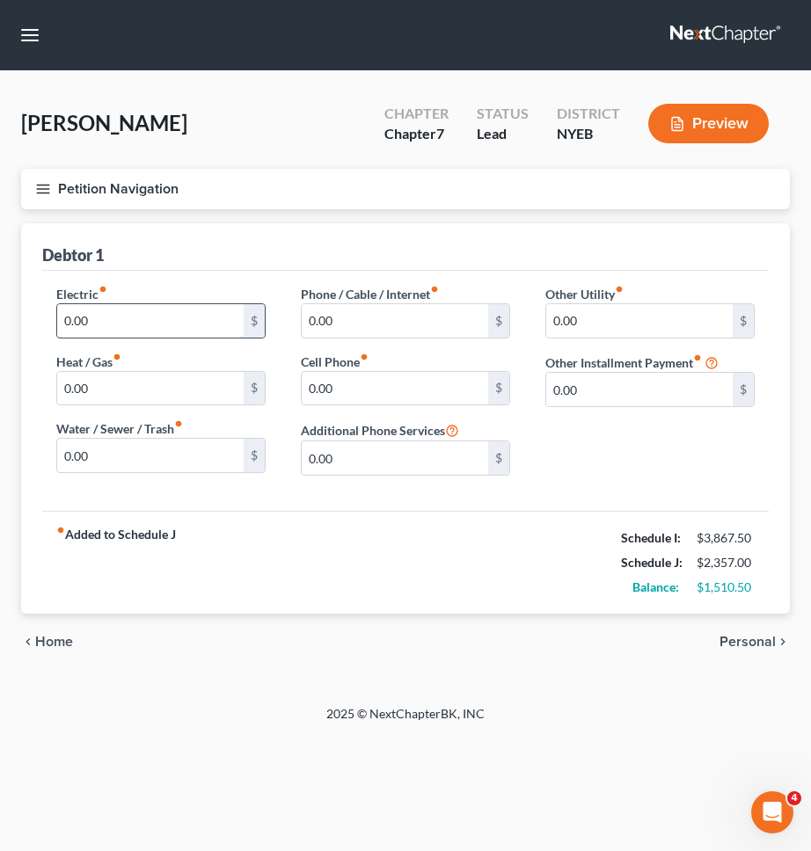
click at [193, 323] on input "0.00" at bounding box center [150, 320] width 186 height 33
type input "90"
click at [109, 405] on div "Heat / Gas fiber_manual_record 0.00 $" at bounding box center [160, 380] width 209 height 54
click at [99, 397] on input "0.00" at bounding box center [150, 388] width 186 height 33
type input "90"
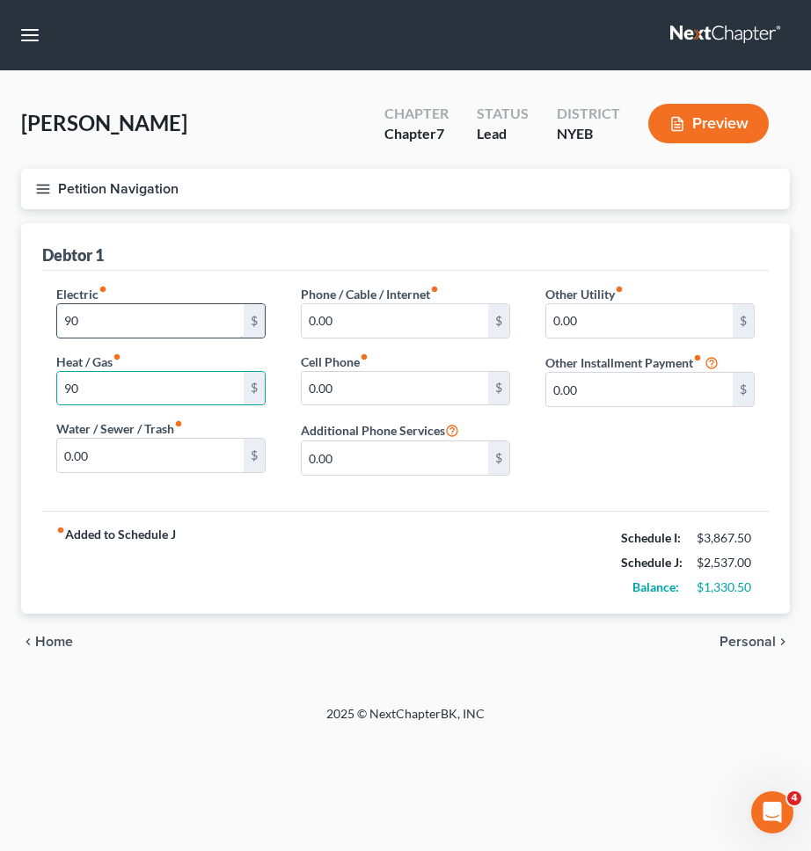
click at [186, 319] on input "90" at bounding box center [150, 320] width 186 height 33
type input "135"
click at [149, 386] on input "90" at bounding box center [150, 388] width 186 height 33
type input "135"
click at [357, 372] on input "0.00" at bounding box center [395, 388] width 186 height 33
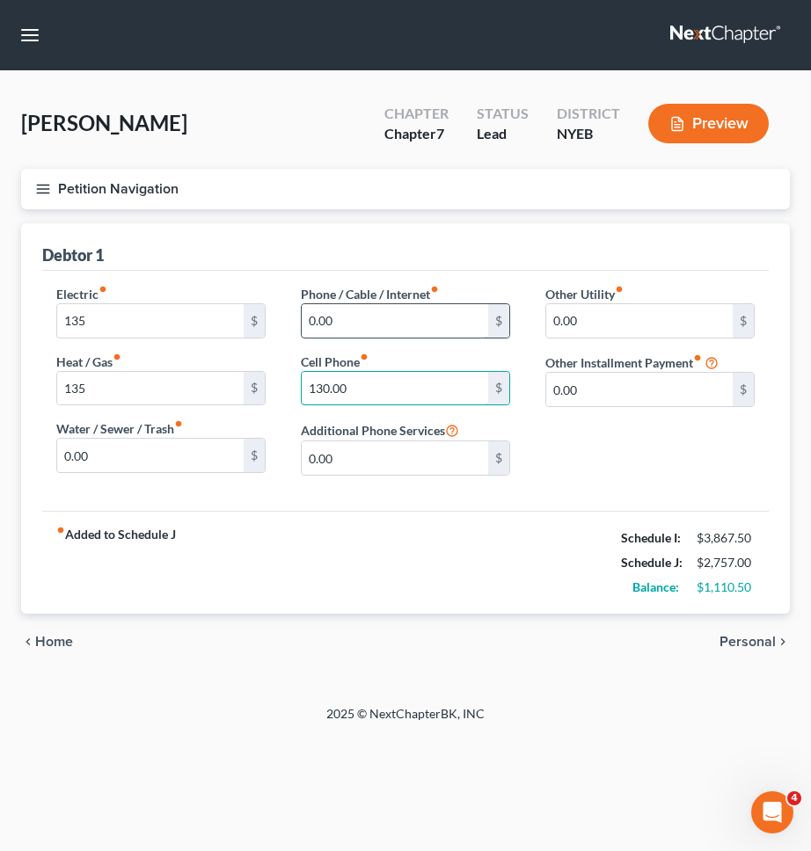
type input "130.00"
click at [353, 323] on input "0.00" at bounding box center [395, 320] width 186 height 33
type input "90"
click at [754, 644] on span "Personal" at bounding box center [747, 642] width 56 height 14
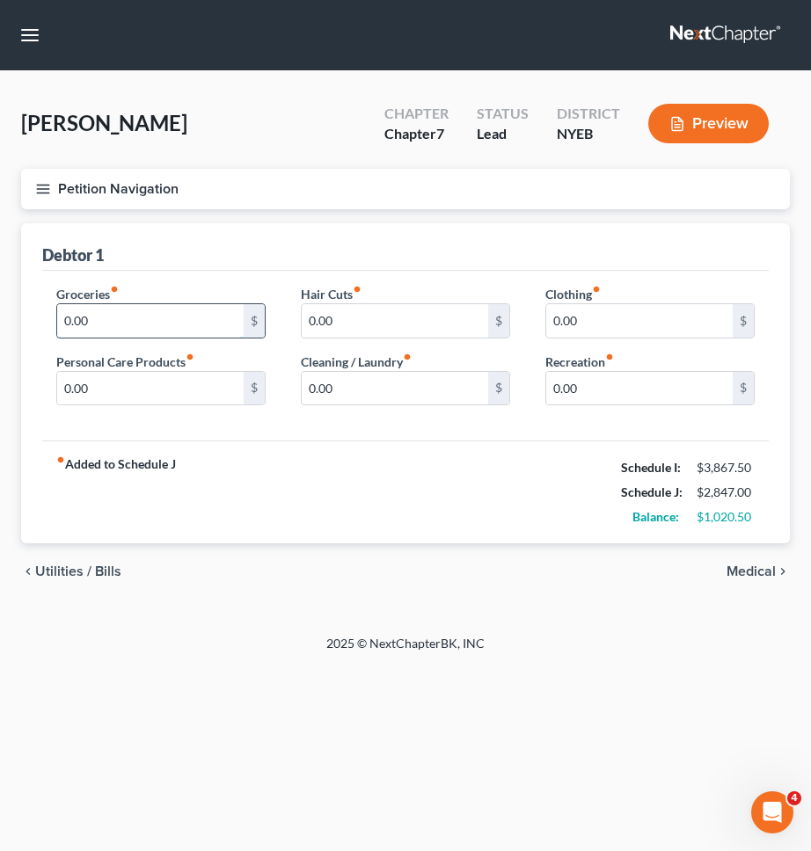
click at [184, 310] on input "0.00" at bounding box center [150, 320] width 186 height 33
type input "300"
click at [375, 382] on input "0.00" at bounding box center [395, 388] width 186 height 33
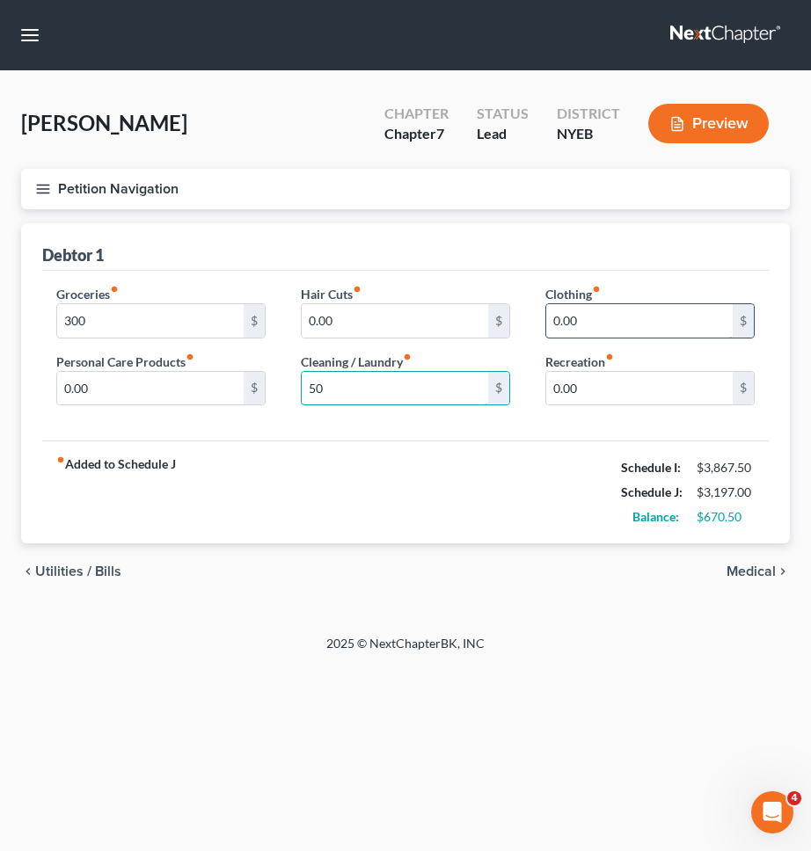
type input "50"
click at [608, 319] on input "0.00" at bounding box center [639, 320] width 186 height 33
type input "50"
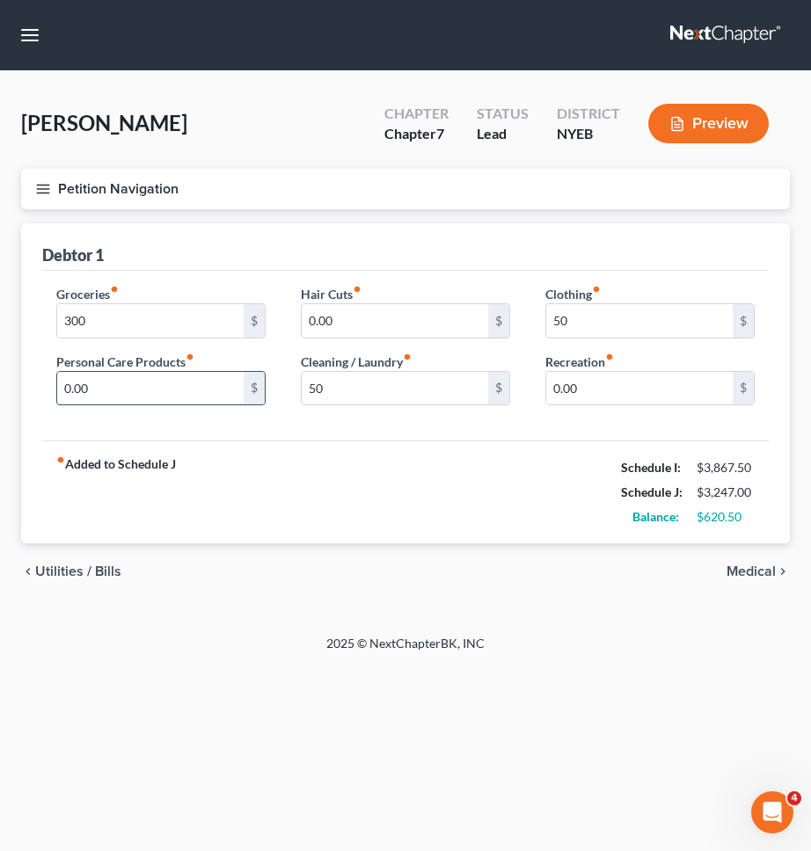
click at [113, 380] on input "0.00" at bounding box center [150, 388] width 186 height 33
type input "50"
click at [622, 395] on input "0.00" at bounding box center [639, 388] width 186 height 33
type input "100"
click at [582, 470] on div "fiber_manual_record Added to Schedule J Schedule I: $3,867.50 Schedule J: $3,39…" at bounding box center [405, 492] width 726 height 103
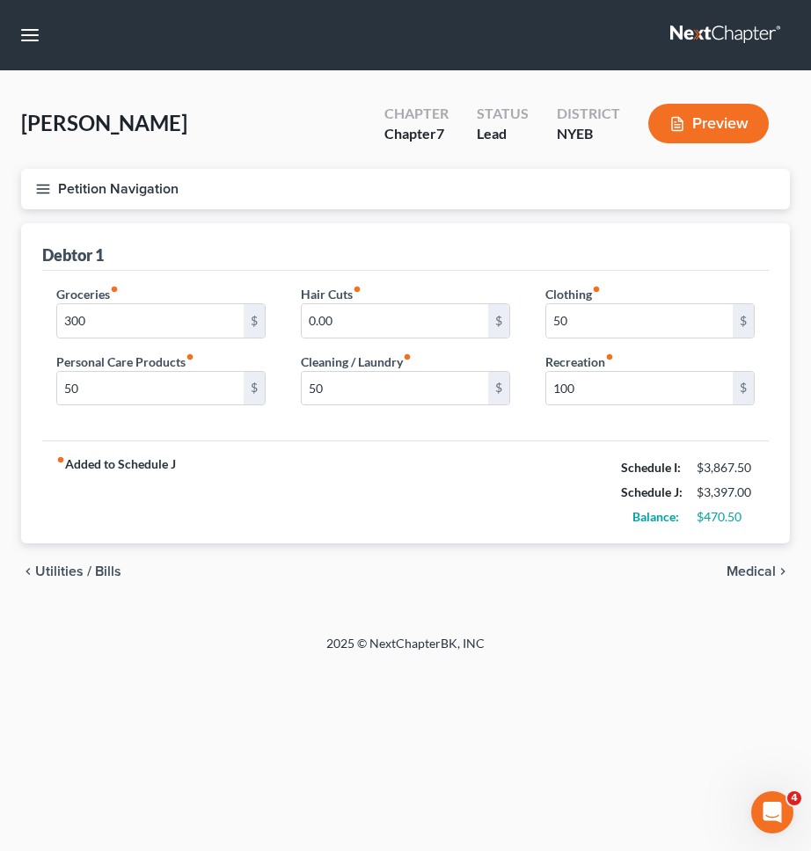
click at [777, 567] on icon "chevron_right" at bounding box center [783, 572] width 14 height 14
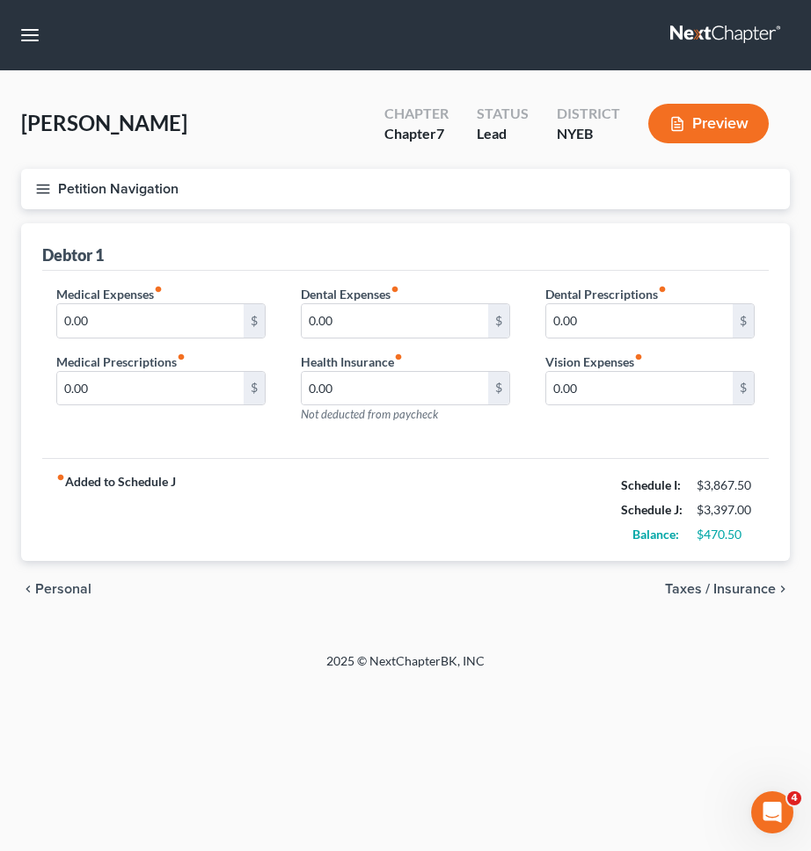
click at [763, 590] on span "Taxes / Insurance" at bounding box center [720, 589] width 111 height 14
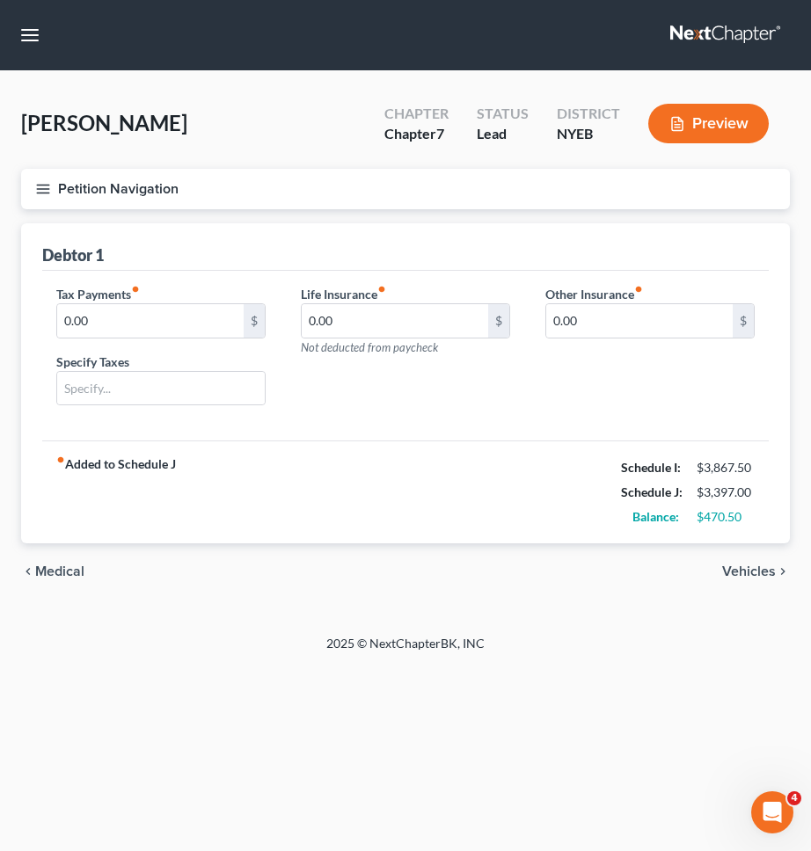
click at [733, 567] on span "Vehicles" at bounding box center [749, 572] width 54 height 14
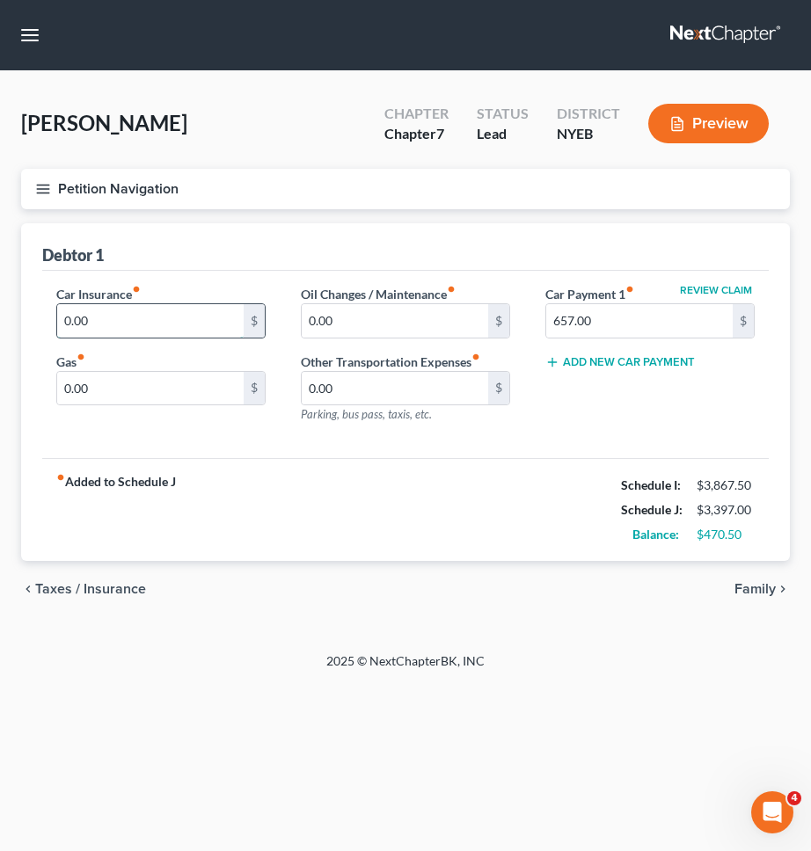
click at [157, 324] on input "0.00" at bounding box center [150, 320] width 186 height 33
type input "280"
click at [109, 382] on input "0.00" at bounding box center [150, 388] width 186 height 33
type input "200"
click at [113, 585] on span "Taxes / Insurance" at bounding box center [90, 589] width 111 height 14
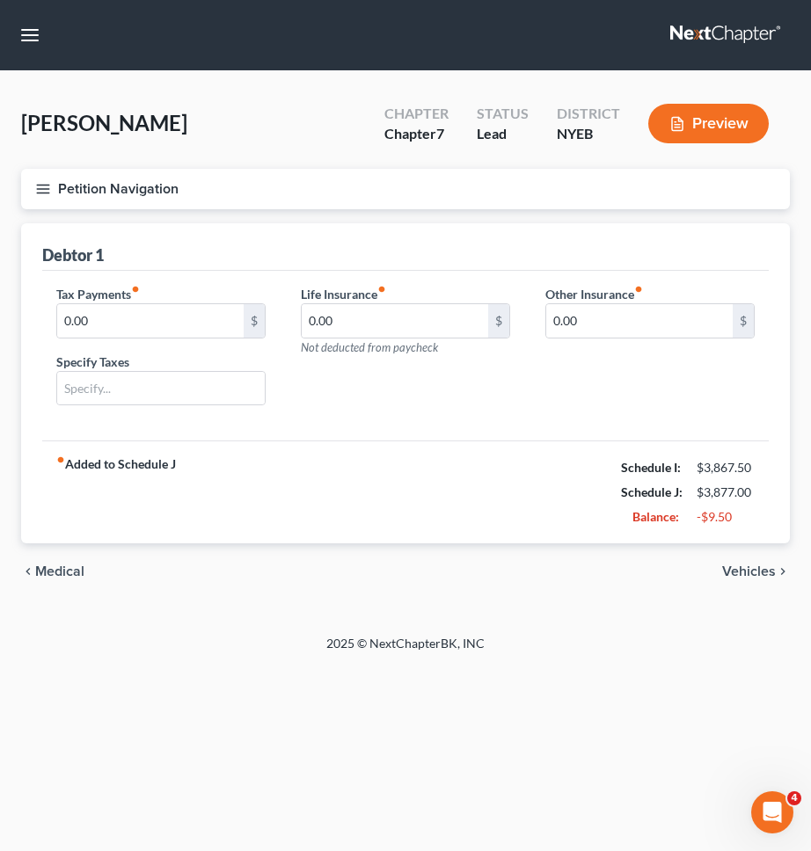
click at [71, 571] on span "Medical" at bounding box center [59, 572] width 49 height 14
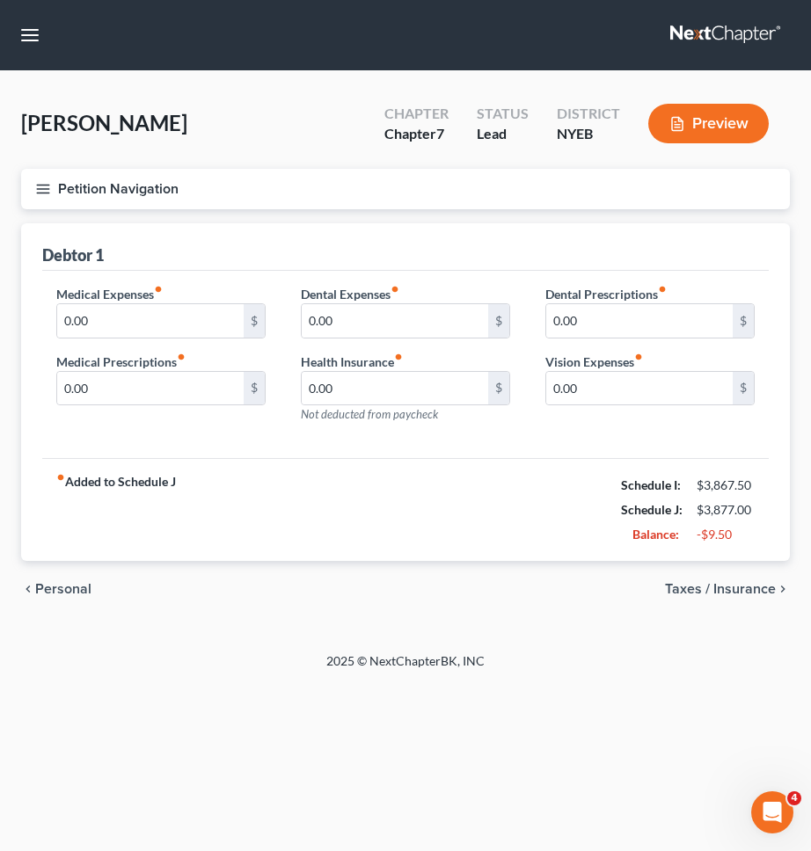
click at [60, 590] on span "Personal" at bounding box center [63, 589] width 56 height 14
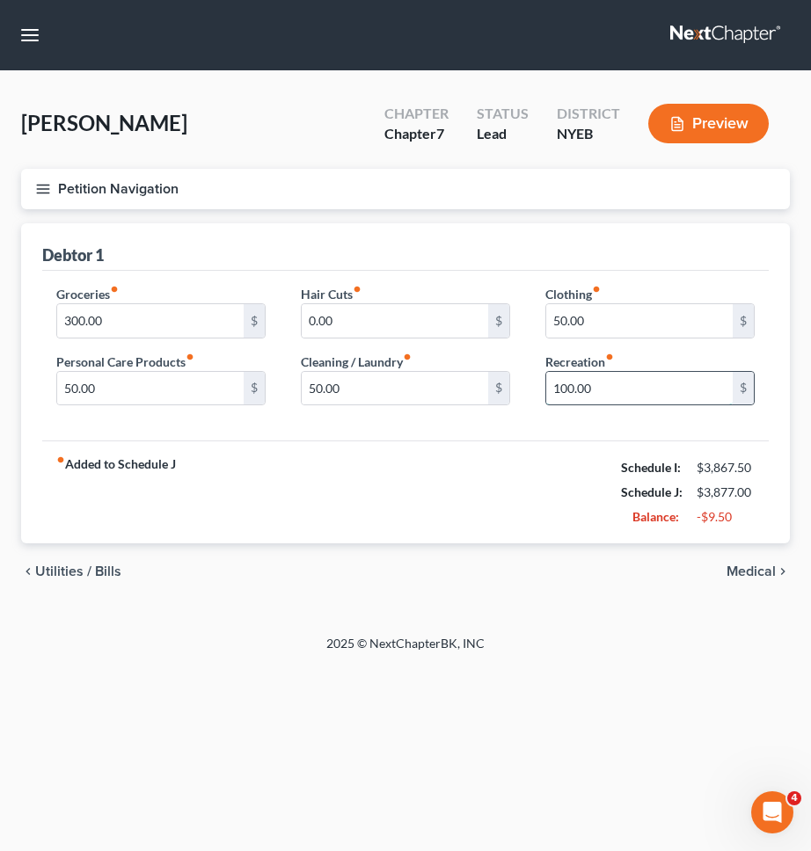
click at [621, 393] on input "100.00" at bounding box center [639, 388] width 186 height 33
click at [521, 444] on div "fiber_manual_record Added to Schedule J Schedule I: $3,867.50 Schedule J: $3,85…" at bounding box center [405, 492] width 726 height 103
click at [510, 548] on div "chevron_left Utilities / Bills Medical chevron_right" at bounding box center [405, 571] width 769 height 56
click at [417, 198] on button "Petition Navigation" at bounding box center [405, 189] width 769 height 40
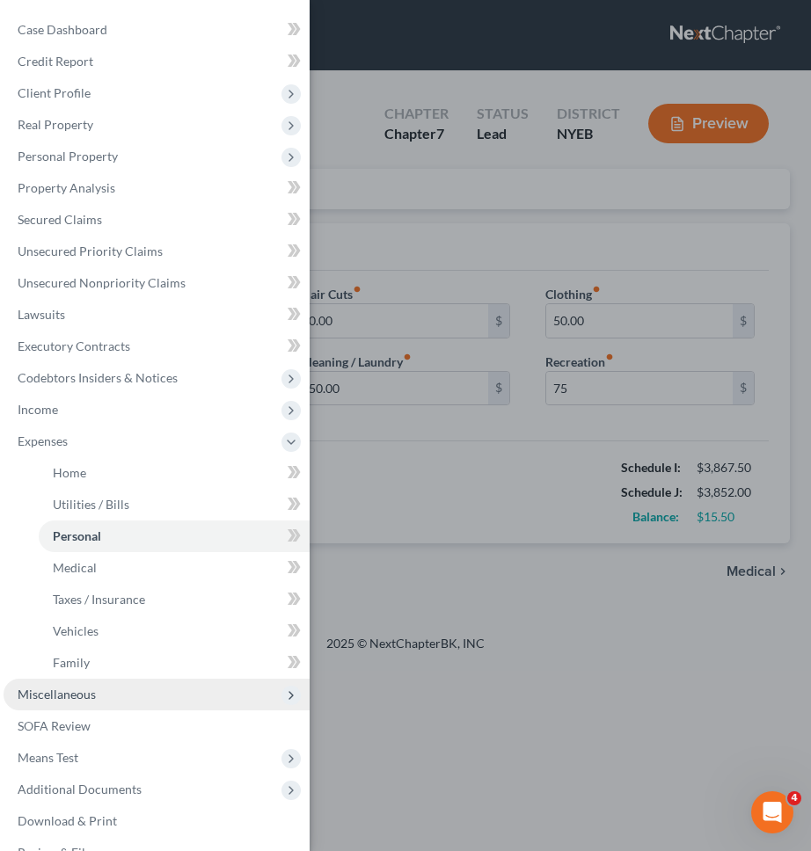
click at [170, 688] on span "Miscellaneous" at bounding box center [157, 695] width 306 height 32
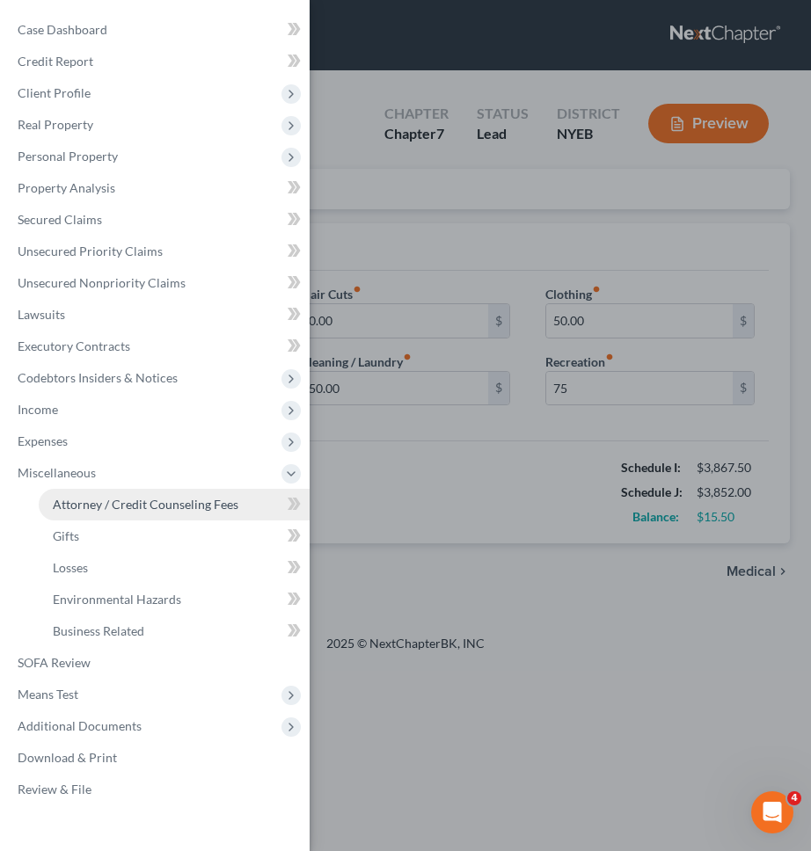
click at [170, 510] on span "Attorney / Credit Counseling Fees" at bounding box center [146, 504] width 186 height 15
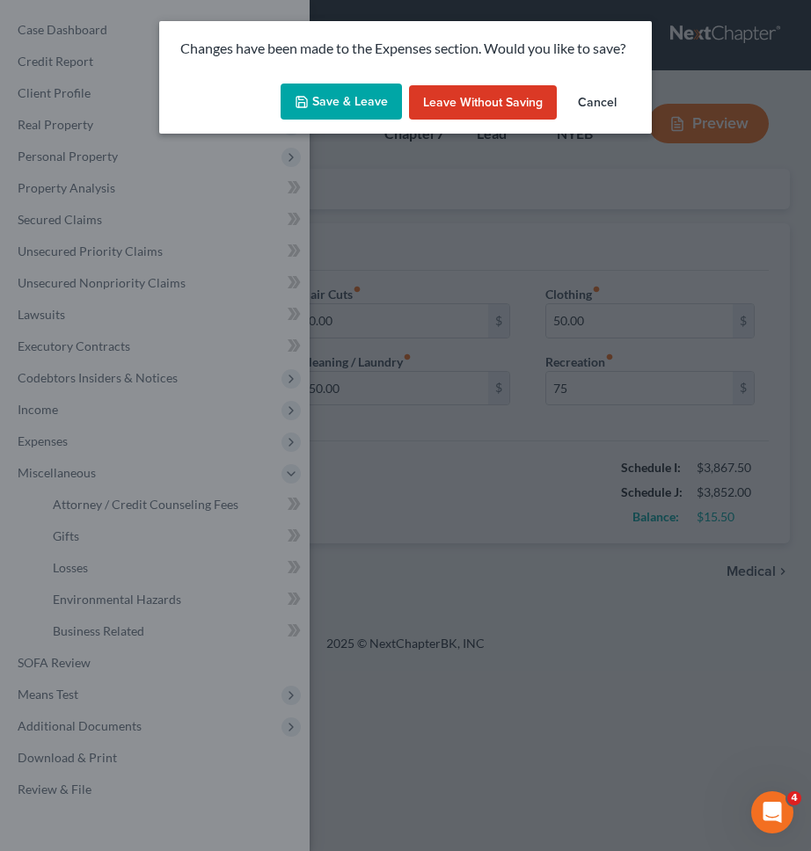
click at [341, 110] on button "Save & Leave" at bounding box center [340, 102] width 121 height 37
type input "75.00"
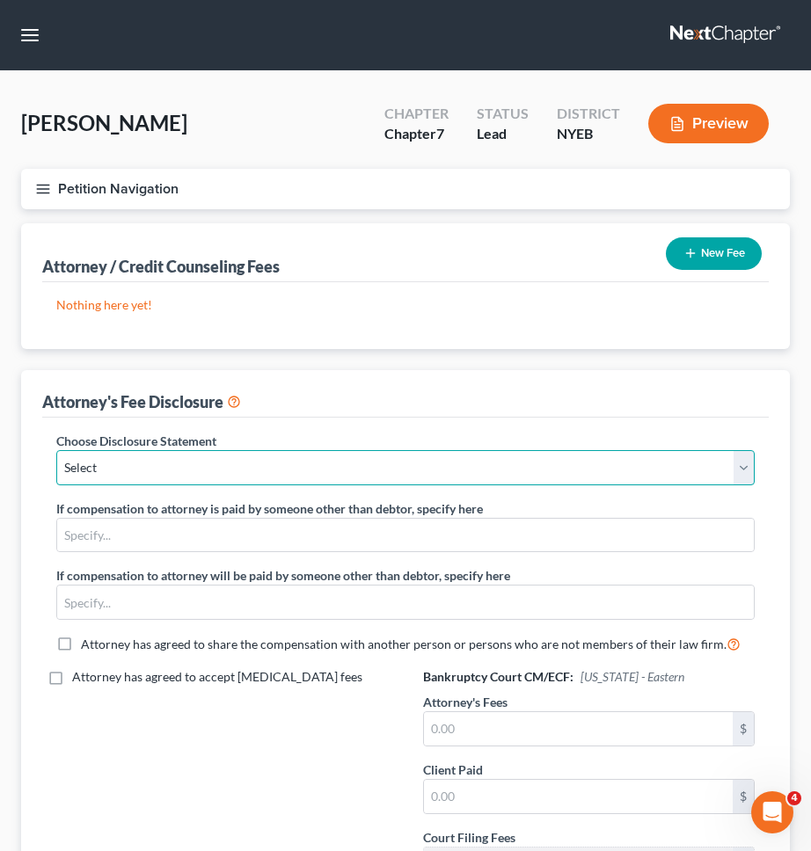
click at [128, 476] on select "Select Managing Partner" at bounding box center [405, 467] width 698 height 35
select select "0"
click at [56, 450] on select "Select Managing Partner" at bounding box center [405, 467] width 698 height 35
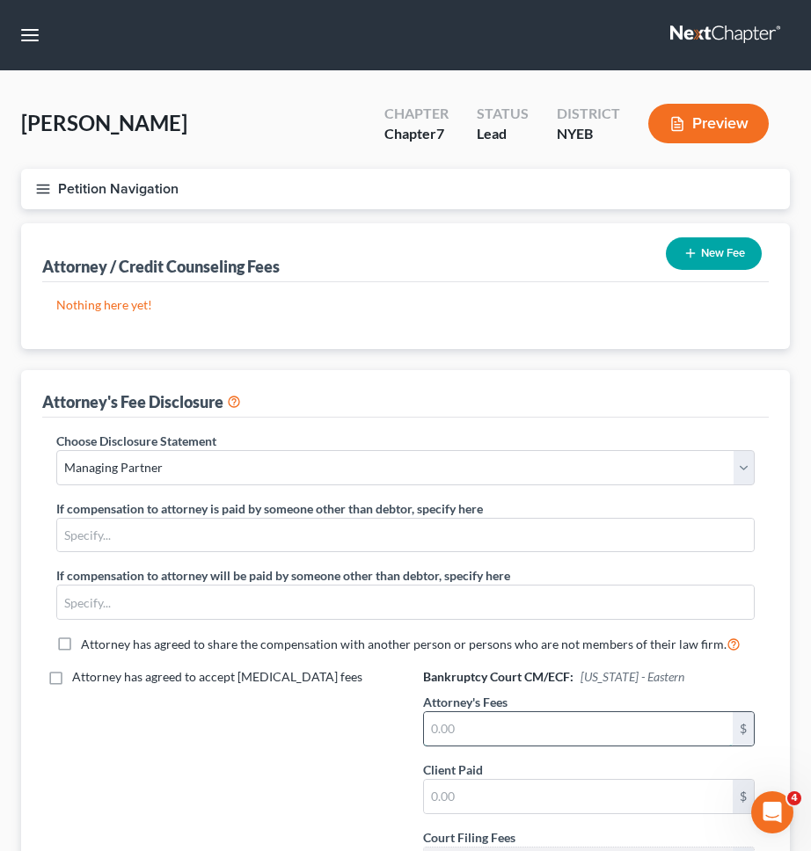
click at [498, 738] on input "text" at bounding box center [578, 728] width 309 height 33
type input "2,400"
click at [481, 796] on input "text" at bounding box center [578, 796] width 309 height 33
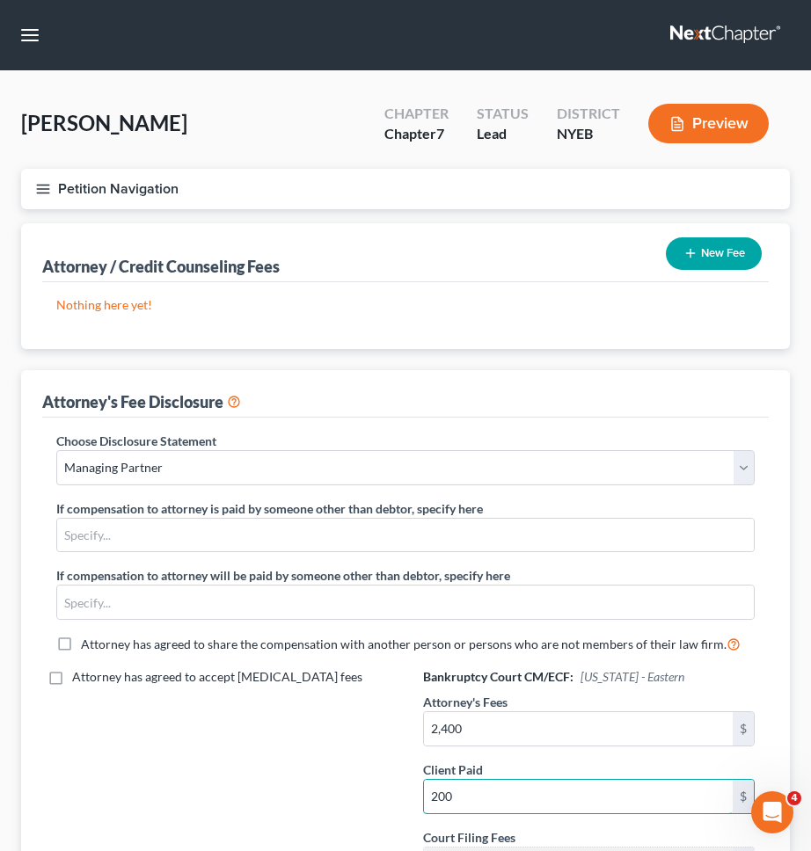
type input "200"
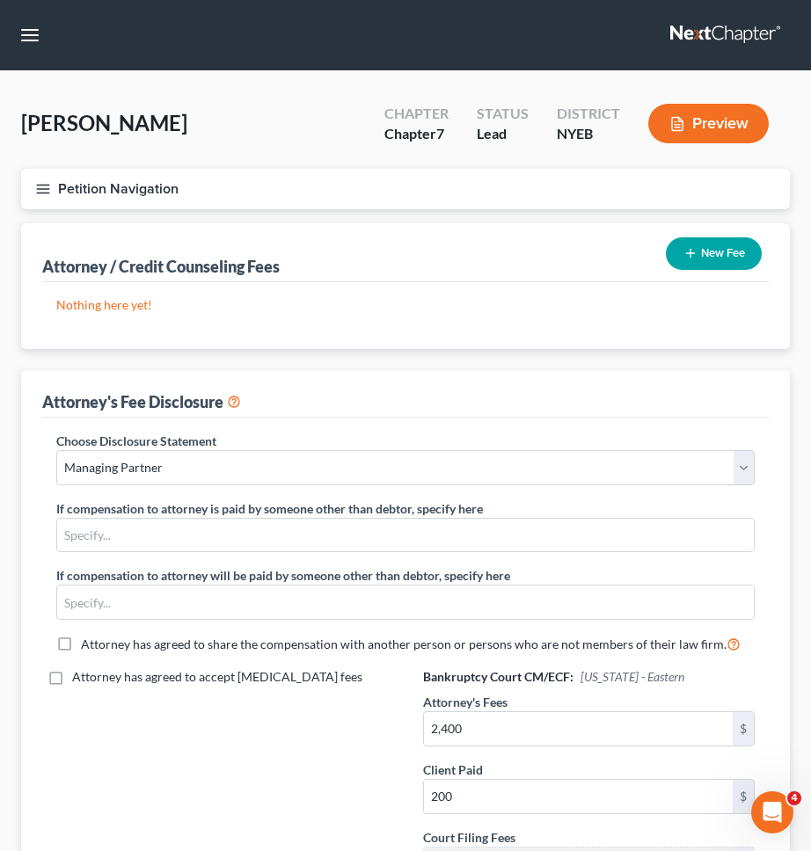
click at [713, 257] on button "New Fee" at bounding box center [714, 253] width 96 height 33
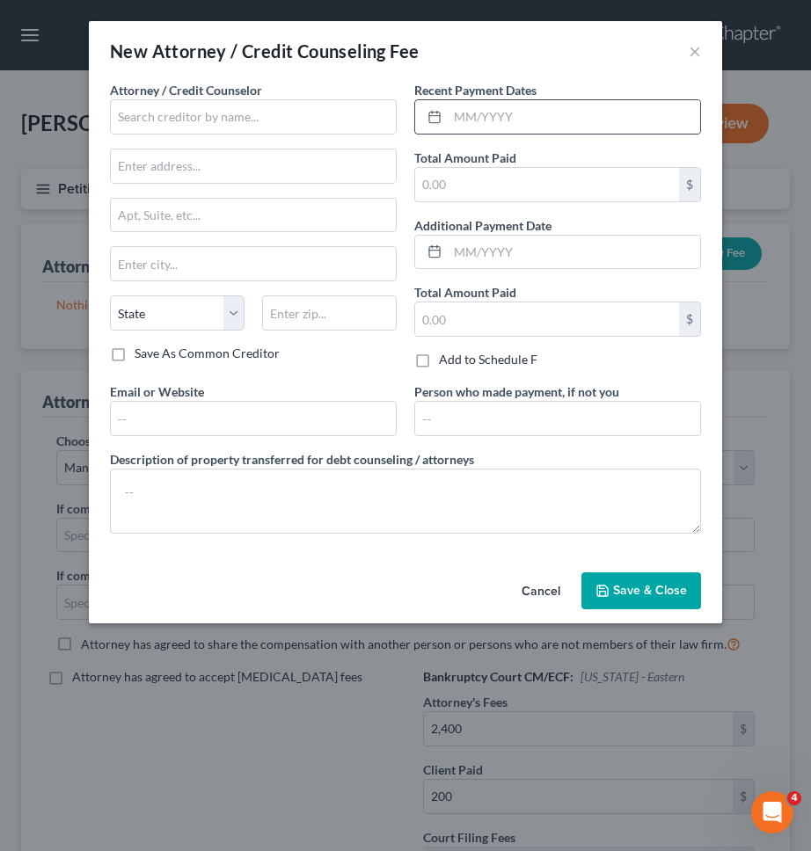
click at [568, 133] on div at bounding box center [557, 116] width 287 height 35
click at [569, 123] on input "text" at bounding box center [574, 116] width 252 height 33
type input "09/2025"
click at [534, 209] on div "Recent Payment Dates 09/2025 Total Amount Paid $ Additional Payment Date Total …" at bounding box center [557, 232] width 304 height 302
click at [547, 185] on input "text" at bounding box center [547, 184] width 264 height 33
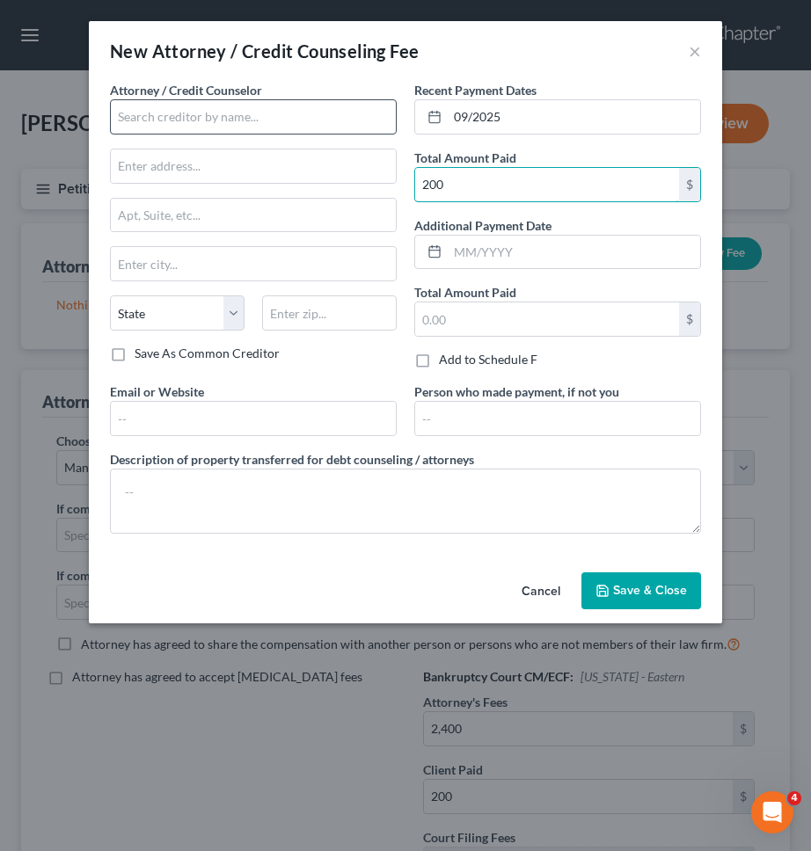
type input "200"
click at [361, 106] on input "text" at bounding box center [253, 116] width 287 height 35
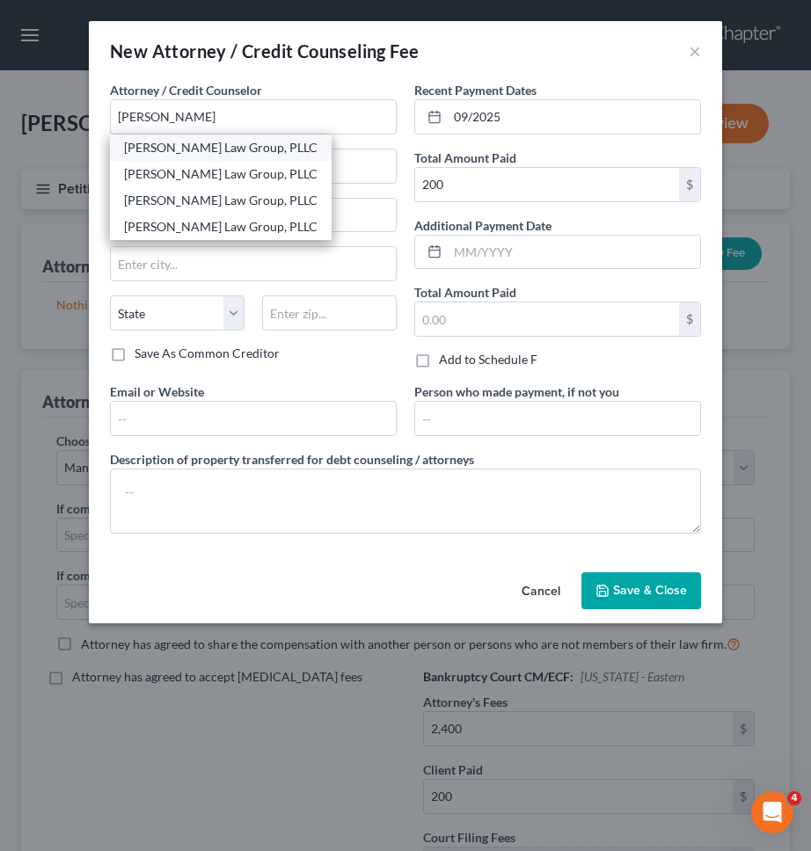
click at [226, 143] on div "[PERSON_NAME] Law Group, PLLC" at bounding box center [220, 148] width 193 height 18
type input "[PERSON_NAME] Law Group, PLLC"
type input "1 Liberty Plaza, 23rd Floor"
type input "New York"
select select "35"
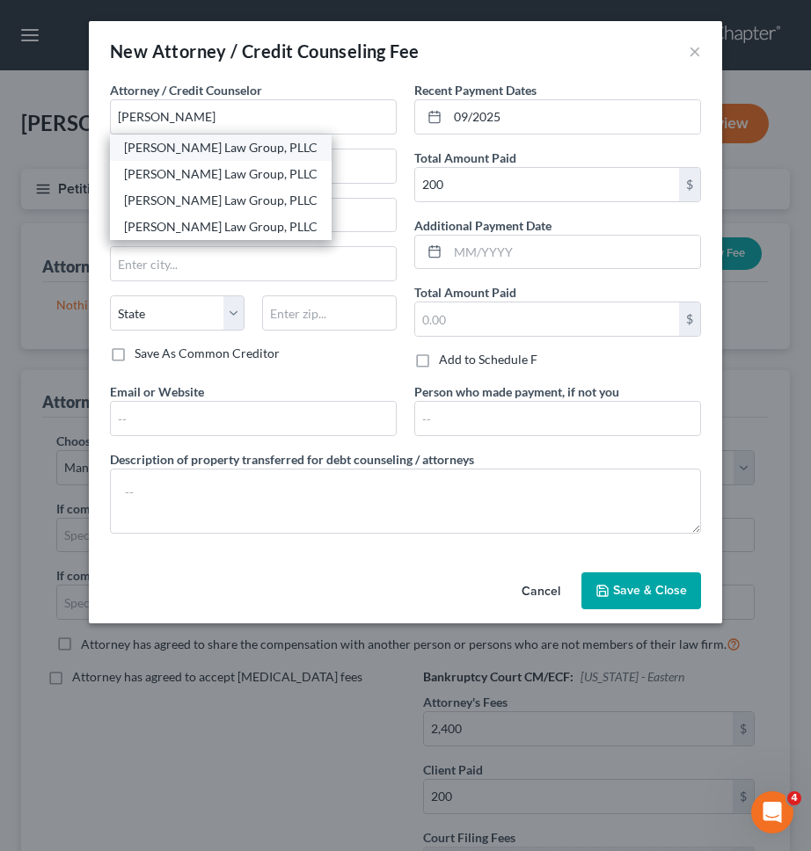
type input "10006"
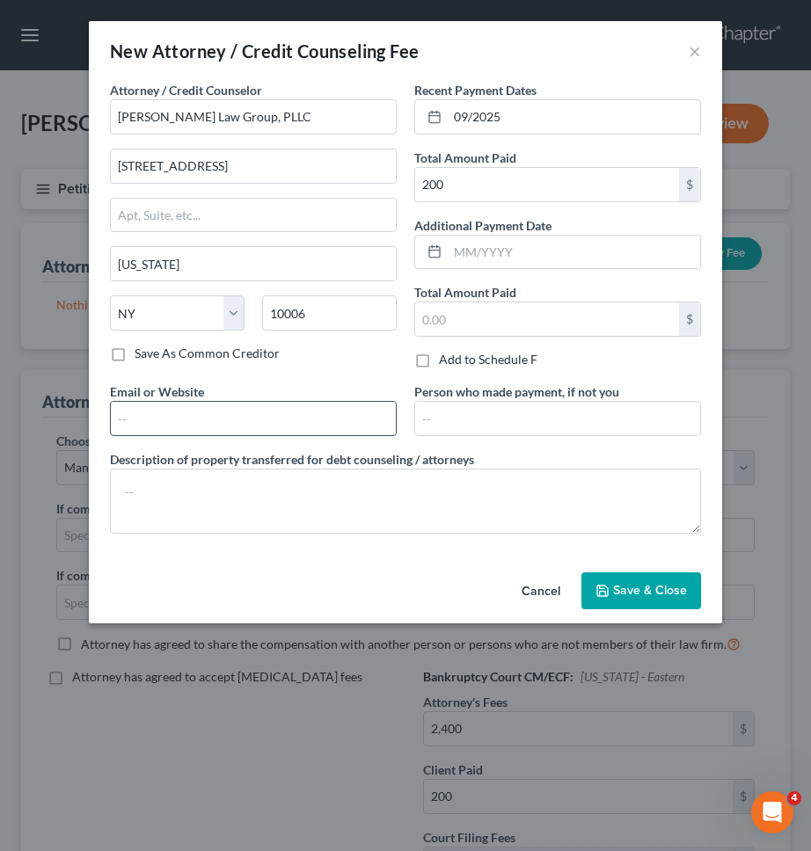
click at [291, 404] on input "text" at bounding box center [253, 418] width 285 height 33
type input "https://www.singerlawgroup.com/"
click at [595, 581] on button "Save & Close" at bounding box center [641, 590] width 120 height 37
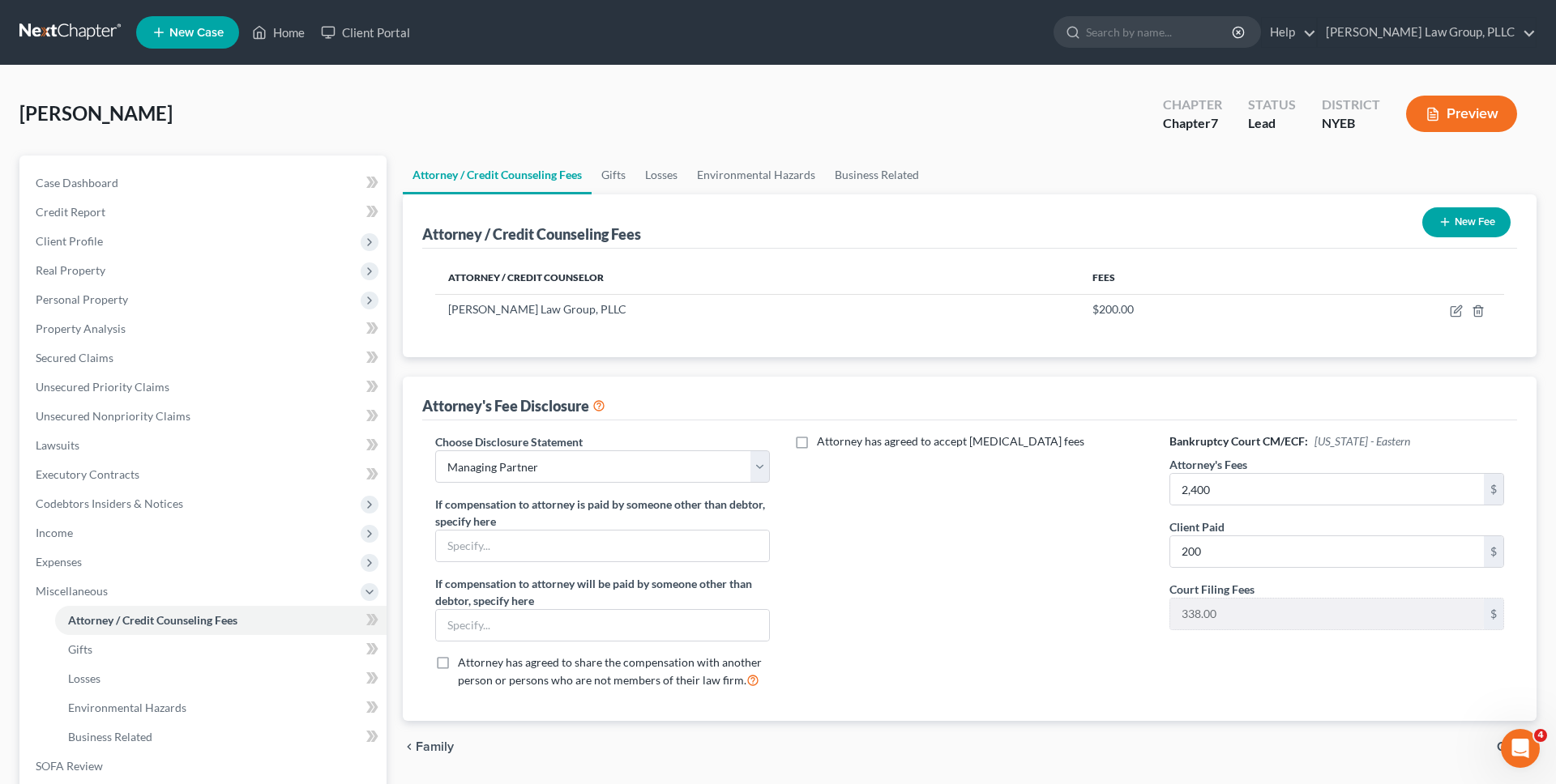
click at [747, 110] on div "Manzione, Nicholas Upgraded Chapter Chapter 7 Status Lead District NYEB Preview" at bounding box center [778, 120] width 1517 height 70
click at [80, 26] on link at bounding box center [71, 32] width 104 height 29
